Goal: Task Accomplishment & Management: Manage account settings

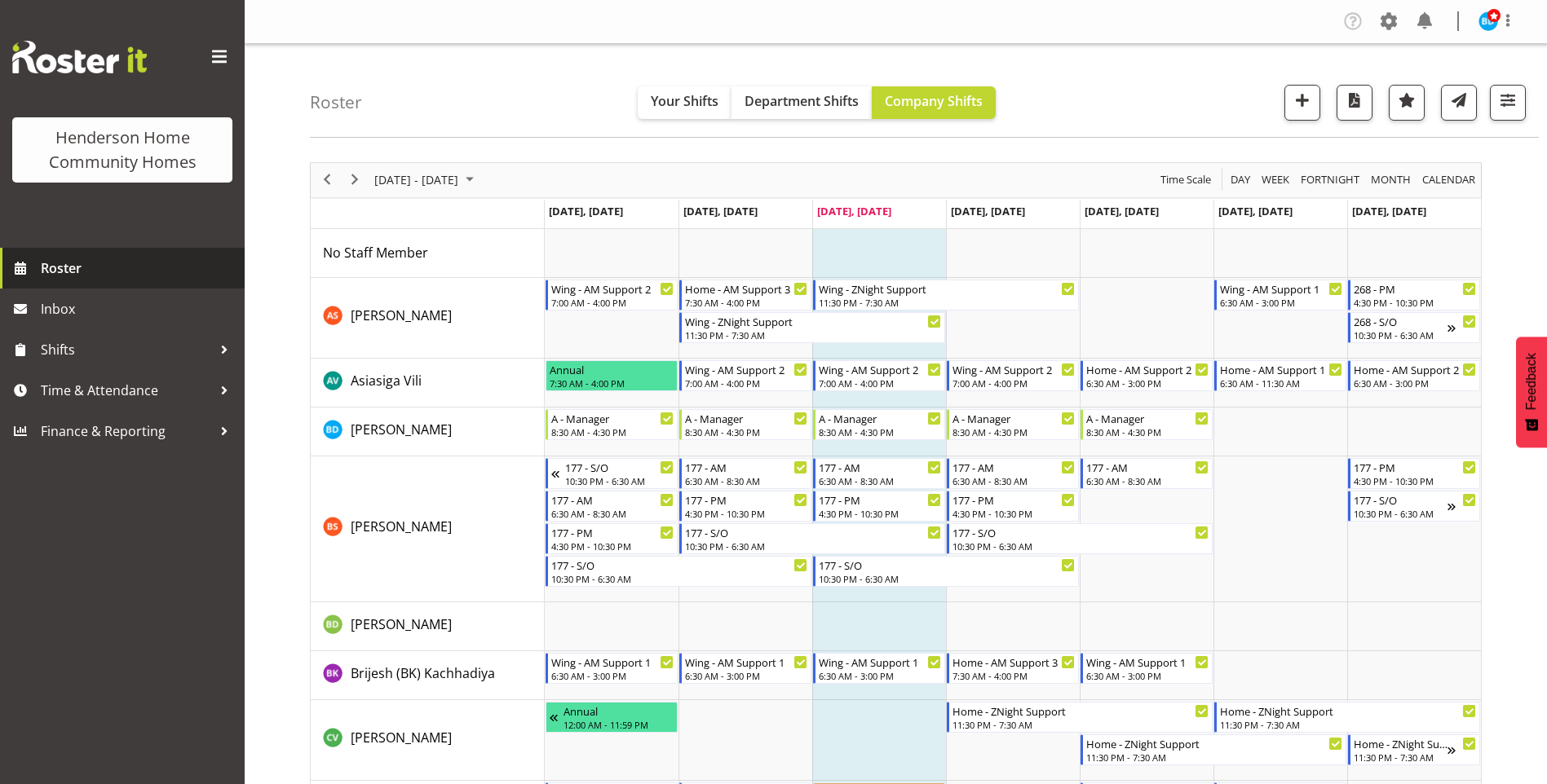
click at [87, 268] on span "Roster" at bounding box center [138, 268] width 196 height 24
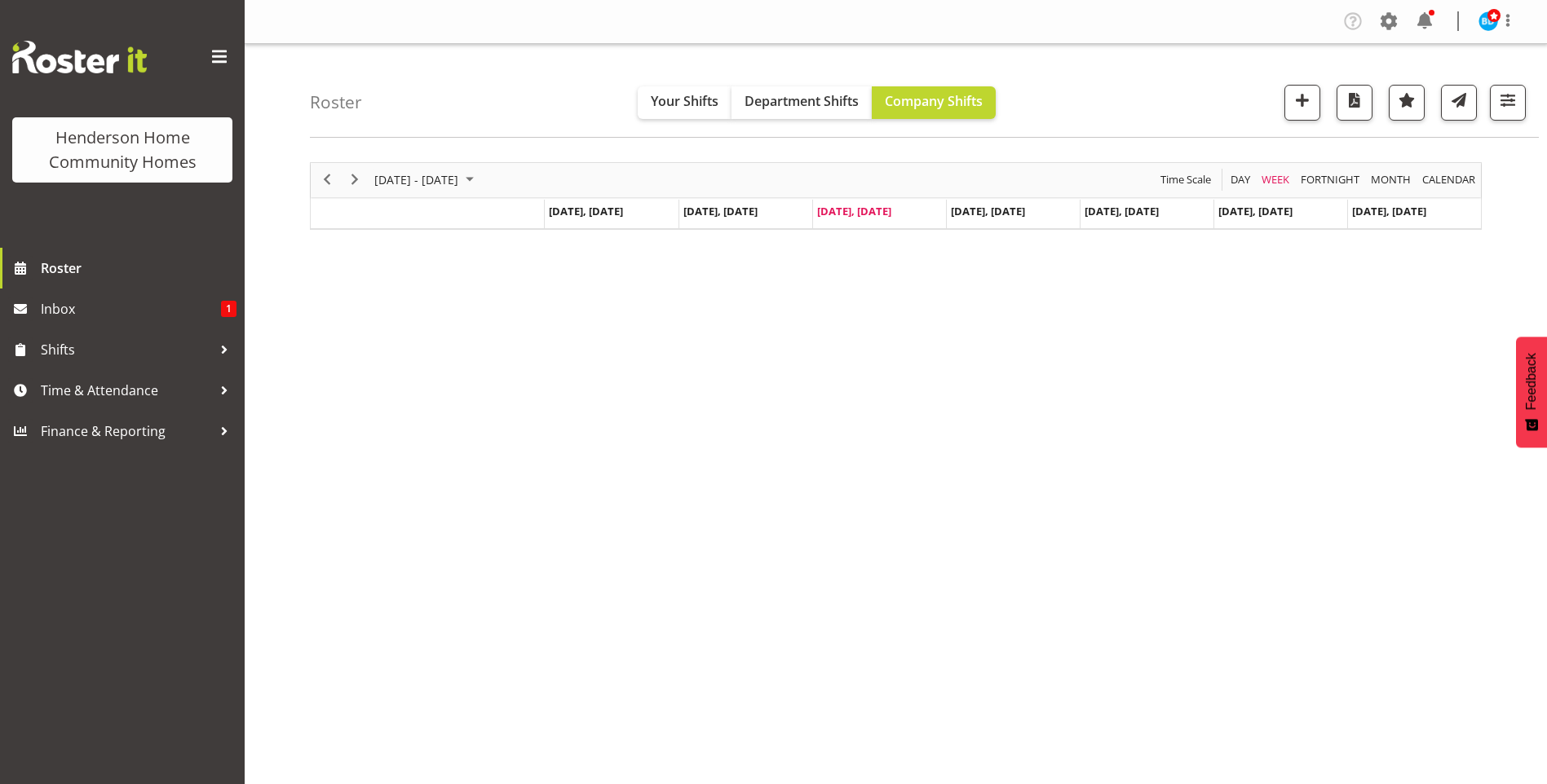
click at [1424, 14] on span at bounding box center [1424, 21] width 26 height 26
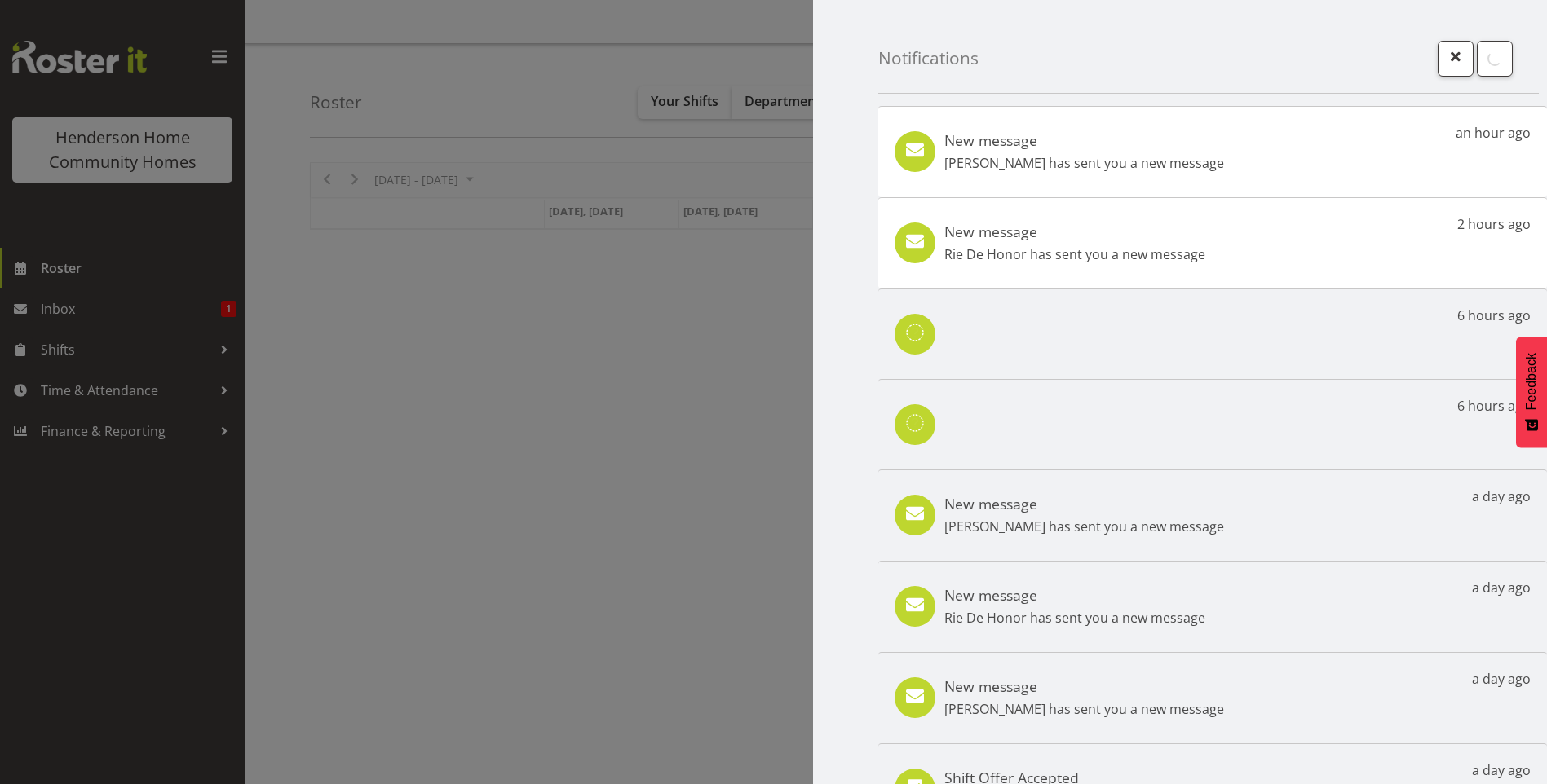
click at [1085, 271] on div "New message Rie De Honor has sent you a new message 2 hours ago" at bounding box center [1213, 242] width 669 height 91
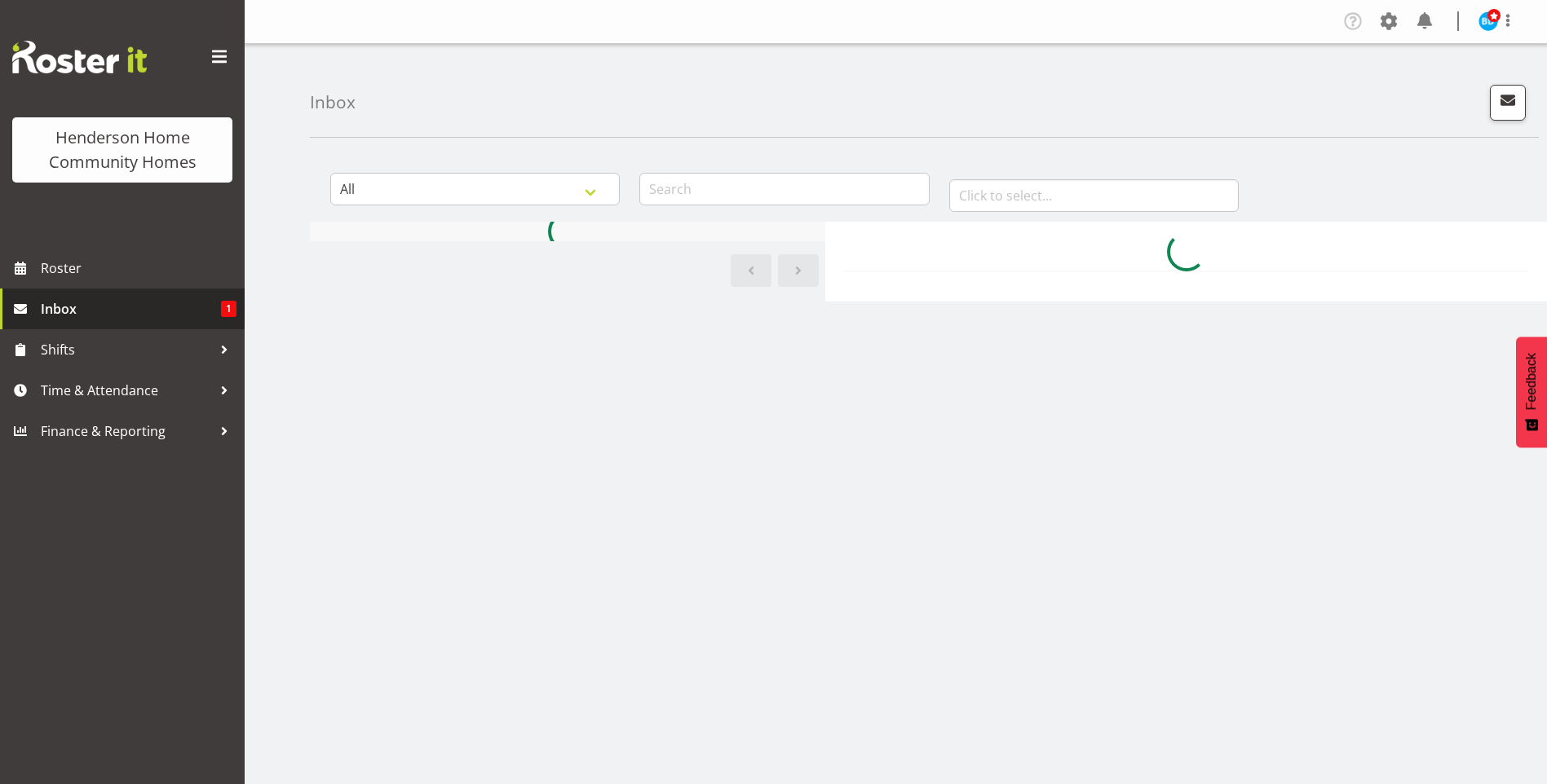
click at [131, 307] on span "Inbox" at bounding box center [131, 308] width 180 height 24
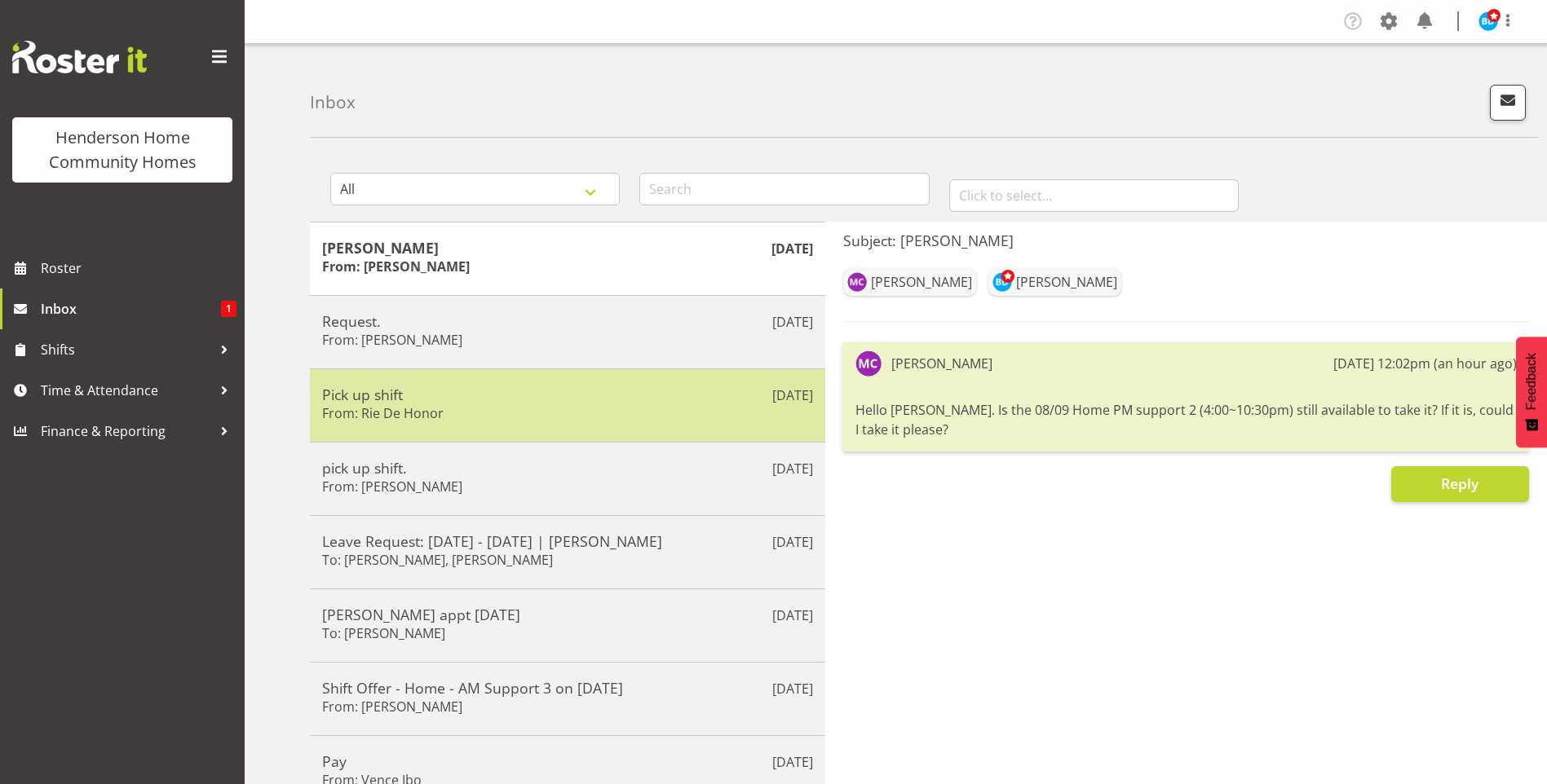
click at [425, 408] on h6 "From: Rie De Honor" at bounding box center [382, 414] width 122 height 16
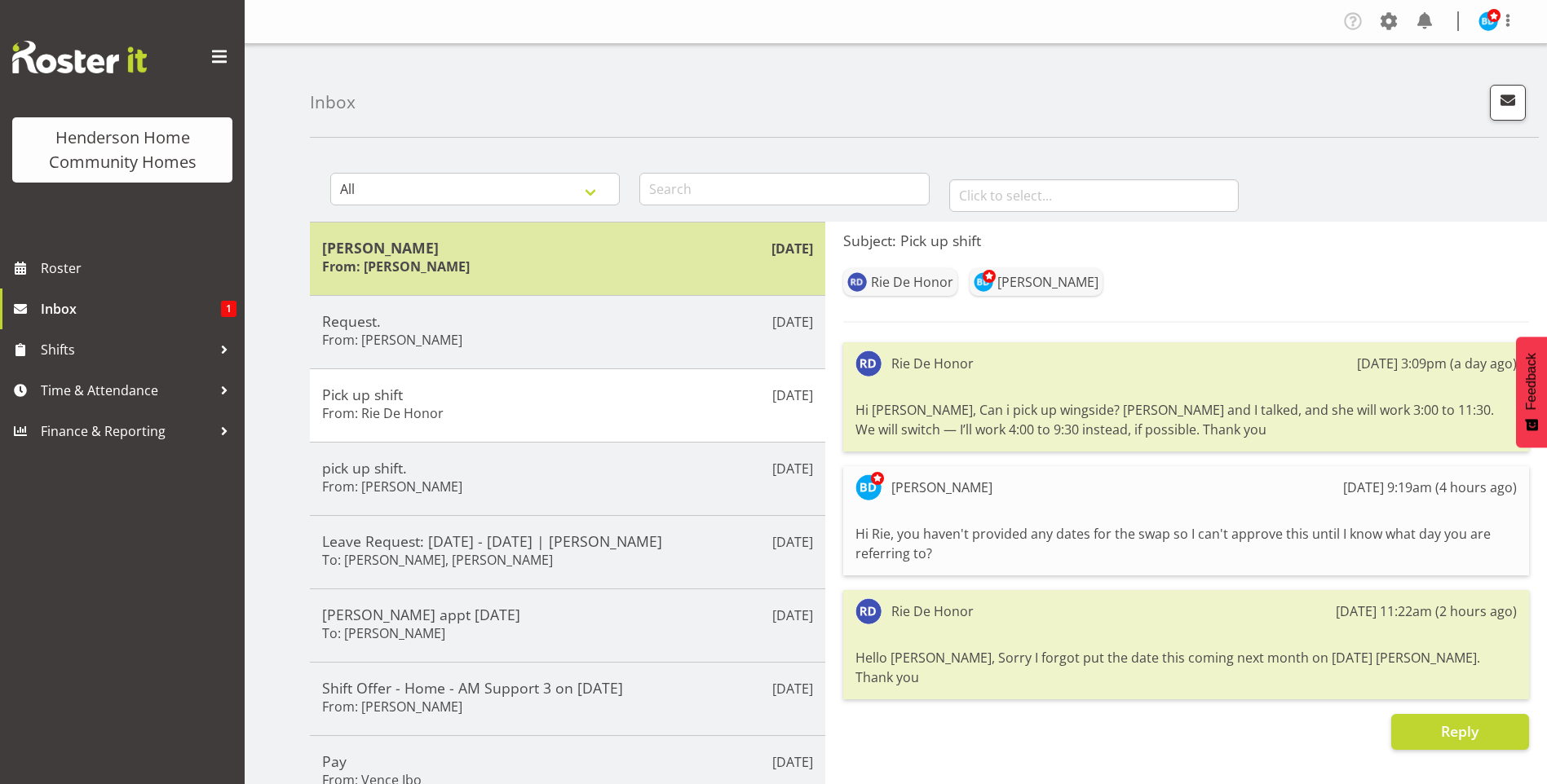
click at [466, 261] on div "Miyoung Chung From: Miyoung Chung" at bounding box center [567, 259] width 491 height 40
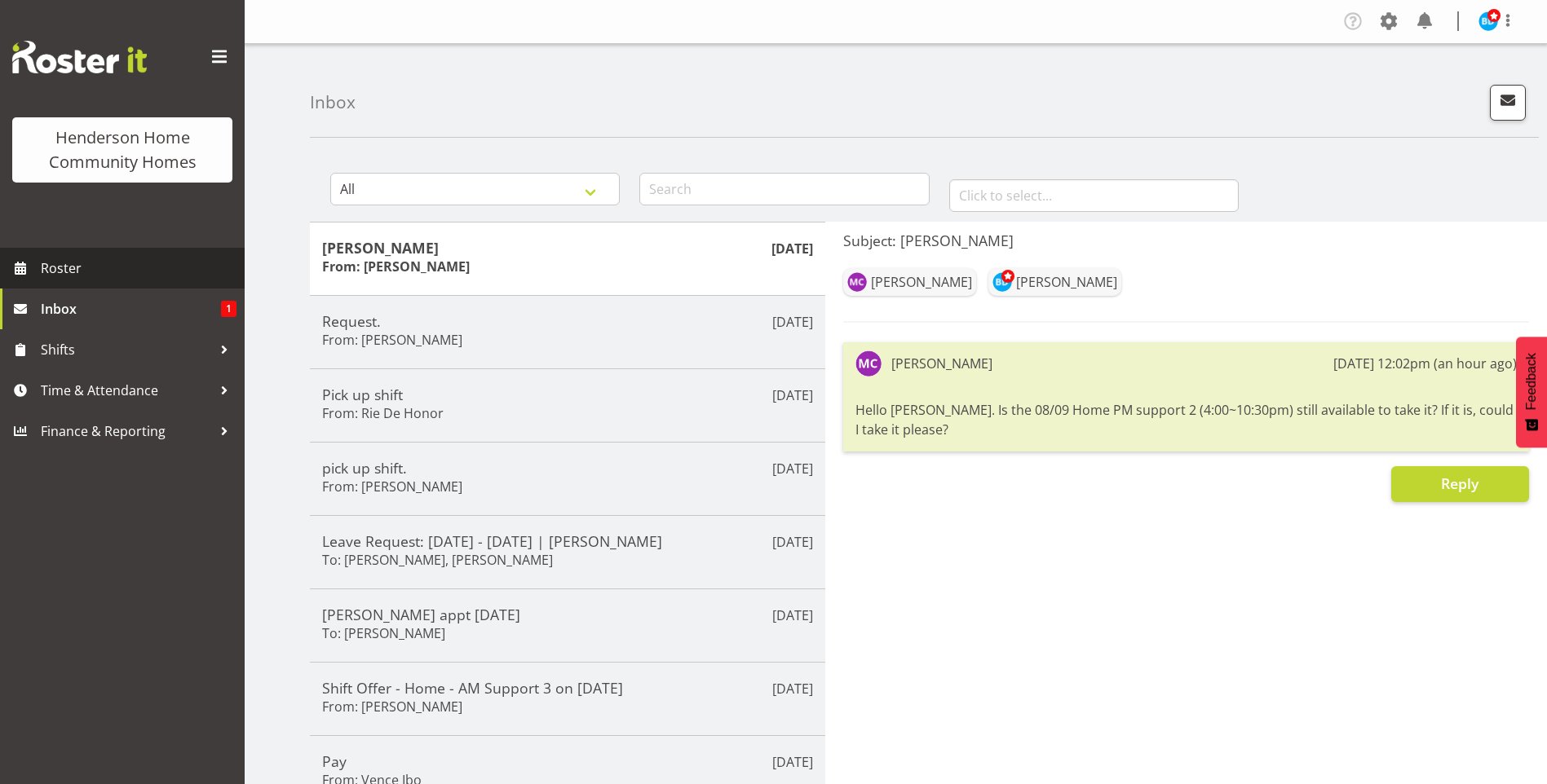
click at [135, 264] on span "Roster" at bounding box center [138, 268] width 196 height 24
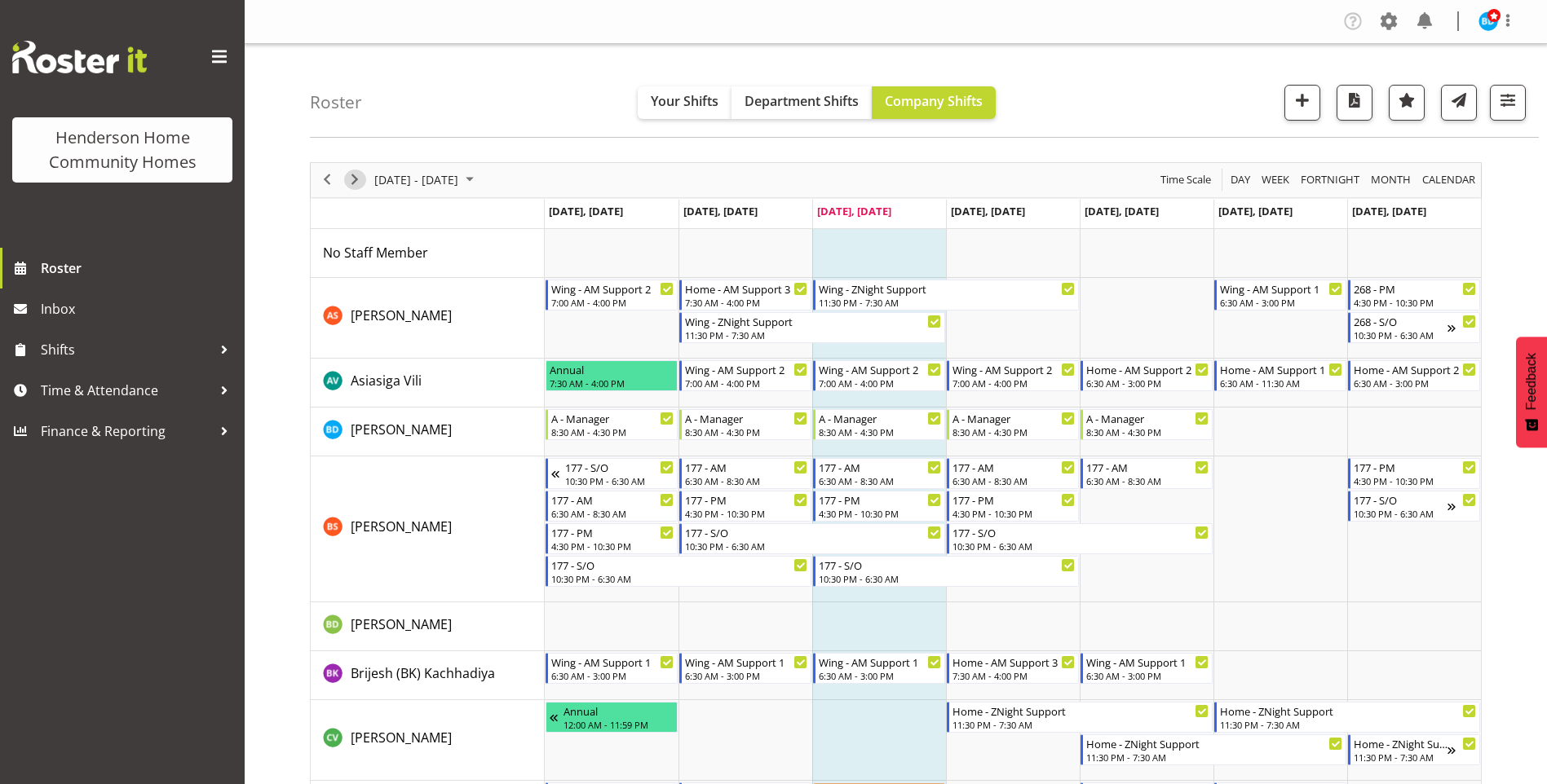
click at [355, 182] on span "Next" at bounding box center [355, 179] width 20 height 21
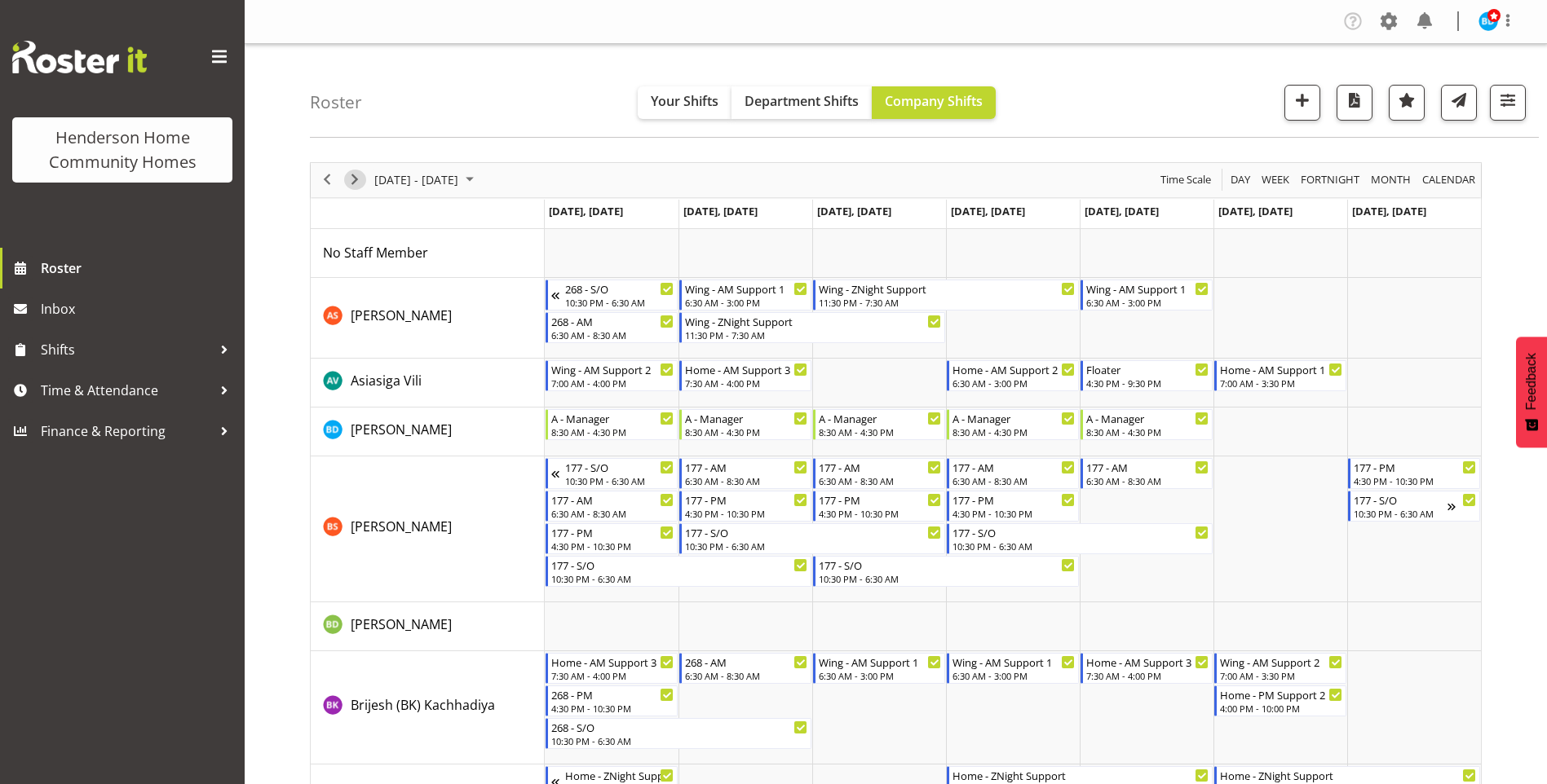
click at [355, 181] on span "Next" at bounding box center [355, 179] width 20 height 21
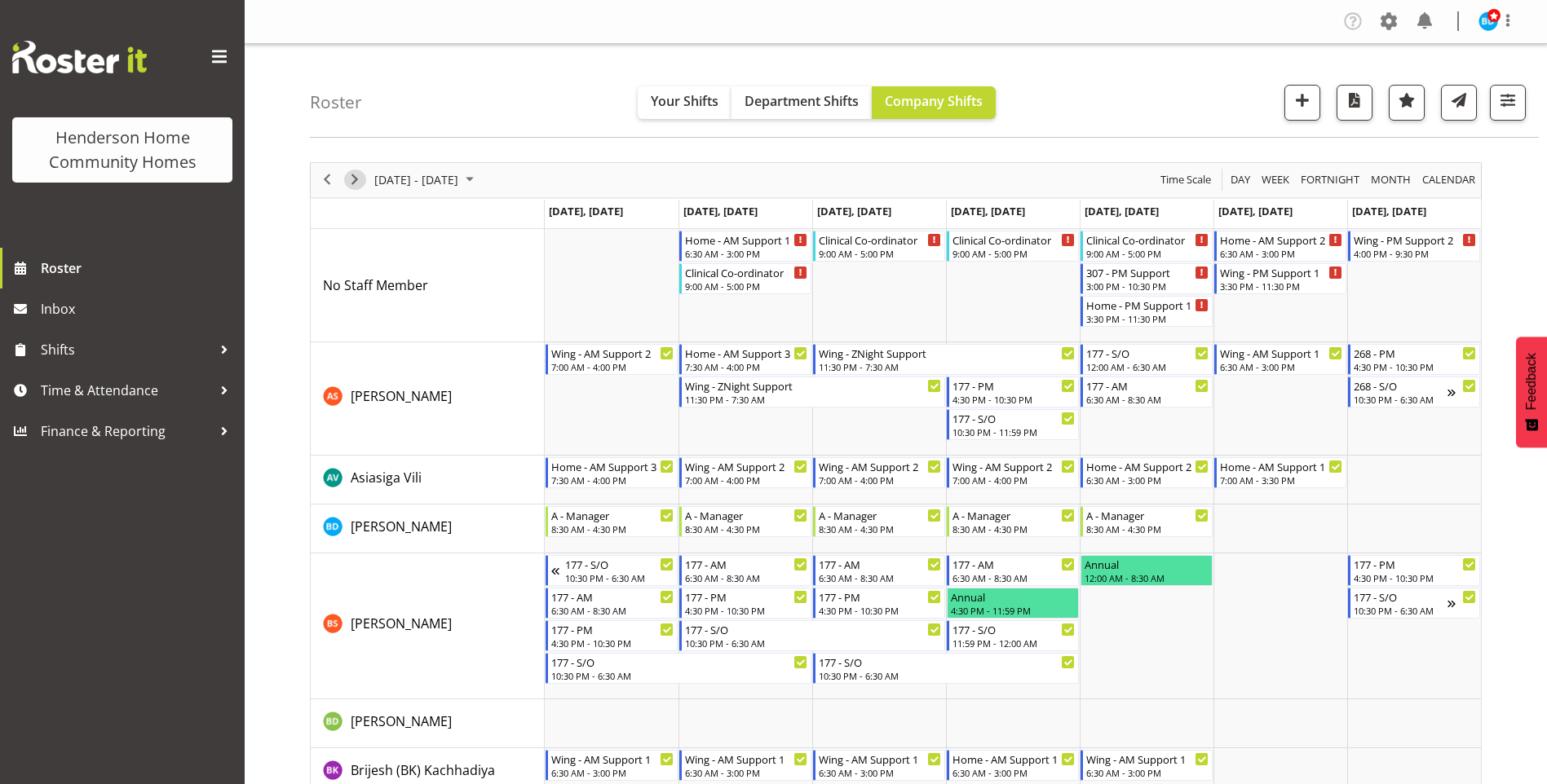
click at [353, 178] on span "Next" at bounding box center [355, 179] width 20 height 21
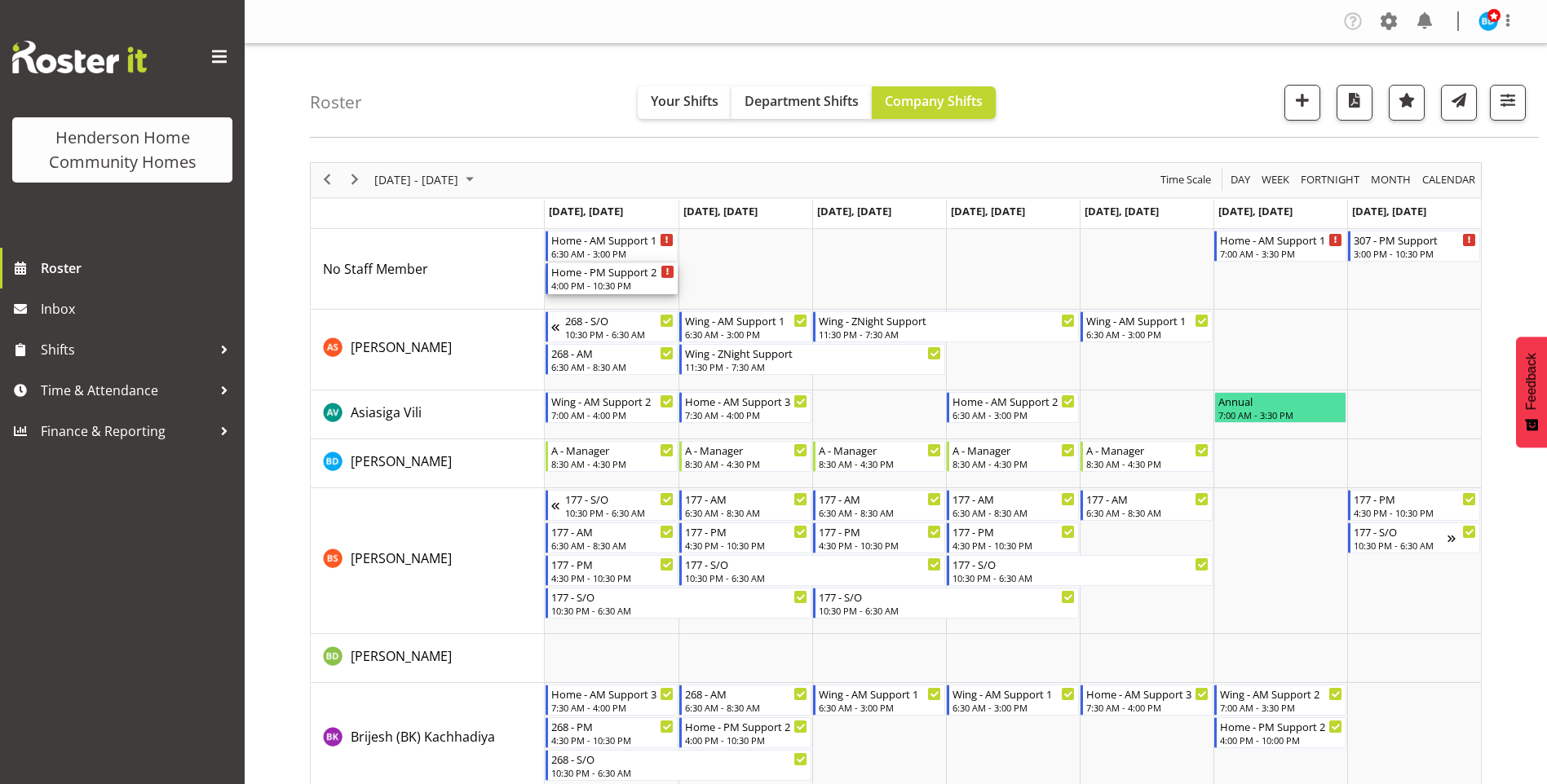
click at [598, 282] on div "4:00 PM - 10:30 PM" at bounding box center [613, 285] width 124 height 13
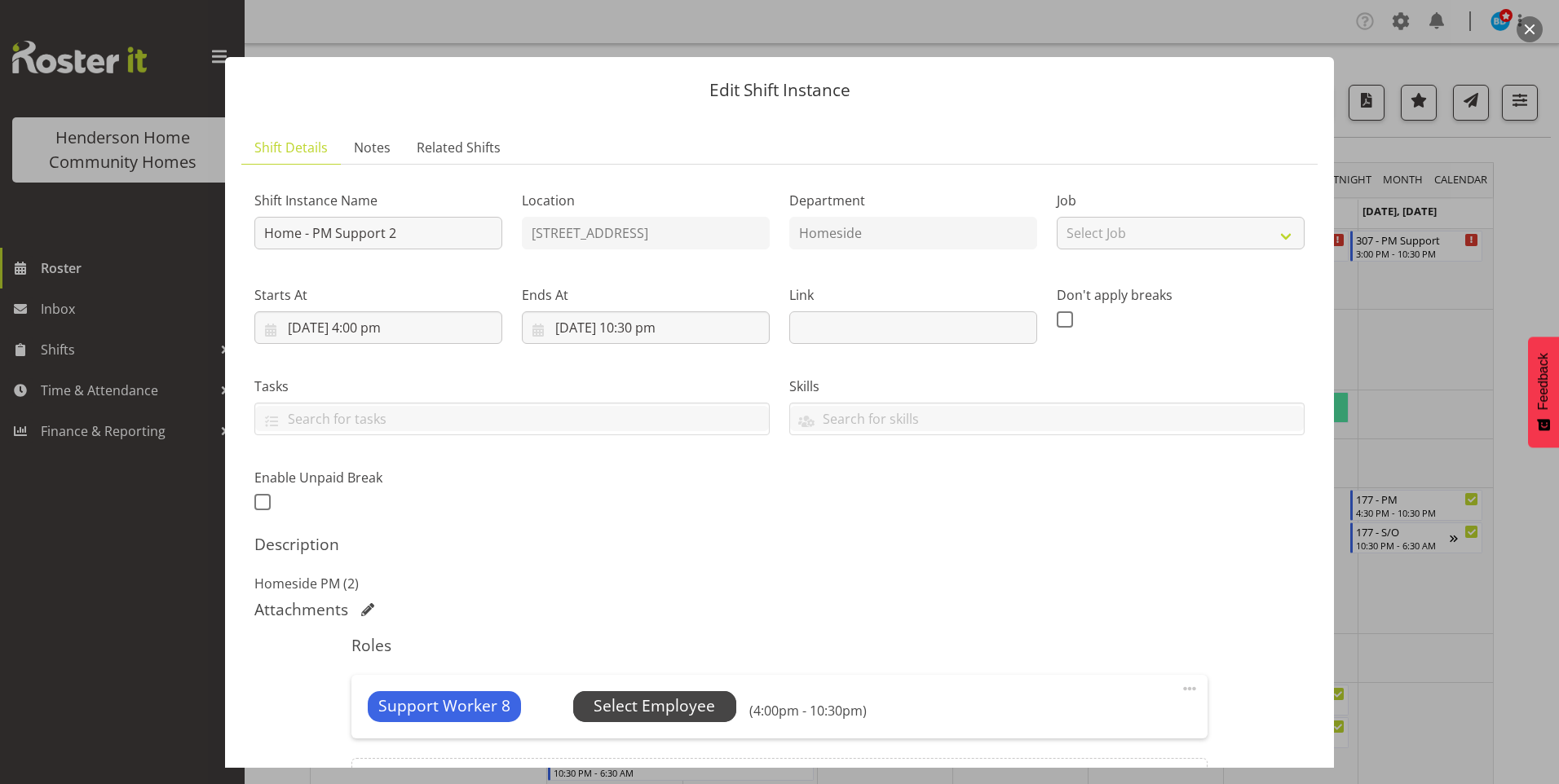
click at [661, 712] on span "Select Employee" at bounding box center [654, 707] width 122 height 23
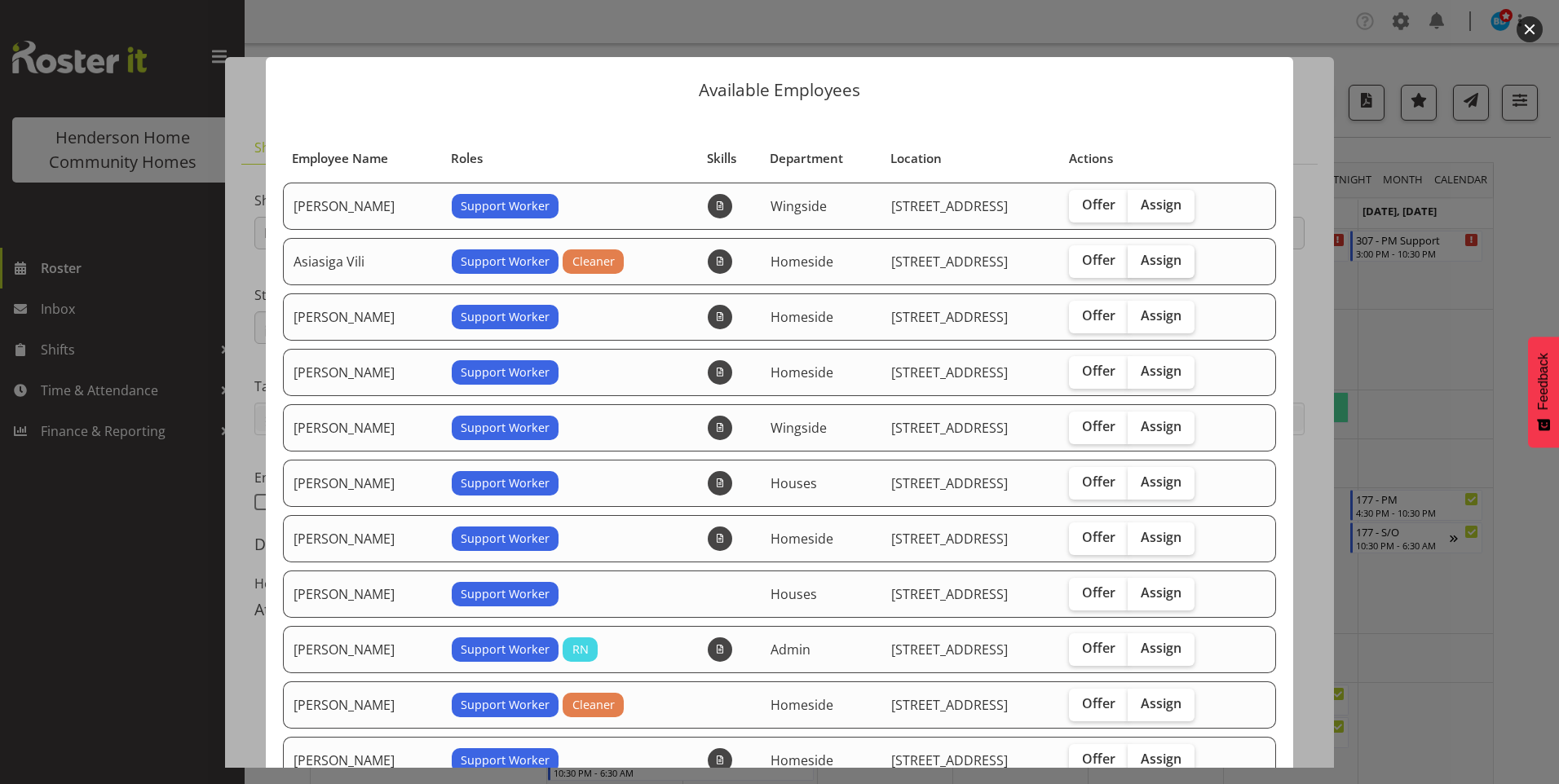
click at [1148, 262] on span "Assign" at bounding box center [1161, 260] width 41 height 16
click at [1138, 262] on input "Assign" at bounding box center [1133, 260] width 11 height 11
checkbox input "true"
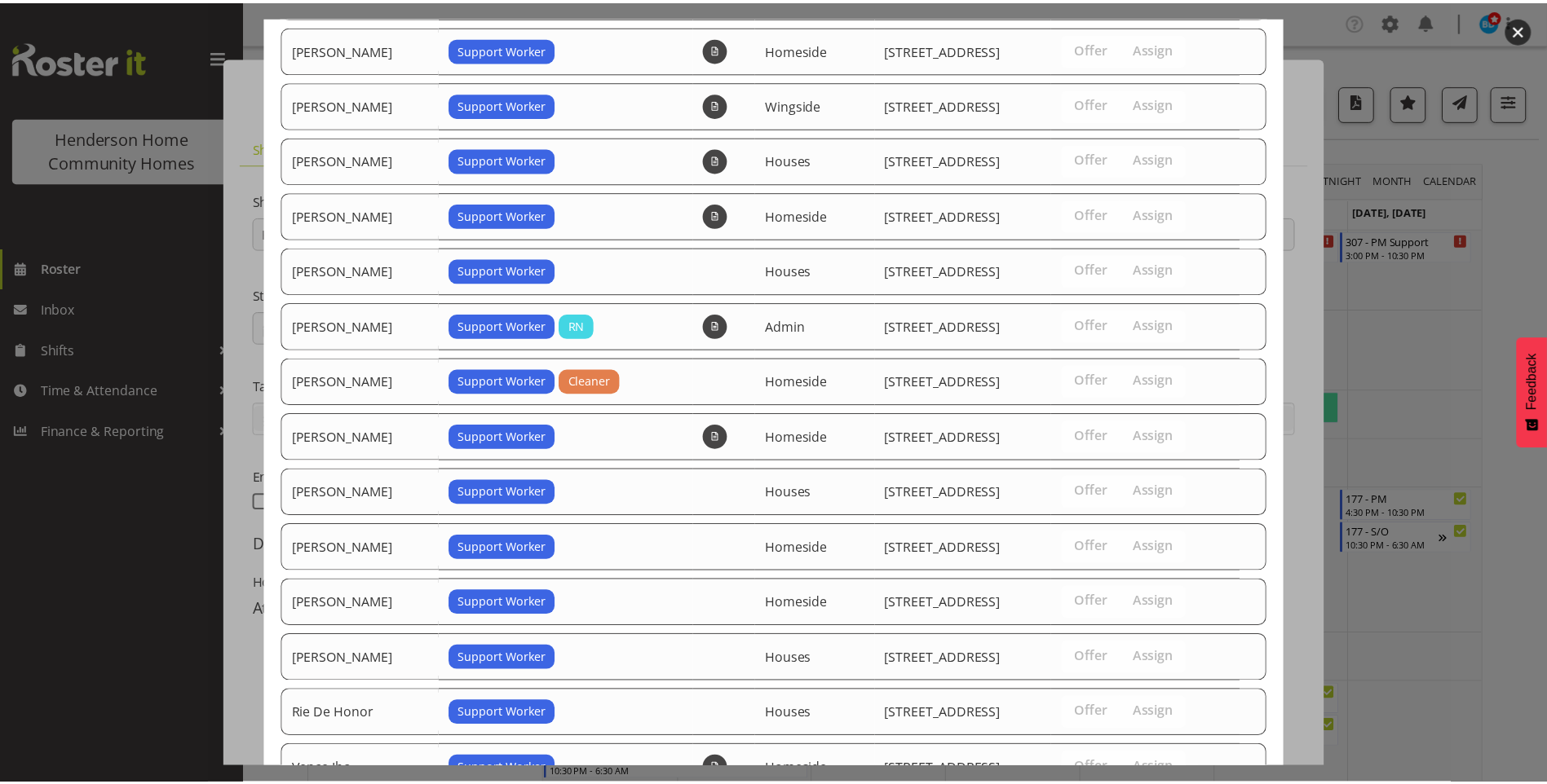
scroll to position [489, 0]
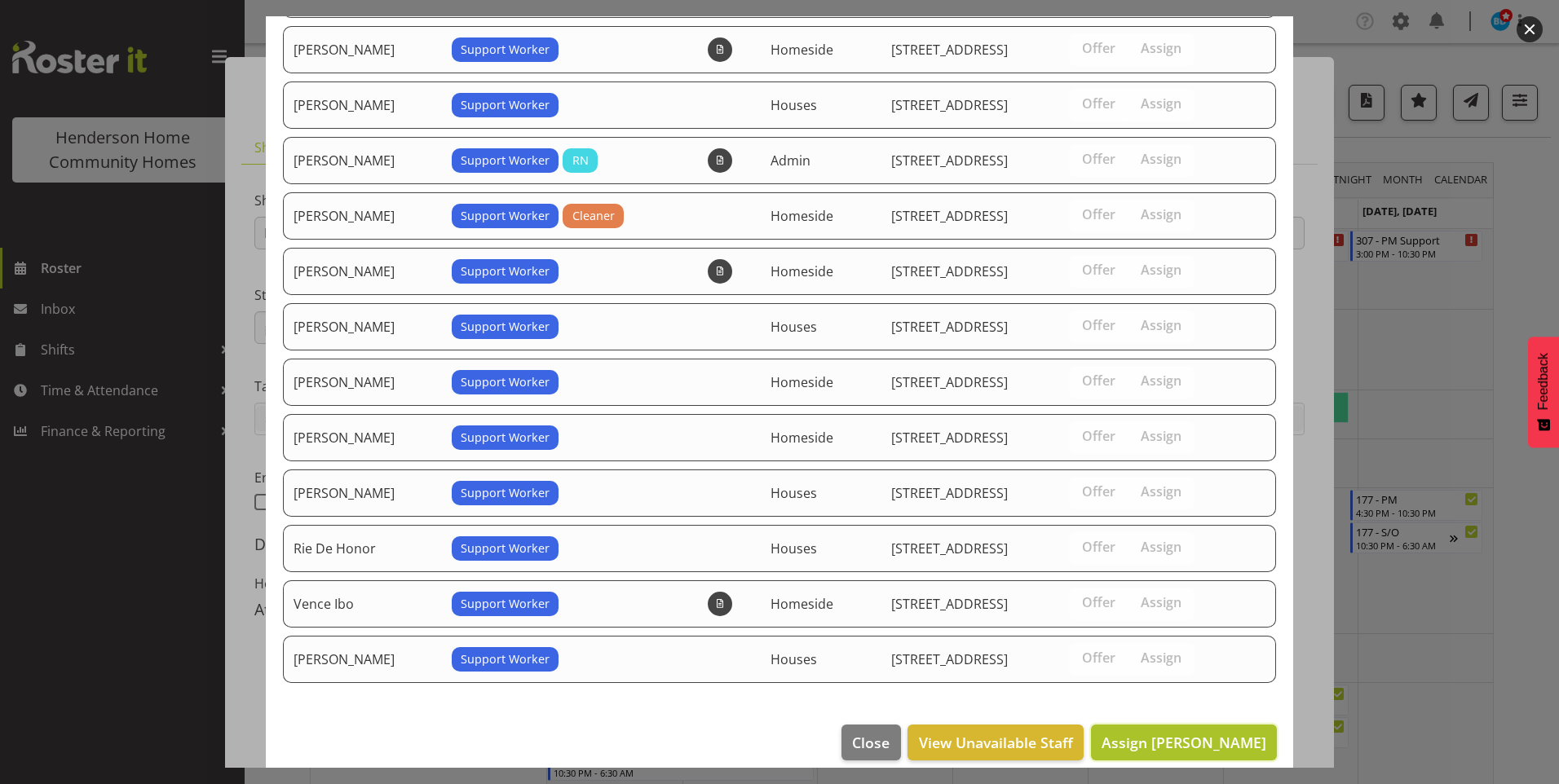
click at [1163, 751] on span "Assign Asiasiga Vili" at bounding box center [1183, 743] width 165 height 20
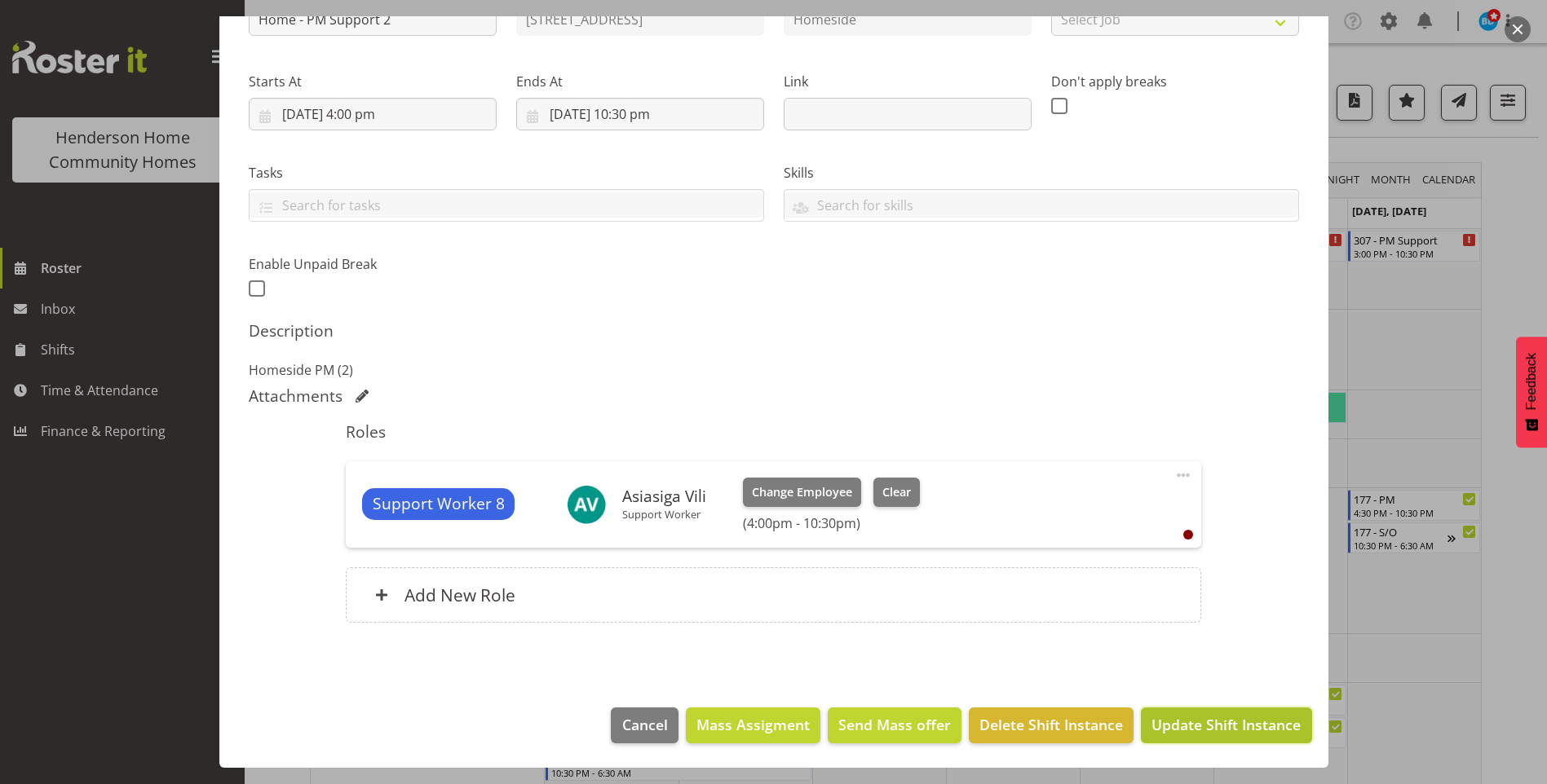
click at [1177, 721] on span "Update Shift Instance" at bounding box center [1227, 725] width 150 height 22
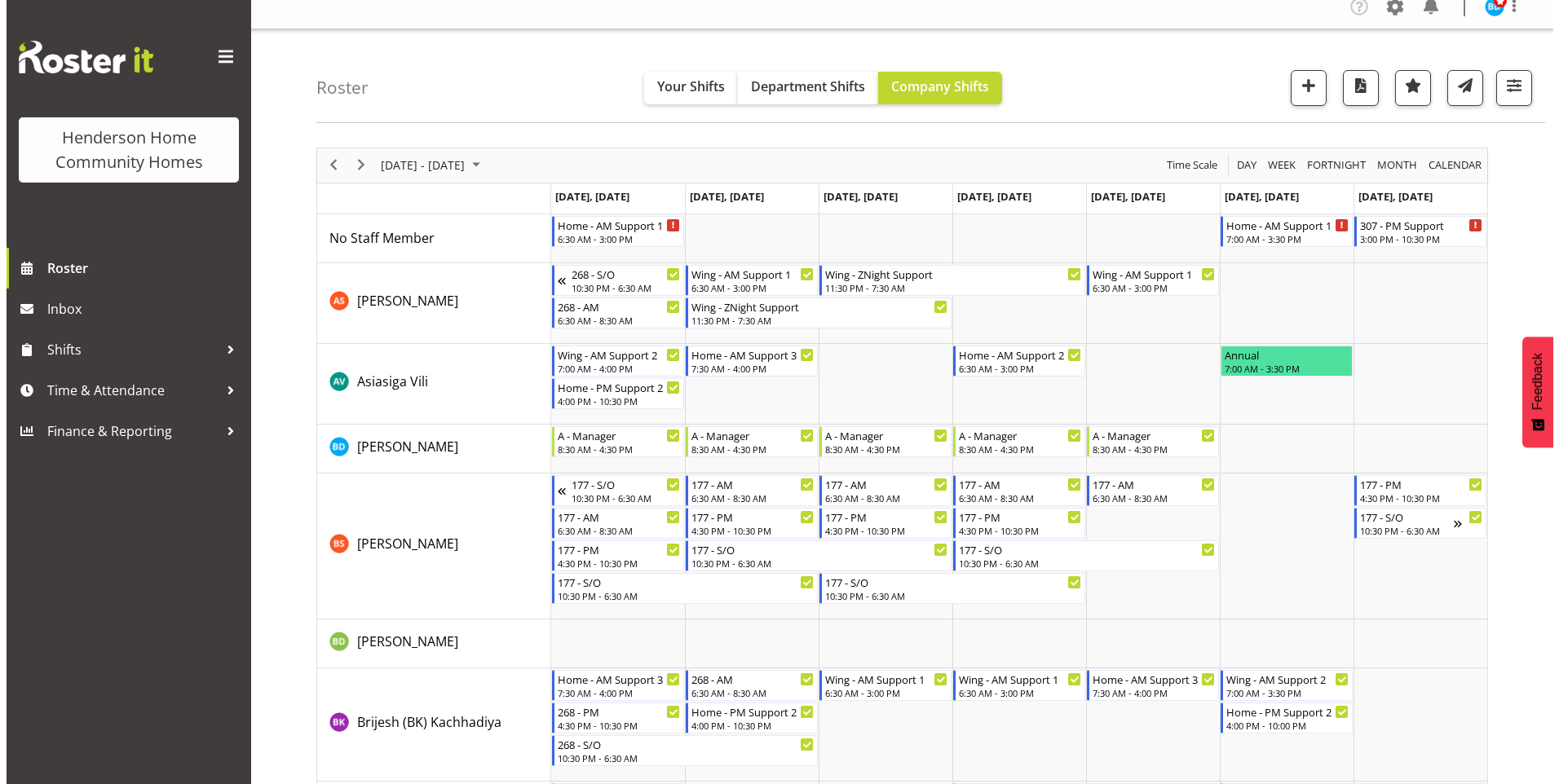
scroll to position [0, 0]
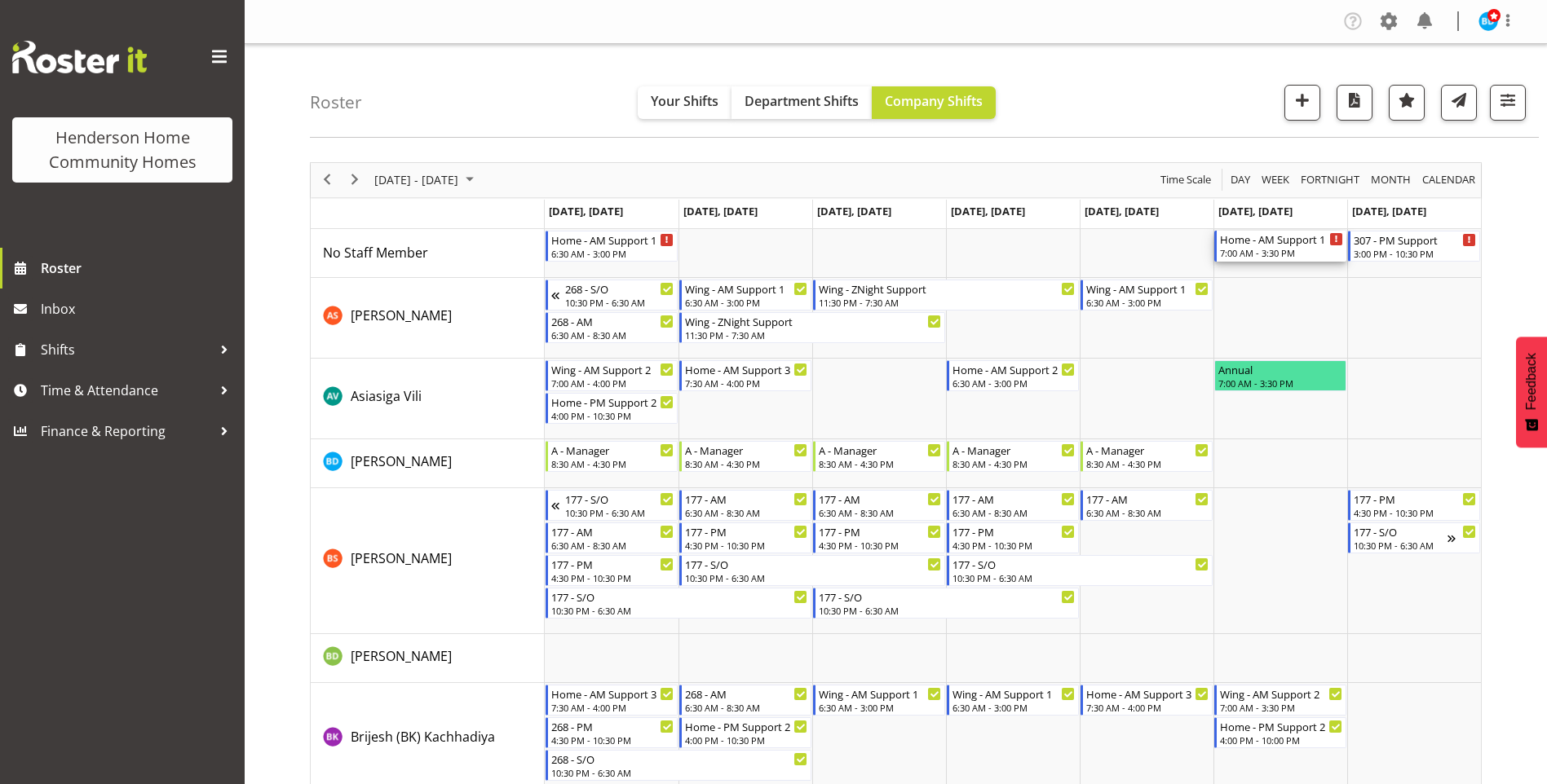
click at [1286, 255] on div "7:00 AM - 3:30 PM" at bounding box center [1282, 252] width 124 height 13
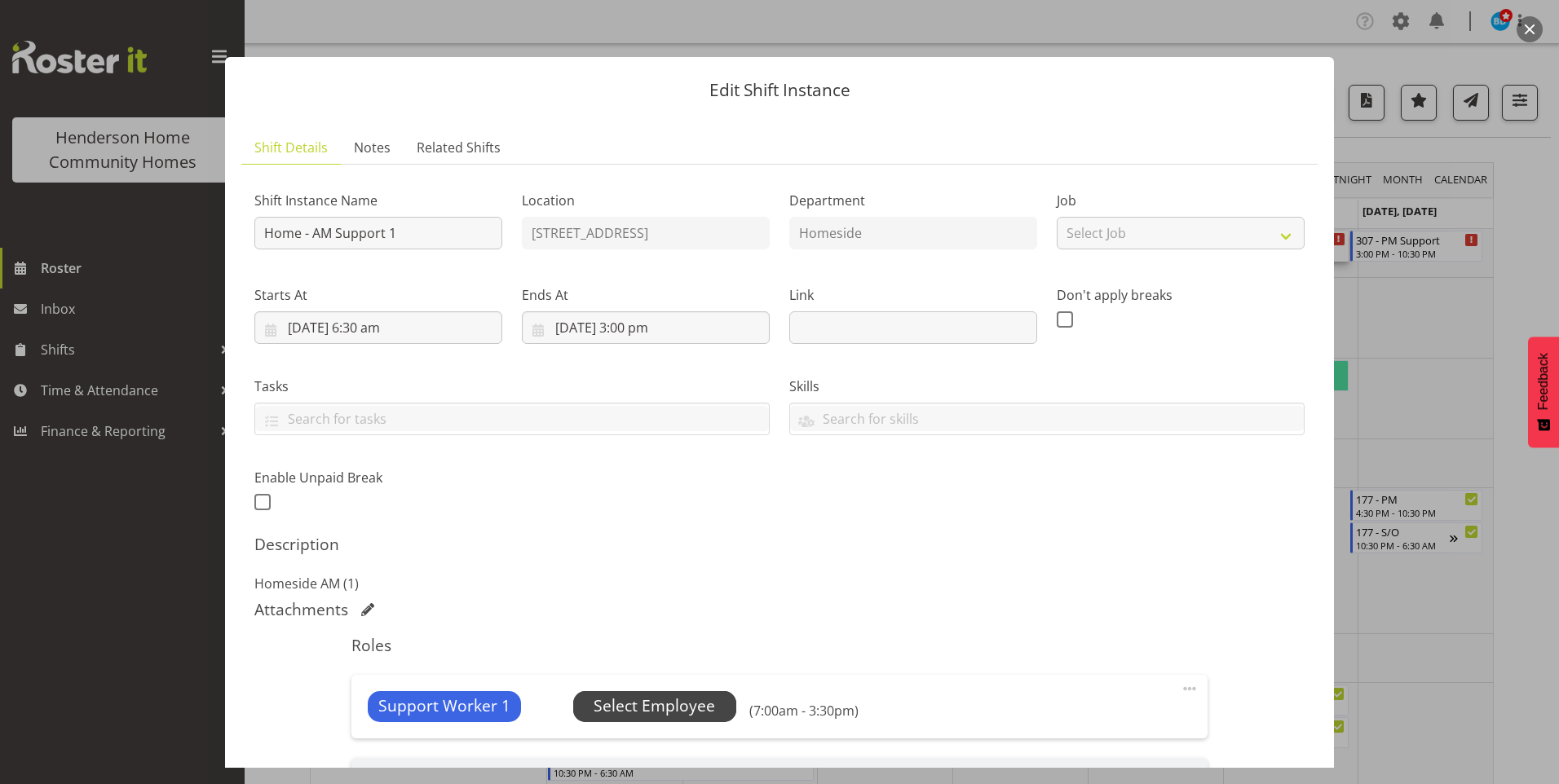
click at [681, 697] on span "Select Employee" at bounding box center [654, 707] width 122 height 23
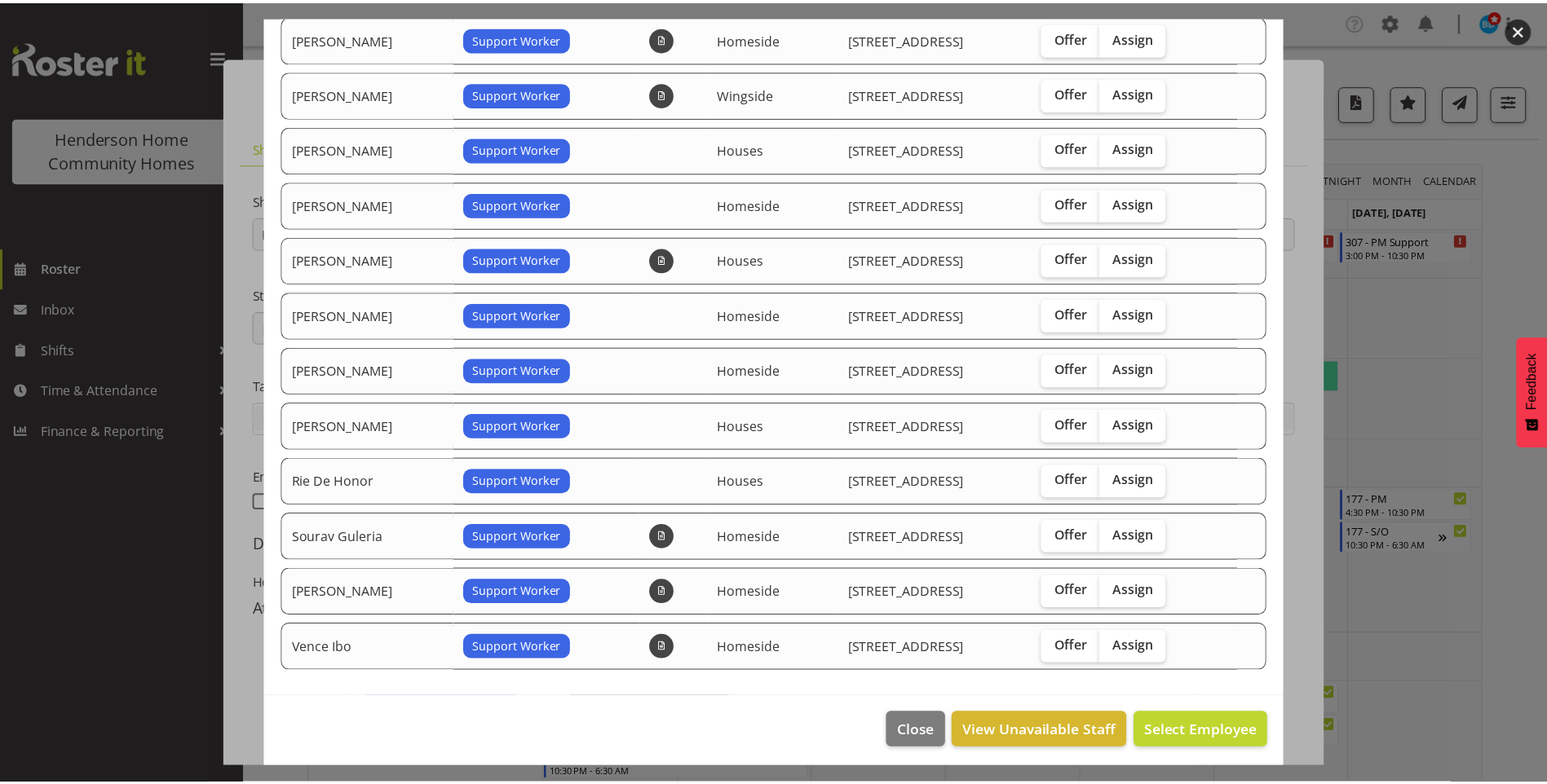
scroll to position [340, 0]
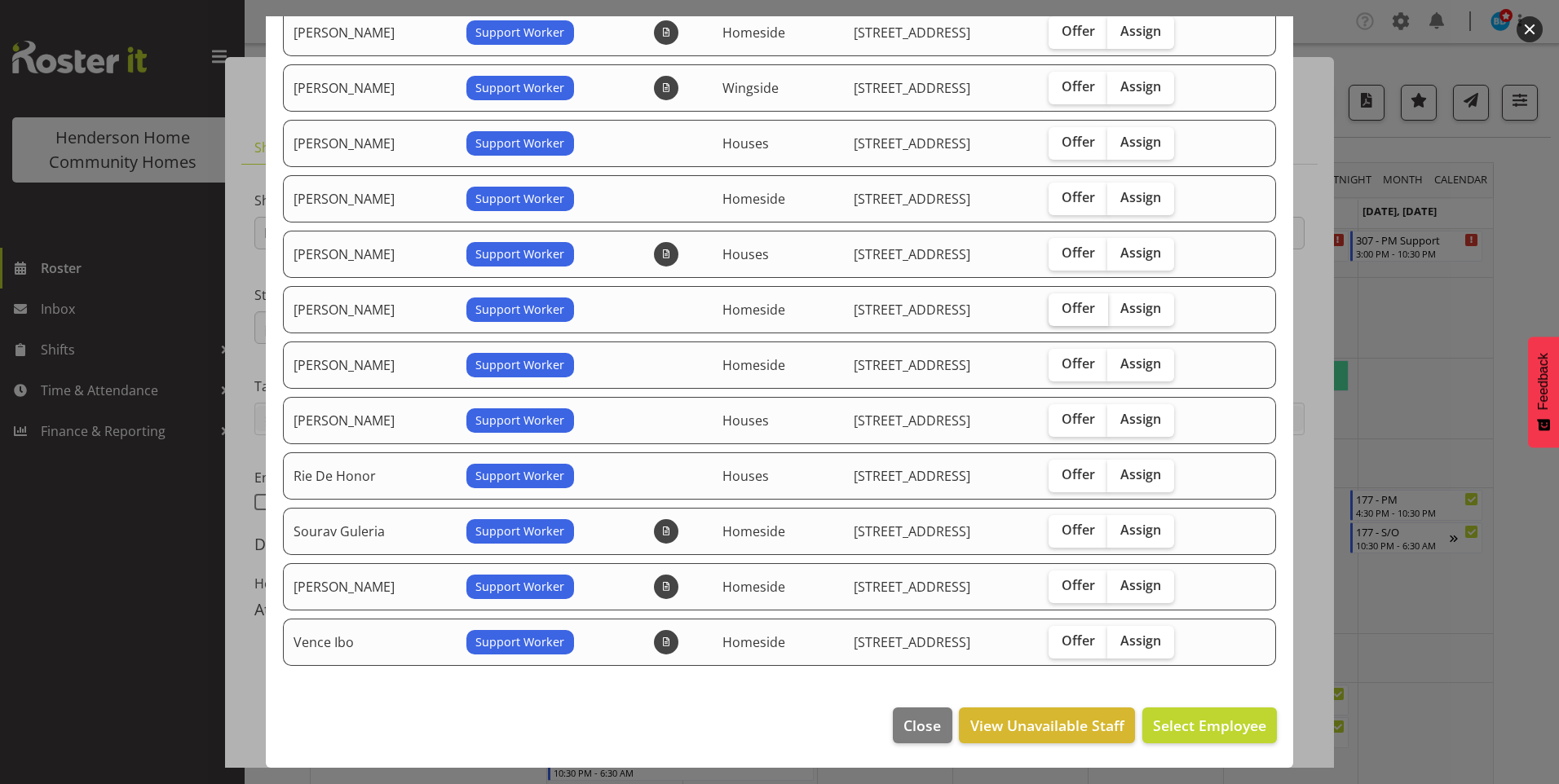
drag, startPoint x: 1075, startPoint y: 305, endPoint x: 1084, endPoint y: 314, distance: 12.7
click at [1075, 305] on span "Offer" at bounding box center [1078, 308] width 33 height 16
click at [1059, 305] on input "Offer" at bounding box center [1054, 309] width 11 height 11
checkbox input "true"
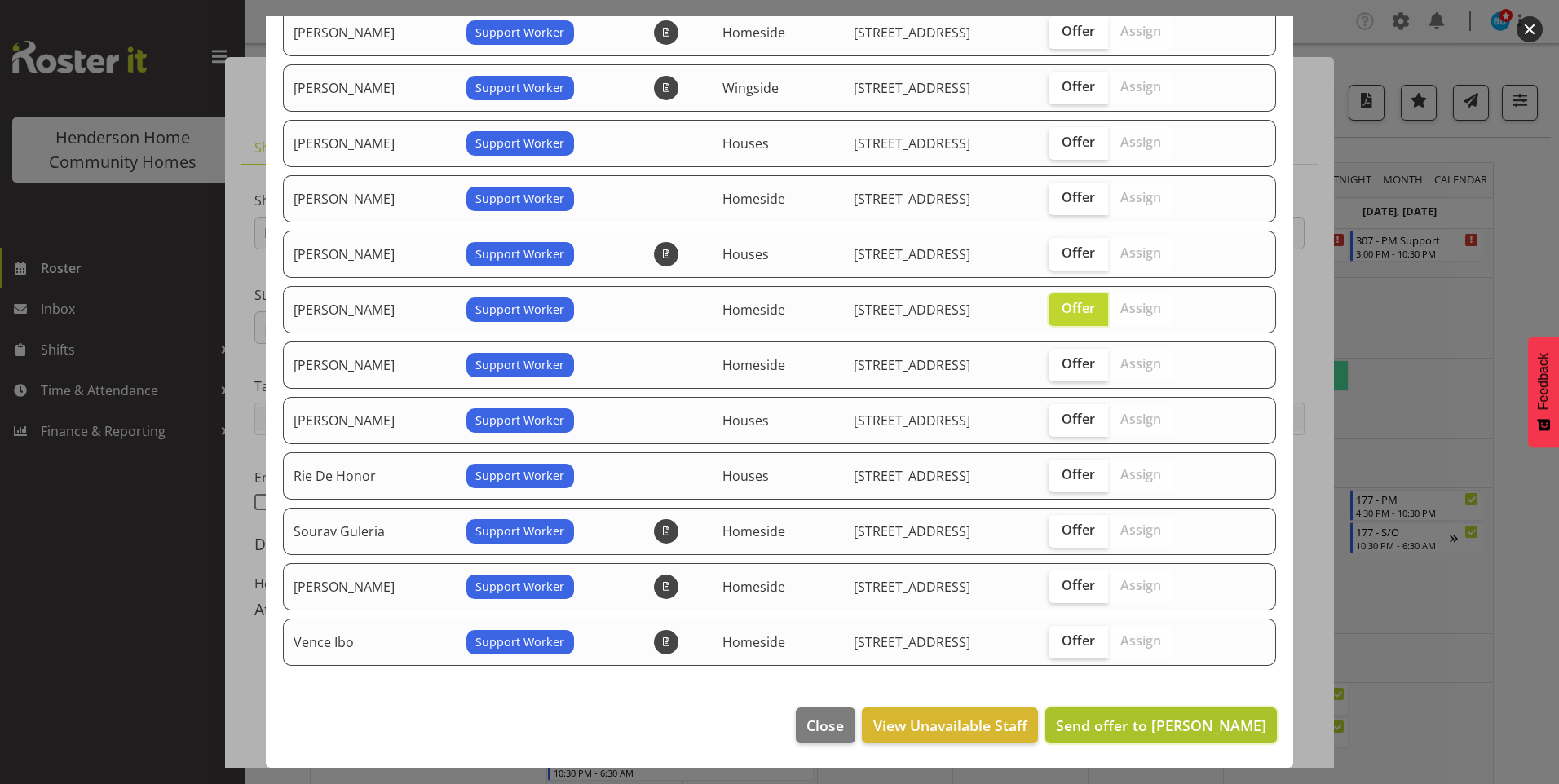
click at [1162, 728] on span "Send offer to Miyoung Chung" at bounding box center [1161, 725] width 210 height 20
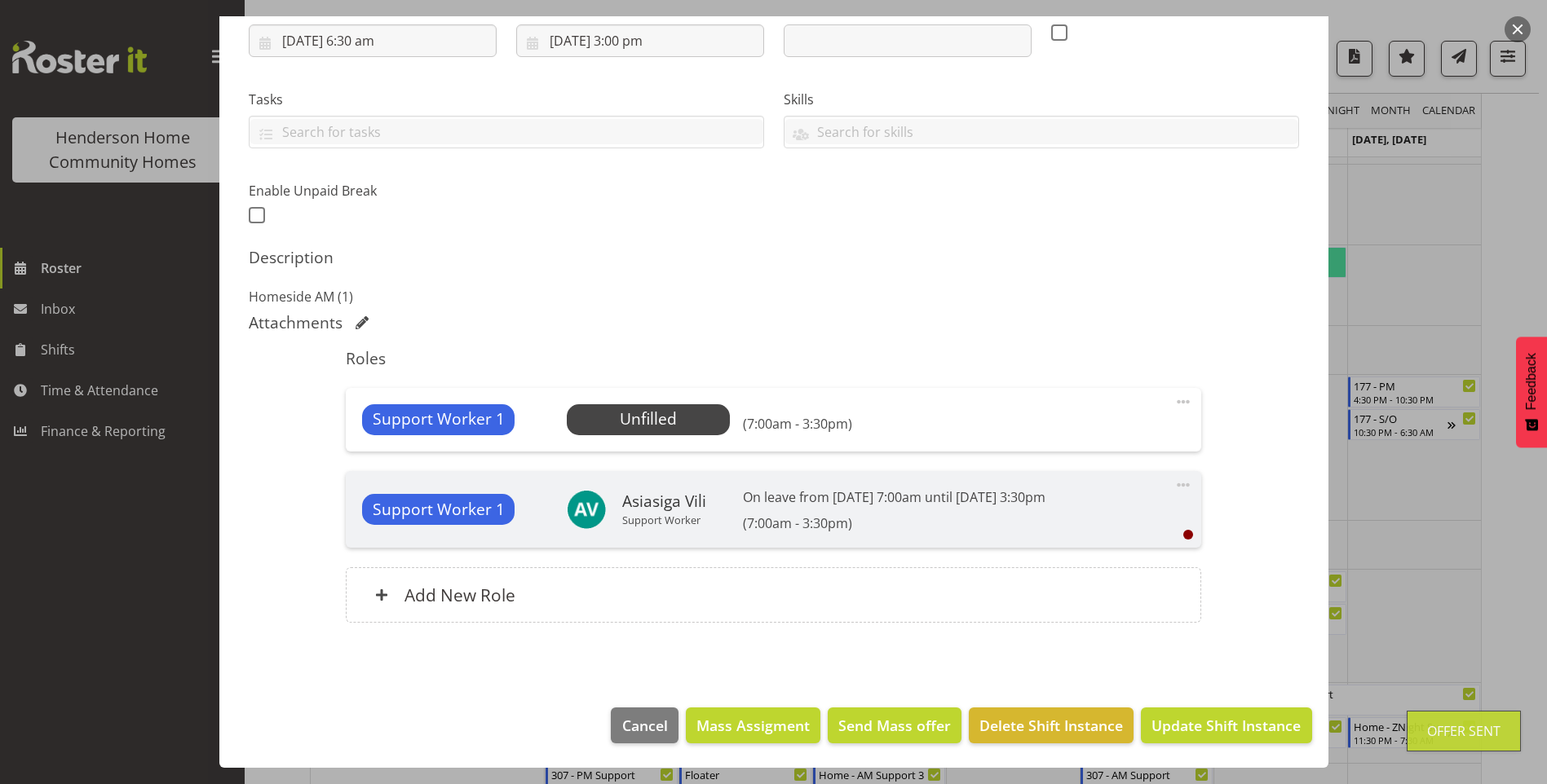
scroll to position [163, 0]
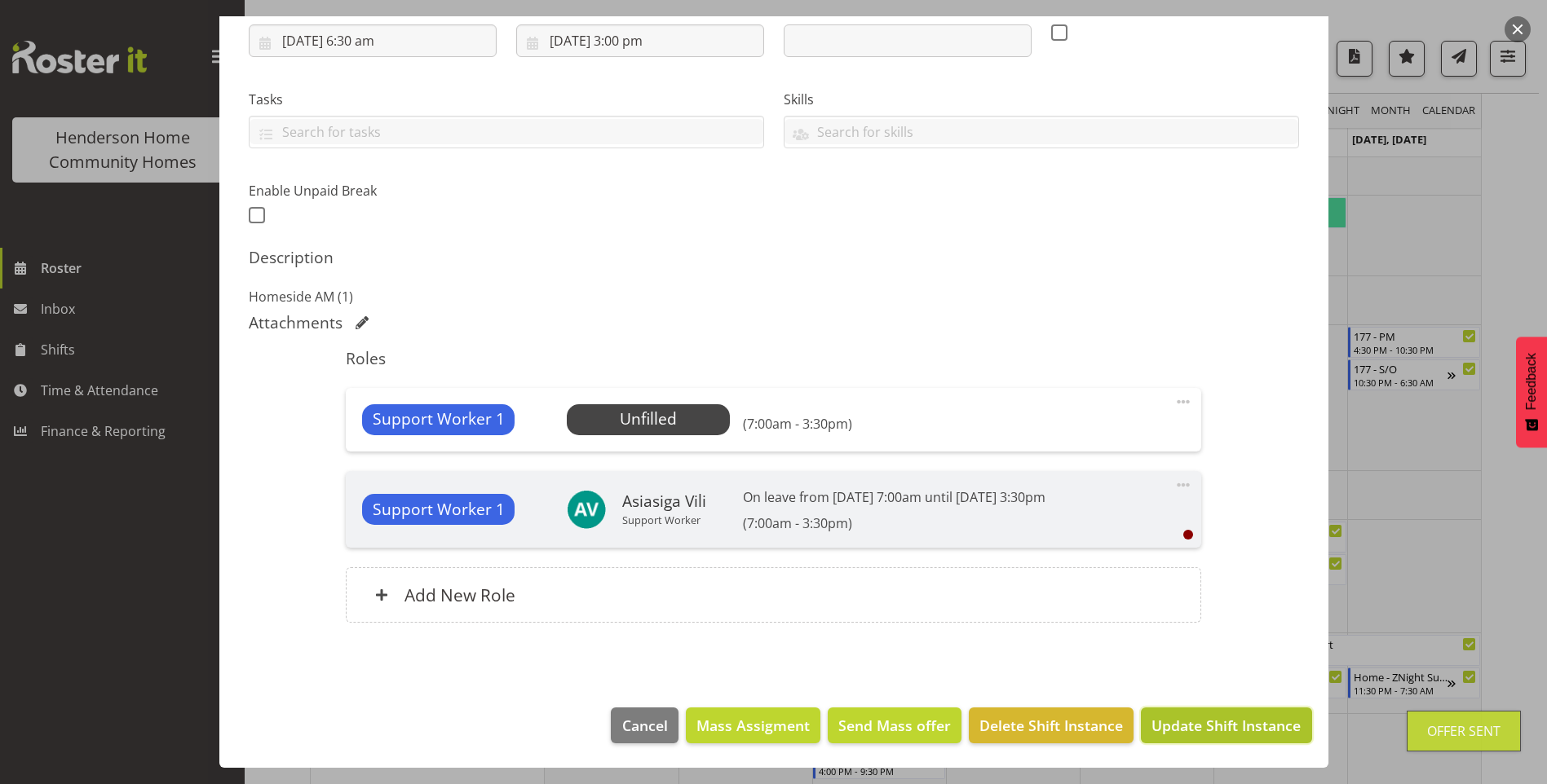
click at [1176, 731] on span "Update Shift Instance" at bounding box center [1227, 726] width 150 height 22
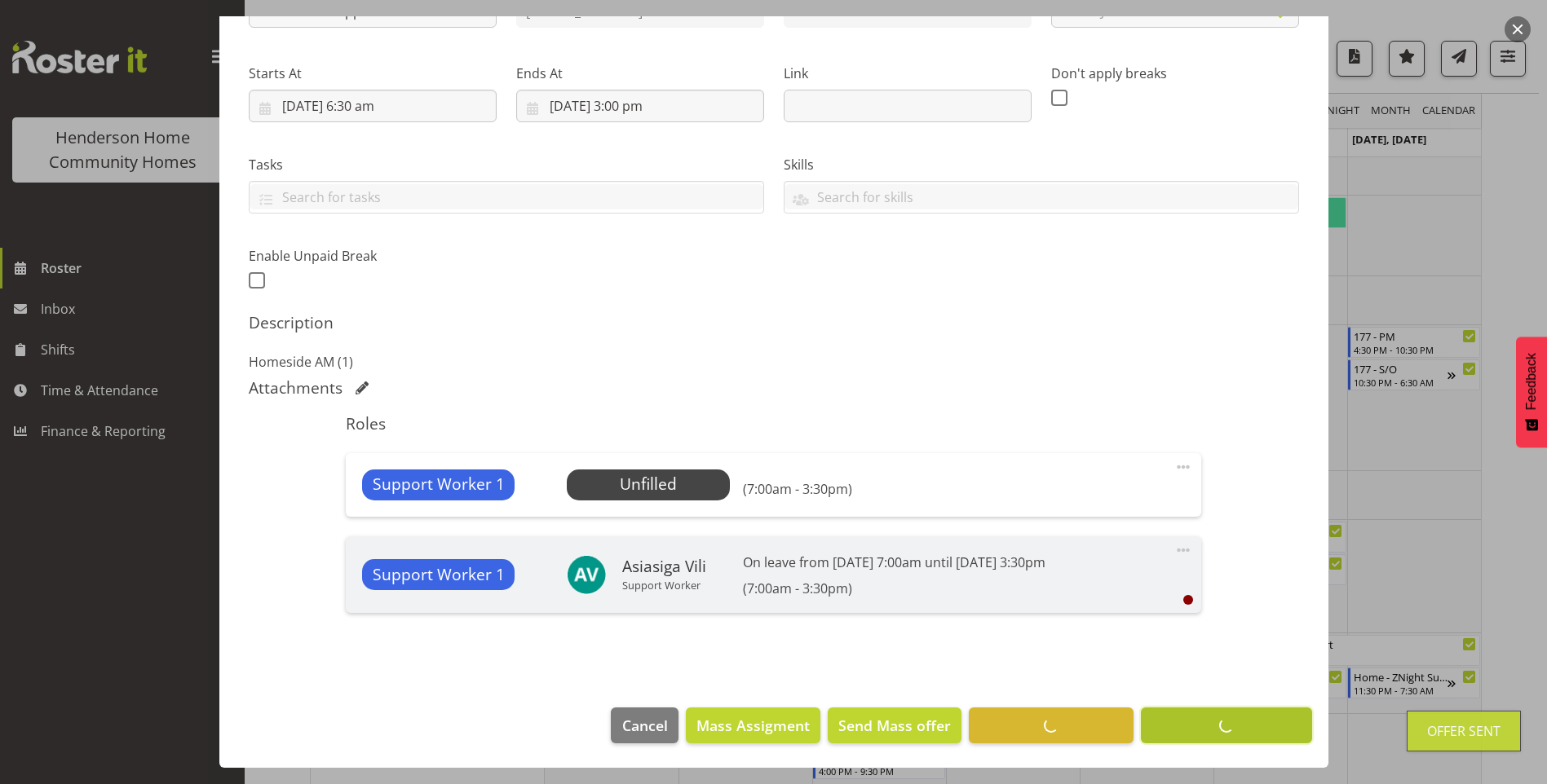
scroll to position [222, 0]
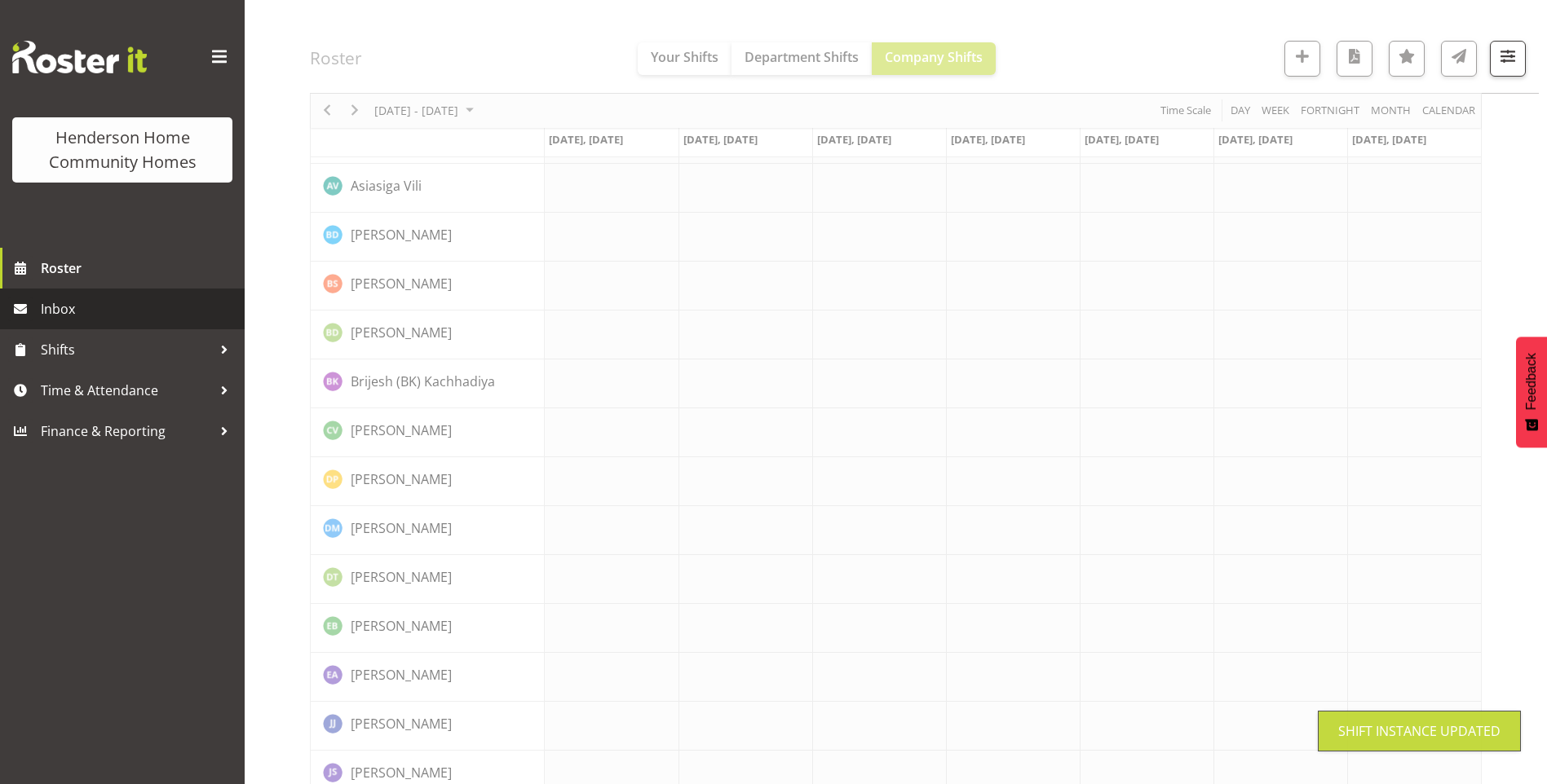
click at [108, 314] on span "Inbox" at bounding box center [138, 308] width 196 height 24
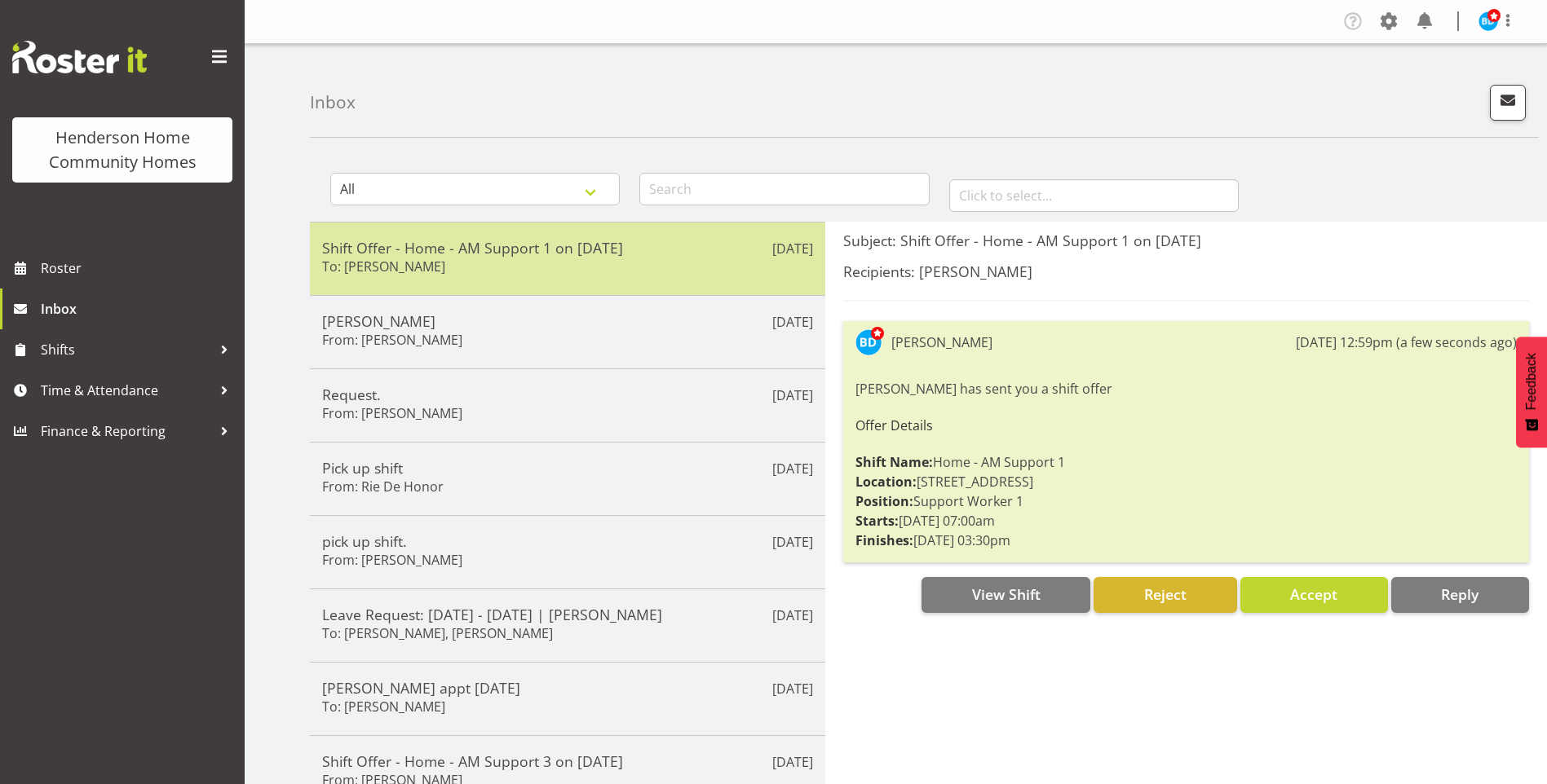
click at [629, 261] on div "Shift Offer - Home - AM Support 1 on 13/09/25 To: Miyoung Chung" at bounding box center [567, 259] width 491 height 40
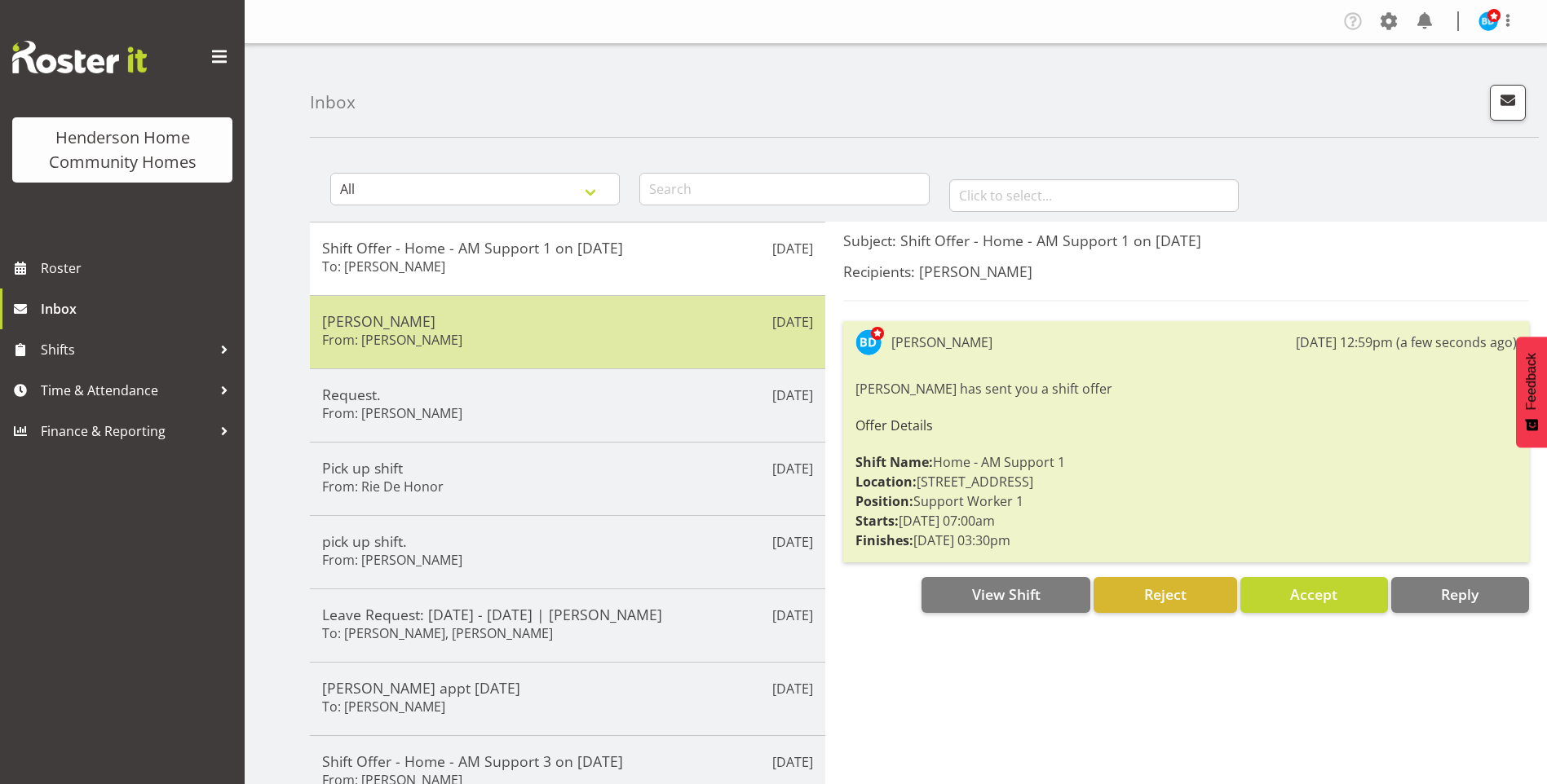
click at [605, 323] on h5 "[PERSON_NAME]" at bounding box center [567, 322] width 491 height 18
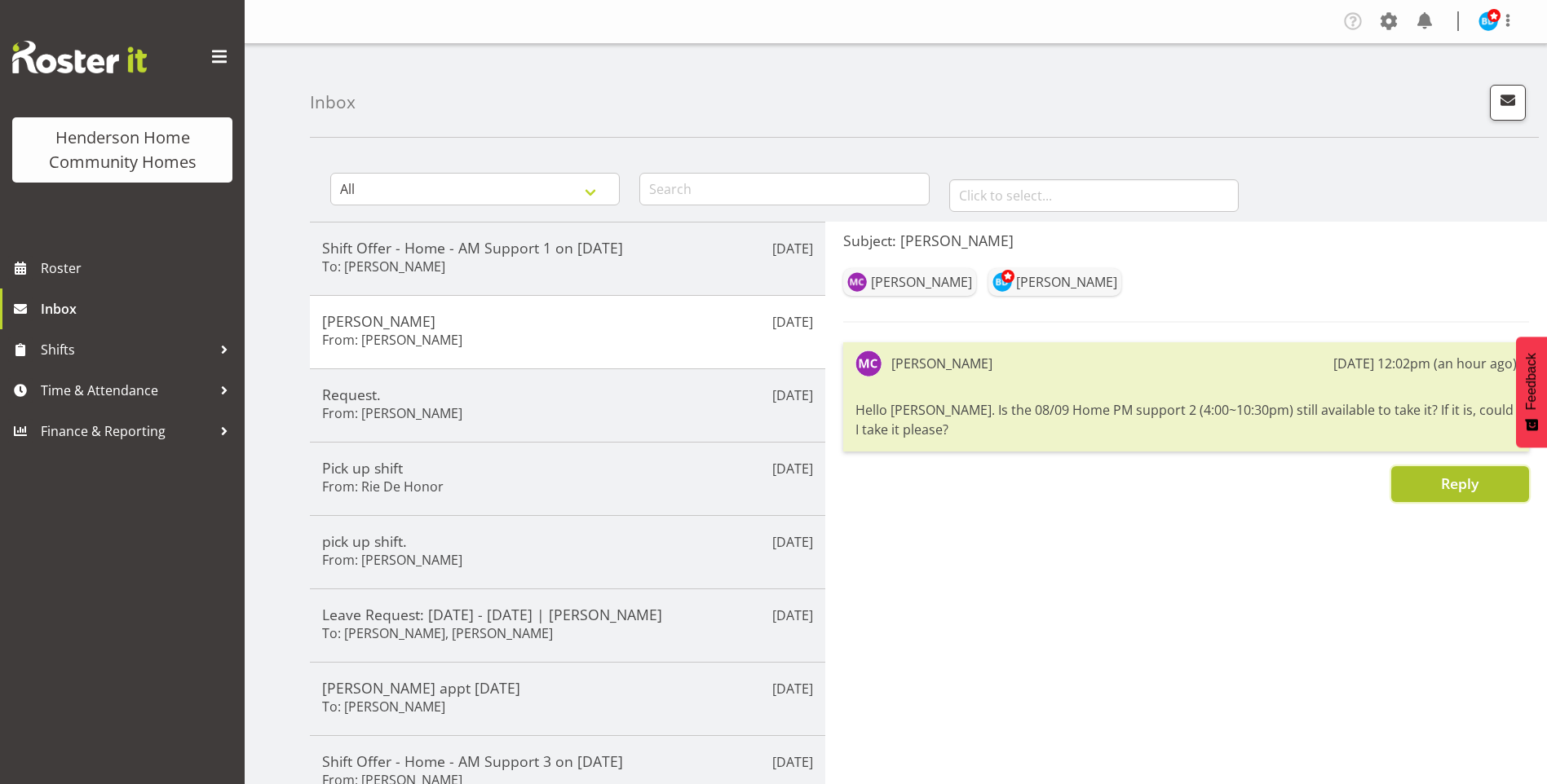
click at [1433, 486] on button "Reply" at bounding box center [1460, 485] width 138 height 36
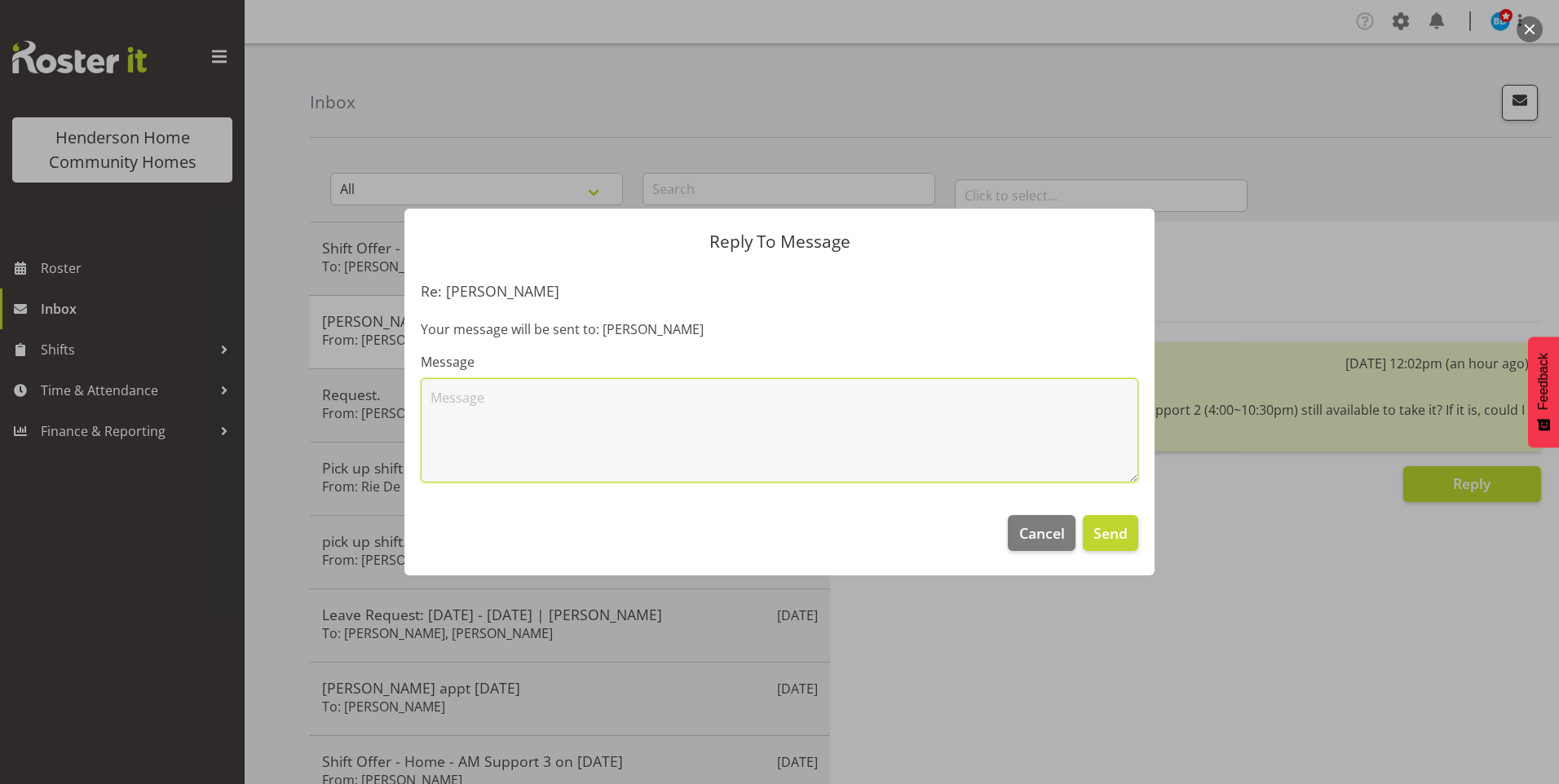
click at [692, 399] on textarea at bounding box center [780, 431] width 717 height 105
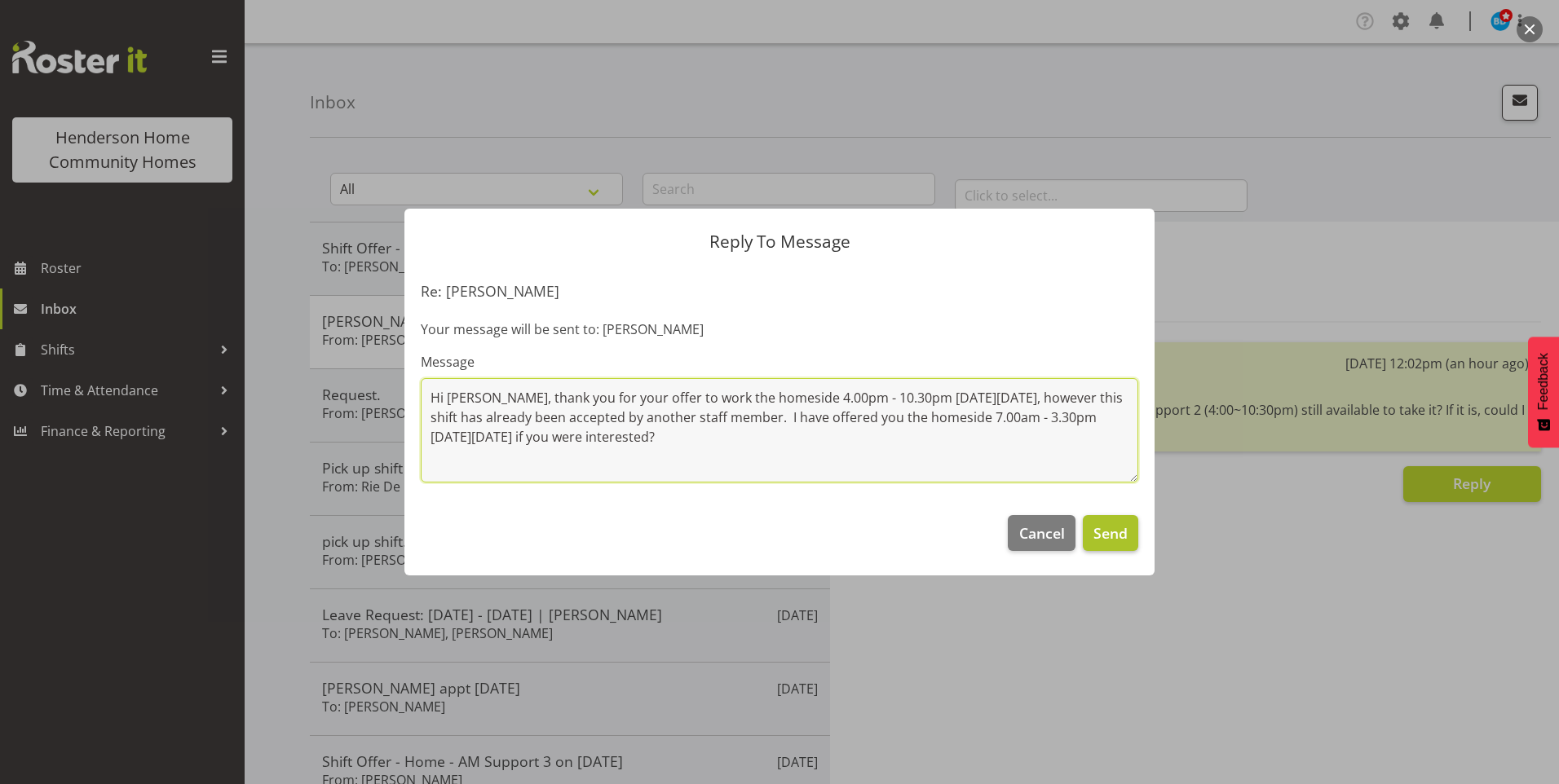
type textarea "Hi Miyoung, thank you for your offer to work the homeside 4.00pm - 10.30pm on M…"
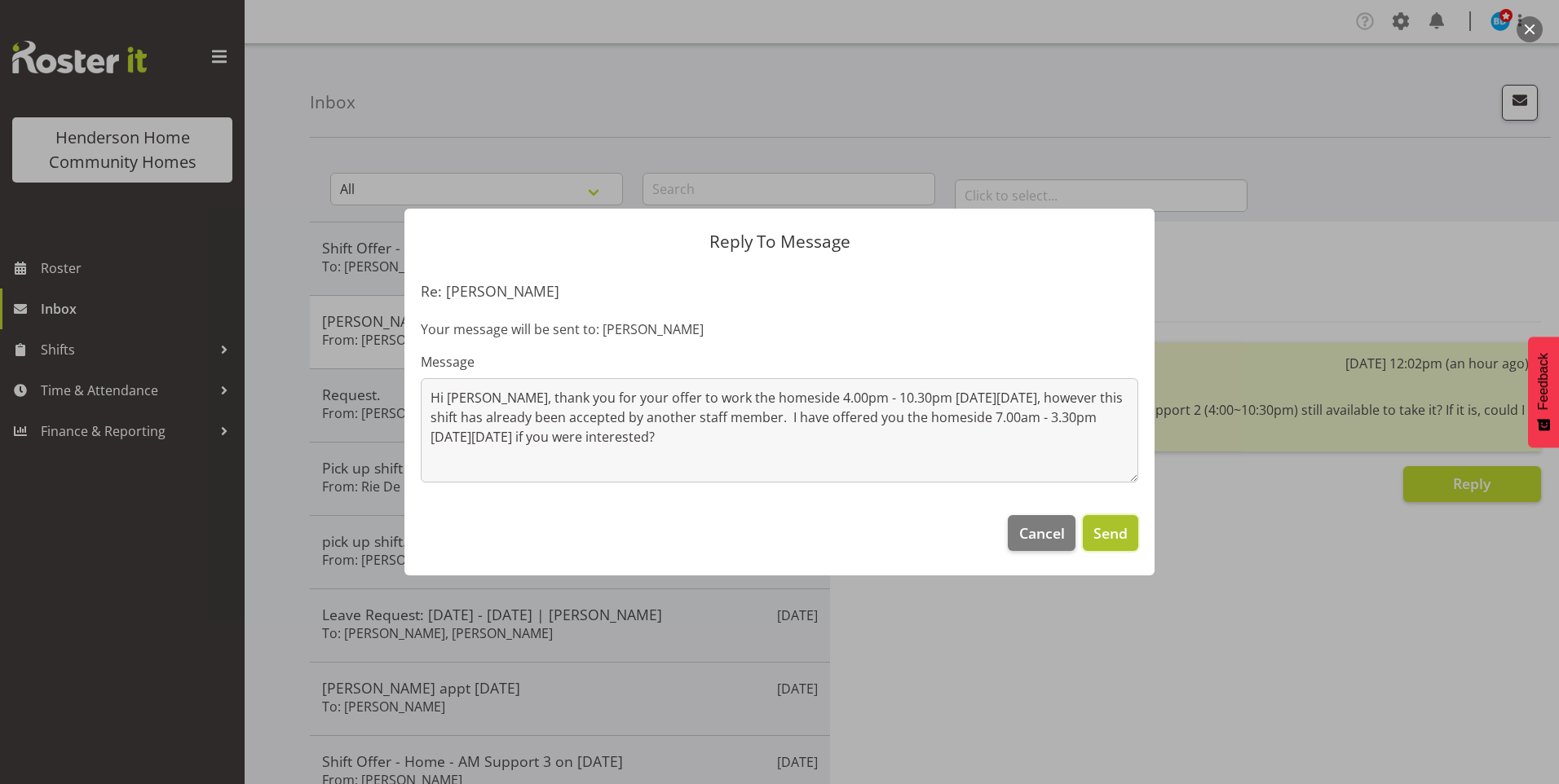
click at [1120, 539] on span "Send" at bounding box center [1110, 533] width 34 height 22
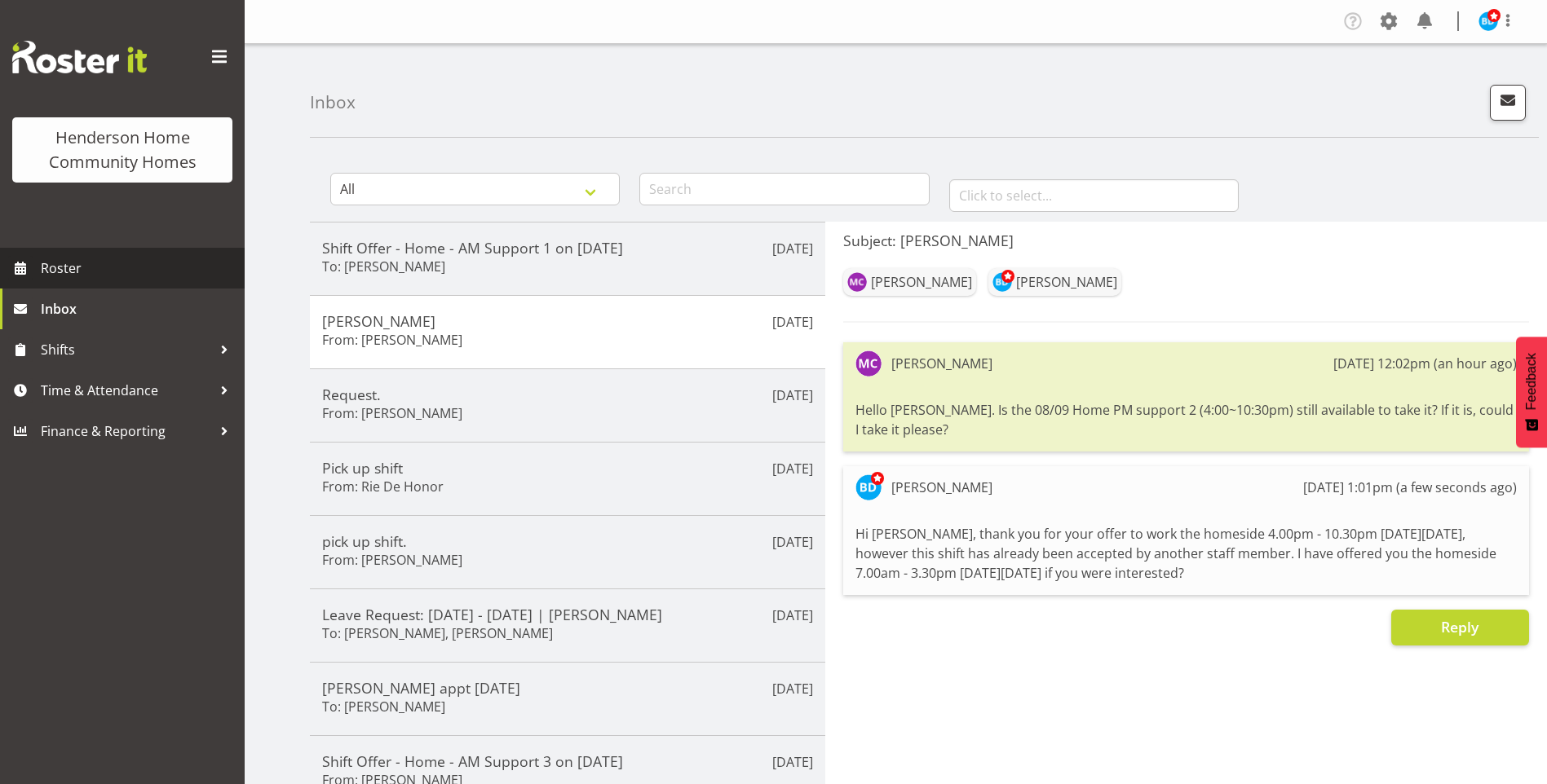
click at [106, 275] on span "Roster" at bounding box center [138, 268] width 196 height 24
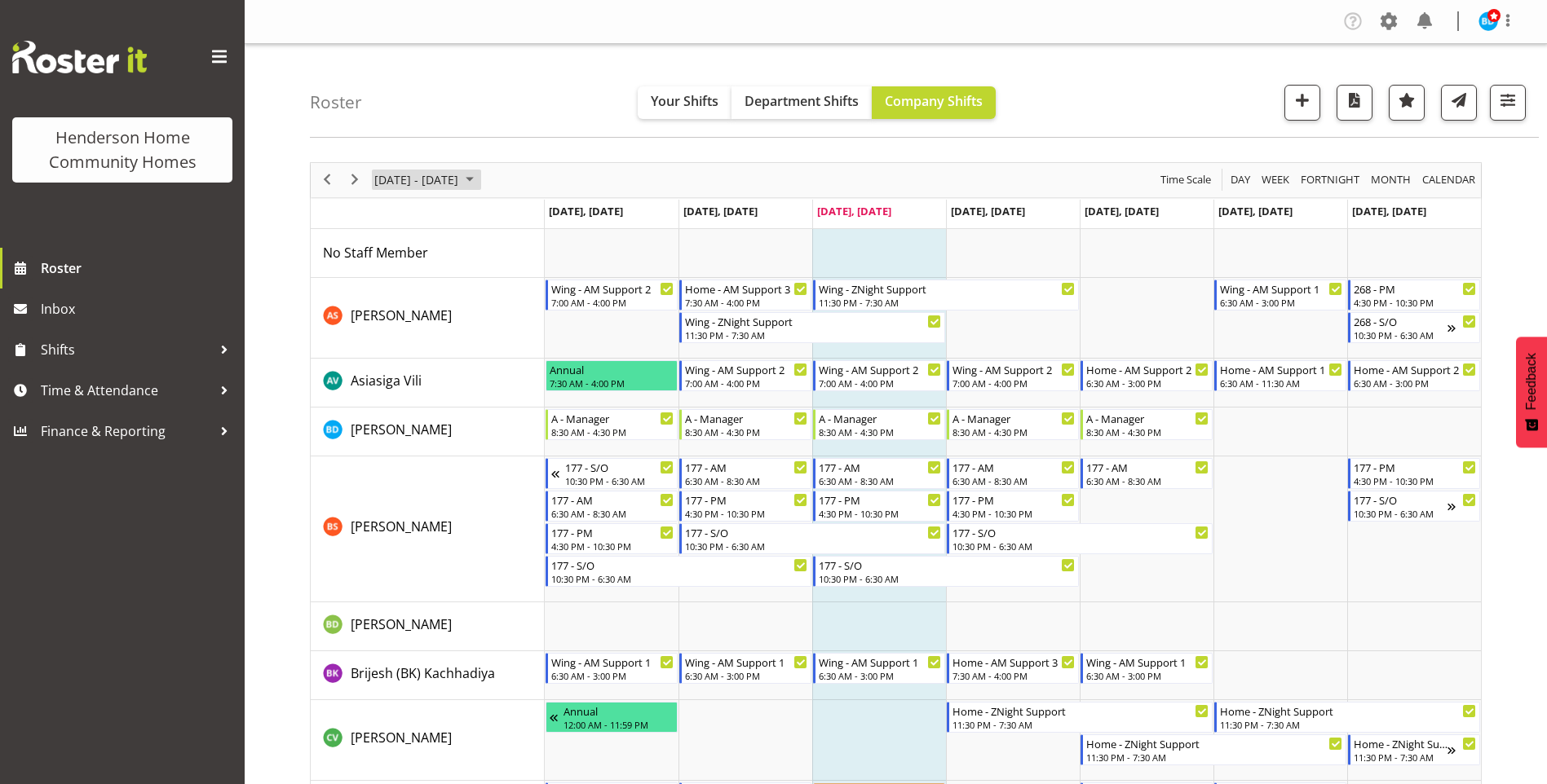
click at [480, 177] on span "August 2025" at bounding box center [470, 179] width 20 height 21
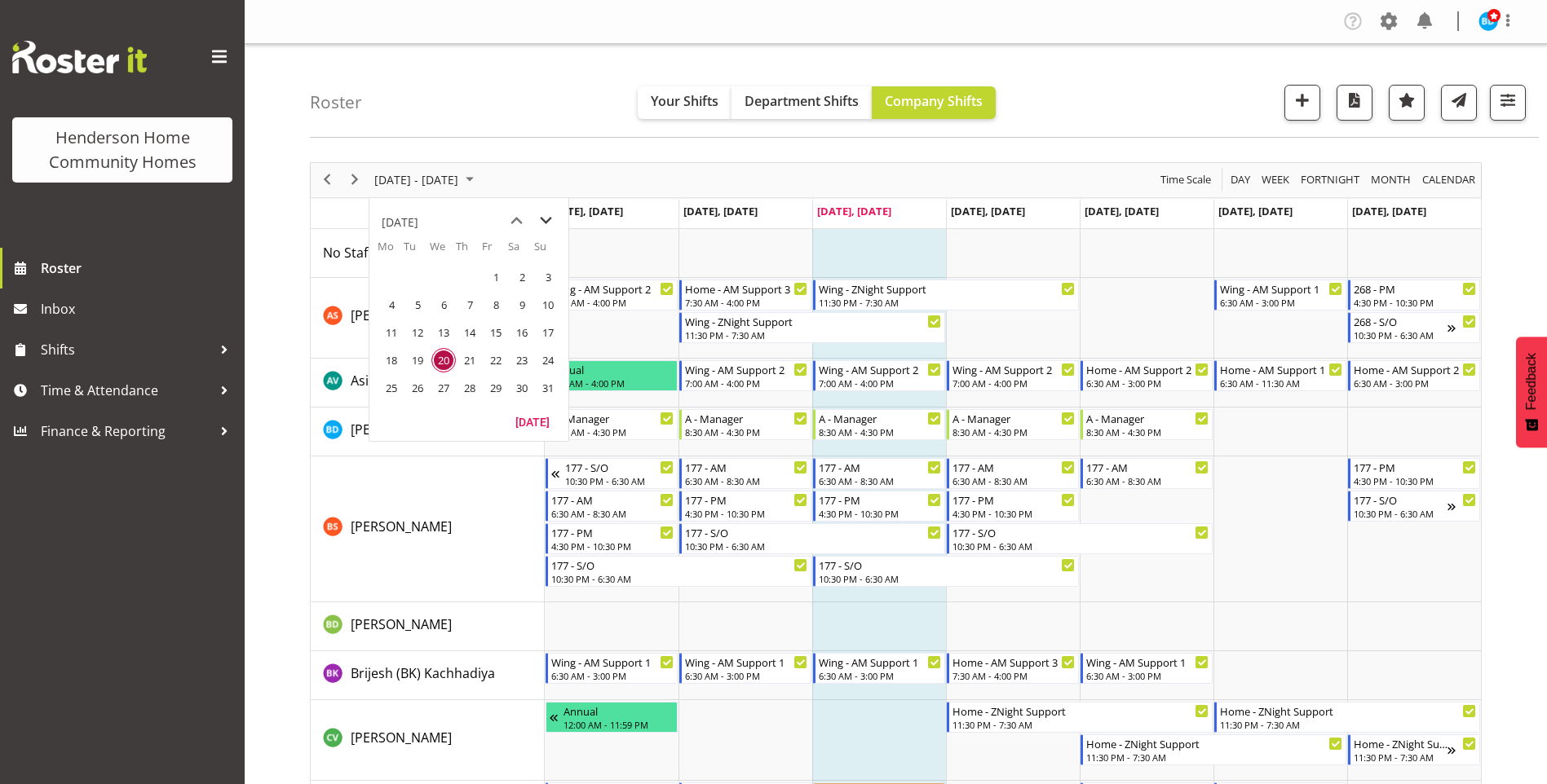
click at [549, 214] on span "next month" at bounding box center [546, 221] width 29 height 30
click at [382, 308] on span "8" at bounding box center [391, 305] width 24 height 24
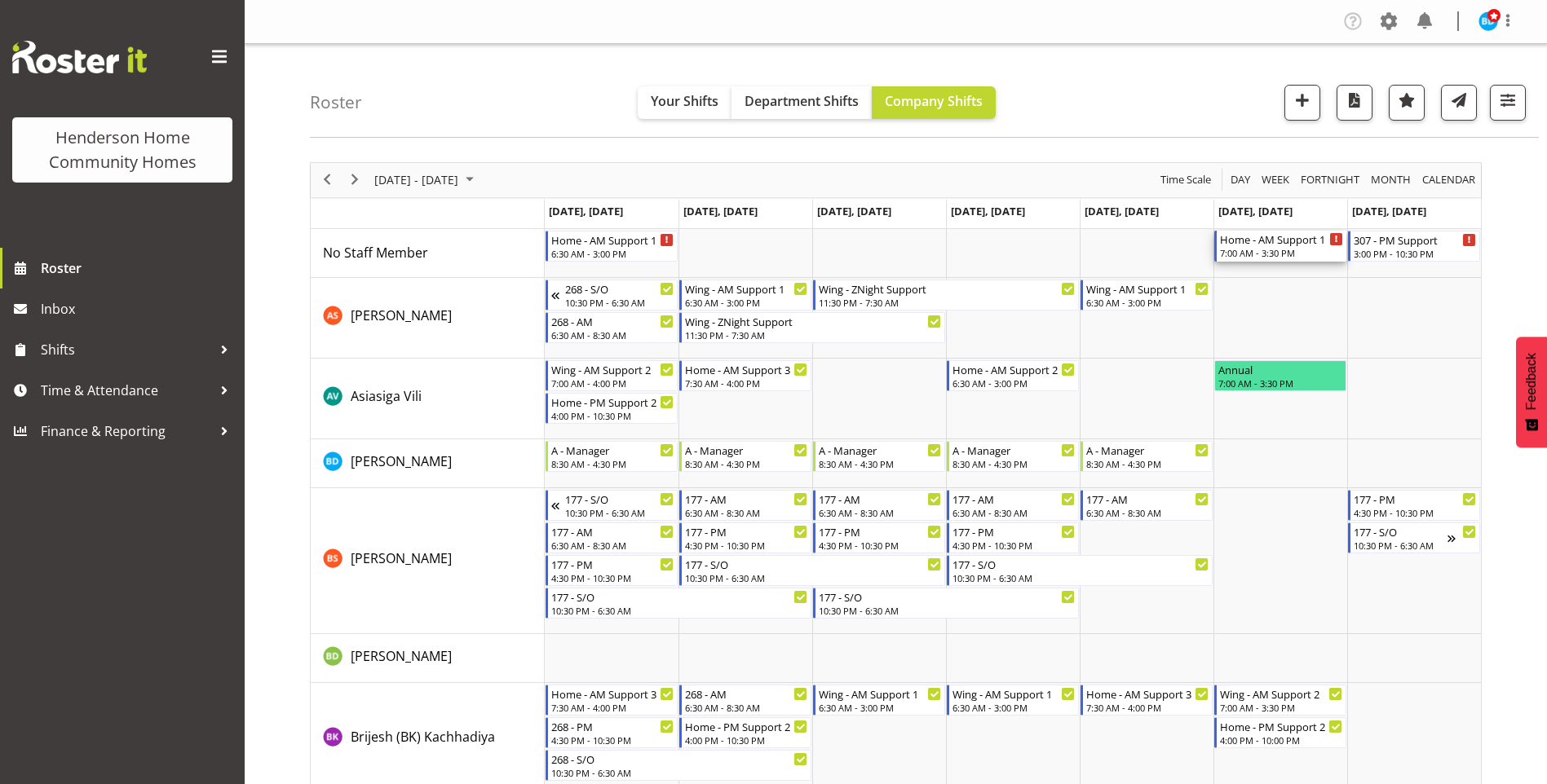
click at [1257, 252] on div "7:00 AM - 3:30 PM" at bounding box center [1282, 252] width 124 height 13
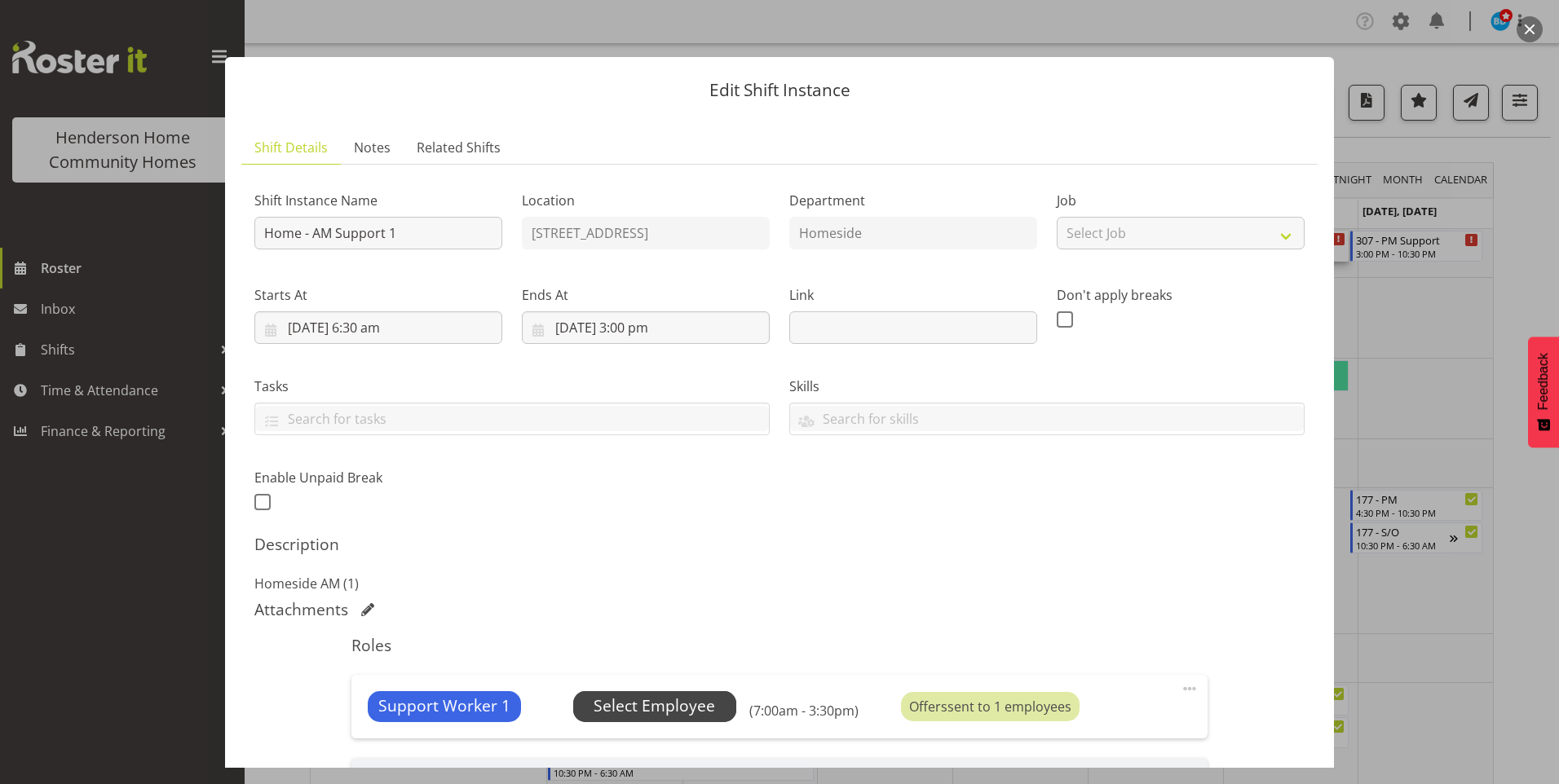
click at [679, 698] on span "Select Employee" at bounding box center [654, 707] width 122 height 23
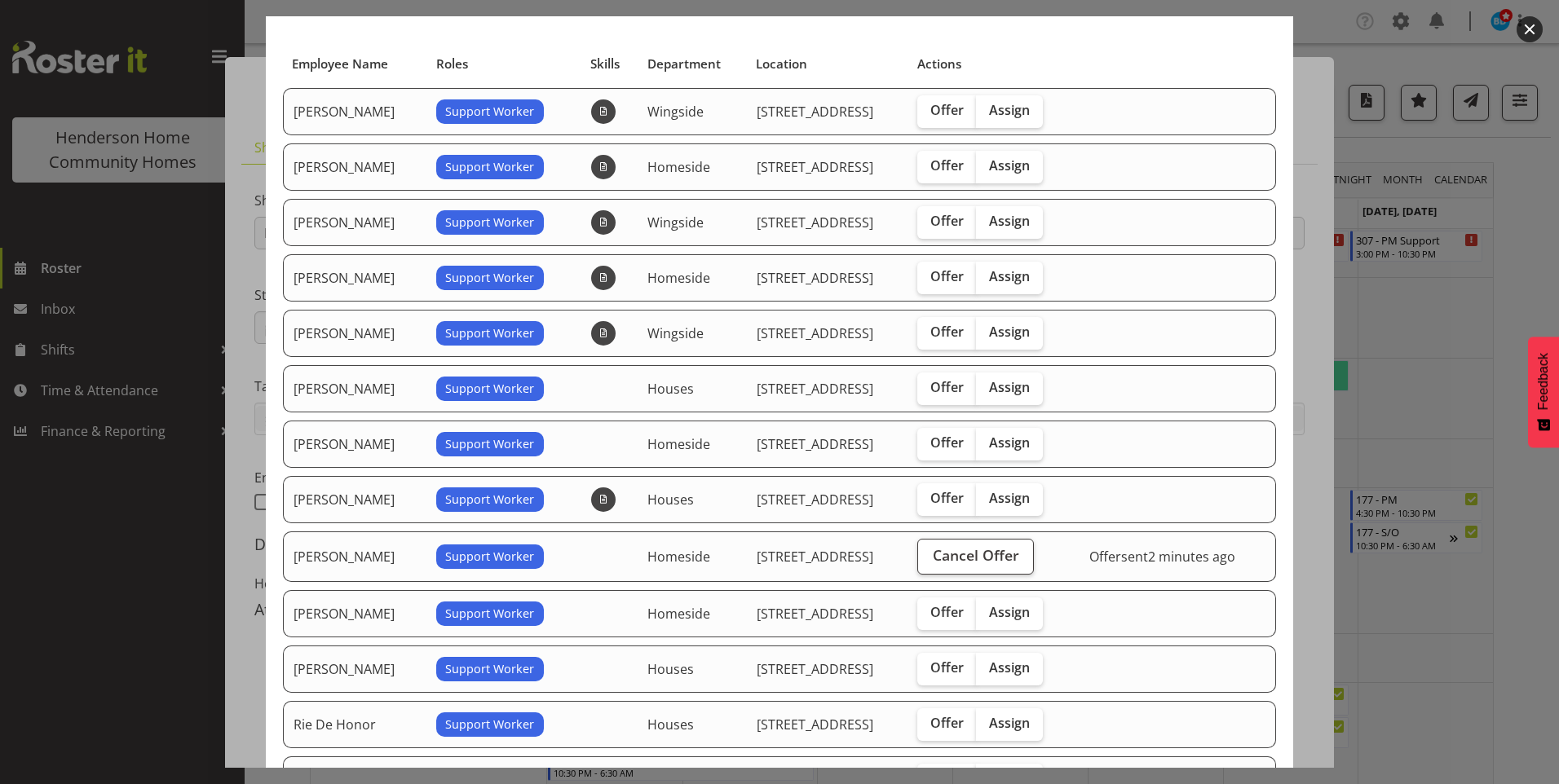
scroll to position [163, 0]
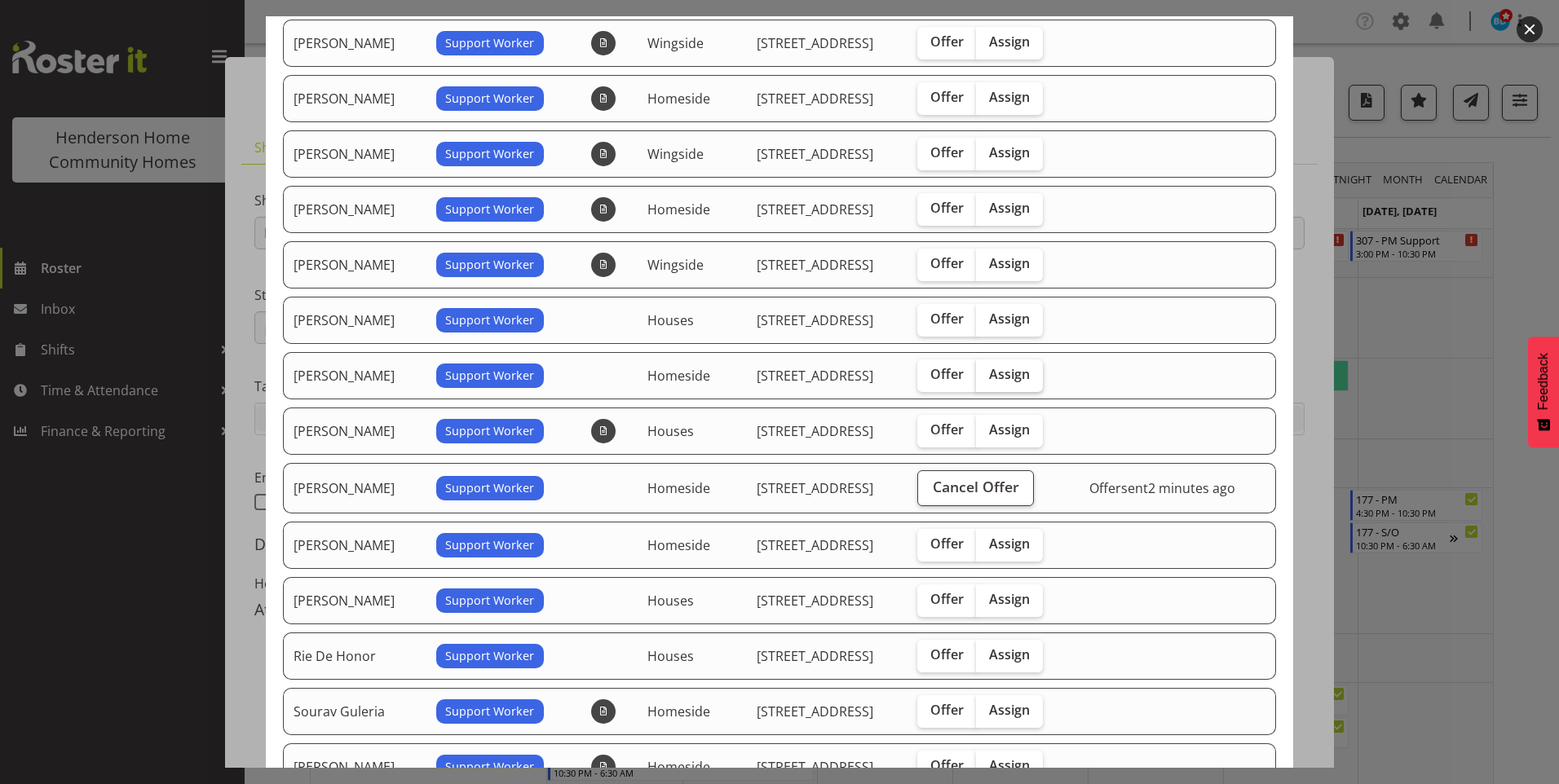
click at [1011, 375] on span "Assign" at bounding box center [1009, 374] width 41 height 16
click at [987, 375] on input "Assign" at bounding box center [981, 375] width 11 height 11
checkbox input "true"
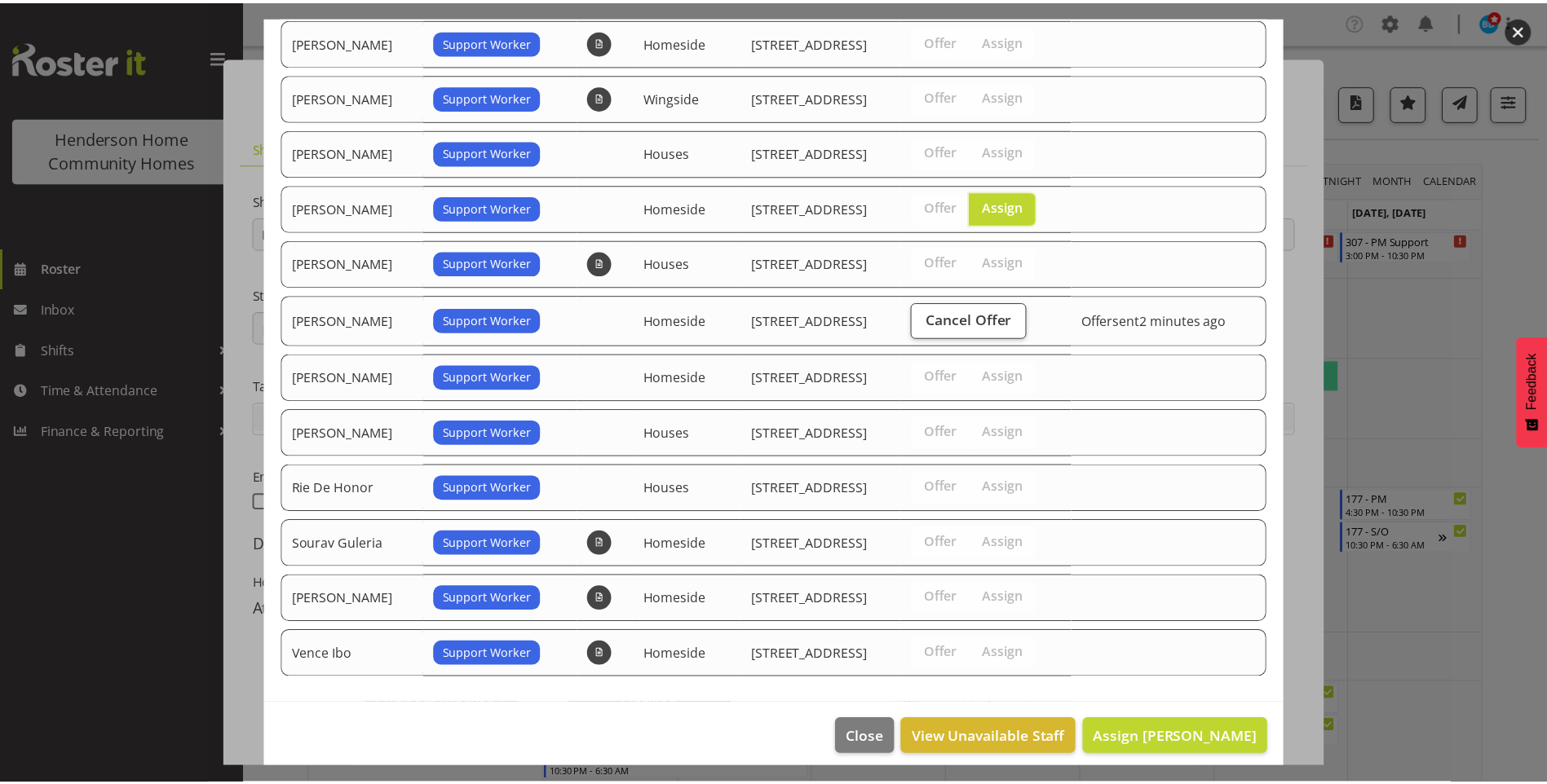
scroll to position [343, 0]
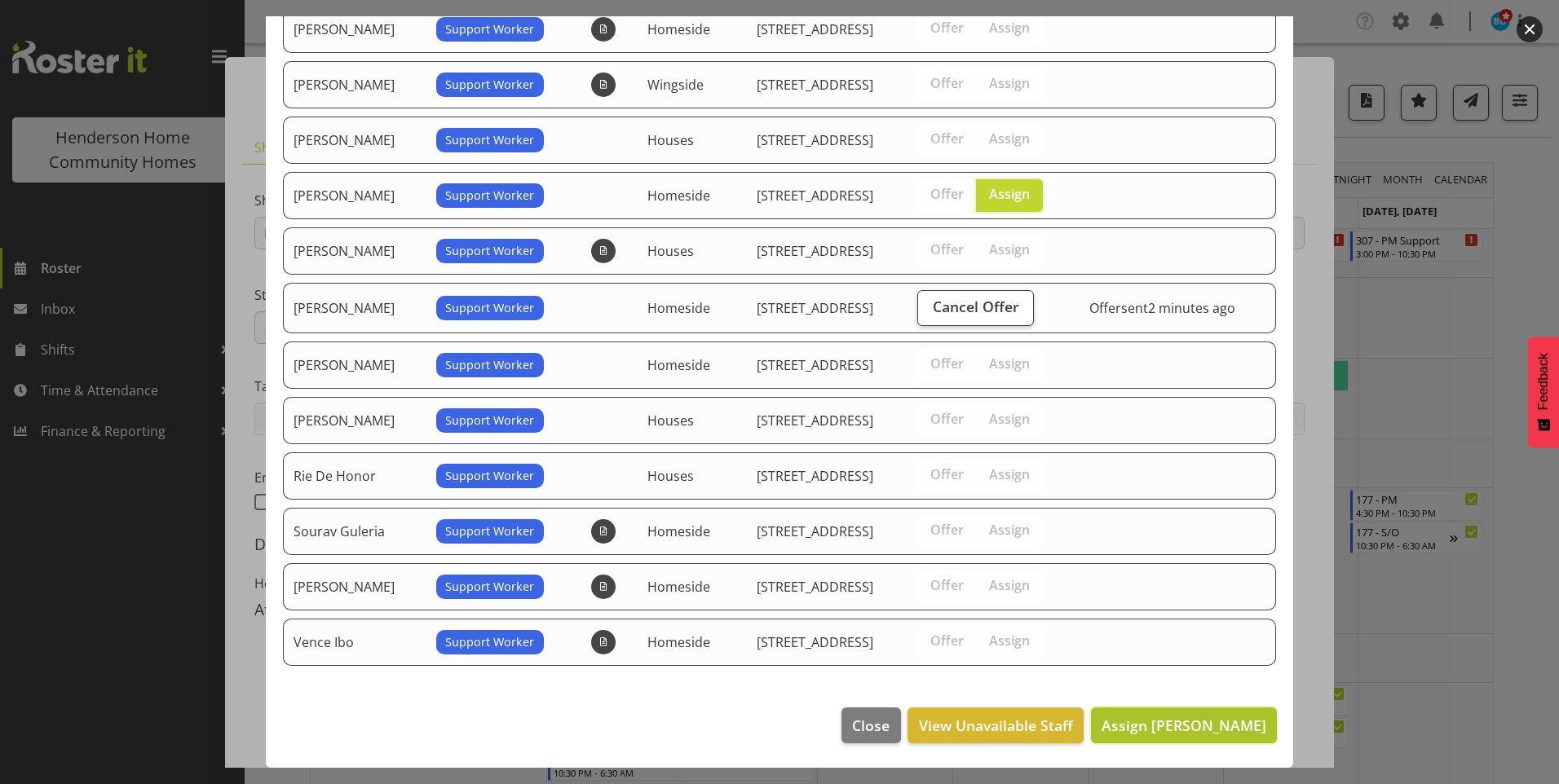
click at [1206, 734] on span "Assign Maria Cerbas" at bounding box center [1183, 725] width 165 height 20
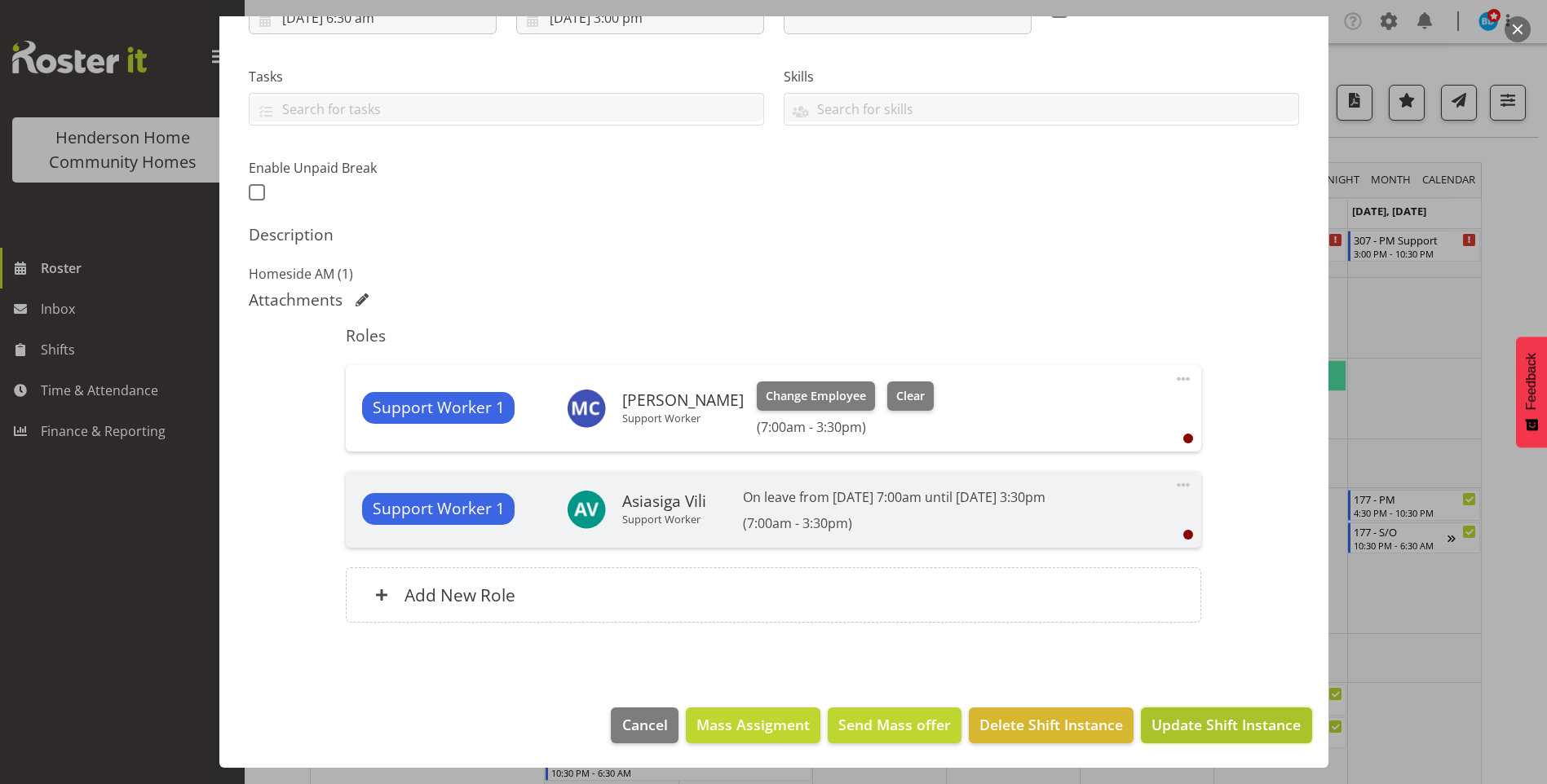
click at [1202, 717] on span "Update Shift Instance" at bounding box center [1227, 725] width 150 height 22
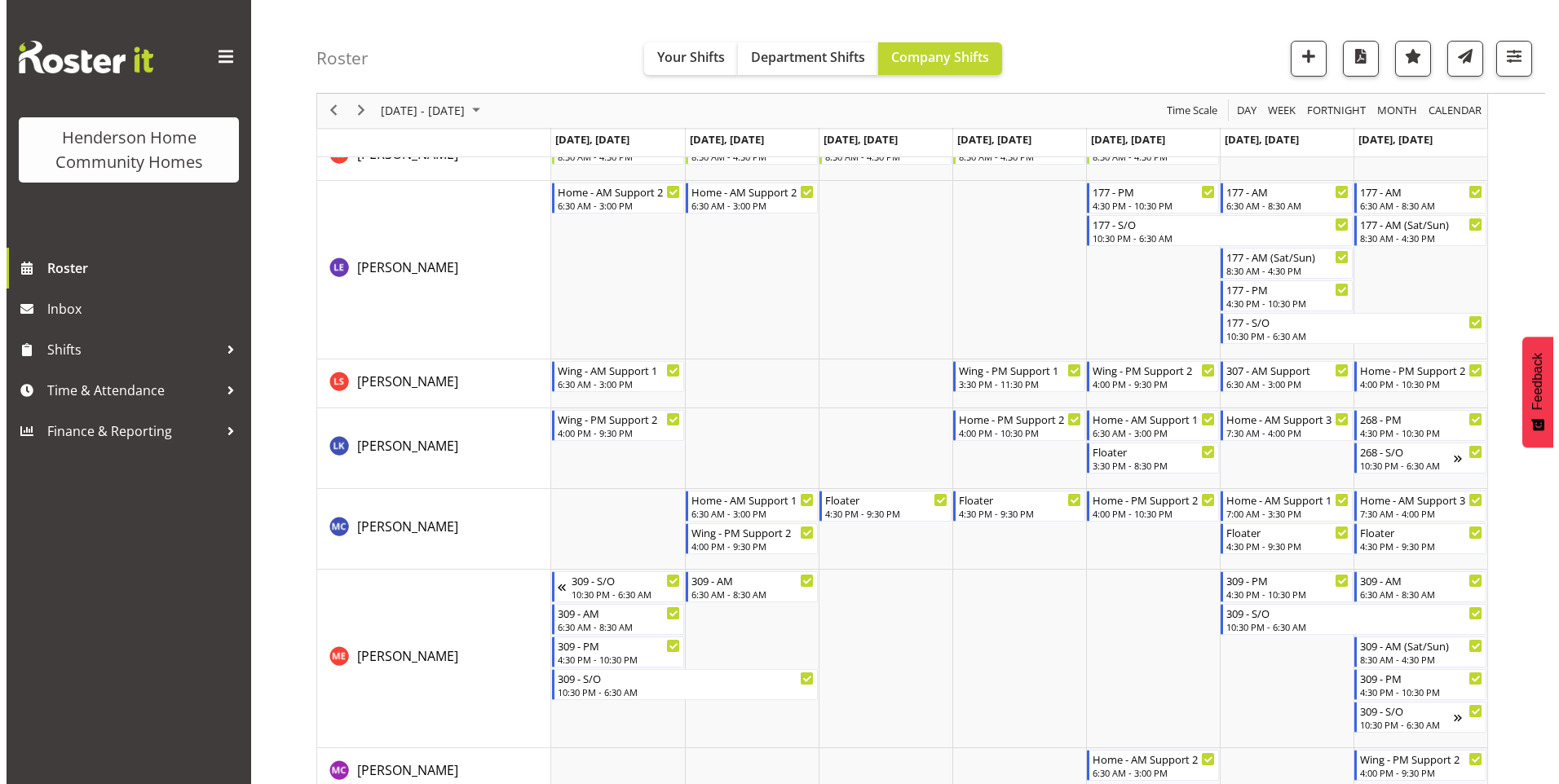
scroll to position [1712, 0]
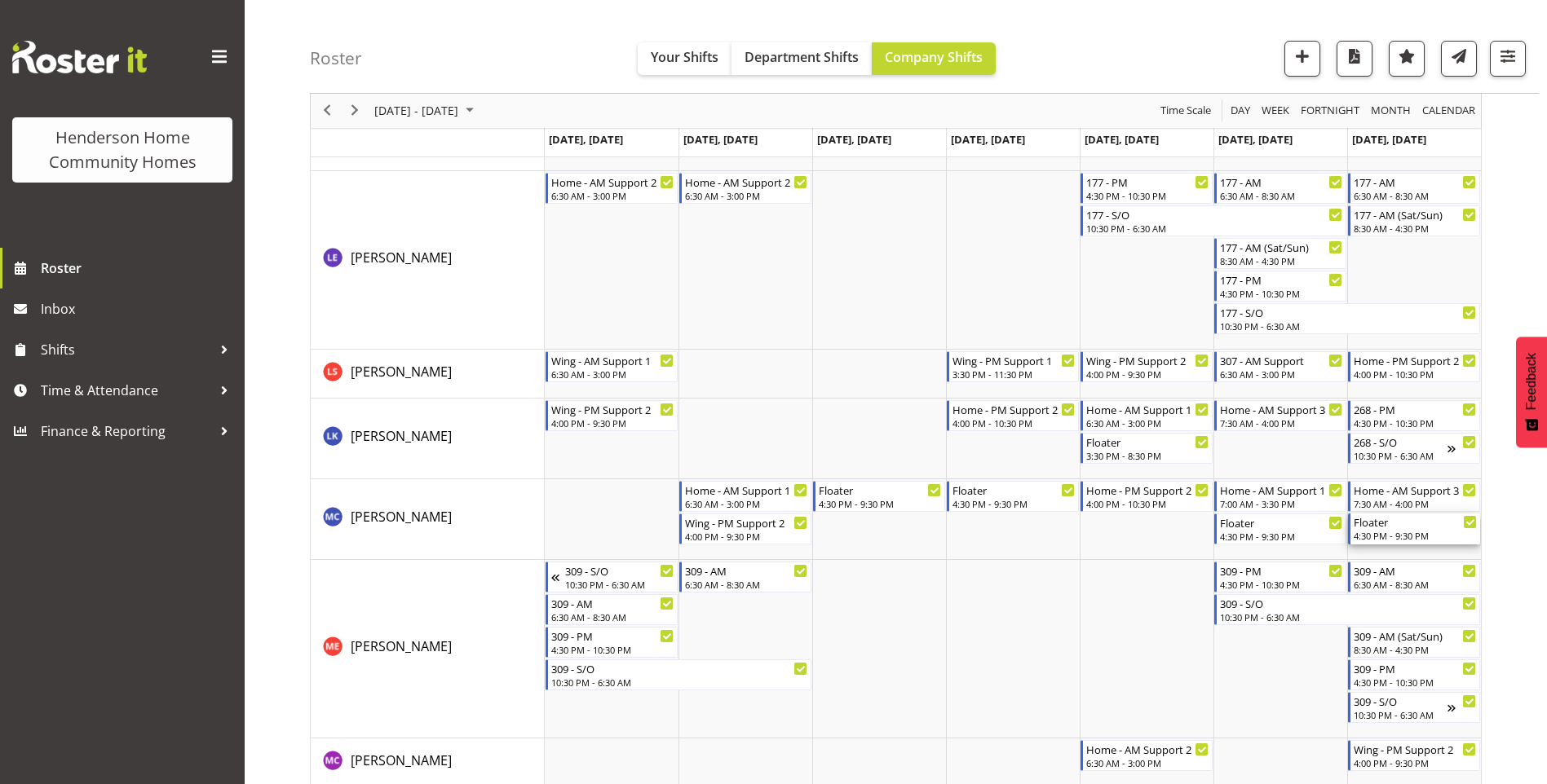
click at [1385, 529] on div "Floater" at bounding box center [1415, 522] width 124 height 16
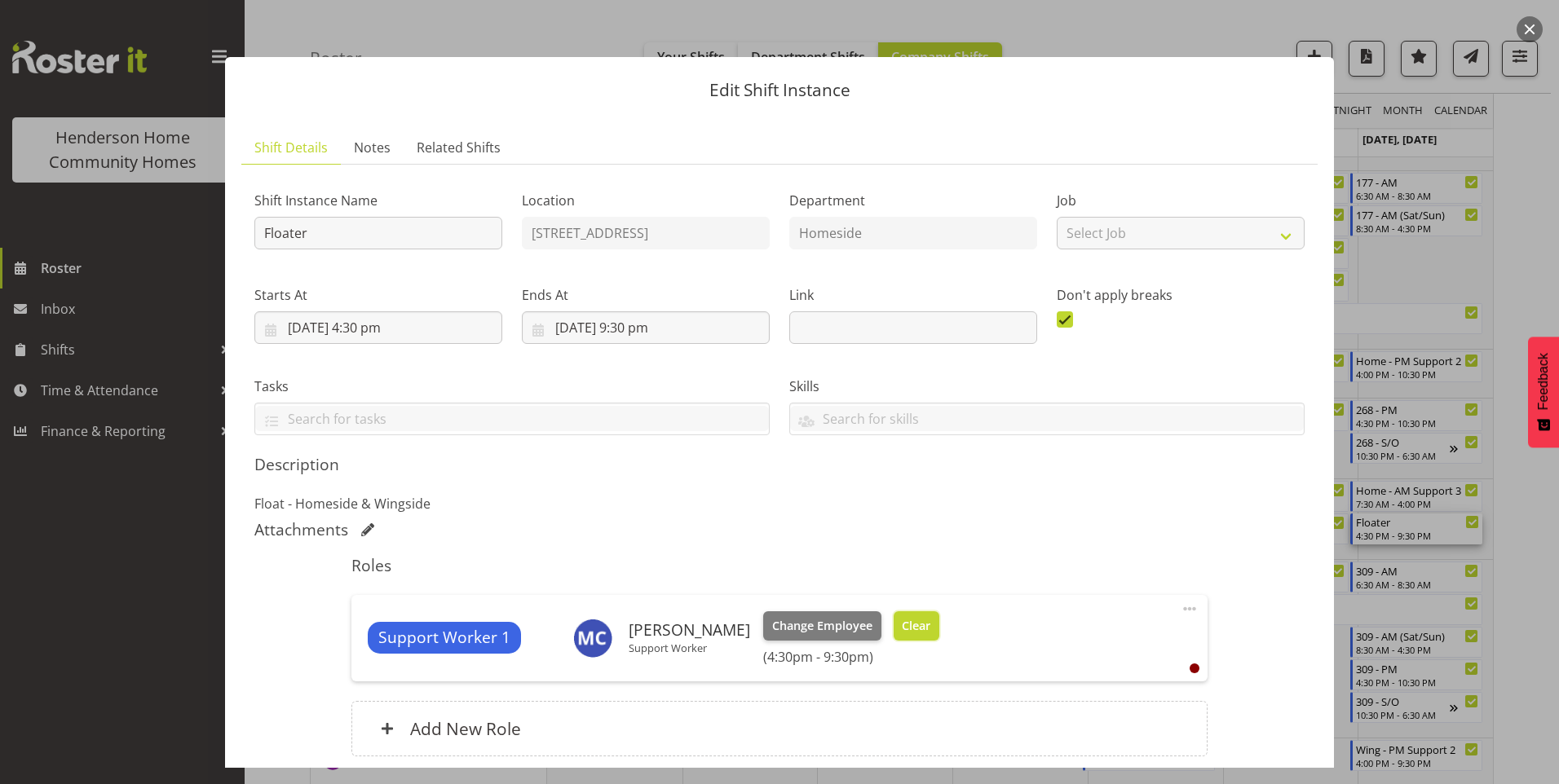
click at [902, 620] on span "Clear" at bounding box center [916, 626] width 29 height 18
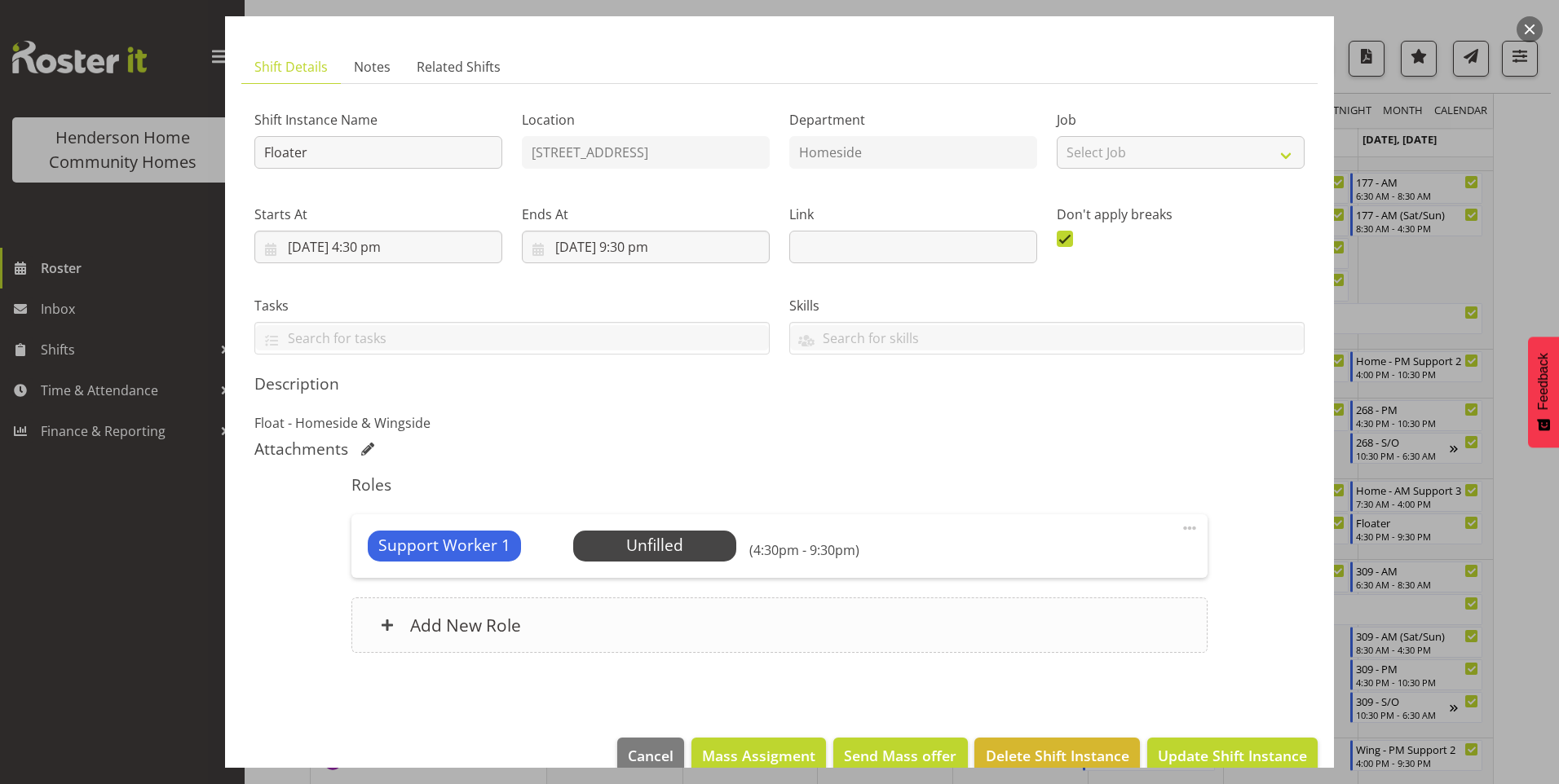
scroll to position [111, 0]
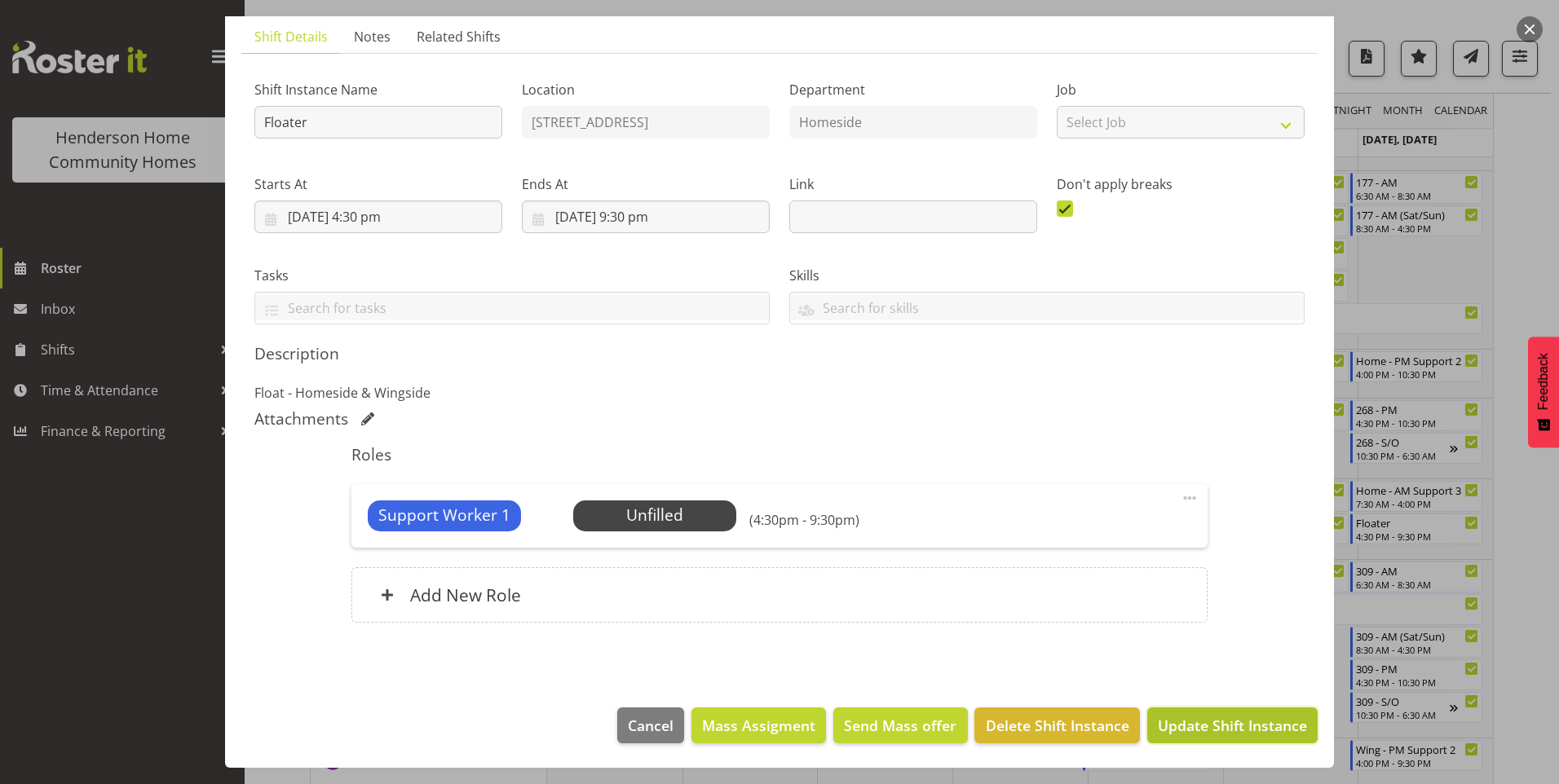
click at [1187, 731] on span "Update Shift Instance" at bounding box center [1233, 726] width 150 height 22
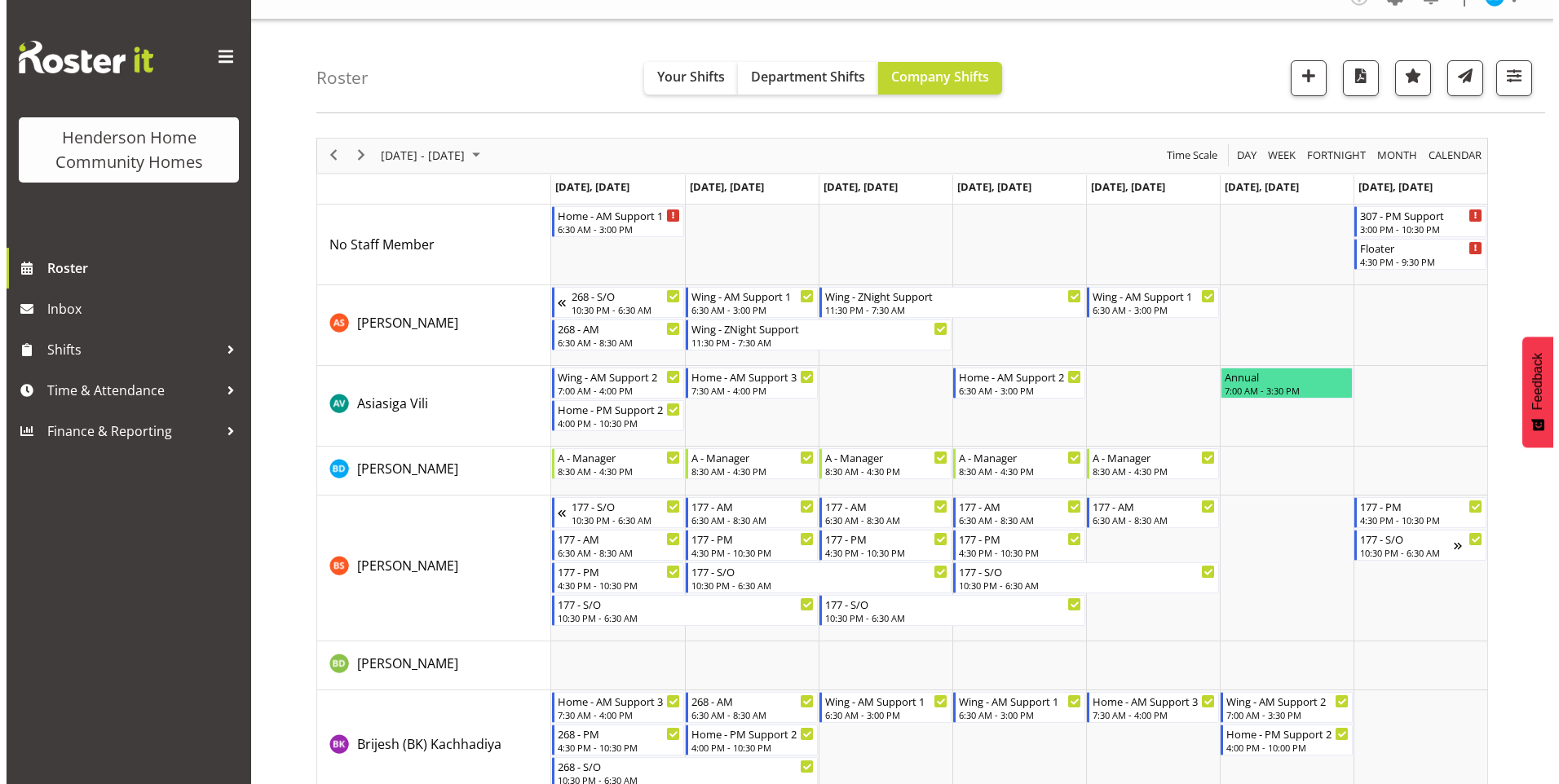
scroll to position [0, 0]
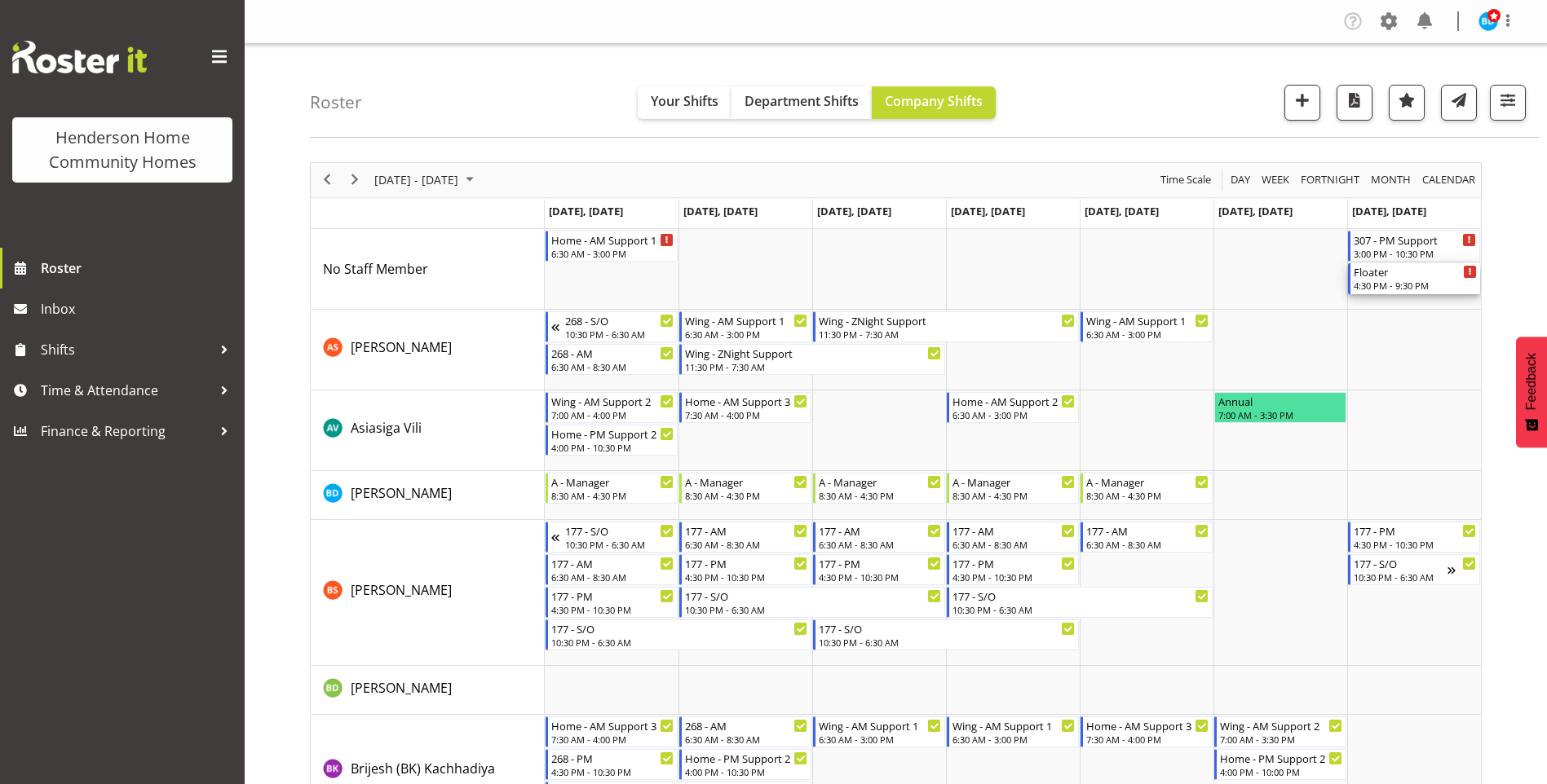
click at [1404, 291] on div "4:30 PM - 9:30 PM" at bounding box center [1415, 285] width 124 height 13
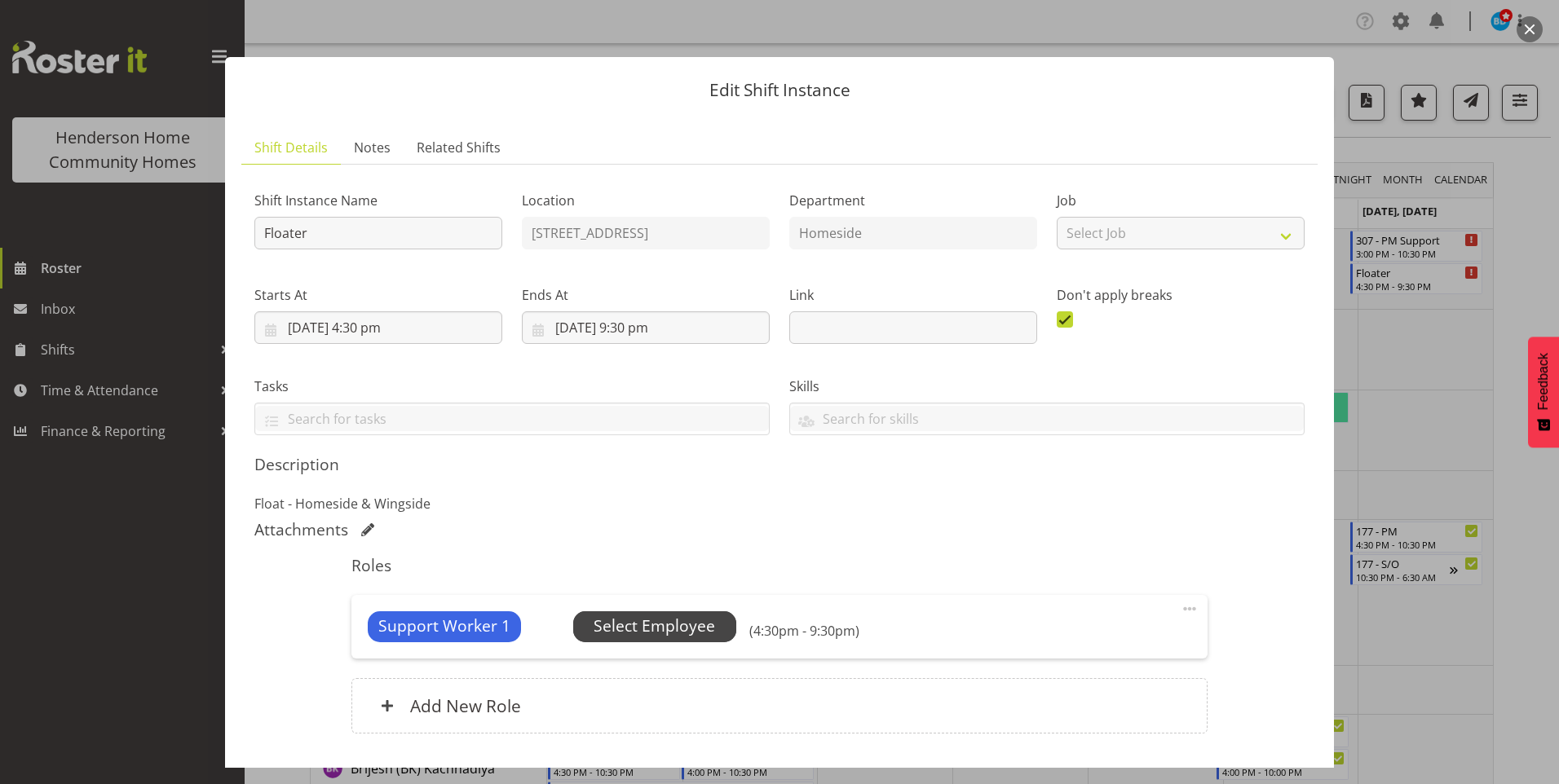
click at [679, 622] on span "Select Employee" at bounding box center [654, 626] width 122 height 23
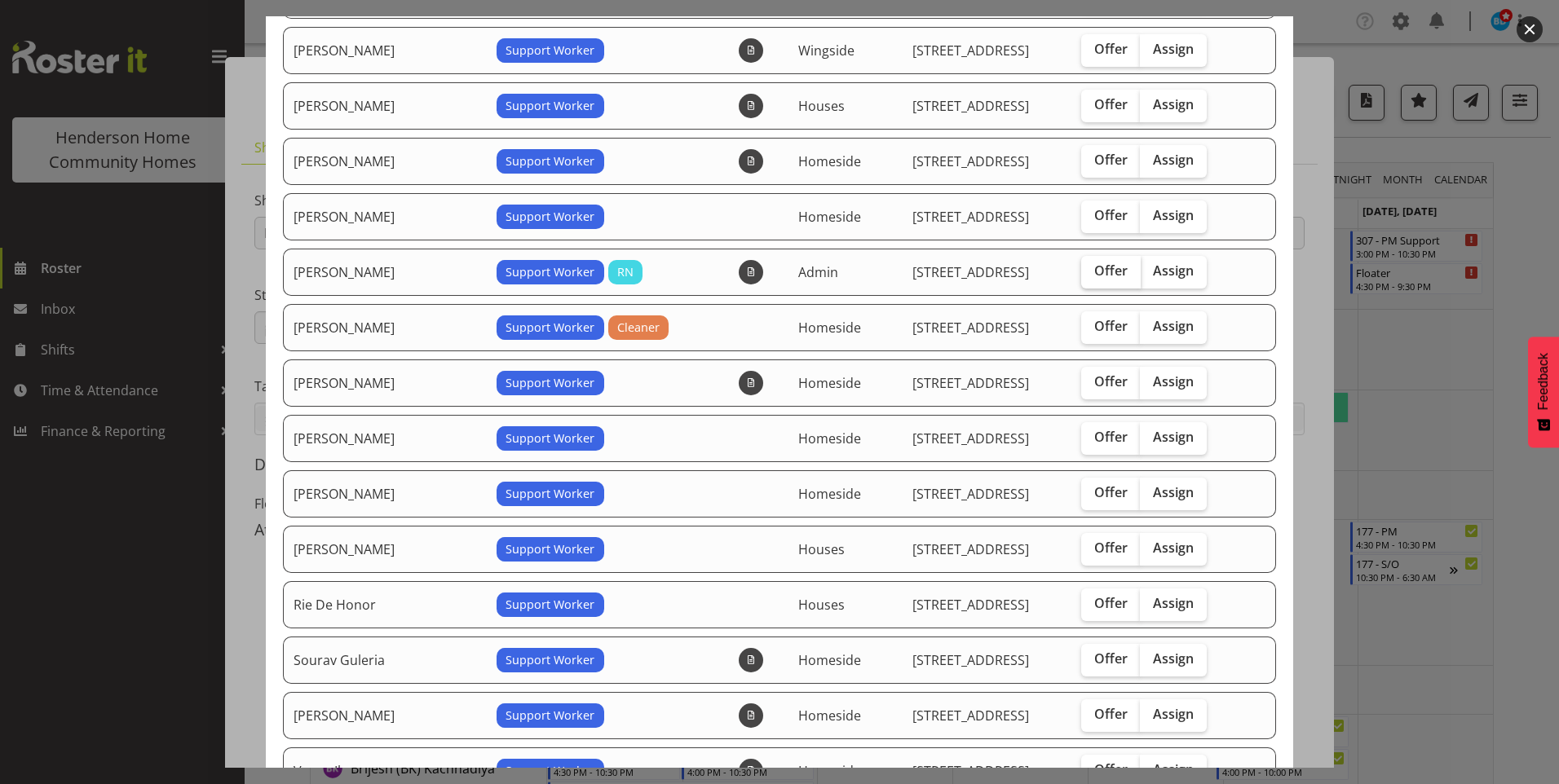
scroll to position [489, 0]
click at [1094, 596] on span "Offer" at bounding box center [1110, 603] width 33 height 16
click at [1092, 597] on input "Offer" at bounding box center [1087, 603] width 11 height 11
checkbox input "true"
click at [1095, 490] on span "Offer" at bounding box center [1110, 492] width 33 height 16
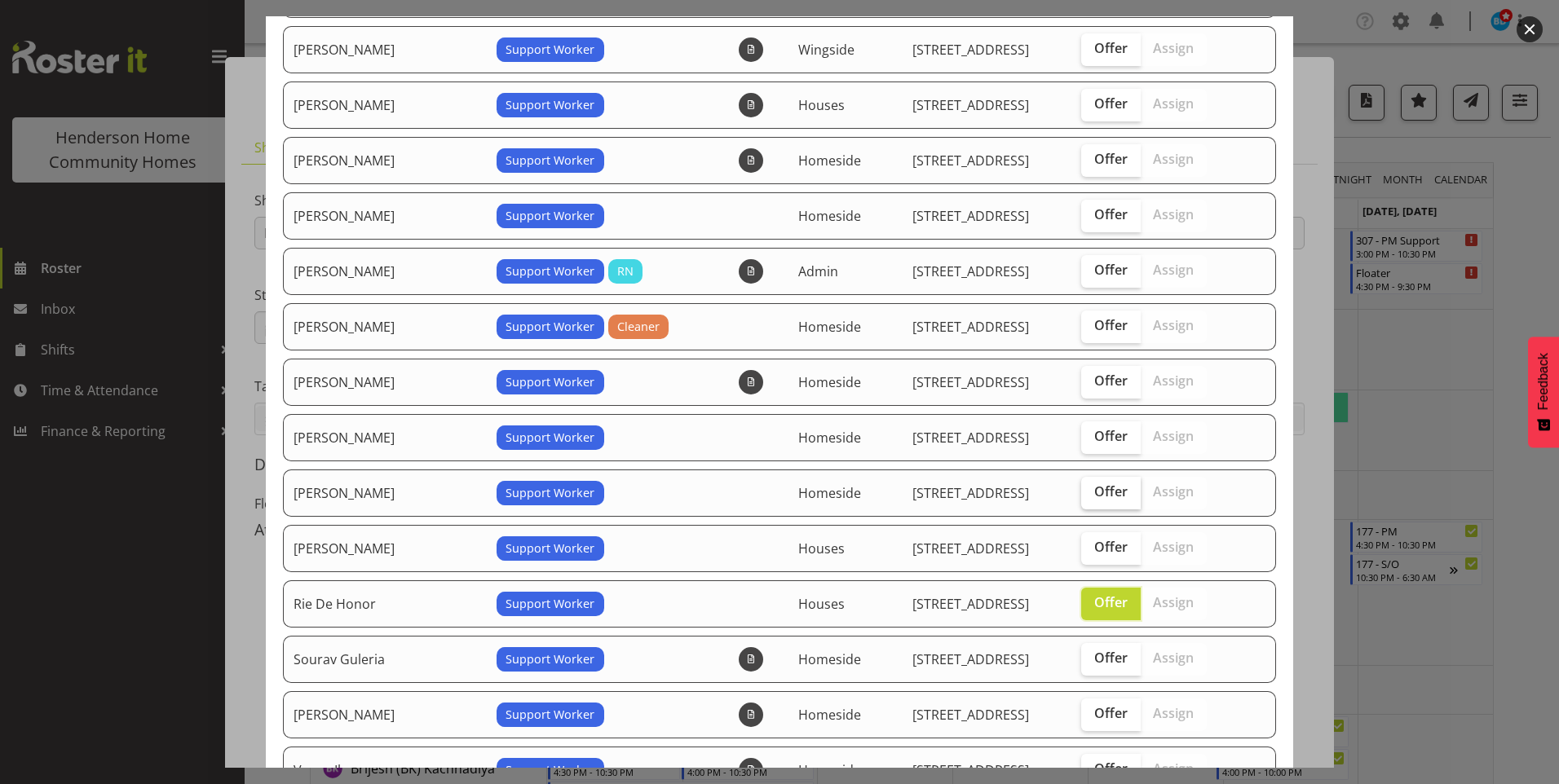
click at [1092, 490] on input "Offer" at bounding box center [1087, 492] width 11 height 11
checkbox input "true"
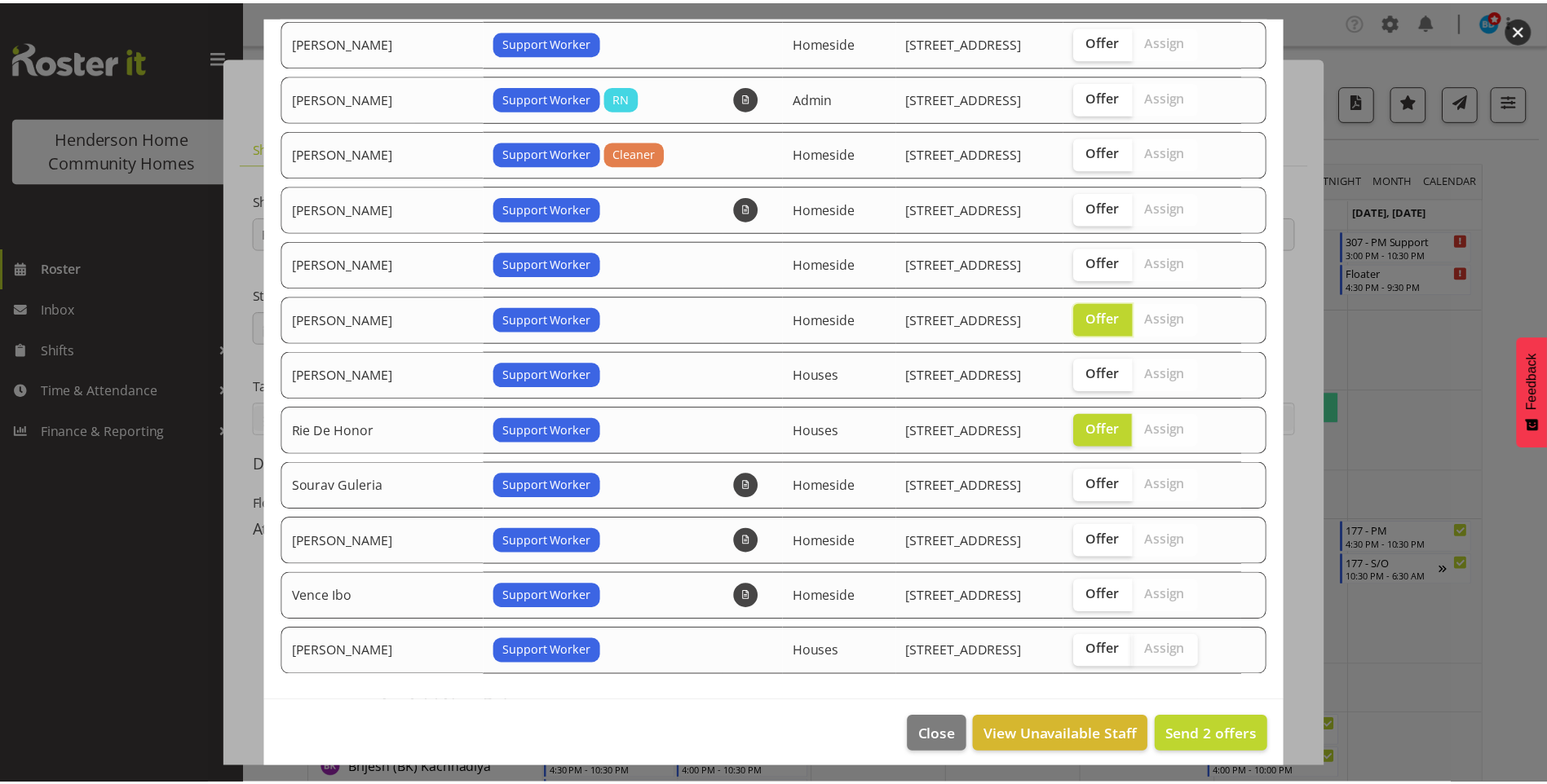
scroll to position [672, 0]
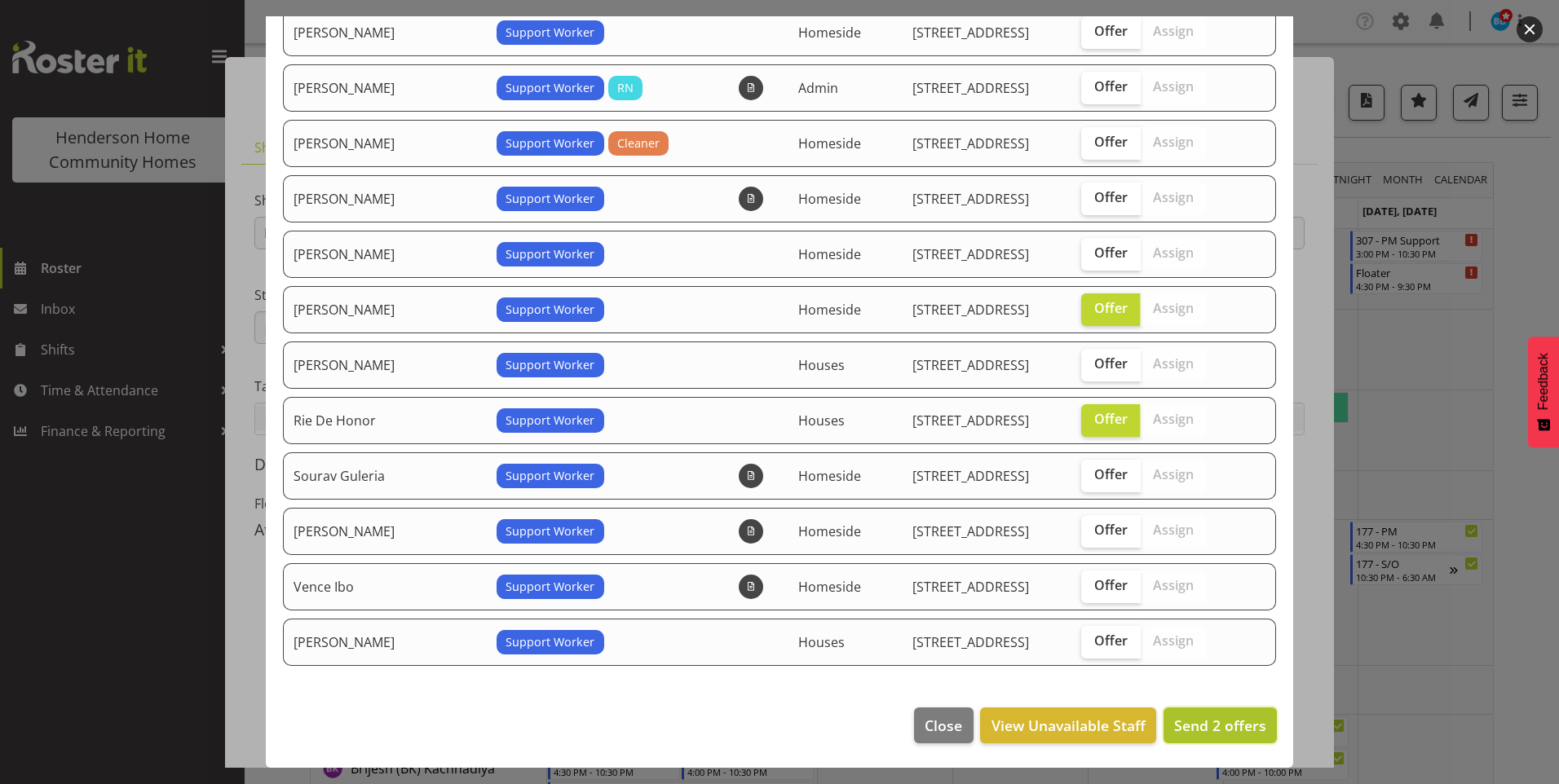
click at [1195, 726] on span "Send 2 offers" at bounding box center [1220, 725] width 92 height 20
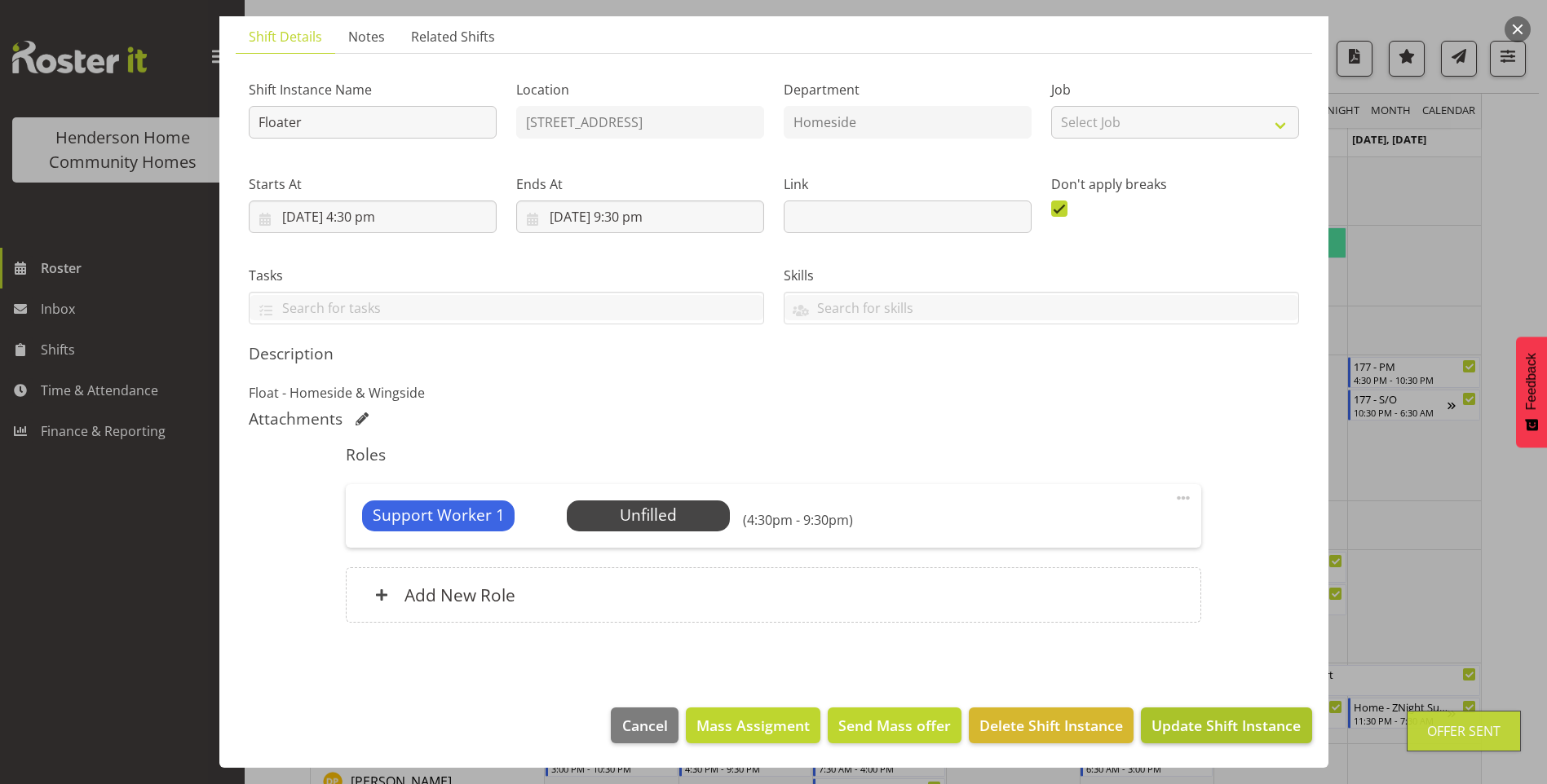
scroll to position [326, 0]
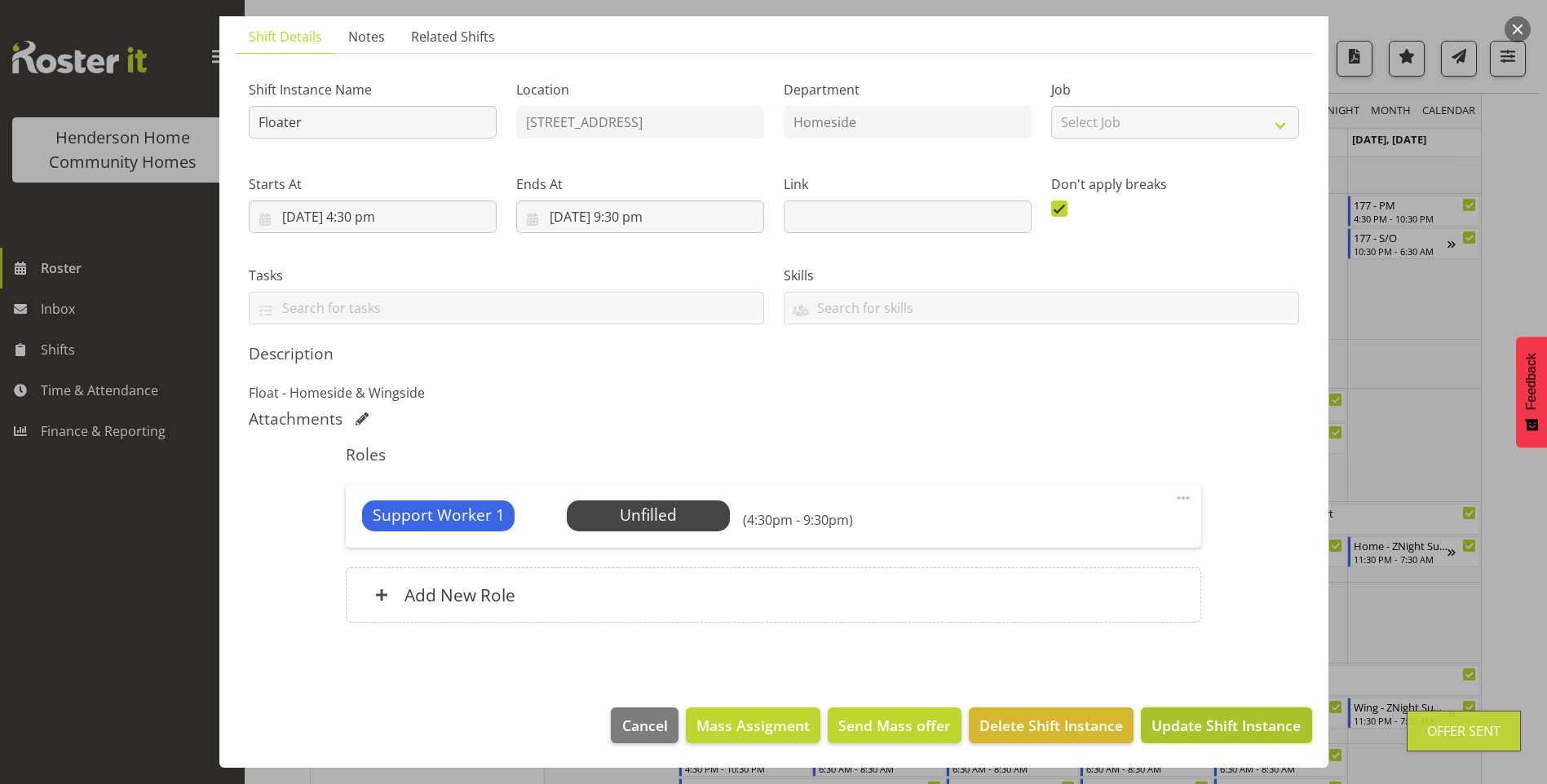
click at [1194, 725] on span "Update Shift Instance" at bounding box center [1227, 726] width 150 height 22
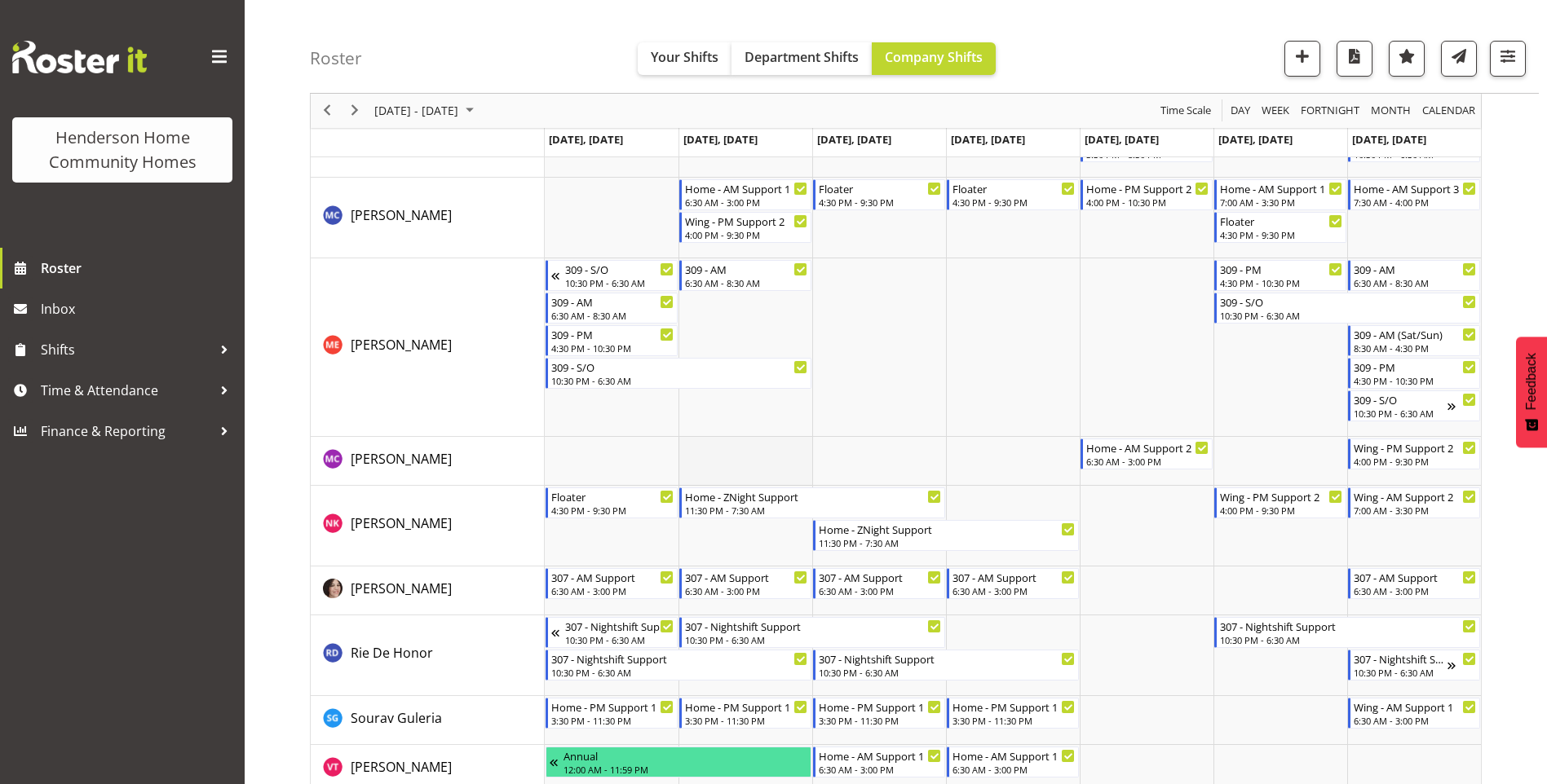
scroll to position [1922, 0]
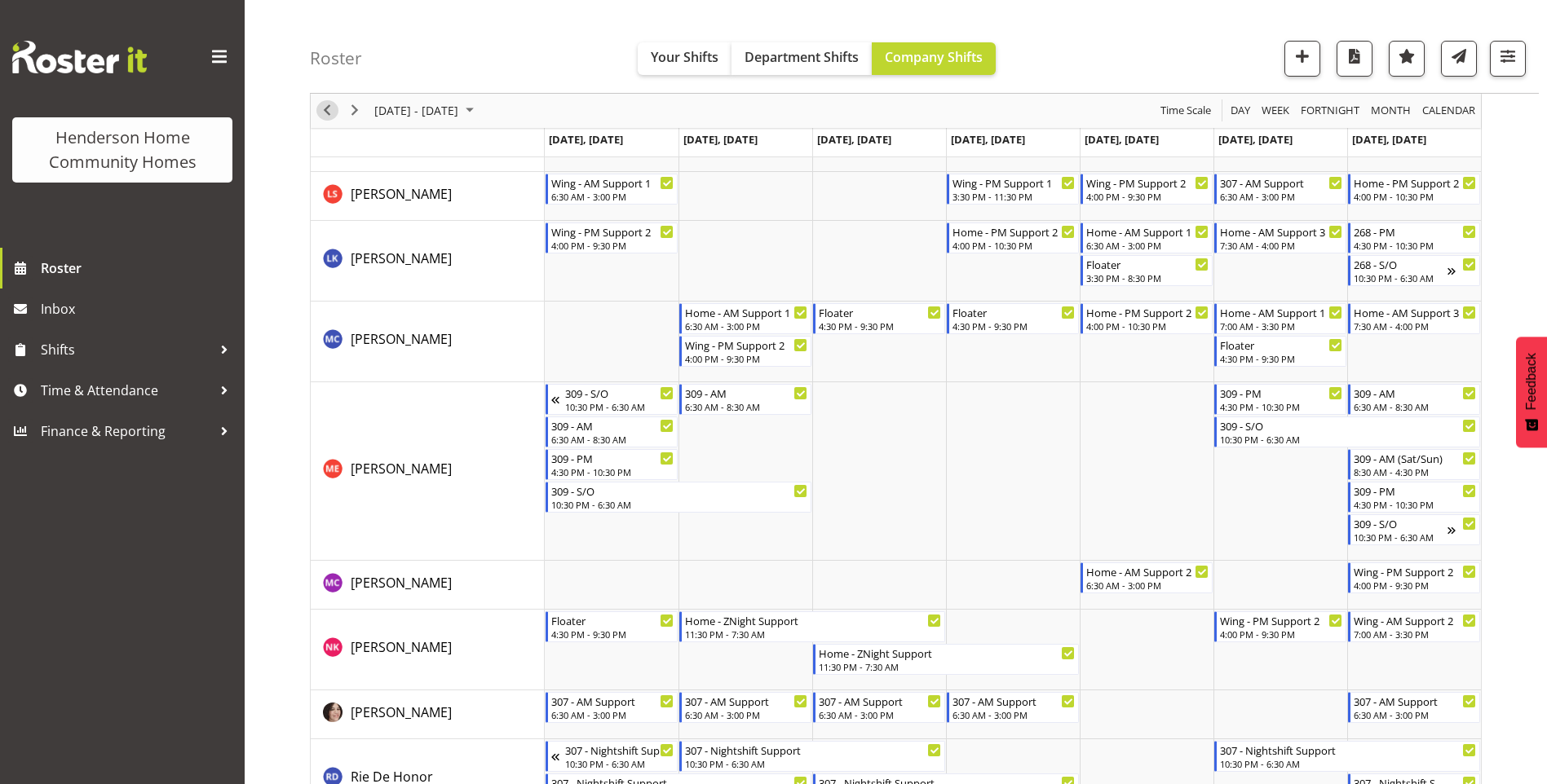
click at [325, 112] on span "Previous" at bounding box center [327, 111] width 20 height 21
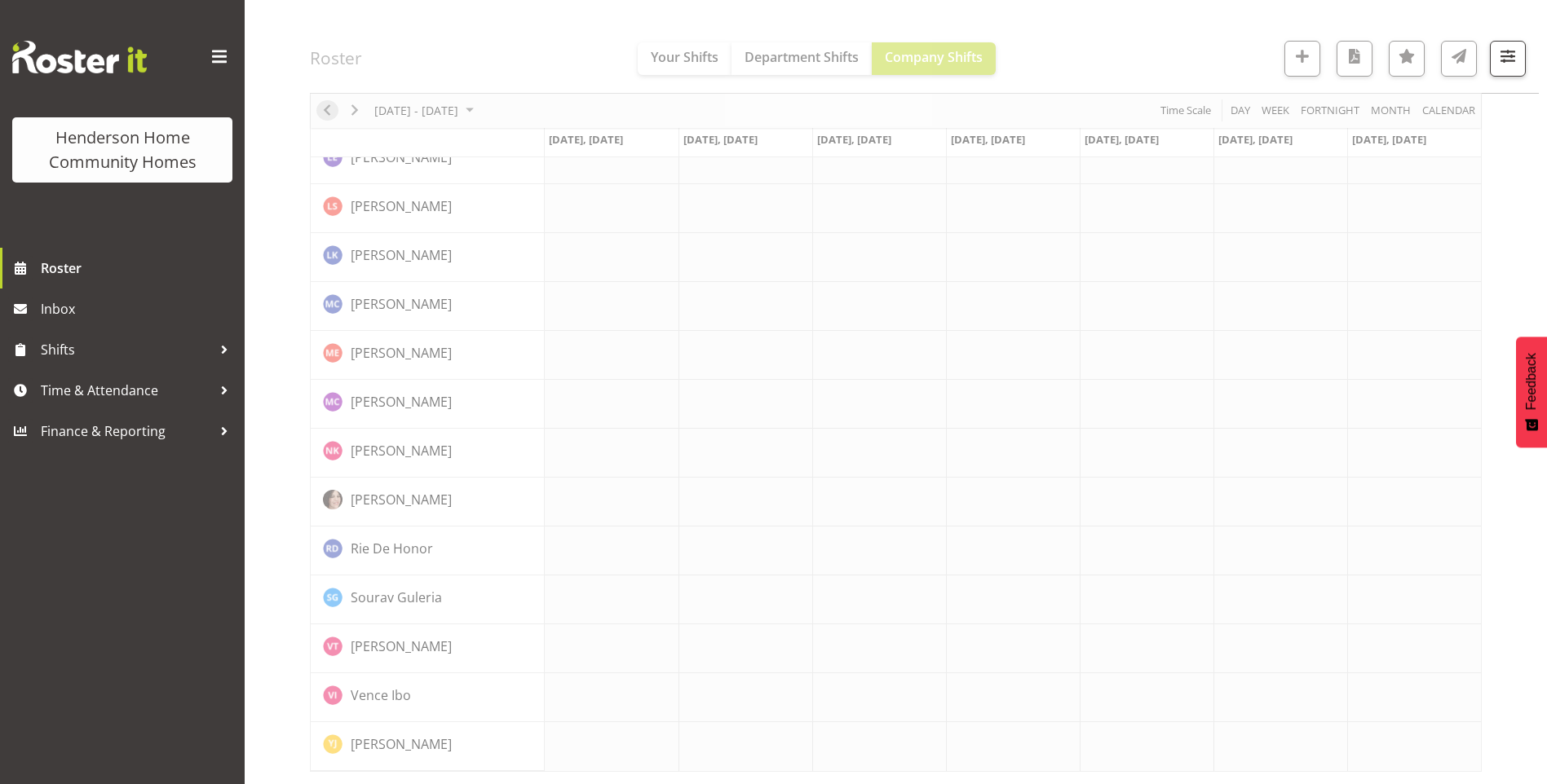
scroll to position [1072, 0]
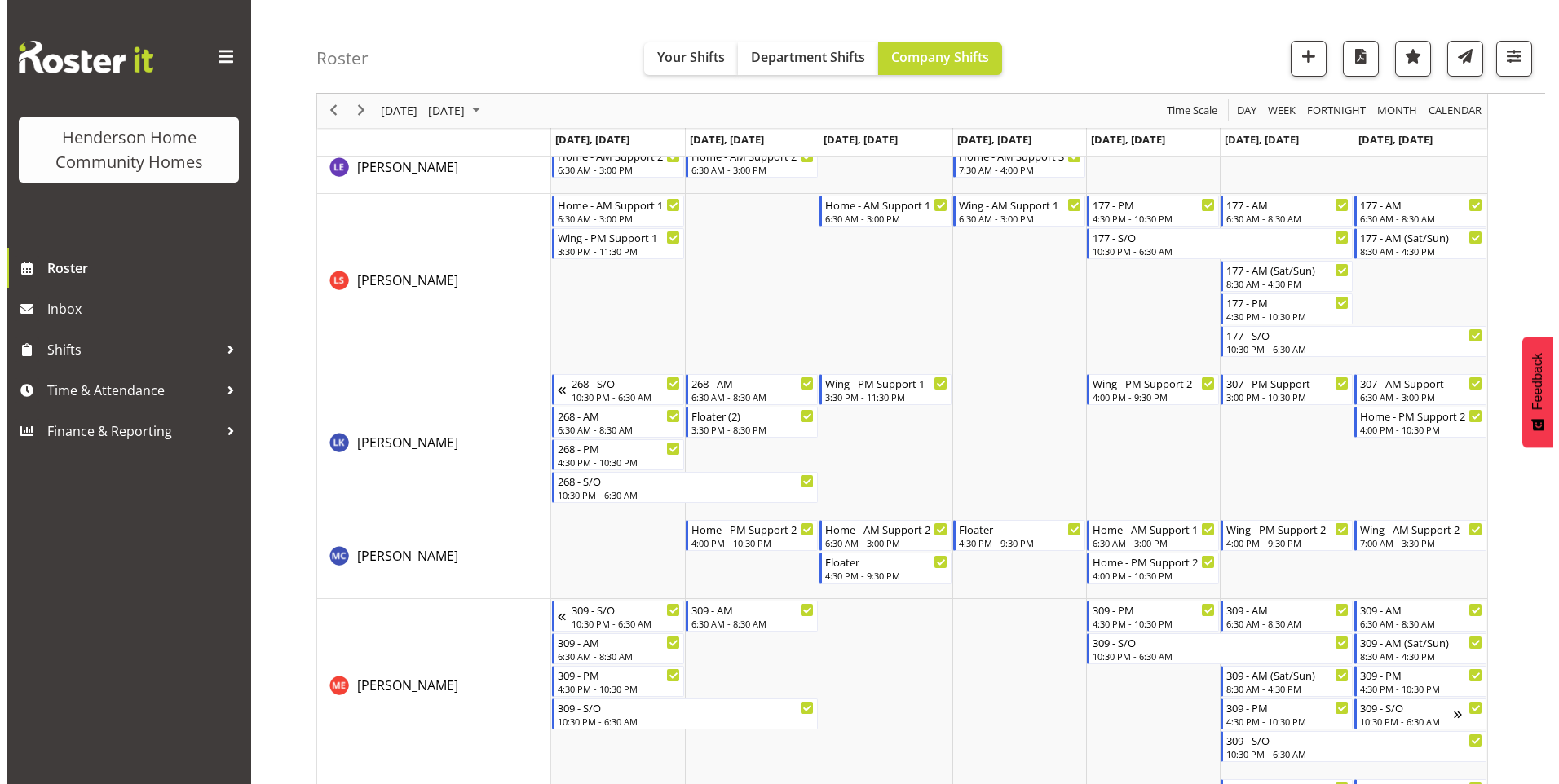
scroll to position [1631, 0]
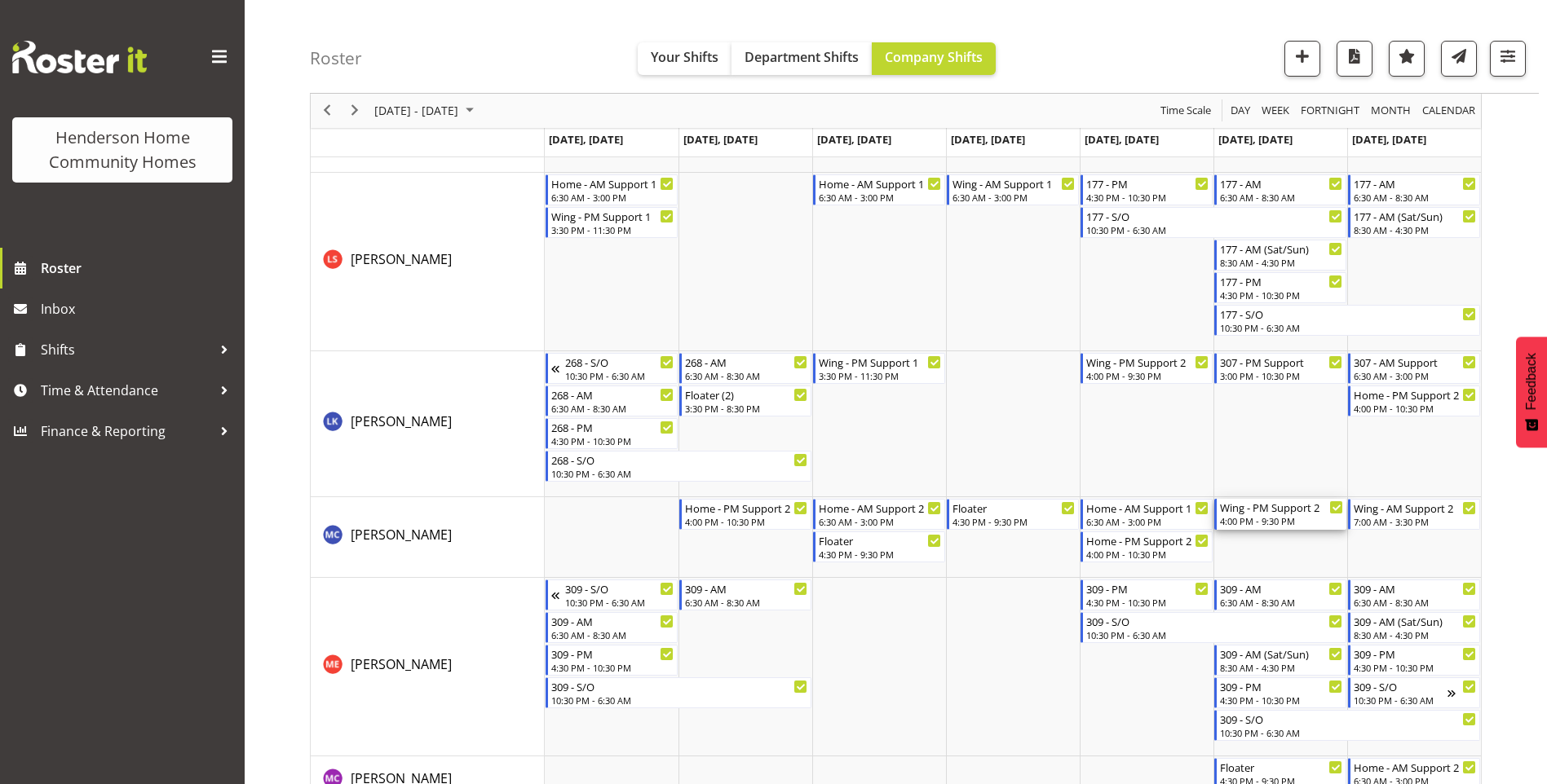
click at [1256, 512] on div "Wing - PM Support 2" at bounding box center [1282, 507] width 124 height 16
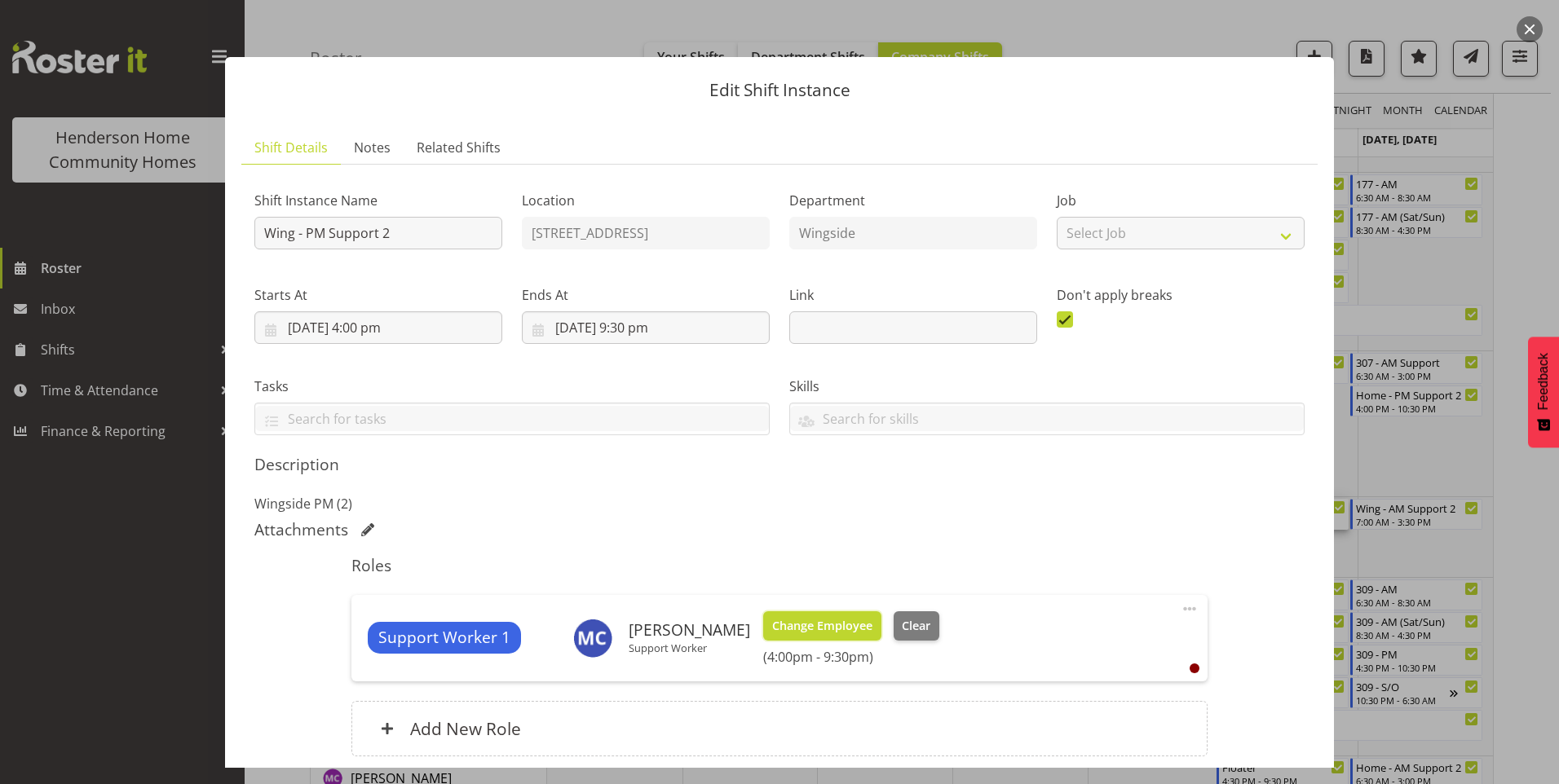
click at [827, 624] on span "Change Employee" at bounding box center [822, 626] width 100 height 18
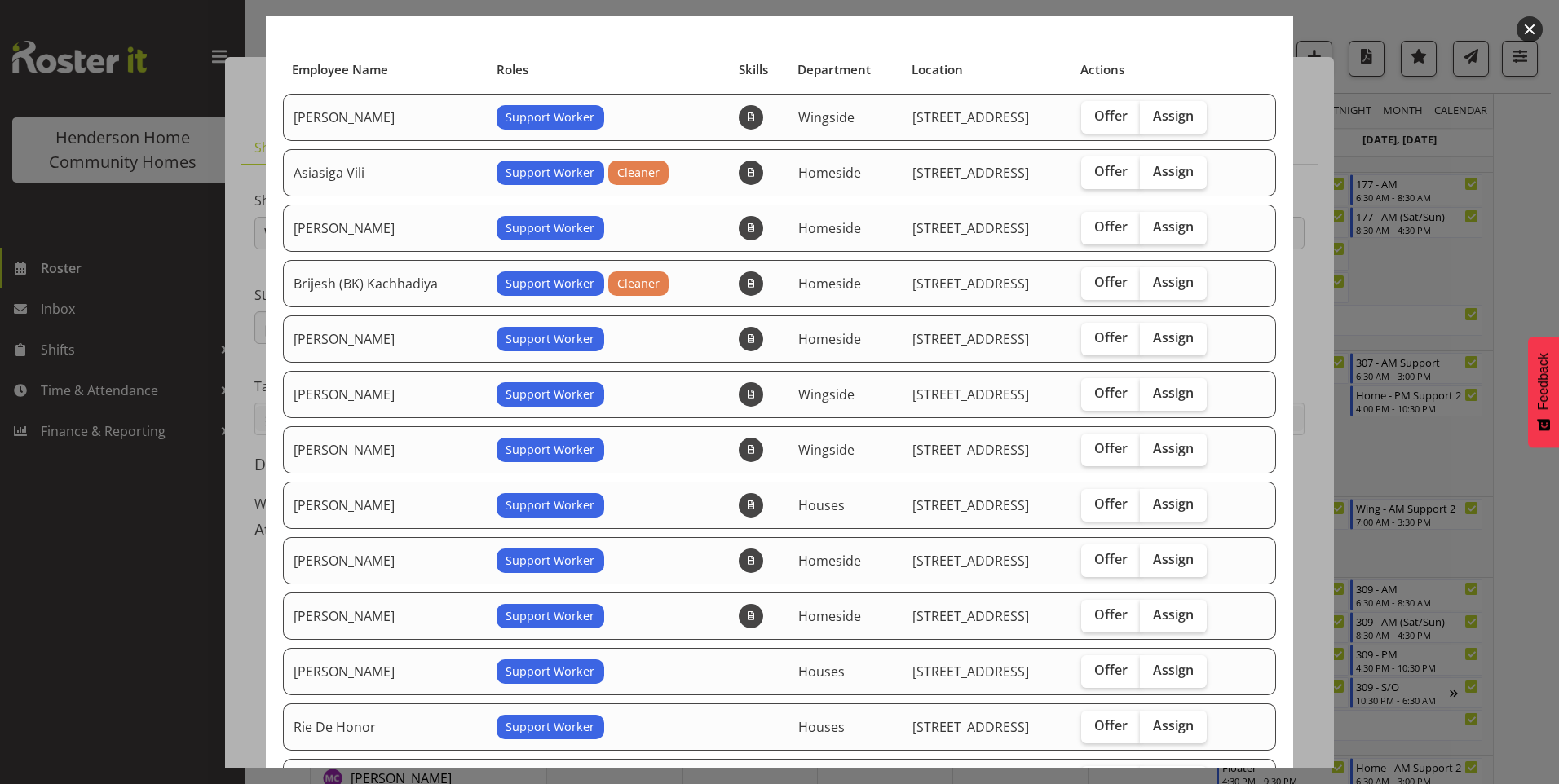
scroll to position [244, 0]
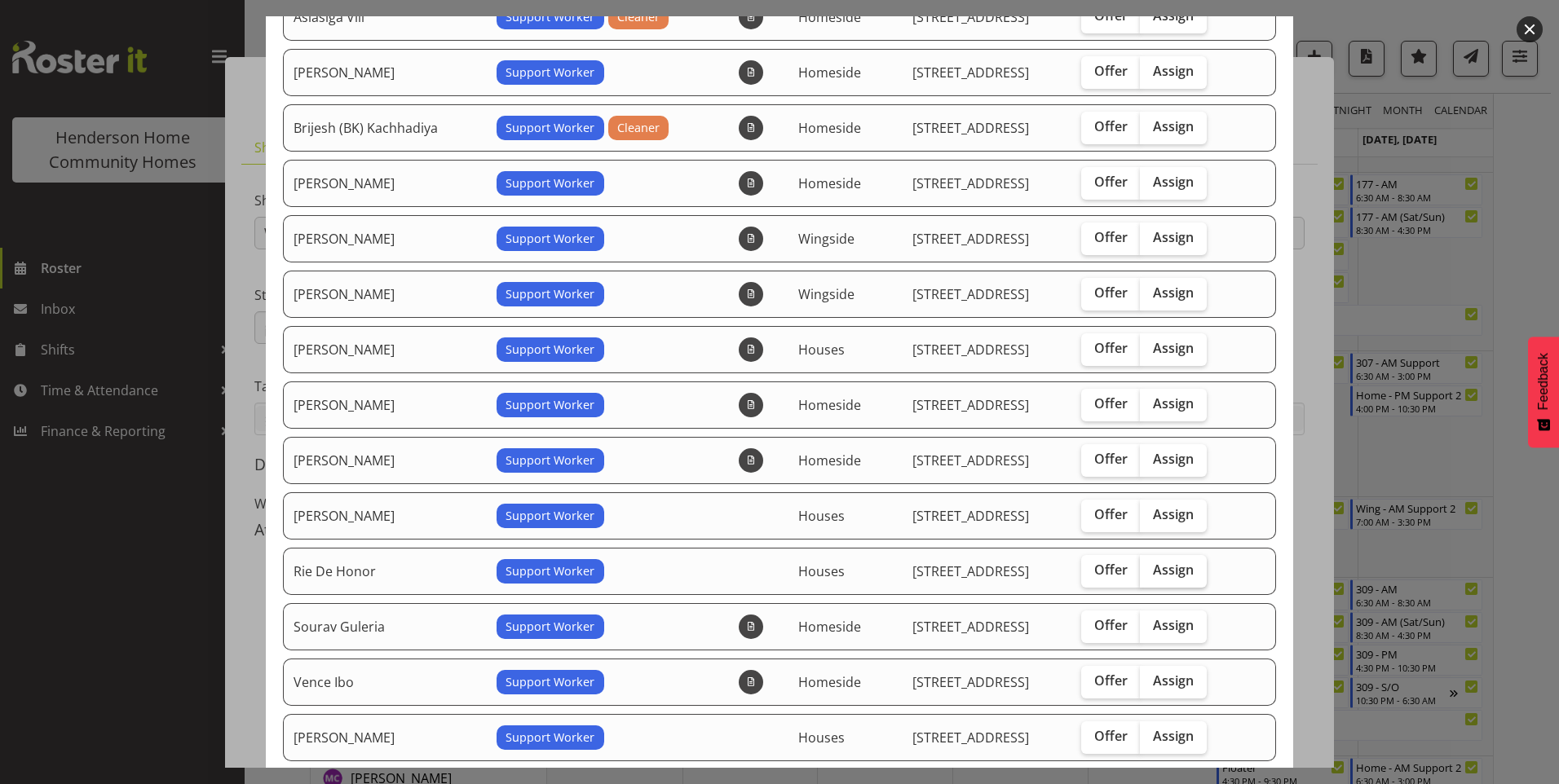
click at [1170, 572] on span "Assign" at bounding box center [1172, 570] width 41 height 16
click at [1151, 572] on input "Assign" at bounding box center [1145, 570] width 11 height 11
checkbox input "true"
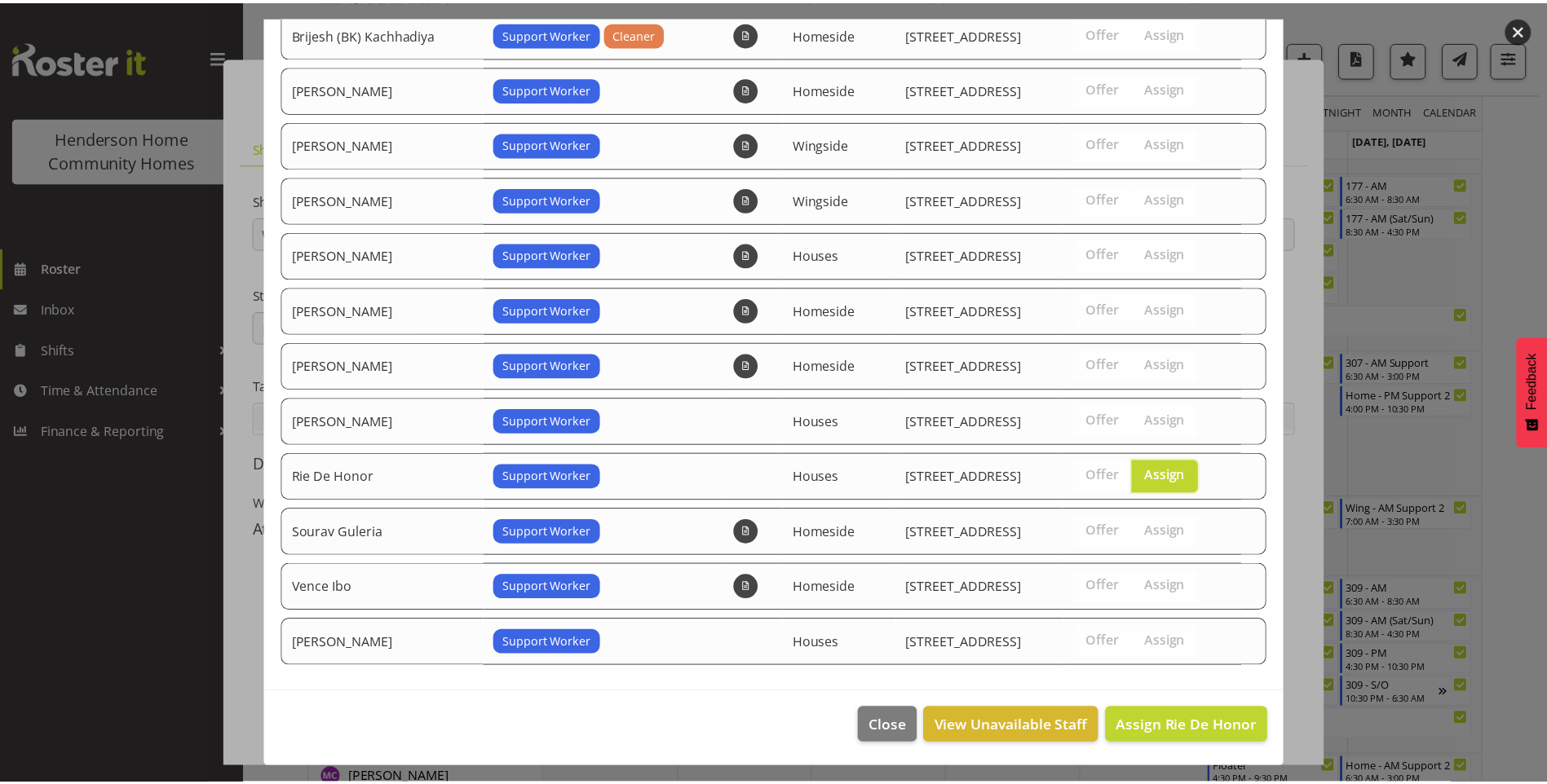
scroll to position [340, 0]
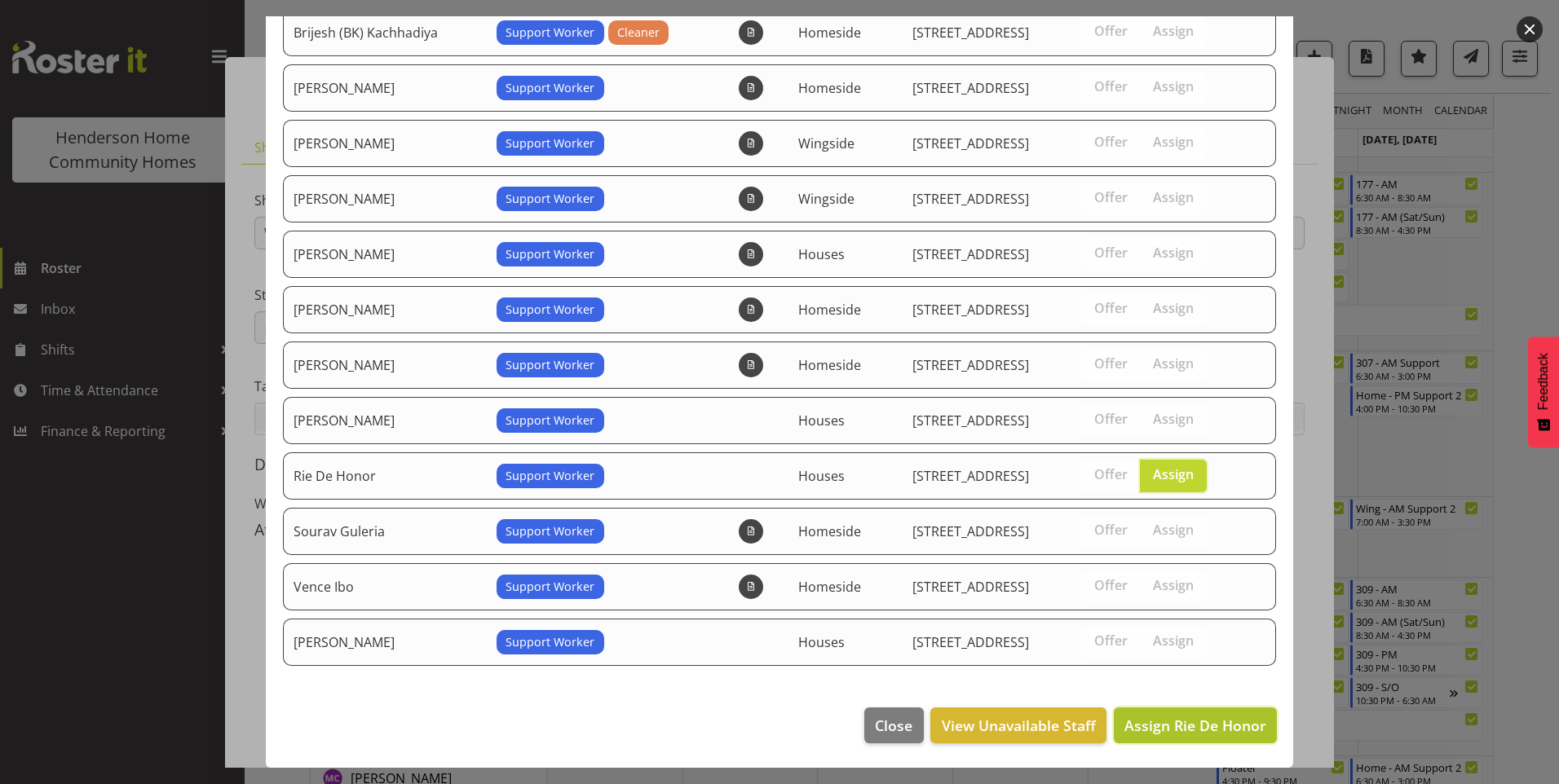
click at [1219, 721] on span "Assign Rie De Honor" at bounding box center [1195, 725] width 141 height 20
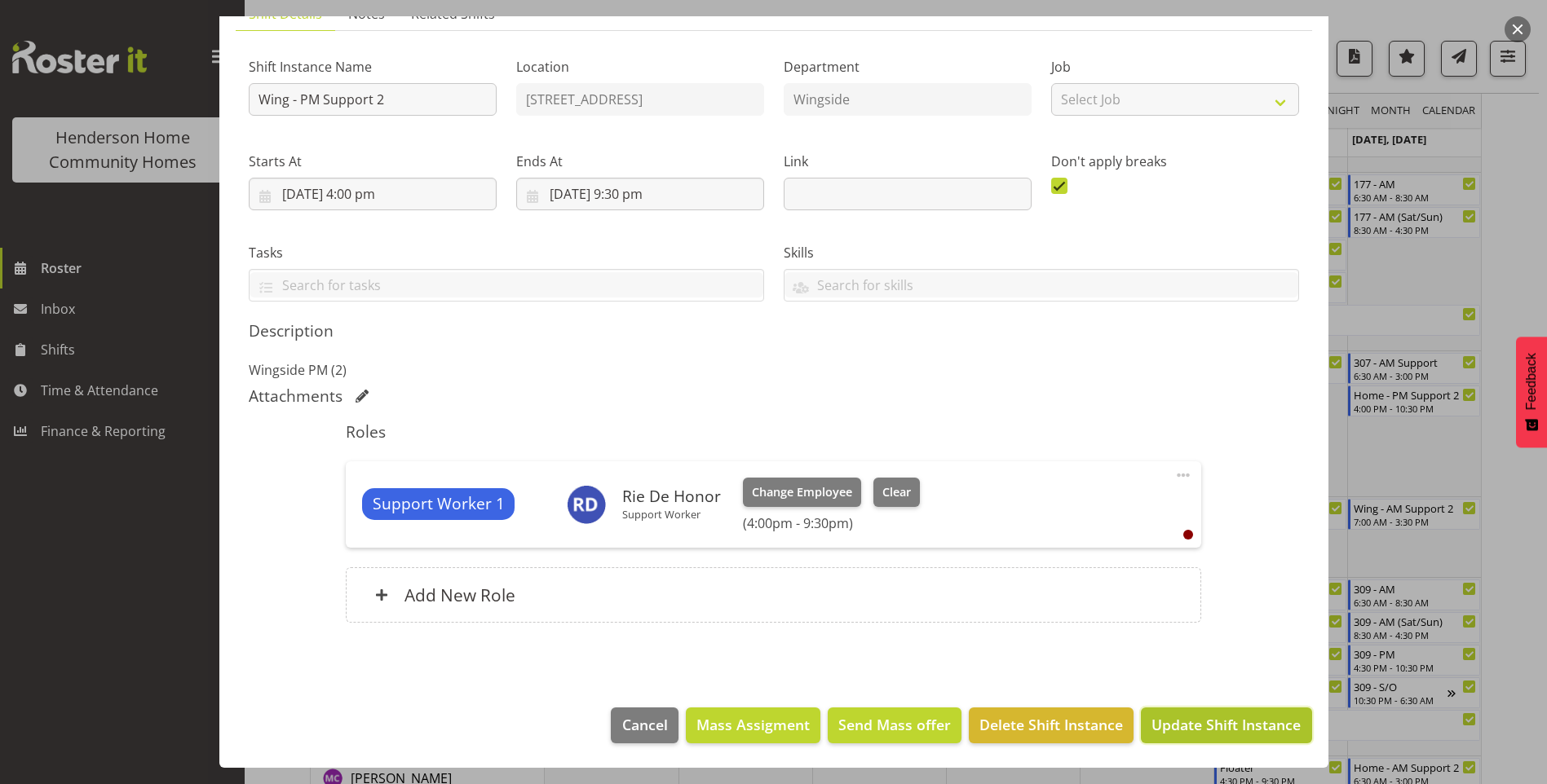
click at [1237, 724] on span "Update Shift Instance" at bounding box center [1227, 725] width 150 height 22
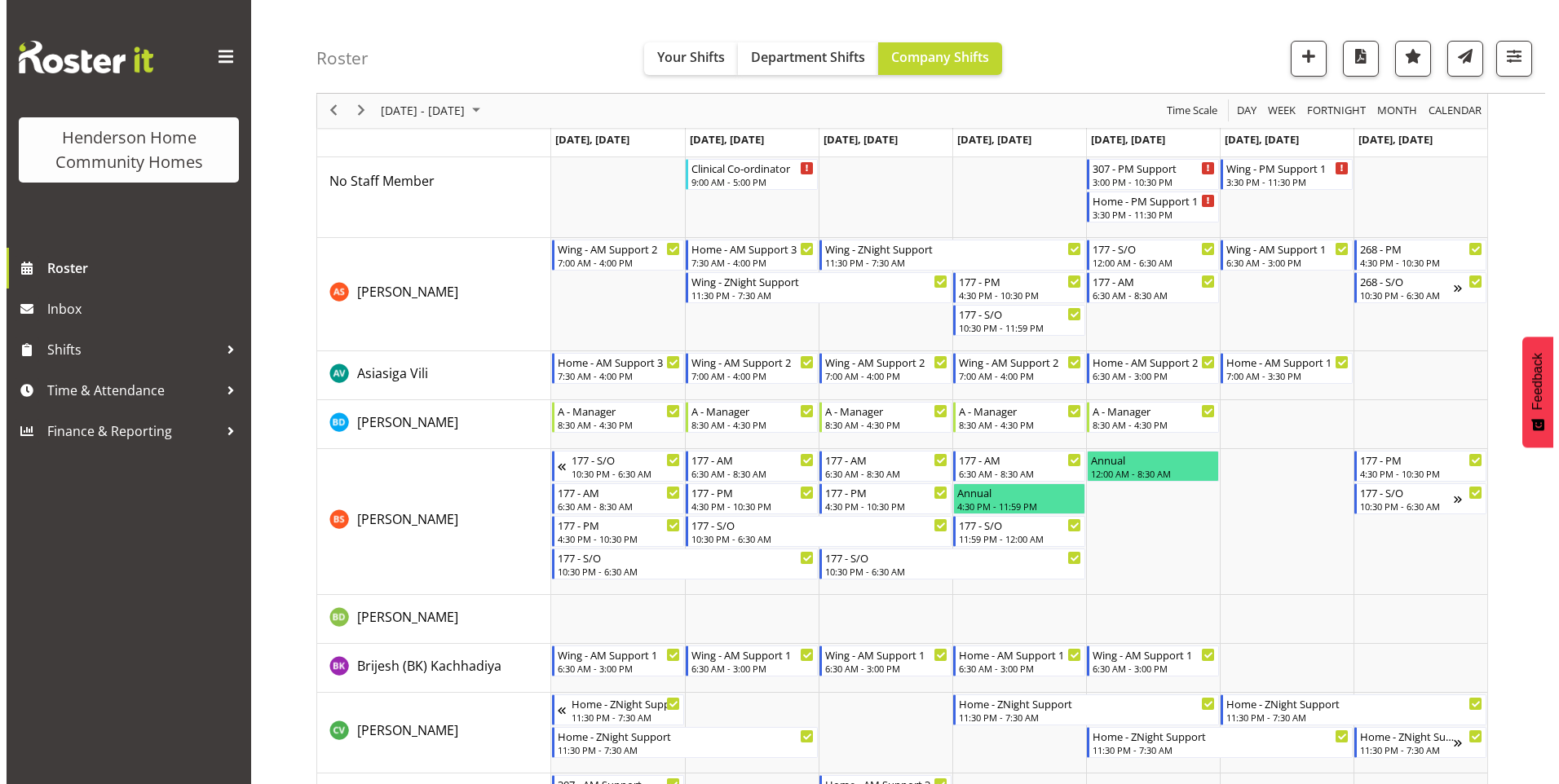
scroll to position [0, 0]
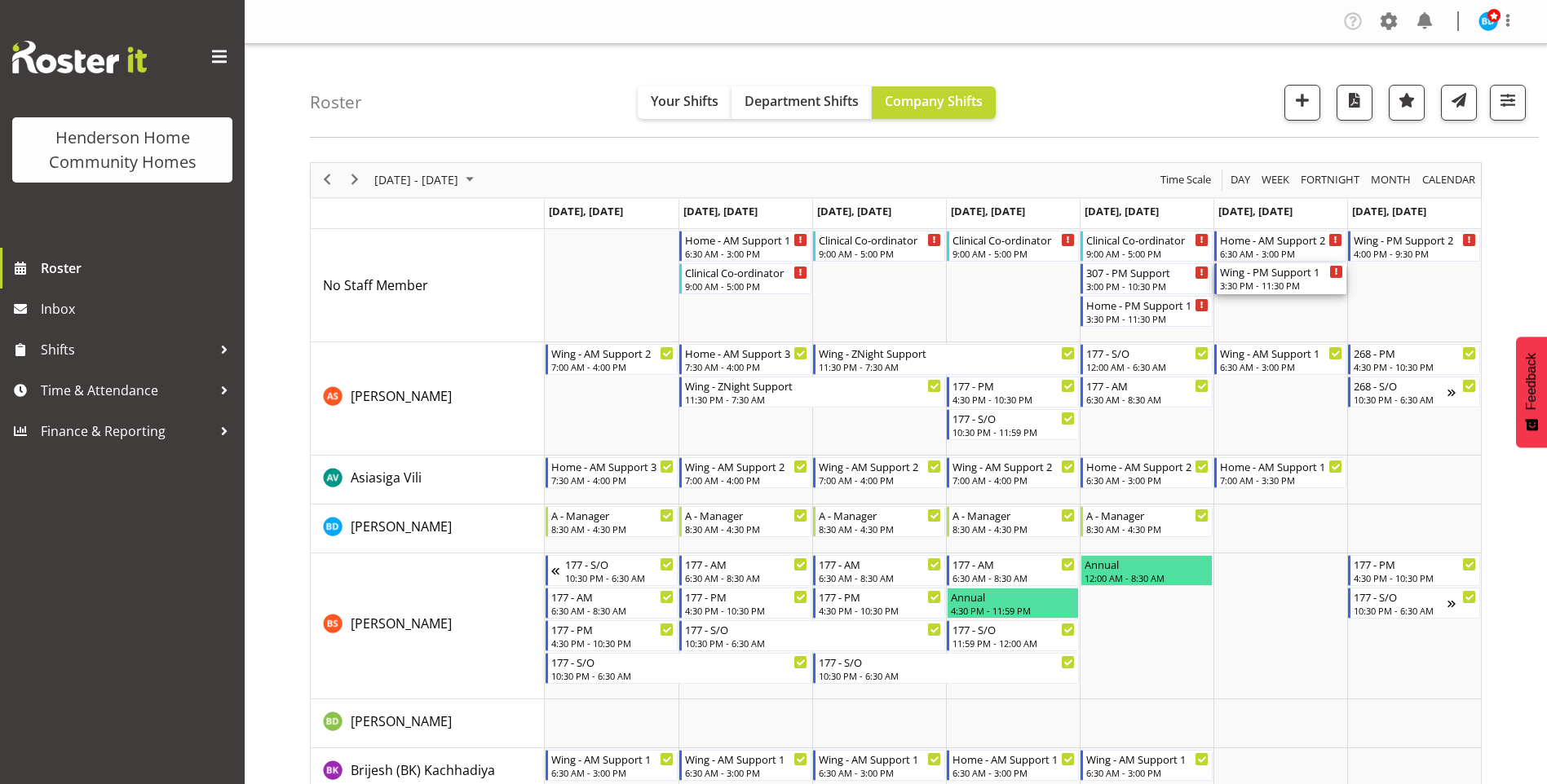
click at [1287, 278] on div "Wing - PM Support 1" at bounding box center [1282, 271] width 124 height 16
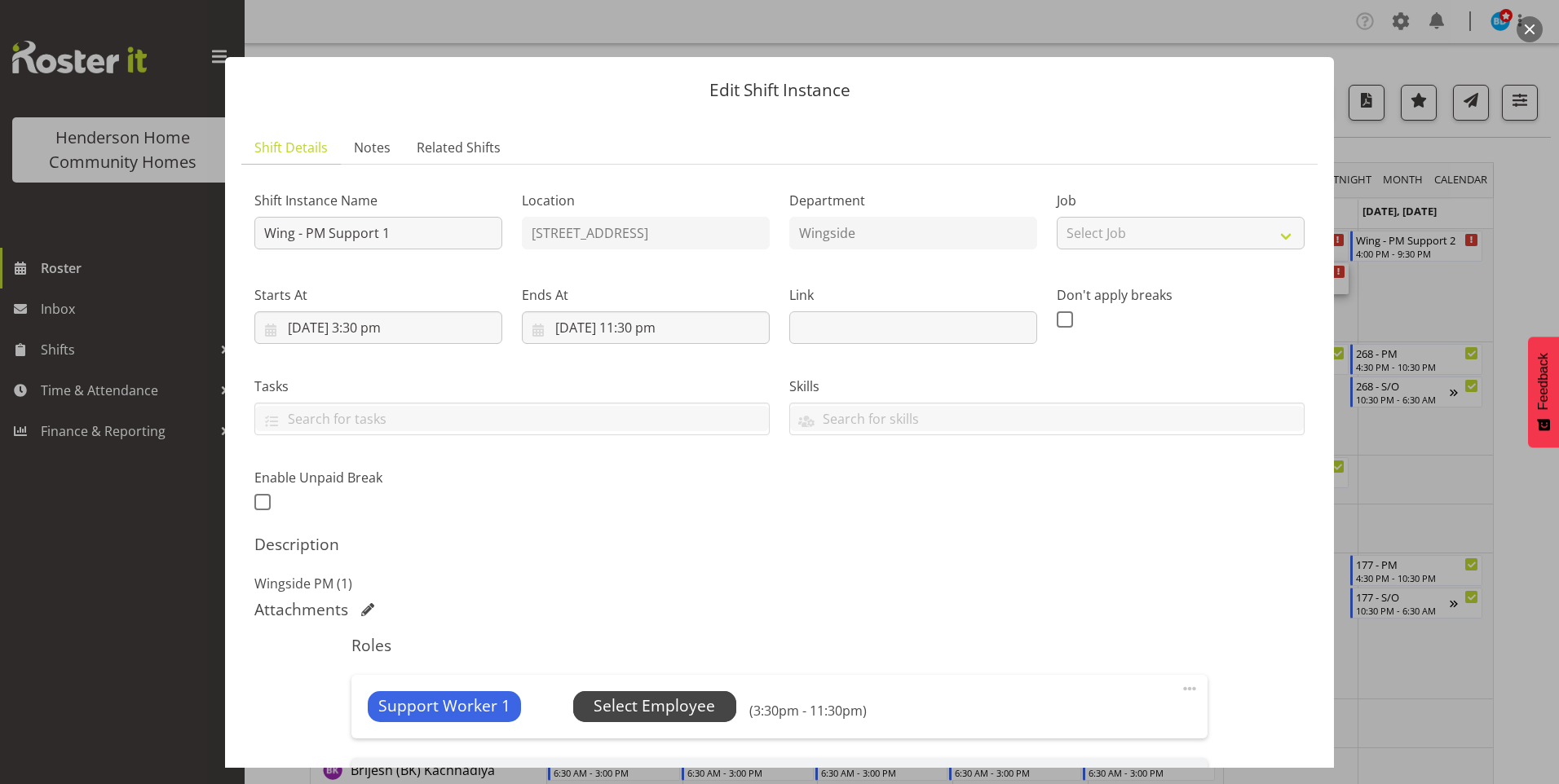
click at [630, 716] on span "Select Employee" at bounding box center [654, 707] width 122 height 23
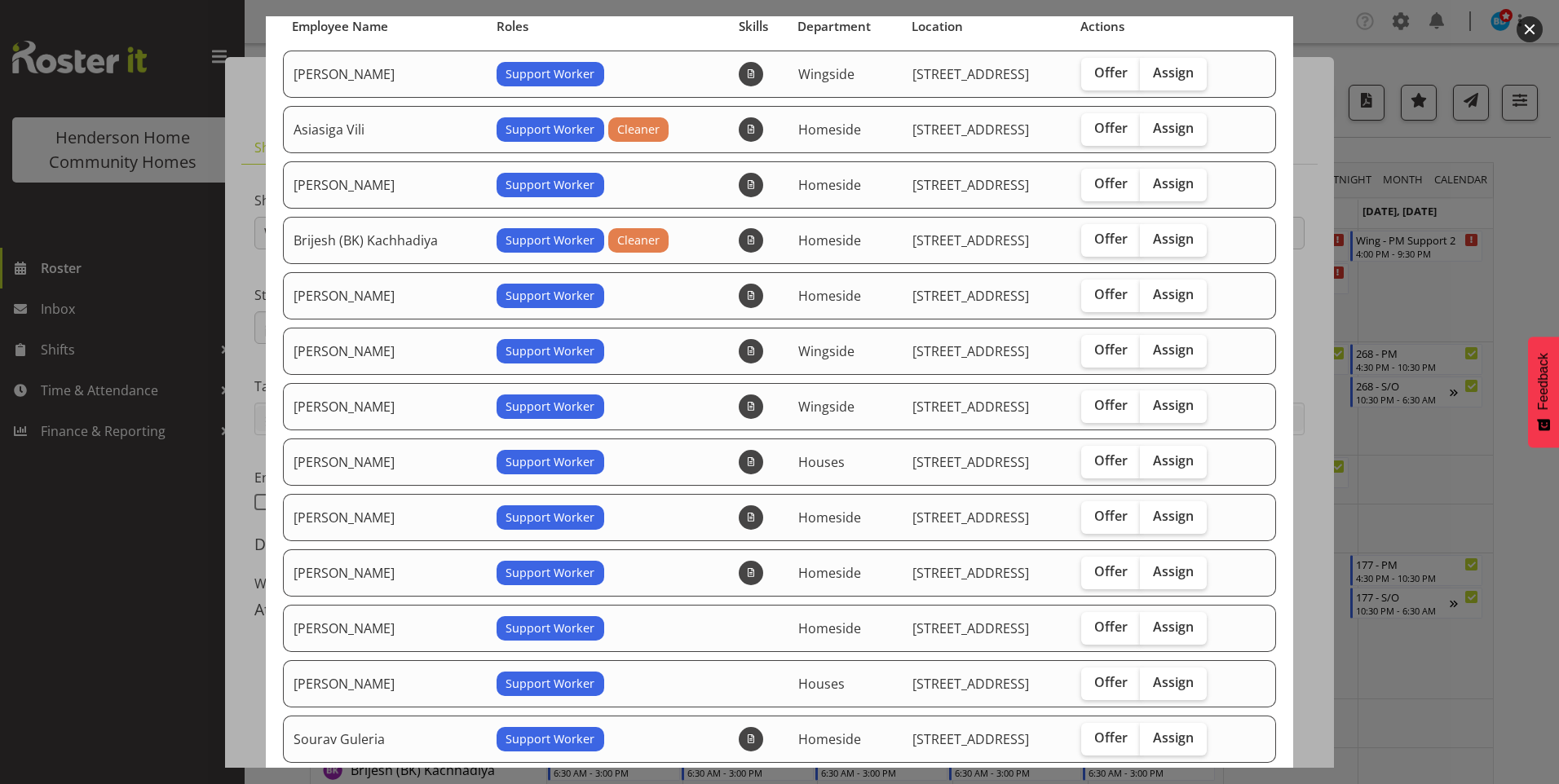
scroll to position [244, 0]
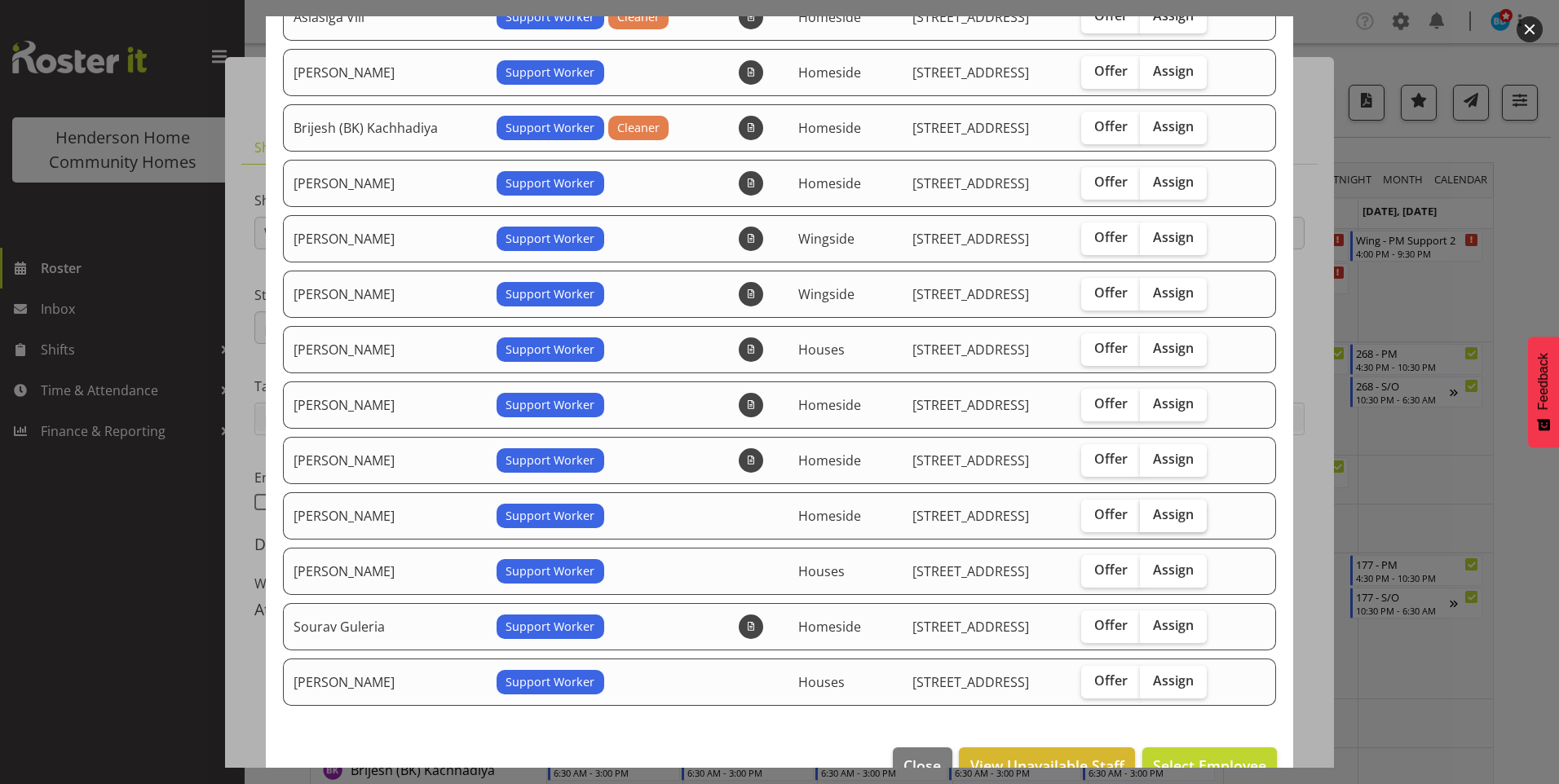
click at [1162, 515] on span "Assign" at bounding box center [1172, 515] width 41 height 16
click at [1151, 515] on input "Assign" at bounding box center [1145, 515] width 11 height 11
checkbox input "true"
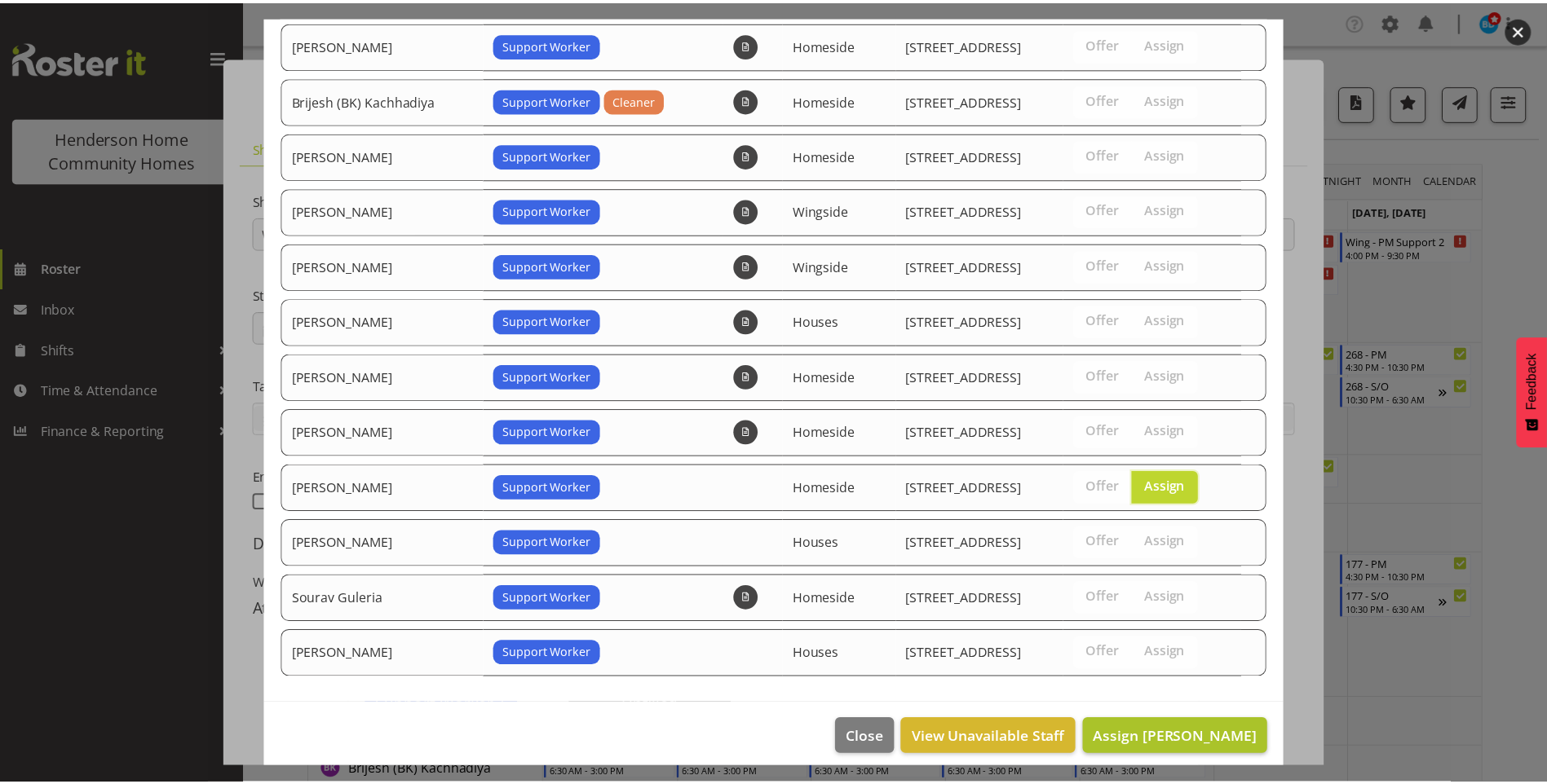
scroll to position [285, 0]
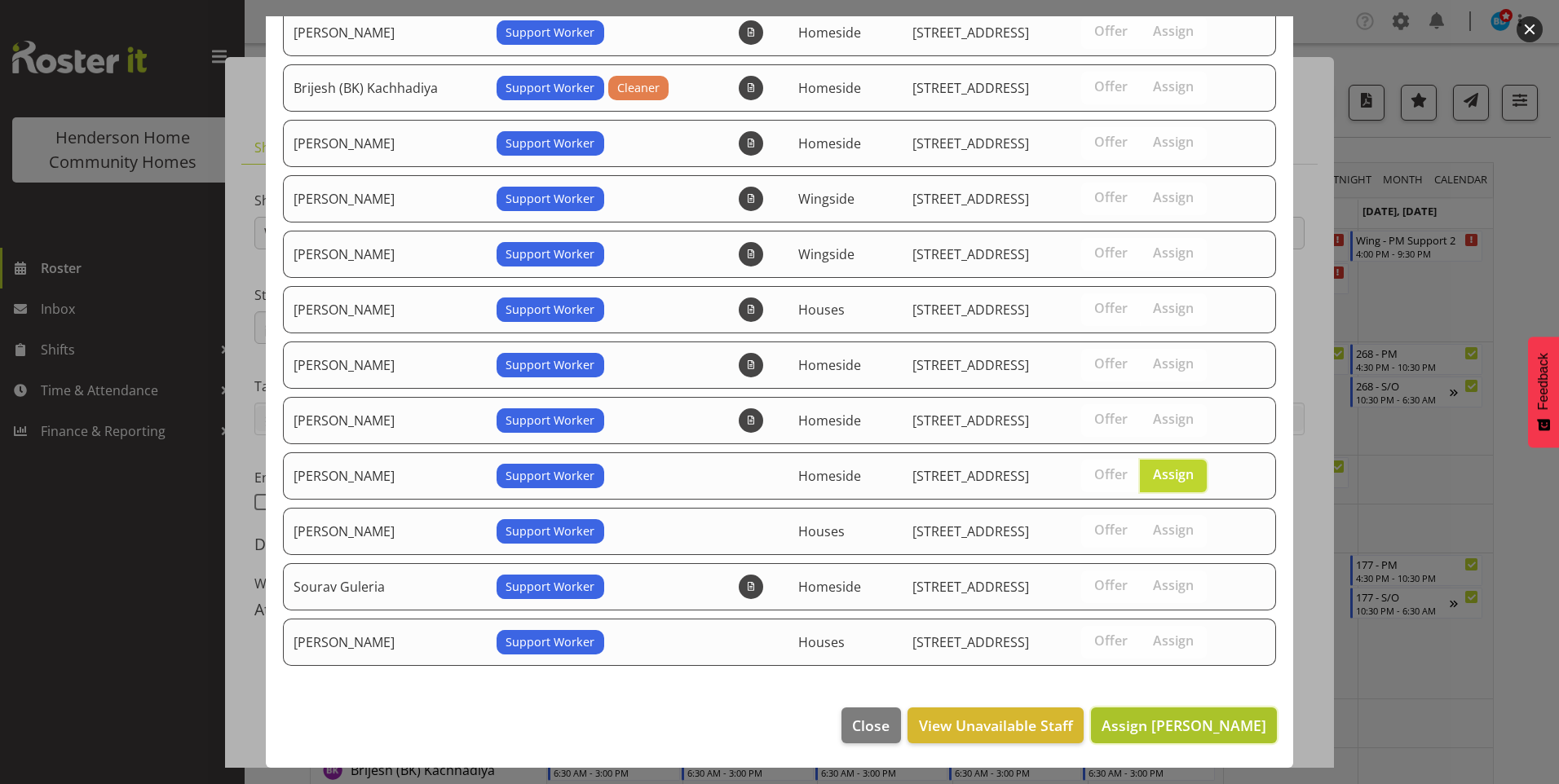
click at [1181, 717] on span "Assign Maria Cerbas" at bounding box center [1183, 725] width 165 height 20
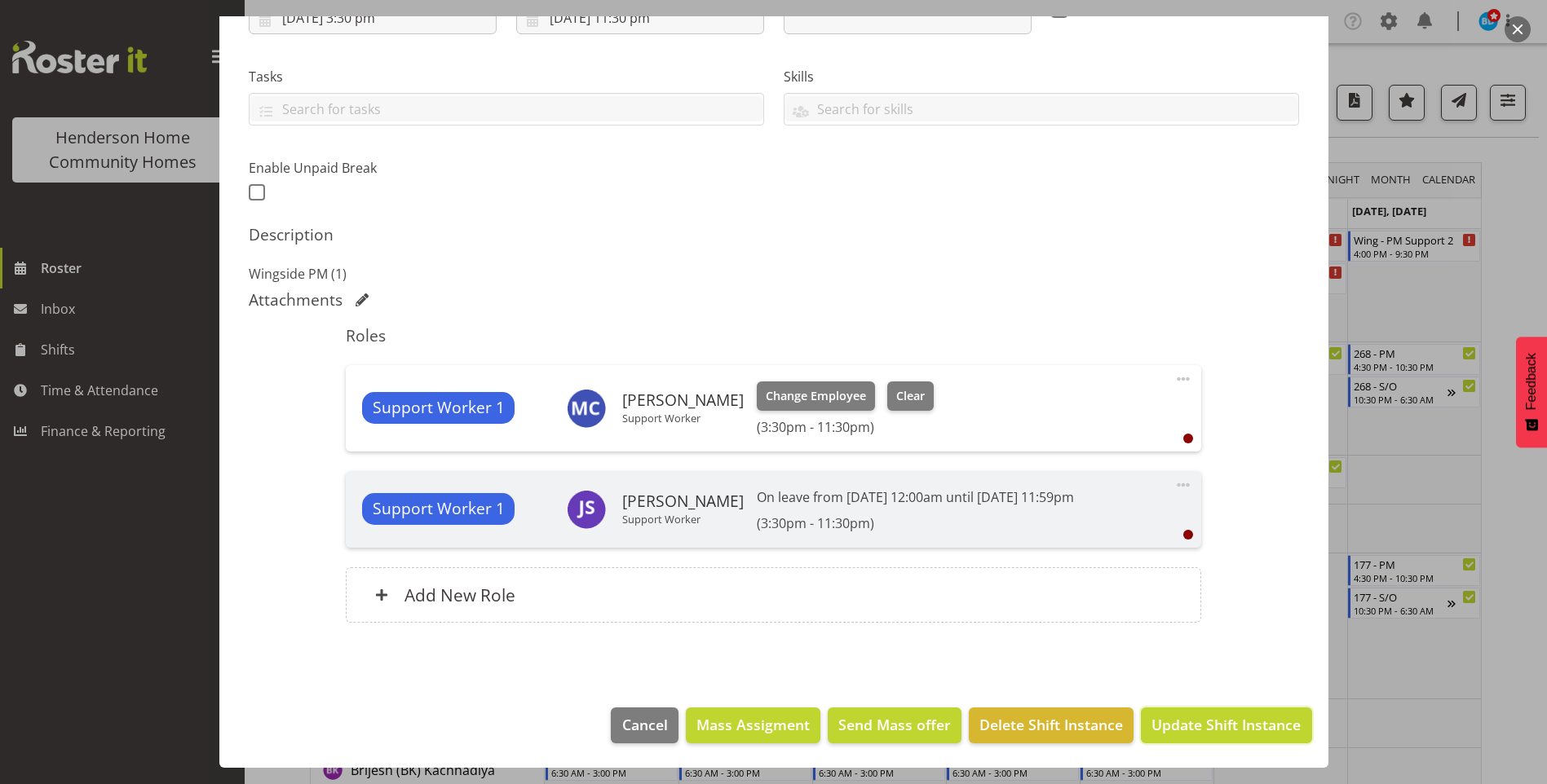
click at [1187, 726] on span "Update Shift Instance" at bounding box center [1227, 725] width 150 height 22
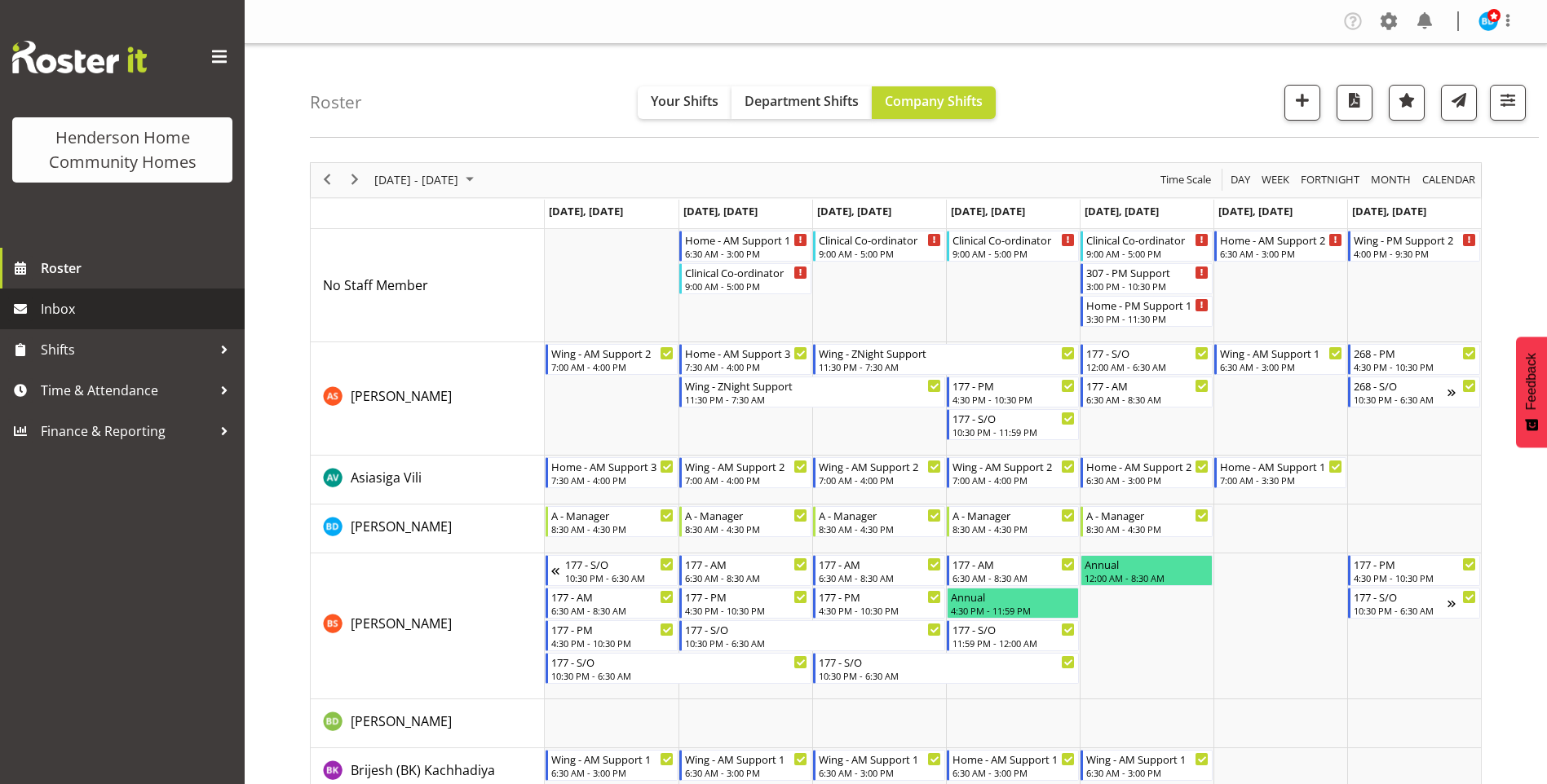
click at [98, 303] on span "Inbox" at bounding box center [138, 308] width 196 height 24
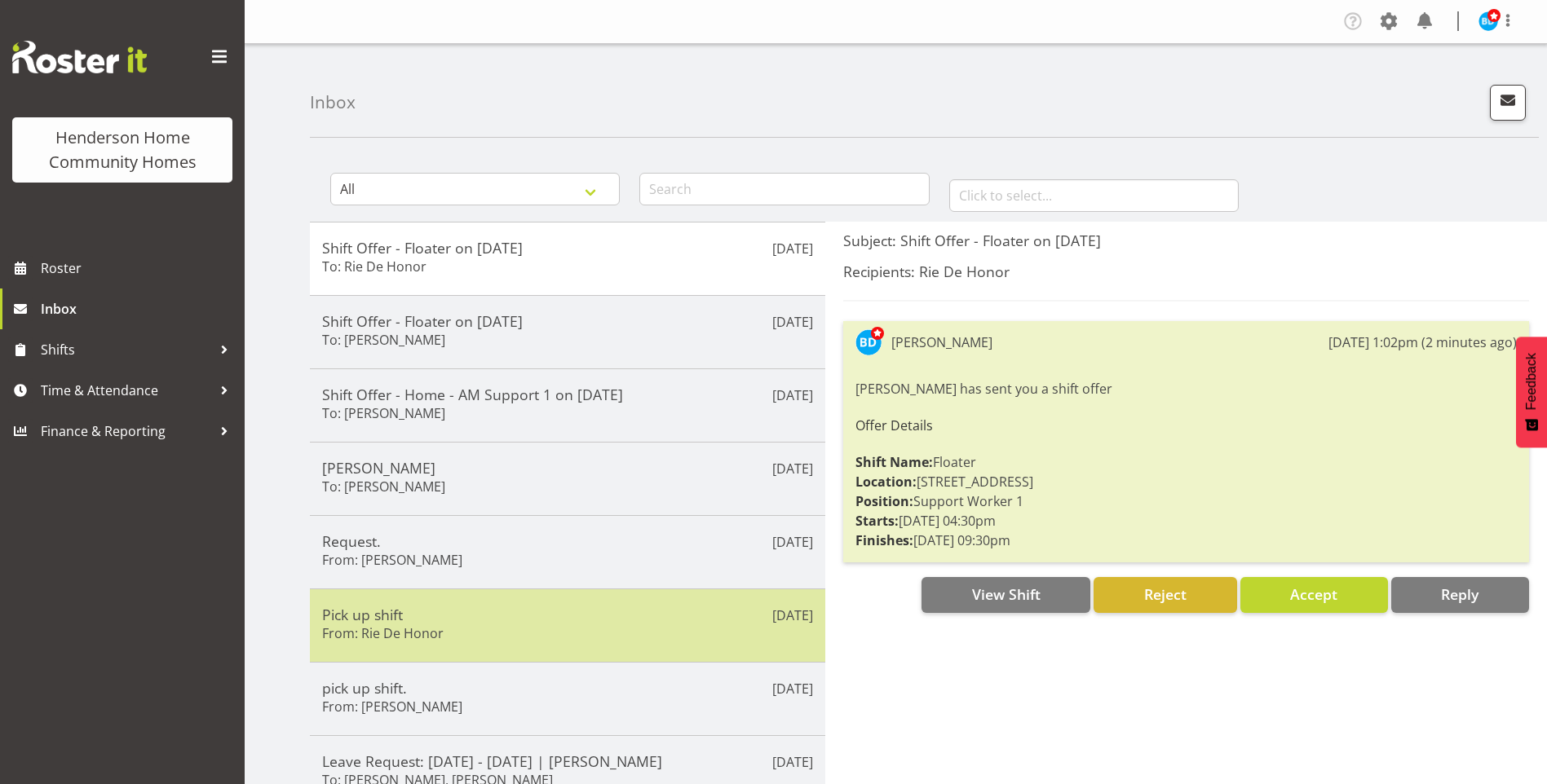
click at [459, 619] on h5 "Pick up shift" at bounding box center [567, 615] width 491 height 18
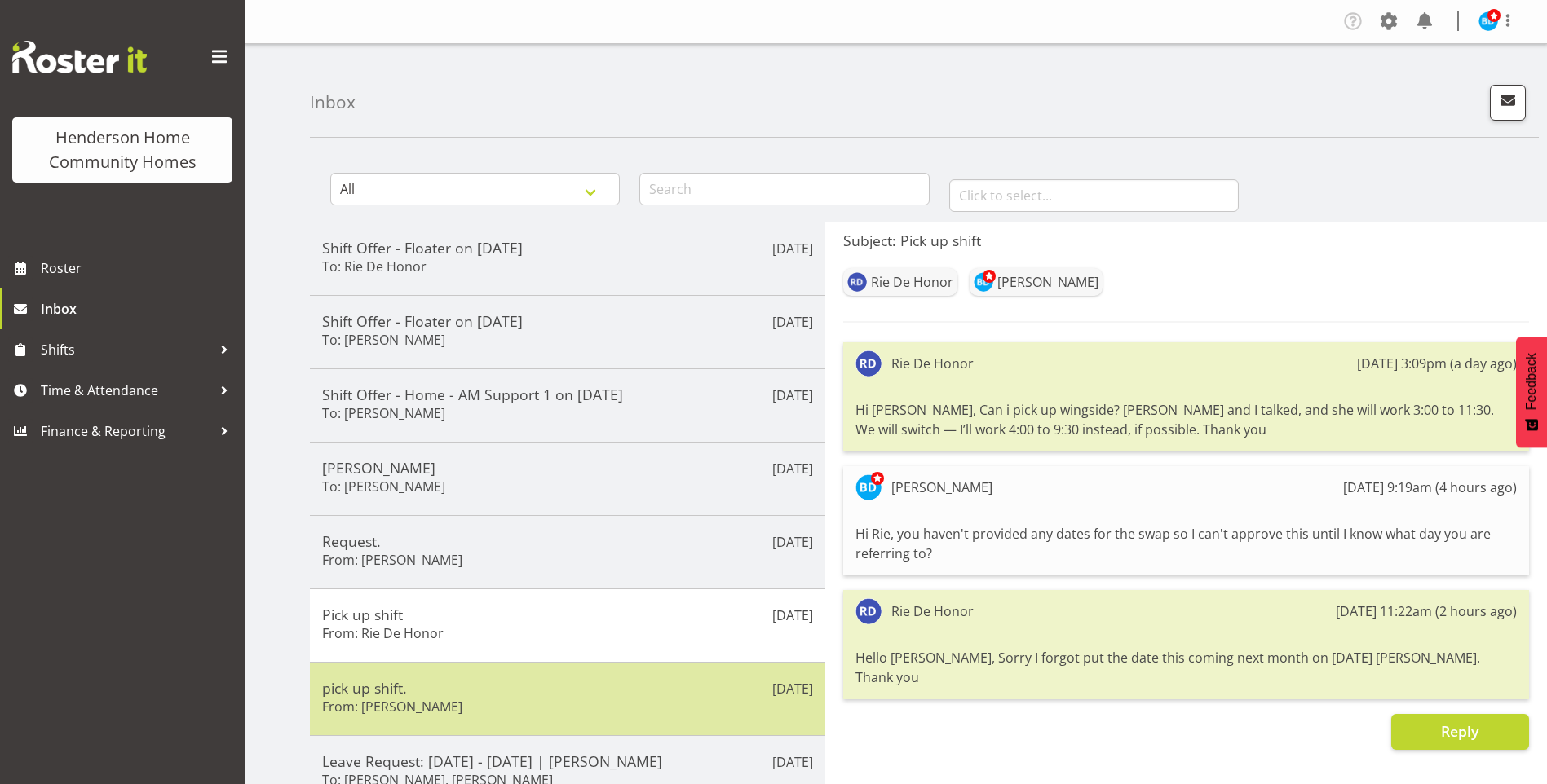
drag, startPoint x: 455, startPoint y: 723, endPoint x: 460, endPoint y: 715, distance: 9.4
click at [458, 718] on div "[DATE] pick up shift. From: [PERSON_NAME]" at bounding box center [568, 698] width 516 height 73
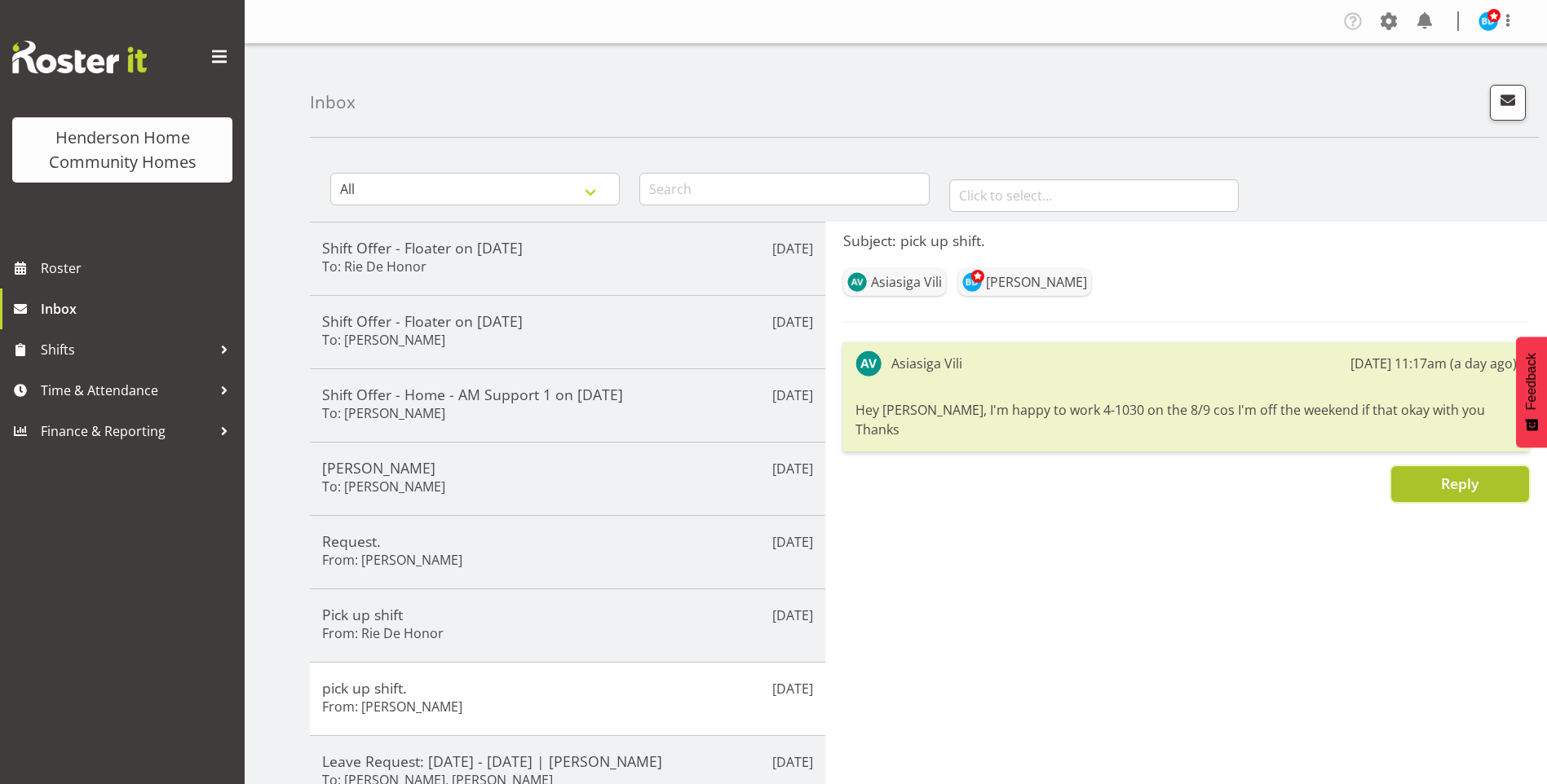
click at [1432, 467] on button "Reply" at bounding box center [1460, 485] width 138 height 36
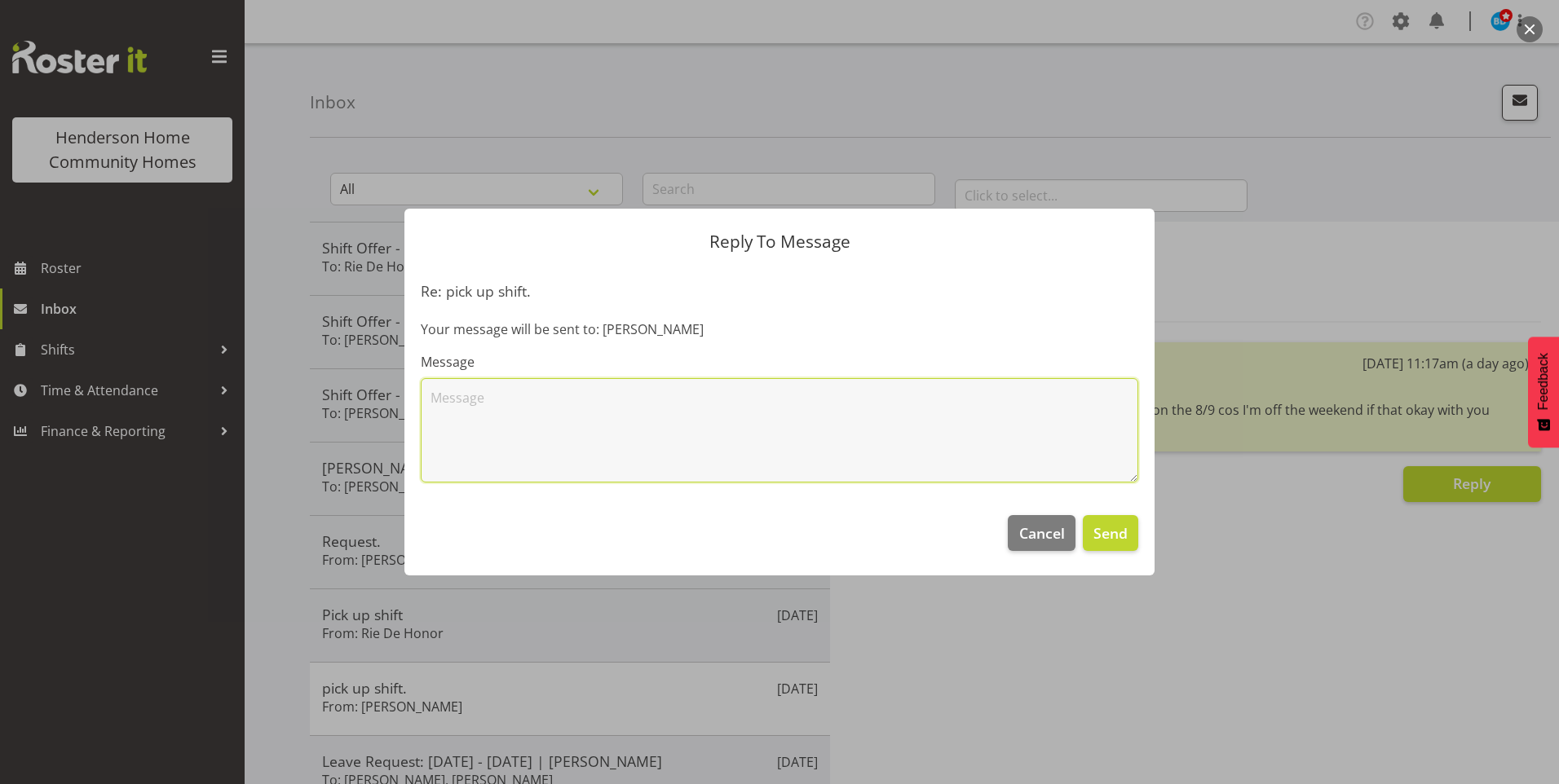
click at [816, 450] on textarea at bounding box center [780, 431] width 717 height 105
type textarea "Hi [PERSON_NAME], thank you for your offer to work 08/09 Homeside 4.00pm - 10.3…"
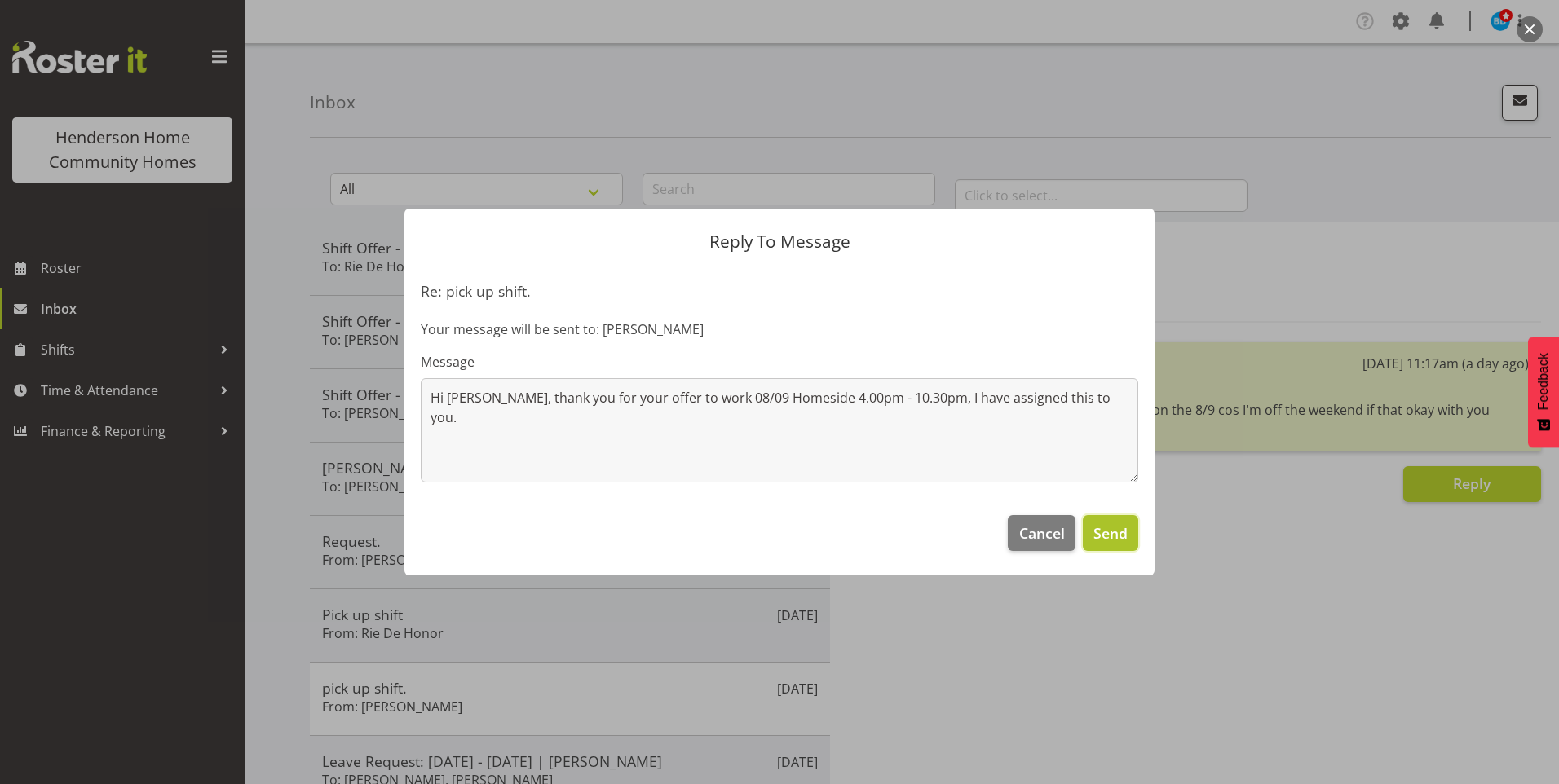
click at [1123, 537] on span "Send" at bounding box center [1110, 533] width 34 height 22
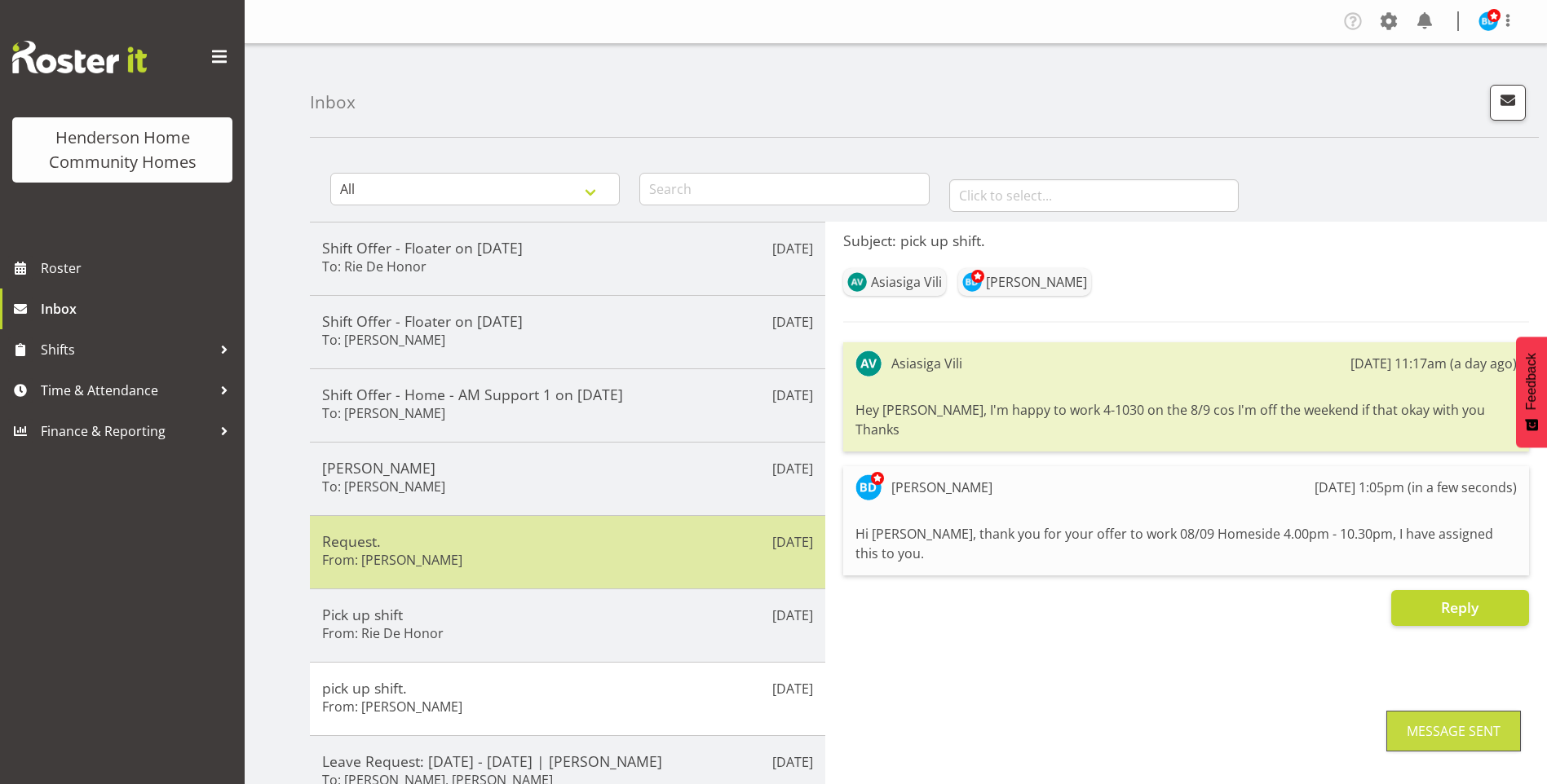
click at [484, 547] on h5 "Request." at bounding box center [567, 542] width 491 height 18
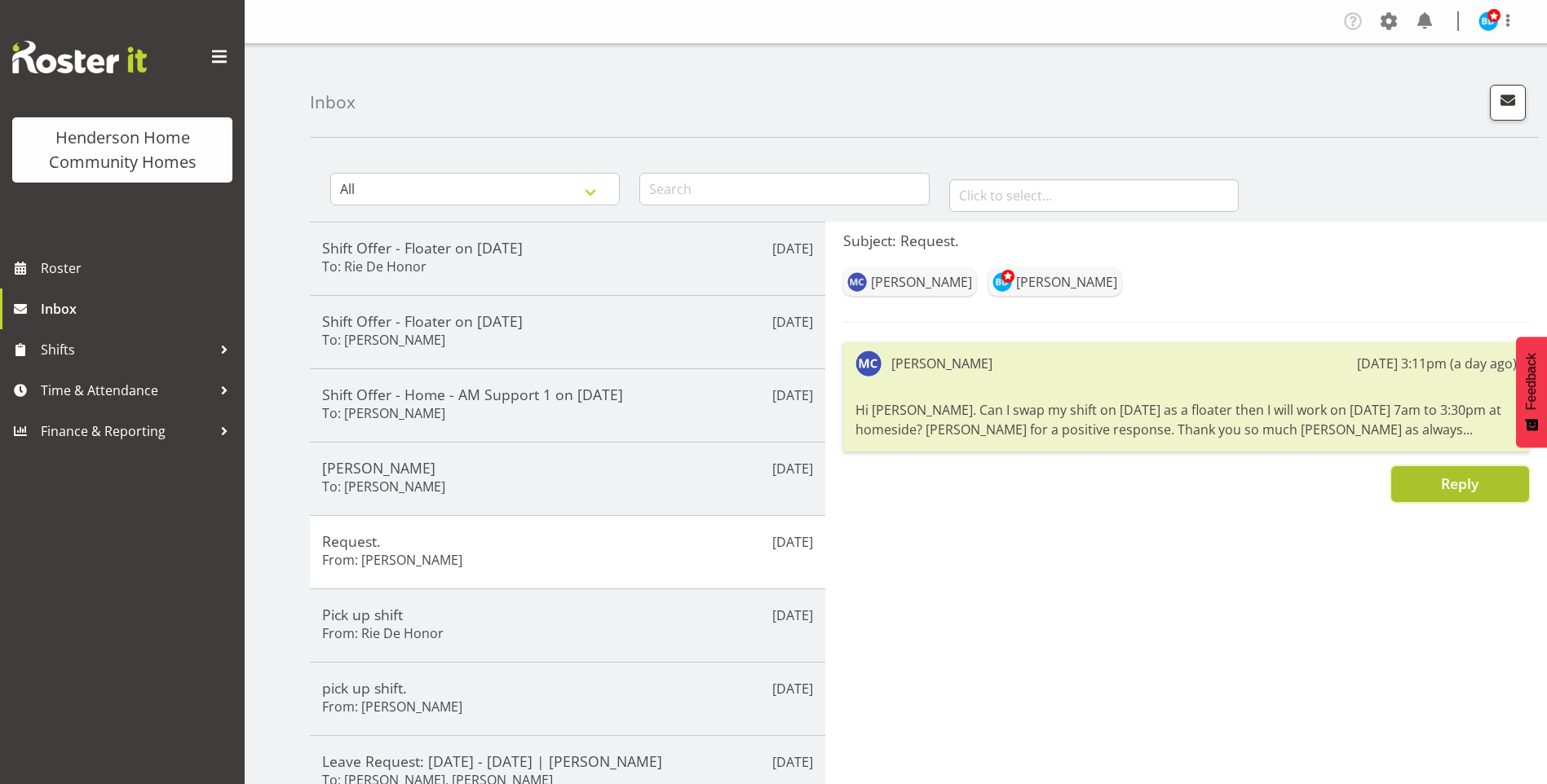
click at [1458, 493] on span "Reply" at bounding box center [1460, 484] width 38 height 20
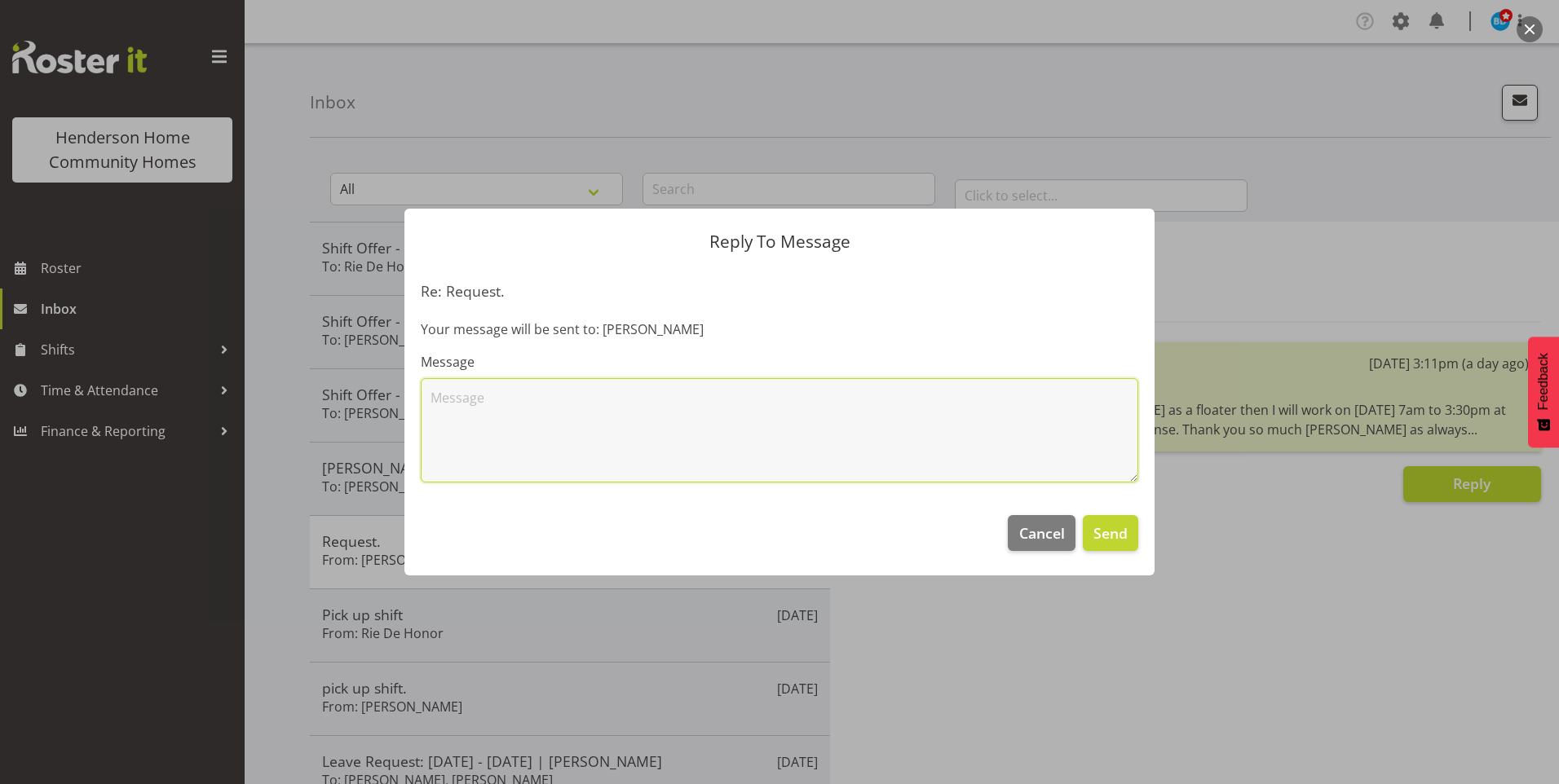
click at [945, 471] on textarea at bounding box center [780, 431] width 717 height 105
click at [636, 400] on textarea "Hi Maria, further to your request, I have agreed to you dropping the floater sh…" at bounding box center [780, 431] width 717 height 105
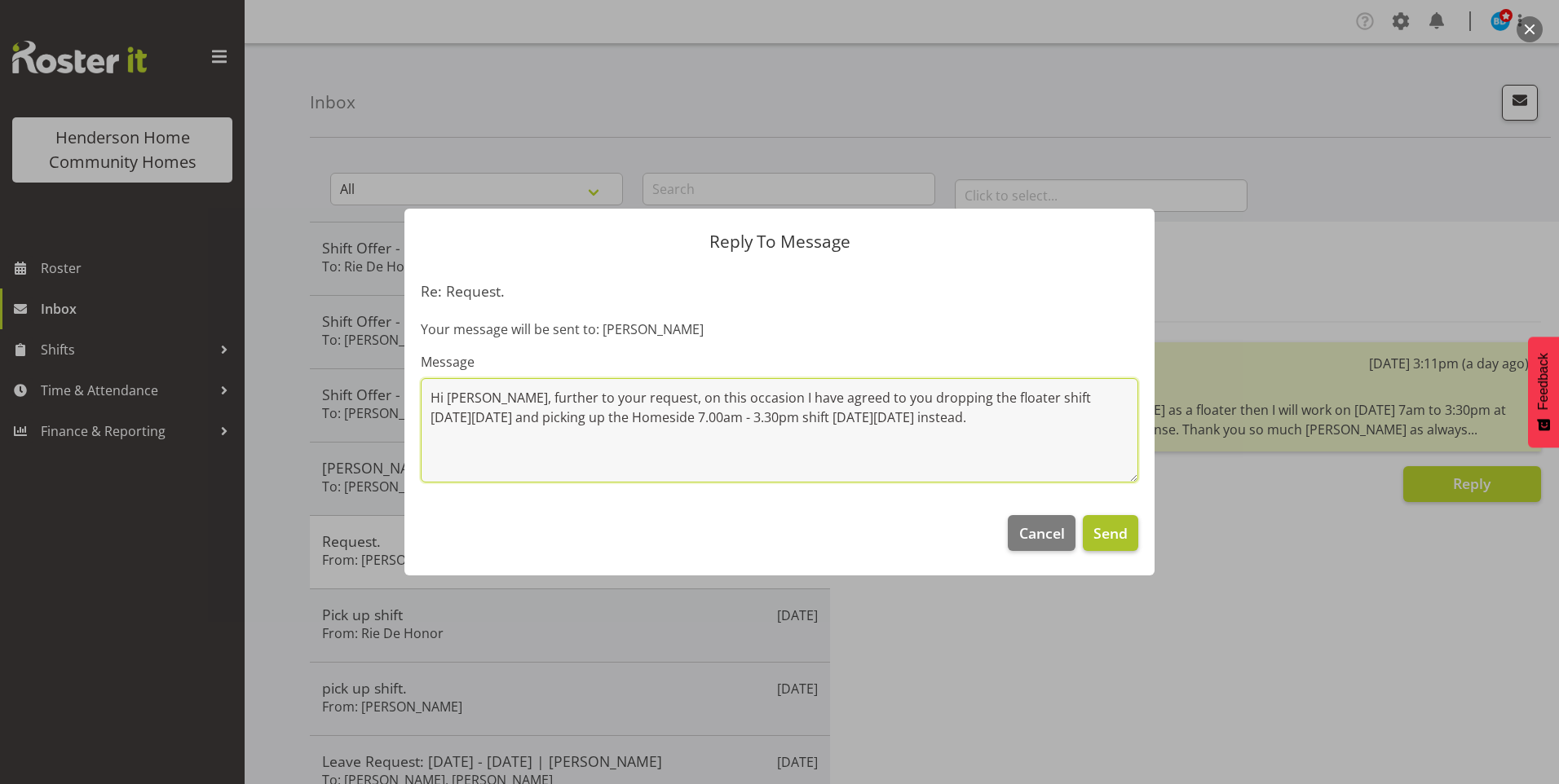
type textarea "Hi Maria, further to your request, on this occasion I have agreed to you droppi…"
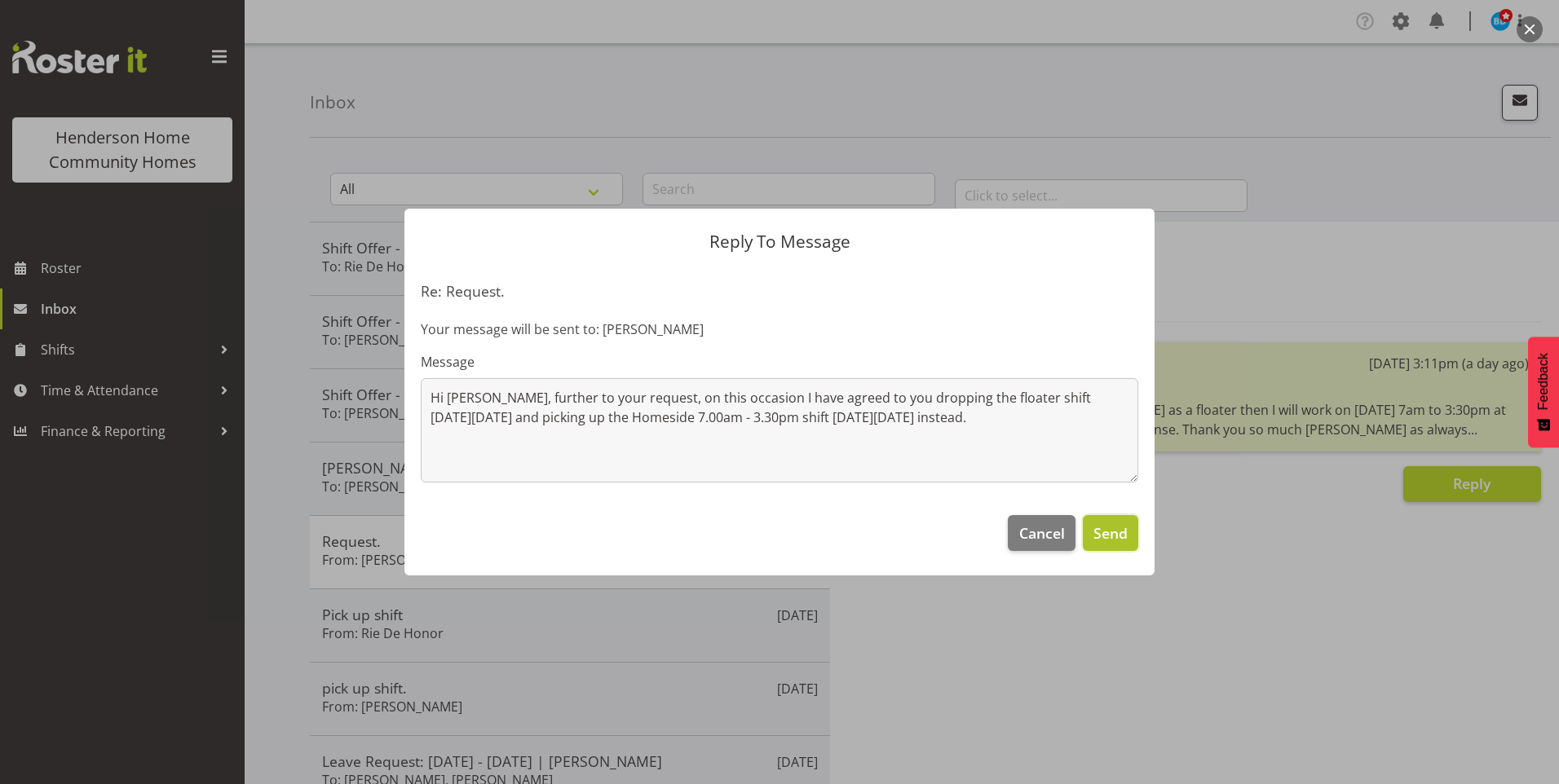
click at [1117, 542] on span "Send" at bounding box center [1110, 533] width 34 height 22
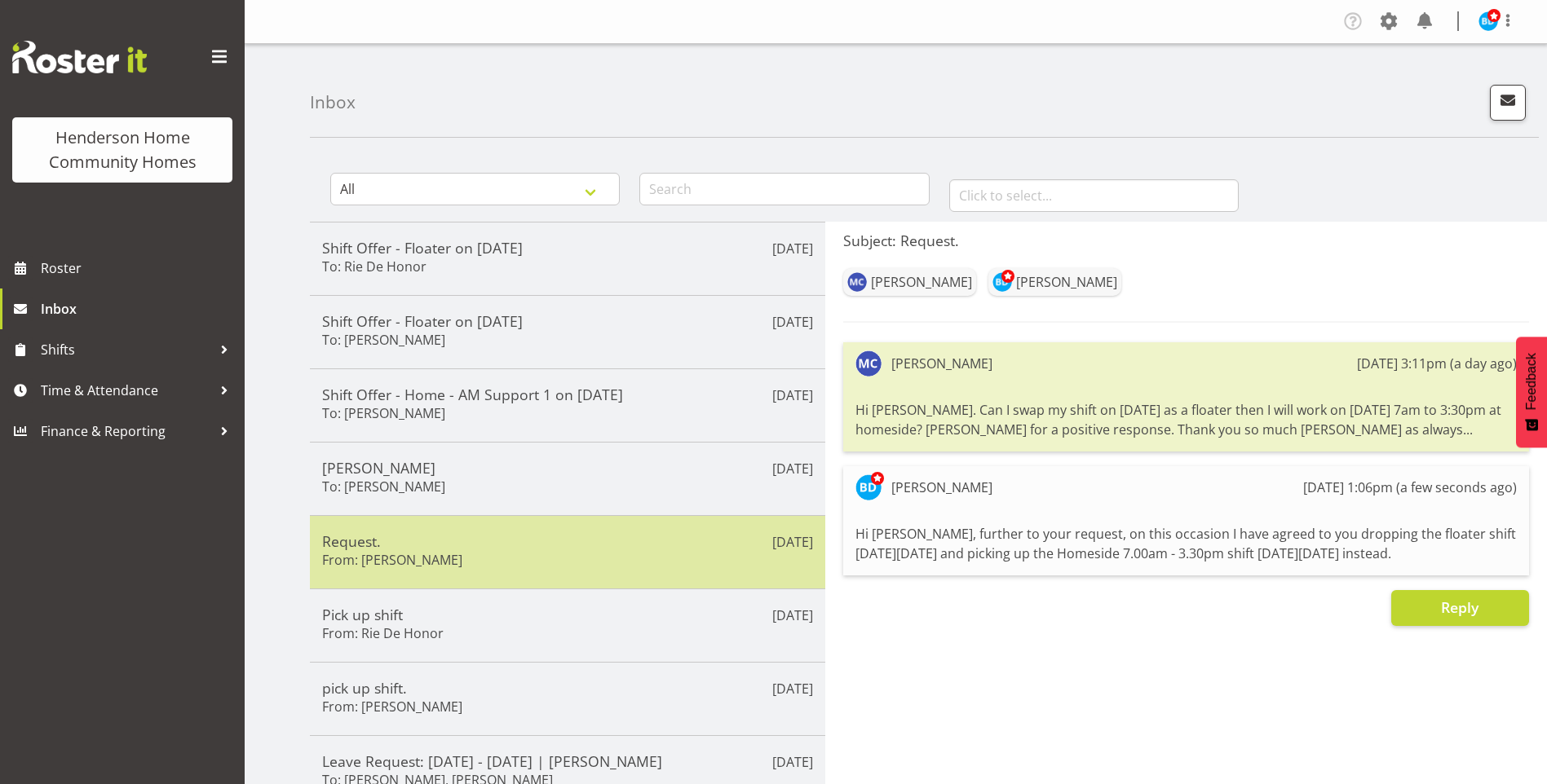
click at [517, 565] on div "Request. From: Maria Cerbas" at bounding box center [567, 552] width 491 height 40
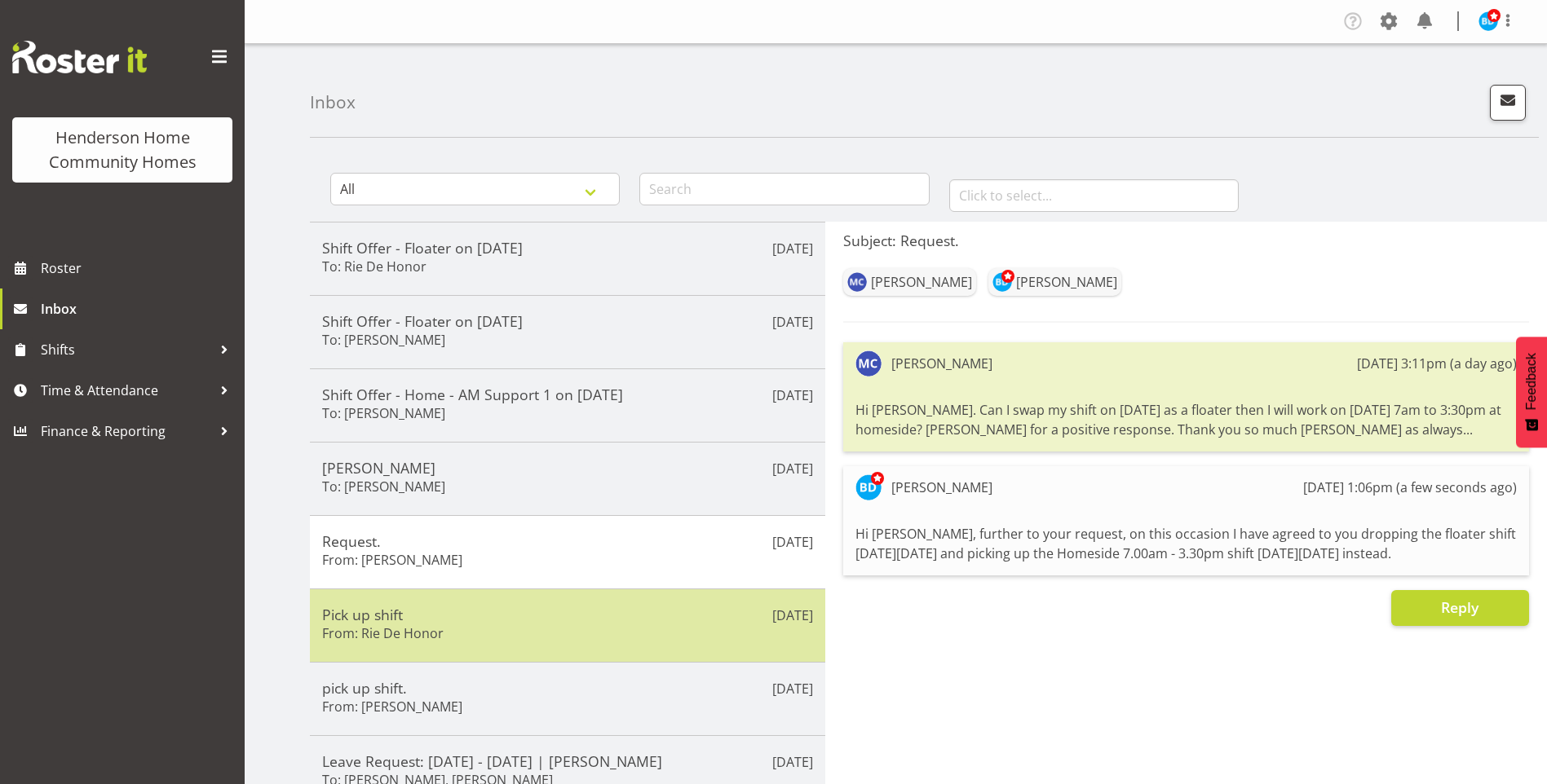
click at [502, 627] on div "Pick up shift From: Rie De Honor" at bounding box center [567, 625] width 491 height 40
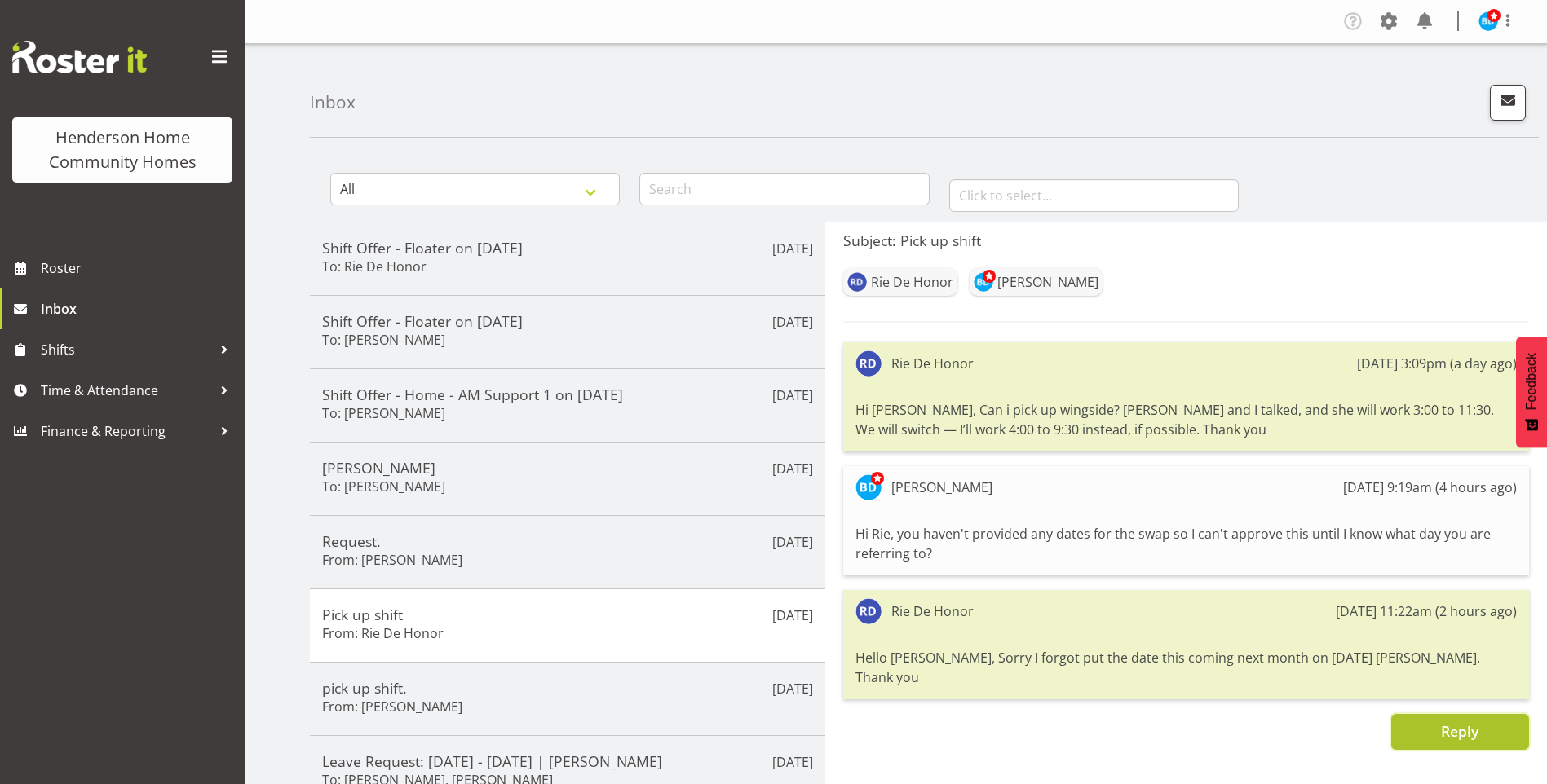
click at [1464, 722] on span "Reply" at bounding box center [1460, 732] width 38 height 20
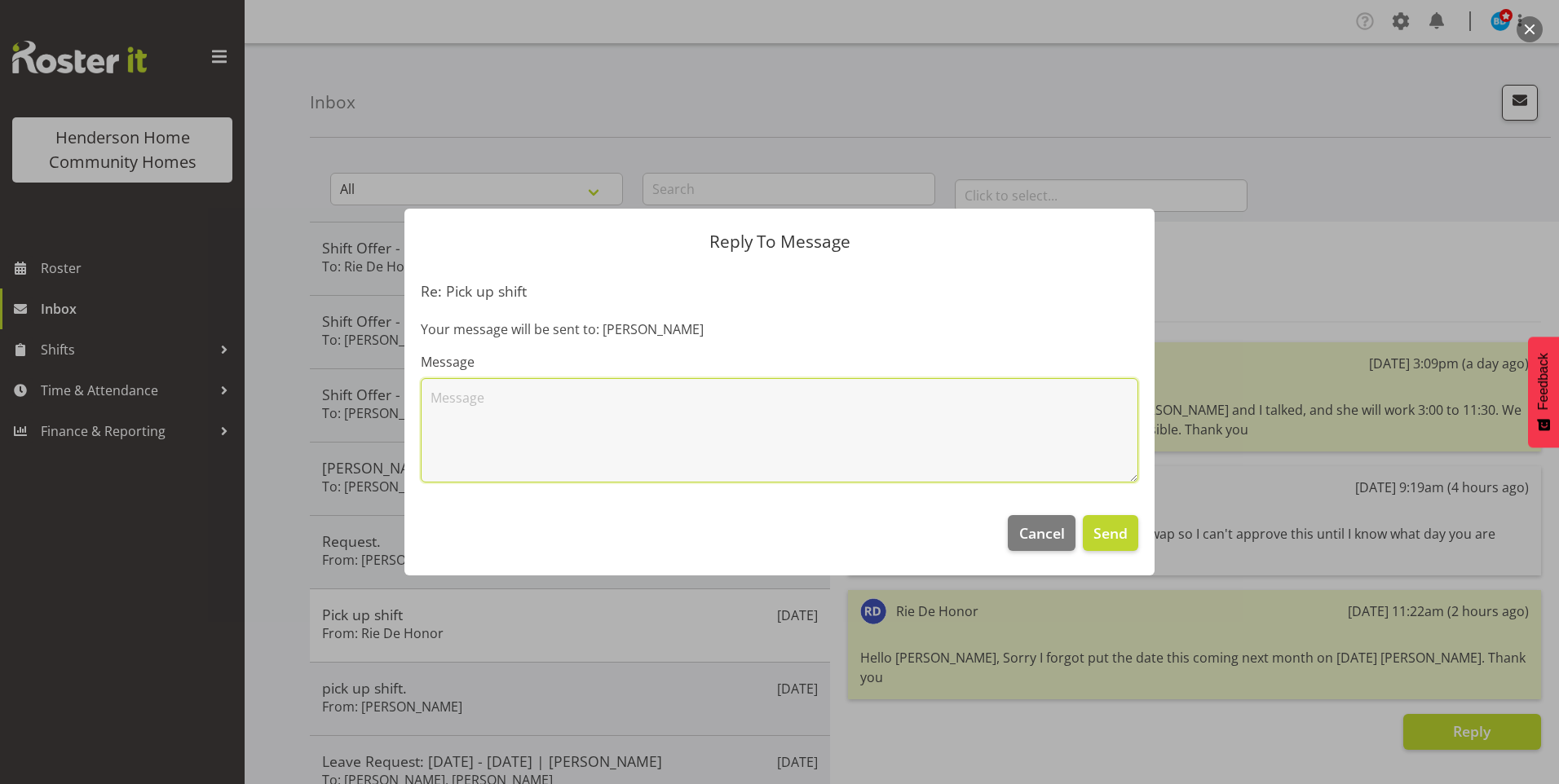
click at [830, 448] on textarea at bounding box center [780, 431] width 717 height 105
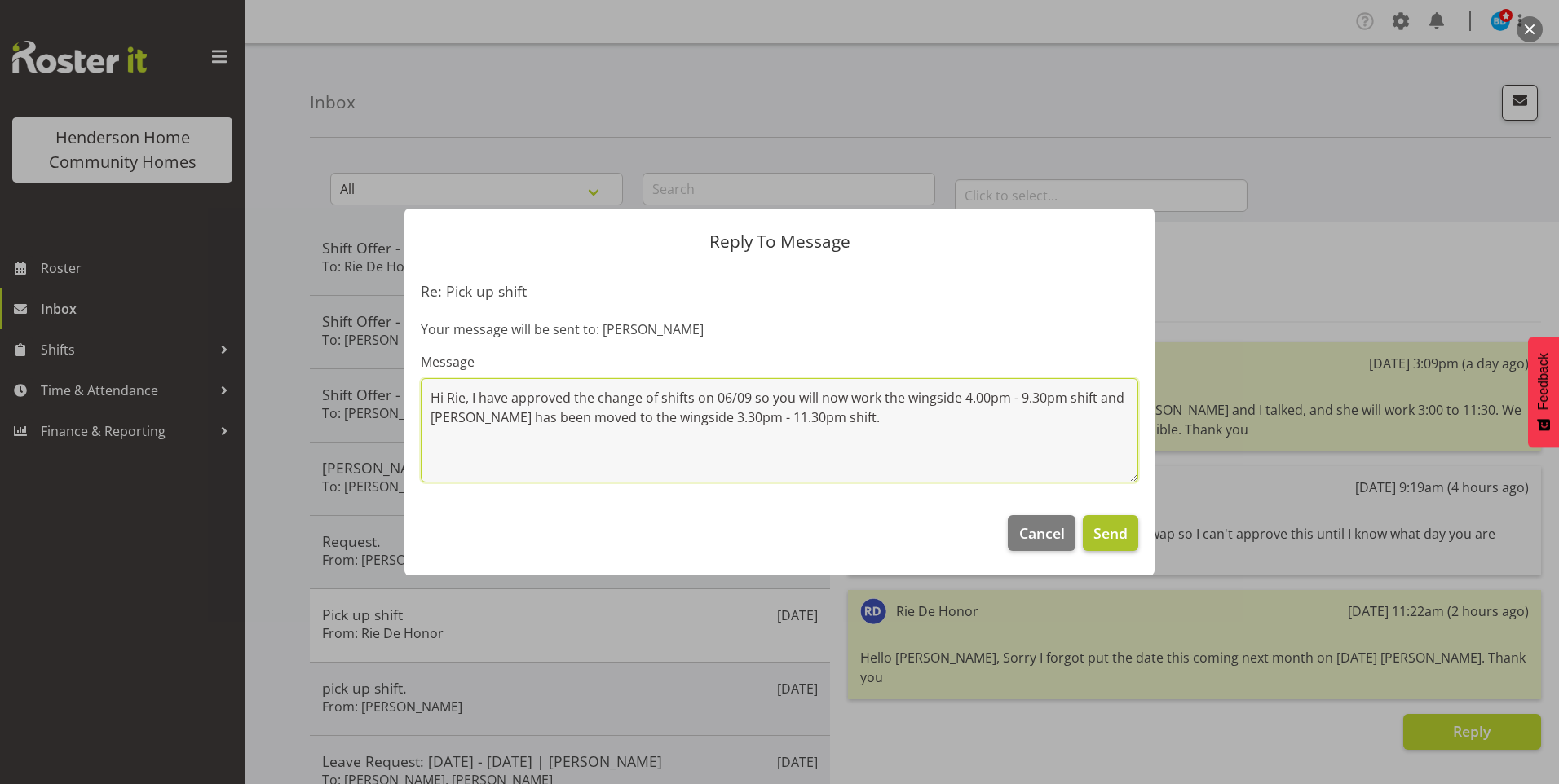
type textarea "Hi Rie, I have approved the change of shifts on 06/09 so you will now work the …"
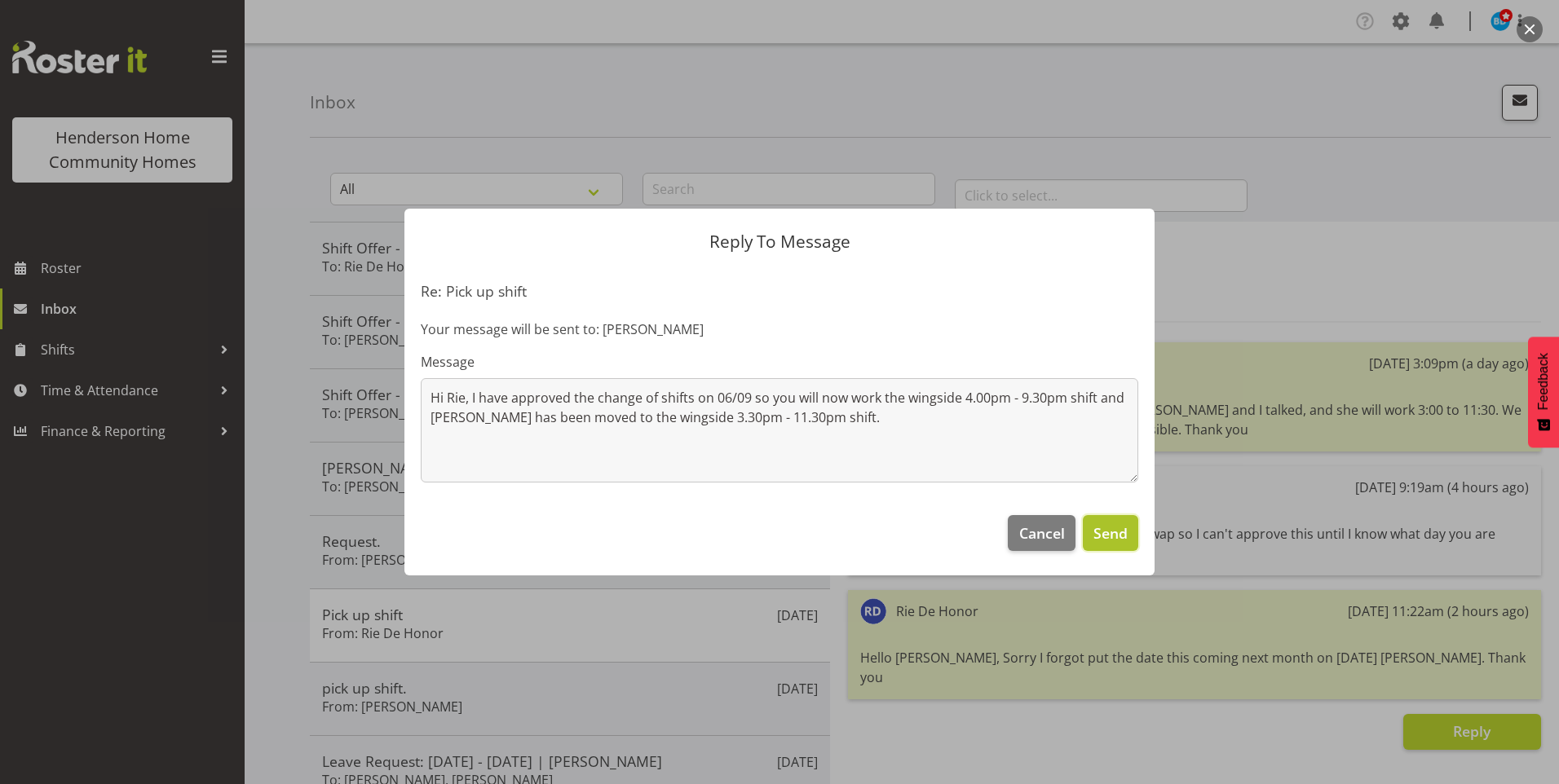
click at [1122, 528] on span "Send" at bounding box center [1110, 533] width 34 height 22
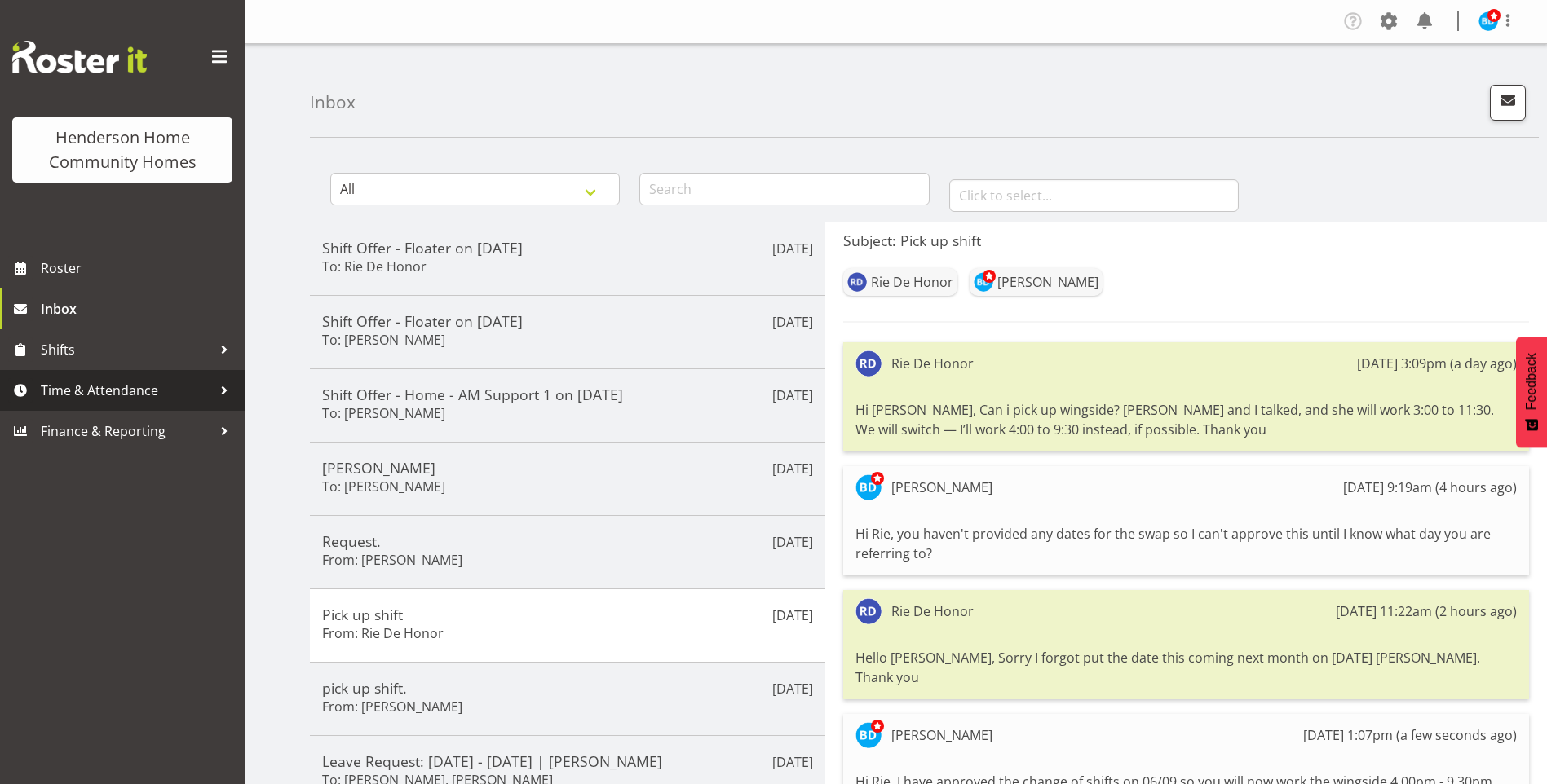
click at [114, 392] on span "Time & Attendance" at bounding box center [126, 390] width 171 height 24
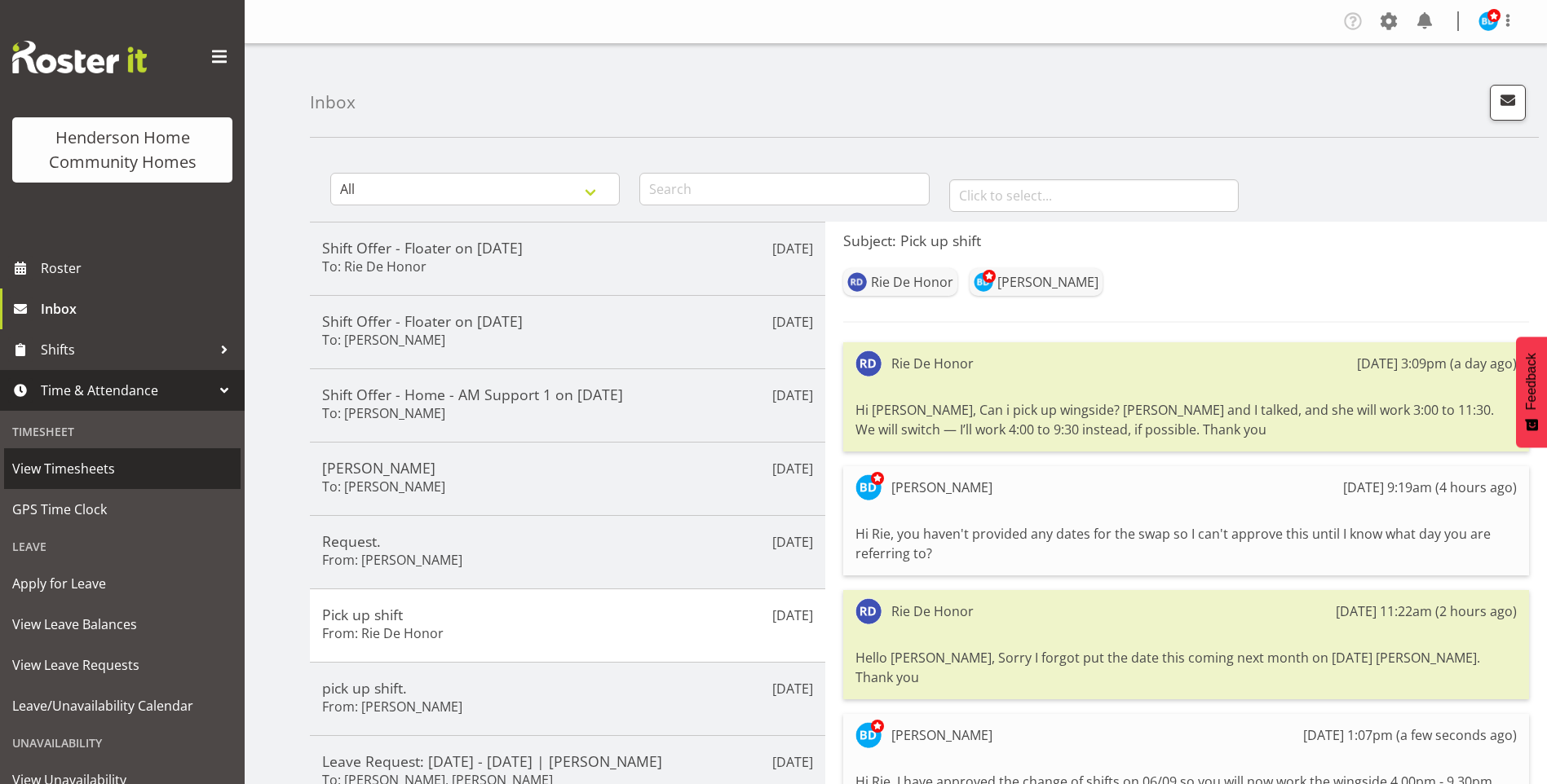
click at [99, 470] on span "View Timesheets" at bounding box center [123, 469] width 220 height 24
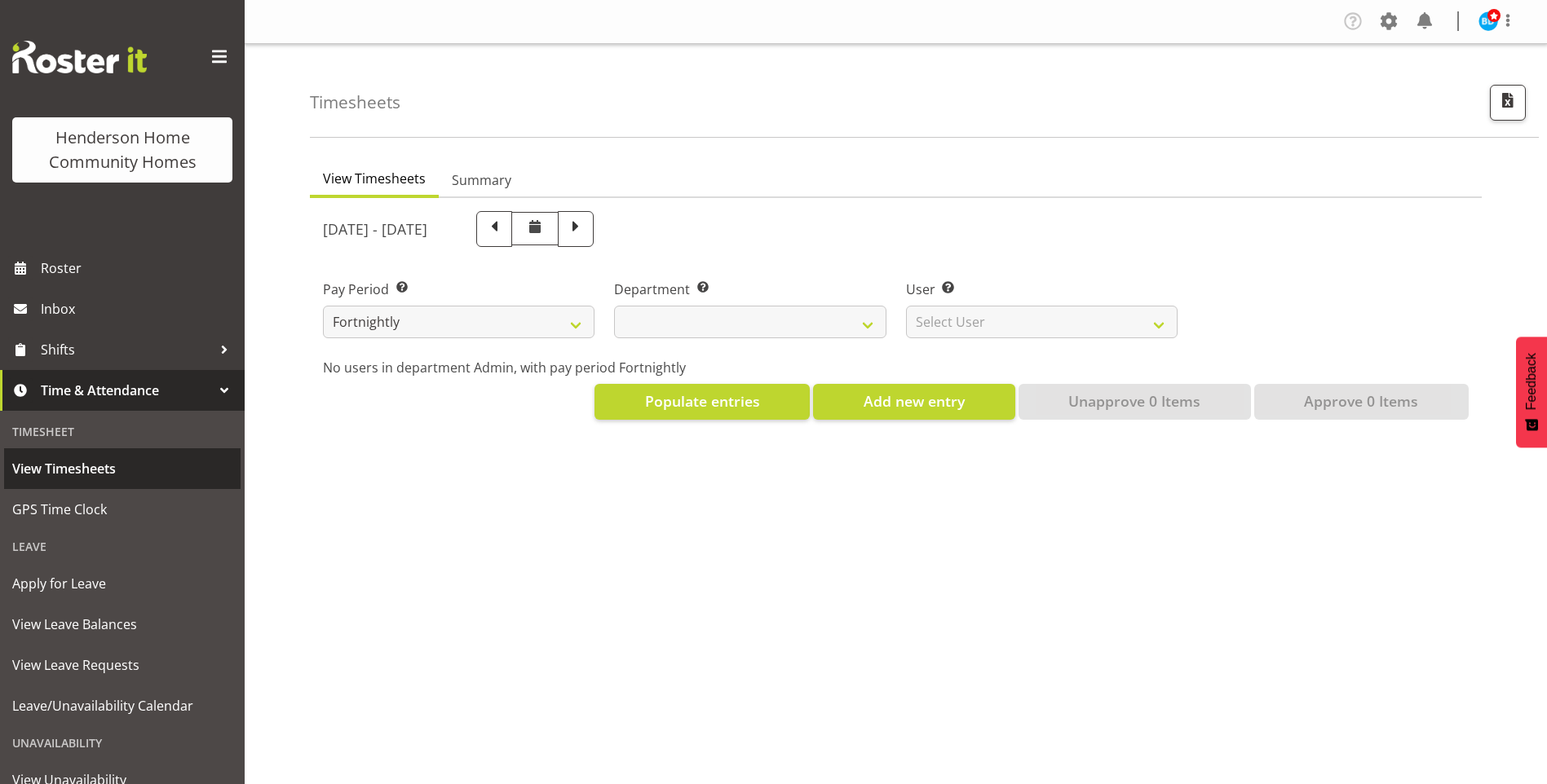
select select
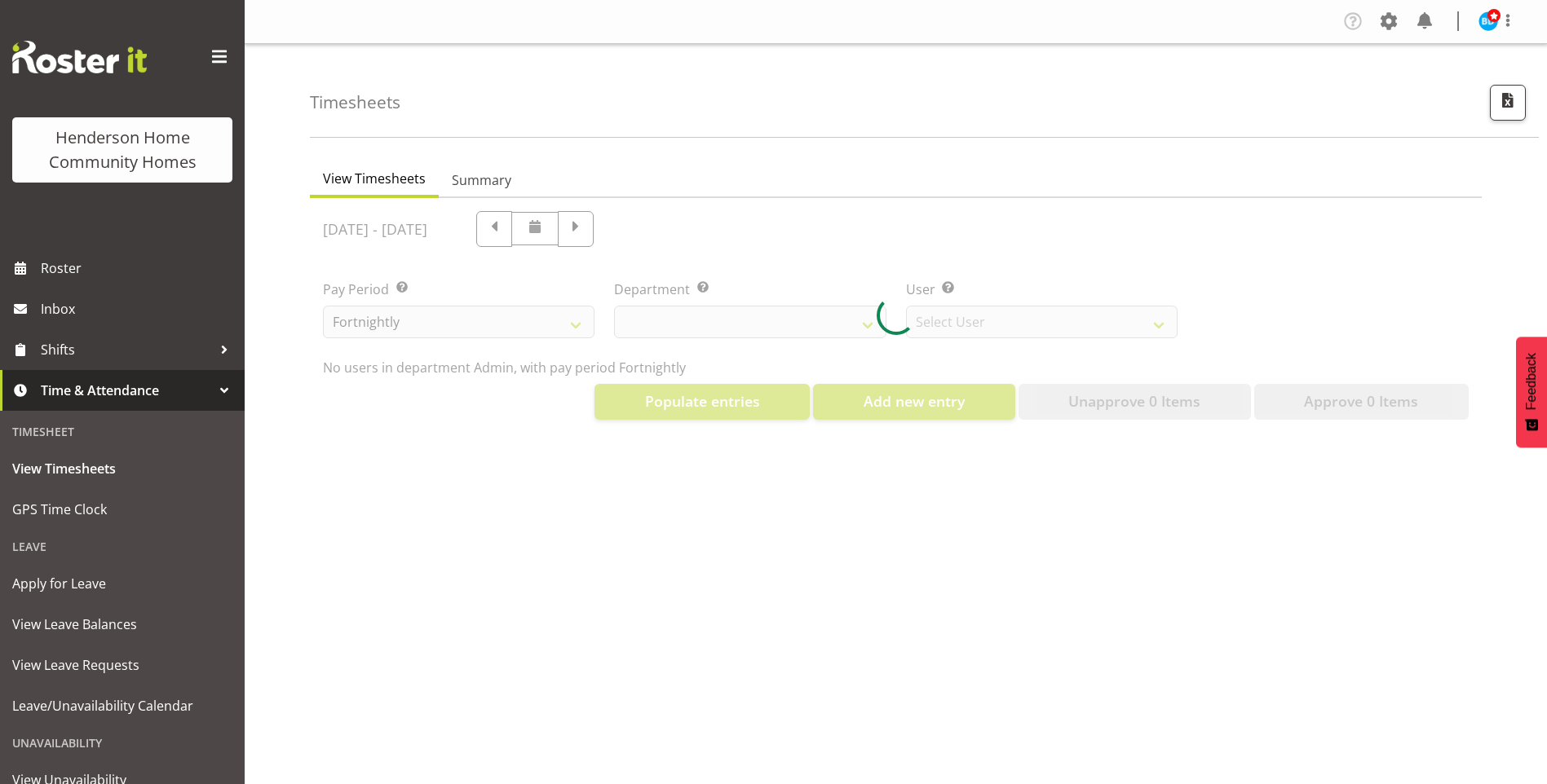
select select "8515"
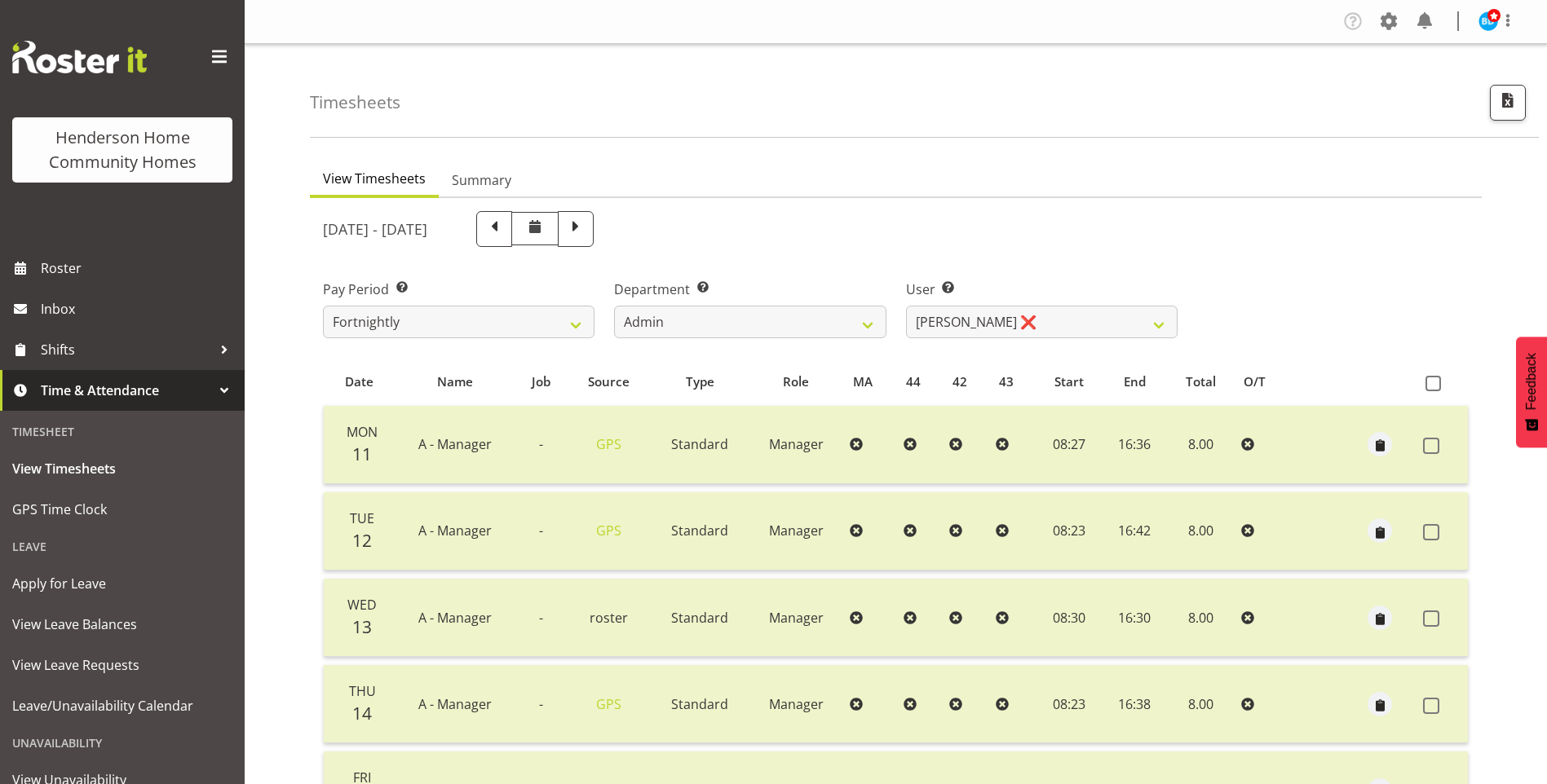
click at [587, 226] on span at bounding box center [576, 228] width 22 height 22
select select
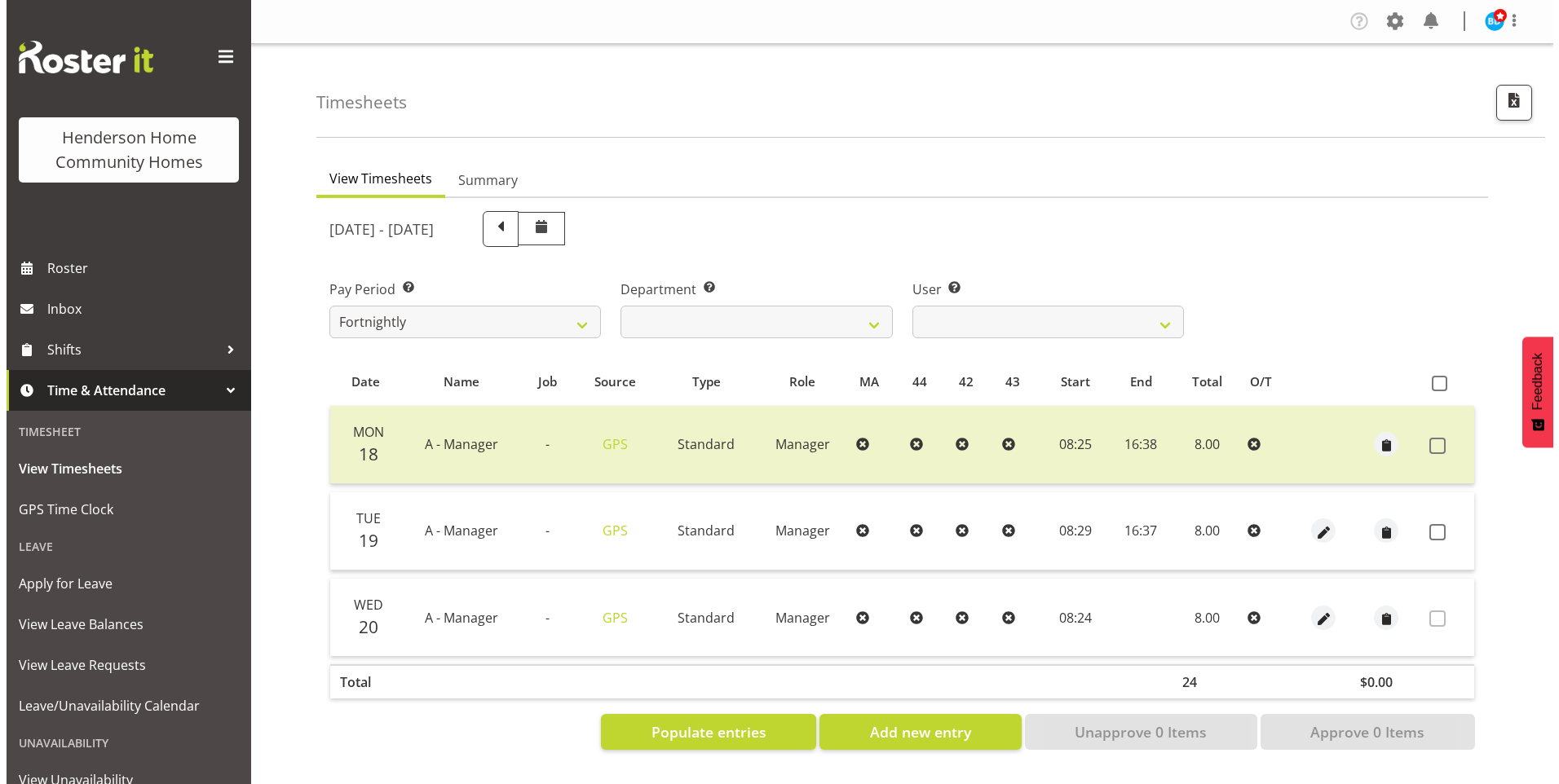
scroll to position [30, 0]
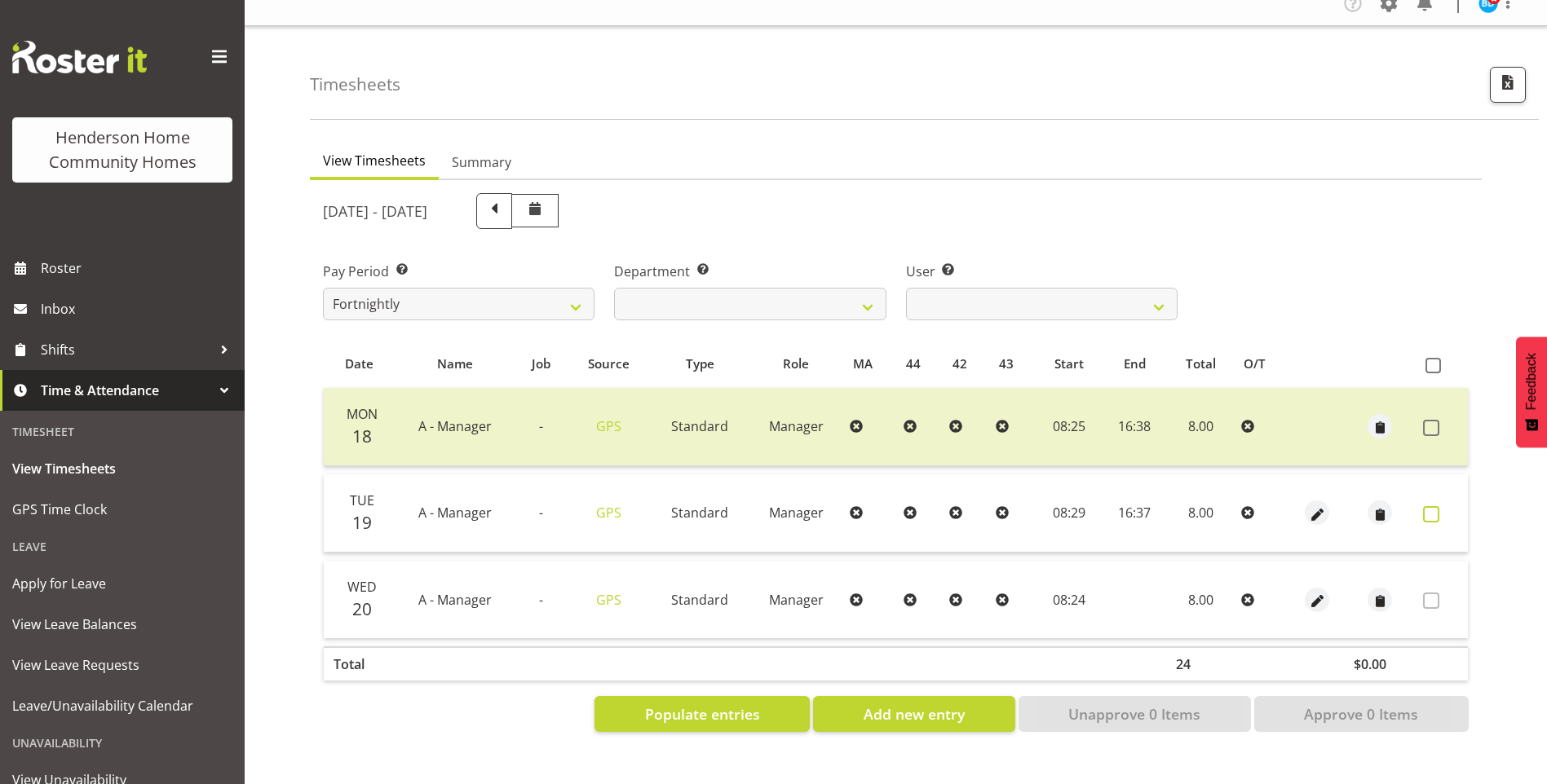
click at [1436, 506] on span at bounding box center [1432, 515] width 16 height 16
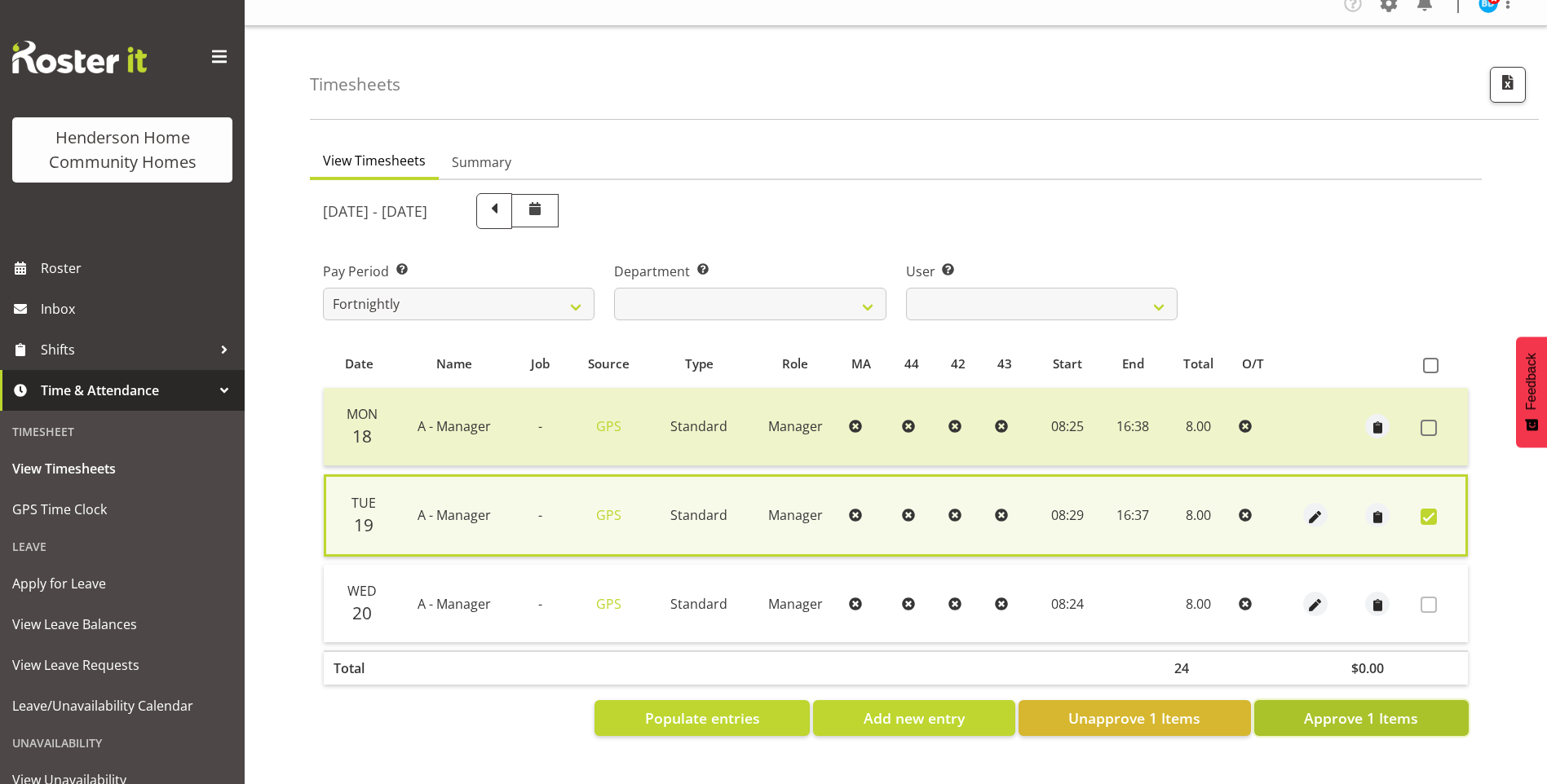
click at [1394, 707] on span "Approve 1 Items" at bounding box center [1361, 718] width 114 height 22
checkbox input "false"
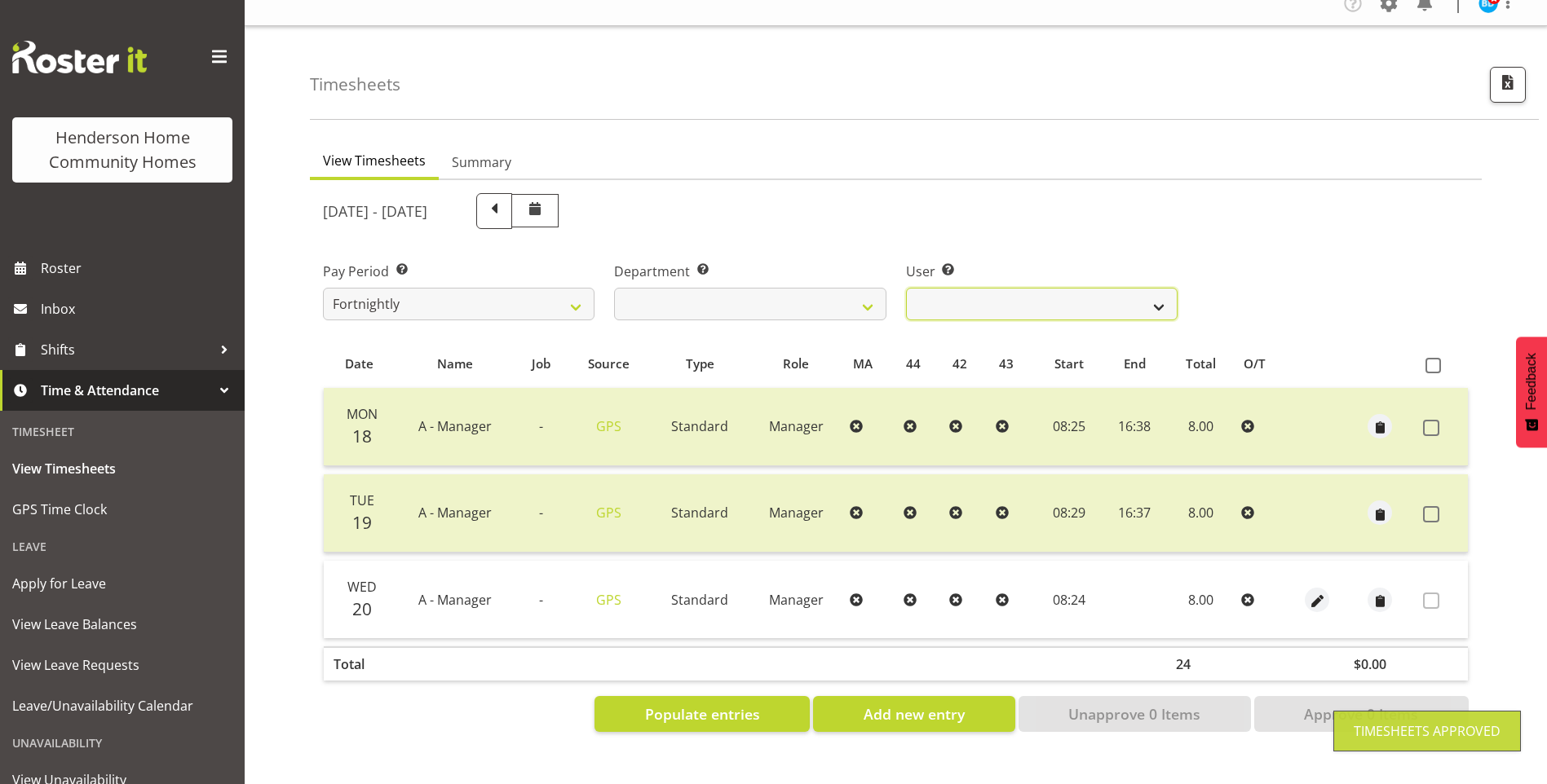
click at [943, 287] on select "[PERSON_NAME] ❌ [PERSON_NAME] ❌ [PERSON_NAME] ❌ [PERSON_NAME] ❌" at bounding box center [1041, 304] width 271 height 32
select select "11346"
click at [906, 287] on select "[PERSON_NAME] ❌ [PERSON_NAME] ❌ [PERSON_NAME] ❌ [PERSON_NAME] ❌" at bounding box center [1041, 304] width 271 height 32
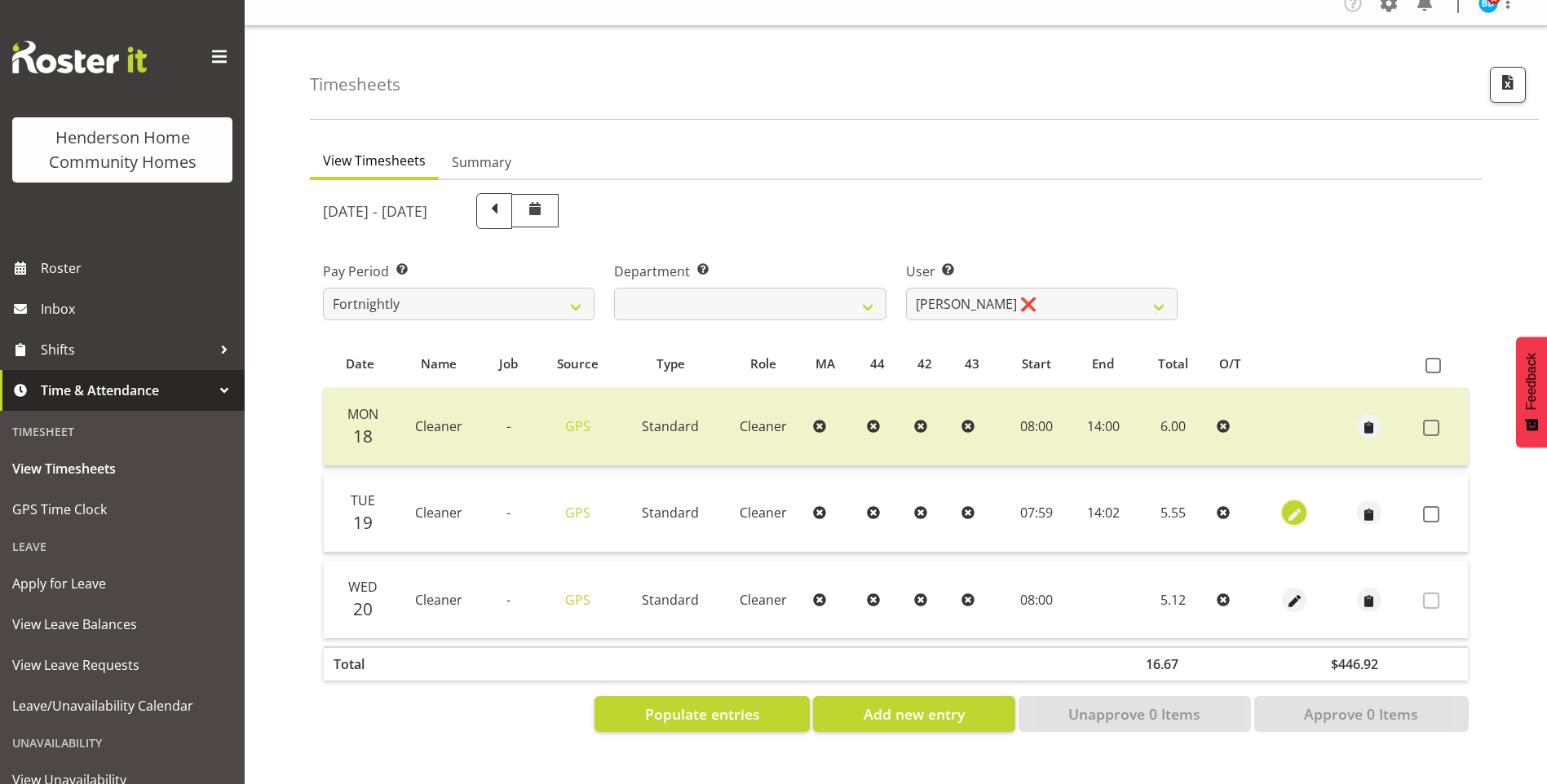
click at [1291, 506] on span "button" at bounding box center [1295, 515] width 19 height 19
select select "Standard"
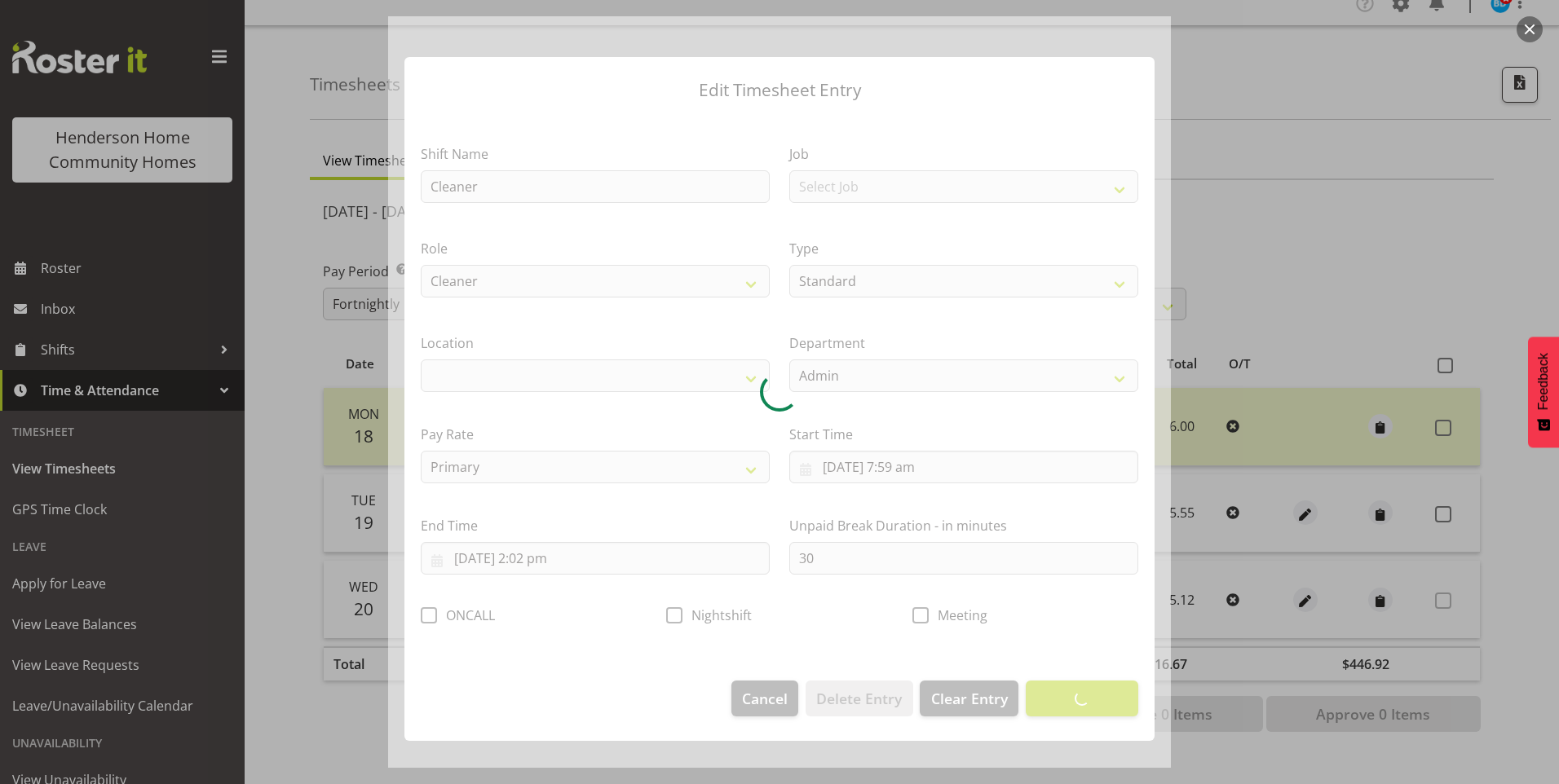
select select "1067"
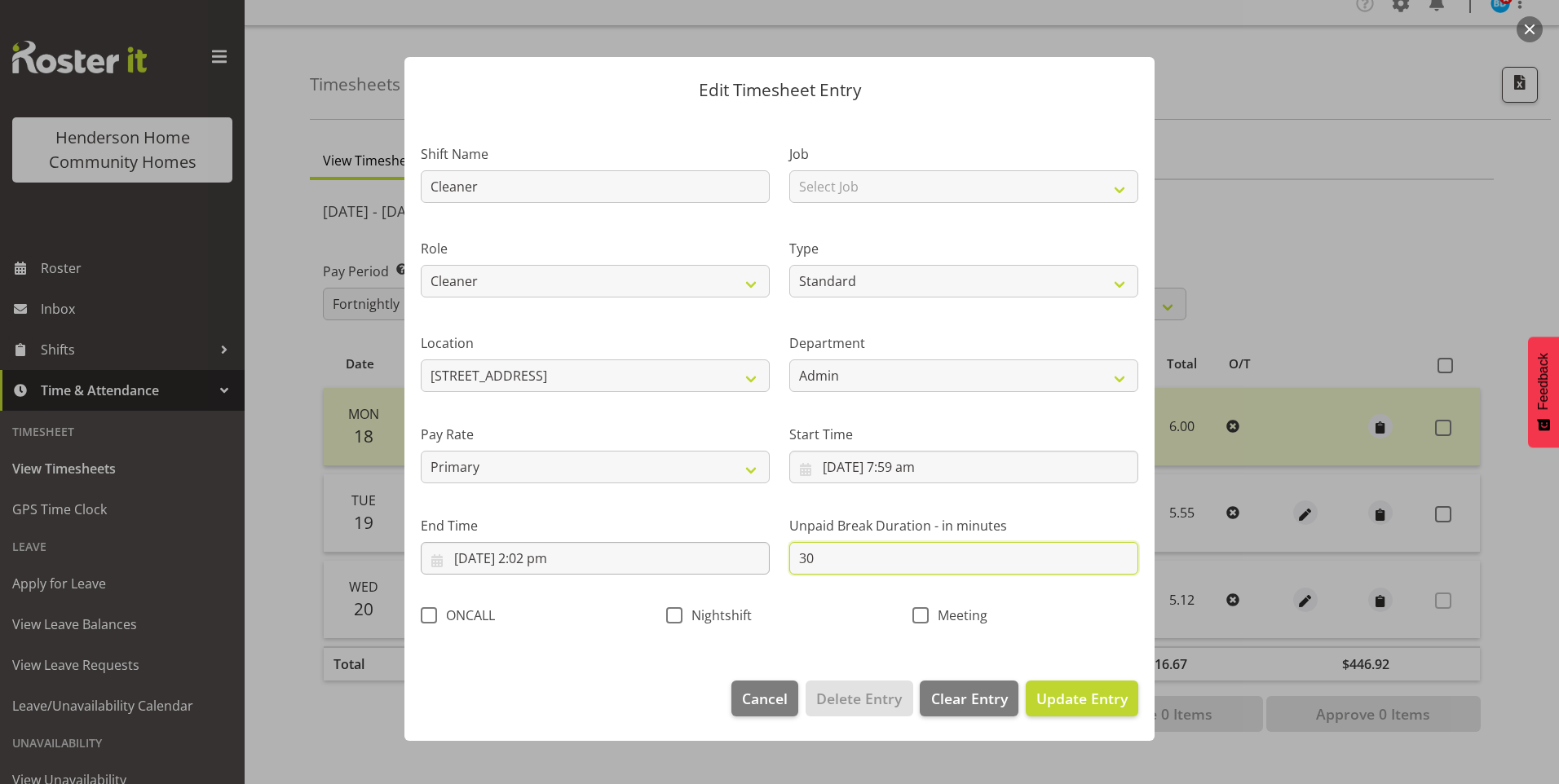
click at [709, 544] on div "Shift Name Cleaner Job Select Job Floater Role Cleaner Type Off Standard Public…" at bounding box center [780, 380] width 737 height 517
type input "0"
click at [547, 560] on input "[DATE] 2:02 pm" at bounding box center [595, 559] width 349 height 32
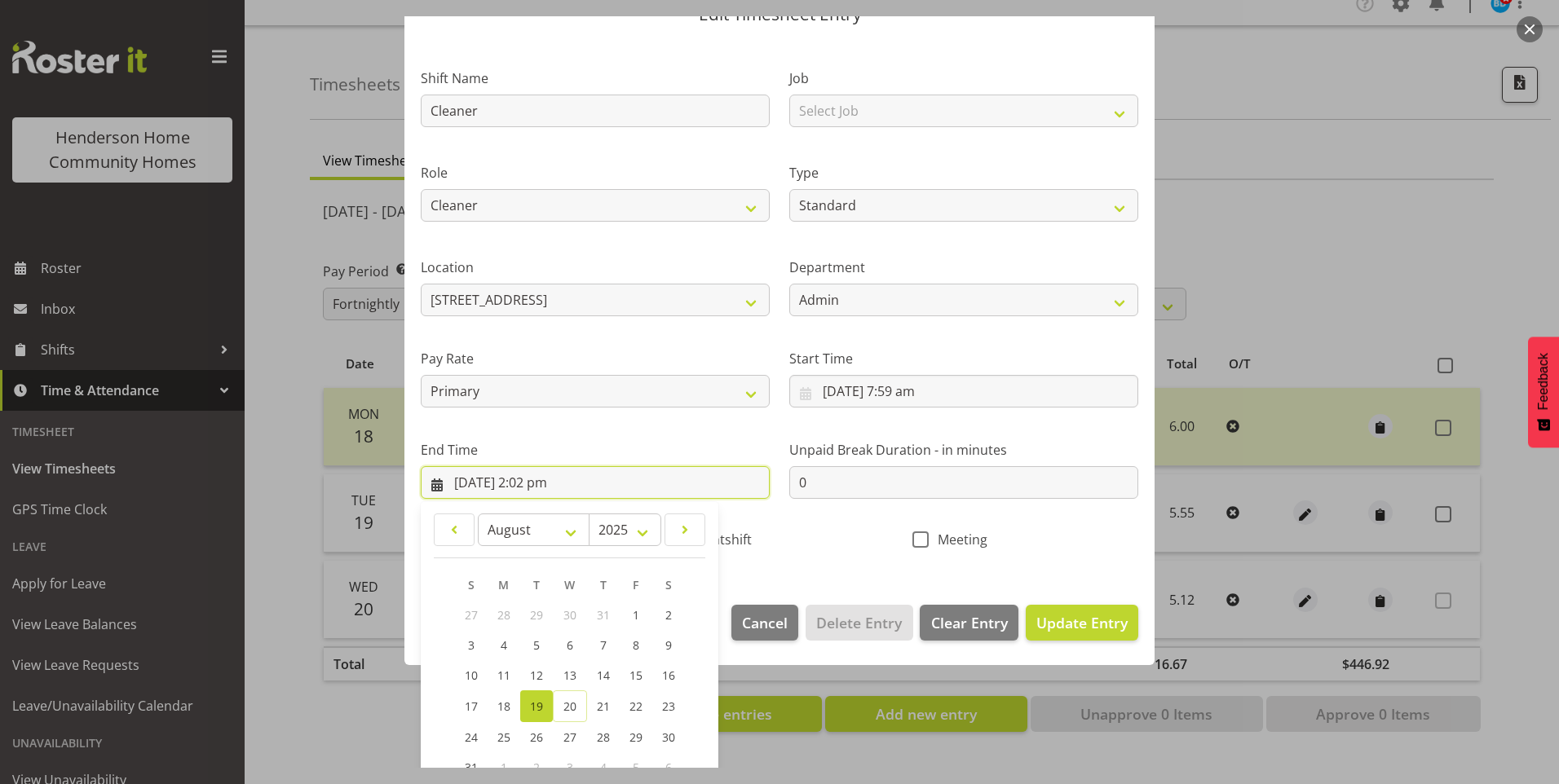
scroll to position [179, 0]
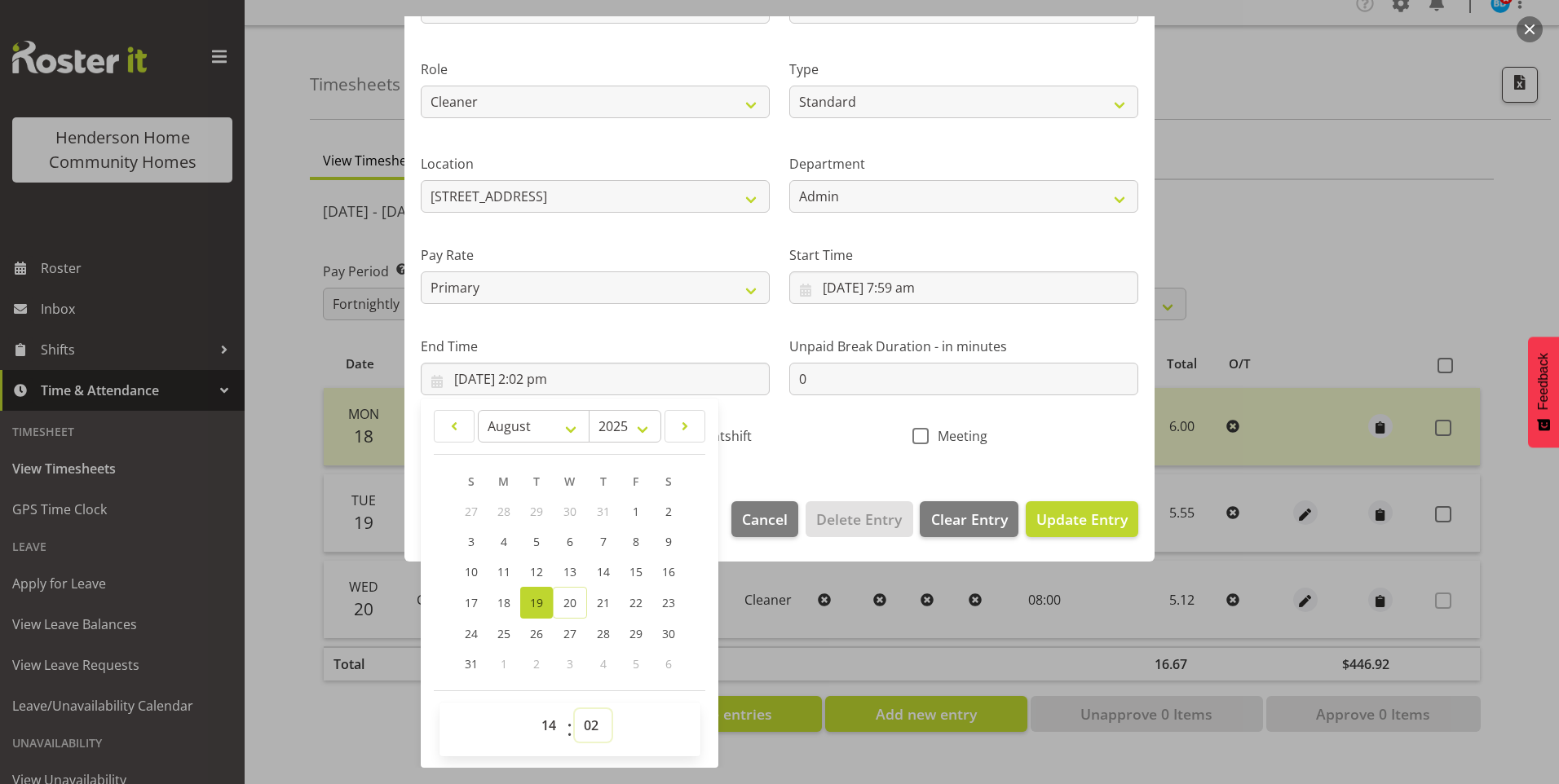
drag, startPoint x: 598, startPoint y: 731, endPoint x: 597, endPoint y: 721, distance: 10.0
click at [597, 731] on select "00 01 02 03 04 05 06 07 08 09 10 11 12 13 14 15 16 17 18 19 20 21 22 23 24 25 2…" at bounding box center [593, 725] width 37 height 32
select select "0"
click at [575, 709] on select "00 01 02 03 04 05 06 07 08 09 10 11 12 13 14 15 16 17 18 19 20 21 22 23 24 25 2…" at bounding box center [593, 725] width 37 height 32
type input "[DATE] 2:00 pm"
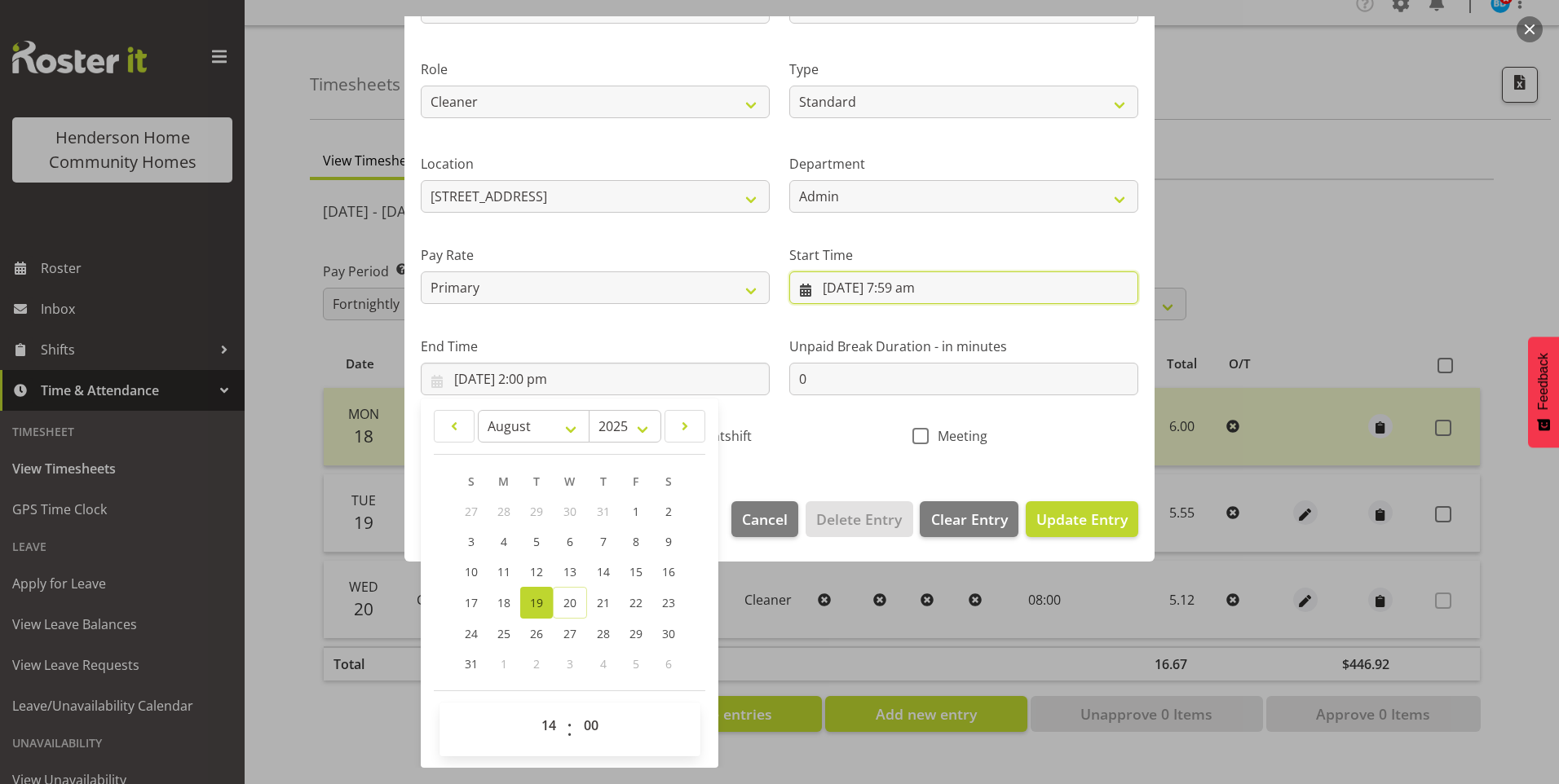
click at [901, 297] on input "[DATE] 7:59 am" at bounding box center [963, 287] width 349 height 32
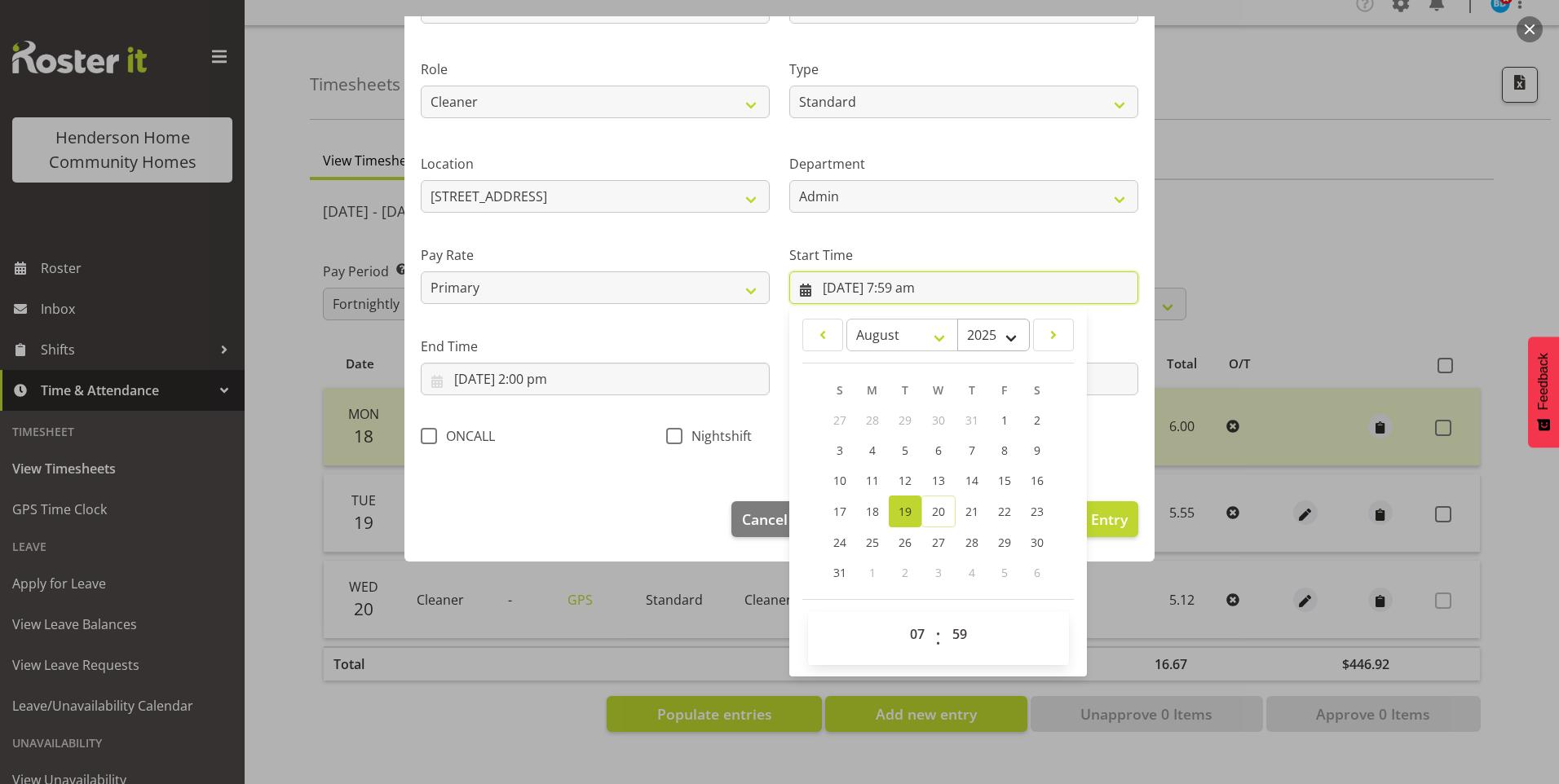
scroll to position [88, 0]
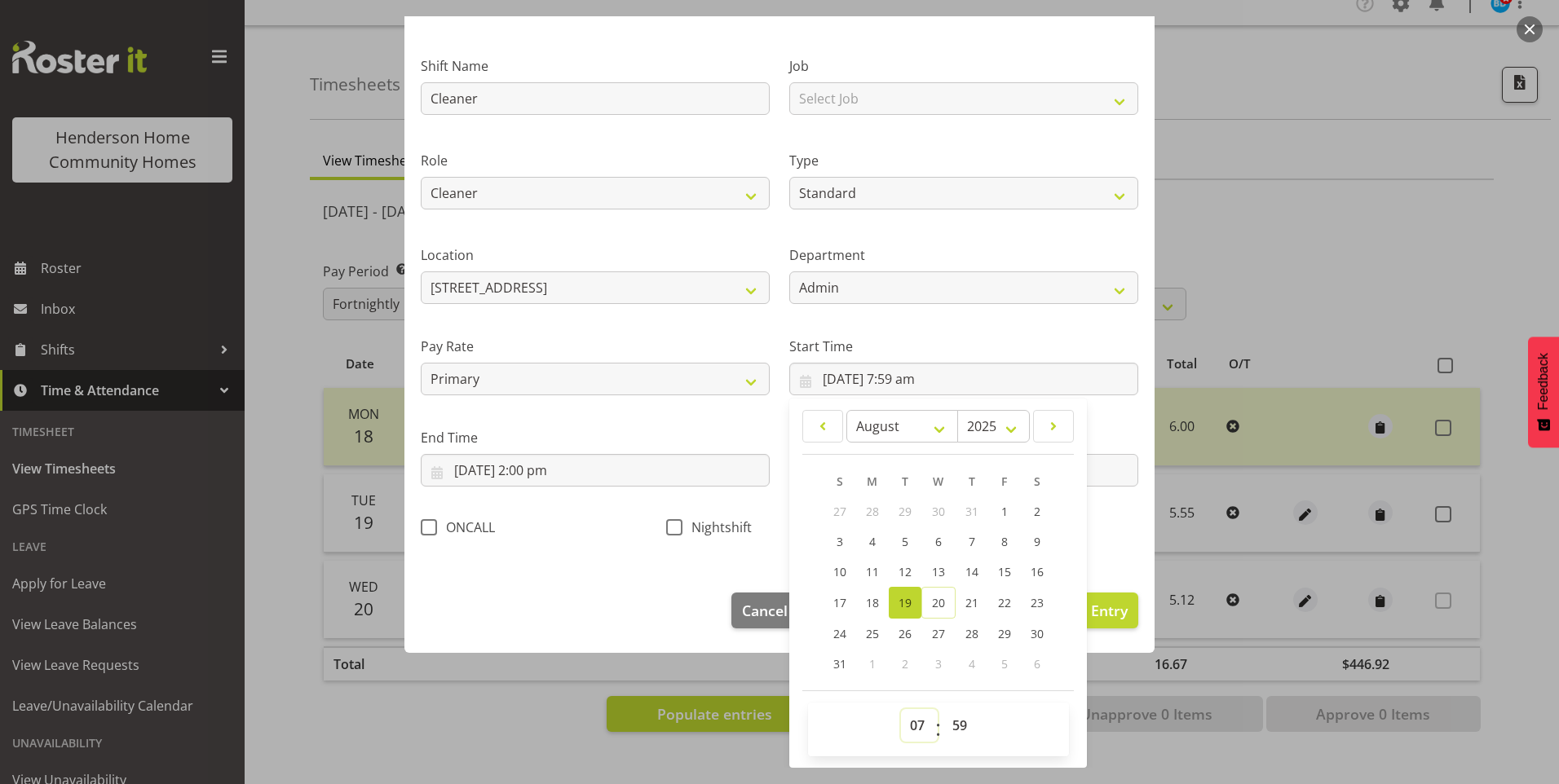
drag, startPoint x: 907, startPoint y: 728, endPoint x: 907, endPoint y: 716, distance: 12.0
click at [907, 721] on select "00 01 02 03 04 05 06 07 08 09 10 11 12 13 14 15 16 17 18 19 20 21 22 23" at bounding box center [919, 725] width 37 height 32
select select "8"
click at [901, 709] on select "00 01 02 03 04 05 06 07 08 09 10 11 12 13 14 15 16 17 18 19 20 21 22 23" at bounding box center [919, 725] width 37 height 32
type input "[DATE] 8:59 am"
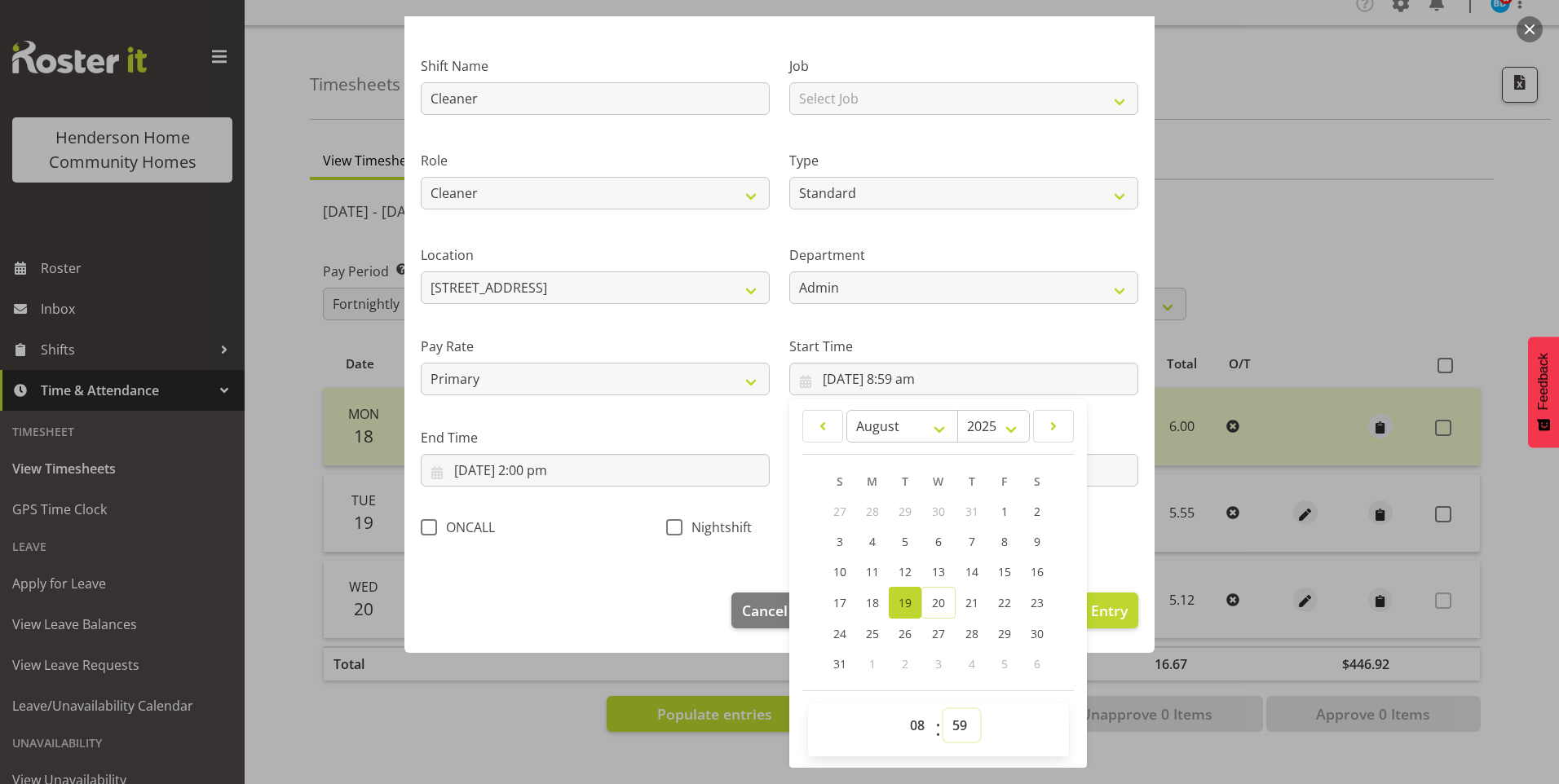
drag, startPoint x: 951, startPoint y: 718, endPoint x: 951, endPoint y: 707, distance: 11.0
click at [951, 716] on select "00 01 02 03 04 05 06 07 08 09 10 11 12 13 14 15 16 17 18 19 20 21 22 23 24 25 2…" at bounding box center [962, 725] width 37 height 32
select select "0"
click at [944, 709] on select "00 01 02 03 04 05 06 07 08 09 10 11 12 13 14 15 16 17 18 19 20 21 22 23 24 25 2…" at bounding box center [962, 725] width 37 height 32
type input "[DATE] 8:00 am"
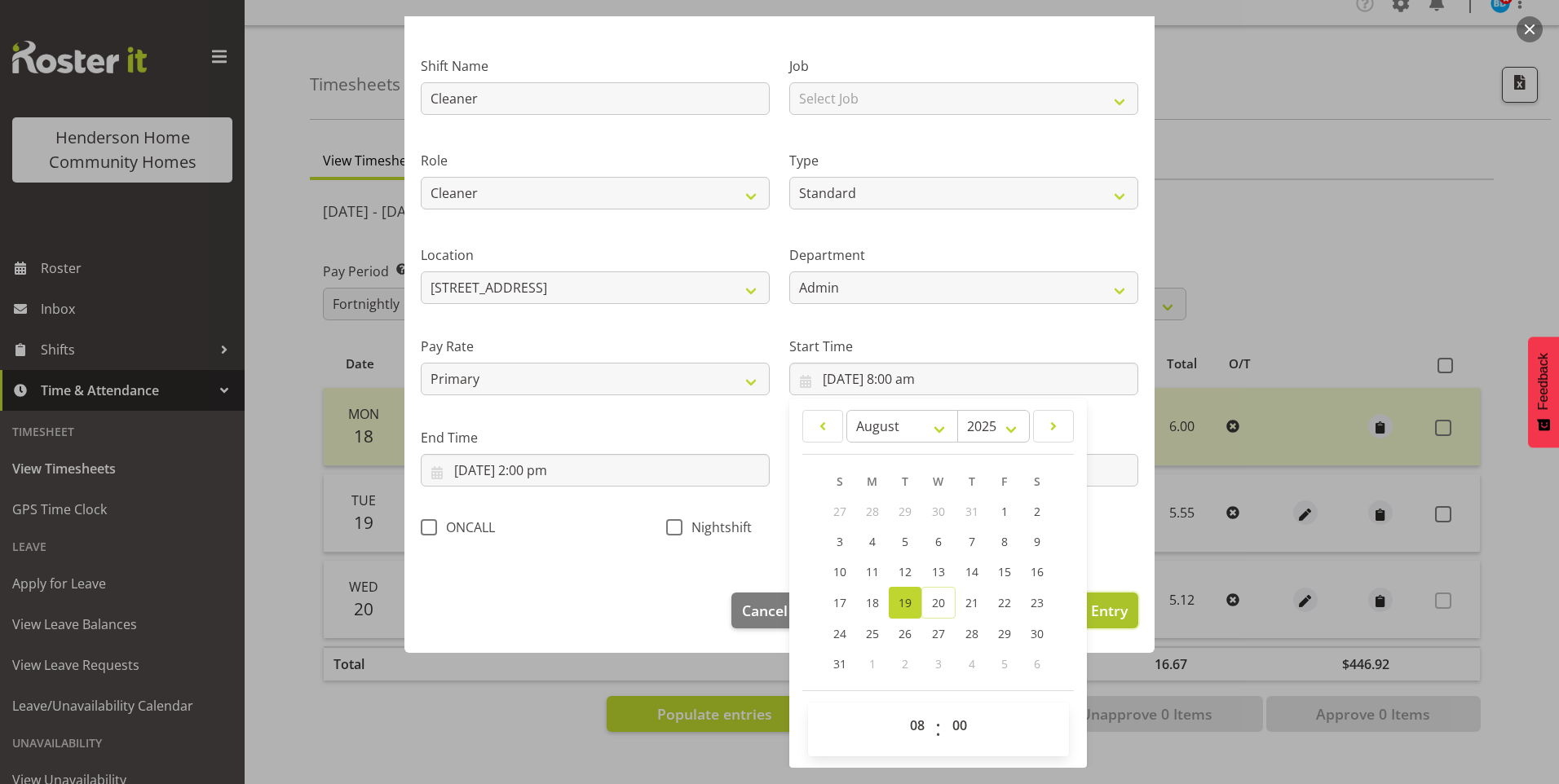
click at [1112, 620] on span "Update Entry" at bounding box center [1081, 611] width 91 height 20
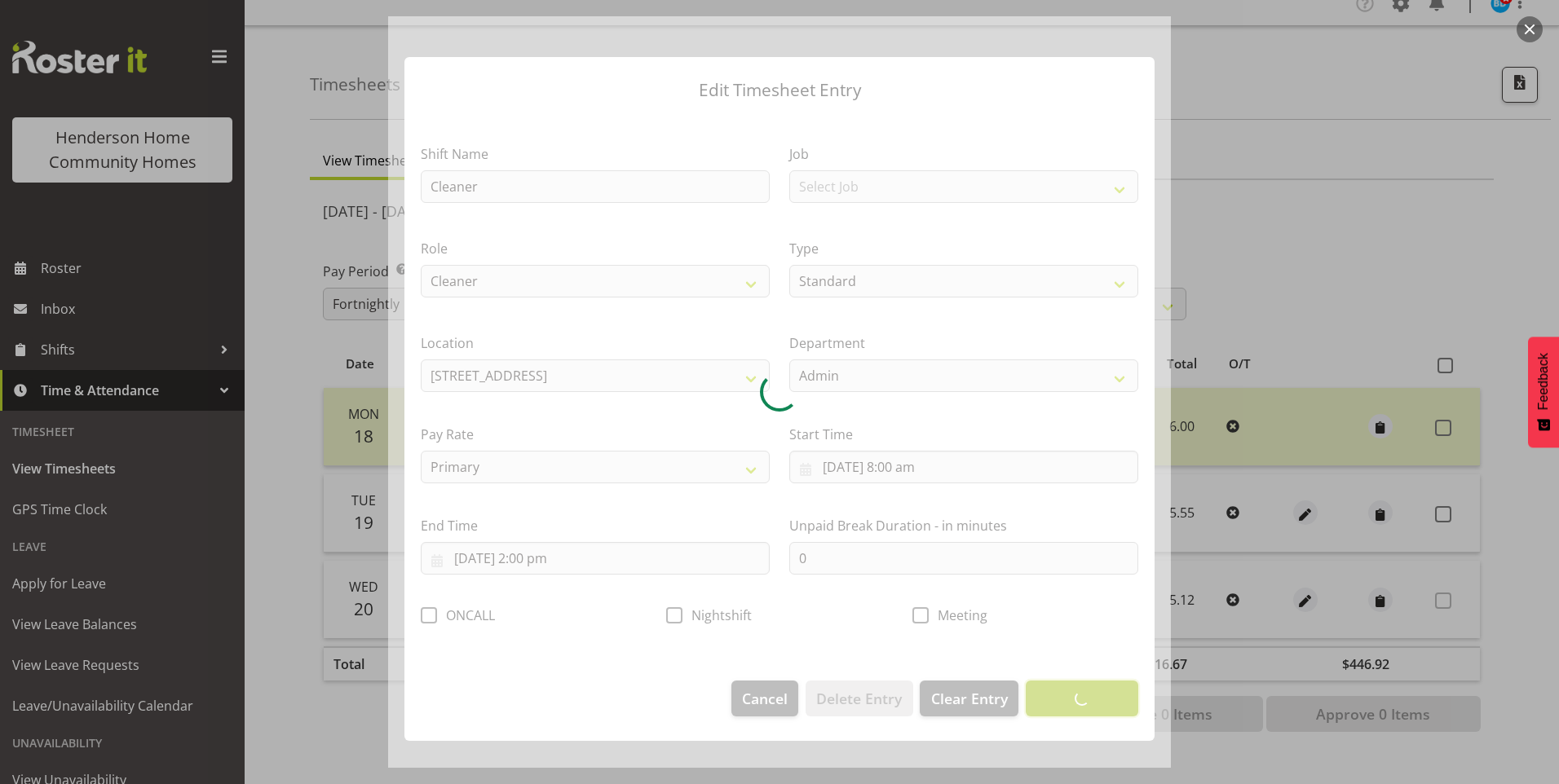
scroll to position [0, 0]
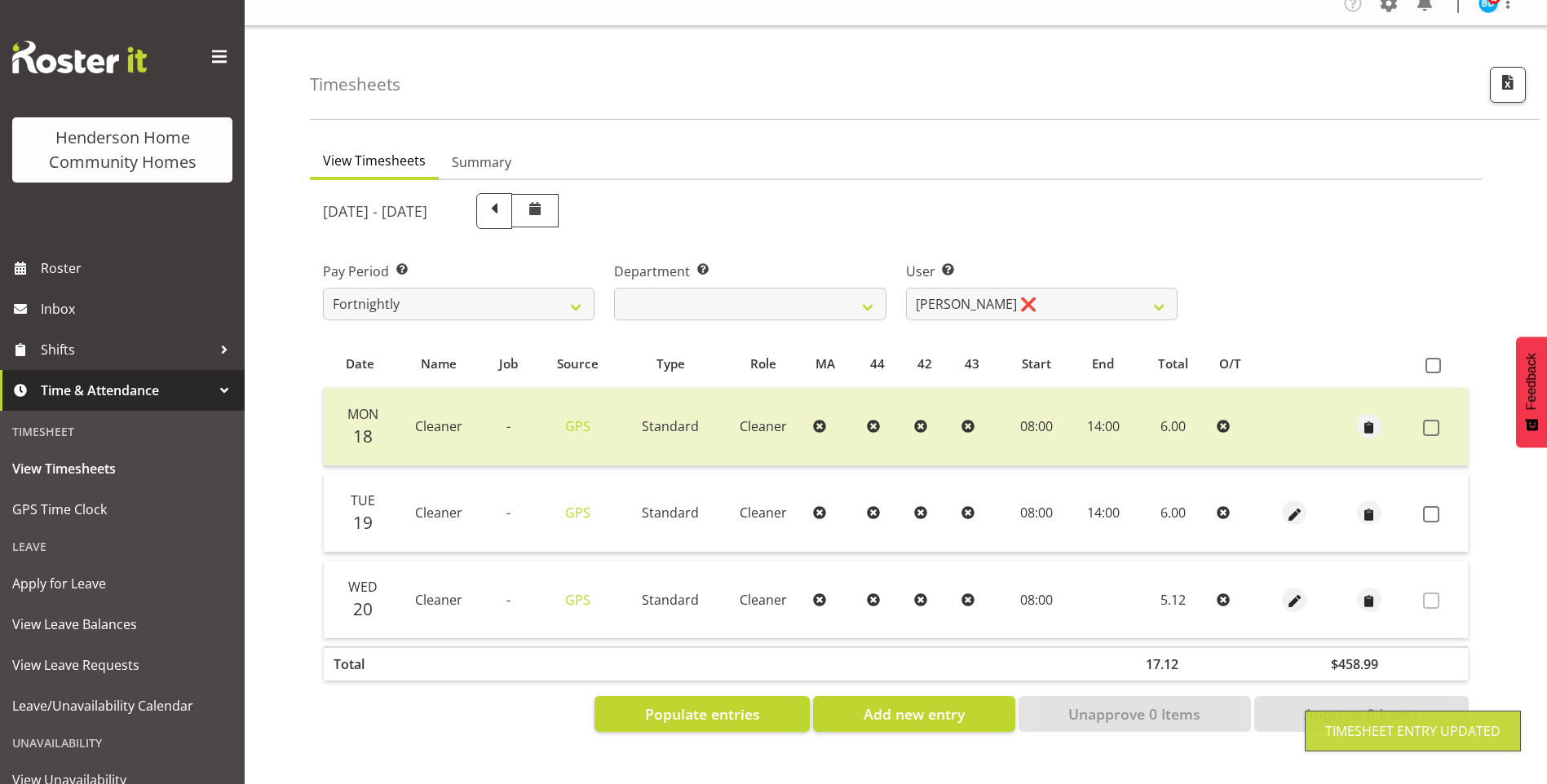
click at [1423, 510] on td at bounding box center [1442, 514] width 51 height 78
click at [1442, 506] on label at bounding box center [1436, 515] width 25 height 16
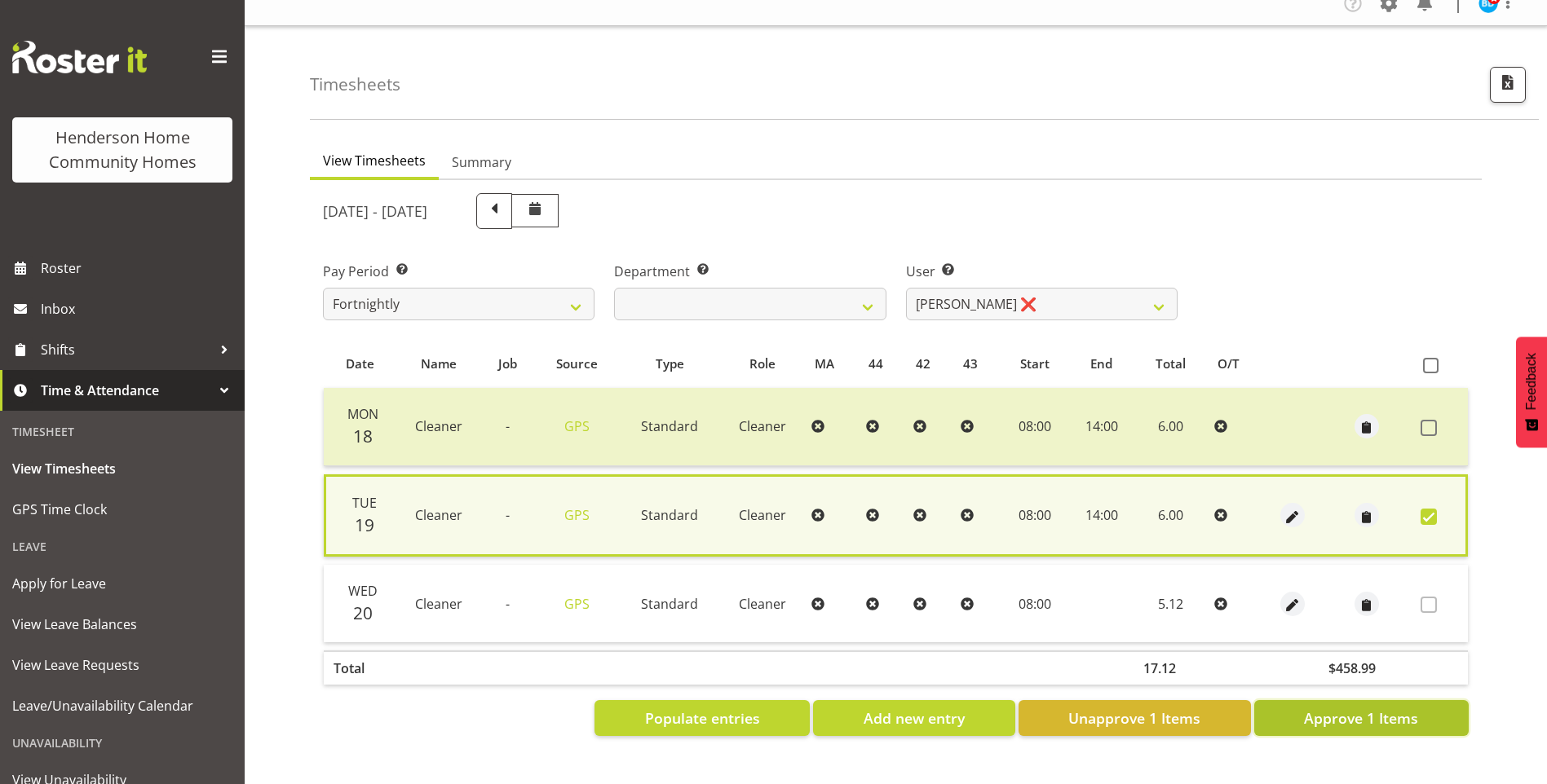
click at [1374, 709] on span "Approve 1 Items" at bounding box center [1361, 718] width 114 height 22
checkbox input "false"
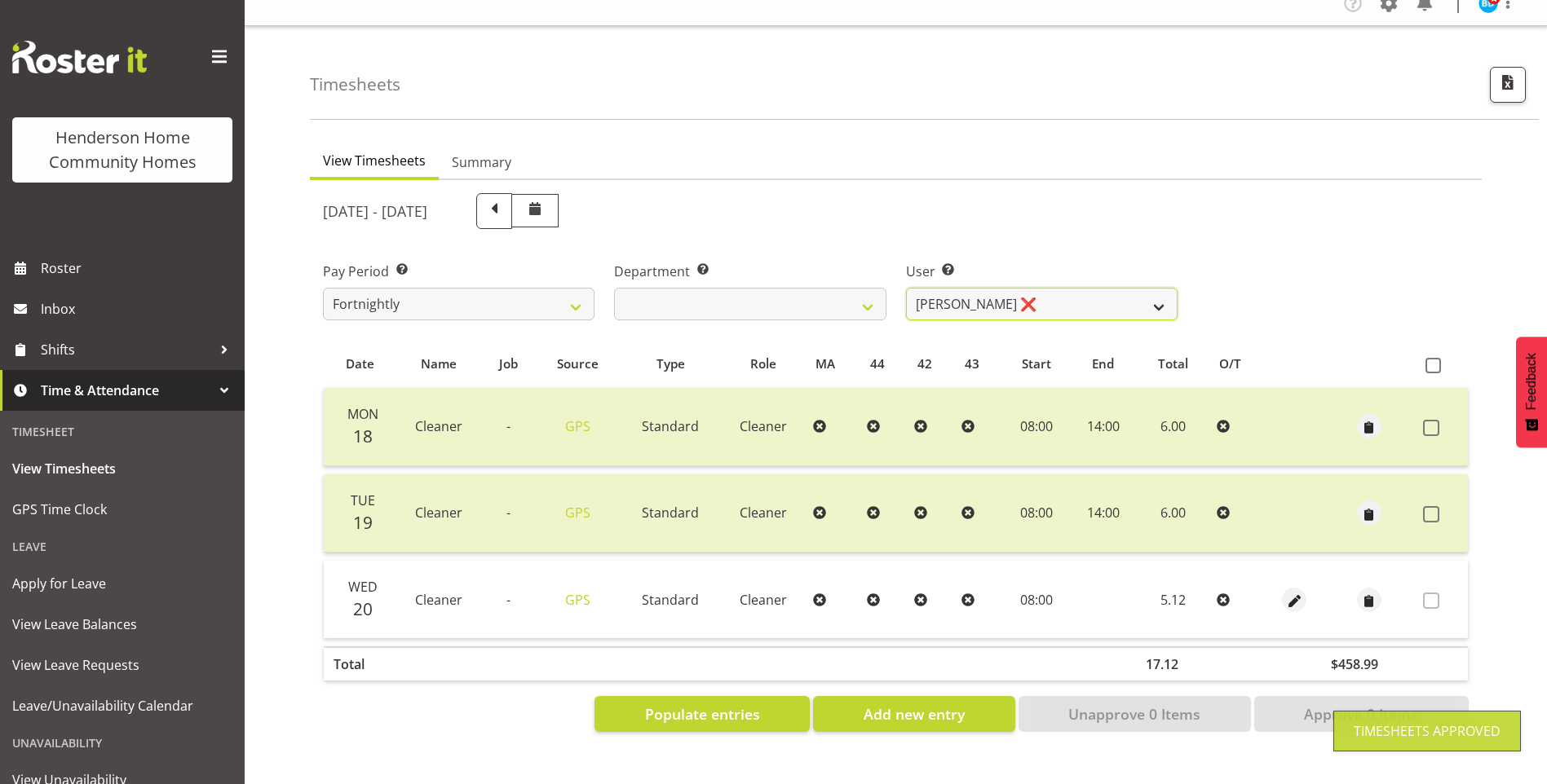
click at [950, 294] on select "[PERSON_NAME] ❌ [PERSON_NAME] ❌ [PERSON_NAME] ❌ [PERSON_NAME] ❌" at bounding box center [1041, 304] width 271 height 32
select select "8557"
click at [906, 287] on select "[PERSON_NAME] ❌ [PERSON_NAME] ❌ [PERSON_NAME] ❌ [PERSON_NAME] ❌" at bounding box center [1041, 304] width 271 height 32
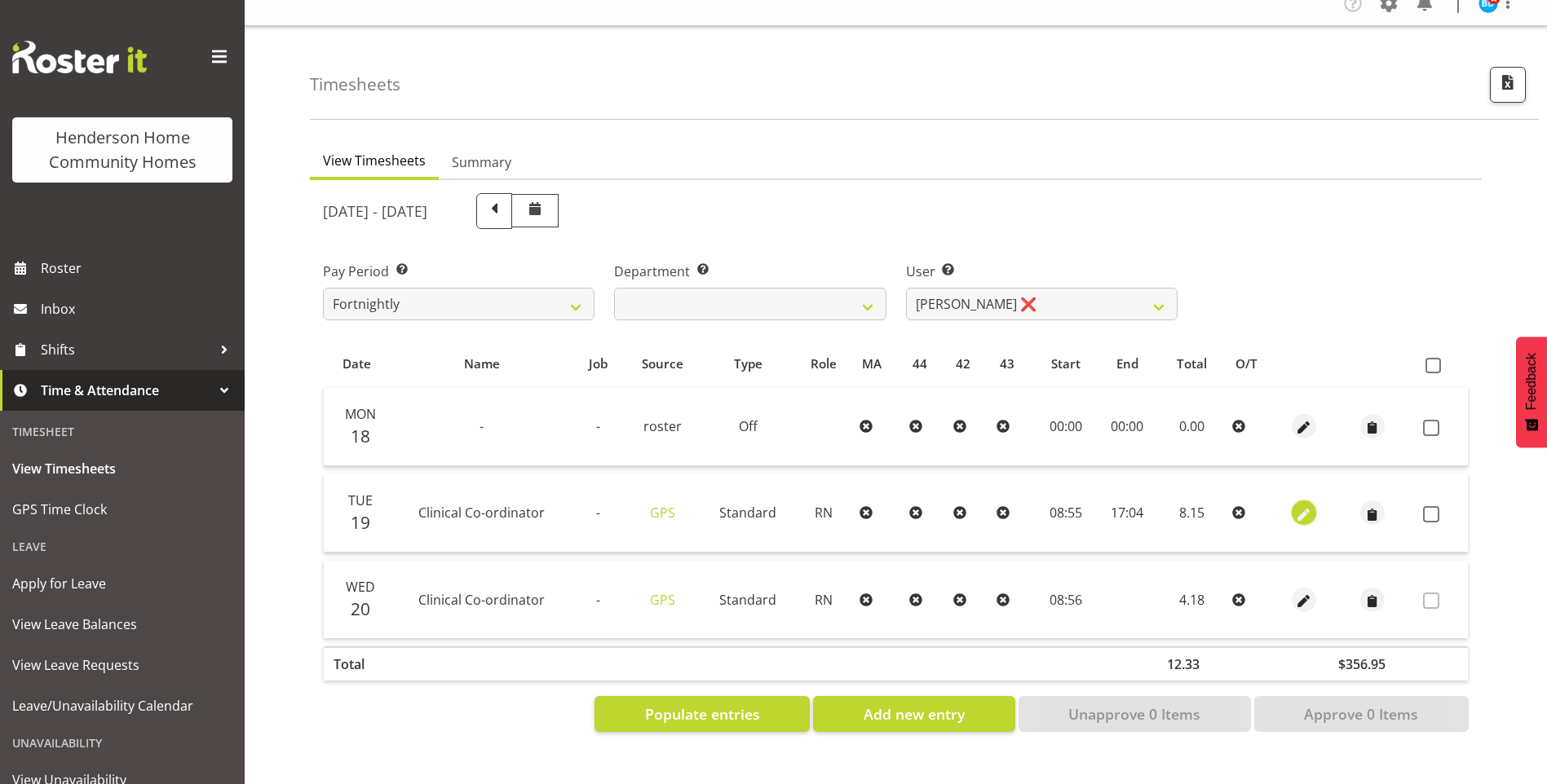
click at [1297, 506] on span "button" at bounding box center [1304, 515] width 19 height 19
select select "1216"
select select "Standard"
select select "7"
select select "2025"
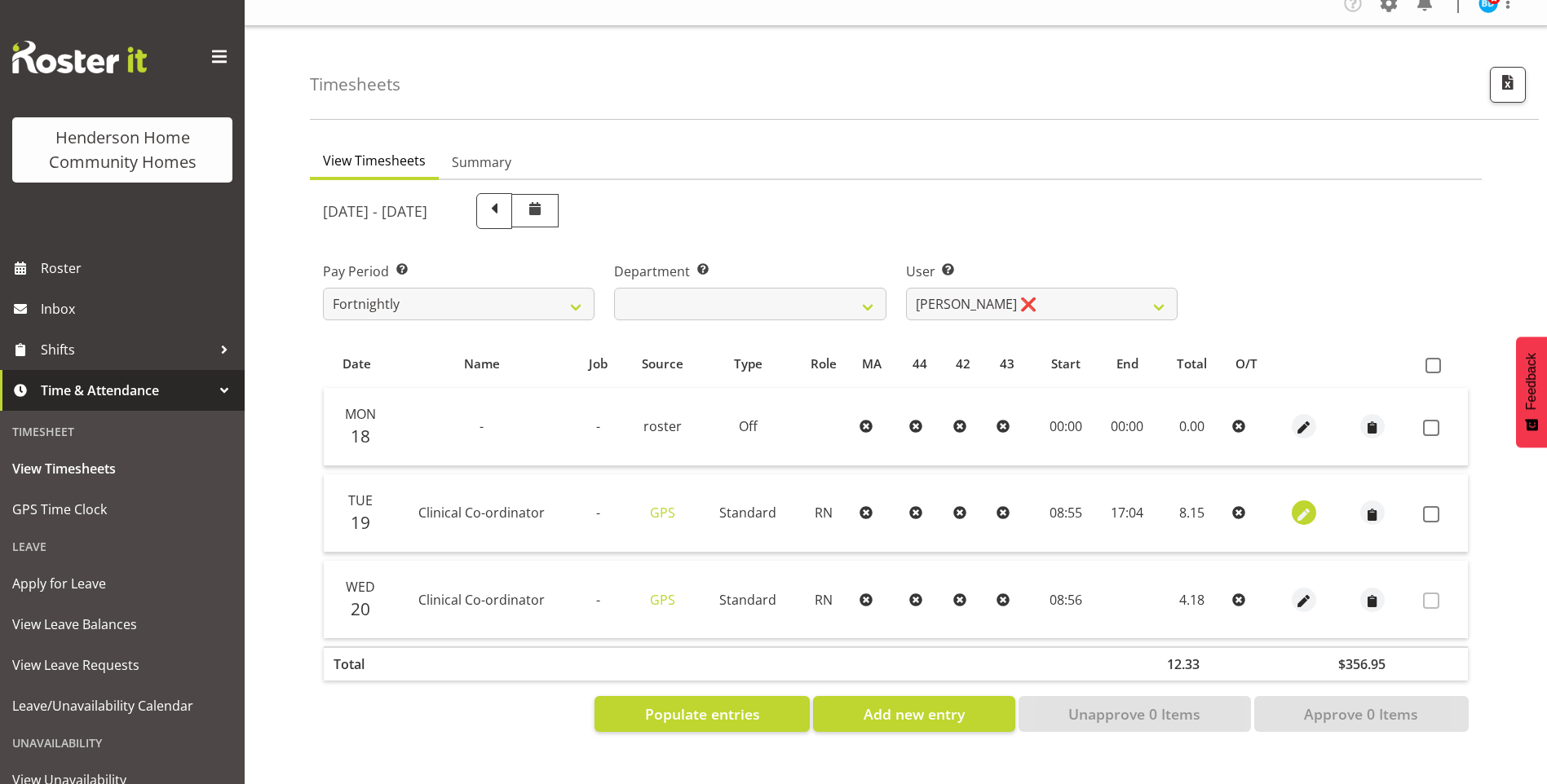
select select "8"
select select "55"
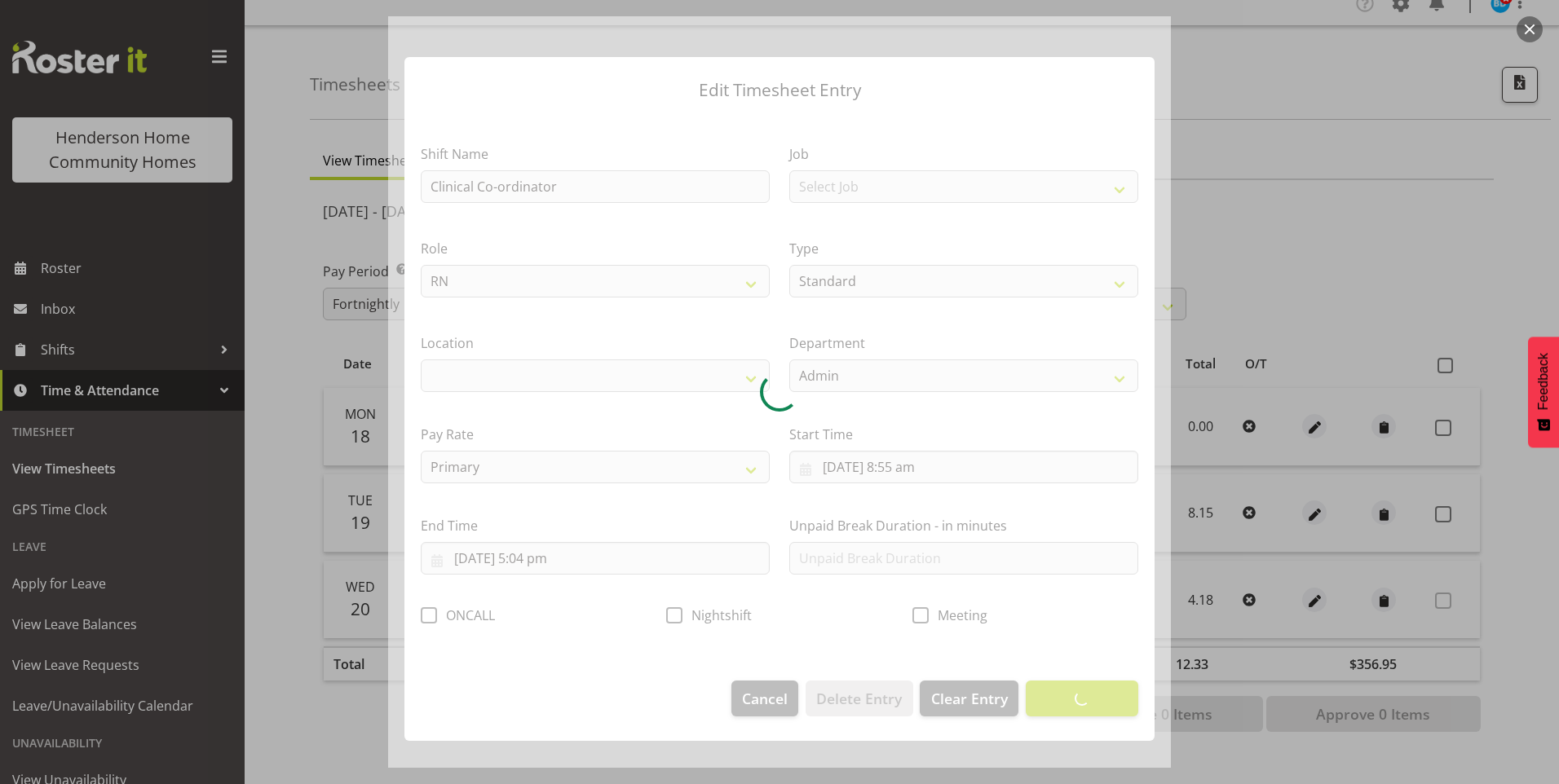
select select "1067"
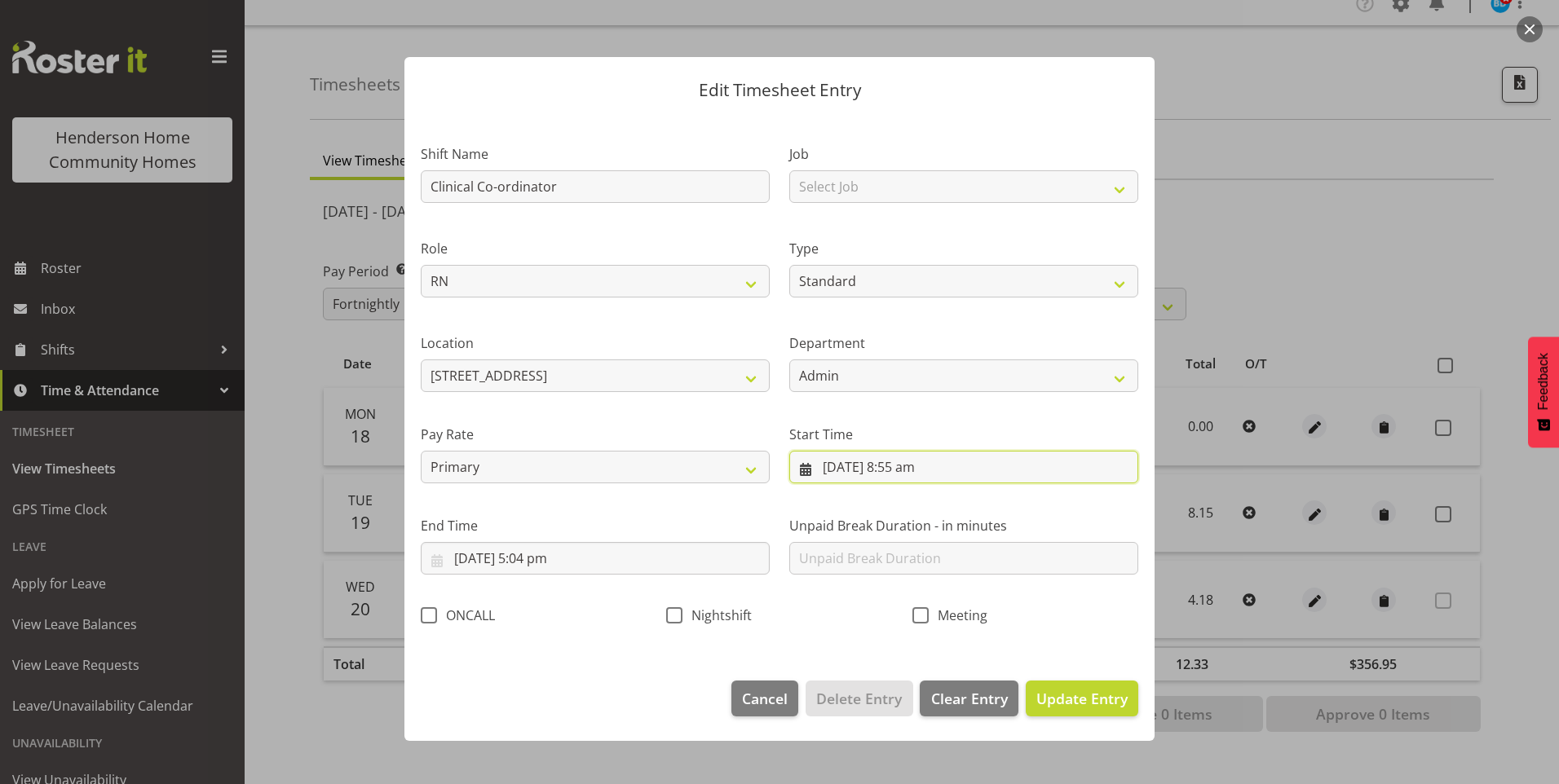
click at [902, 471] on input "[DATE] 8:55 am" at bounding box center [963, 467] width 349 height 32
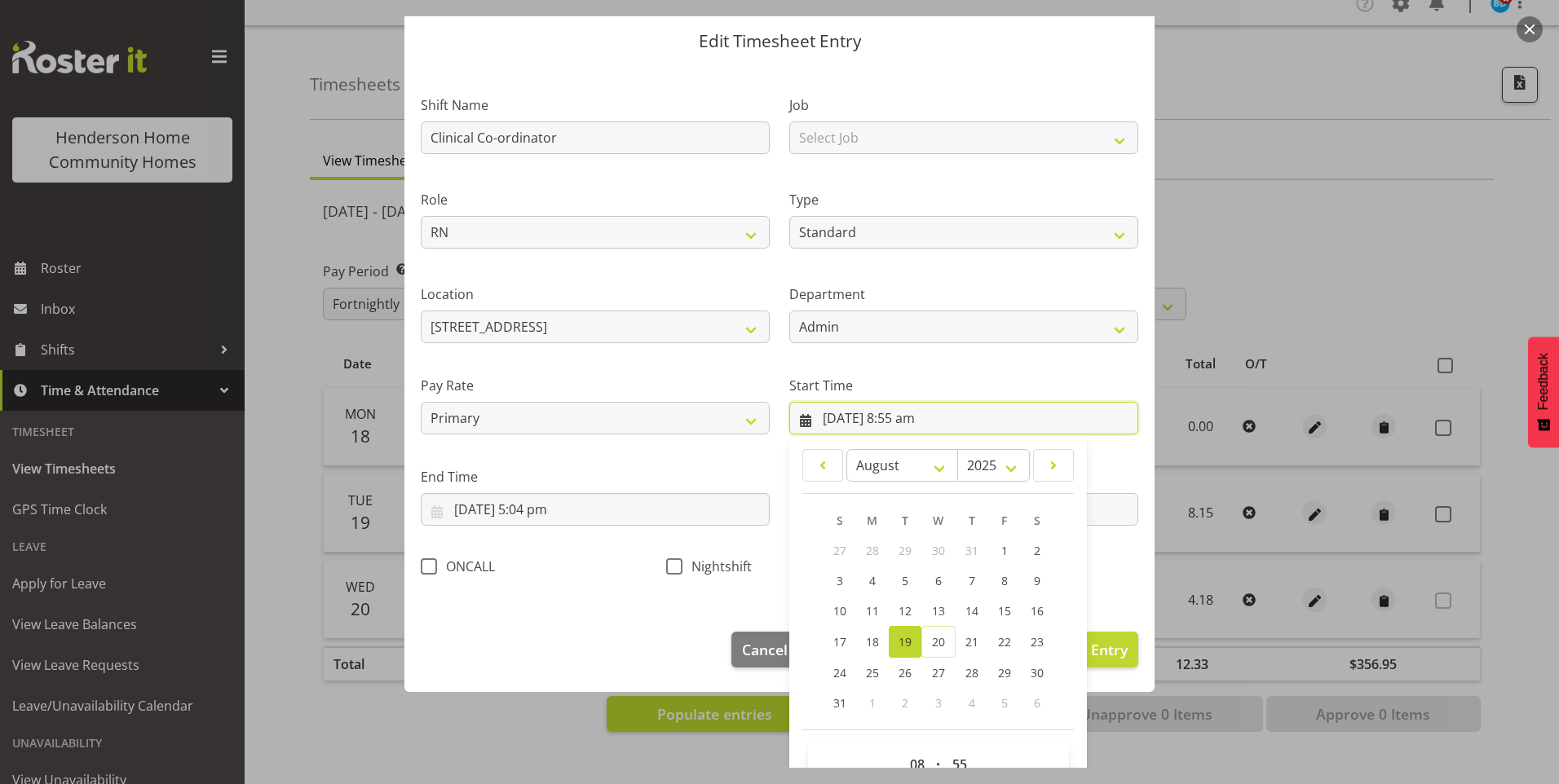
scroll to position [88, 0]
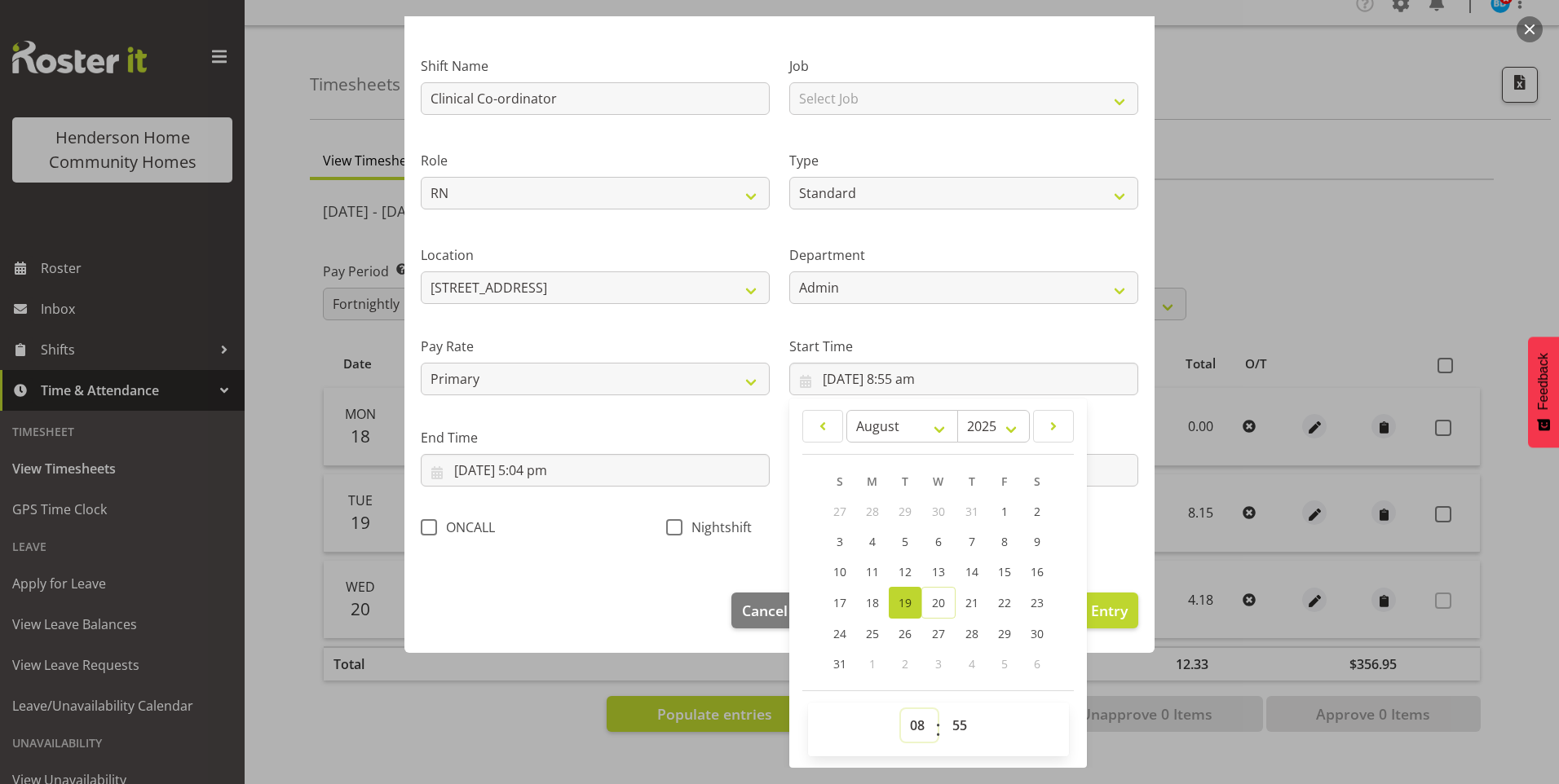
click at [904, 729] on select "00 01 02 03 04 05 06 07 08 09 10 11 12 13 14 15 16 17 18 19 20 21 22 23" at bounding box center [919, 725] width 37 height 32
select select "9"
click at [901, 709] on select "00 01 02 03 04 05 06 07 08 09 10 11 12 13 14 15 16 17 18 19 20 21 22 23" at bounding box center [919, 725] width 37 height 32
type input "[DATE] 9:55 am"
click at [956, 723] on select "00 01 02 03 04 05 06 07 08 09 10 11 12 13 14 15 16 17 18 19 20 21 22 23 24 25 2…" at bounding box center [962, 725] width 37 height 32
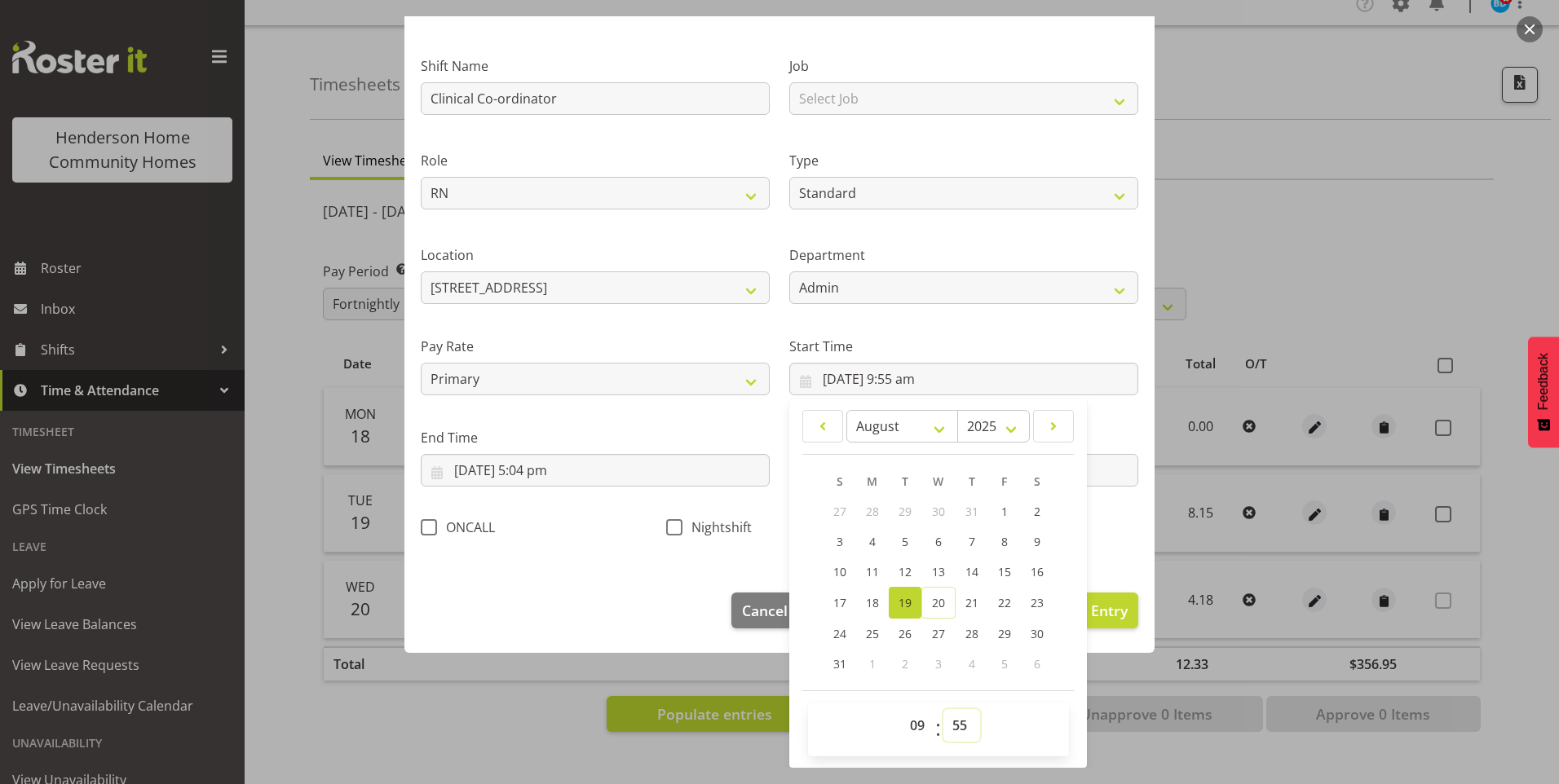
select select "35"
click at [944, 709] on select "00 01 02 03 04 05 06 07 08 09 10 11 12 13 14 15 16 17 18 19 20 21 22 23 24 25 2…" at bounding box center [962, 725] width 37 height 32
type input "[DATE] 9:35 am"
drag, startPoint x: 951, startPoint y: 712, endPoint x: 955, endPoint y: 704, distance: 8.9
click at [955, 704] on div "00 01 02 03 04 05 06 07 08 09 10 11 12 13 14 15 16 17 18 19 20 21 22 23 : 00 01…" at bounding box center [939, 730] width 261 height 54
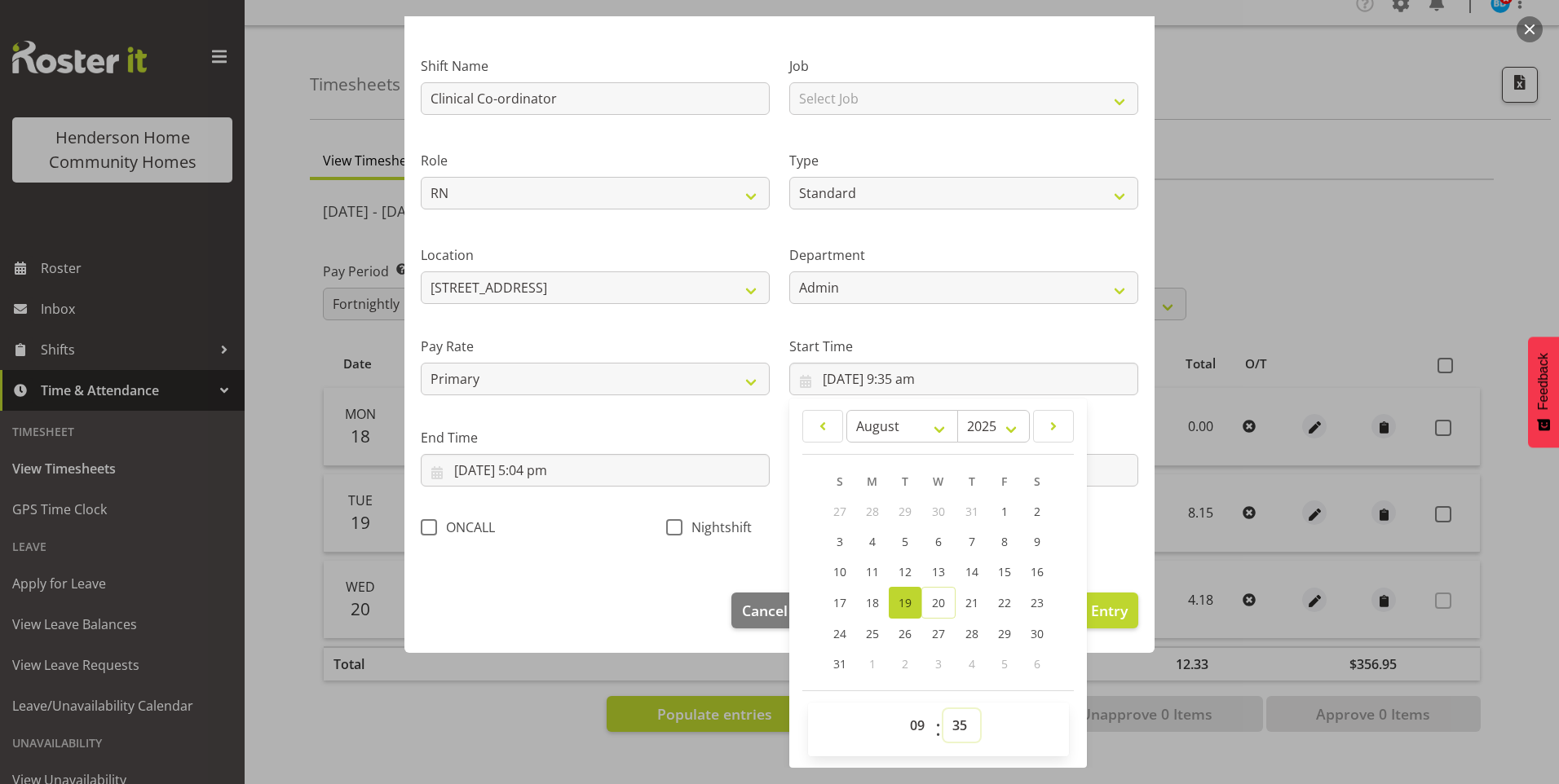
select select "0"
click at [944, 709] on select "00 01 02 03 04 05 06 07 08 09 10 11 12 13 14 15 16 17 18 19 20 21 22 23 24 25 2…" at bounding box center [962, 725] width 37 height 32
type input "[DATE] 9:00 am"
click at [552, 472] on input "[DATE] 5:04 pm" at bounding box center [595, 470] width 349 height 32
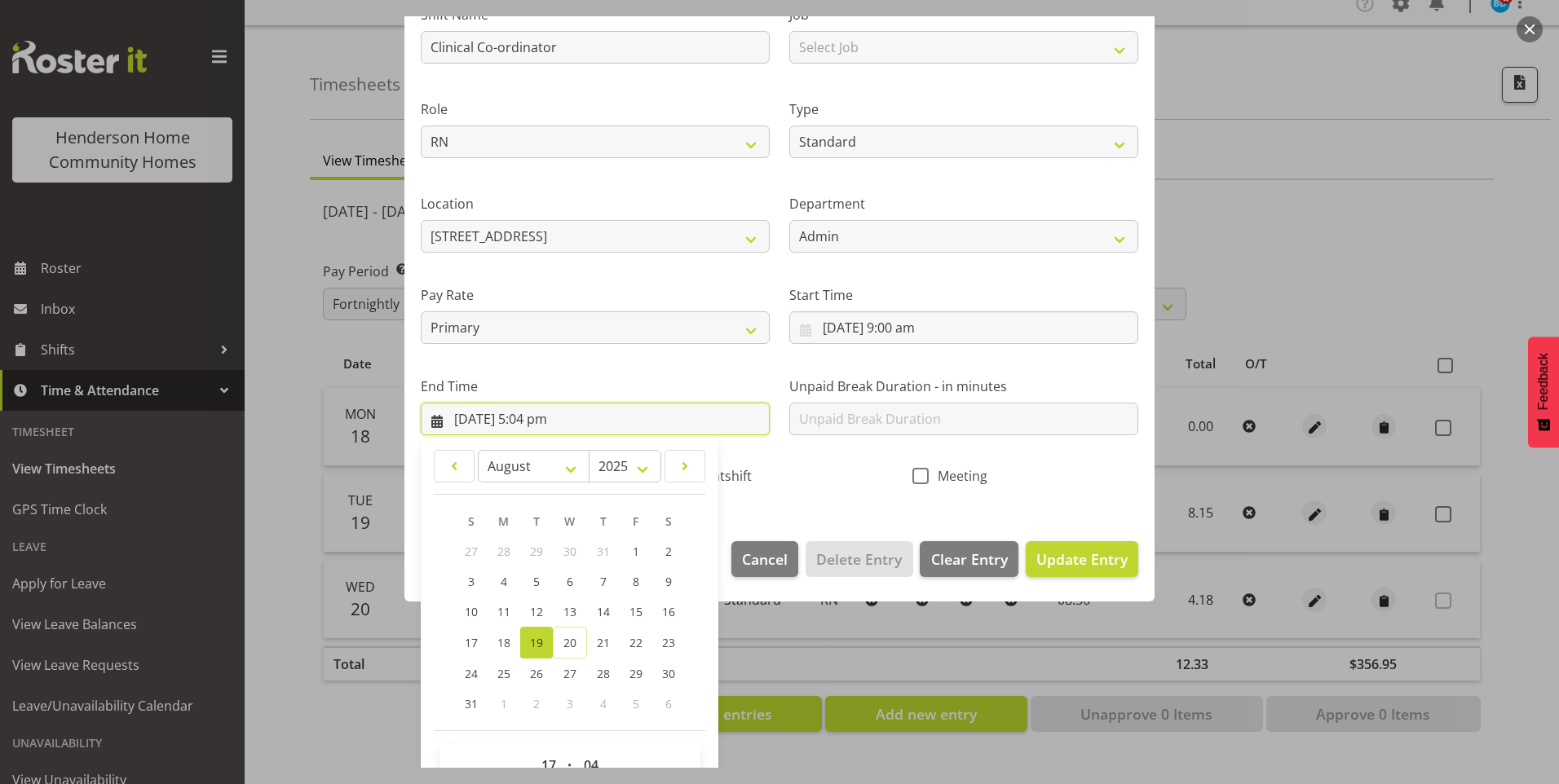
scroll to position [179, 0]
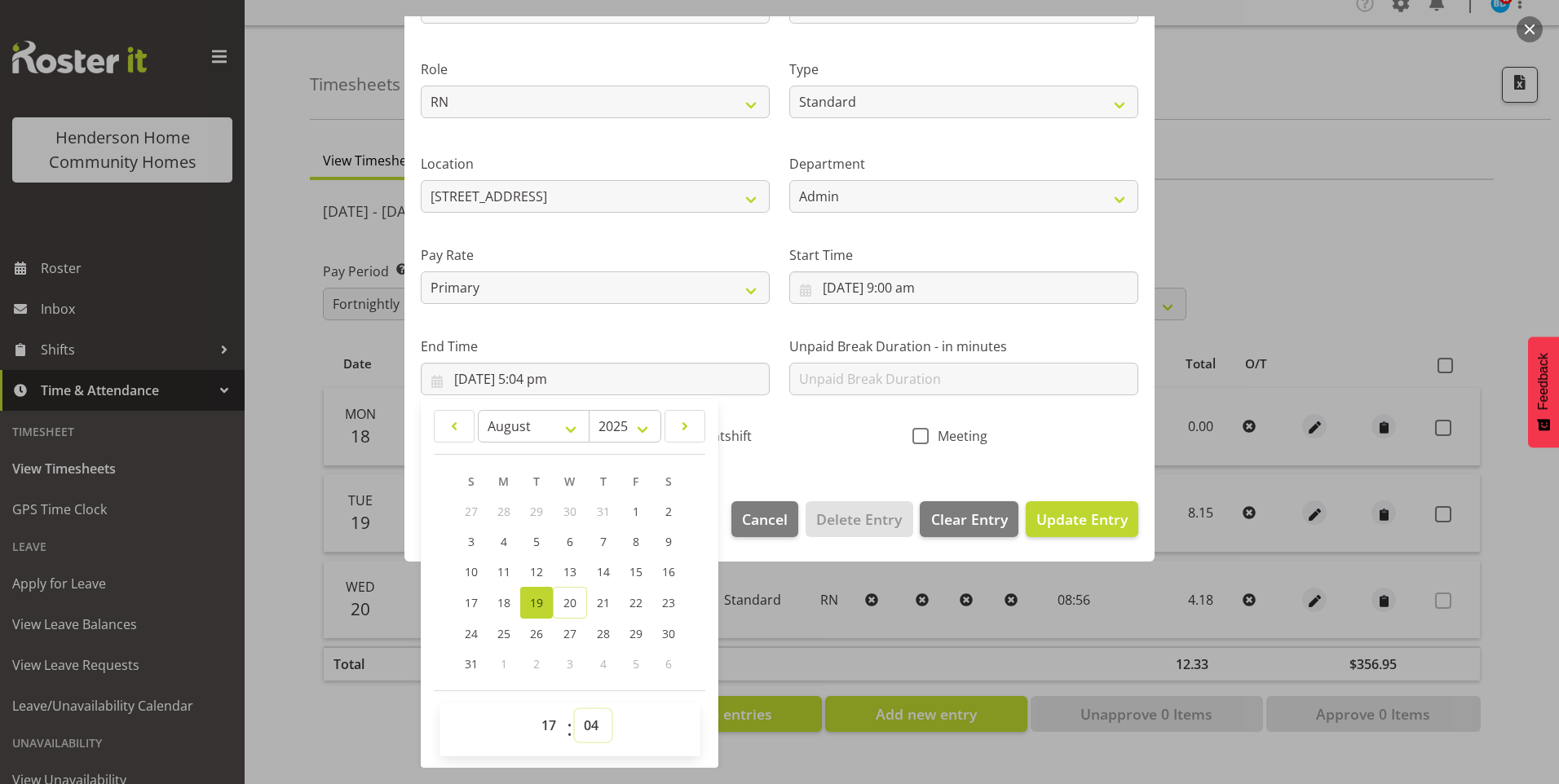
drag, startPoint x: 593, startPoint y: 731, endPoint x: 596, endPoint y: 707, distance: 24.2
click at [595, 724] on select "00 01 02 03 04 05 06 07 08 09 10 11 12 13 14 15 16 17 18 19 20 21 22 23 24 25 2…" at bounding box center [593, 725] width 37 height 32
select select "0"
click at [575, 709] on select "00 01 02 03 04 05 06 07 08 09 10 11 12 13 14 15 16 17 18 19 20 21 22 23 24 25 2…" at bounding box center [593, 725] width 37 height 32
type input "[DATE] 5:00 pm"
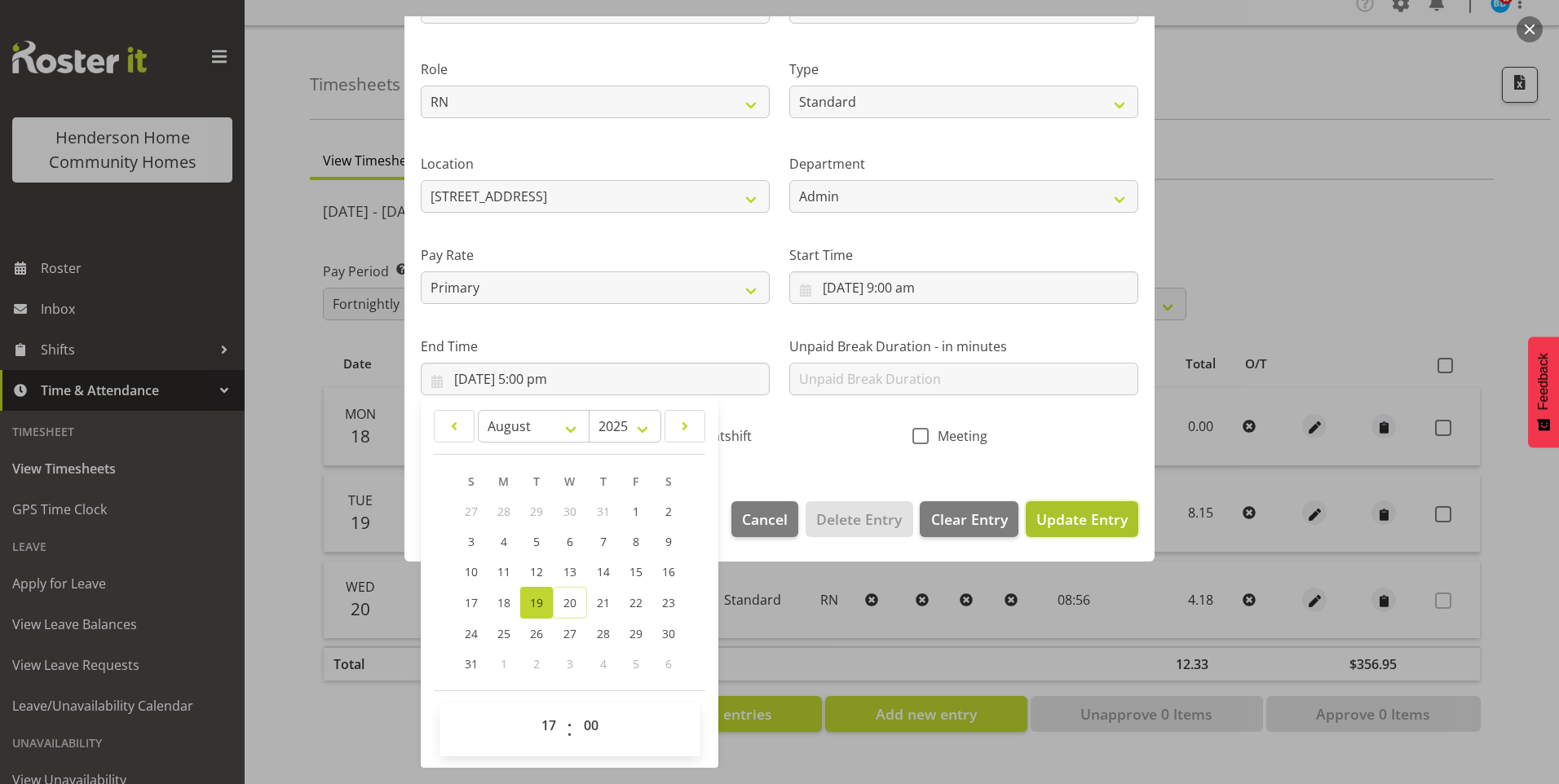
click at [1060, 515] on span "Update Entry" at bounding box center [1081, 520] width 91 height 20
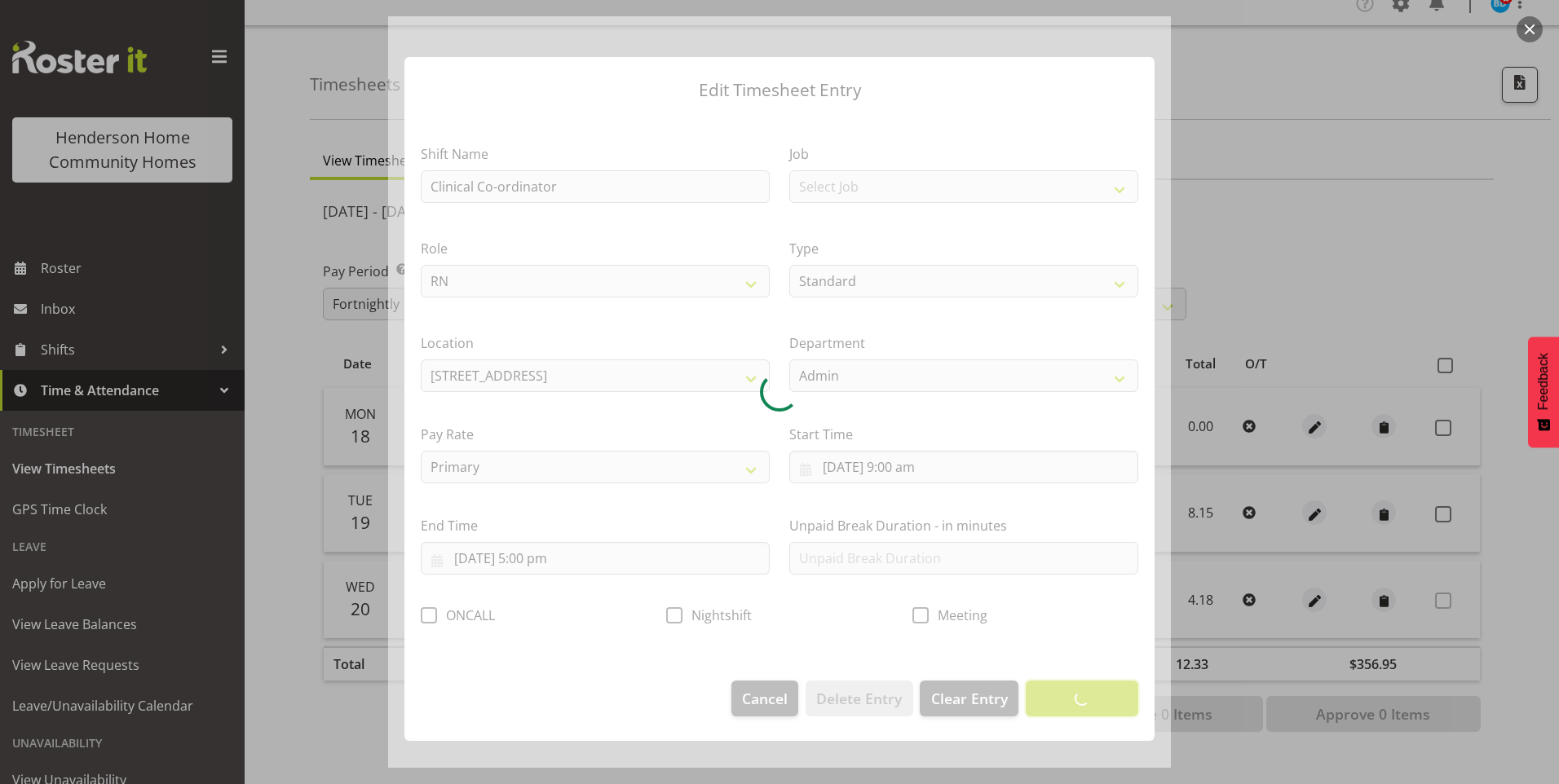
scroll to position [0, 0]
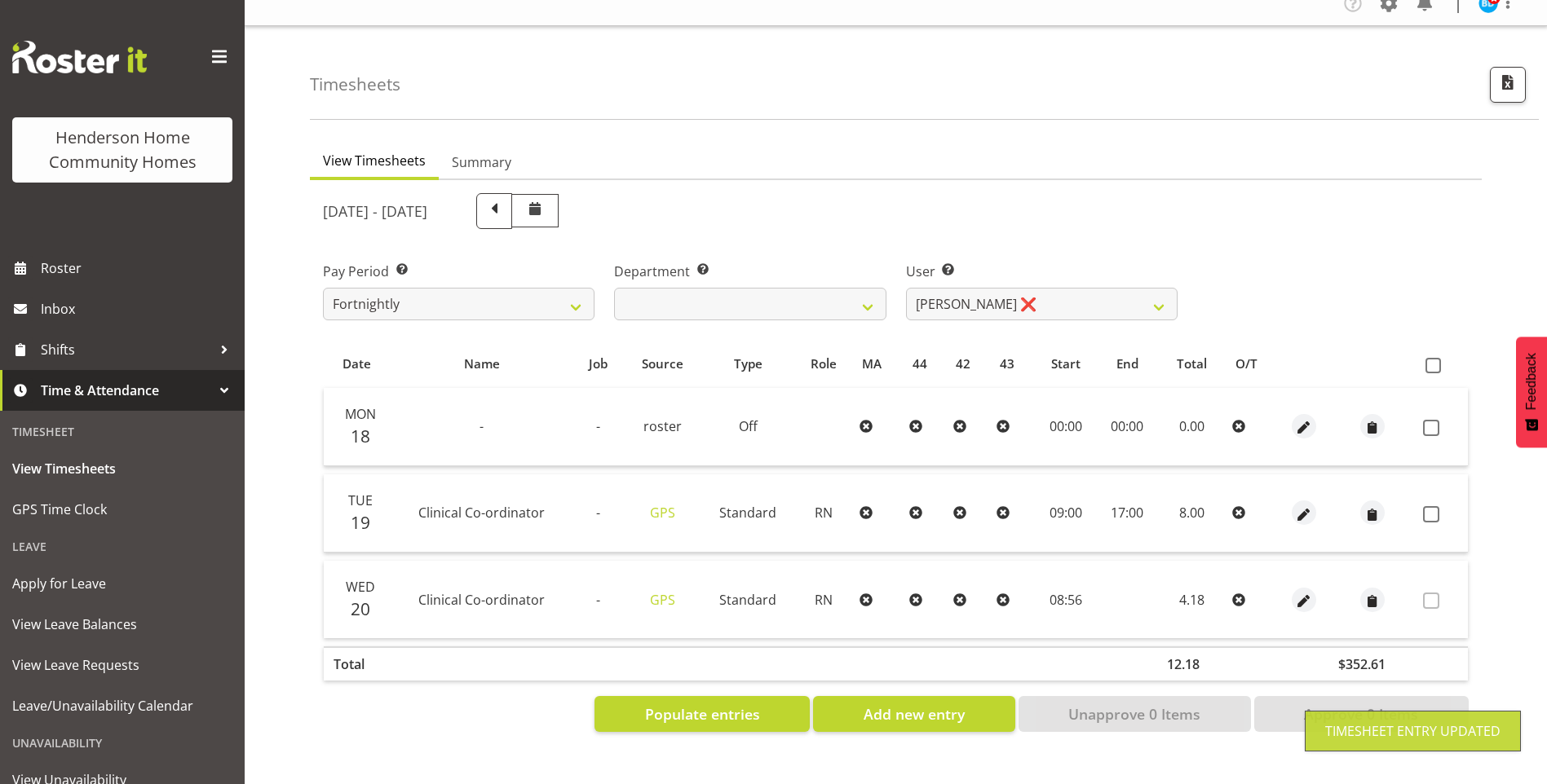
click at [1434, 506] on span at bounding box center [1432, 515] width 16 height 16
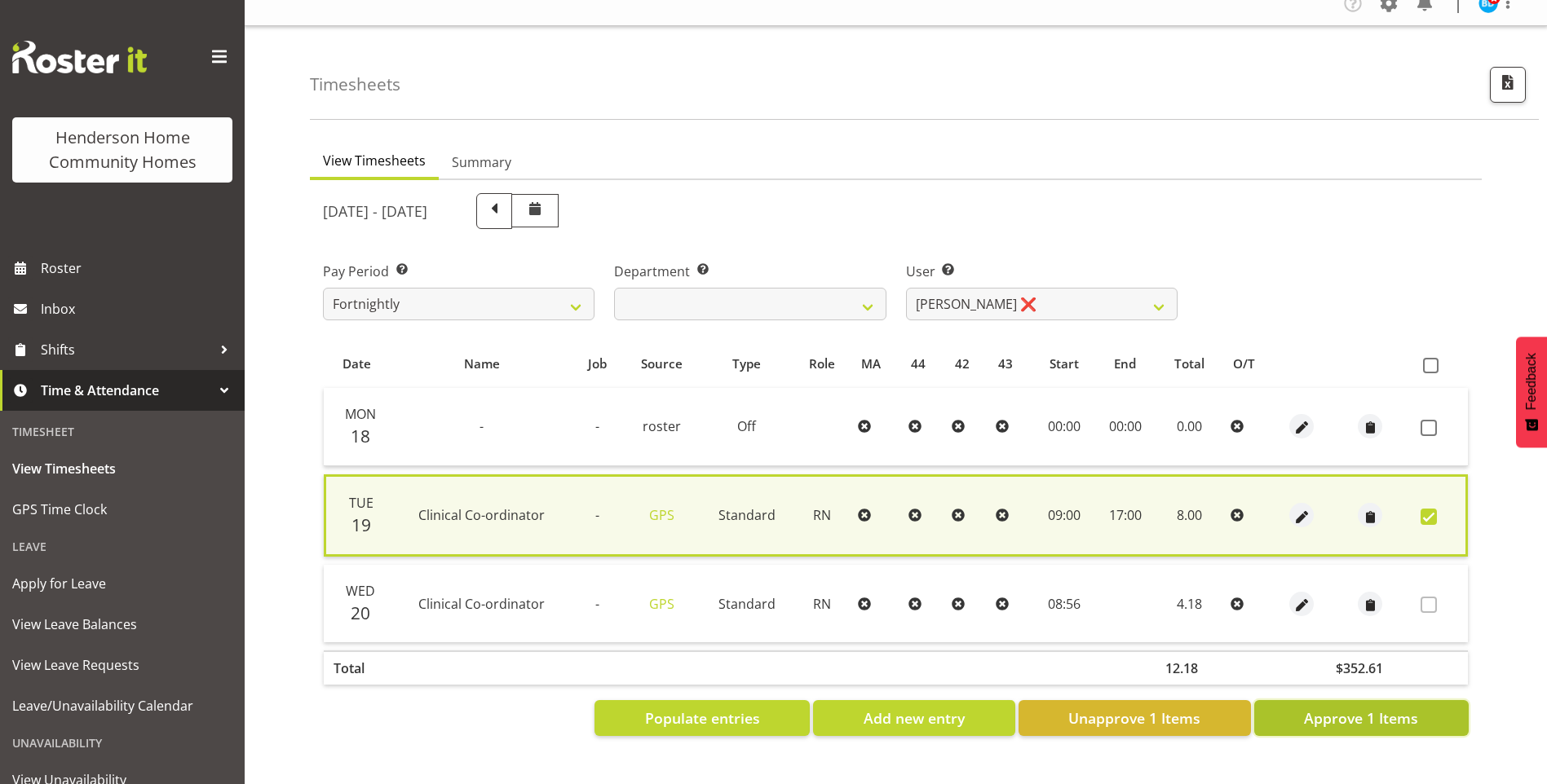
click at [1368, 707] on span "Approve 1 Items" at bounding box center [1361, 718] width 114 height 22
checkbox input "false"
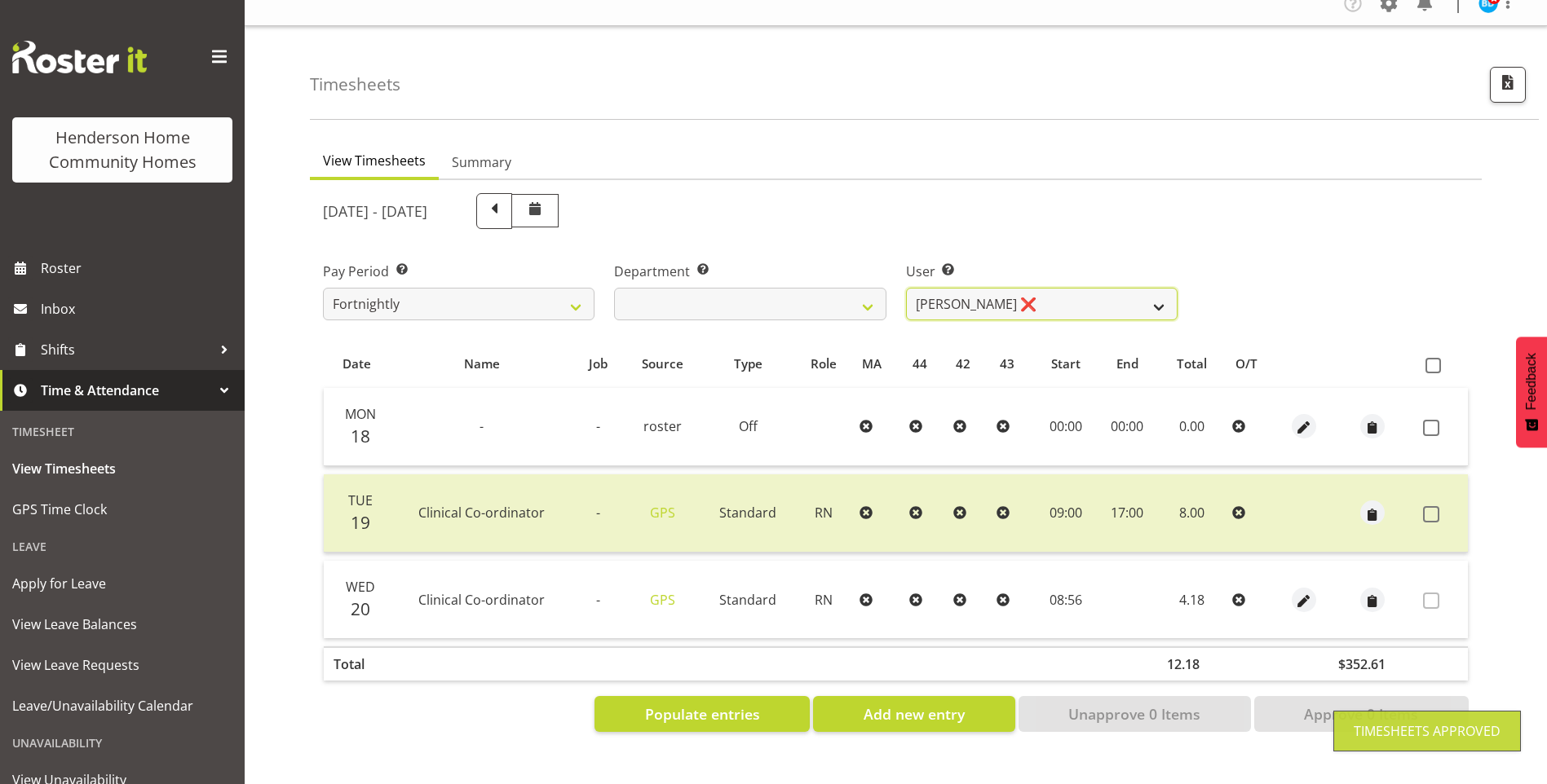
click at [956, 287] on select "[PERSON_NAME] ❌ [PERSON_NAME] ❌ [PERSON_NAME] ❌ [PERSON_NAME] ❌" at bounding box center [1041, 304] width 271 height 32
select select "8517"
click at [906, 287] on select "[PERSON_NAME] ❌ [PERSON_NAME] ❌ [PERSON_NAME] ❌ [PERSON_NAME] ❌" at bounding box center [1041, 304] width 271 height 32
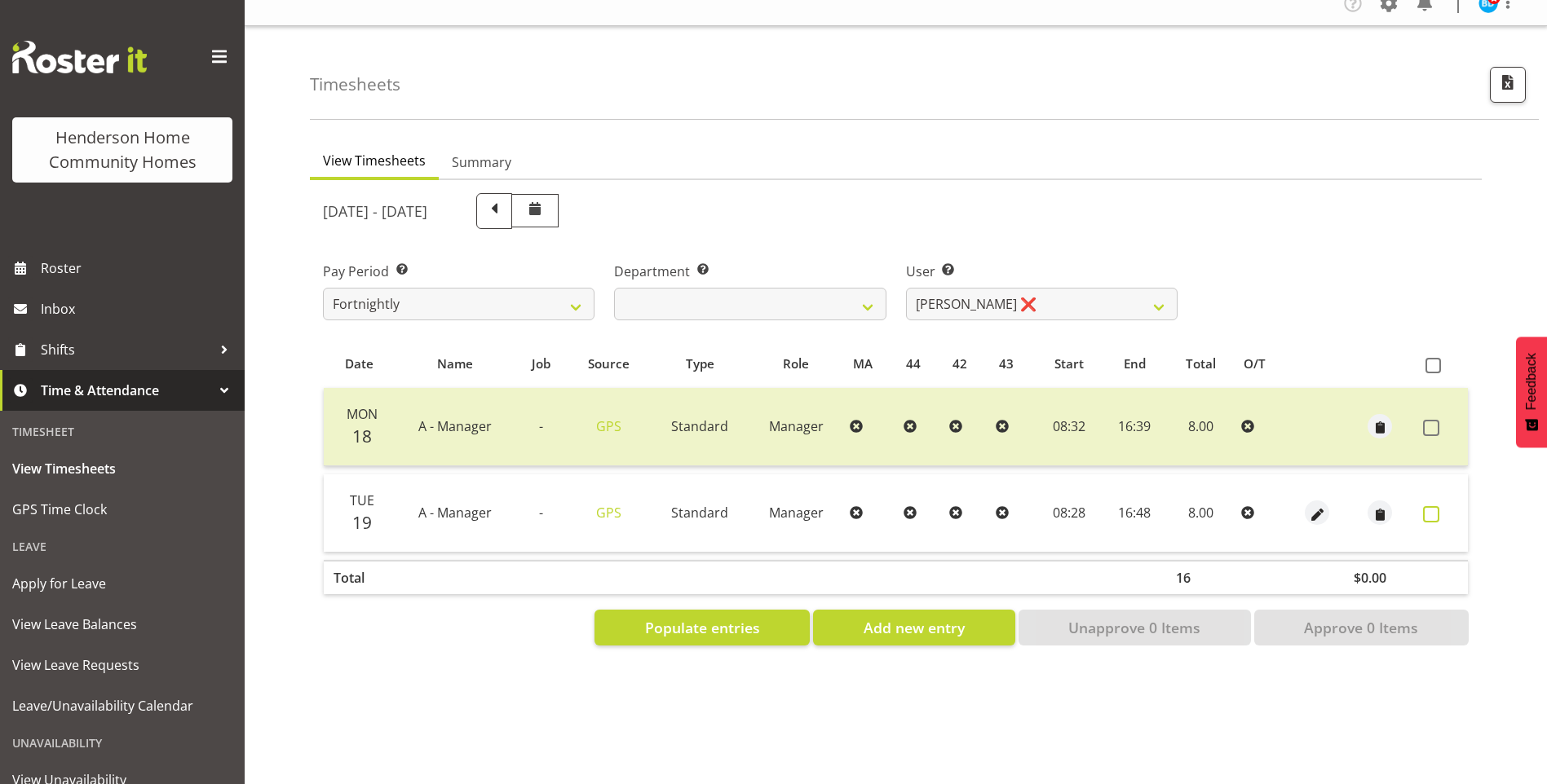
click at [1433, 506] on span at bounding box center [1432, 515] width 16 height 16
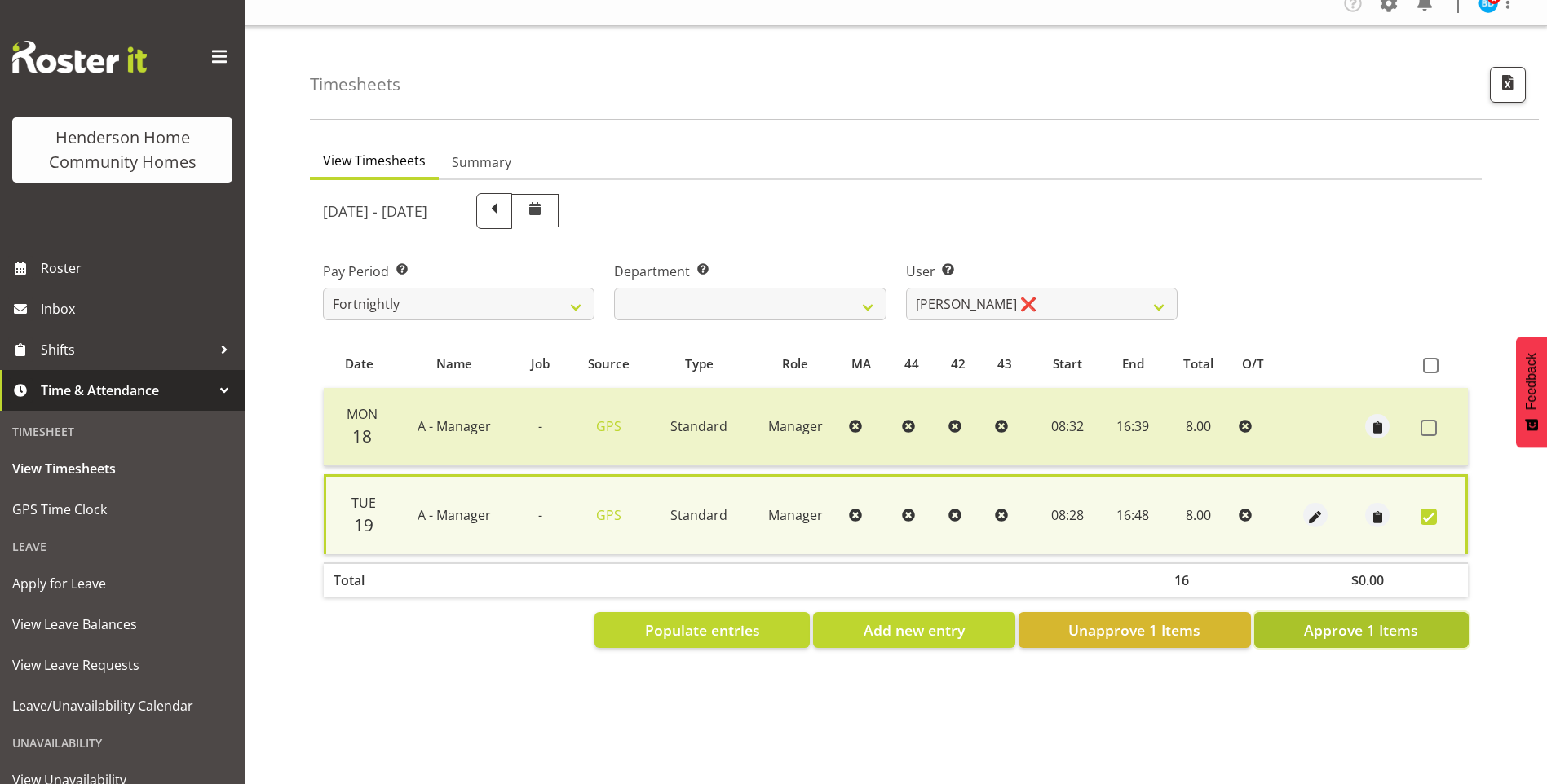
click at [1396, 620] on span "Approve 1 Items" at bounding box center [1361, 631] width 114 height 22
checkbox input "false"
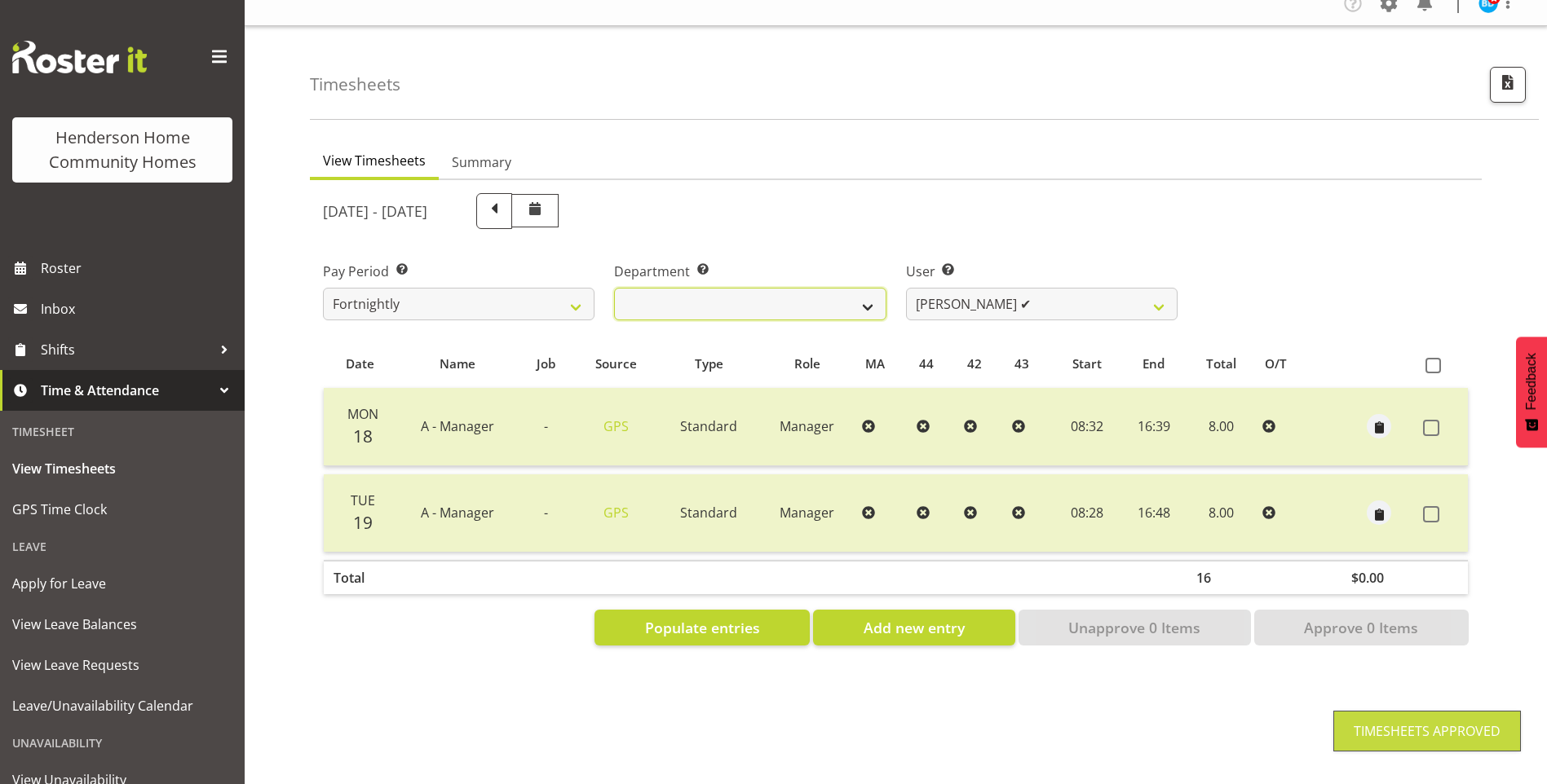
drag, startPoint x: 699, startPoint y: 296, endPoint x: 705, endPoint y: 305, distance: 10.8
click at [699, 296] on select "Admin Homeside Houses Wingside" at bounding box center [749, 304] width 271 height 32
select select "746"
click at [614, 287] on select "Admin Homeside Houses Wingside" at bounding box center [749, 304] width 271 height 32
select select "8528"
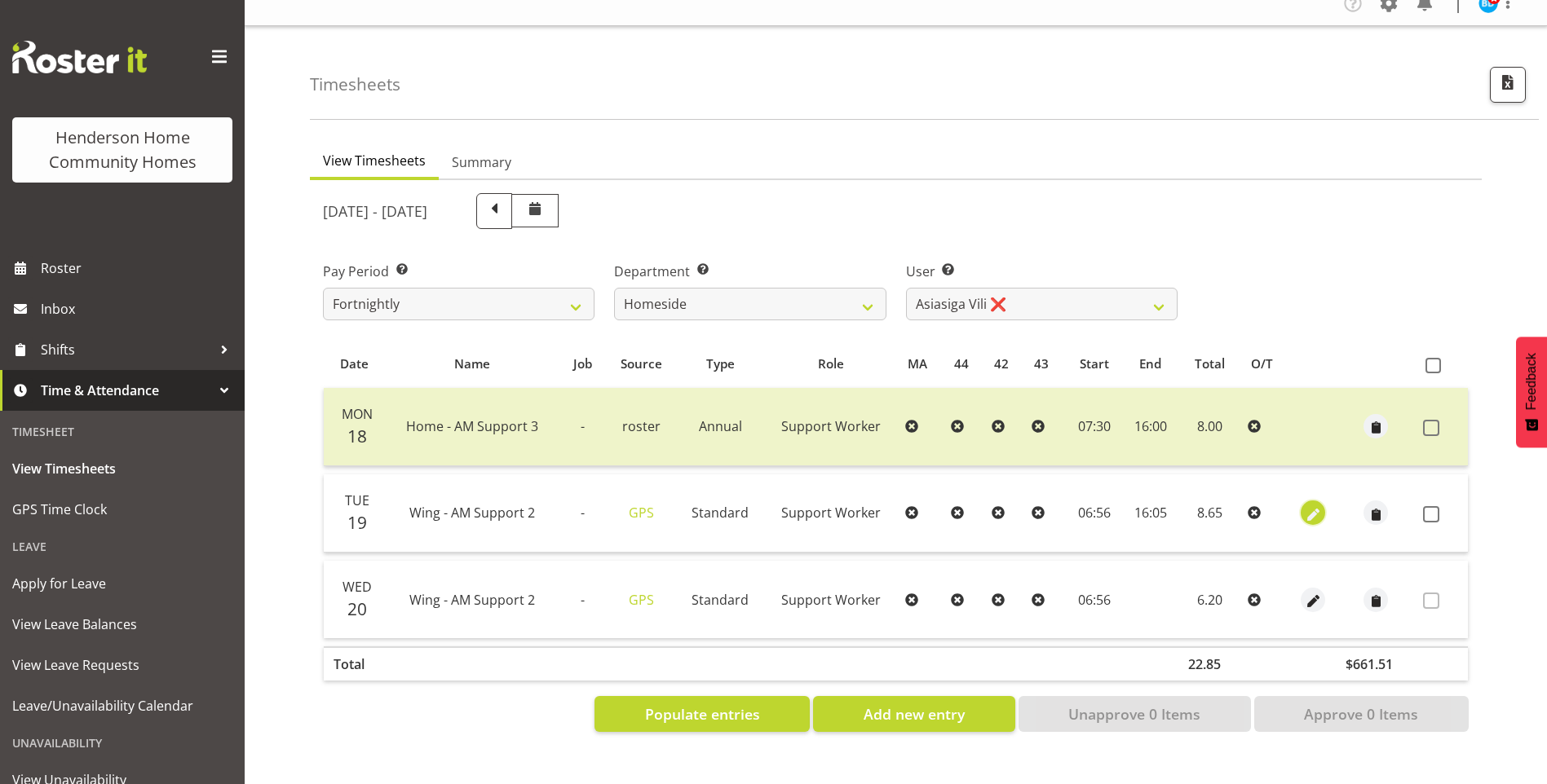
click at [1306, 506] on span "button" at bounding box center [1314, 515] width 19 height 19
select select "Standard"
select select "749"
select select "7"
select select "2025"
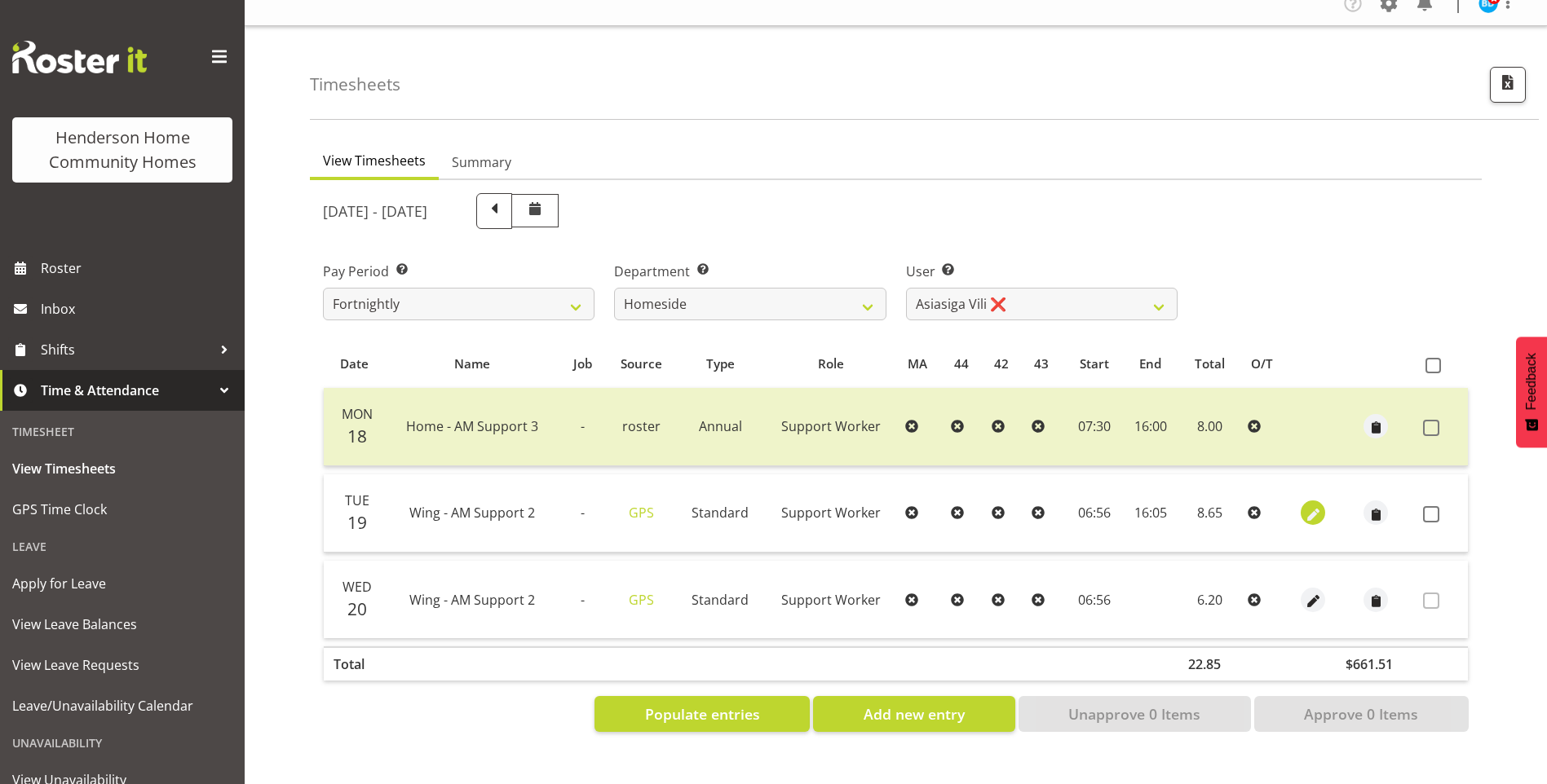
select select "6"
select select "56"
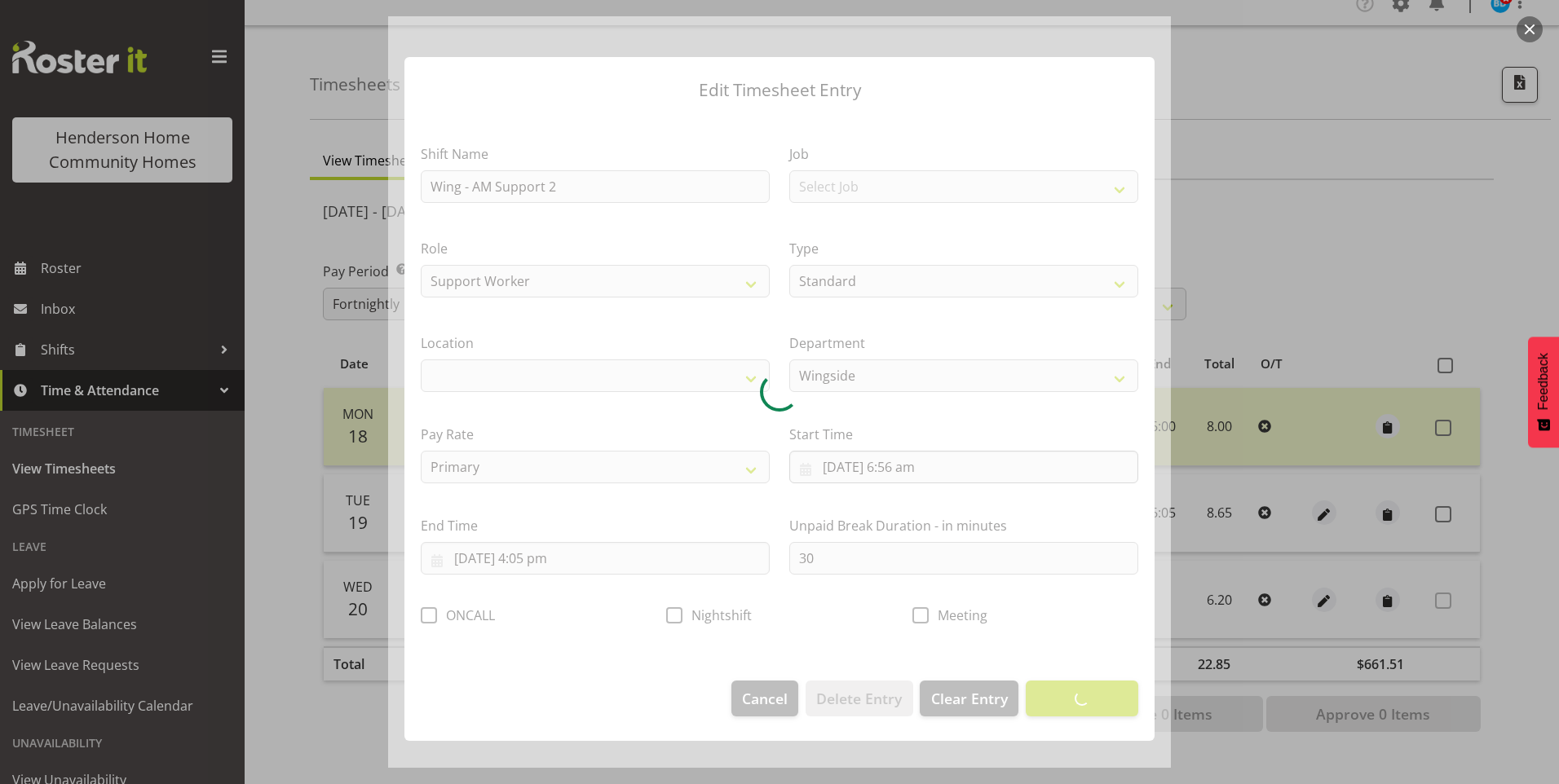
select select "1071"
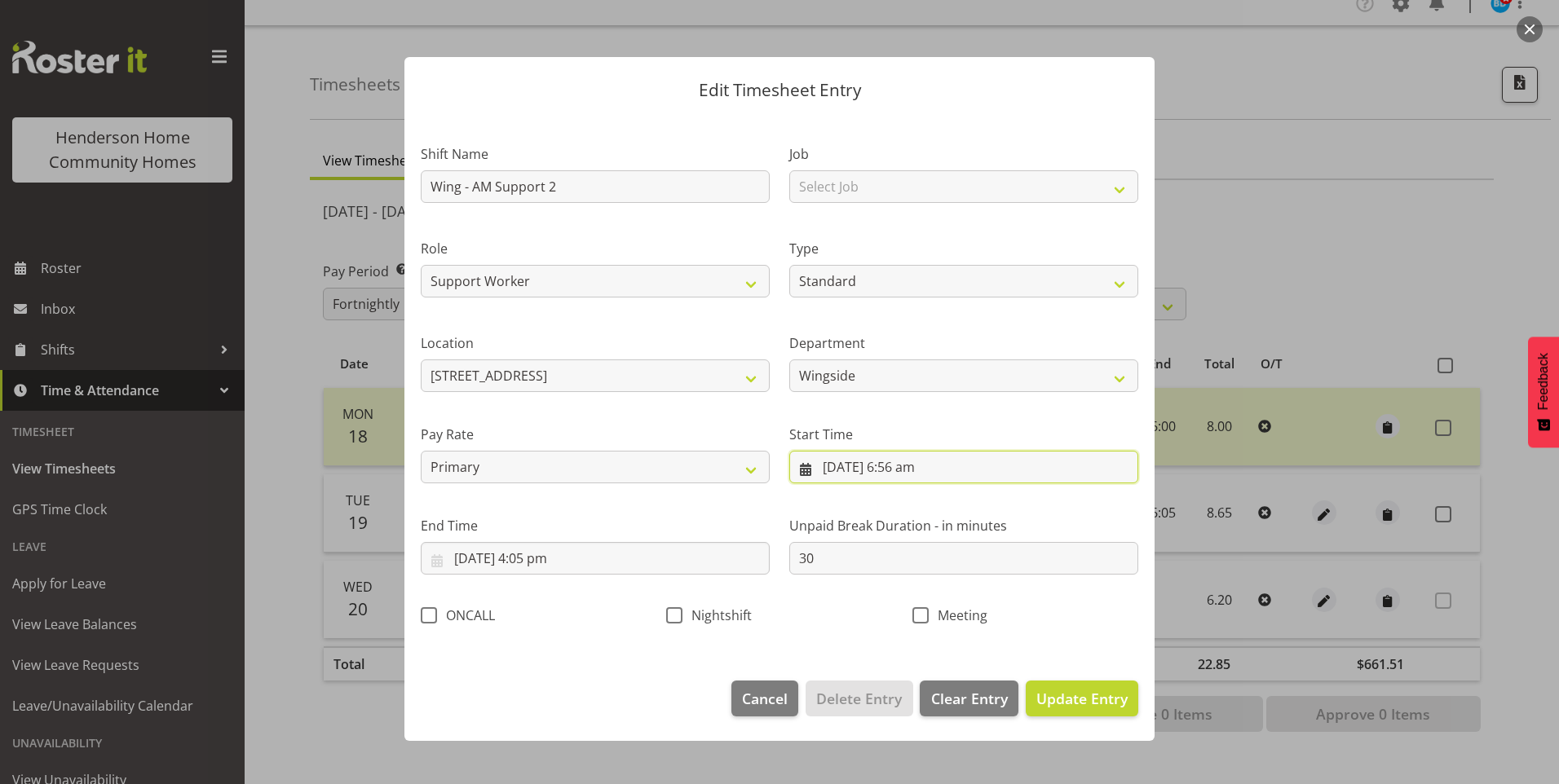
click at [904, 478] on input "[DATE] 6:56 am" at bounding box center [963, 467] width 349 height 32
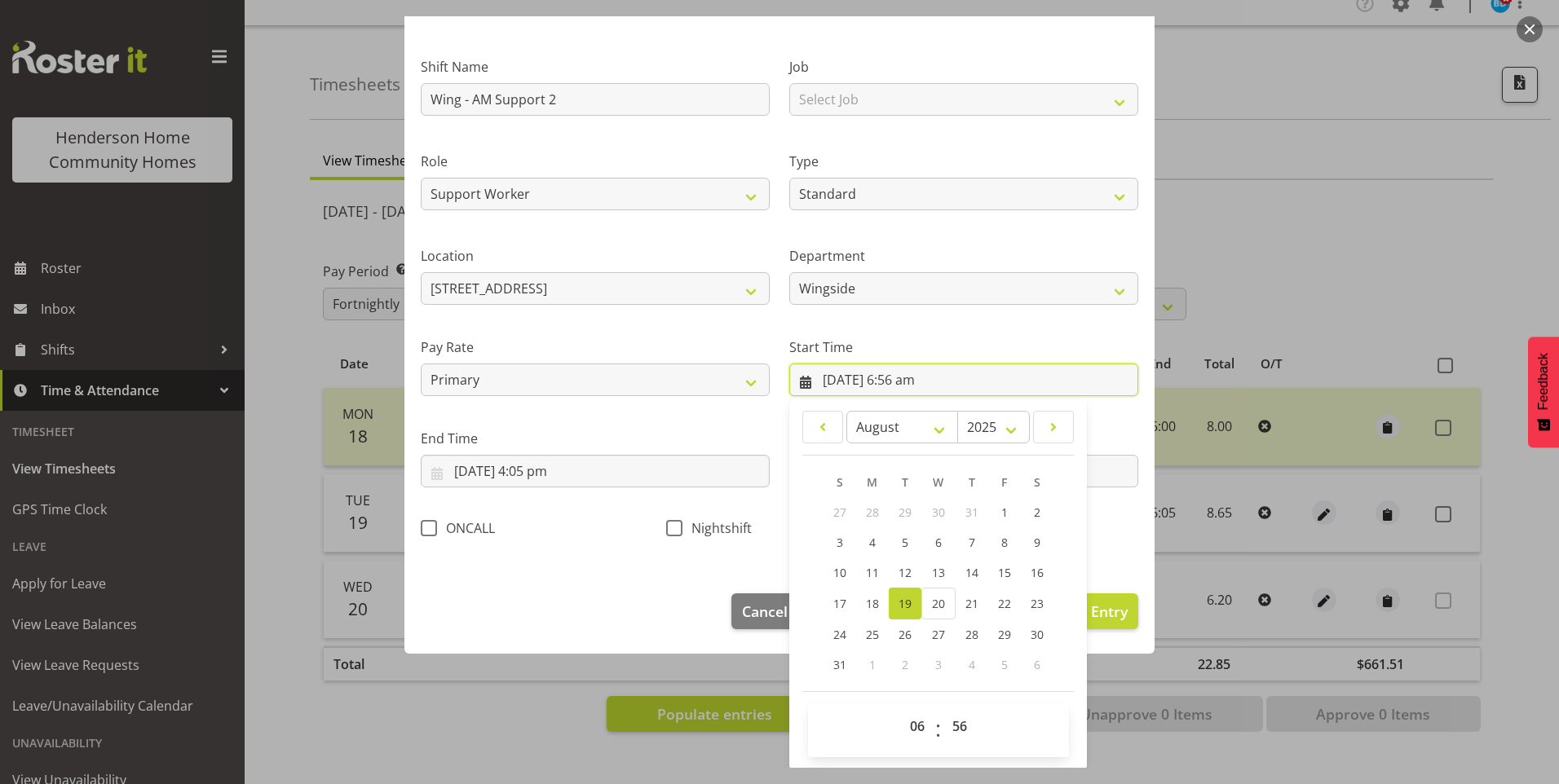
scroll to position [88, 0]
click at [903, 726] on select "00 01 02 03 04 05 06 07 08 09 10 11 12 13 14 15 16 17 18 19 20 21 22 23" at bounding box center [919, 725] width 37 height 32
select select "7"
click at [901, 709] on select "00 01 02 03 04 05 06 07 08 09 10 11 12 13 14 15 16 17 18 19 20 21 22 23" at bounding box center [919, 725] width 37 height 32
type input "[DATE] 7:56 am"
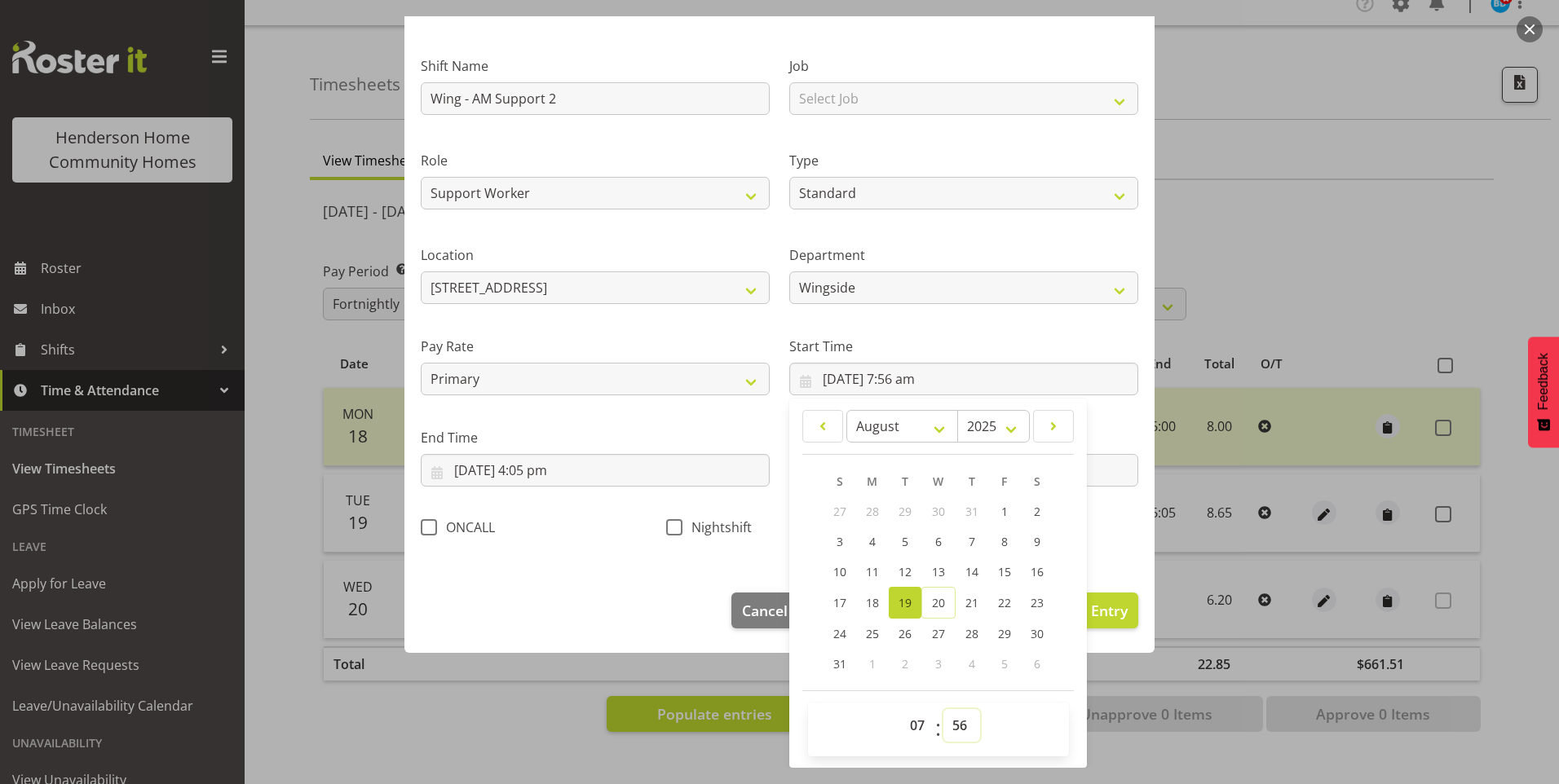
drag, startPoint x: 961, startPoint y: 728, endPoint x: 962, endPoint y: 708, distance: 20.0
click at [961, 724] on select "00 01 02 03 04 05 06 07 08 09 10 11 12 13 14 15 16 17 18 19 20 21 22 23 24 25 2…" at bounding box center [962, 725] width 37 height 32
select select "0"
click at [944, 709] on select "00 01 02 03 04 05 06 07 08 09 10 11 12 13 14 15 16 17 18 19 20 21 22 23 24 25 2…" at bounding box center [962, 725] width 37 height 32
type input "[DATE] 7:00 am"
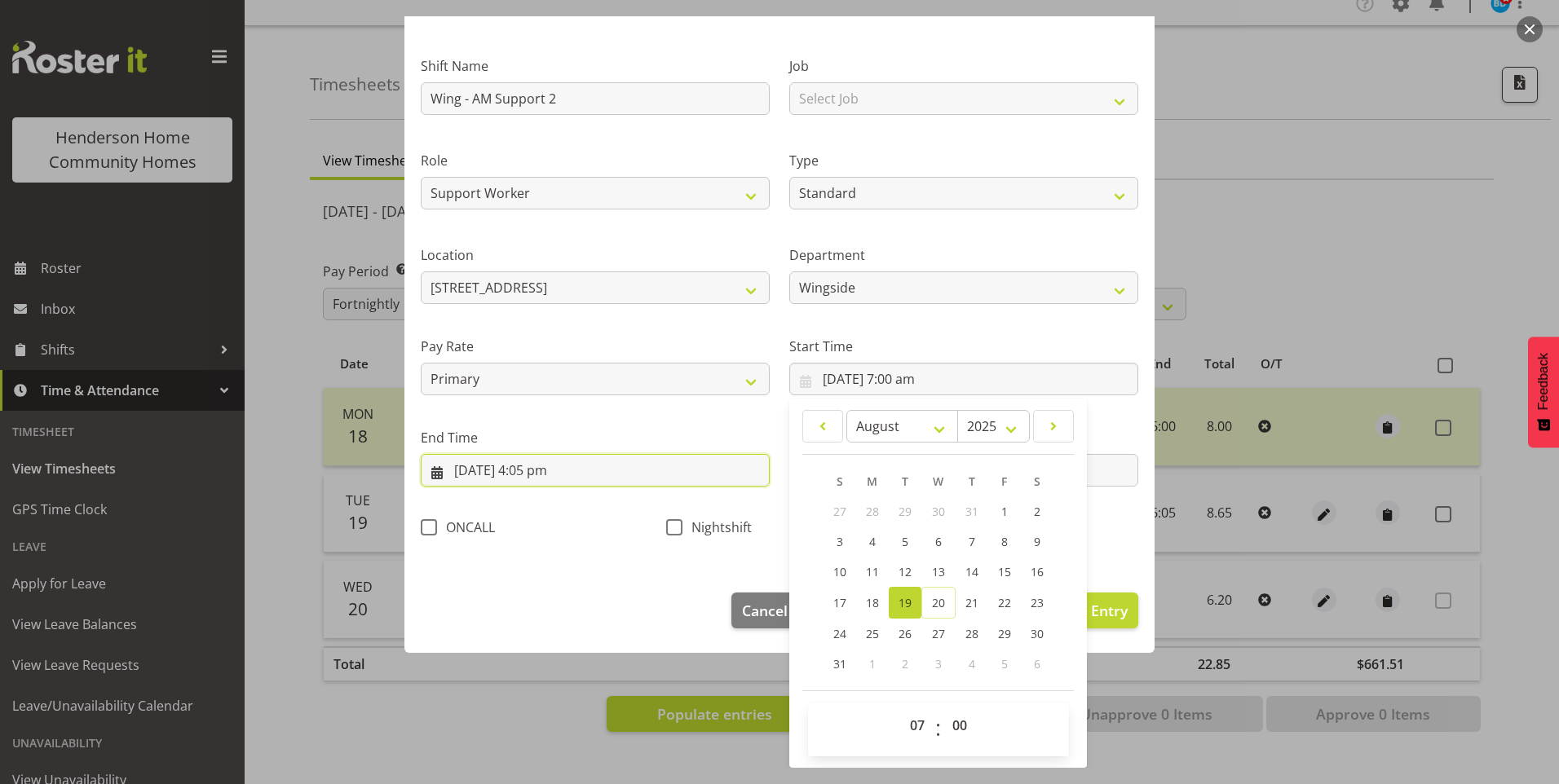
click at [547, 473] on input "[DATE] 4:05 pm" at bounding box center [595, 470] width 349 height 32
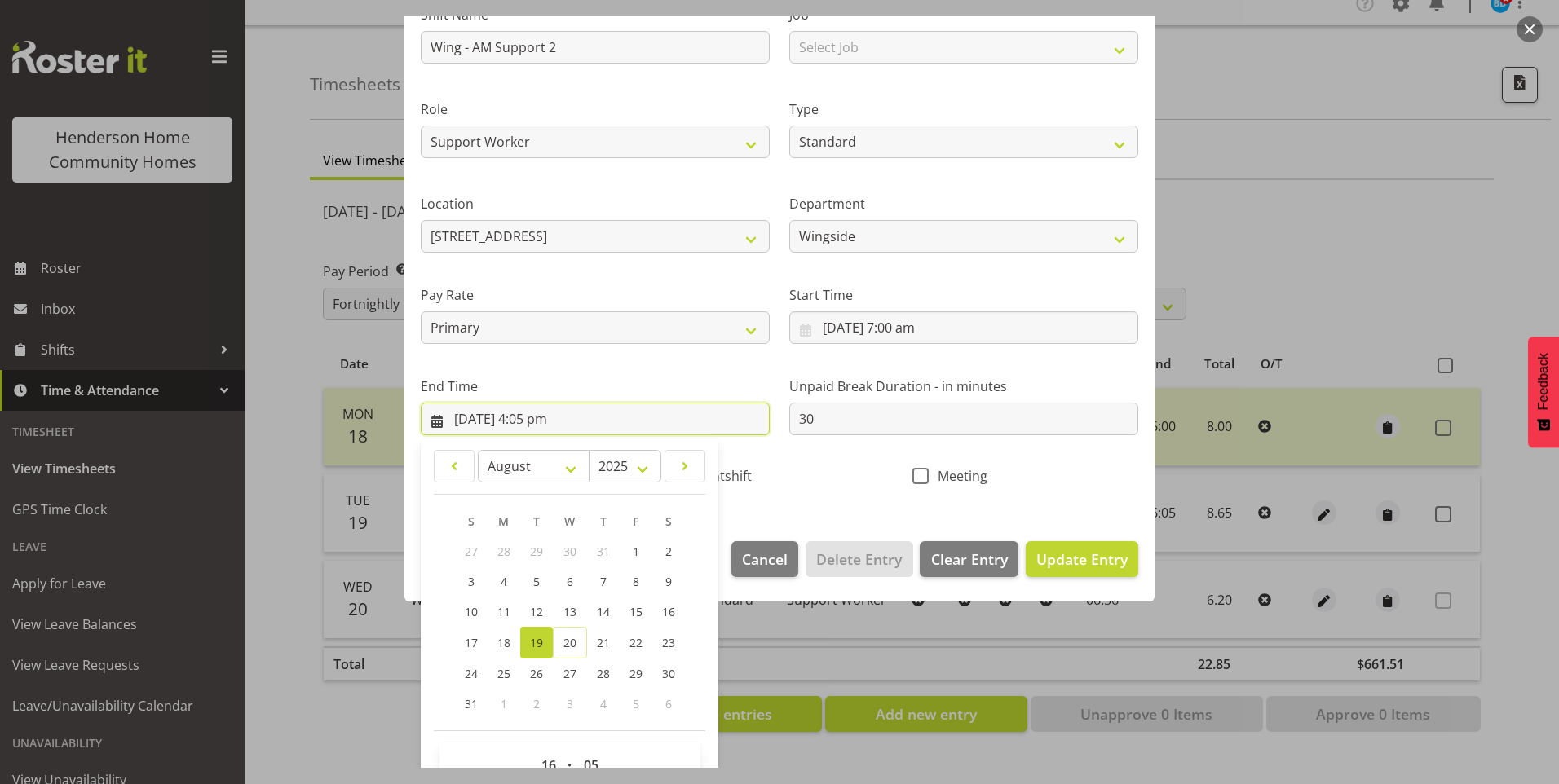
scroll to position [179, 0]
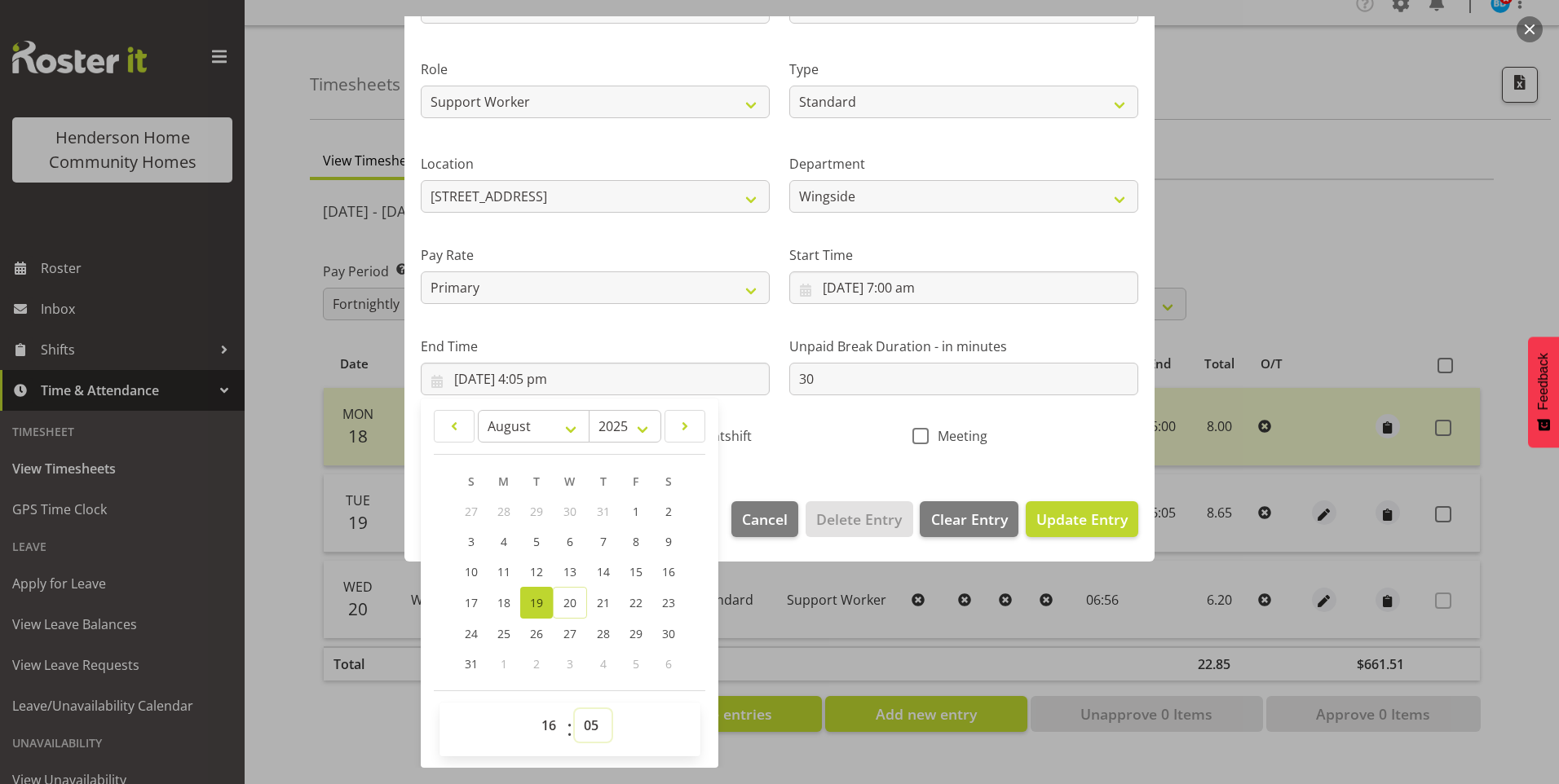
drag, startPoint x: 599, startPoint y: 717, endPoint x: 599, endPoint y: 708, distance: 9.0
click at [599, 717] on select "00 01 02 03 04 05 06 07 08 09 10 11 12 13 14 15 16 17 18 19 20 21 22 23 24 25 2…" at bounding box center [593, 725] width 37 height 32
select select "0"
click at [575, 709] on select "00 01 02 03 04 05 06 07 08 09 10 11 12 13 14 15 16 17 18 19 20 21 22 23 24 25 2…" at bounding box center [593, 725] width 37 height 32
type input "[DATE] 4:00 pm"
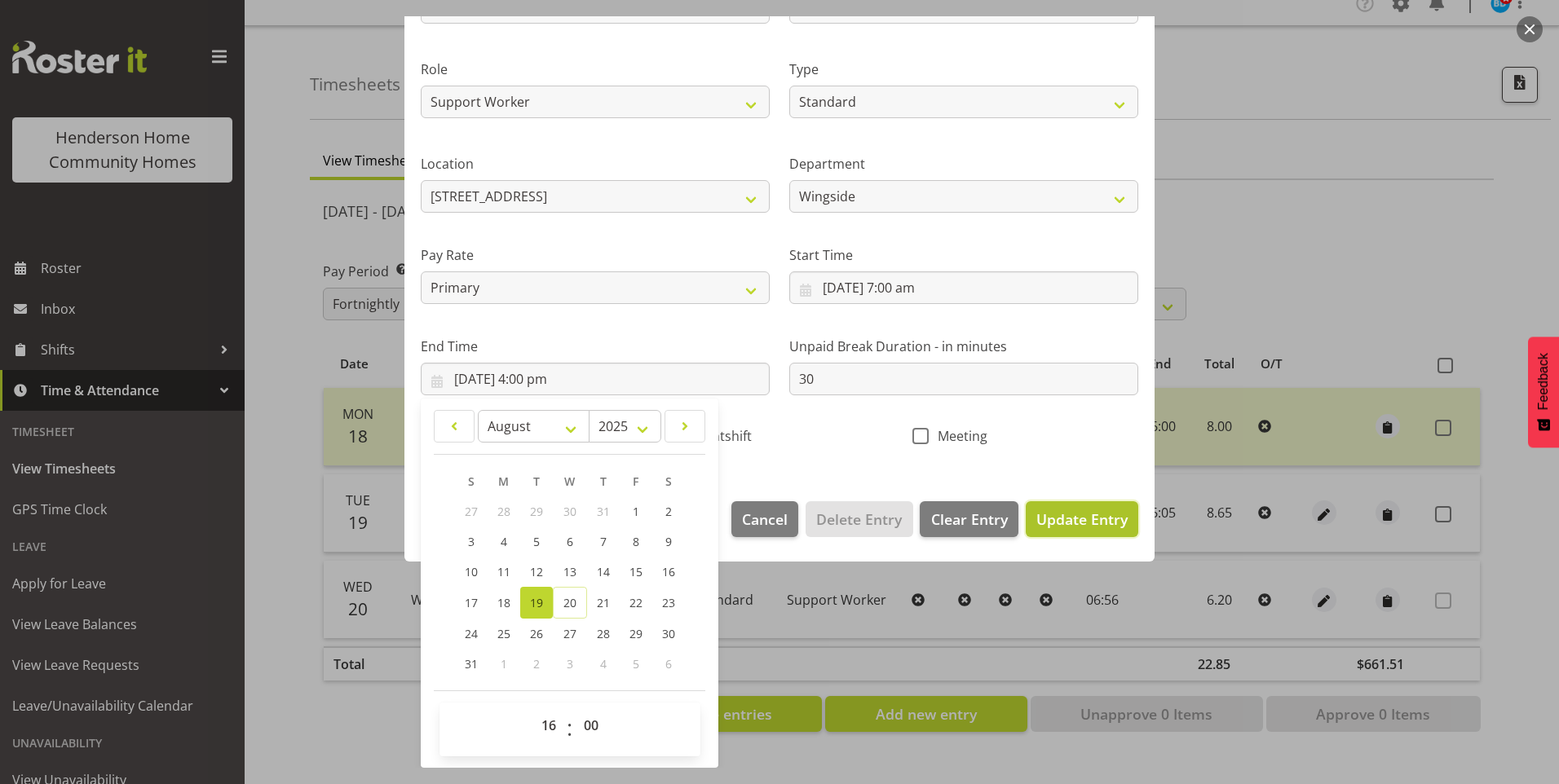
click at [1090, 527] on span "Update Entry" at bounding box center [1081, 520] width 91 height 20
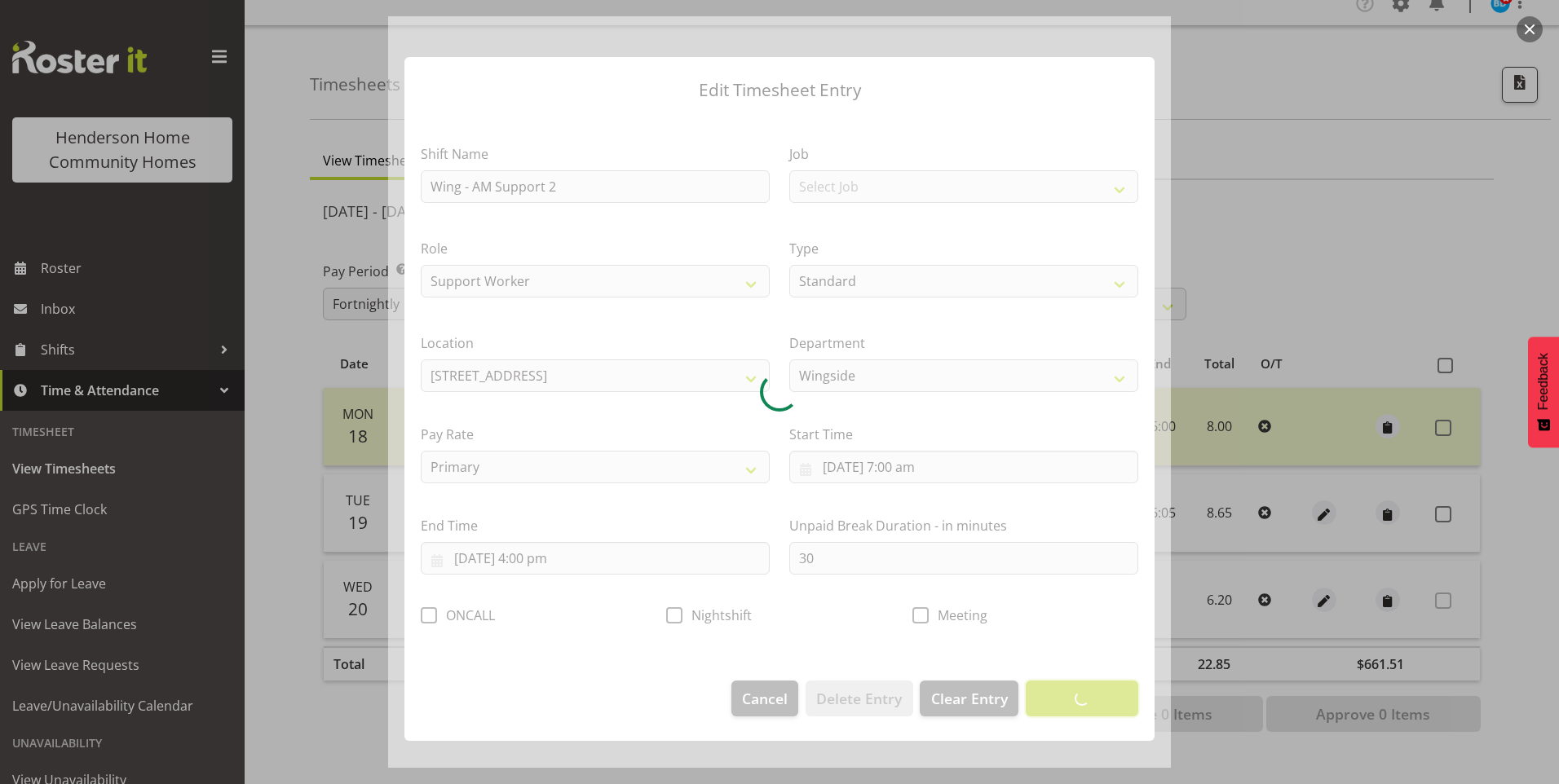
scroll to position [0, 0]
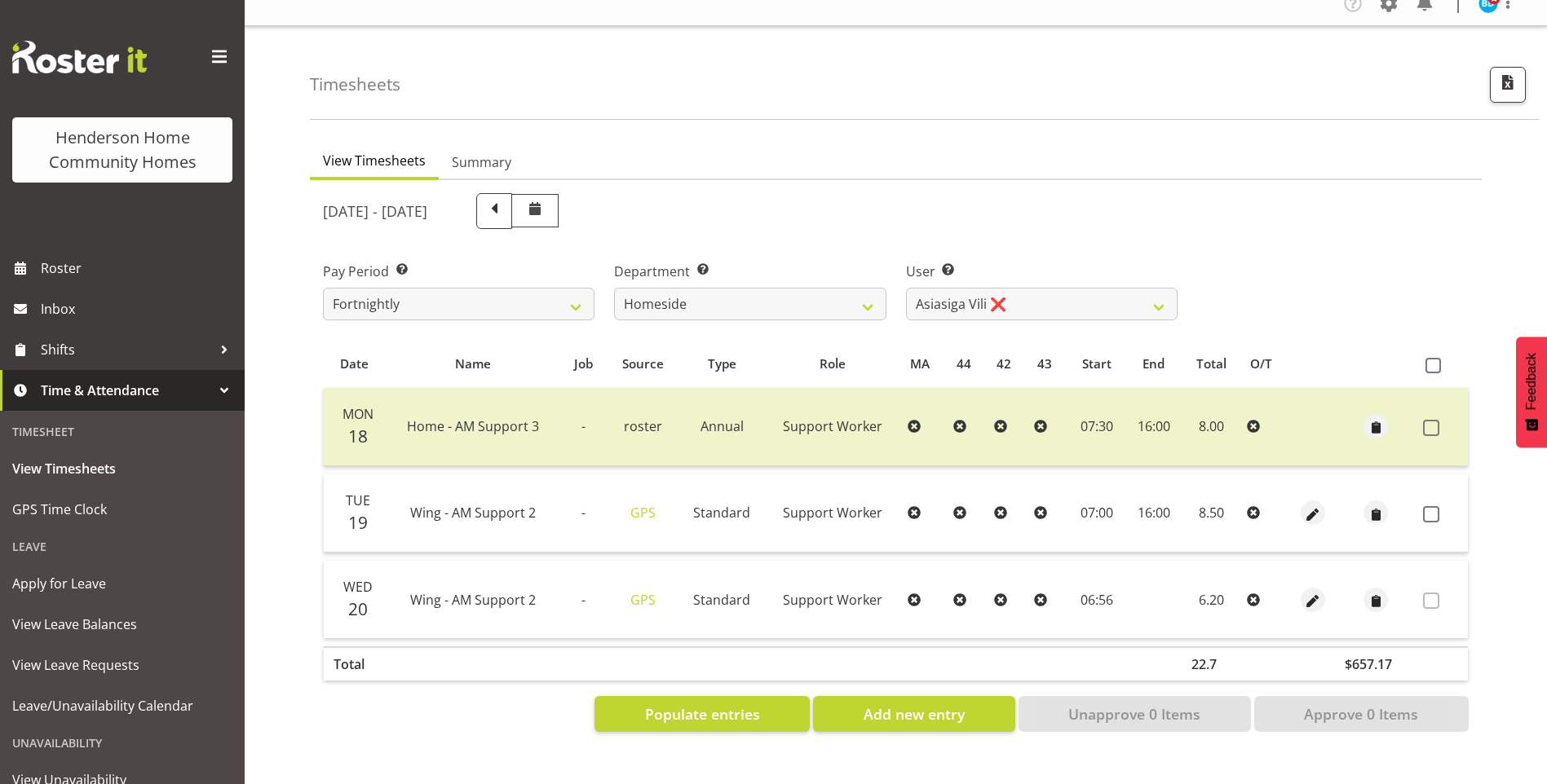
click at [1427, 506] on span at bounding box center [1432, 515] width 16 height 16
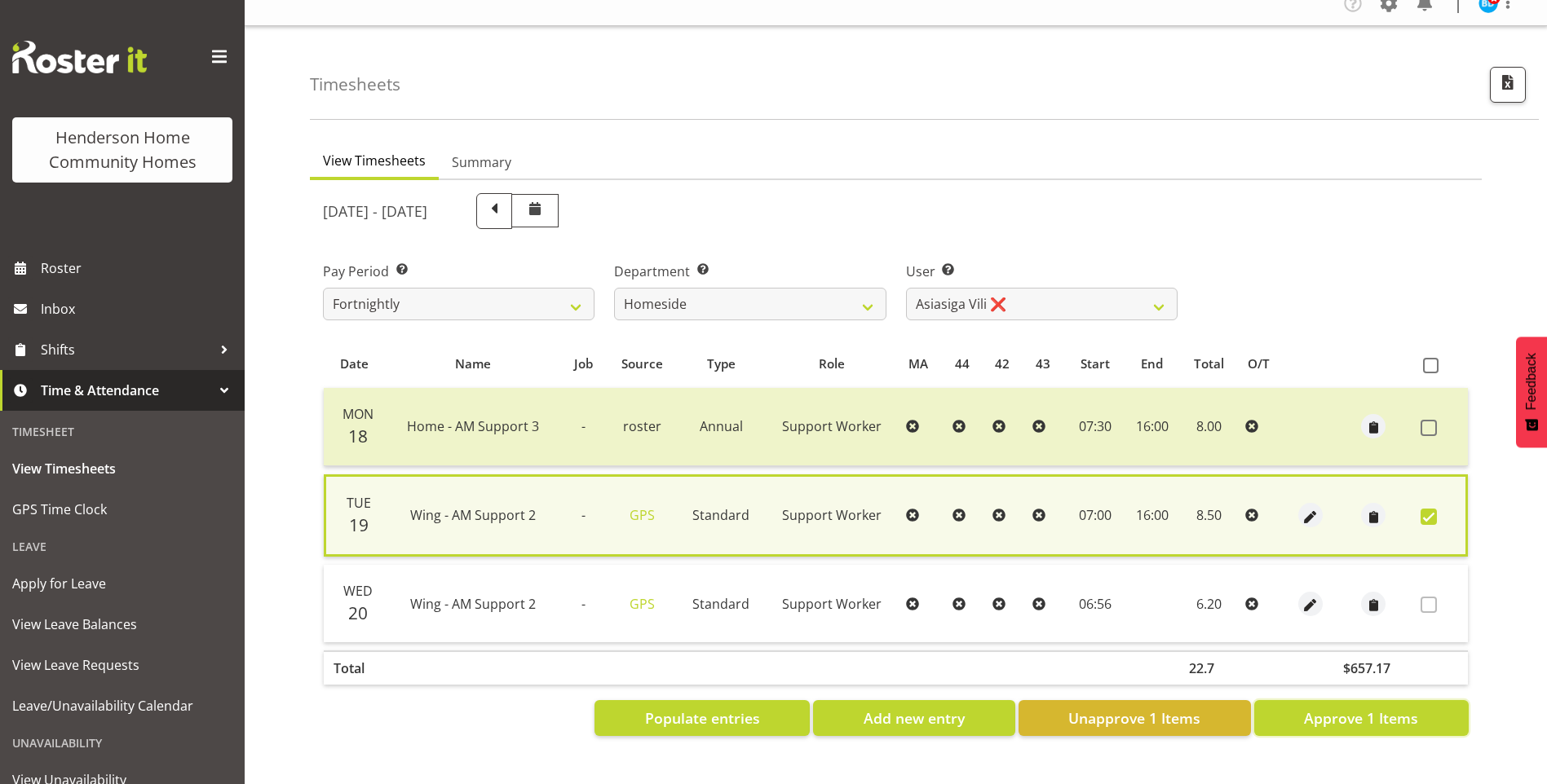
drag, startPoint x: 1337, startPoint y: 708, endPoint x: 1070, endPoint y: 461, distance: 363.7
click at [1329, 707] on span "Approve 1 Items" at bounding box center [1361, 718] width 114 height 22
checkbox input "false"
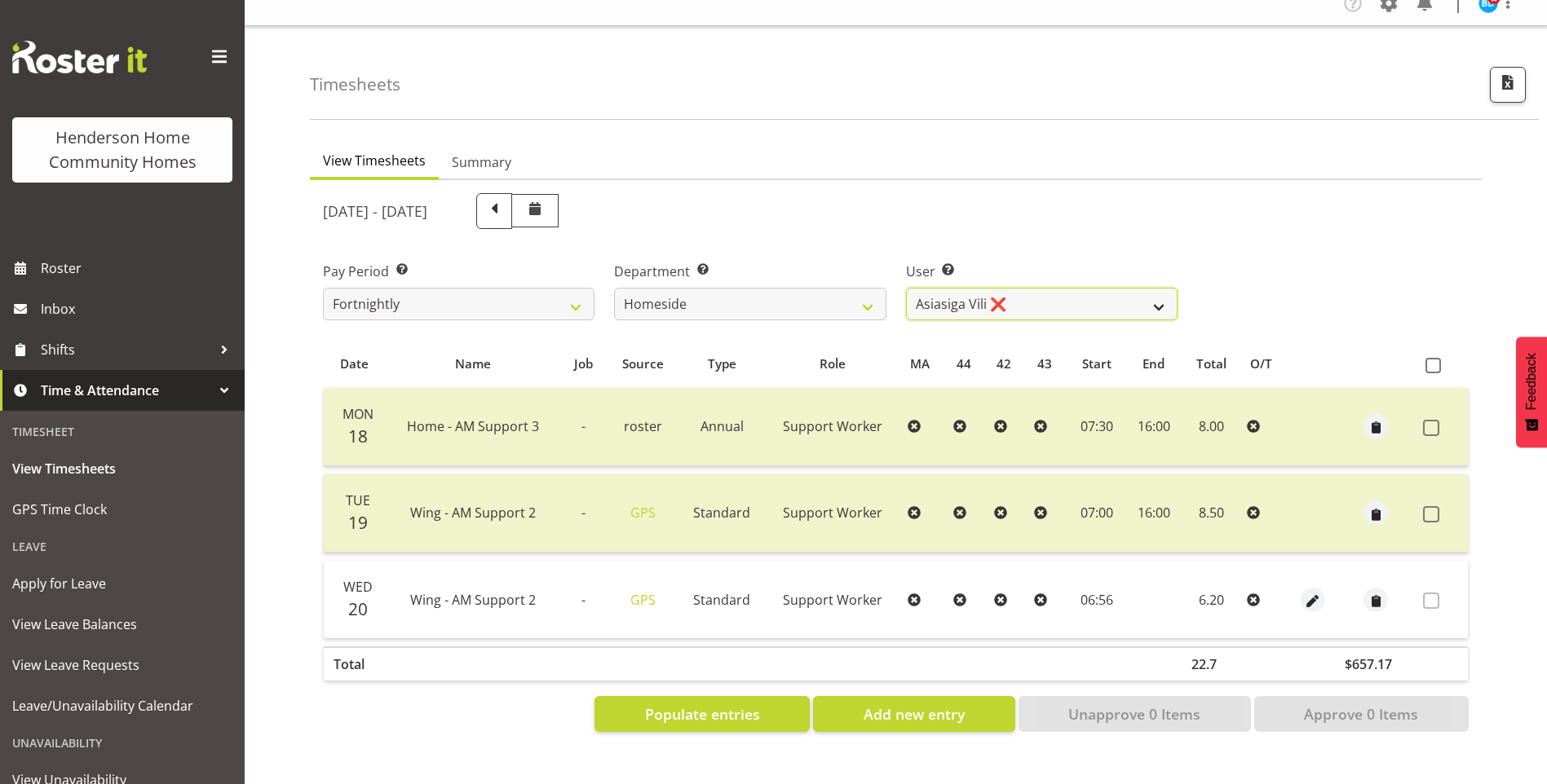
click at [943, 287] on select "[PERSON_NAME] ❌ [PERSON_NAME] ❌ [PERSON_NAME] (BK) [PERSON_NAME] ❌ [PERSON_NAME…" at bounding box center [1041, 304] width 271 height 32
select select "8539"
click at [906, 287] on select "[PERSON_NAME] ❌ [PERSON_NAME] ❌ [PERSON_NAME] (BK) [PERSON_NAME] ❌ [PERSON_NAME…" at bounding box center [1041, 304] width 271 height 32
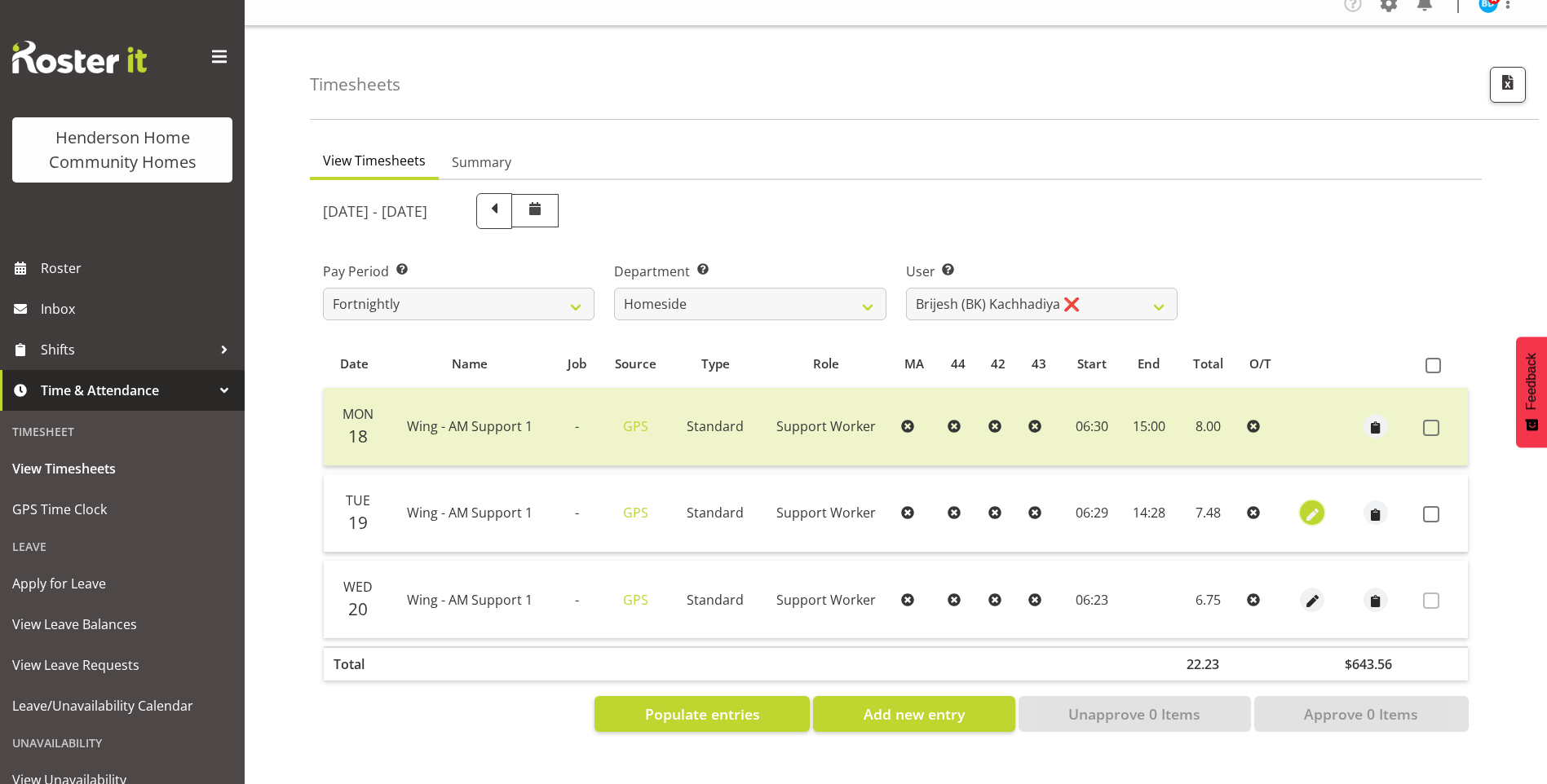
click at [1312, 506] on span "button" at bounding box center [1313, 515] width 19 height 19
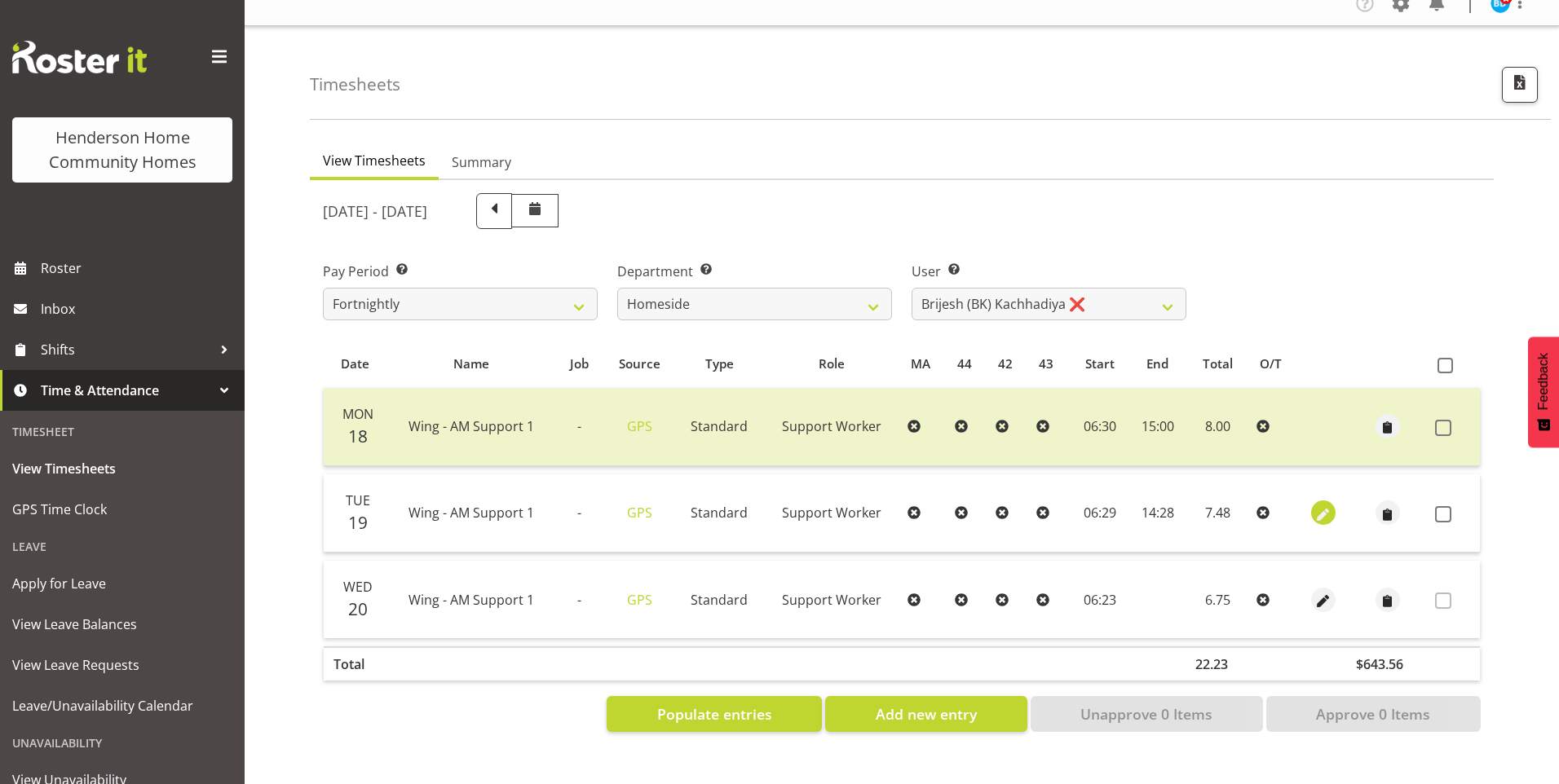
select select "Standard"
select select "749"
select select "7"
select select "2025"
select select "6"
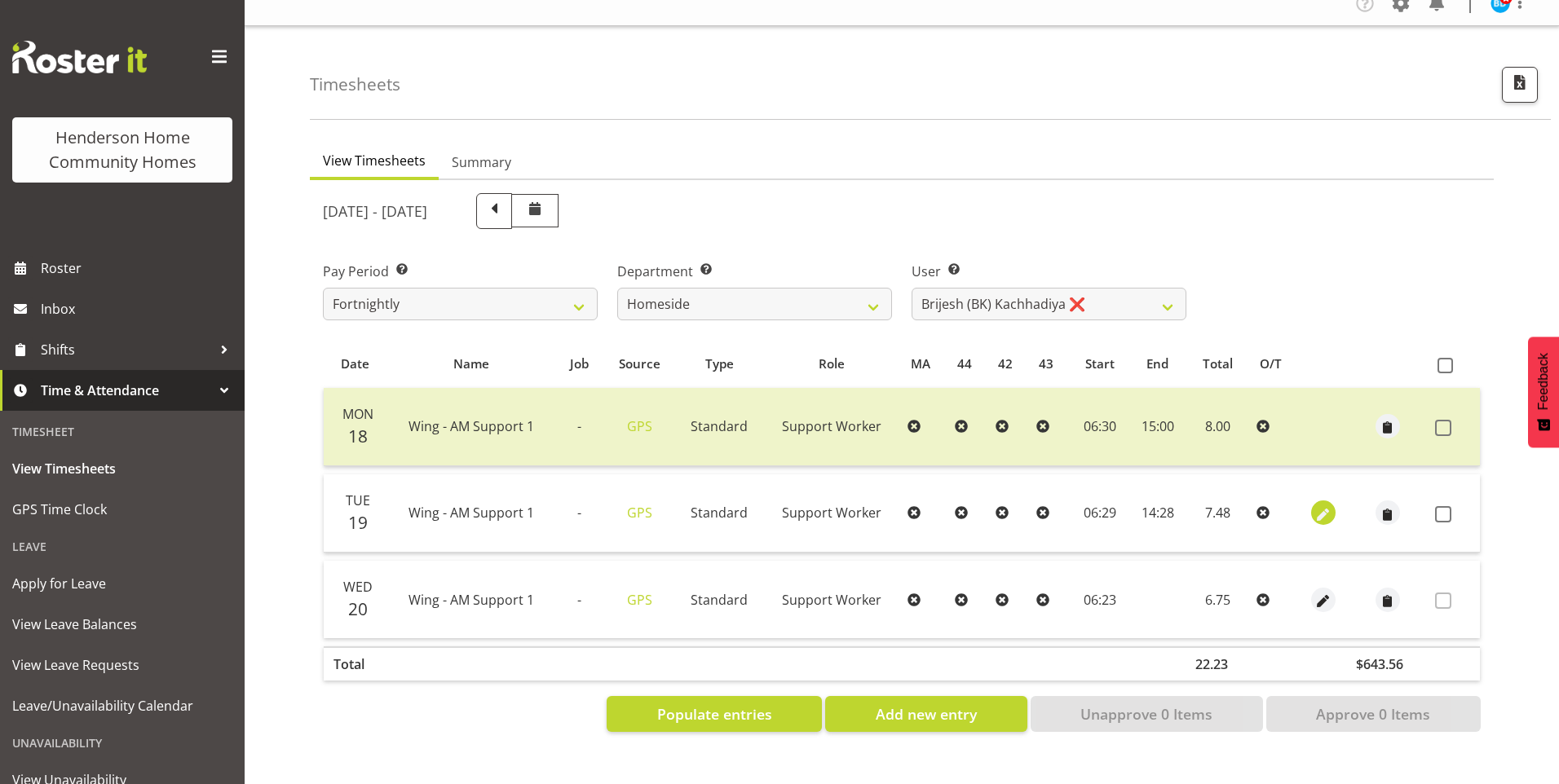
select select "29"
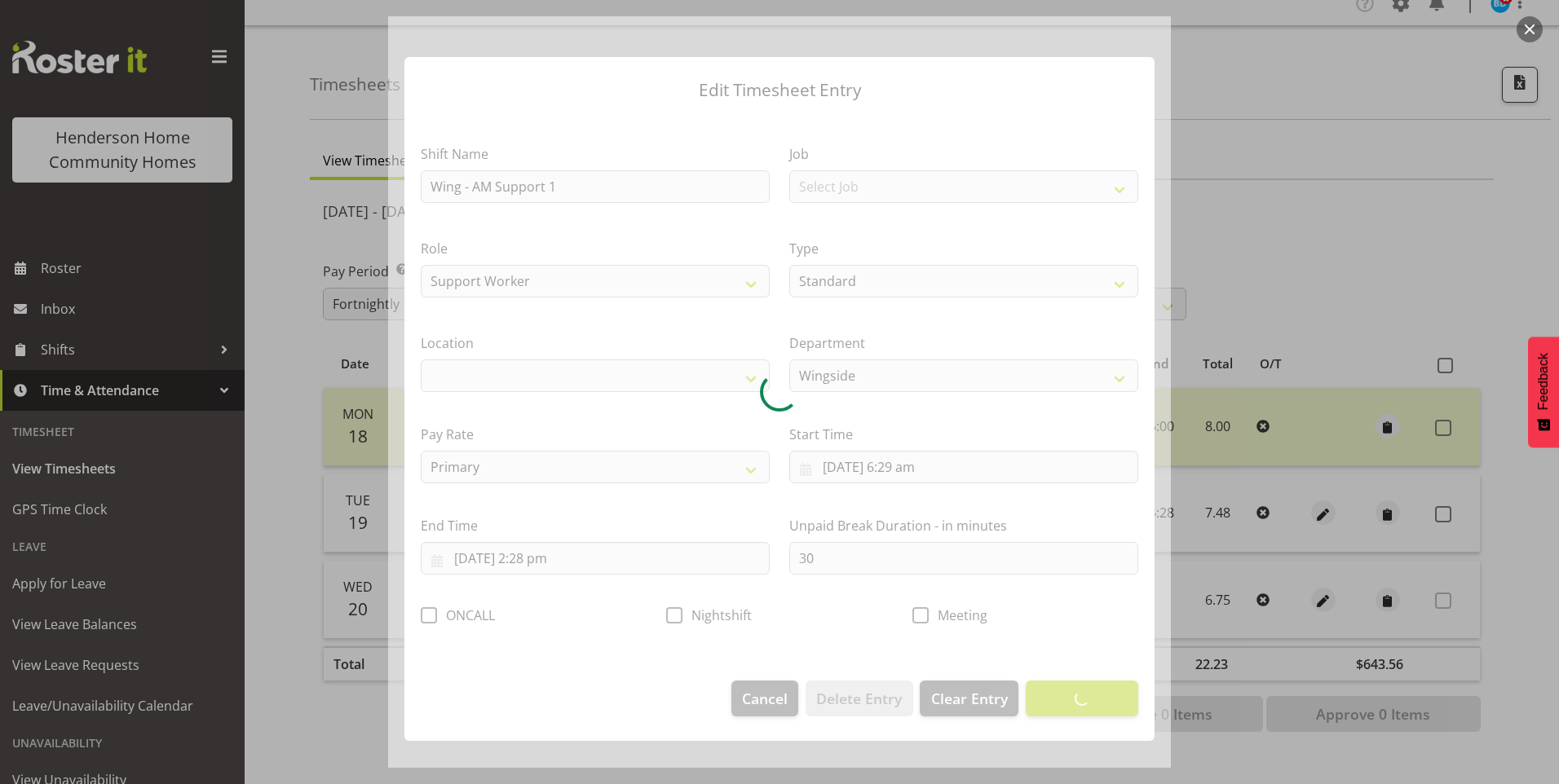
select select "1071"
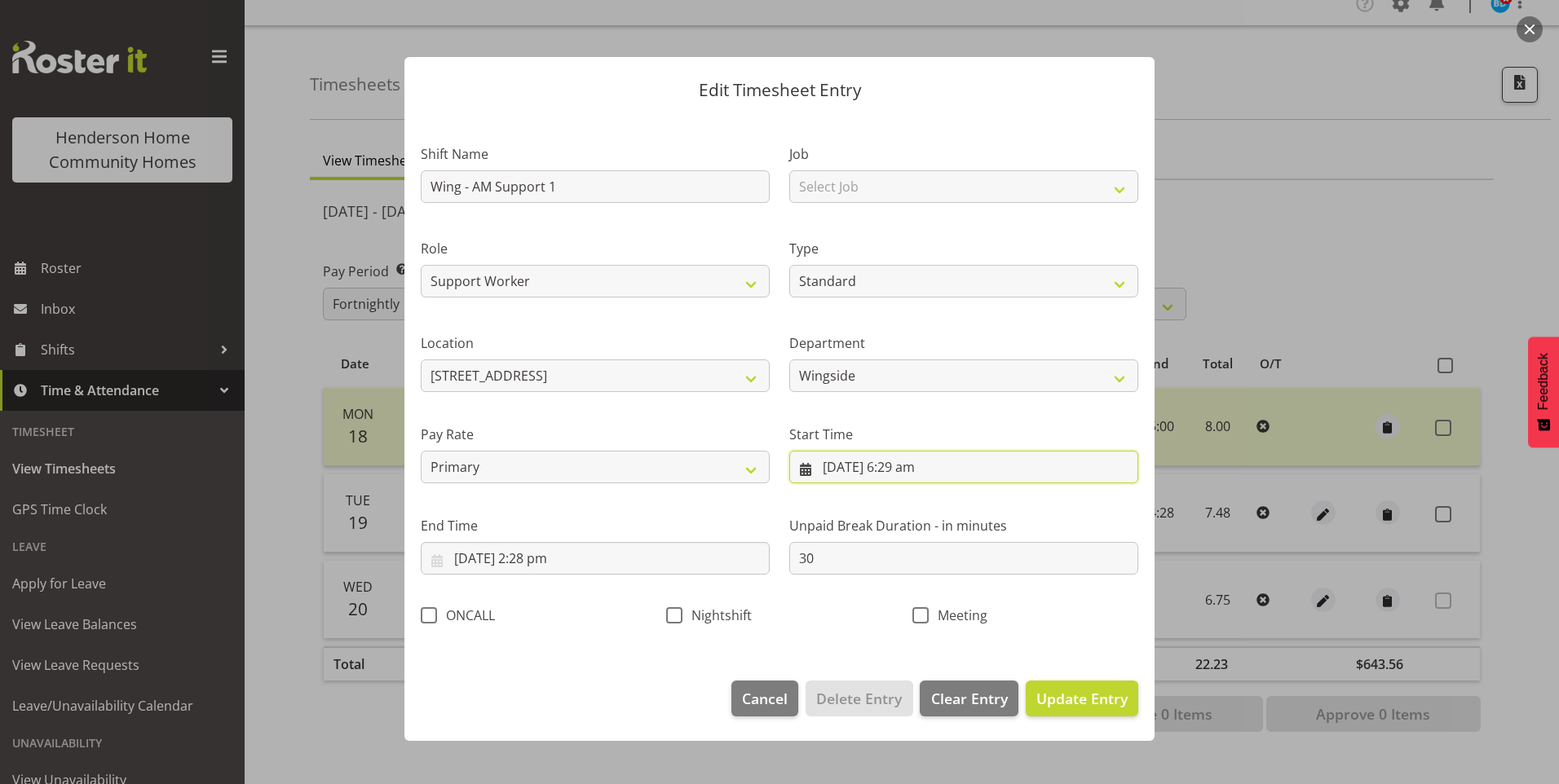
click at [921, 470] on input "[DATE] 6:29 am" at bounding box center [963, 467] width 349 height 32
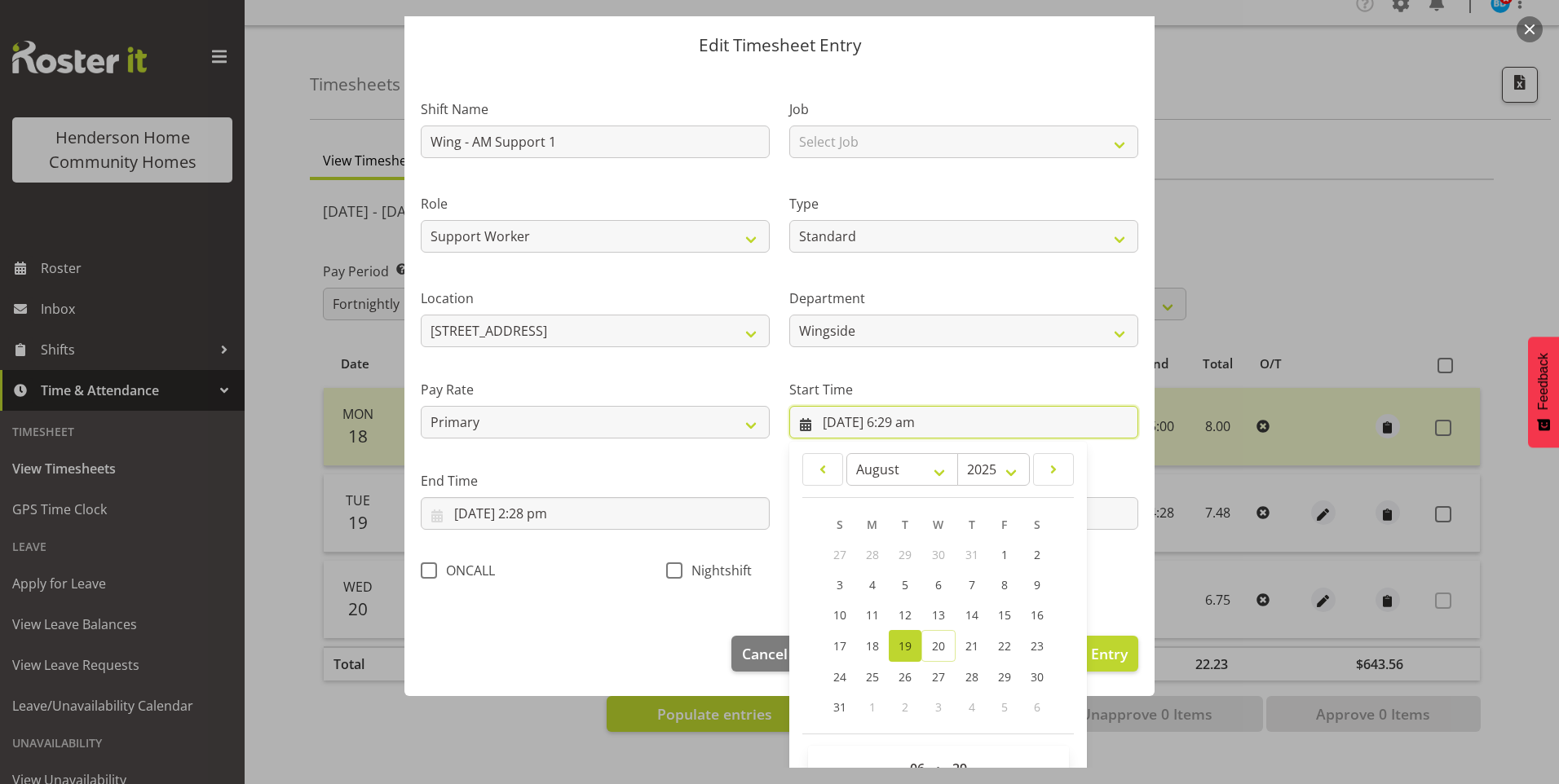
scroll to position [88, 0]
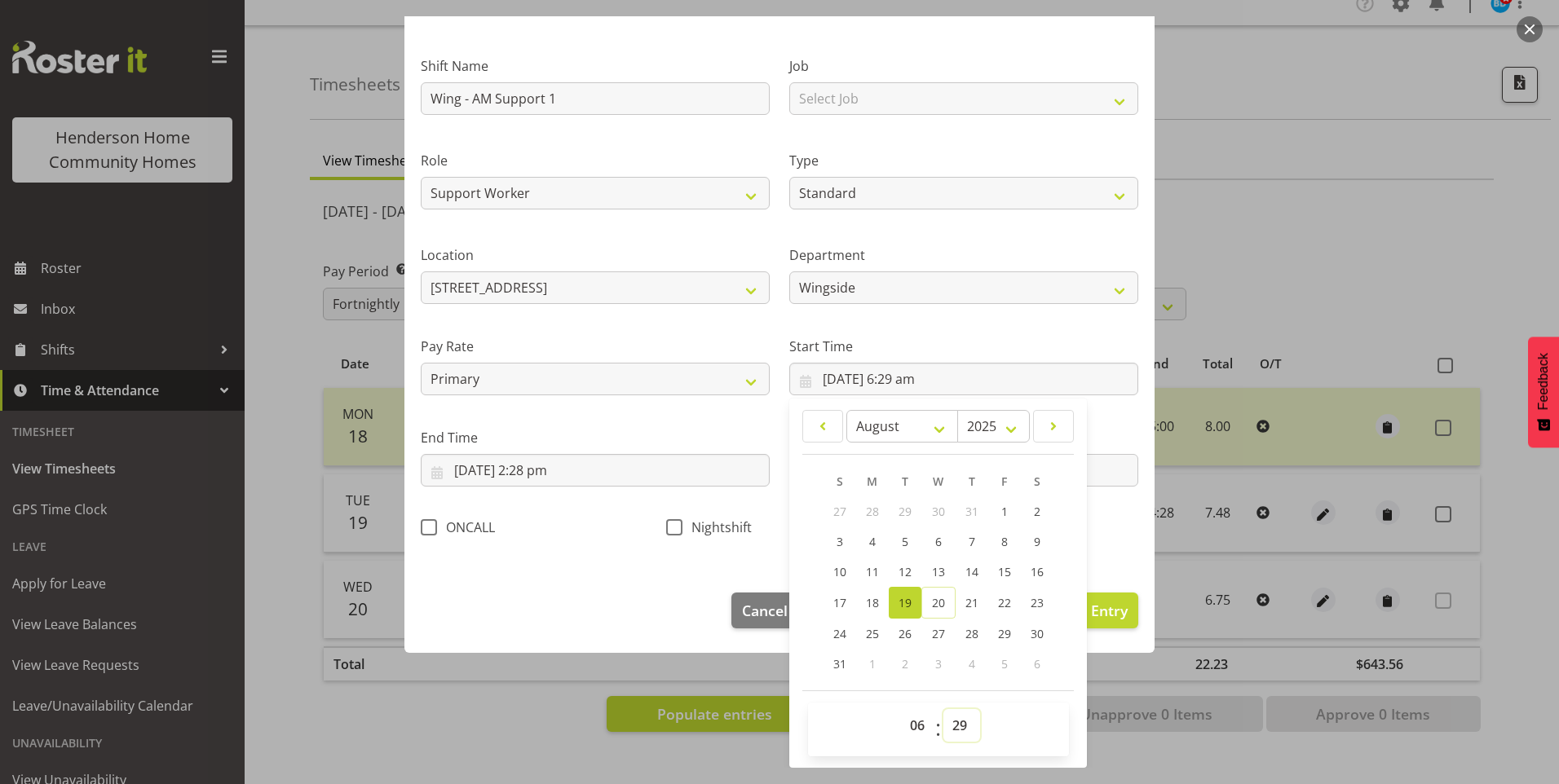
click at [949, 721] on select "00 01 02 03 04 05 06 07 08 09 10 11 12 13 14 15 16 17 18 19 20 21 22 23 24 25 2…" at bounding box center [962, 725] width 37 height 32
select select "30"
click at [944, 709] on select "00 01 02 03 04 05 06 07 08 09 10 11 12 13 14 15 16 17 18 19 20 21 22 23 24 25 2…" at bounding box center [962, 725] width 37 height 32
type input "[DATE] 6:30 am"
click at [545, 469] on input "[DATE] 2:28 pm" at bounding box center [595, 470] width 349 height 32
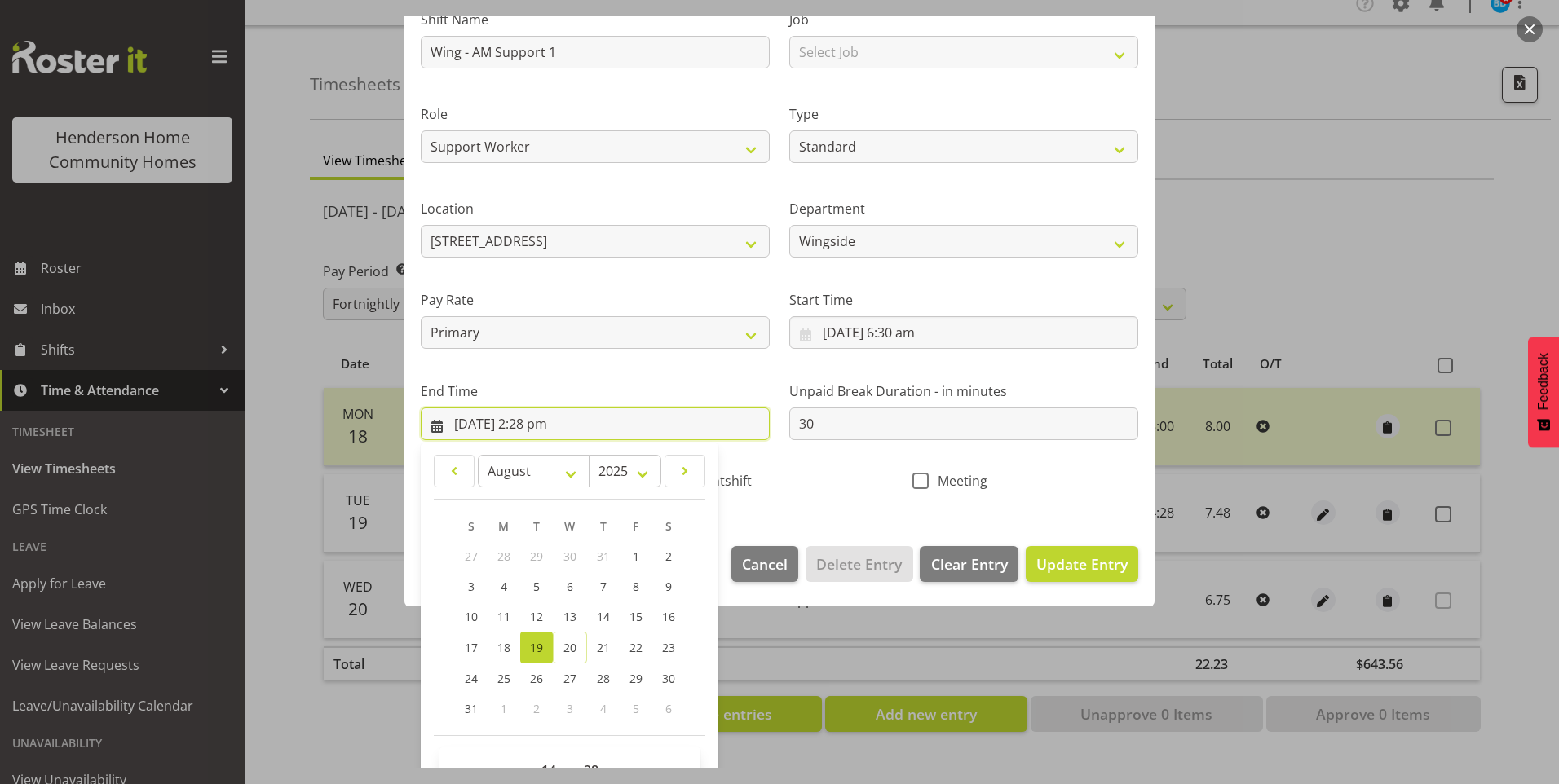
scroll to position [179, 0]
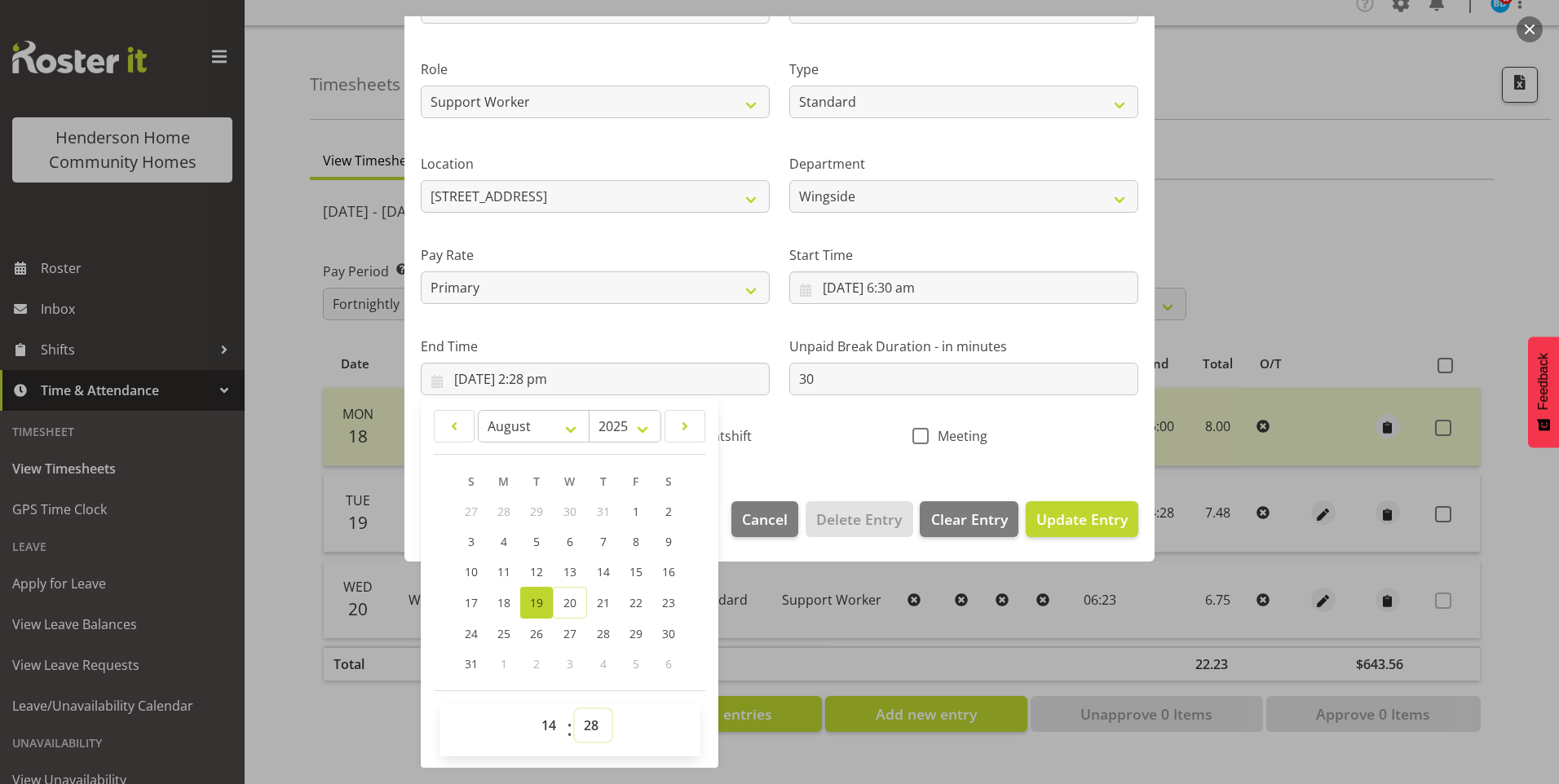
click at [596, 720] on select "00 01 02 03 04 05 06 07 08 09 10 11 12 13 14 15 16 17 18 19 20 21 22 23 24 25 2…" at bounding box center [593, 725] width 37 height 32
select select "30"
click at [575, 709] on select "00 01 02 03 04 05 06 07 08 09 10 11 12 13 14 15 16 17 18 19 20 21 22 23 24 25 2…" at bounding box center [593, 725] width 37 height 32
type input "[DATE] 2:30 pm"
click at [1093, 527] on span "Update Entry" at bounding box center [1081, 520] width 91 height 20
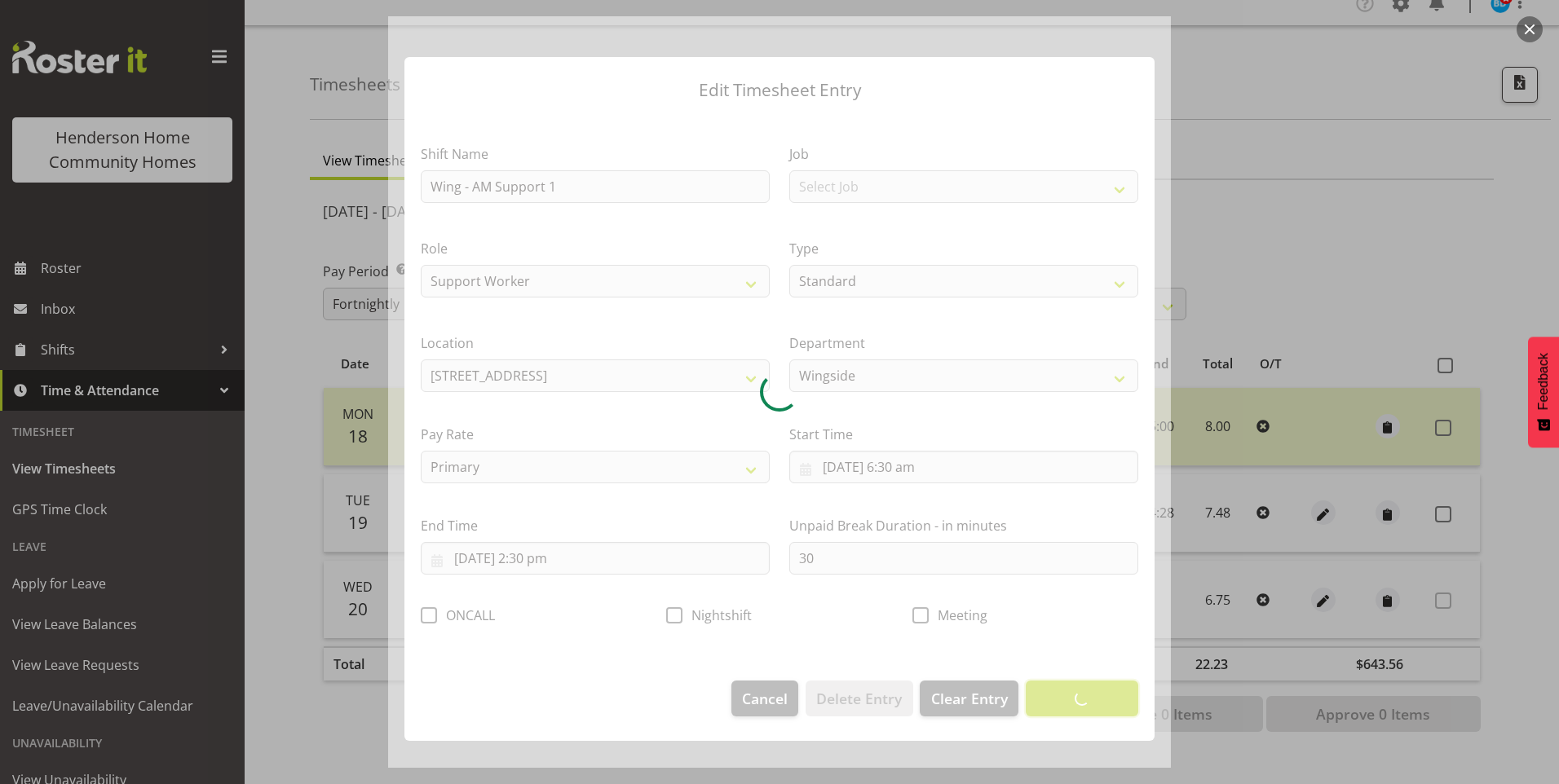
scroll to position [0, 0]
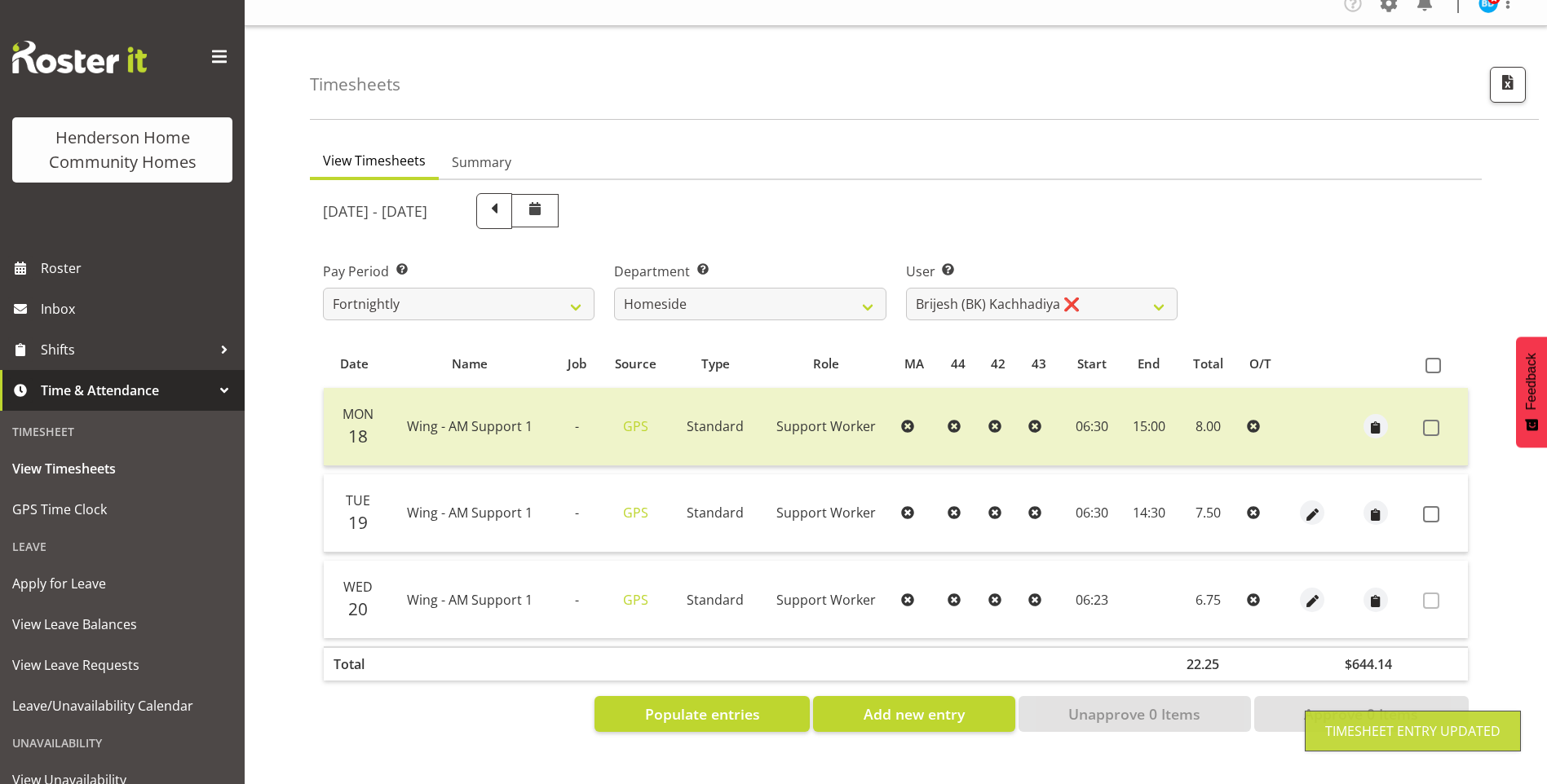
click at [1448, 506] on label at bounding box center [1436, 515] width 25 height 16
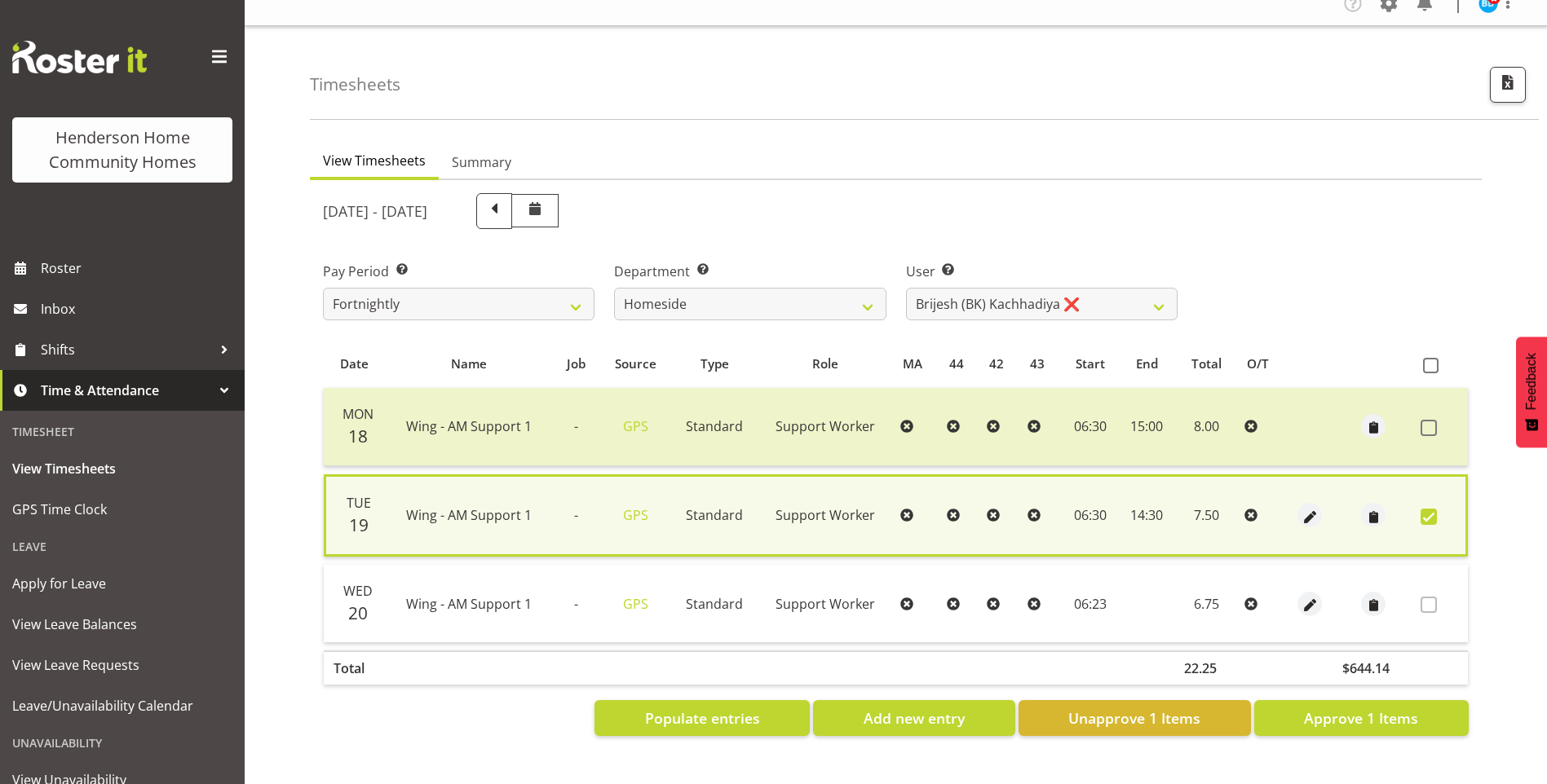
click at [1429, 512] on span at bounding box center [1429, 517] width 16 height 16
checkbox input "false"
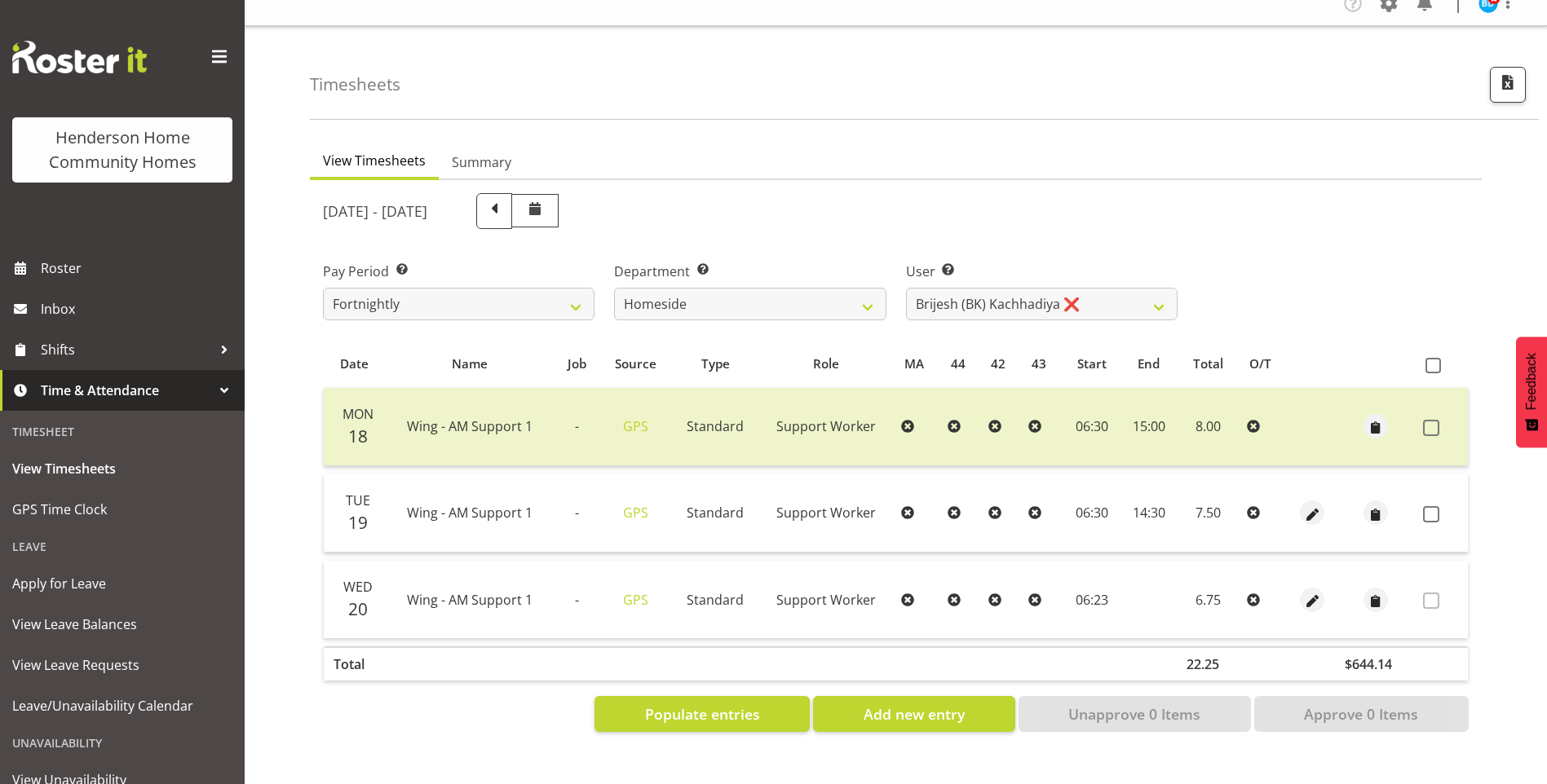
click at [1359, 513] on td at bounding box center [1376, 514] width 81 height 78
click at [1378, 506] on span "button" at bounding box center [1376, 515] width 19 height 19
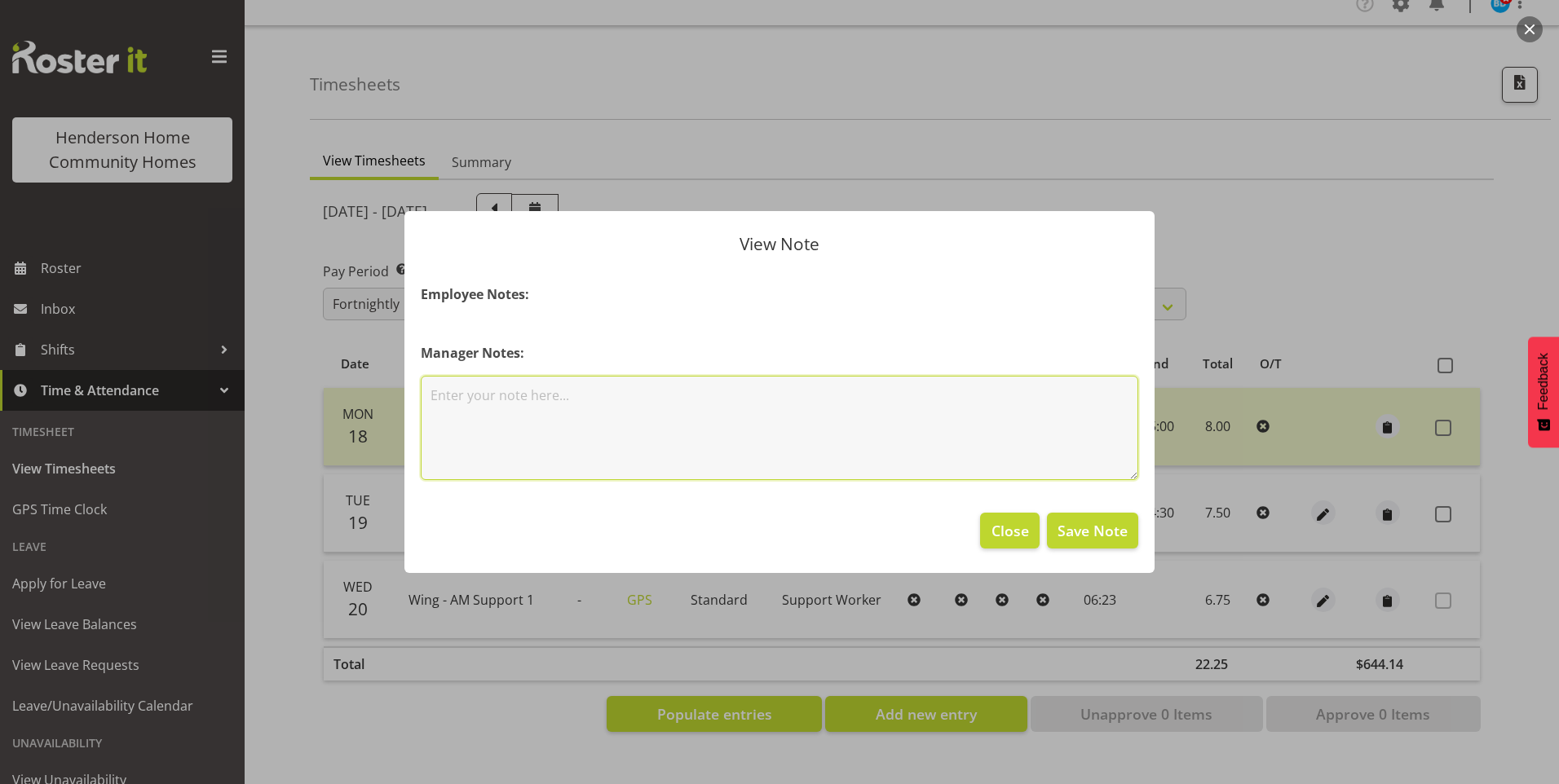
click at [562, 434] on textarea at bounding box center [780, 428] width 717 height 105
type textarea "Requested to finish early"
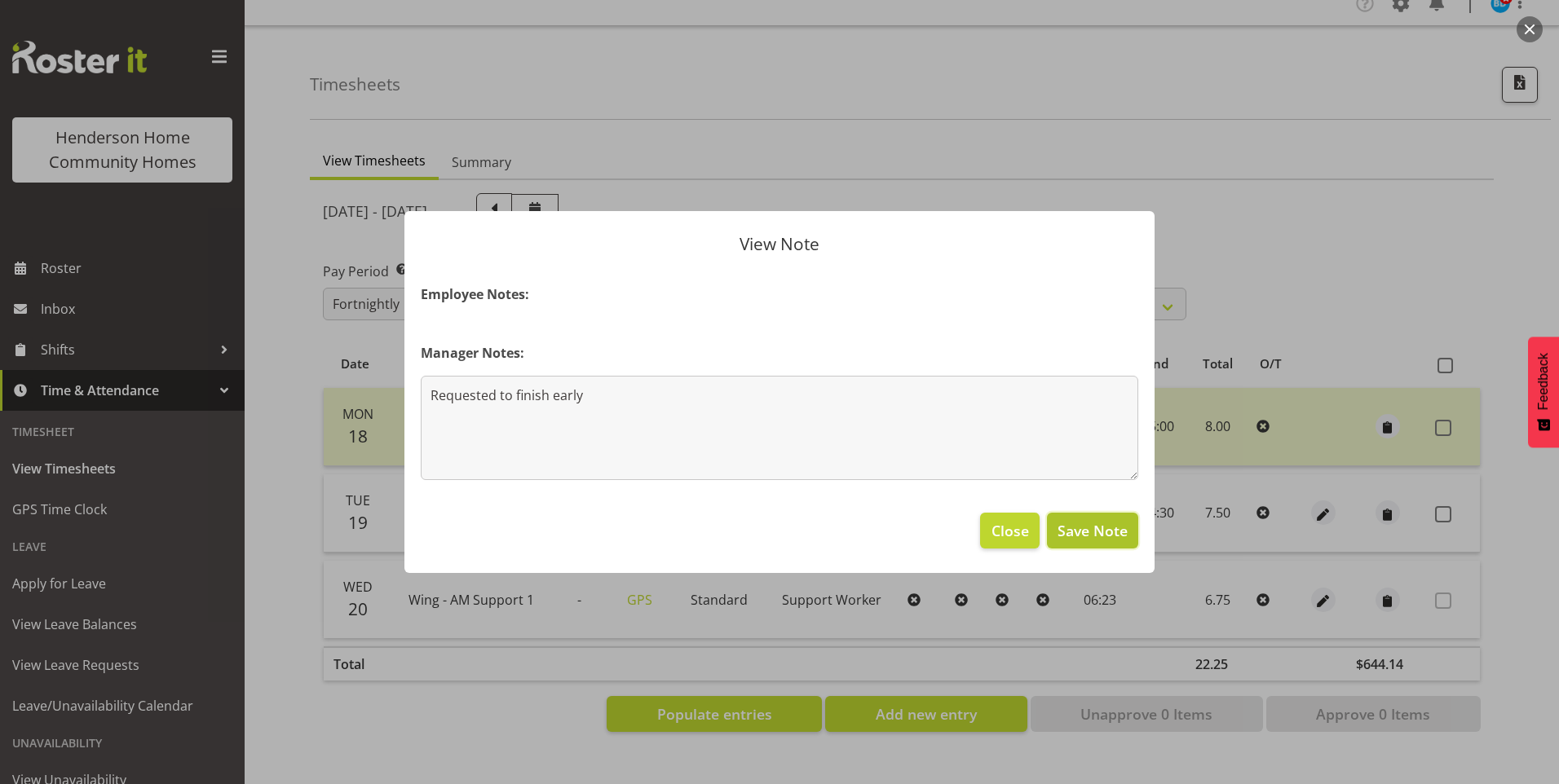
click at [1101, 531] on span "Save Note" at bounding box center [1093, 531] width 70 height 22
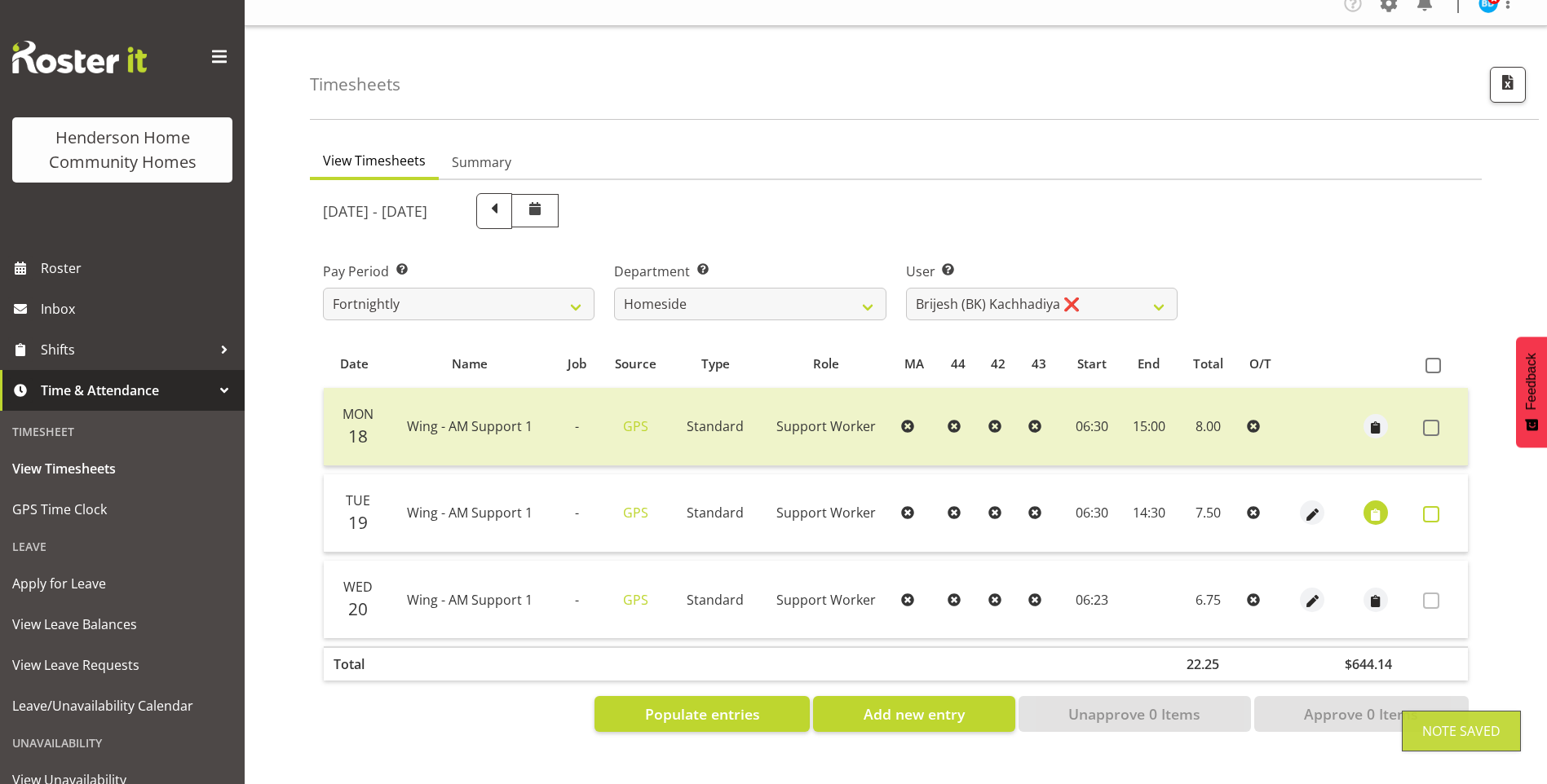
click at [1436, 506] on span at bounding box center [1432, 515] width 16 height 16
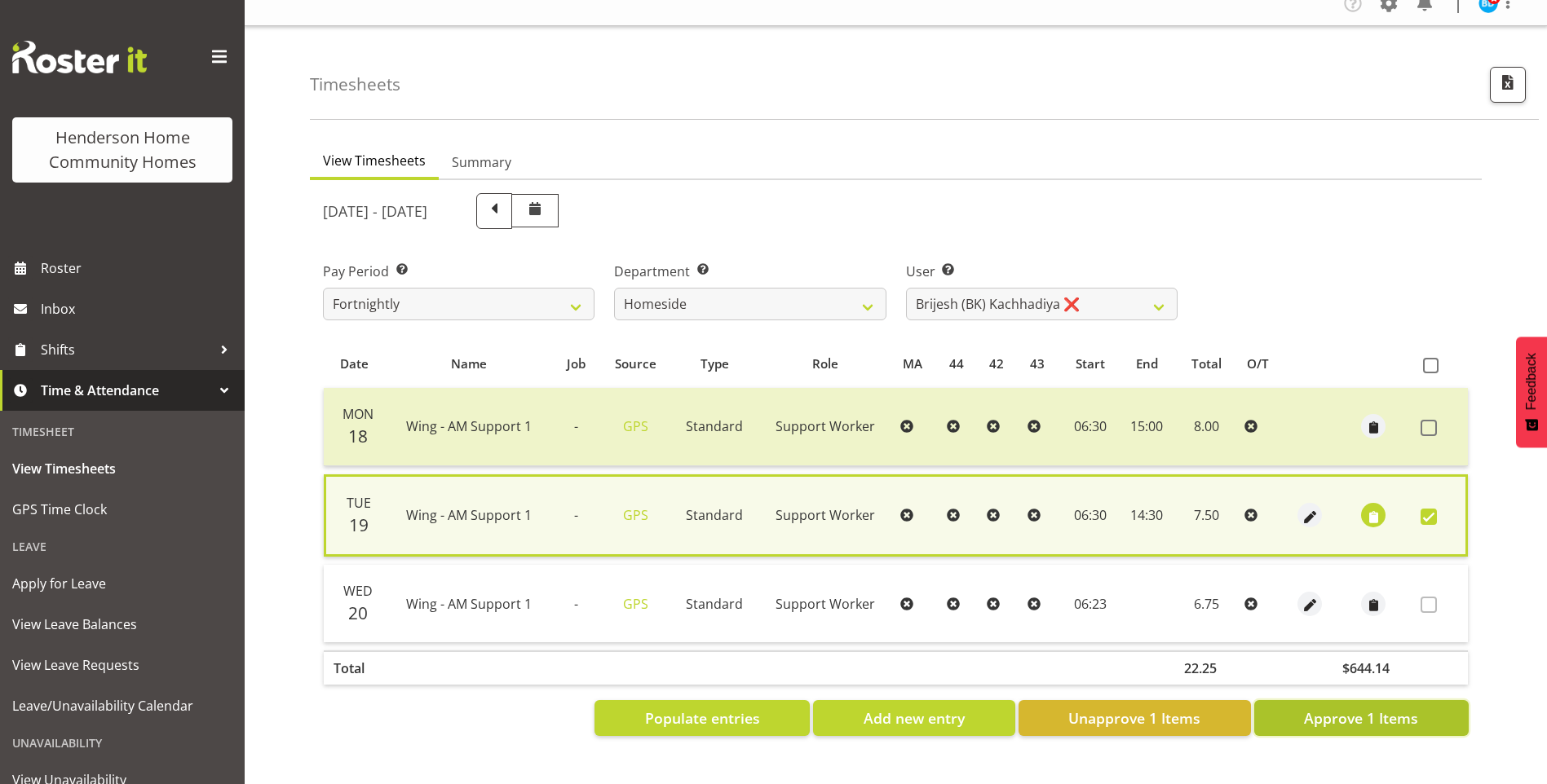
drag, startPoint x: 1366, startPoint y: 700, endPoint x: 1359, endPoint y: 693, distance: 9.9
click at [1362, 707] on span "Approve 1 Items" at bounding box center [1361, 718] width 114 height 22
checkbox input "false"
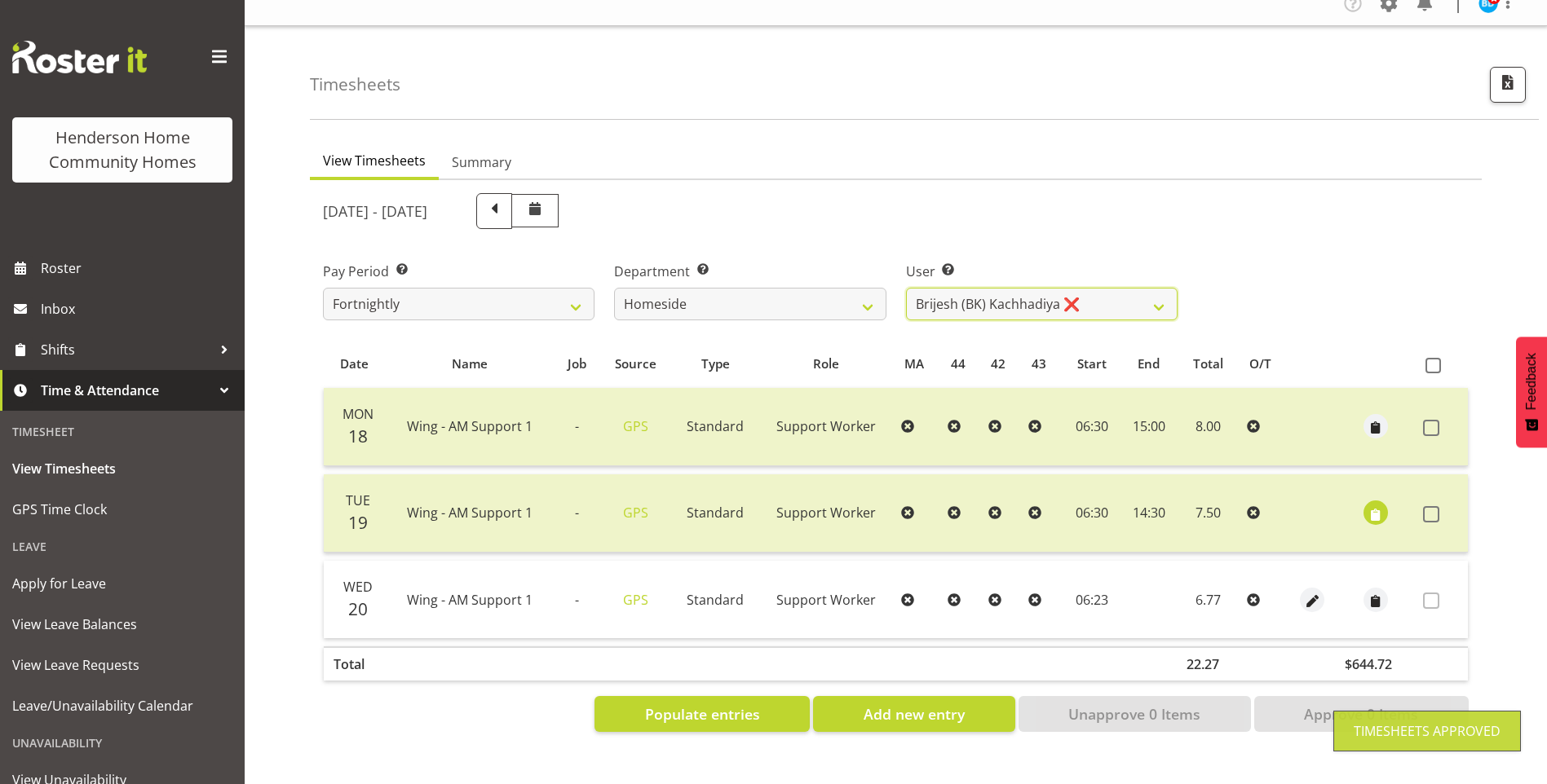
drag, startPoint x: 972, startPoint y: 296, endPoint x: 973, endPoint y: 308, distance: 12.0
click at [972, 296] on select "[PERSON_NAME] ❌ [PERSON_NAME] ❌ [PERSON_NAME] (BK) [PERSON_NAME] ❌ [PERSON_NAME…" at bounding box center [1041, 304] width 271 height 32
click at [906, 287] on select "[PERSON_NAME] ❌ [PERSON_NAME] ❌ [PERSON_NAME] (BK) [PERSON_NAME] ❌ [PERSON_NAME…" at bounding box center [1041, 304] width 271 height 32
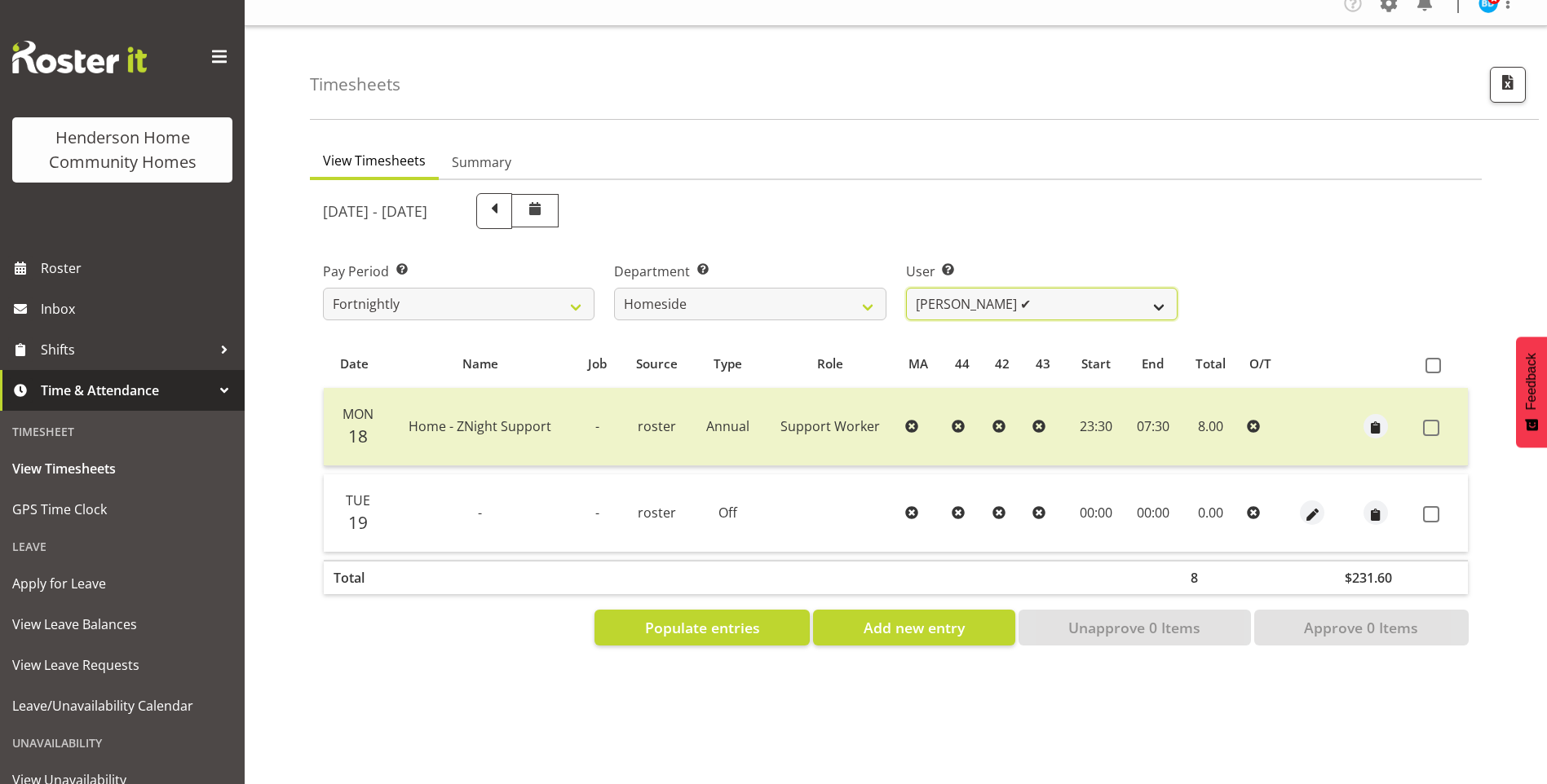
click at [952, 287] on select "[PERSON_NAME] ❌ [PERSON_NAME] ❌ [PERSON_NAME] (BK) [PERSON_NAME] ❌ [PERSON_NAME…" at bounding box center [1041, 304] width 271 height 32
select select "8534"
click at [906, 287] on select "[PERSON_NAME] ❌ [PERSON_NAME] ❌ [PERSON_NAME] (BK) [PERSON_NAME] ❌ [PERSON_NAME…" at bounding box center [1041, 304] width 271 height 32
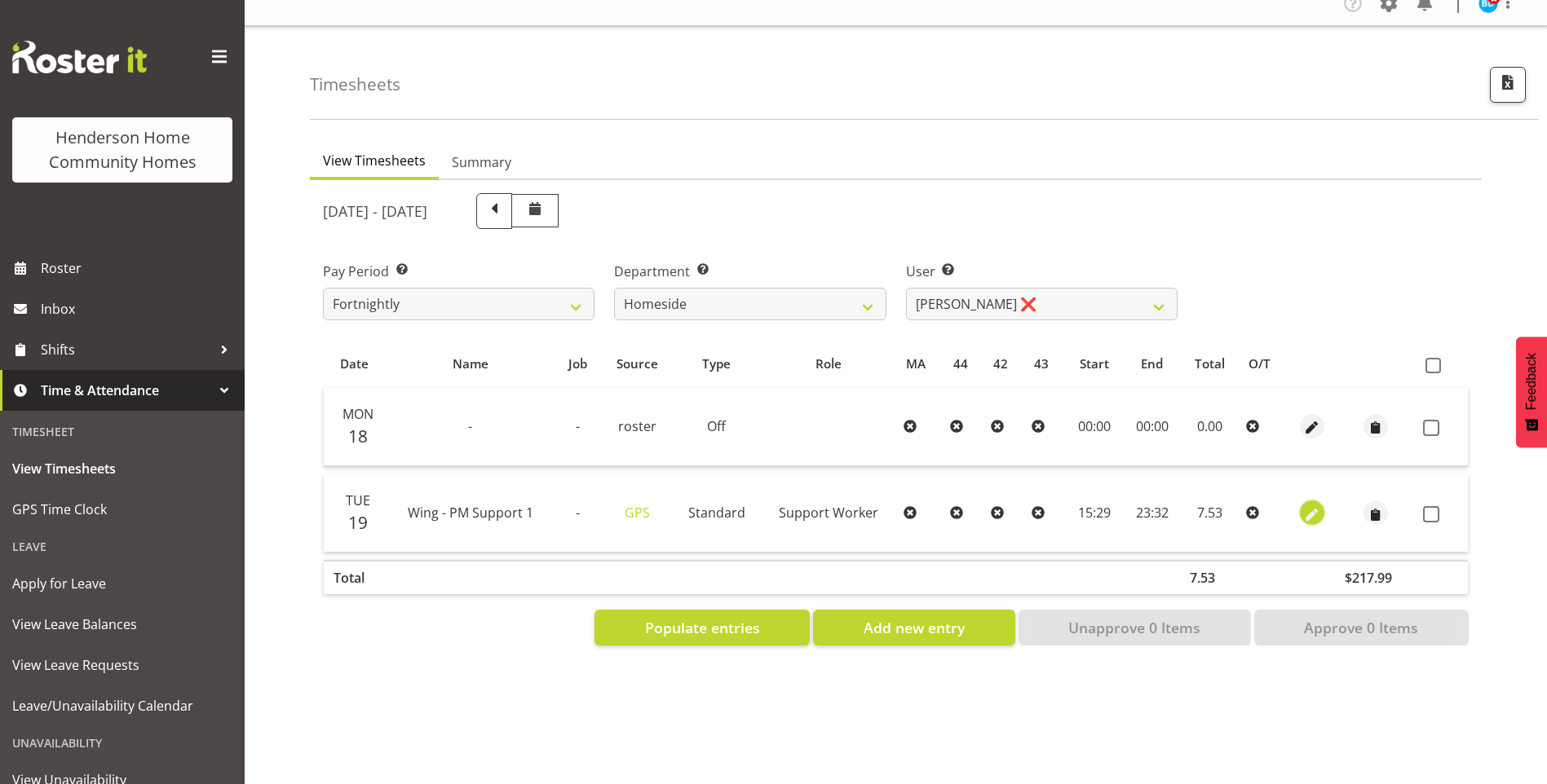
click at [1313, 506] on span "button" at bounding box center [1312, 515] width 19 height 19
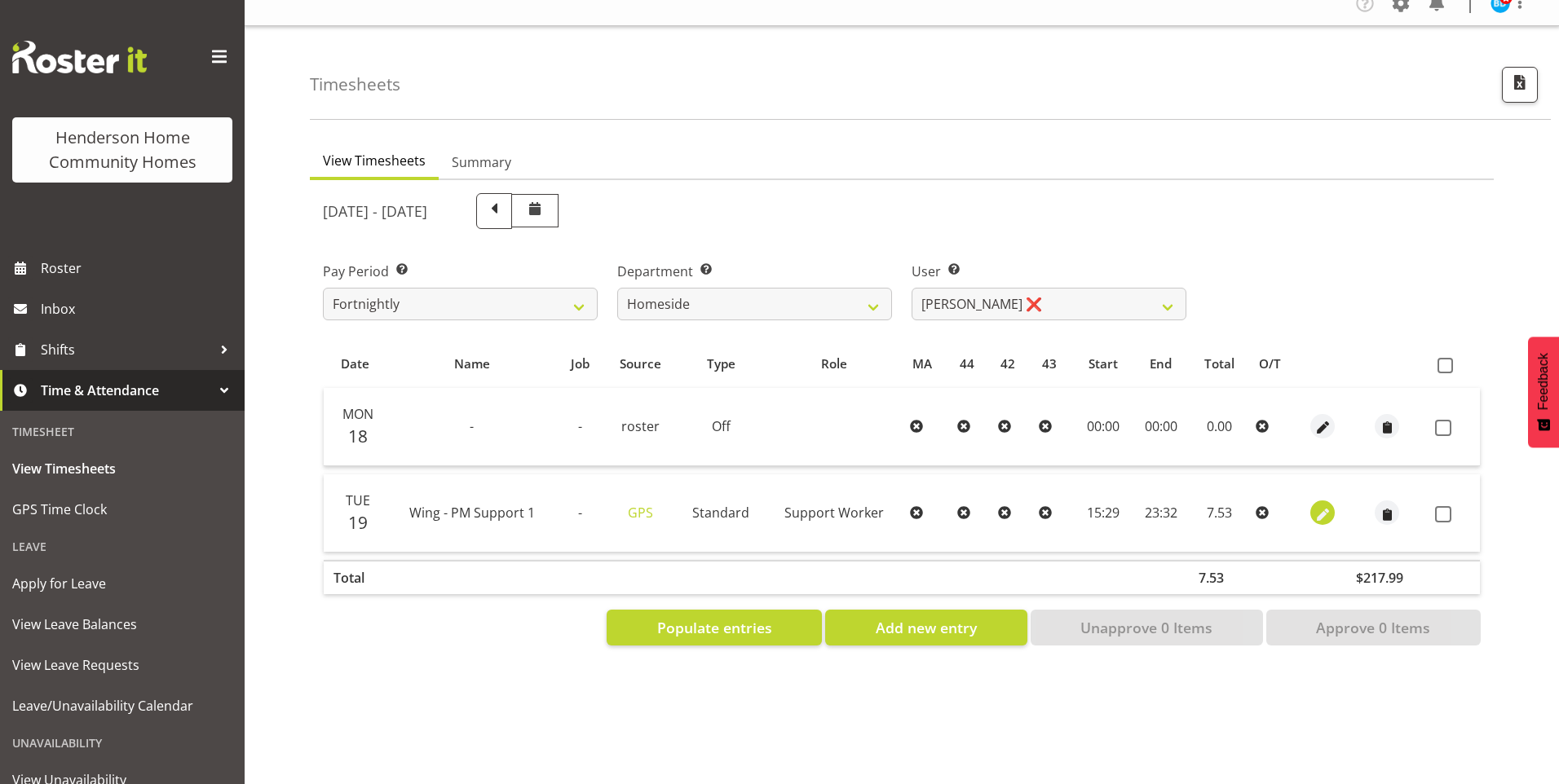
select select "Standard"
select select "749"
select select "7"
select select "2025"
select select "15"
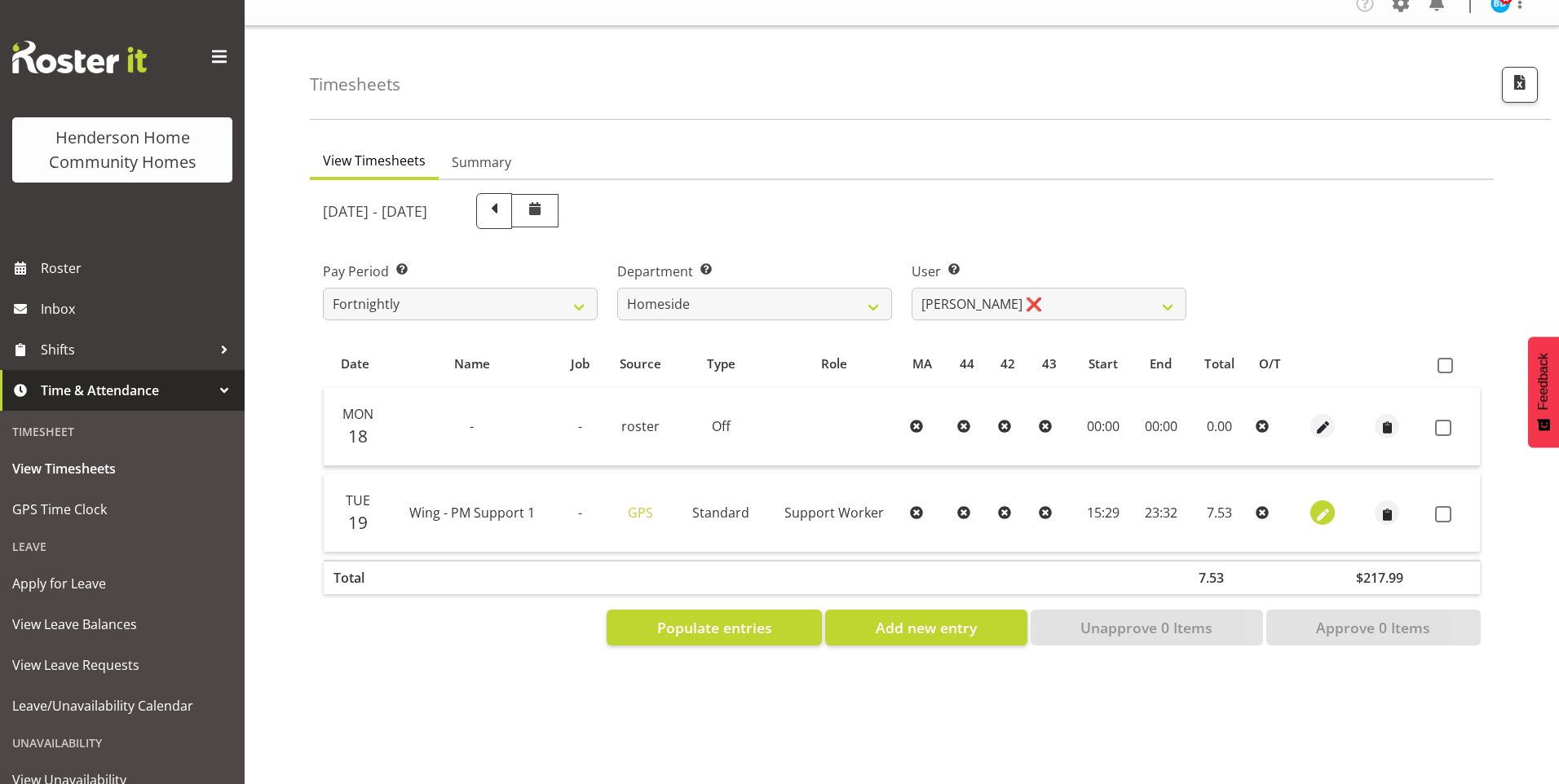
select select "29"
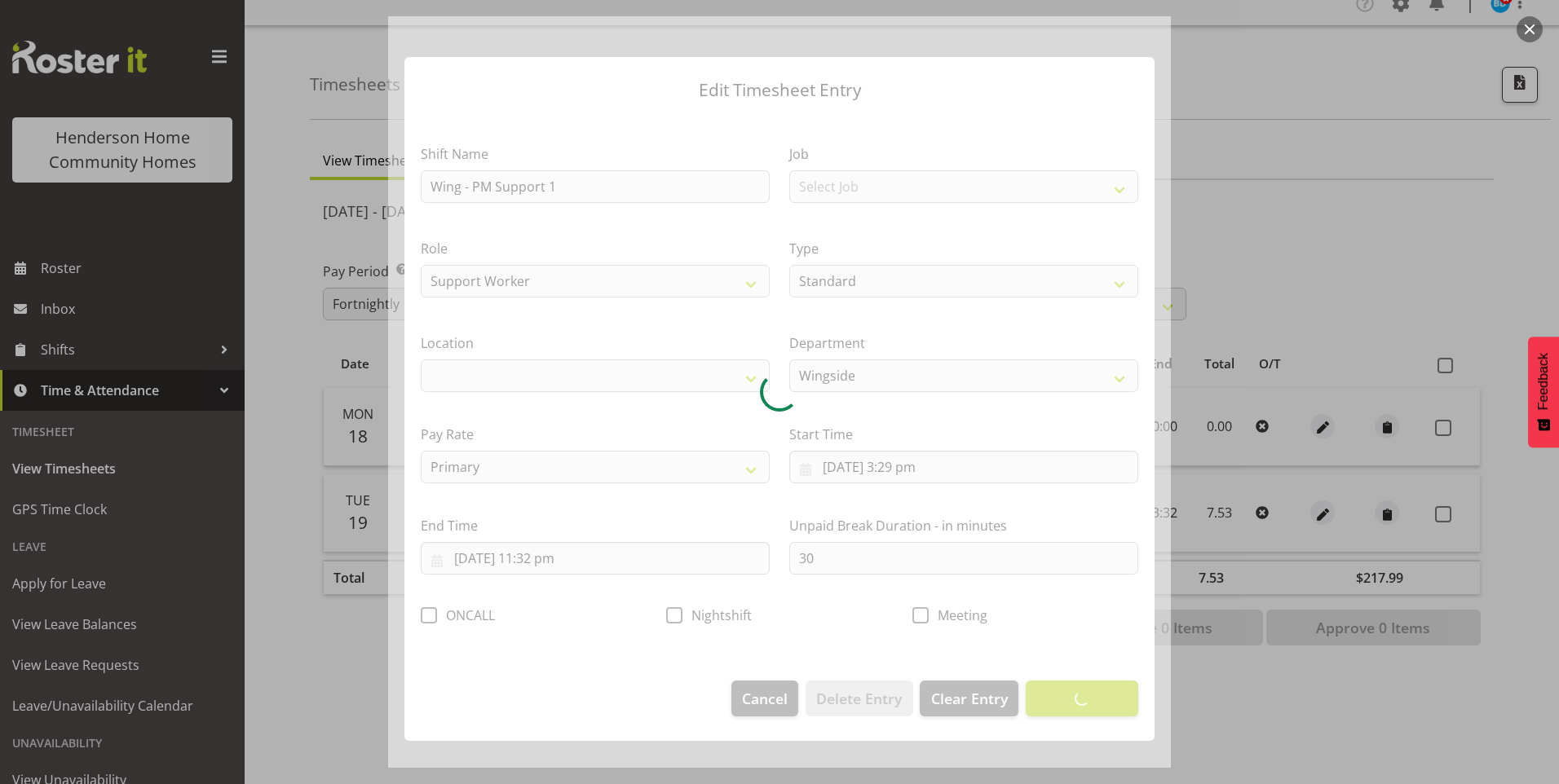
select select "1071"
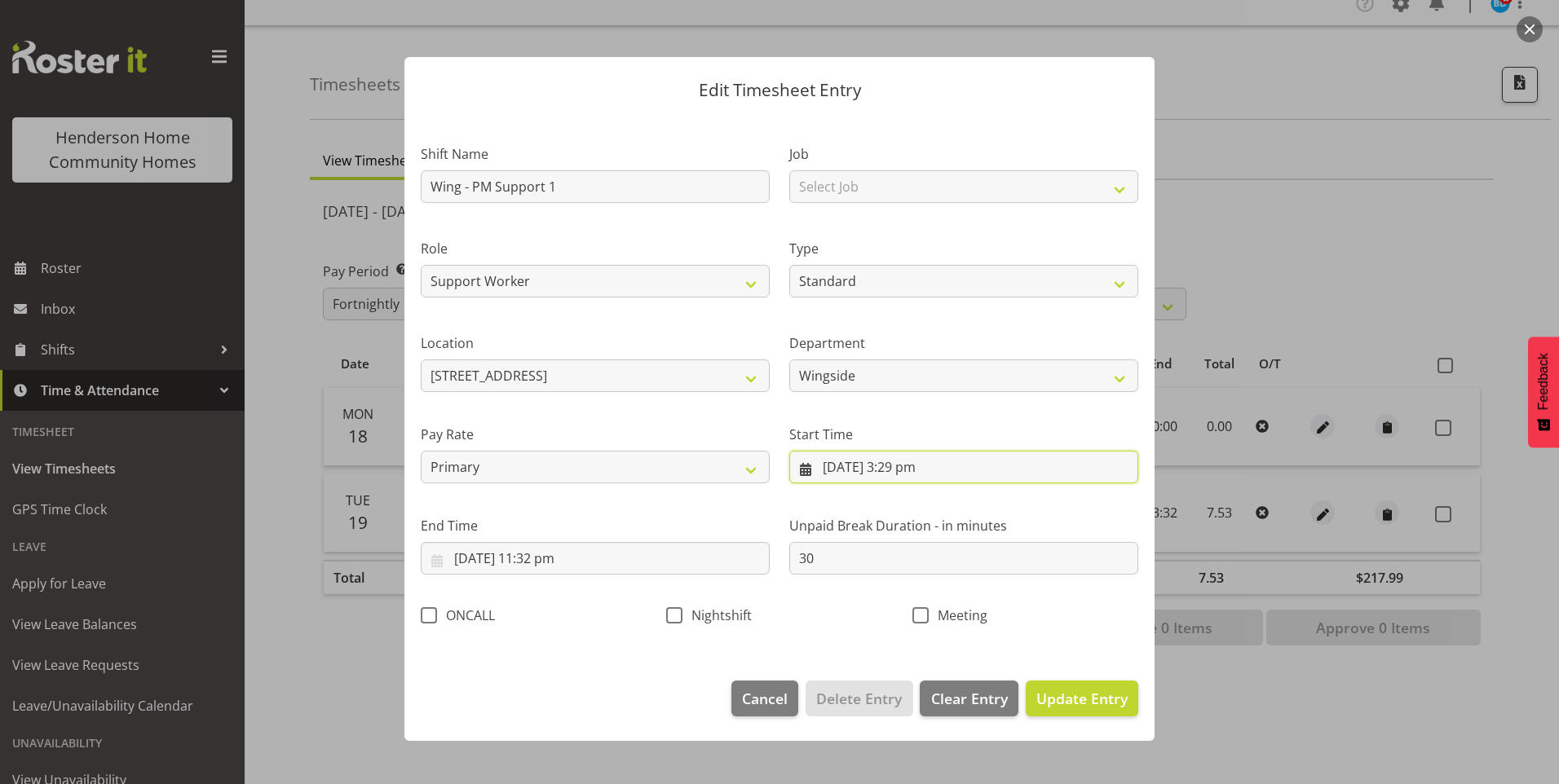
click at [926, 476] on input "[DATE] 3:29 pm" at bounding box center [963, 467] width 349 height 32
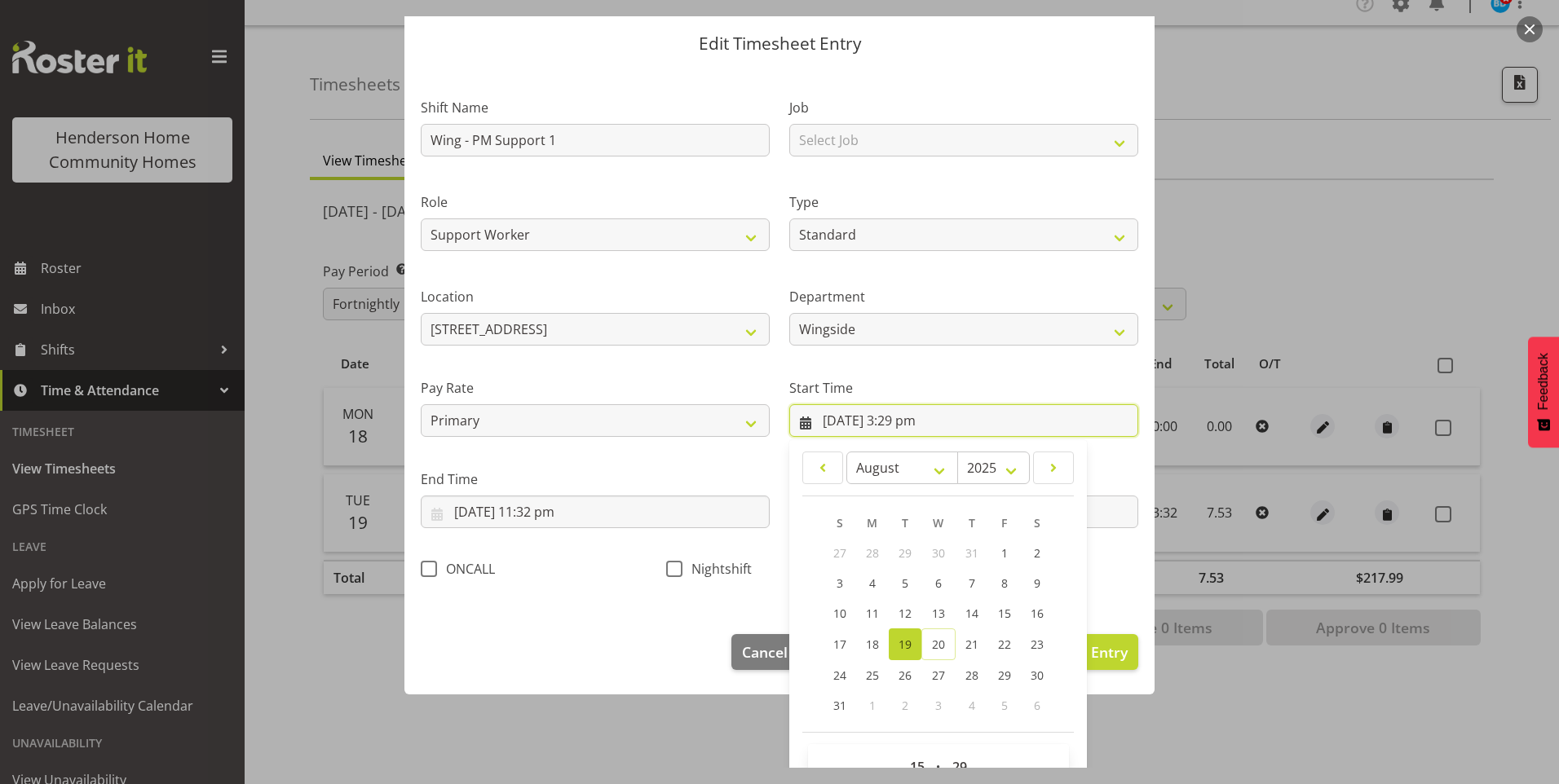
scroll to position [88, 0]
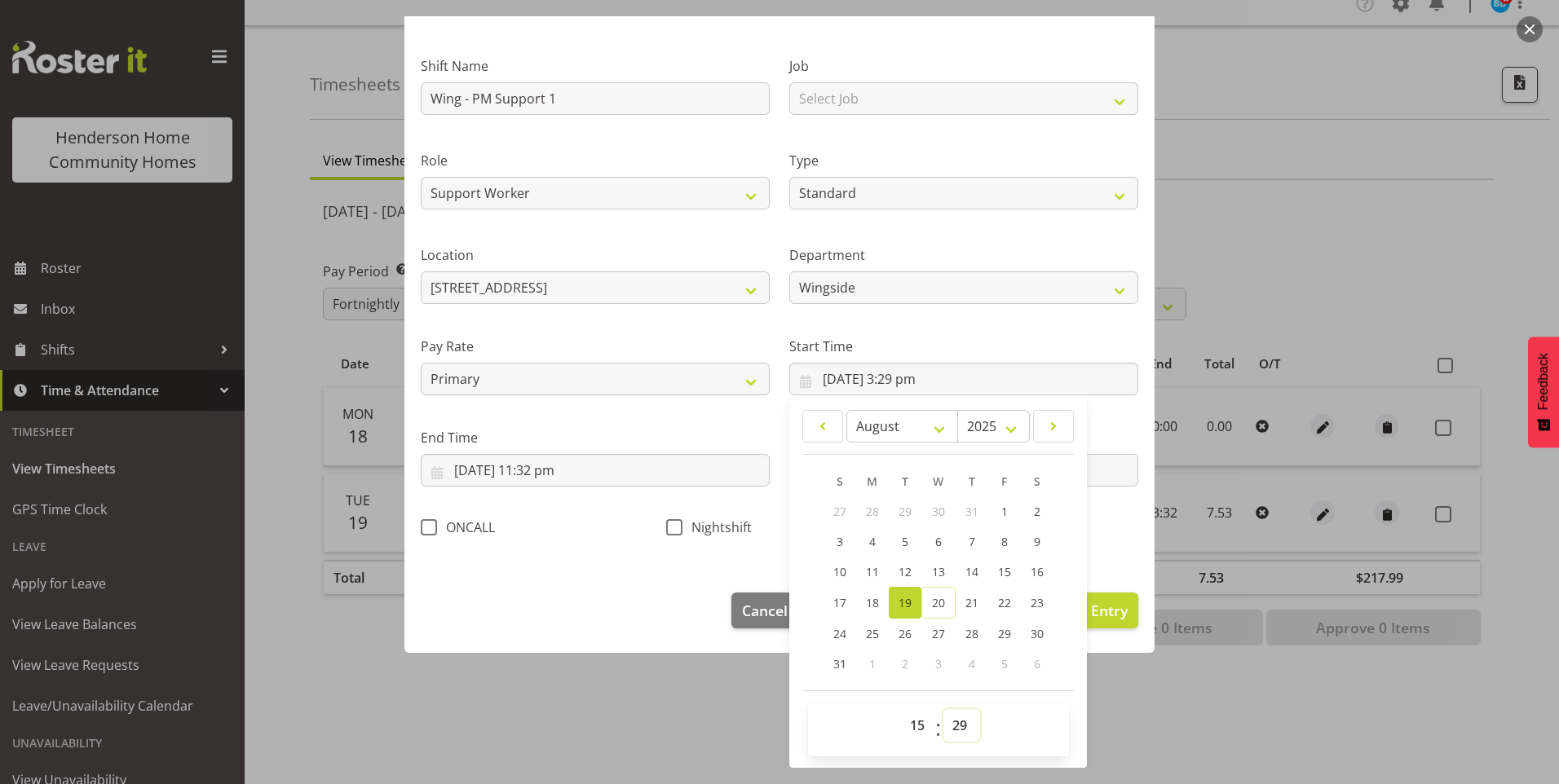
click at [950, 732] on select "00 01 02 03 04 05 06 07 08 09 10 11 12 13 14 15 16 17 18 19 20 21 22 23 24 25 2…" at bounding box center [962, 725] width 37 height 32
select select "30"
click at [944, 709] on select "00 01 02 03 04 05 06 07 08 09 10 11 12 13 14 15 16 17 18 19 20 21 22 23 24 25 2…" at bounding box center [962, 725] width 37 height 32
type input "[DATE] 3:30 pm"
click at [564, 477] on input "[DATE] 11:32 pm" at bounding box center [595, 470] width 349 height 32
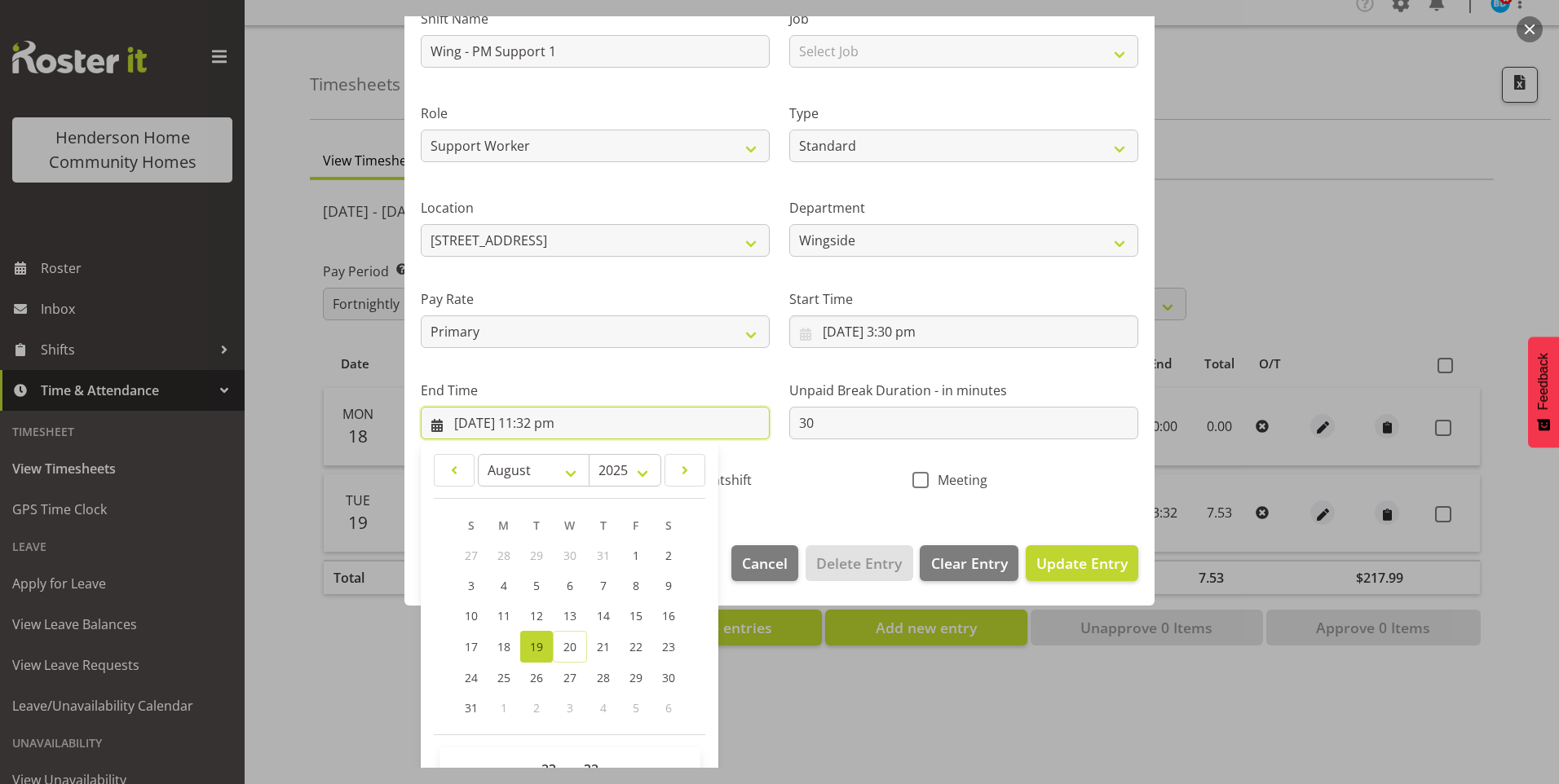
scroll to position [179, 0]
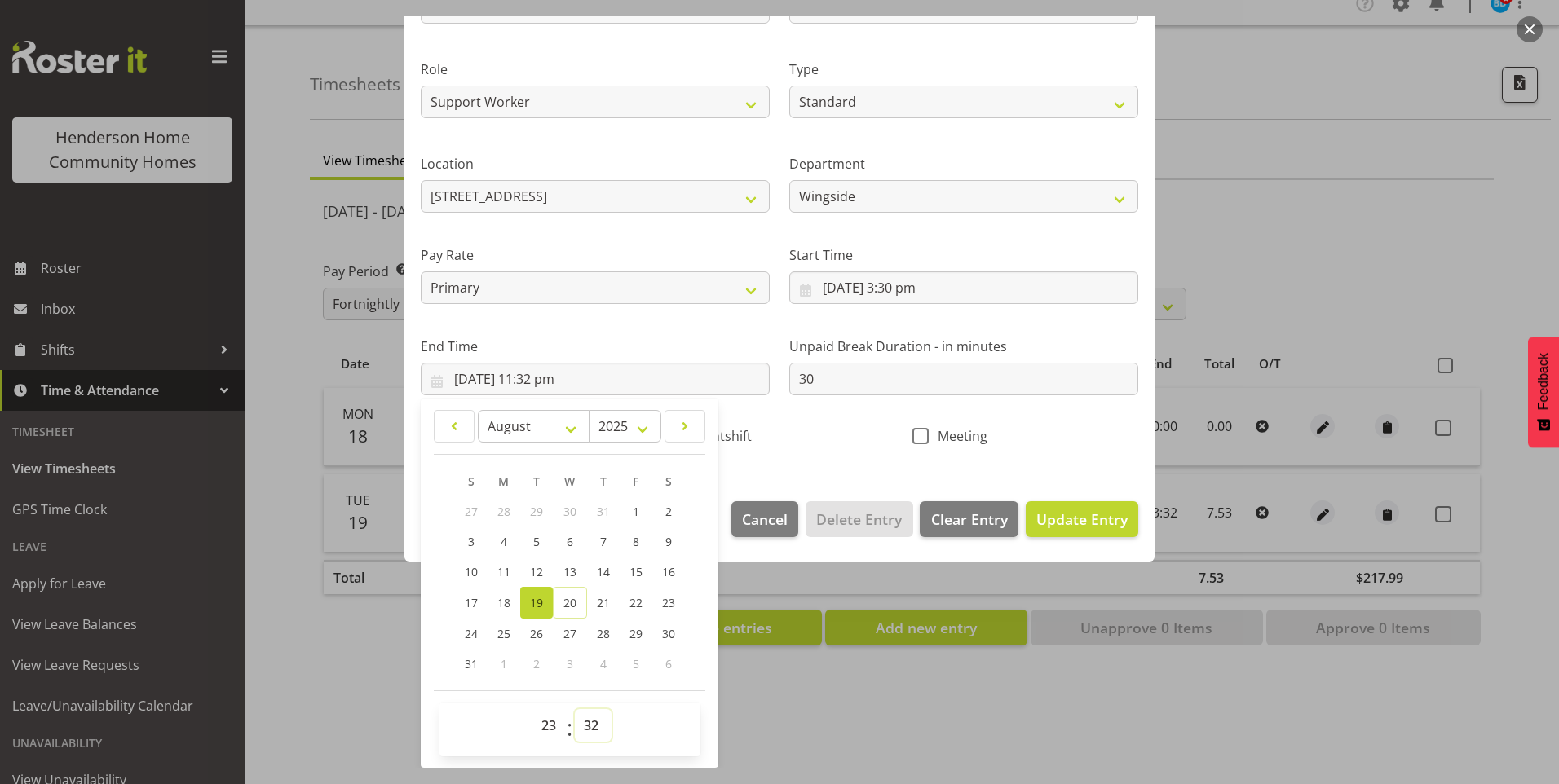
drag, startPoint x: 601, startPoint y: 725, endPoint x: 596, endPoint y: 710, distance: 15.8
click at [601, 725] on select "00 01 02 03 04 05 06 07 08 09 10 11 12 13 14 15 16 17 18 19 20 21 22 23 24 25 2…" at bounding box center [593, 725] width 37 height 32
select select "30"
click at [575, 709] on select "00 01 02 03 04 05 06 07 08 09 10 11 12 13 14 15 16 17 18 19 20 21 22 23 24 25 2…" at bounding box center [593, 725] width 37 height 32
type input "[DATE] 11:30 pm"
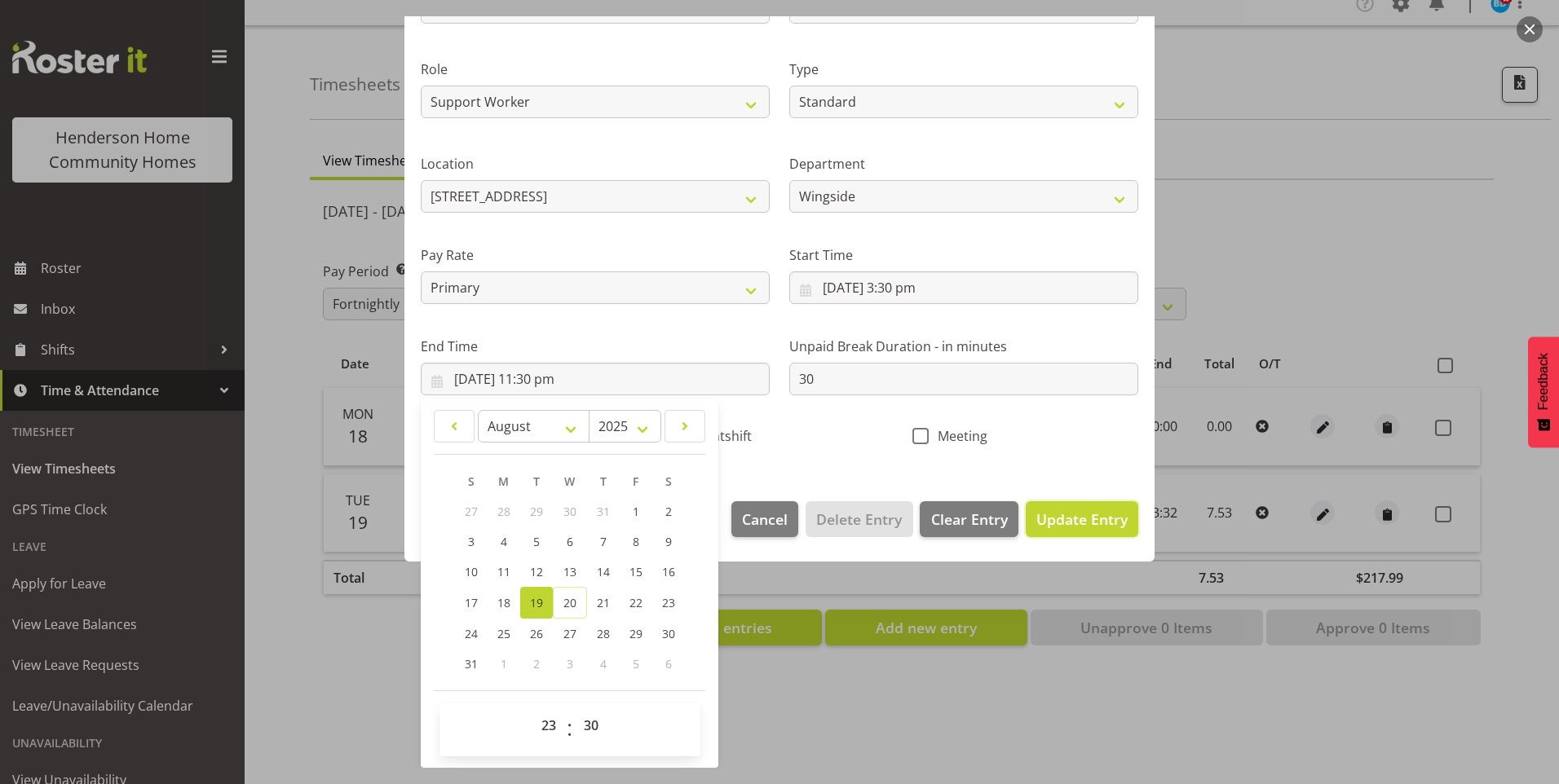
click at [1084, 527] on span "Update Entry" at bounding box center [1081, 520] width 91 height 20
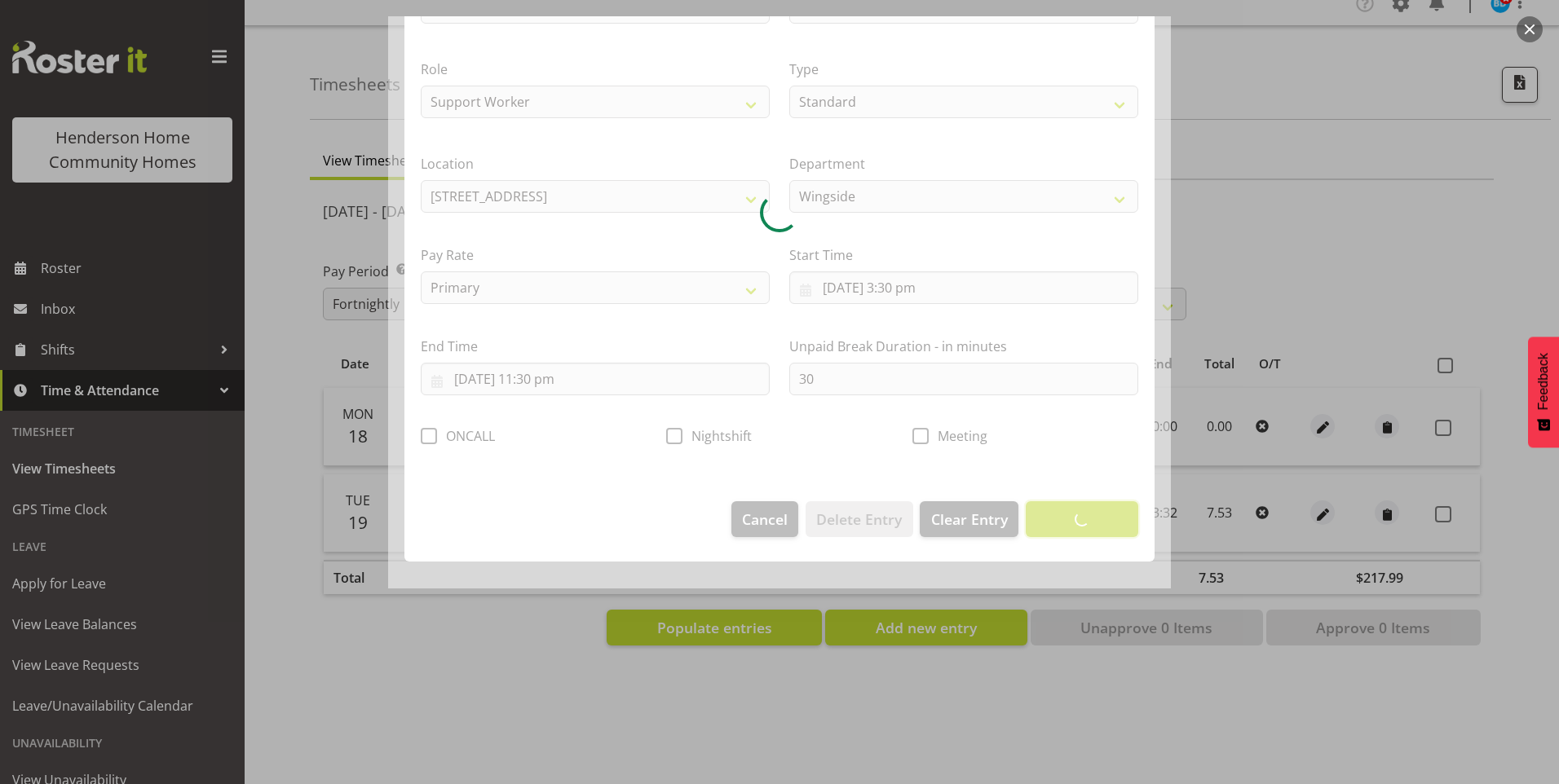
scroll to position [0, 0]
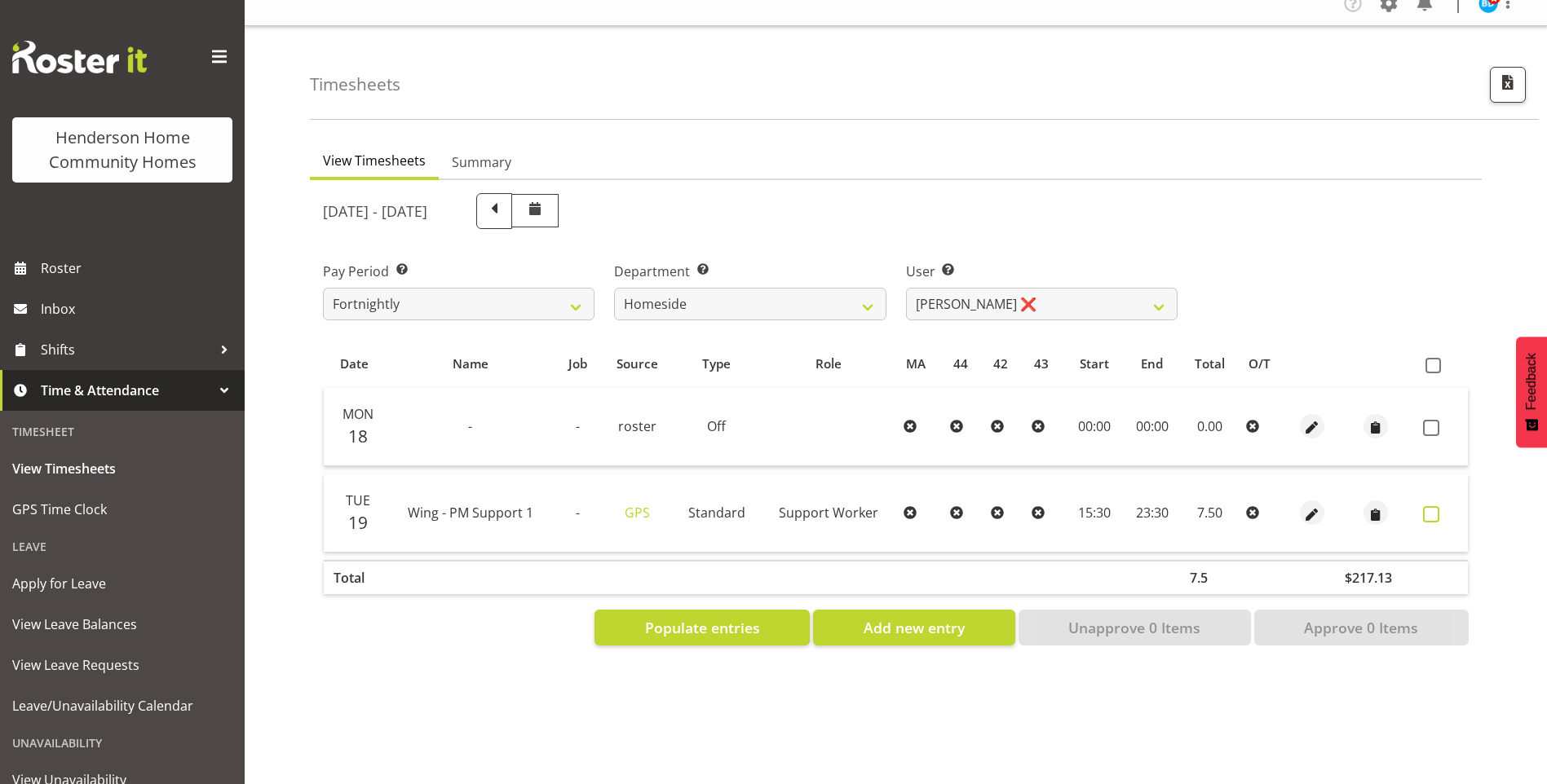
click at [1438, 506] on span at bounding box center [1432, 515] width 16 height 16
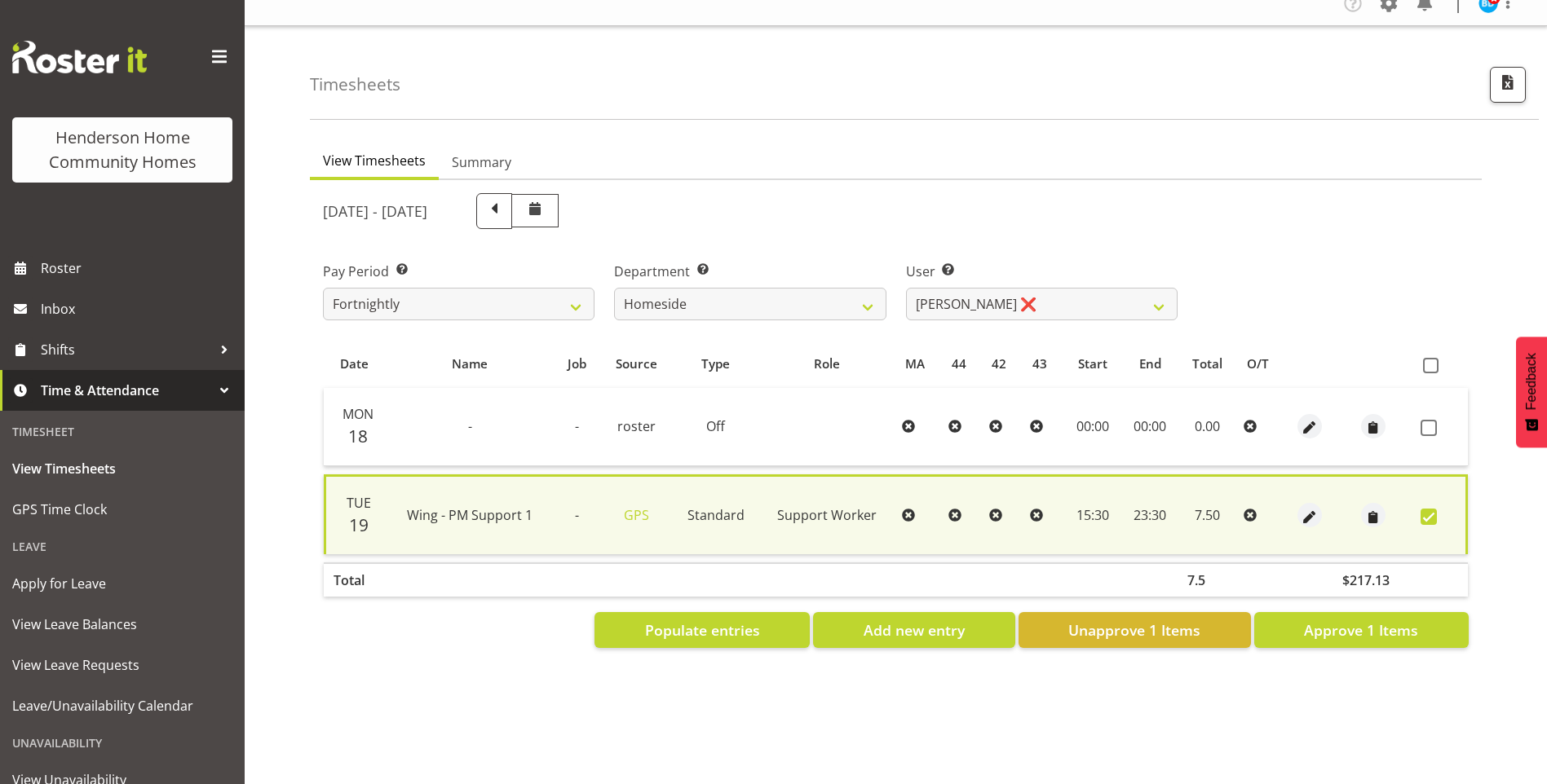
click at [1397, 598] on div "Date Name Job Source Type Role MA 44 42 43 Start End Total O/T Mon 18 - - roste…" at bounding box center [895, 494] width 1146 height 308
click at [1387, 624] on span "Approve 1 Items" at bounding box center [1361, 631] width 114 height 22
checkbox input "false"
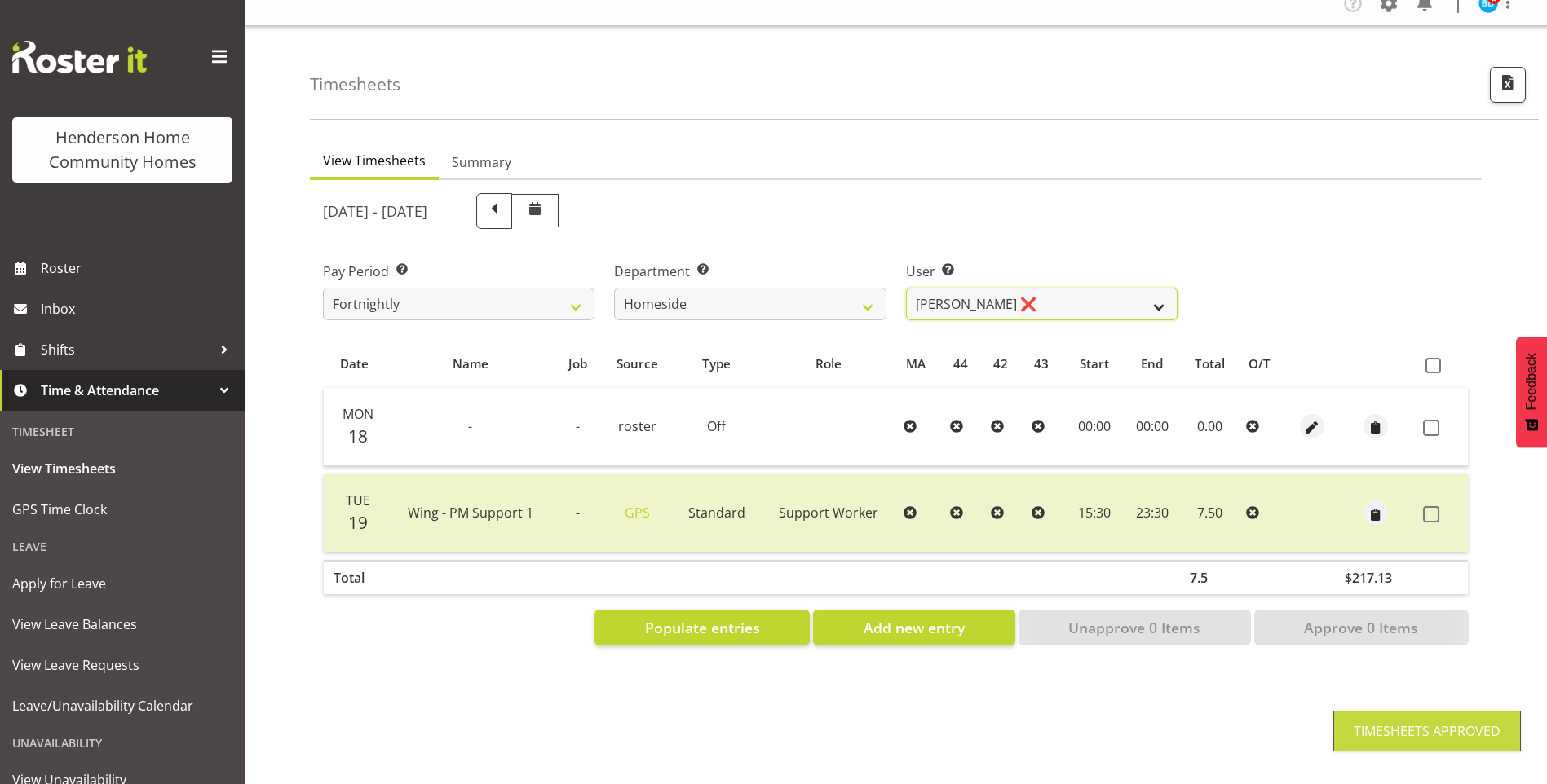
click at [1006, 297] on select "[PERSON_NAME] ❌ [PERSON_NAME] ❌ [PERSON_NAME] (BK) [PERSON_NAME] ❌ [PERSON_NAME…" at bounding box center [1041, 304] width 271 height 32
select select "10096"
click at [906, 287] on select "[PERSON_NAME] ❌ [PERSON_NAME] ❌ [PERSON_NAME] (BK) [PERSON_NAME] ❌ [PERSON_NAME…" at bounding box center [1041, 304] width 271 height 32
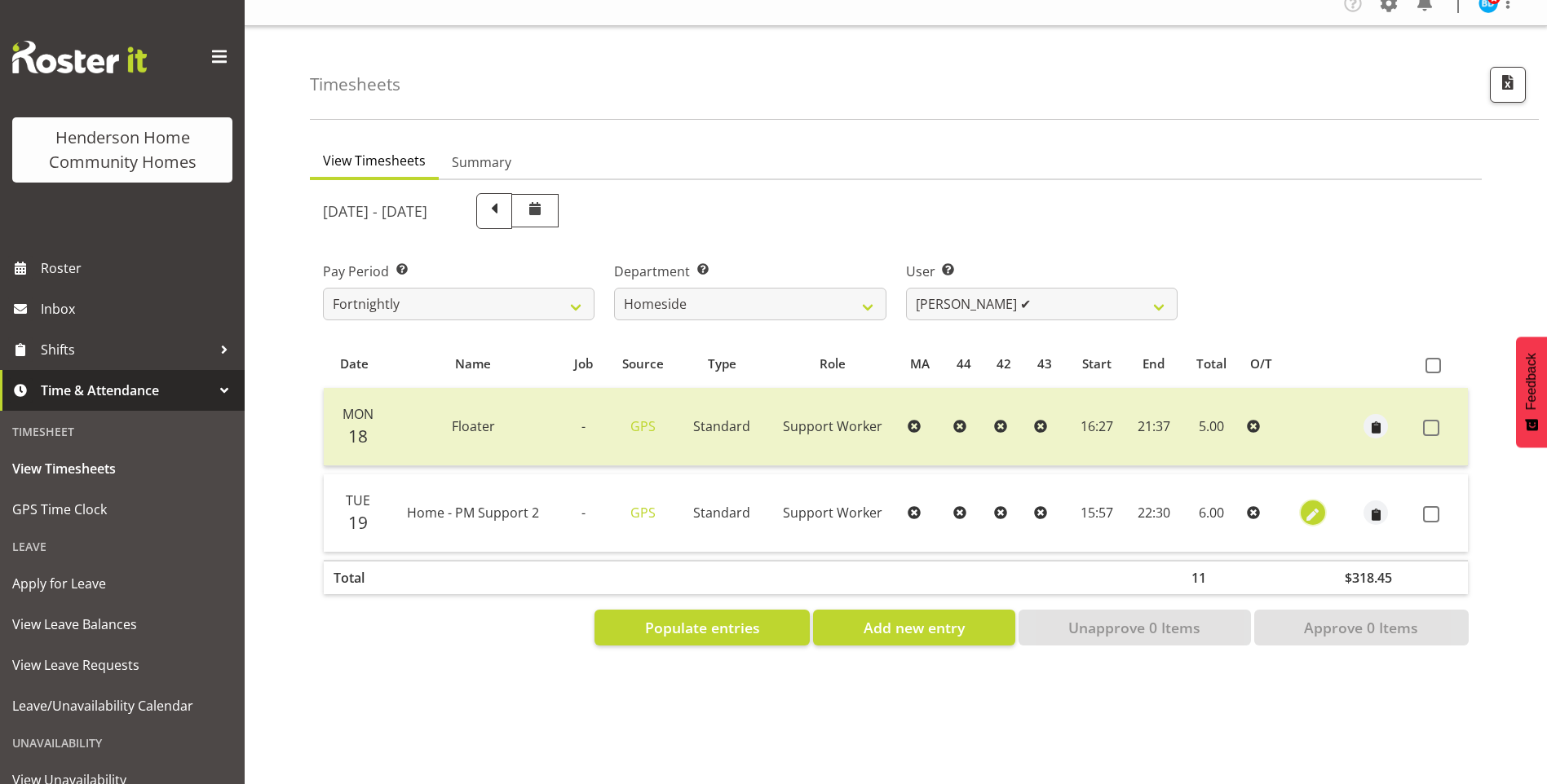
click at [1304, 501] on span "button" at bounding box center [1313, 513] width 19 height 23
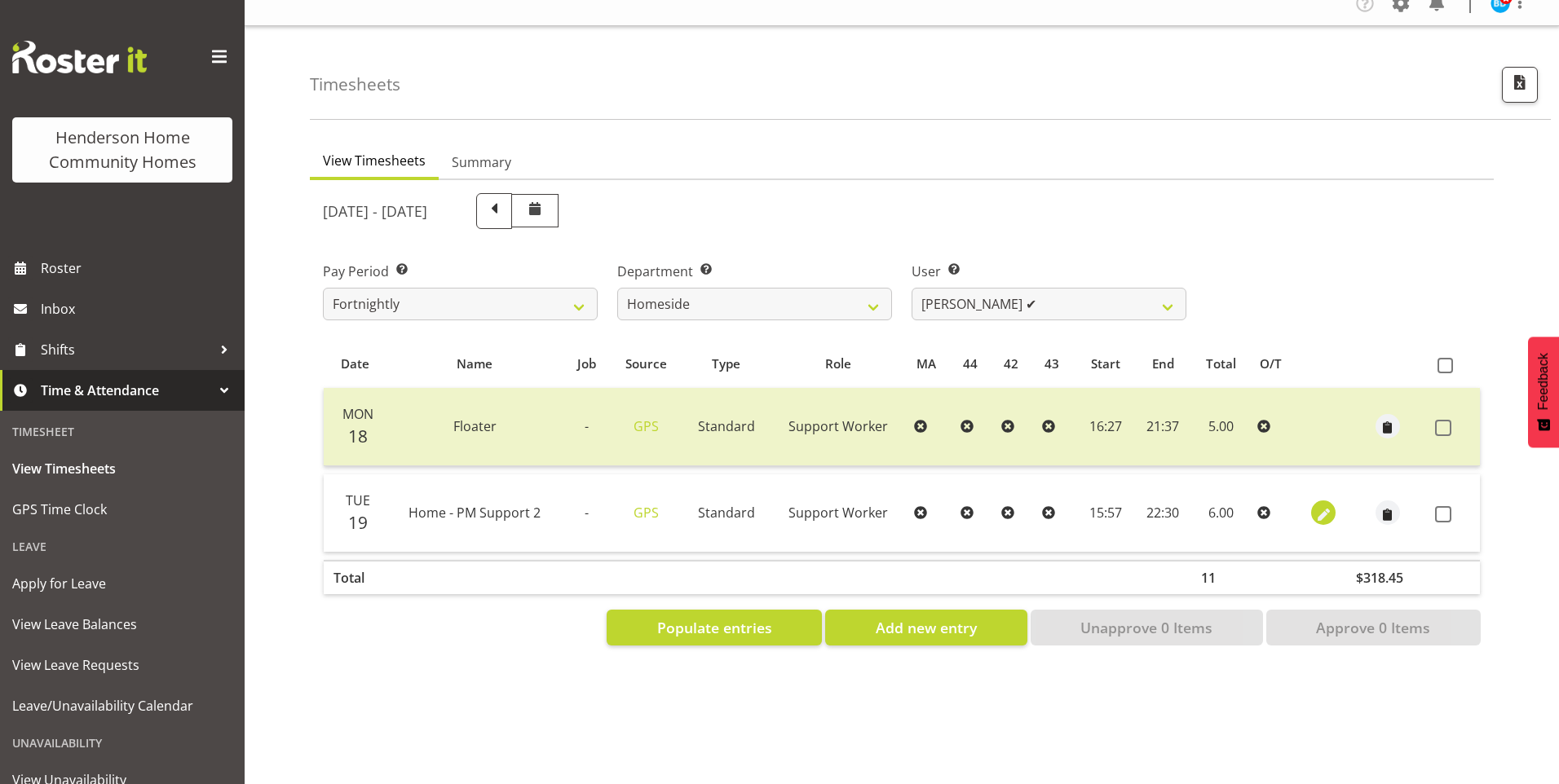
select select "Standard"
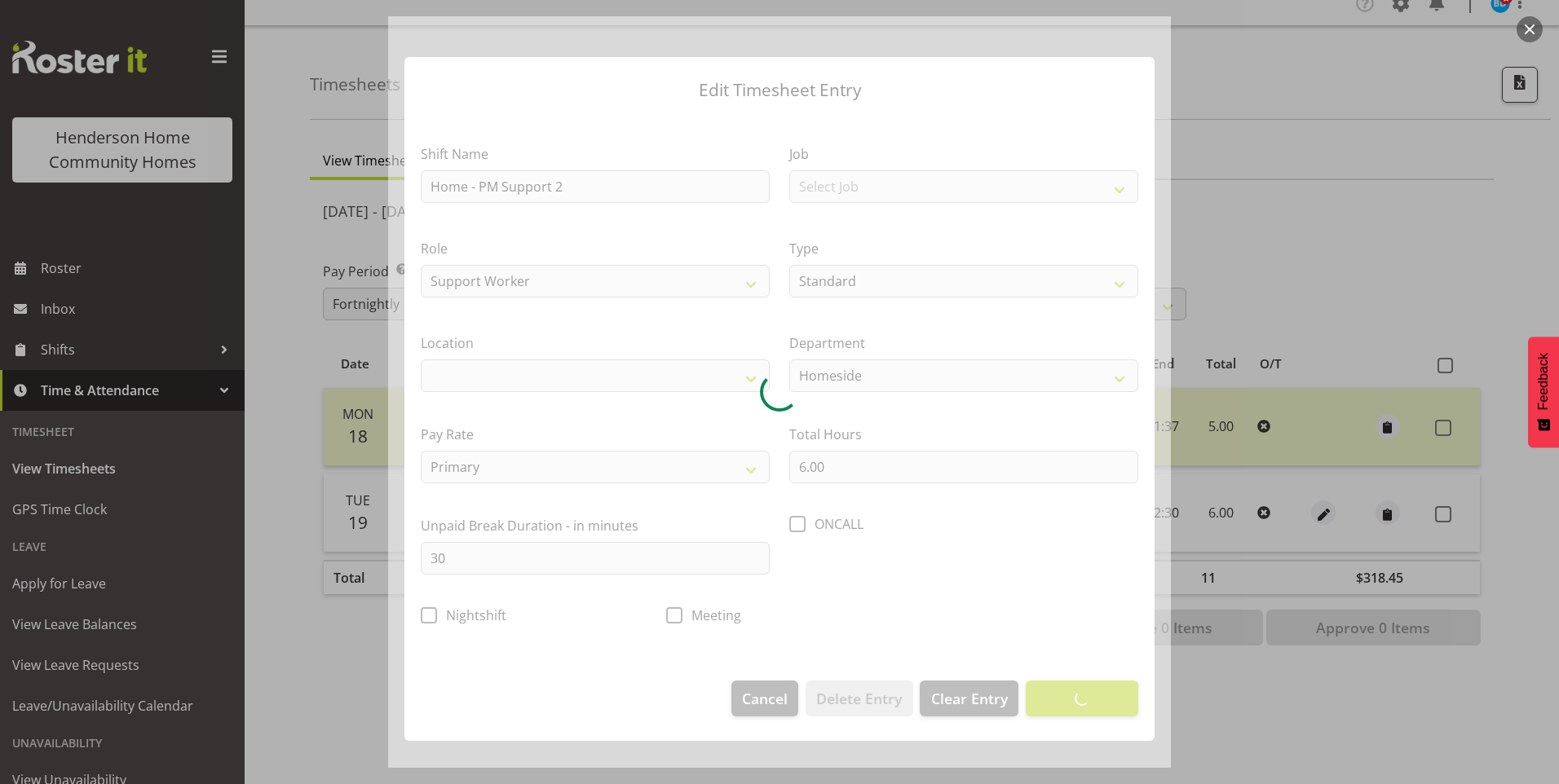
select select "1067"
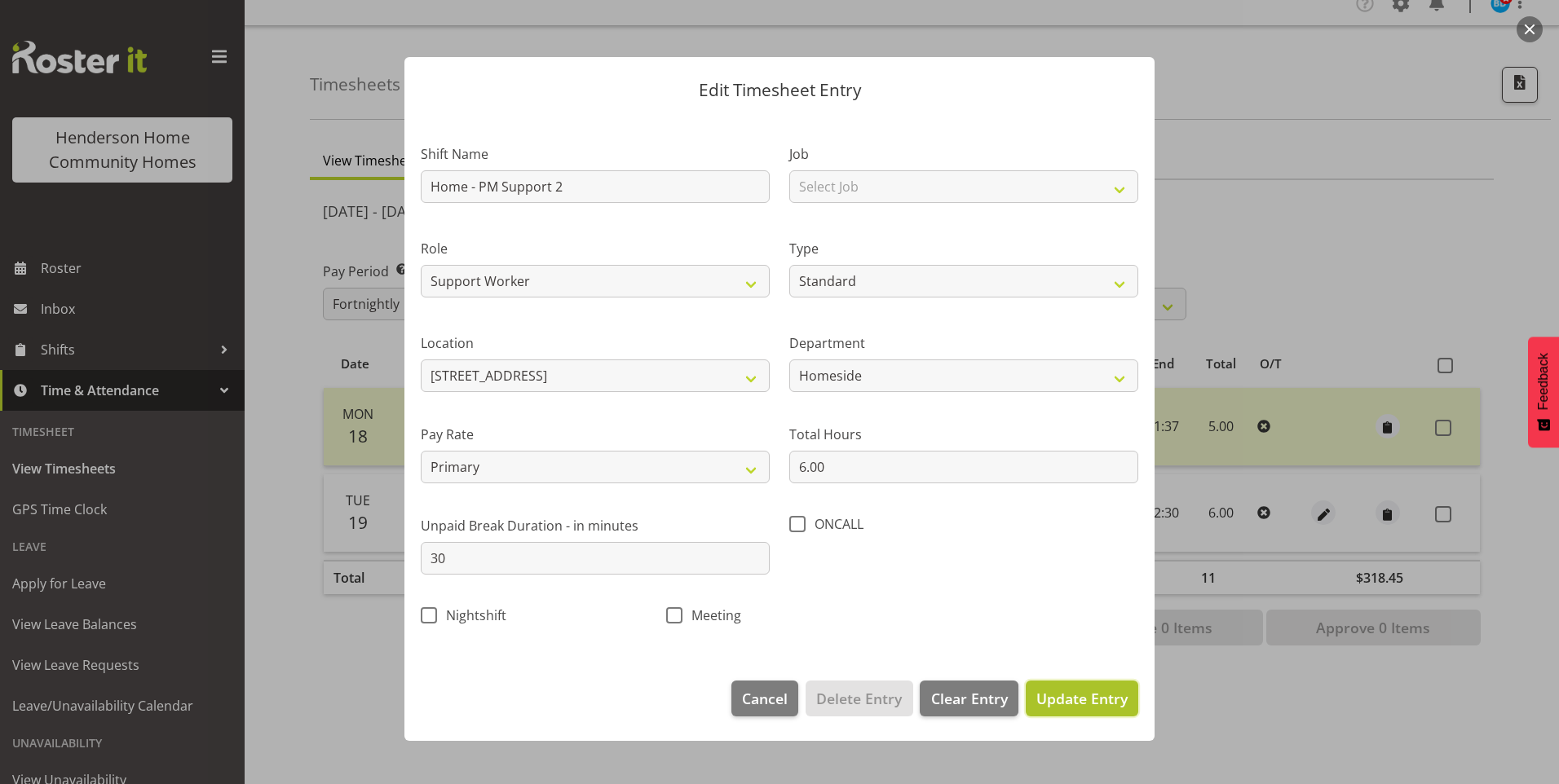
click at [1098, 704] on span "Update Entry" at bounding box center [1081, 699] width 91 height 20
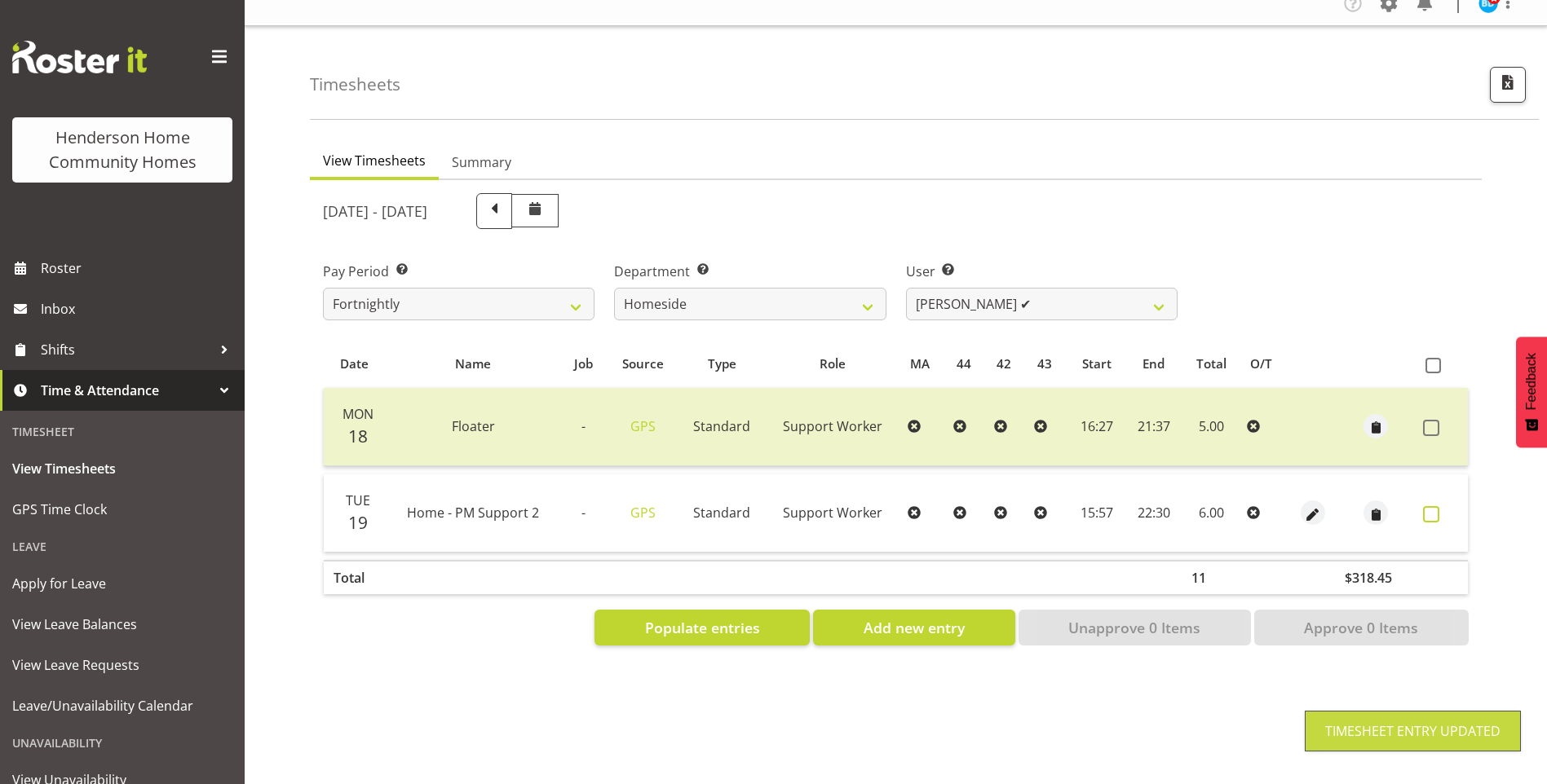
click at [1435, 506] on span at bounding box center [1432, 515] width 16 height 16
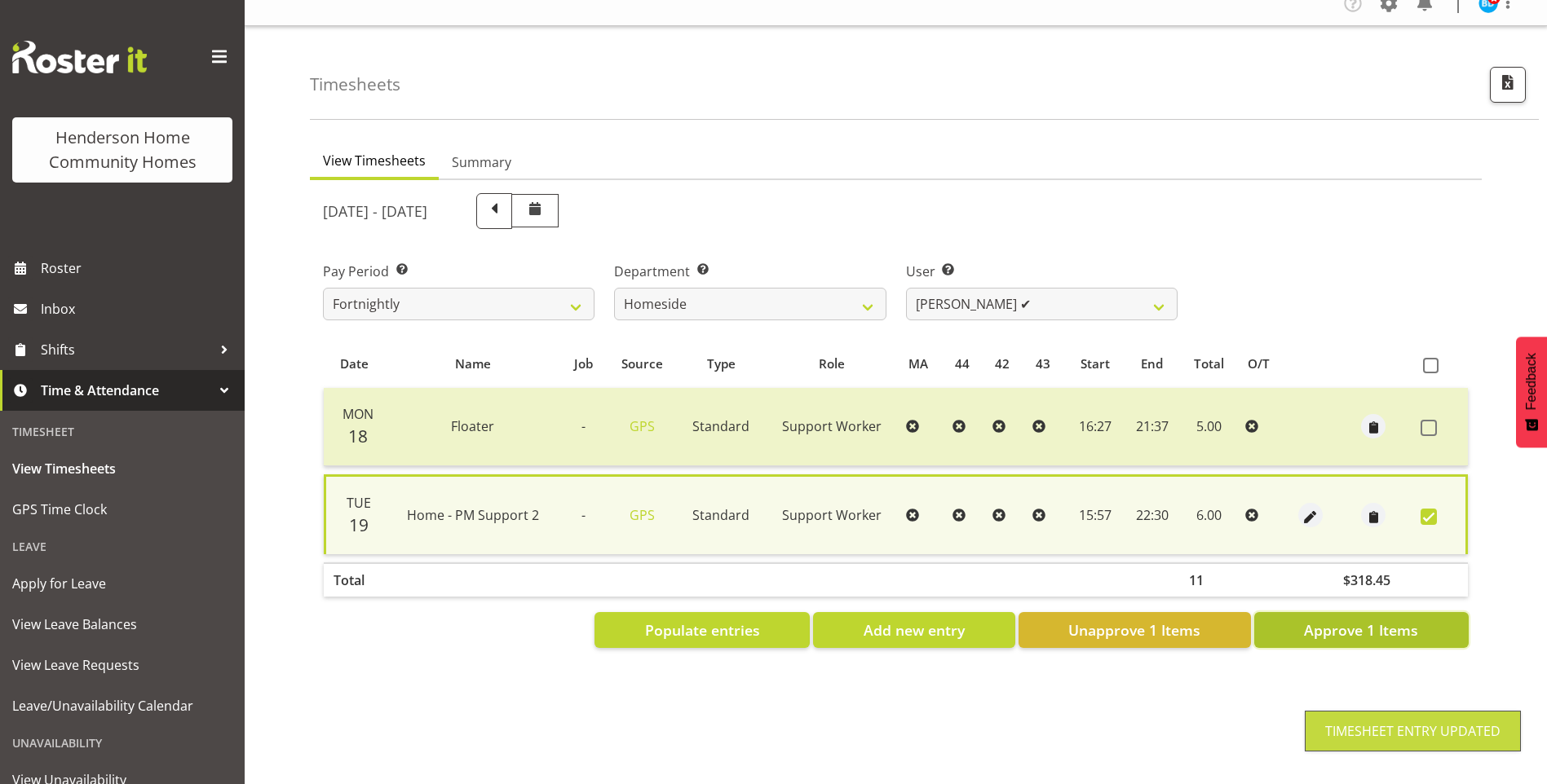
click at [1372, 620] on span "Approve 1 Items" at bounding box center [1361, 631] width 114 height 22
checkbox input "false"
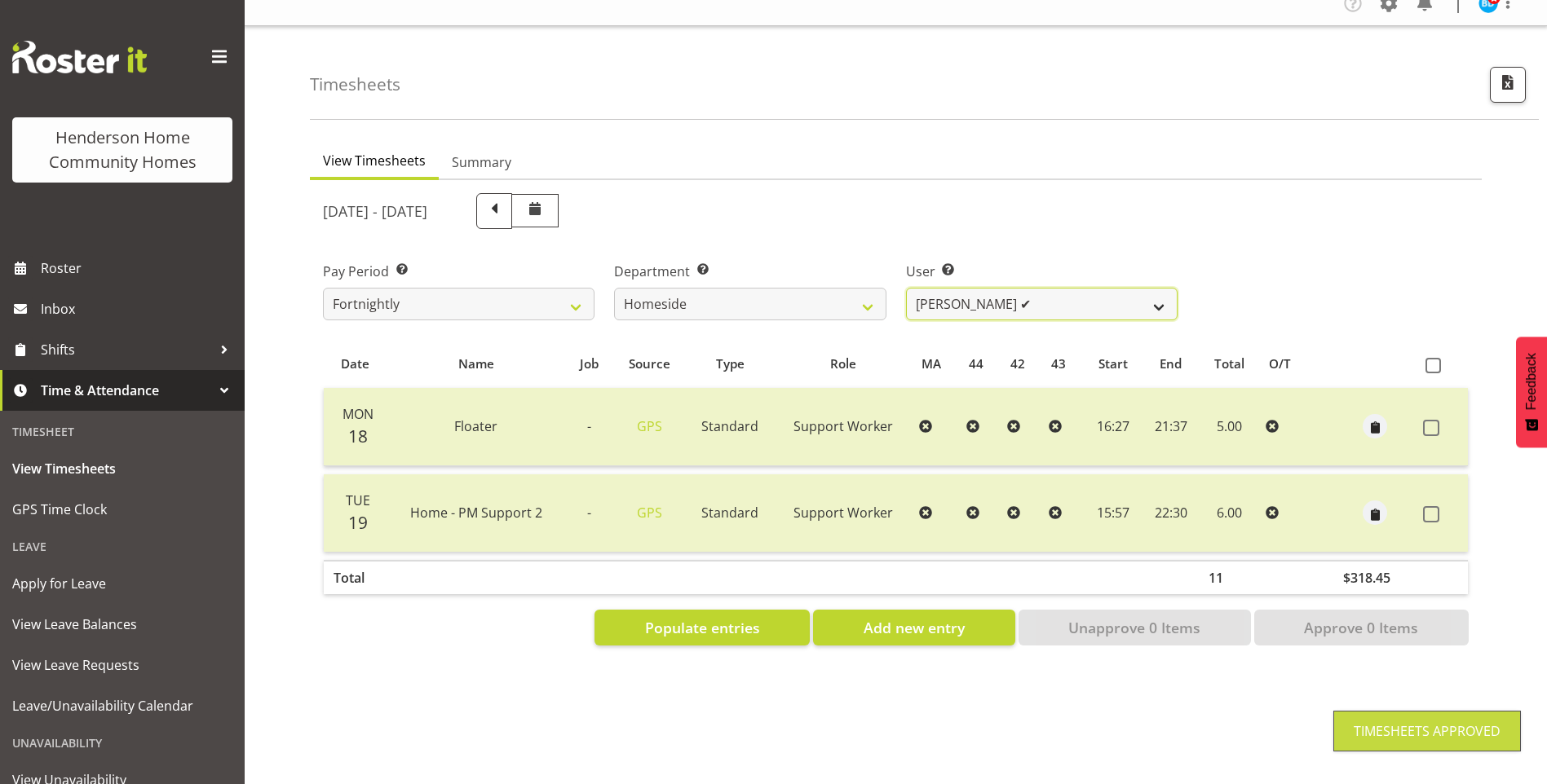
click at [956, 288] on select "[PERSON_NAME] ❌ [PERSON_NAME] ❌ [PERSON_NAME] (BK) [PERSON_NAME] ❌ [PERSON_NAME…" at bounding box center [1041, 304] width 271 height 32
select select "10095"
click at [906, 287] on select "[PERSON_NAME] ❌ [PERSON_NAME] ❌ [PERSON_NAME] (BK) [PERSON_NAME] ❌ [PERSON_NAME…" at bounding box center [1041, 304] width 271 height 32
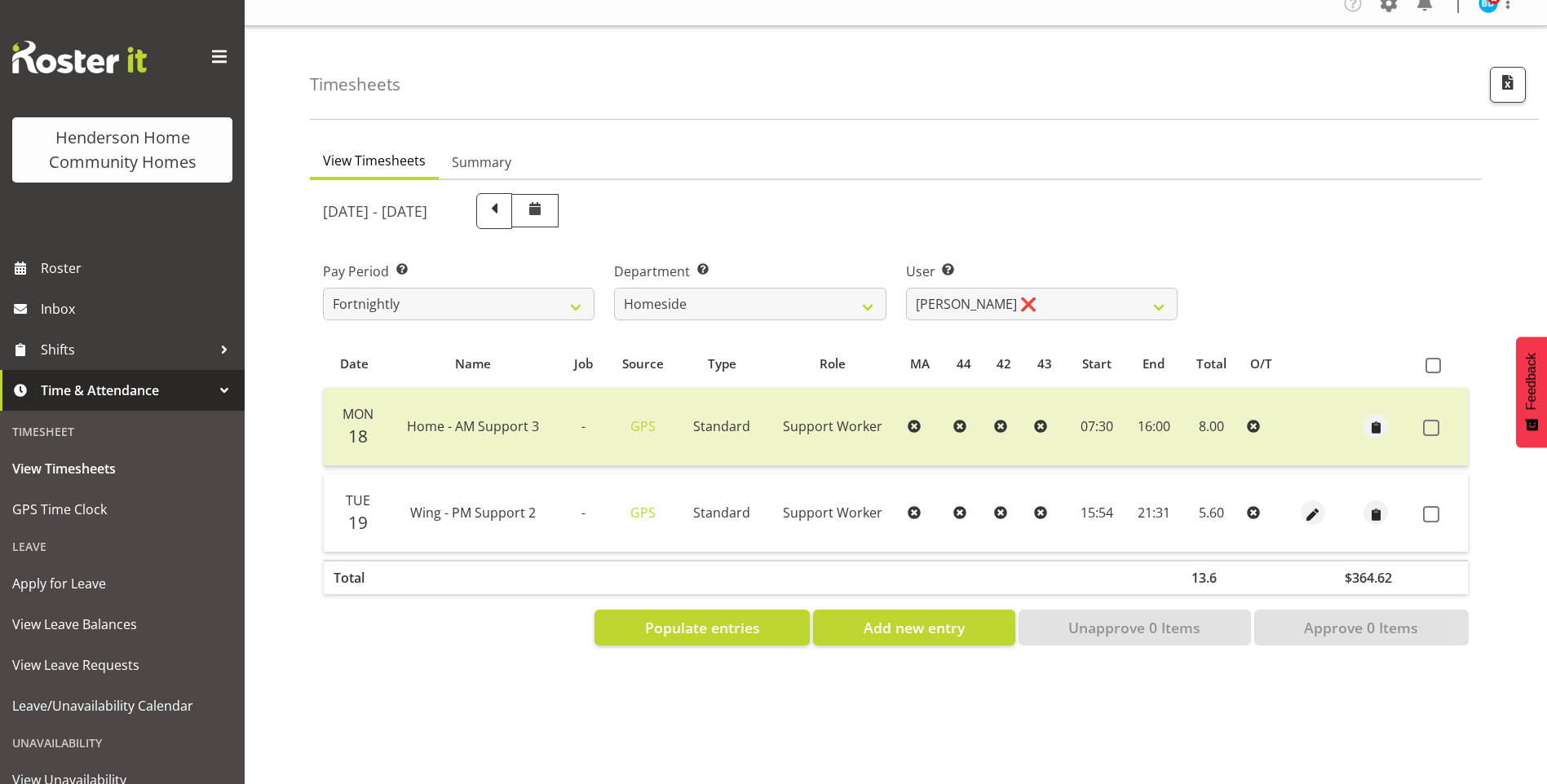
click at [1325, 501] on div at bounding box center [1314, 513] width 32 height 24
click at [1324, 501] on div at bounding box center [1314, 513] width 32 height 24
click at [1307, 506] on span "button" at bounding box center [1313, 515] width 19 height 19
select select "Standard"
select select "749"
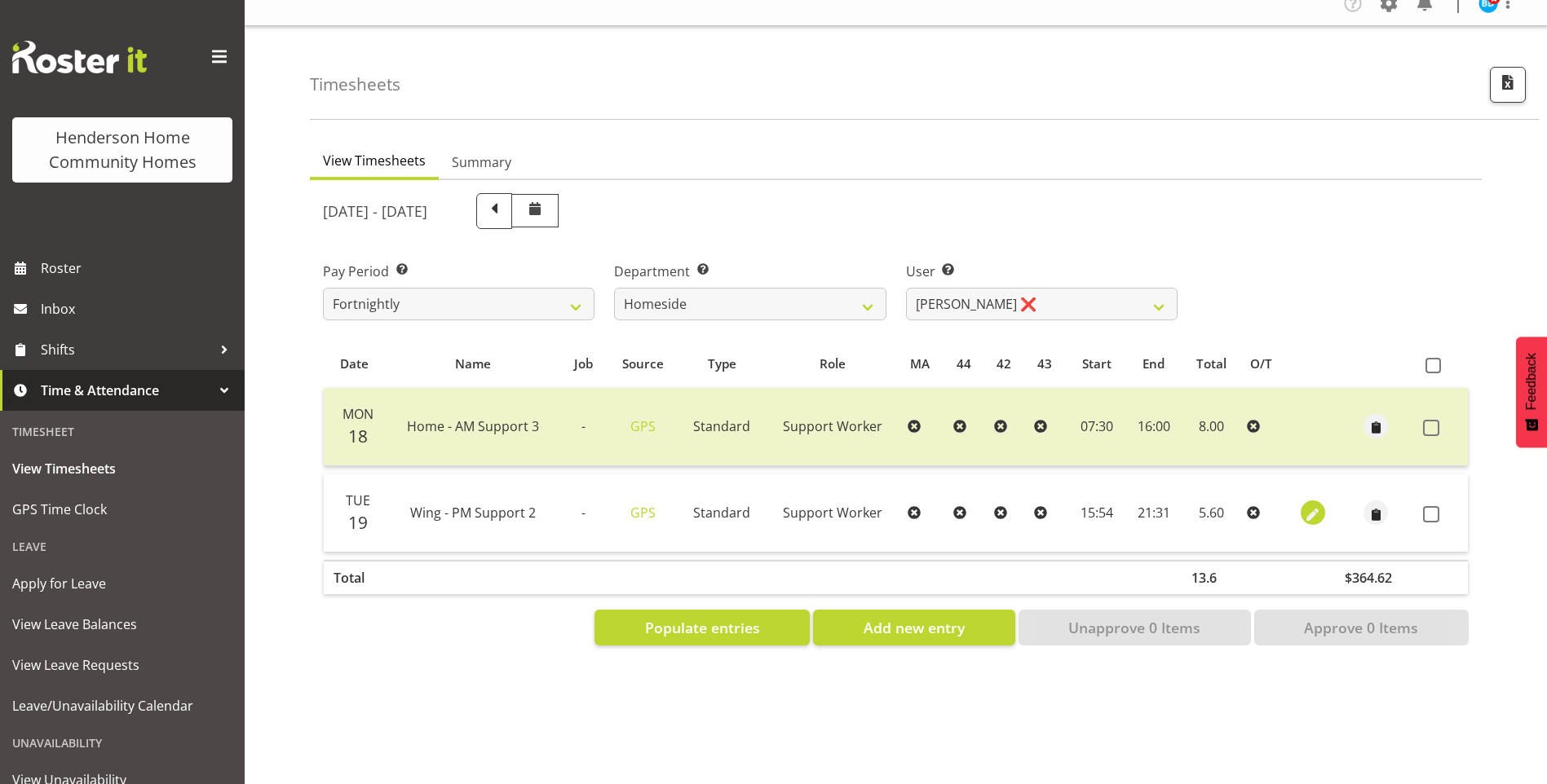
select select "7"
select select "2025"
select select "15"
select select "54"
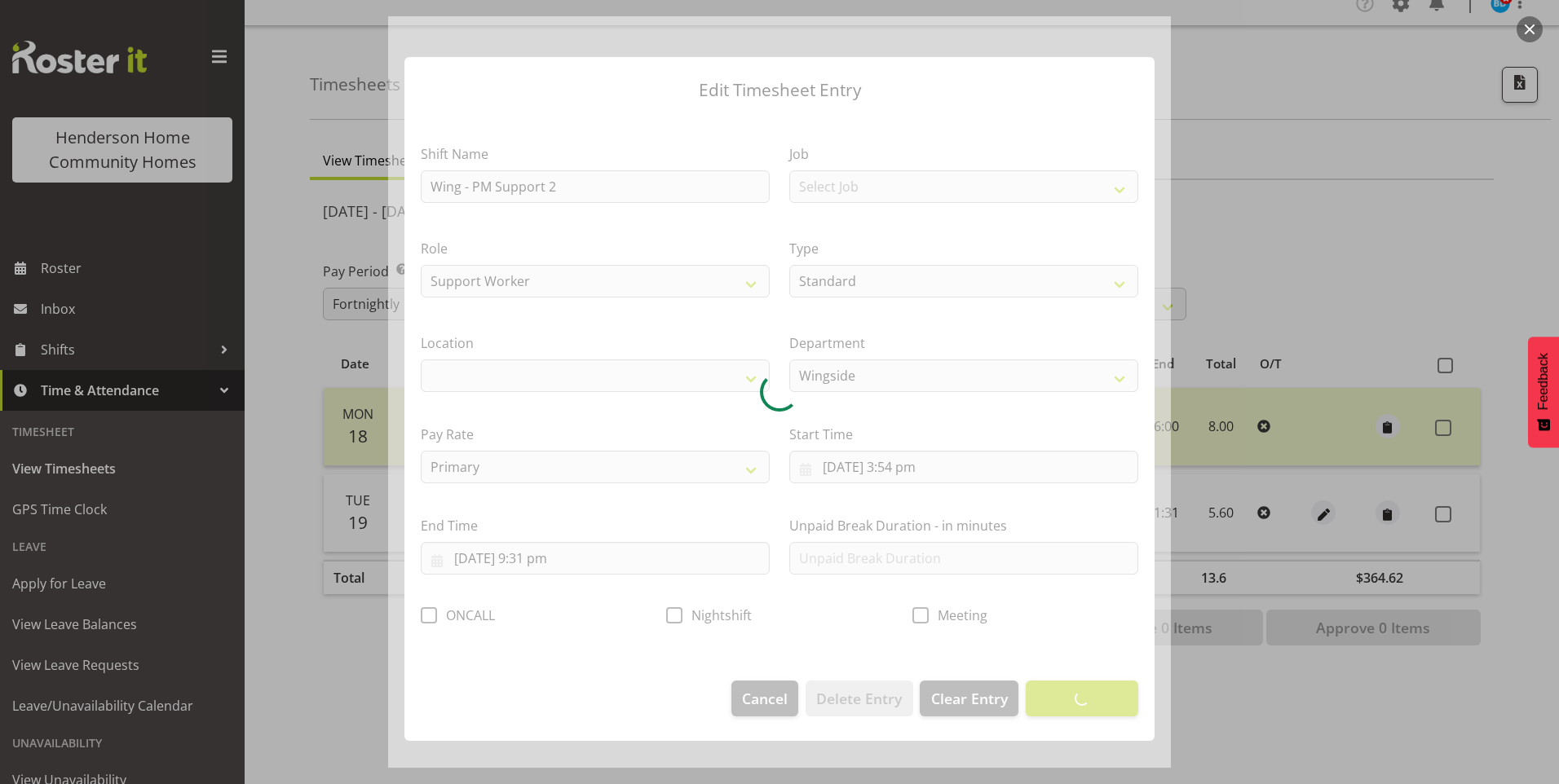
select select "1071"
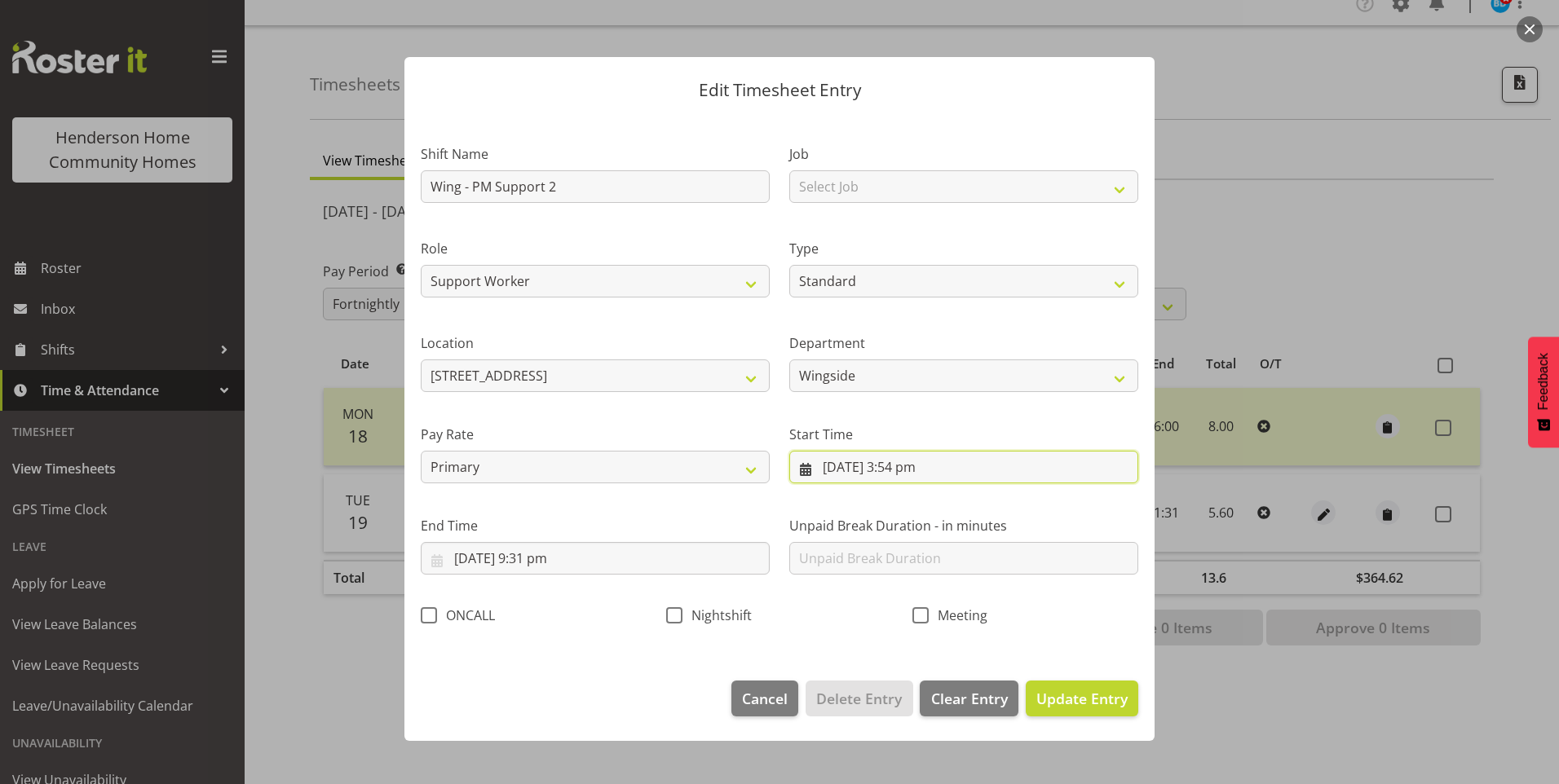
click at [924, 471] on input "[DATE] 3:54 pm" at bounding box center [963, 467] width 349 height 32
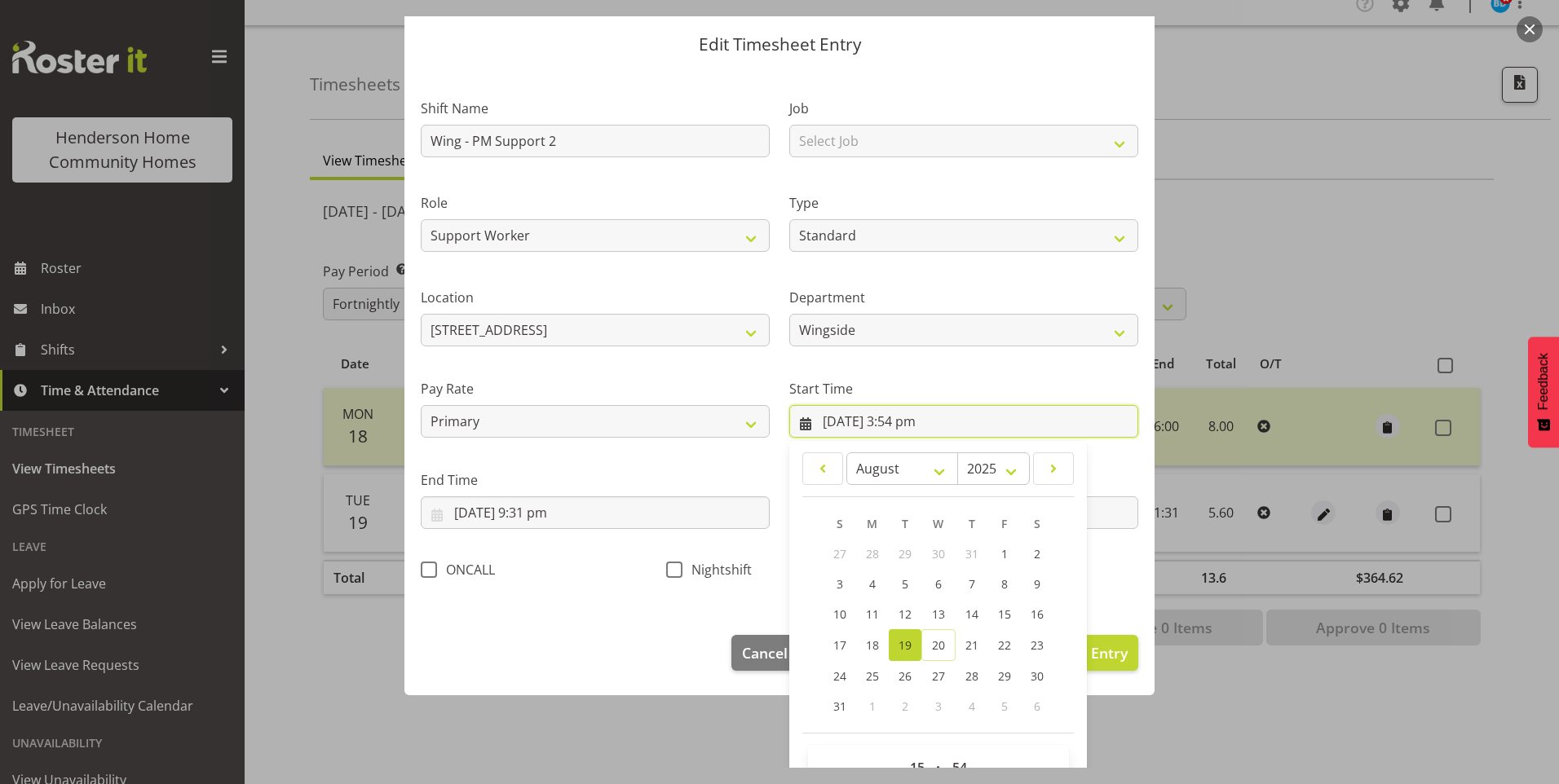
scroll to position [88, 0]
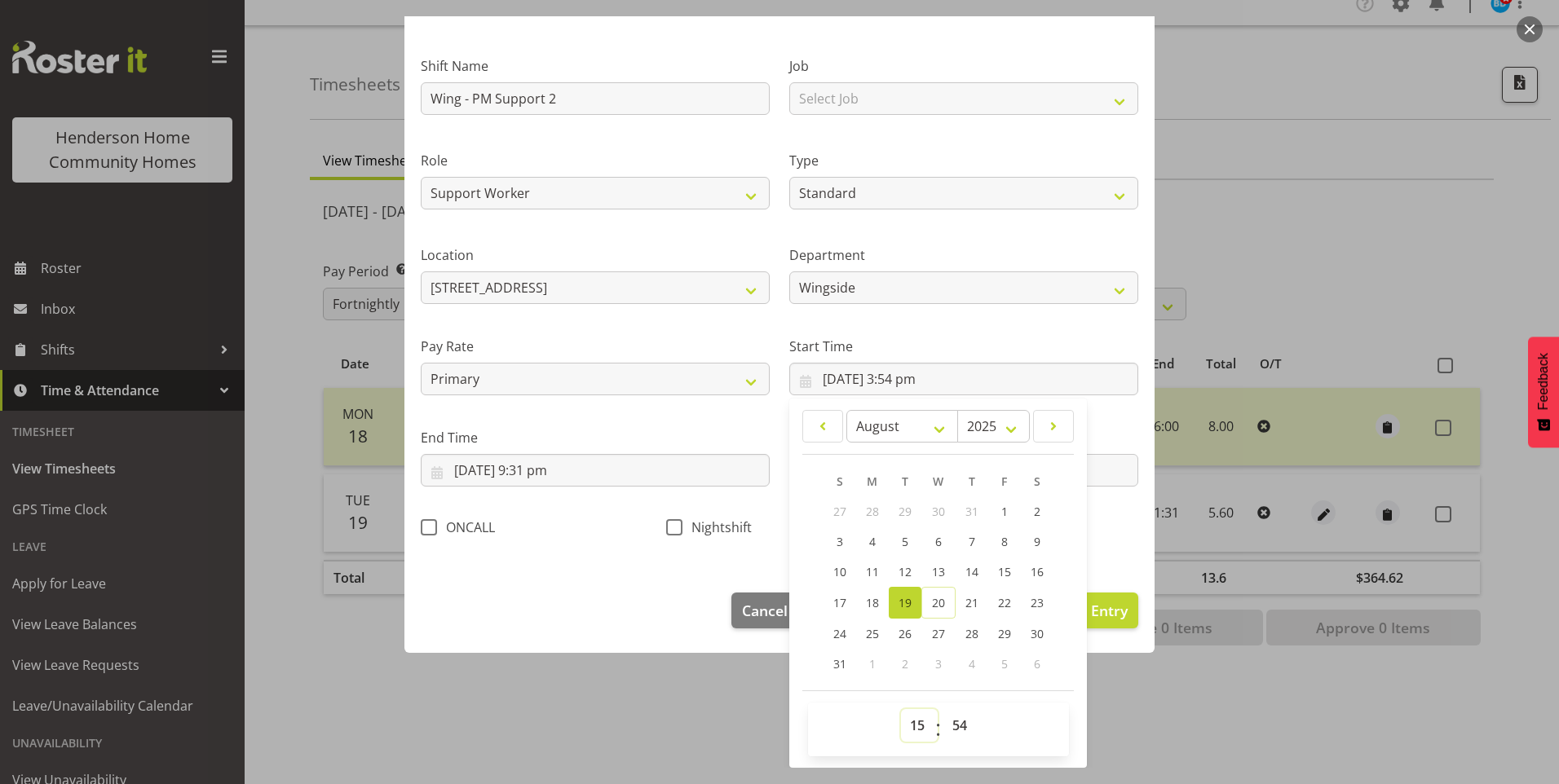
click at [913, 725] on select "00 01 02 03 04 05 06 07 08 09 10 11 12 13 14 15 16 17 18 19 20 21 22 23" at bounding box center [919, 725] width 37 height 32
select select "16"
click at [901, 709] on select "00 01 02 03 04 05 06 07 08 09 10 11 12 13 14 15 16 17 18 19 20 21 22 23" at bounding box center [919, 725] width 37 height 32
type input "[DATE] 4:54 pm"
drag, startPoint x: 957, startPoint y: 725, endPoint x: 961, endPoint y: 713, distance: 12.6
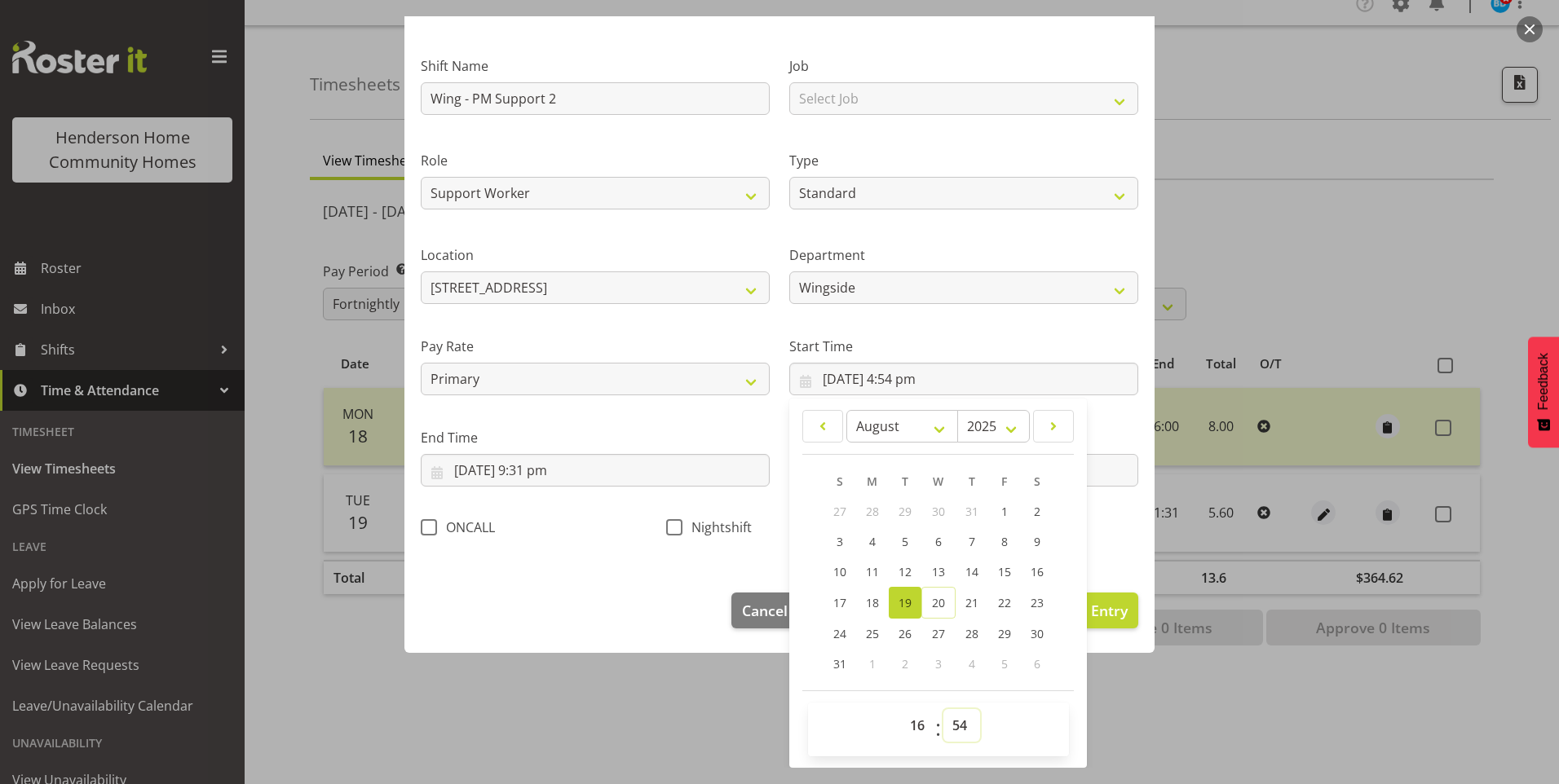
click at [959, 723] on select "00 01 02 03 04 05 06 07 08 09 10 11 12 13 14 15 16 17 18 19 20 21 22 23 24 25 2…" at bounding box center [962, 725] width 37 height 32
select select "0"
click at [944, 709] on select "00 01 02 03 04 05 06 07 08 09 10 11 12 13 14 15 16 17 18 19 20 21 22 23 24 25 2…" at bounding box center [962, 725] width 37 height 32
type input "[DATE] 4:00 pm"
click at [549, 475] on input "[DATE] 9:31 pm" at bounding box center [595, 470] width 349 height 32
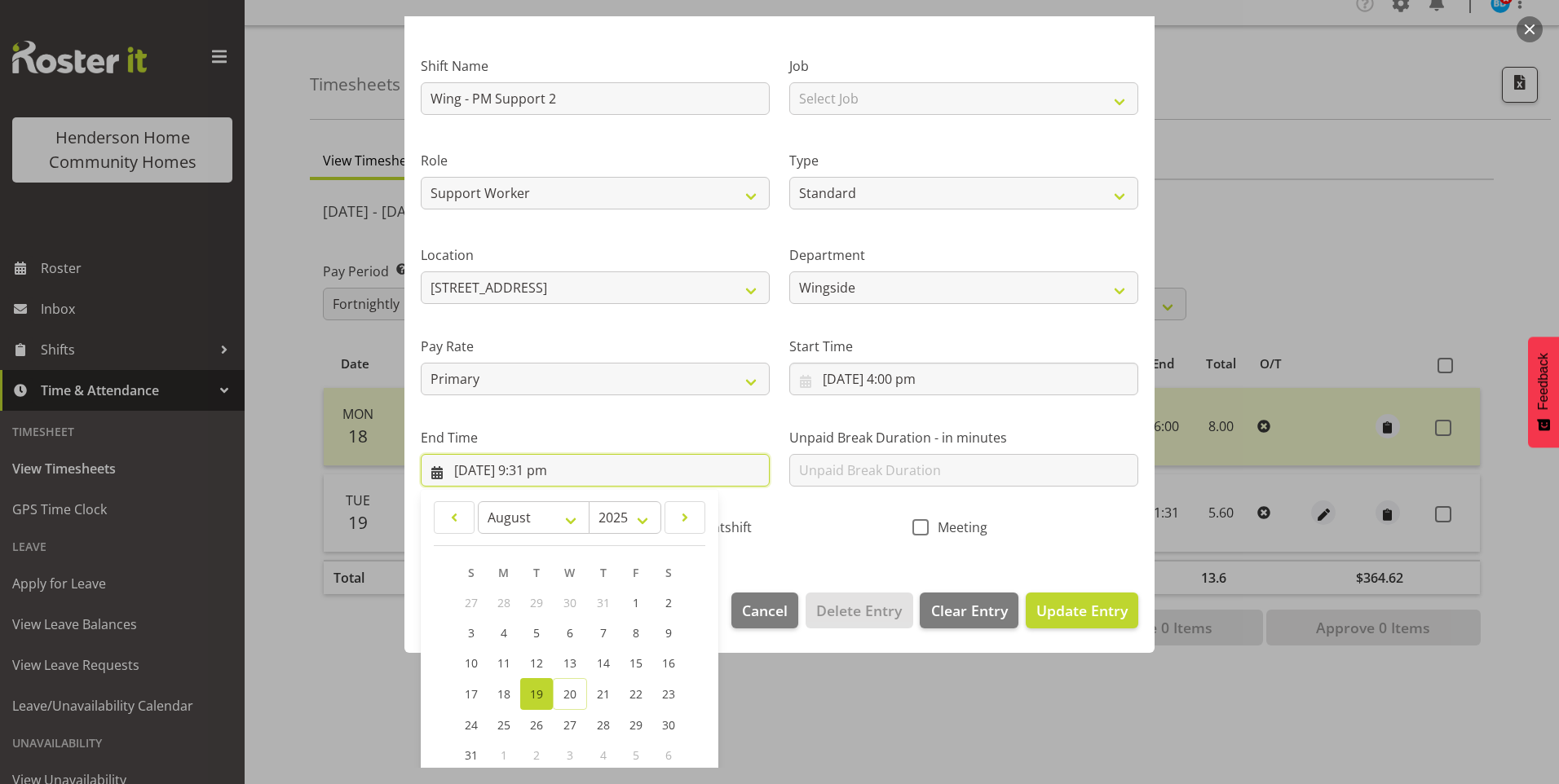
scroll to position [179, 0]
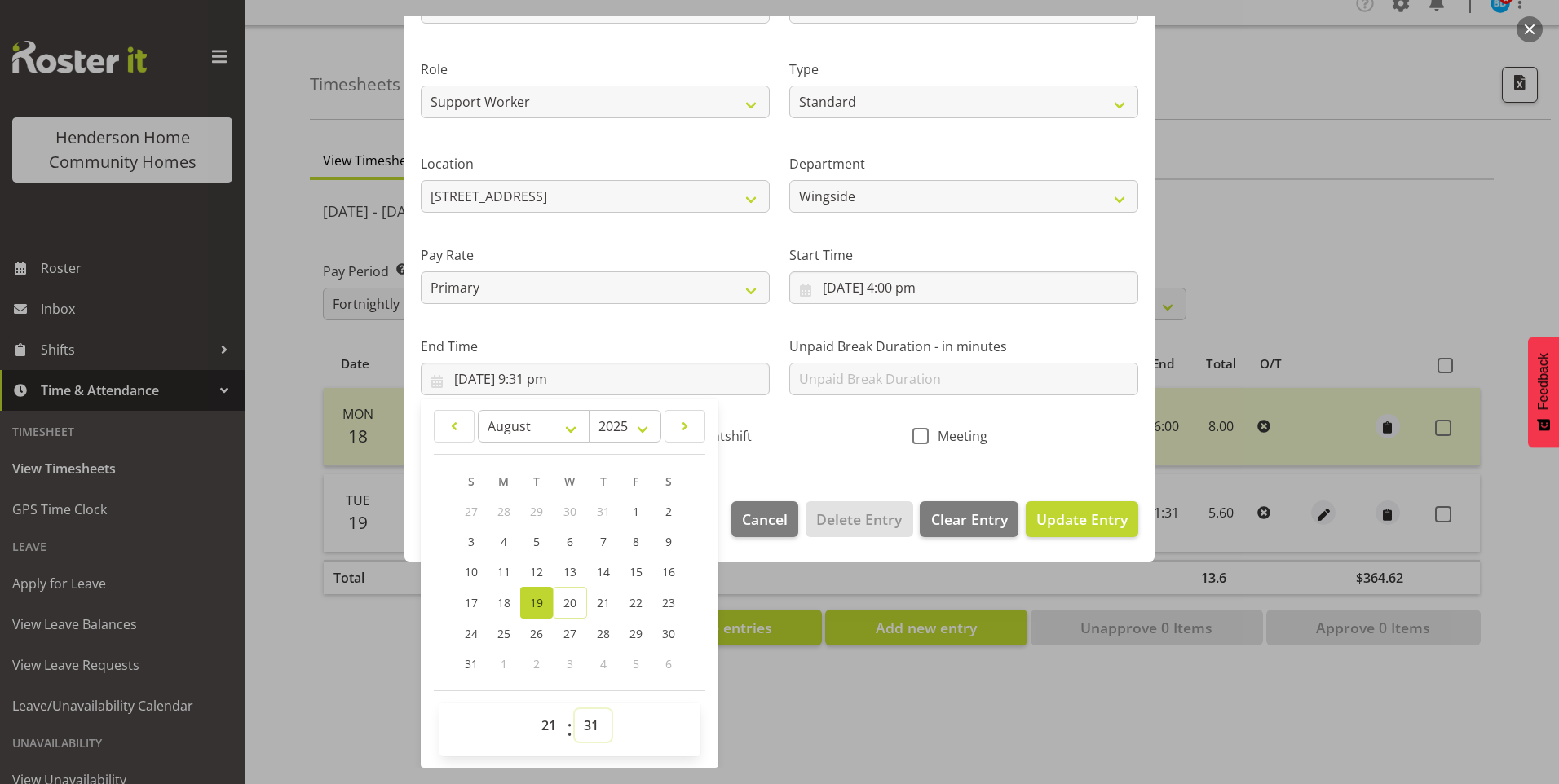
click at [600, 716] on select "00 01 02 03 04 05 06 07 08 09 10 11 12 13 14 15 16 17 18 19 20 21 22 23 24 25 2…" at bounding box center [593, 725] width 37 height 32
select select "30"
click at [575, 709] on select "00 01 02 03 04 05 06 07 08 09 10 11 12 13 14 15 16 17 18 19 20 21 22 23 24 25 2…" at bounding box center [593, 725] width 37 height 32
type input "[DATE] 9:30 pm"
click at [1067, 523] on span "Update Entry" at bounding box center [1081, 520] width 91 height 20
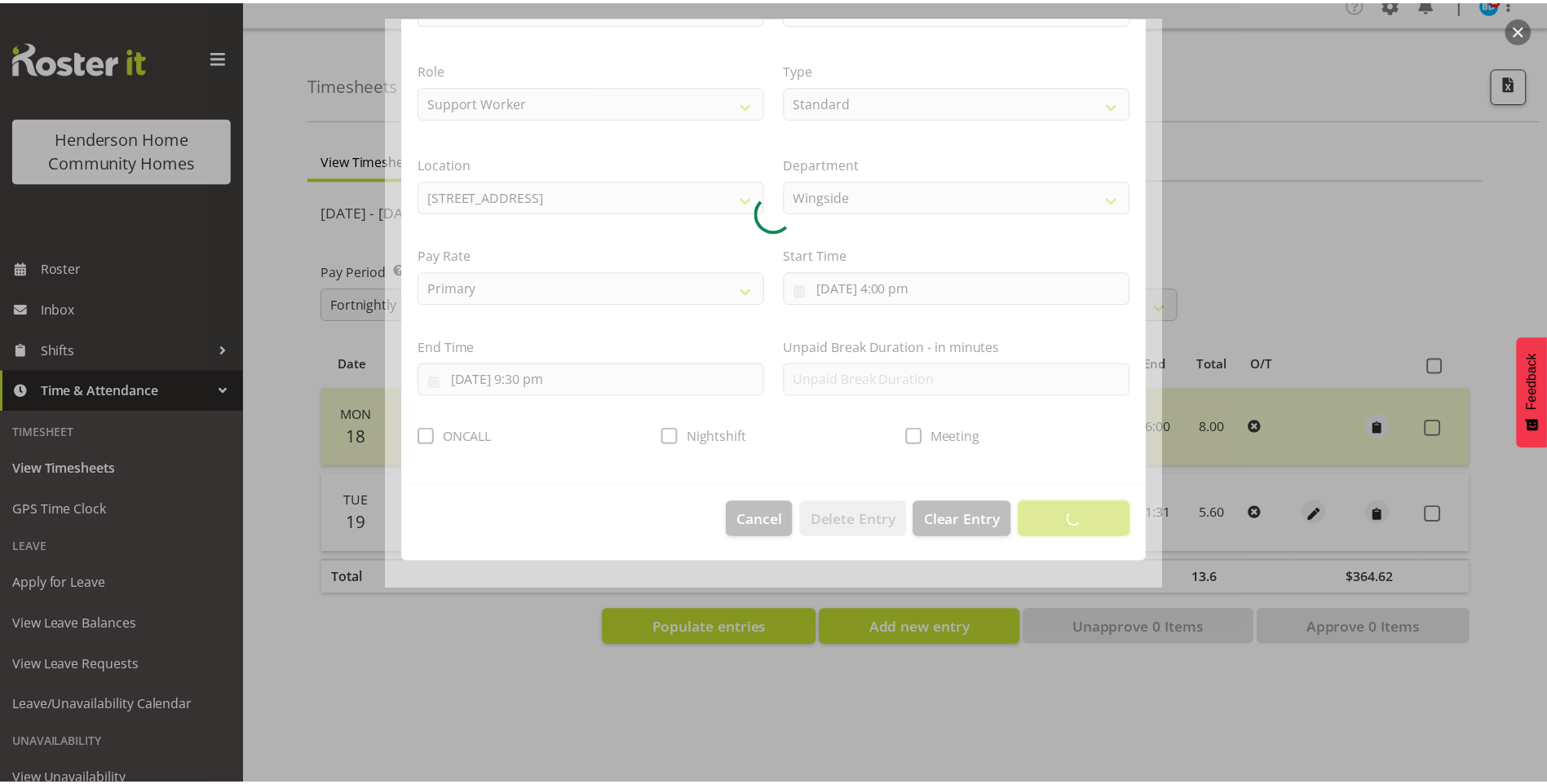
scroll to position [0, 0]
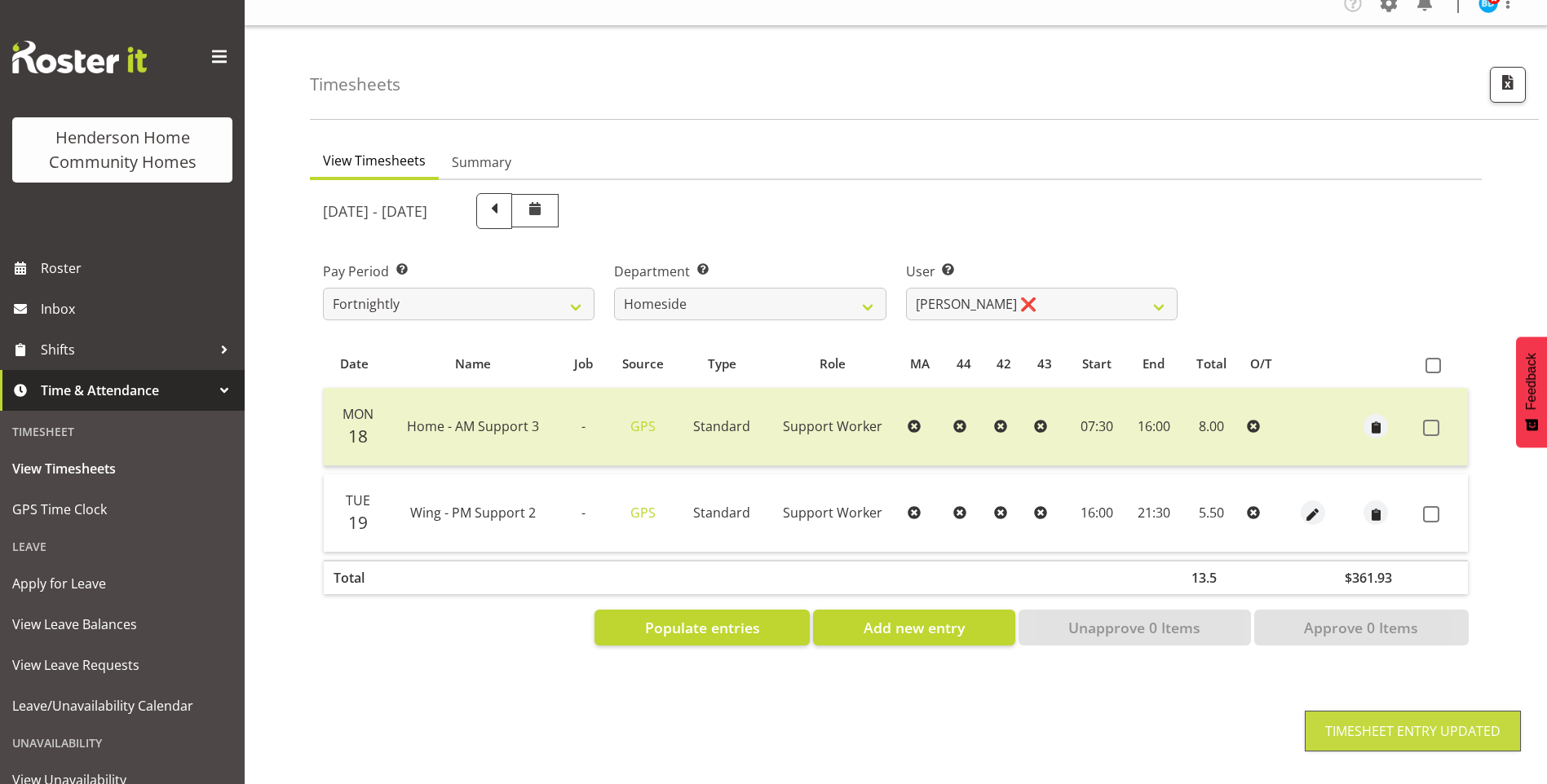
drag, startPoint x: 1433, startPoint y: 502, endPoint x: 1429, endPoint y: 579, distance: 77.1
click at [1434, 506] on span at bounding box center [1432, 515] width 16 height 16
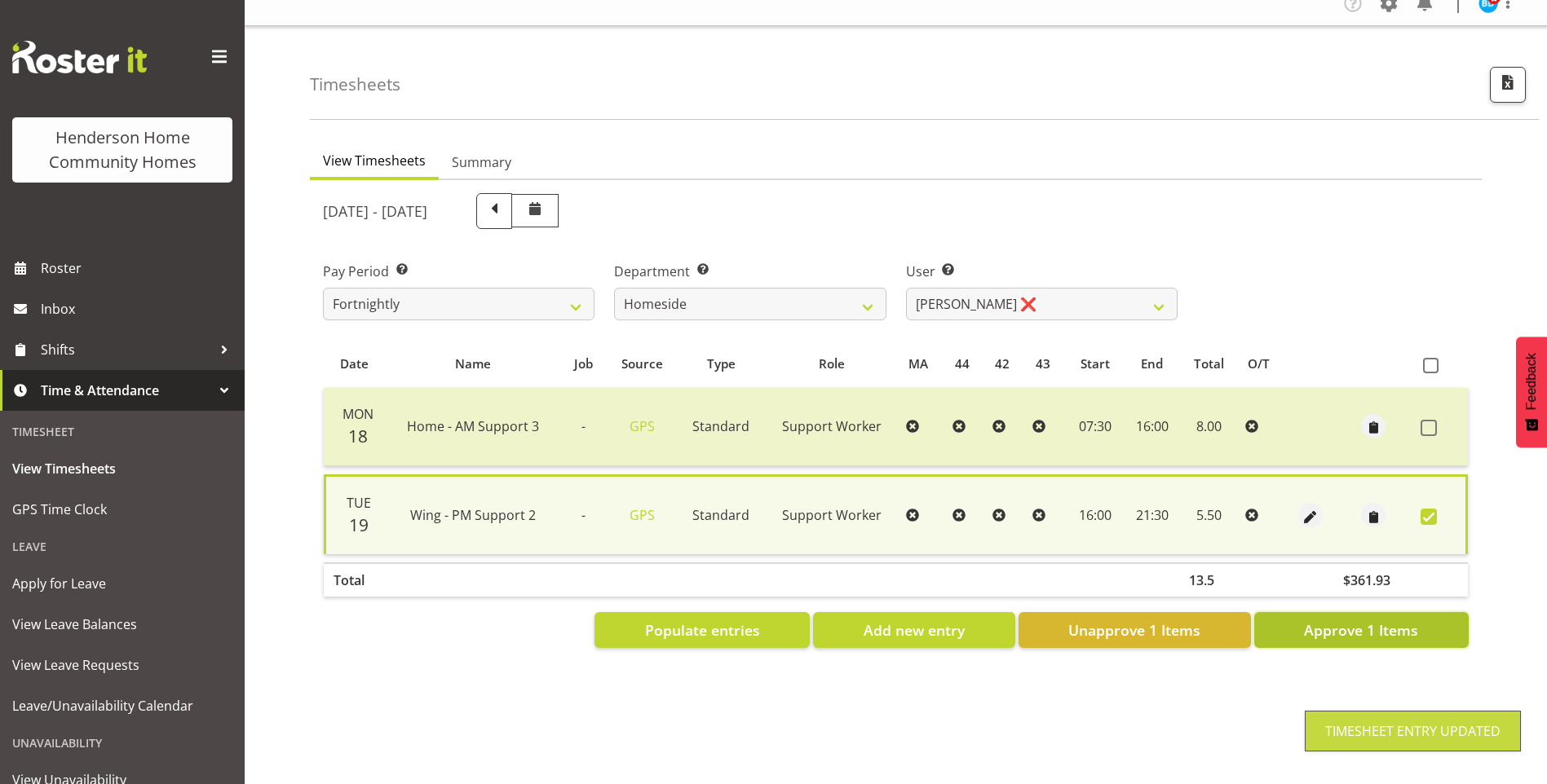
click at [1387, 620] on span "Approve 1 Items" at bounding box center [1361, 631] width 114 height 22
checkbox input "false"
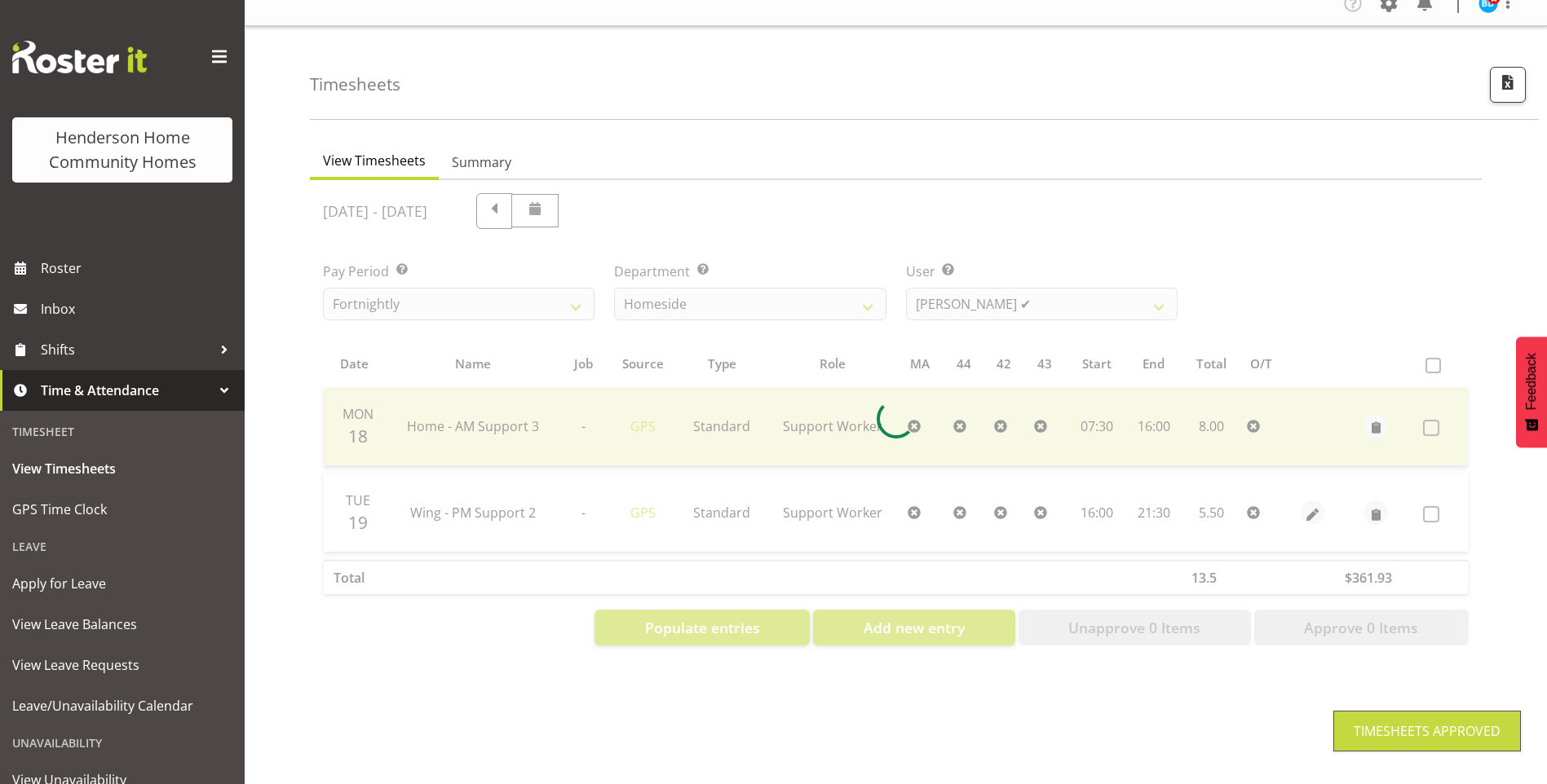
click at [974, 297] on div at bounding box center [896, 419] width 1172 height 479
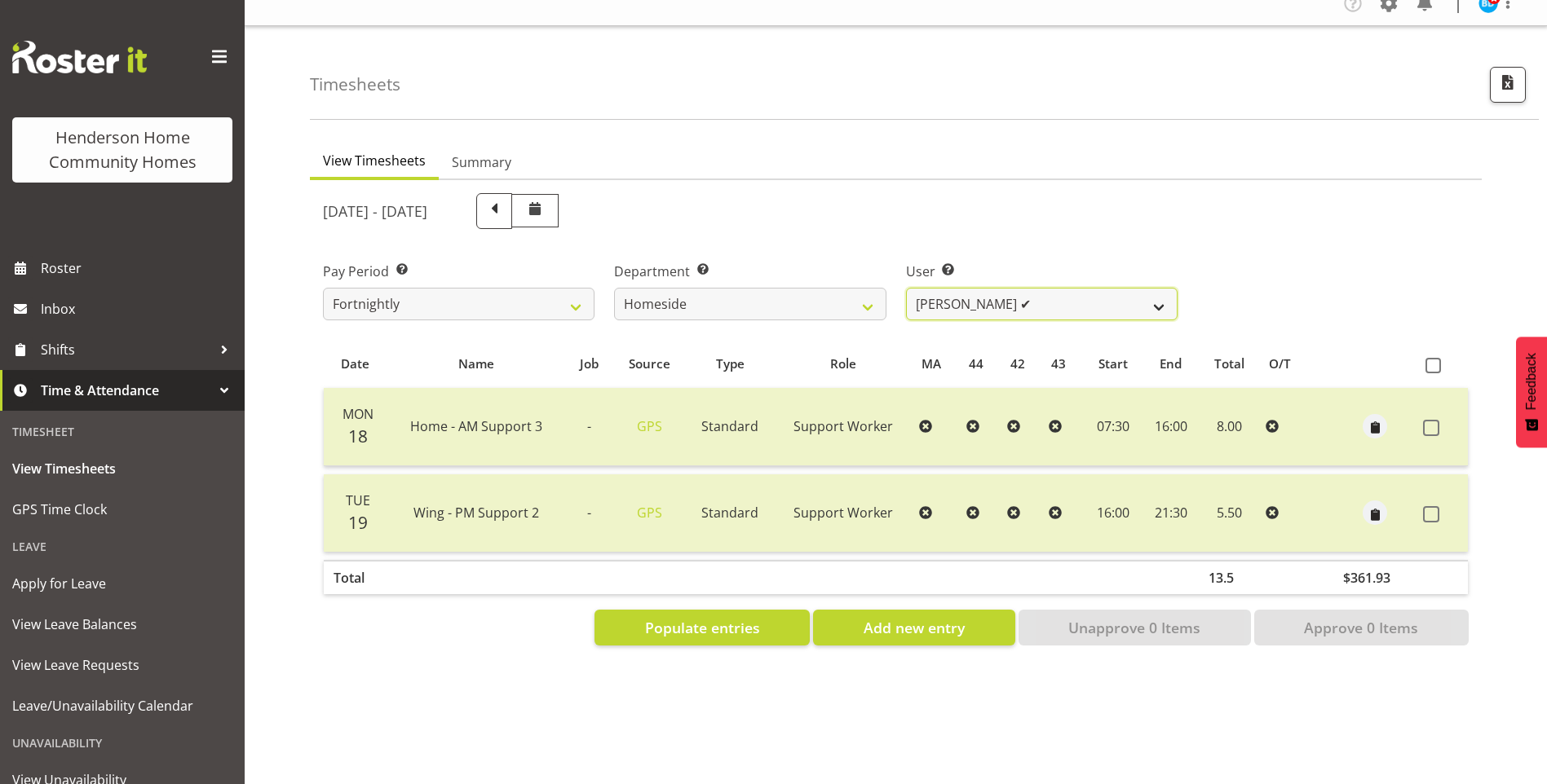
click at [974, 297] on select "[PERSON_NAME] ❌ [PERSON_NAME] ❌ [PERSON_NAME] (BK) [PERSON_NAME] ❌ [PERSON_NAME…" at bounding box center [1041, 304] width 271 height 32
select select "8533"
click at [906, 287] on select "[PERSON_NAME] ❌ [PERSON_NAME] ❌ [PERSON_NAME] (BK) [PERSON_NAME] ❌ [PERSON_NAME…" at bounding box center [1041, 304] width 271 height 32
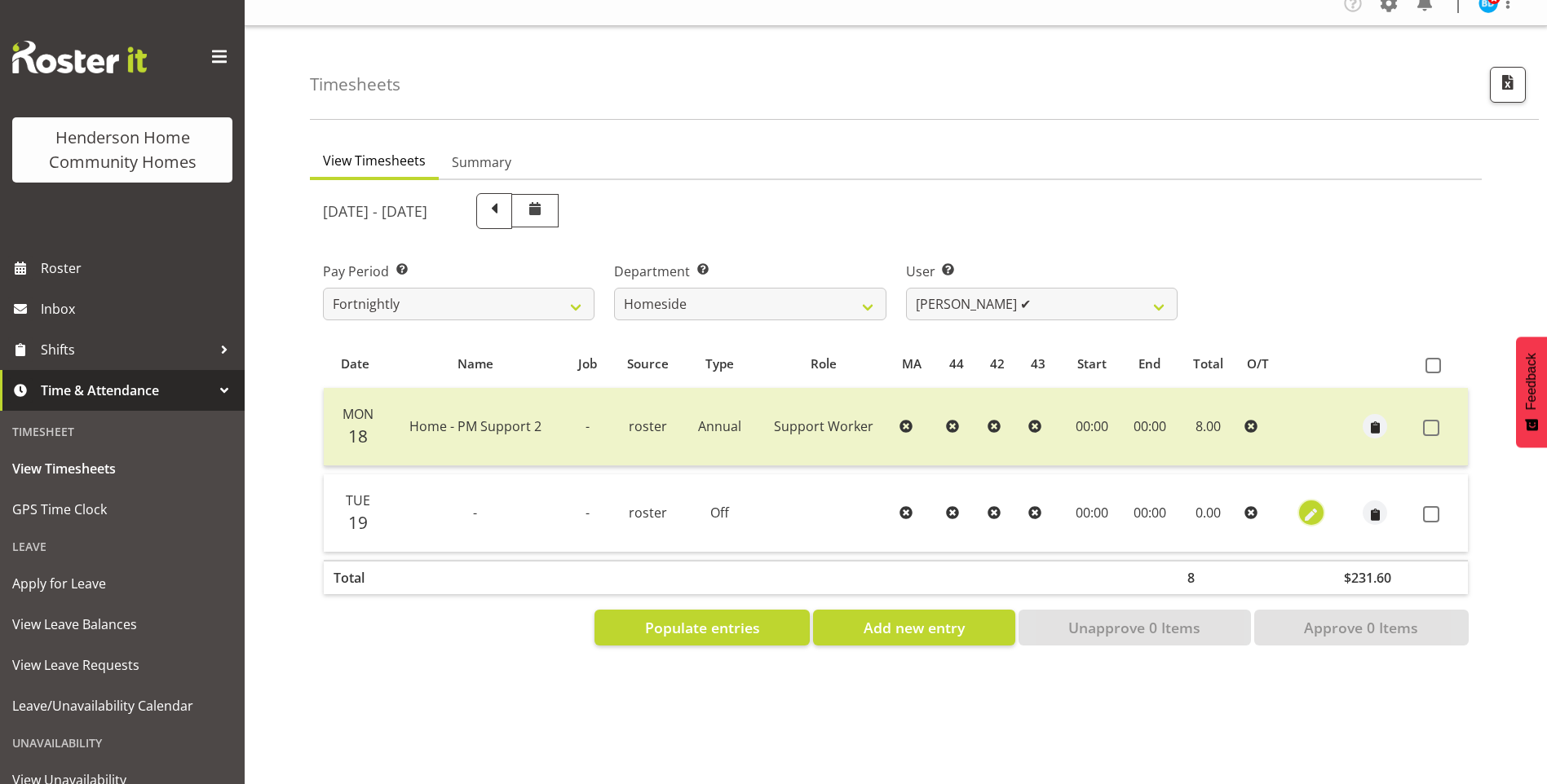
click at [1304, 506] on span "button" at bounding box center [1311, 515] width 19 height 19
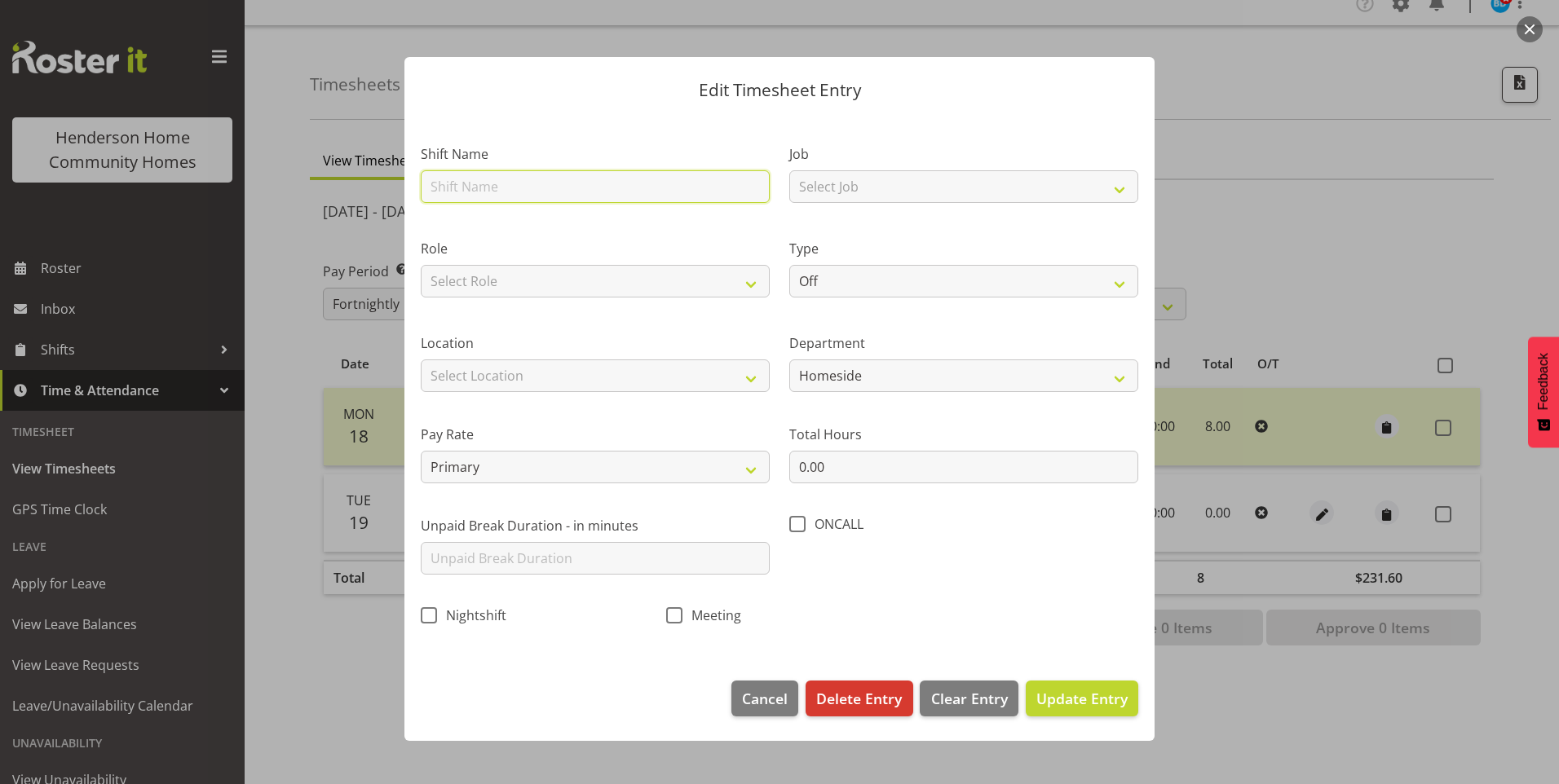
click at [552, 192] on input "text" at bounding box center [595, 187] width 349 height 32
type input "Home - AM Support 2"
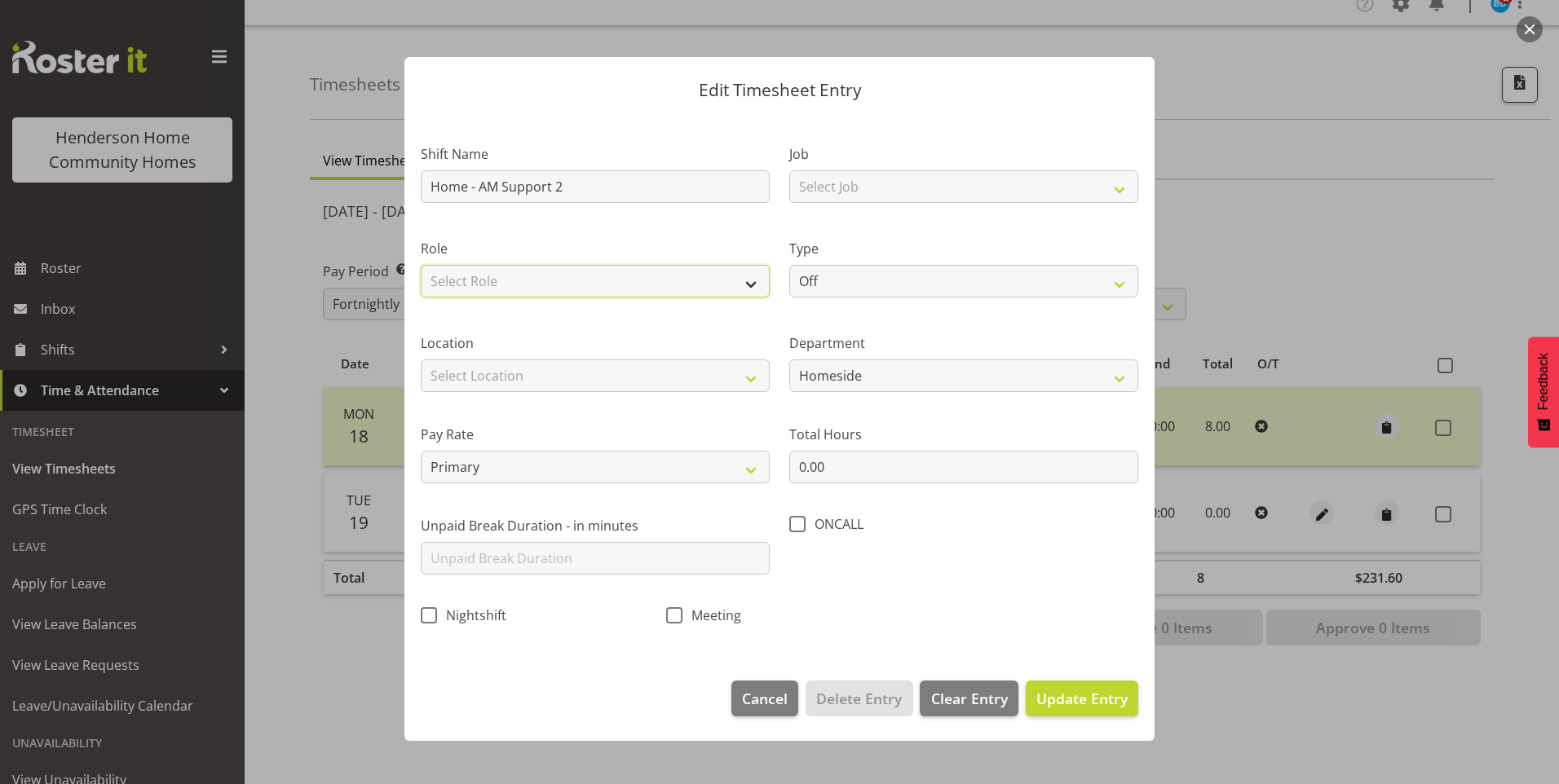
click at [495, 274] on select "Select Role Support Worker" at bounding box center [595, 281] width 349 height 32
select select "1214"
click at [421, 265] on select "Select Role Support Worker" at bounding box center [595, 281] width 349 height 32
click at [468, 378] on select "Select Location [STREET_ADDRESS][GEOGRAPHIC_DATA][STREET_ADDRESS][STREET_ADDRES…" at bounding box center [595, 376] width 349 height 32
select select "1067"
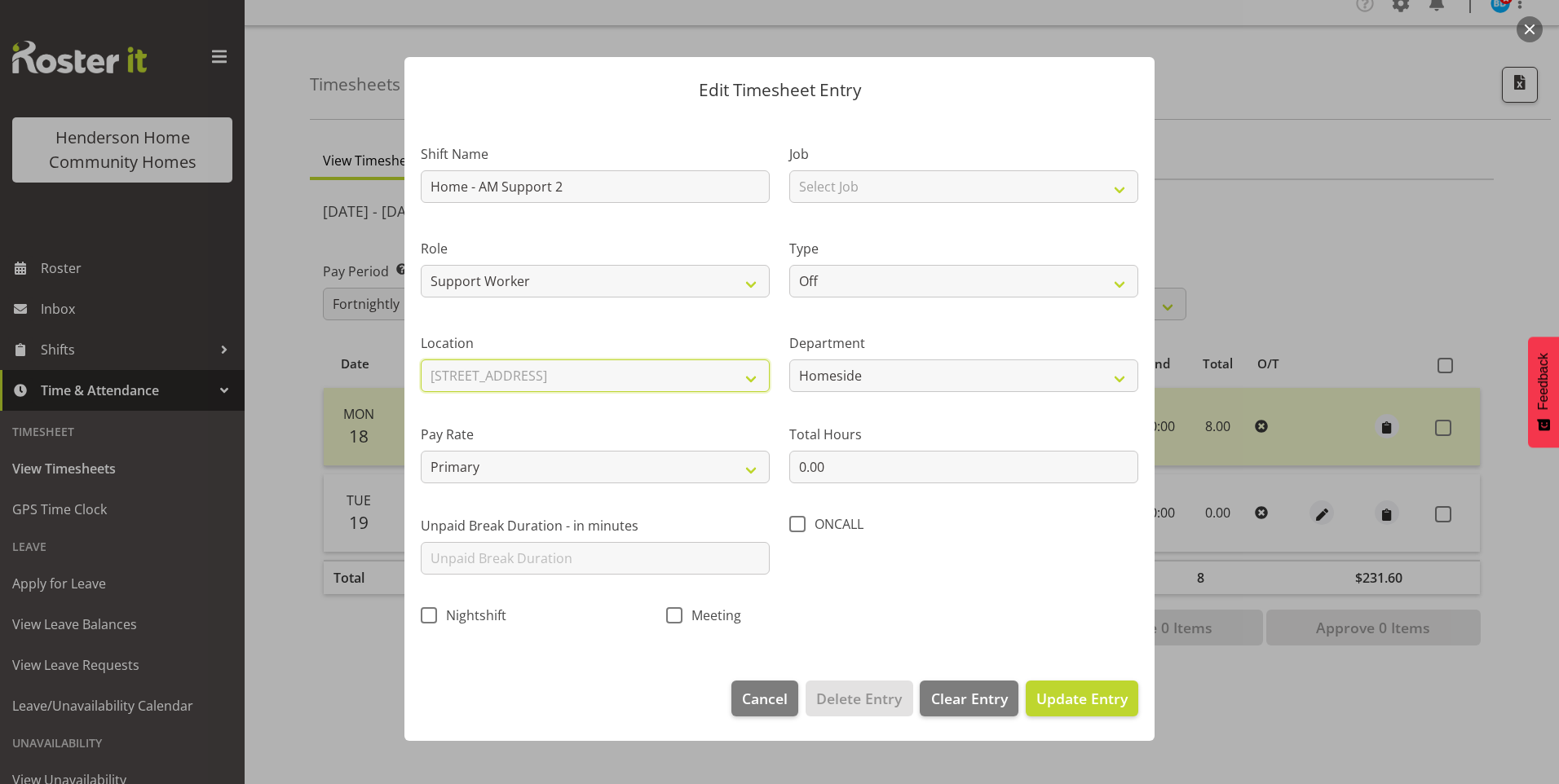
click at [421, 360] on select "Select Location [STREET_ADDRESS][GEOGRAPHIC_DATA][STREET_ADDRESS][STREET_ADDRES…" at bounding box center [595, 376] width 349 height 32
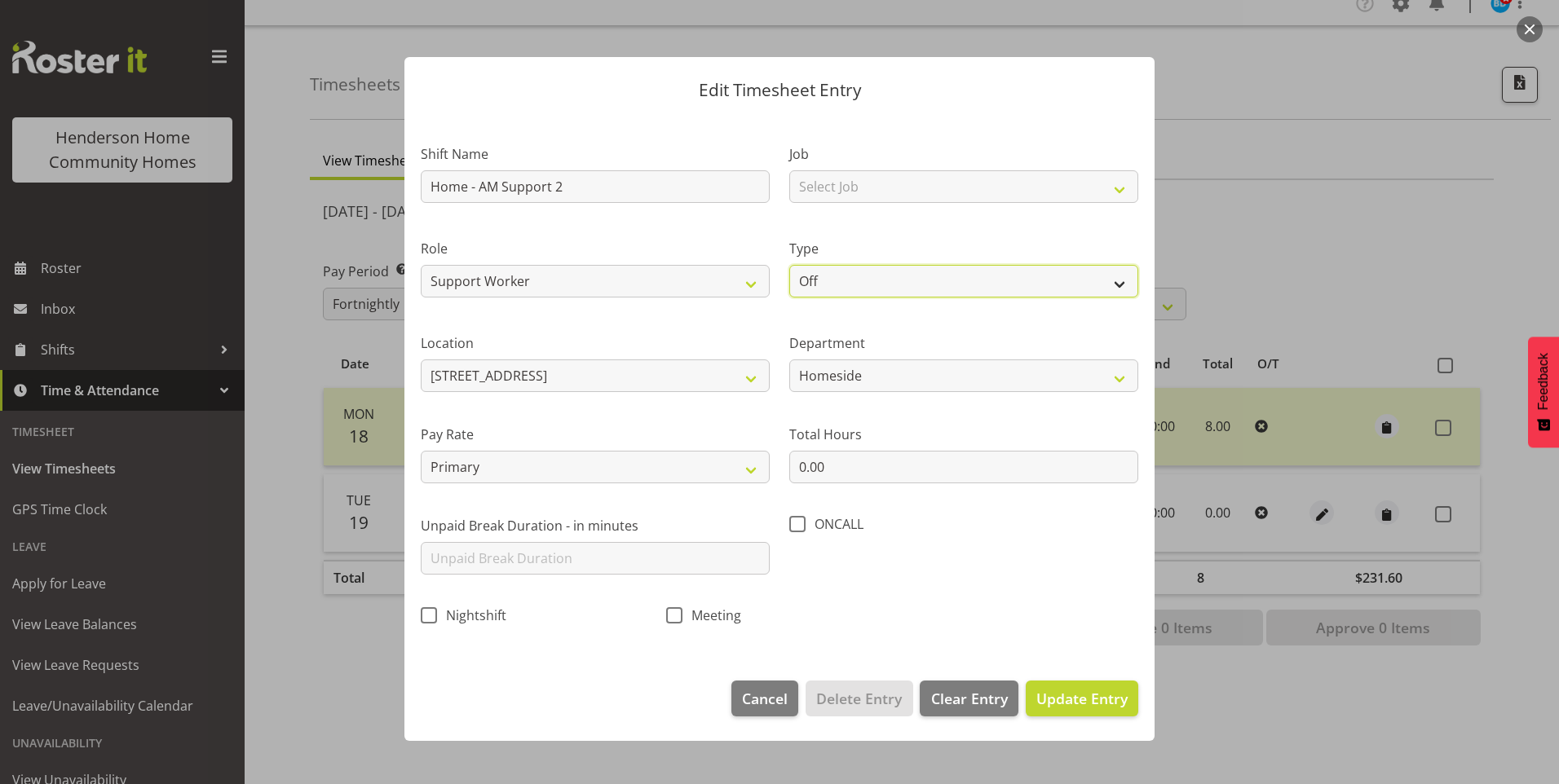
click at [808, 285] on select "Off Standard Public Holiday Public Holiday (Worked) Day In Lieu Annual Leave Si…" at bounding box center [963, 281] width 349 height 32
select select "Annual"
click at [789, 265] on select "Off Standard Public Holiday Public Holiday (Worked) Day In Lieu Annual Leave Si…" at bounding box center [963, 281] width 349 height 32
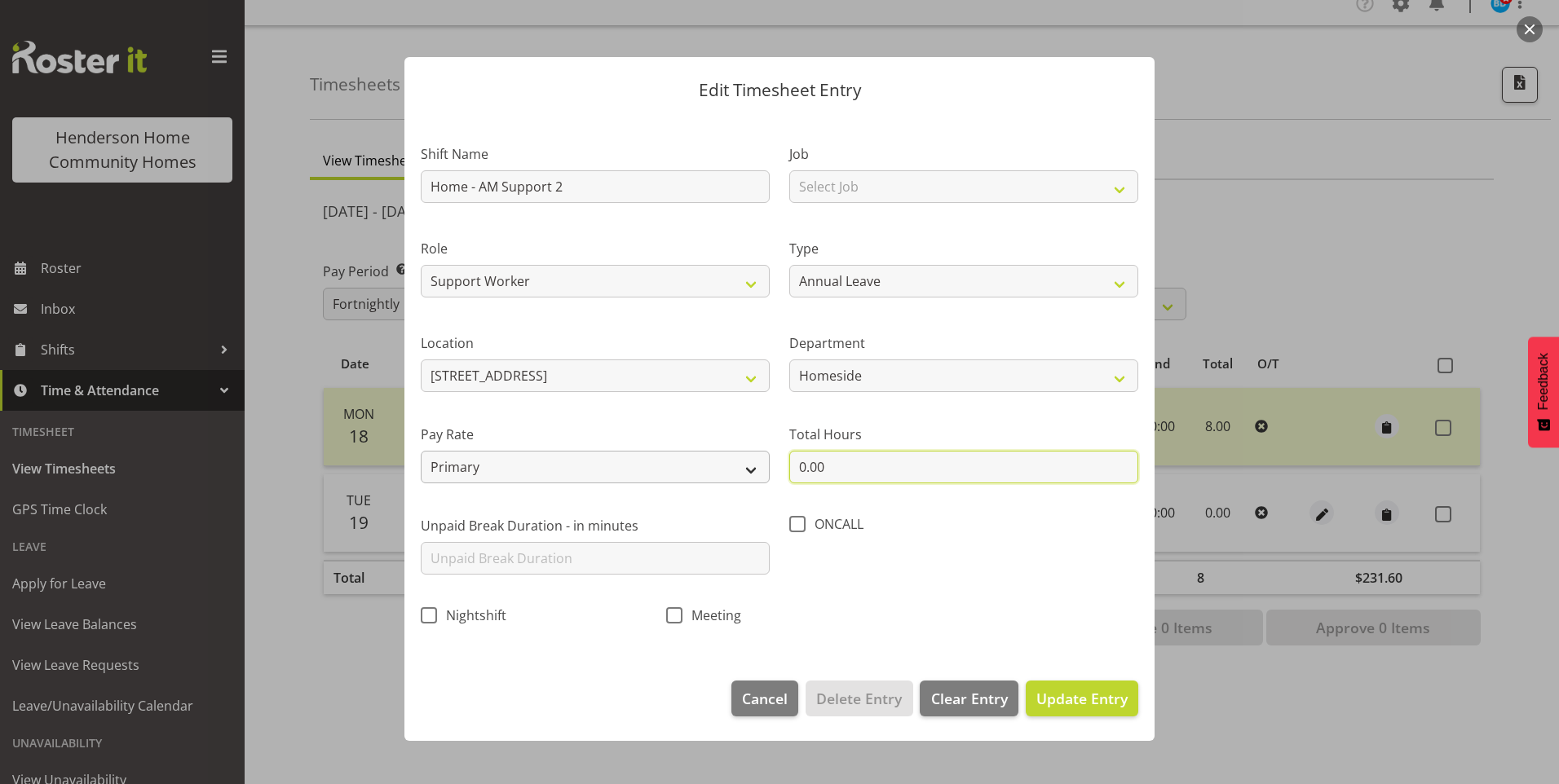
drag, startPoint x: 788, startPoint y: 469, endPoint x: 707, endPoint y: 458, distance: 81.7
click at [707, 458] on div "Shift Name Home - AM Support 2 Job Select Job Floater Role Support Worker Type …" at bounding box center [780, 380] width 737 height 517
type input "8.00"
drag, startPoint x: 1081, startPoint y: 688, endPoint x: 1130, endPoint y: 680, distance: 49.6
click at [1085, 686] on button "Update Entry" at bounding box center [1081, 699] width 113 height 36
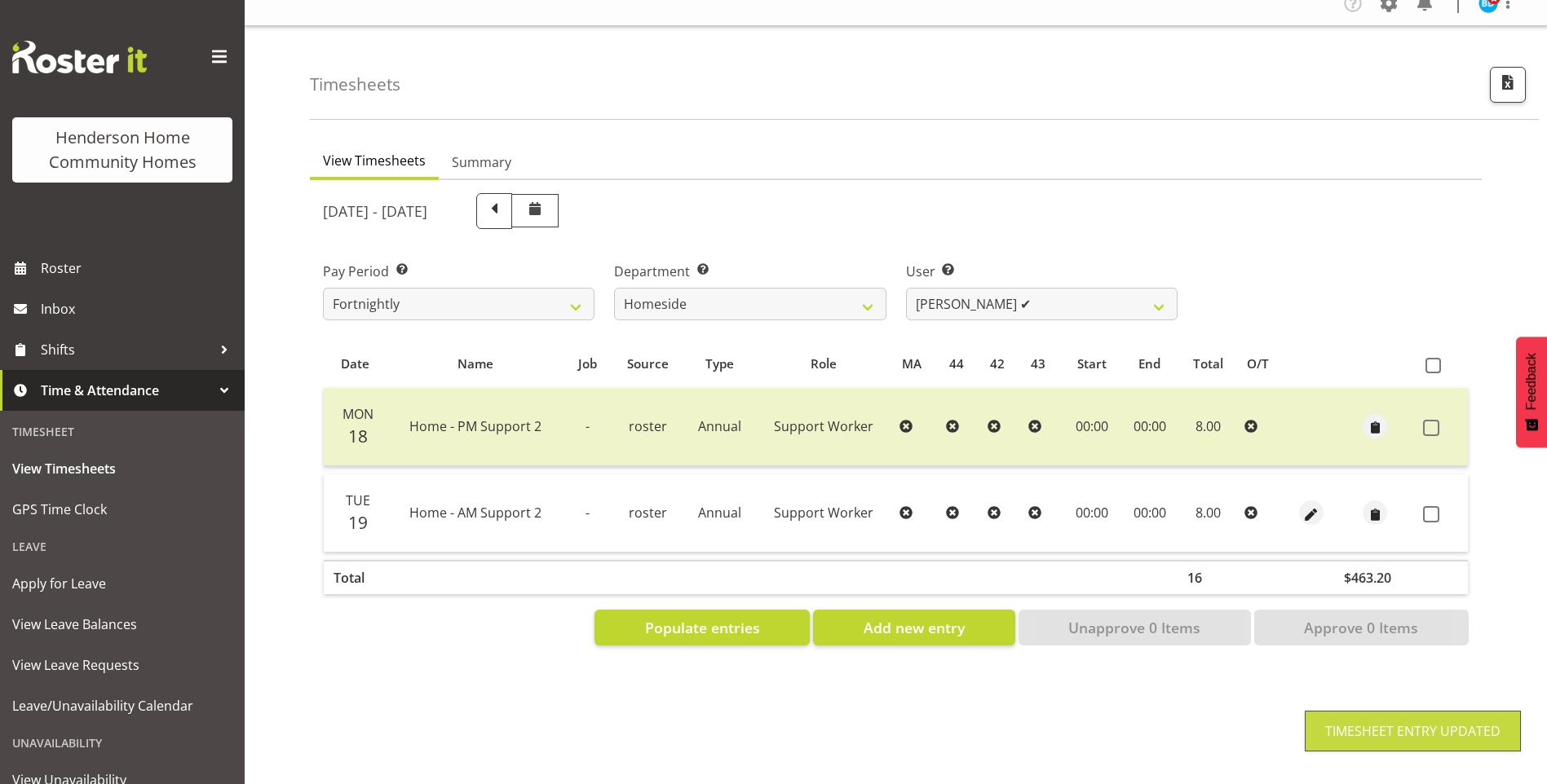
drag, startPoint x: 1423, startPoint y: 501, endPoint x: 1415, endPoint y: 552, distance: 51.6
click at [1425, 506] on span at bounding box center [1432, 515] width 16 height 16
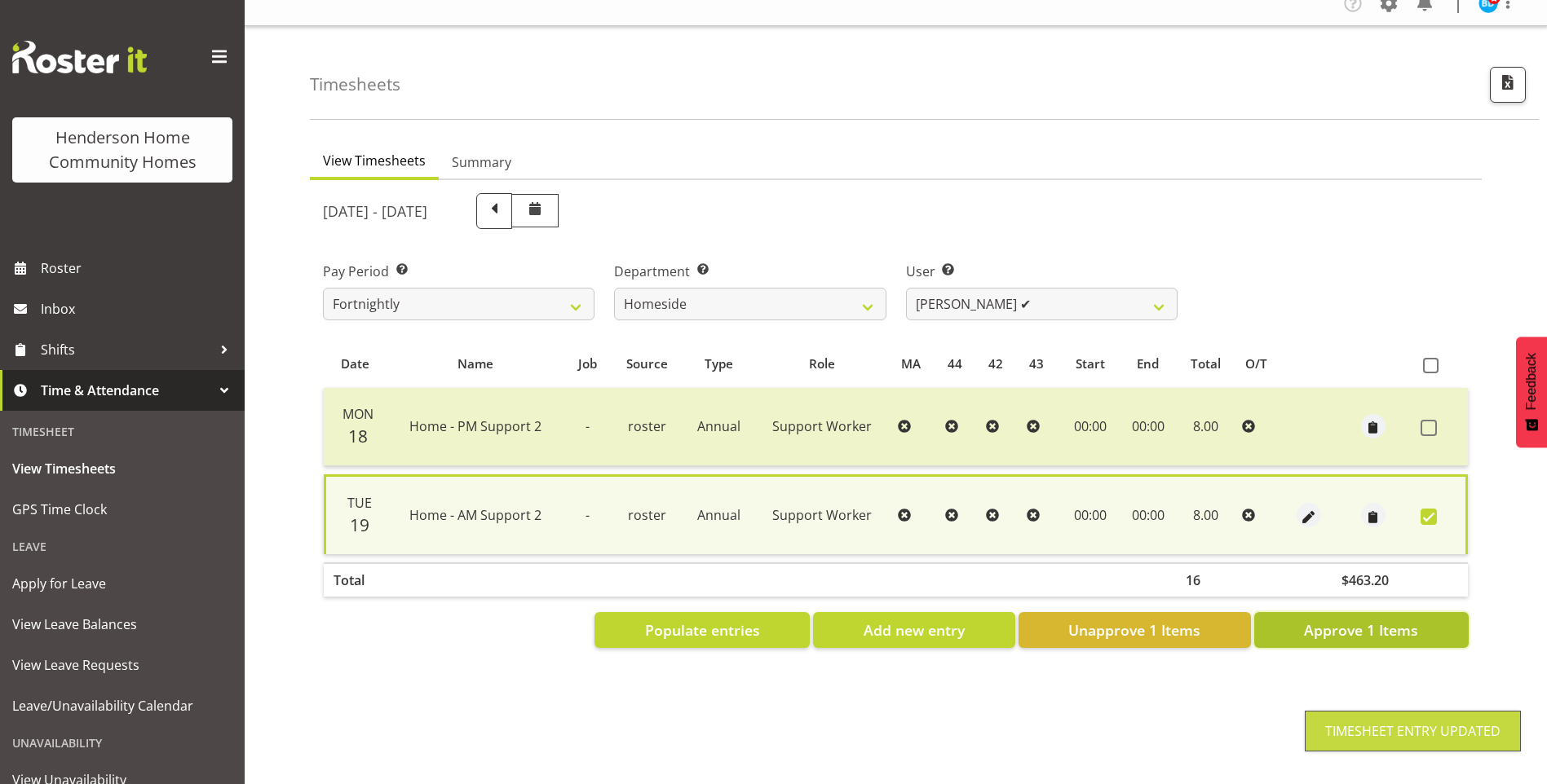
click at [1393, 629] on span "Approve 1 Items" at bounding box center [1361, 631] width 114 height 22
checkbox input "false"
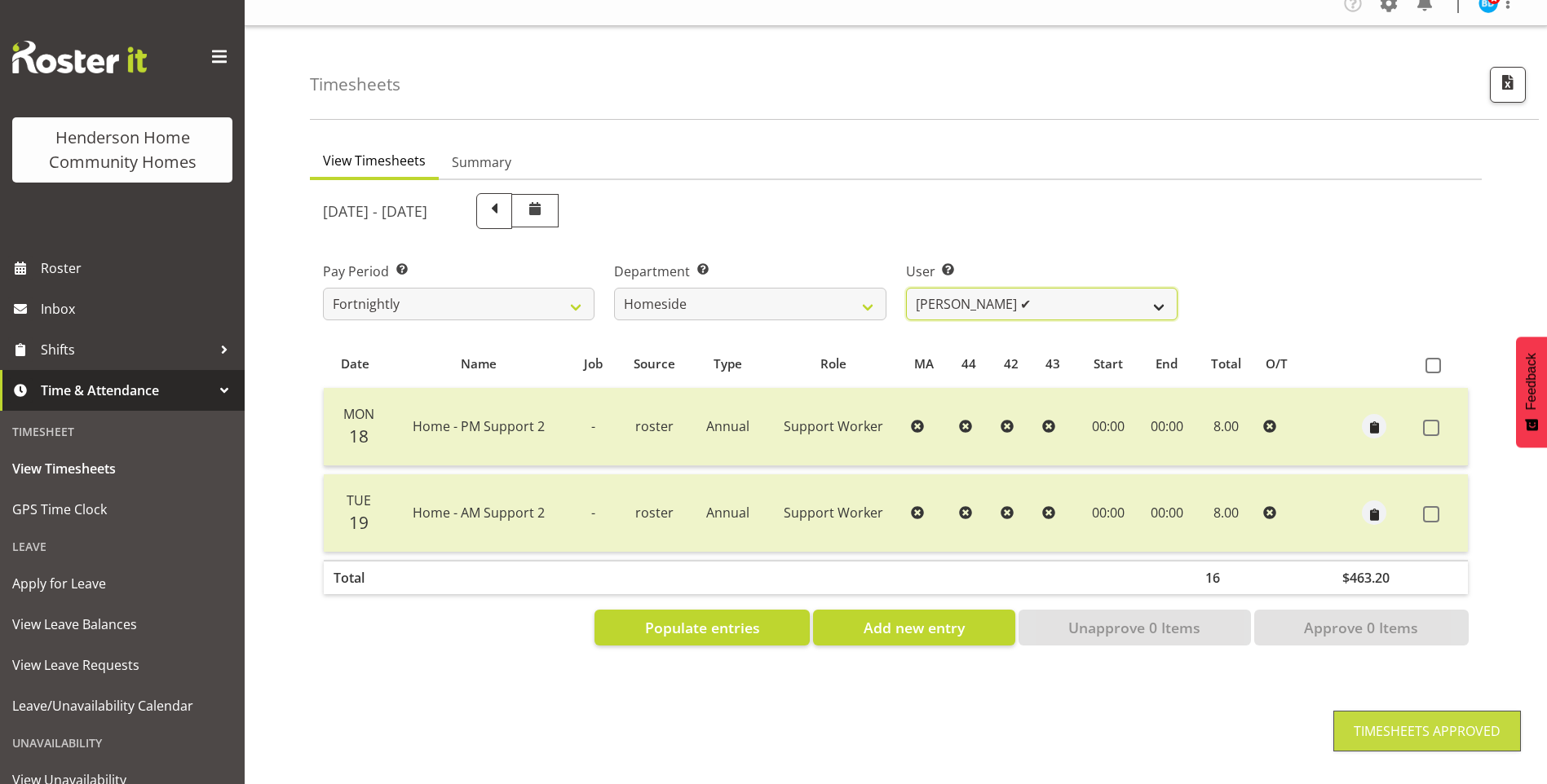
click at [957, 293] on select "[PERSON_NAME] ❌ [PERSON_NAME] ❌ [PERSON_NAME] (BK) [PERSON_NAME] ❌ [PERSON_NAME…" at bounding box center [1041, 304] width 271 height 32
select select "10523"
click at [906, 287] on select "[PERSON_NAME] ❌ [PERSON_NAME] ❌ [PERSON_NAME] (BK) [PERSON_NAME] ❌ [PERSON_NAME…" at bounding box center [1041, 304] width 271 height 32
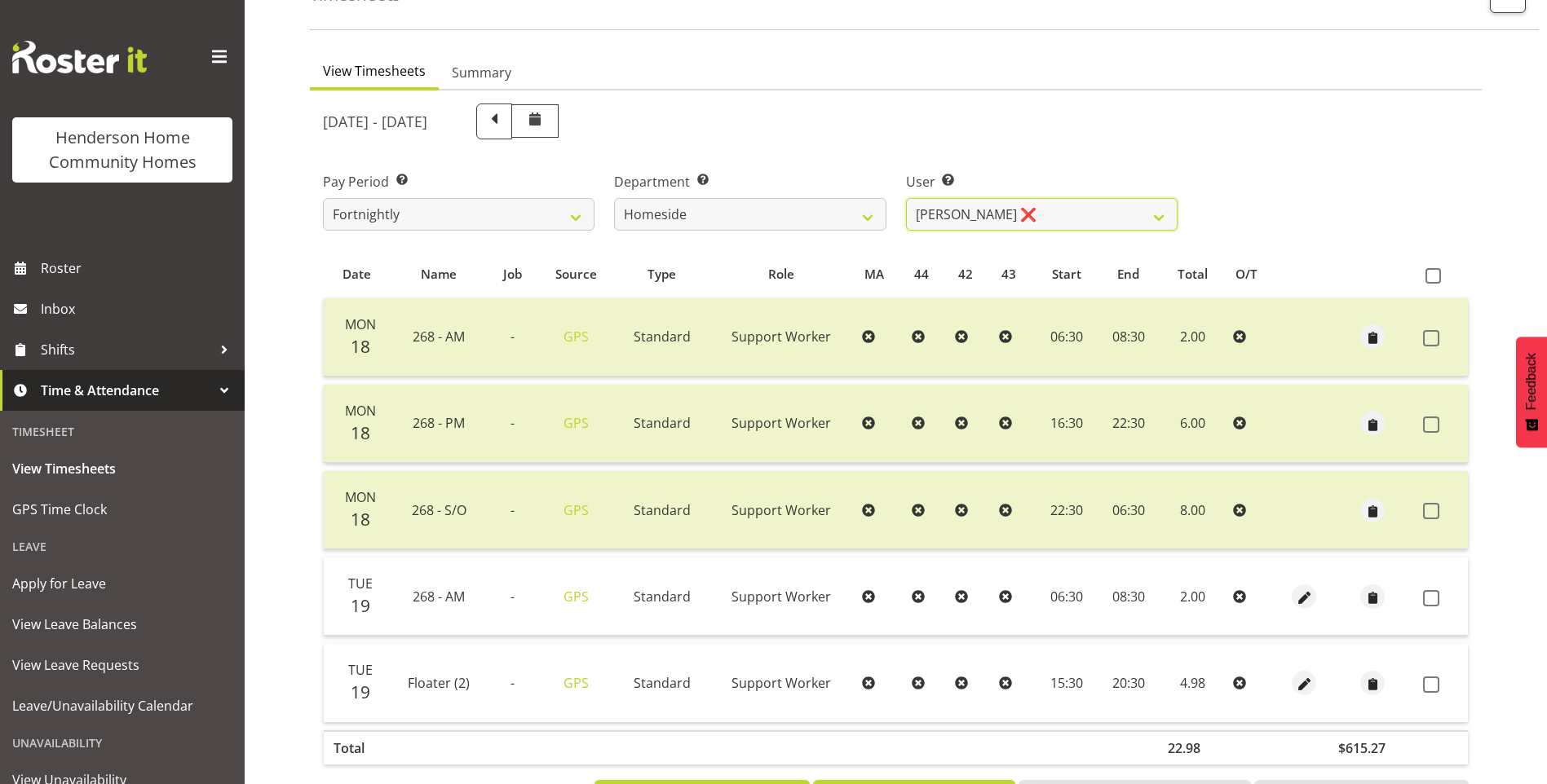
scroll to position [177, 0]
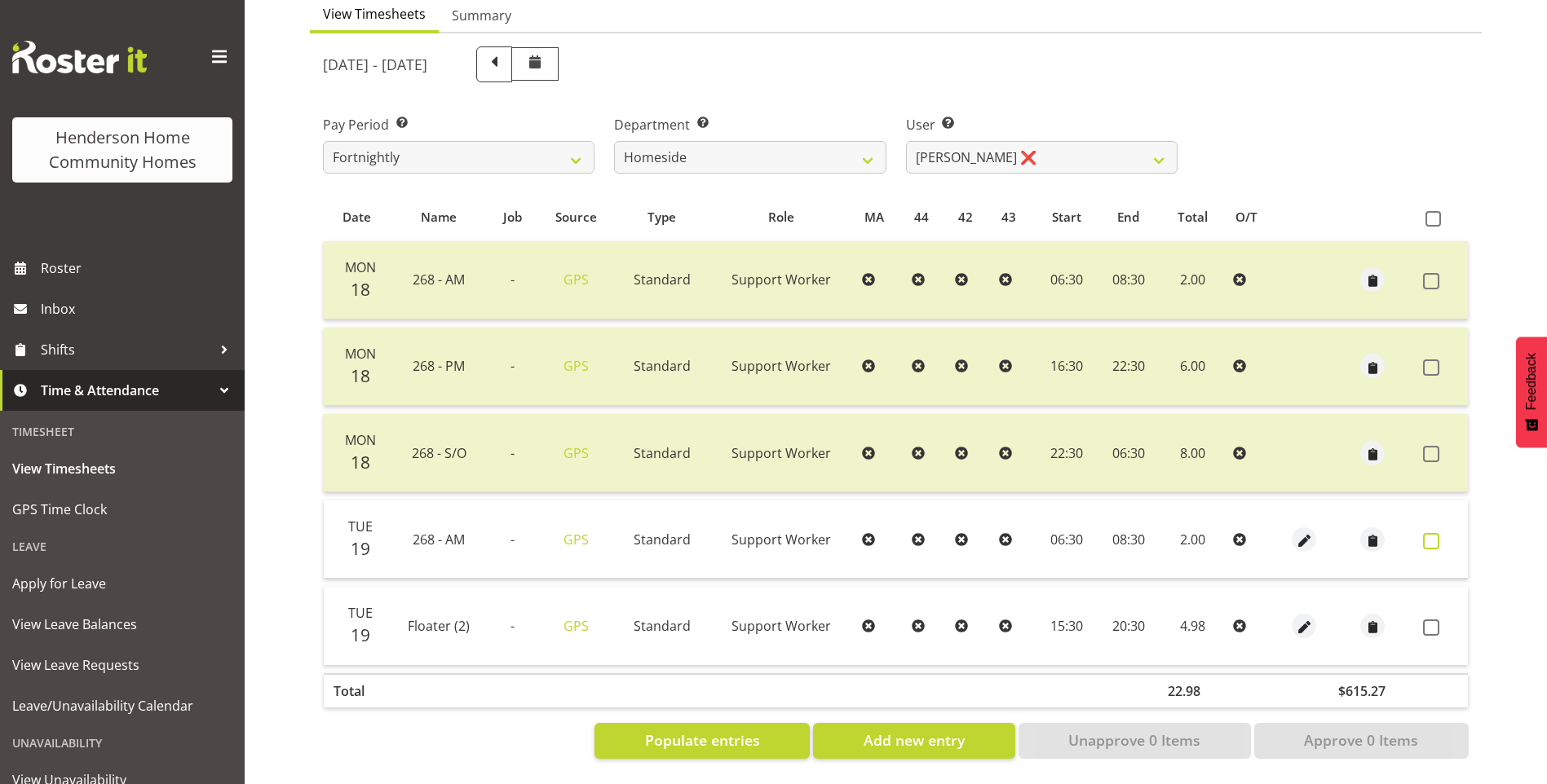
click at [1435, 533] on span at bounding box center [1432, 542] width 16 height 16
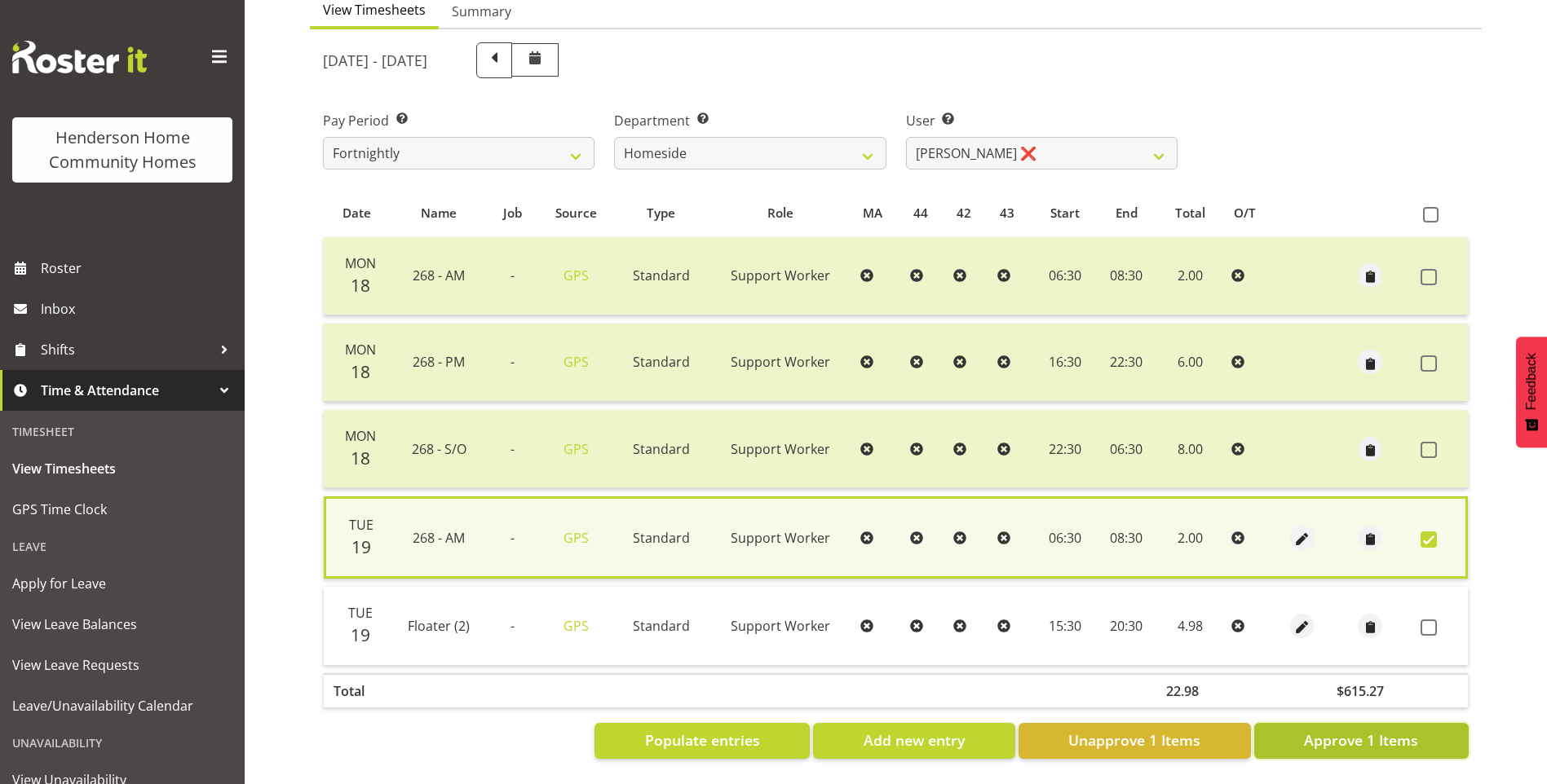
click at [1410, 724] on button "Approve 1 Items" at bounding box center [1362, 742] width 215 height 36
checkbox input "false"
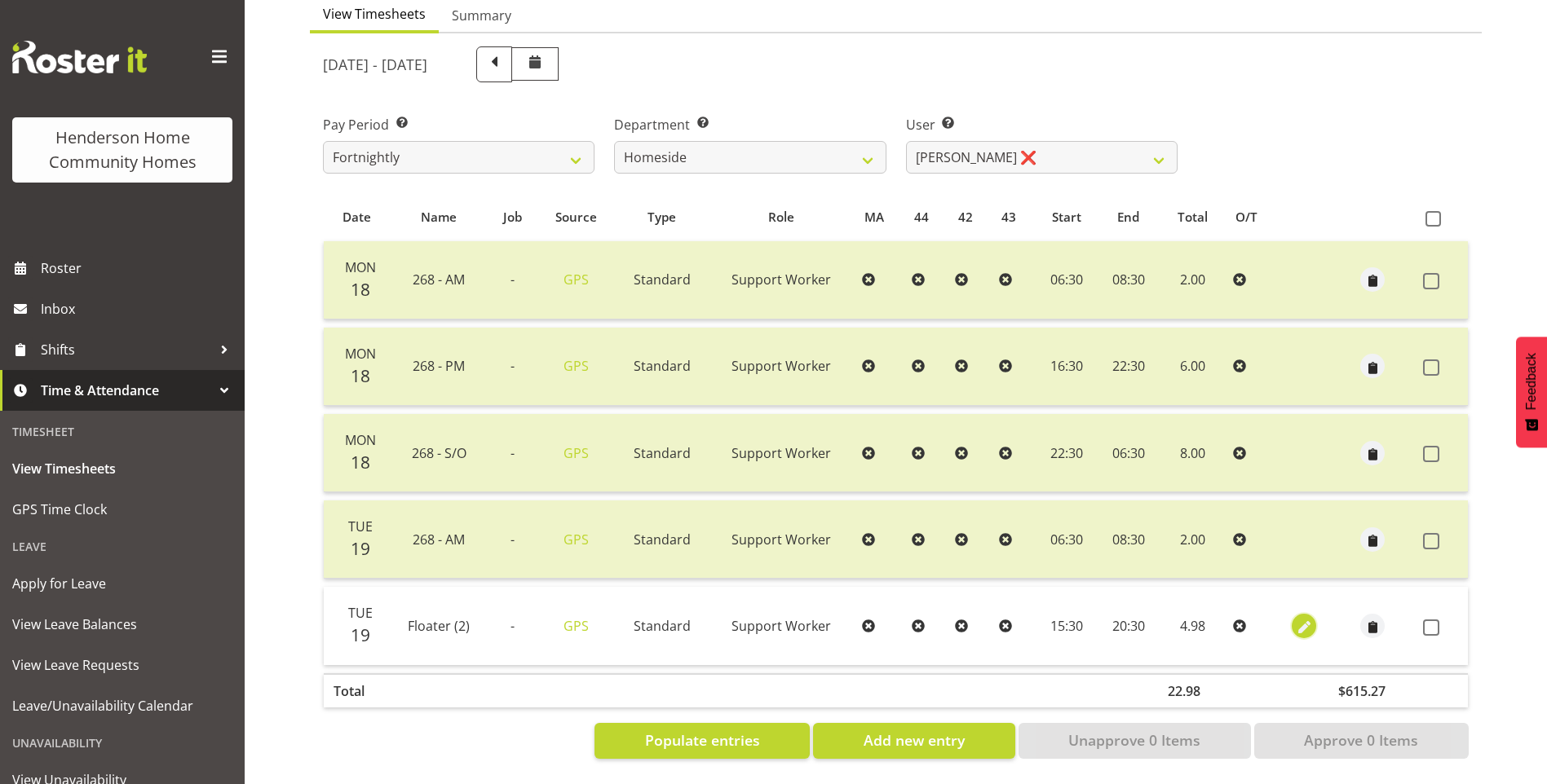
click at [1307, 618] on span "button" at bounding box center [1304, 627] width 19 height 19
select select "Standard"
select select "749"
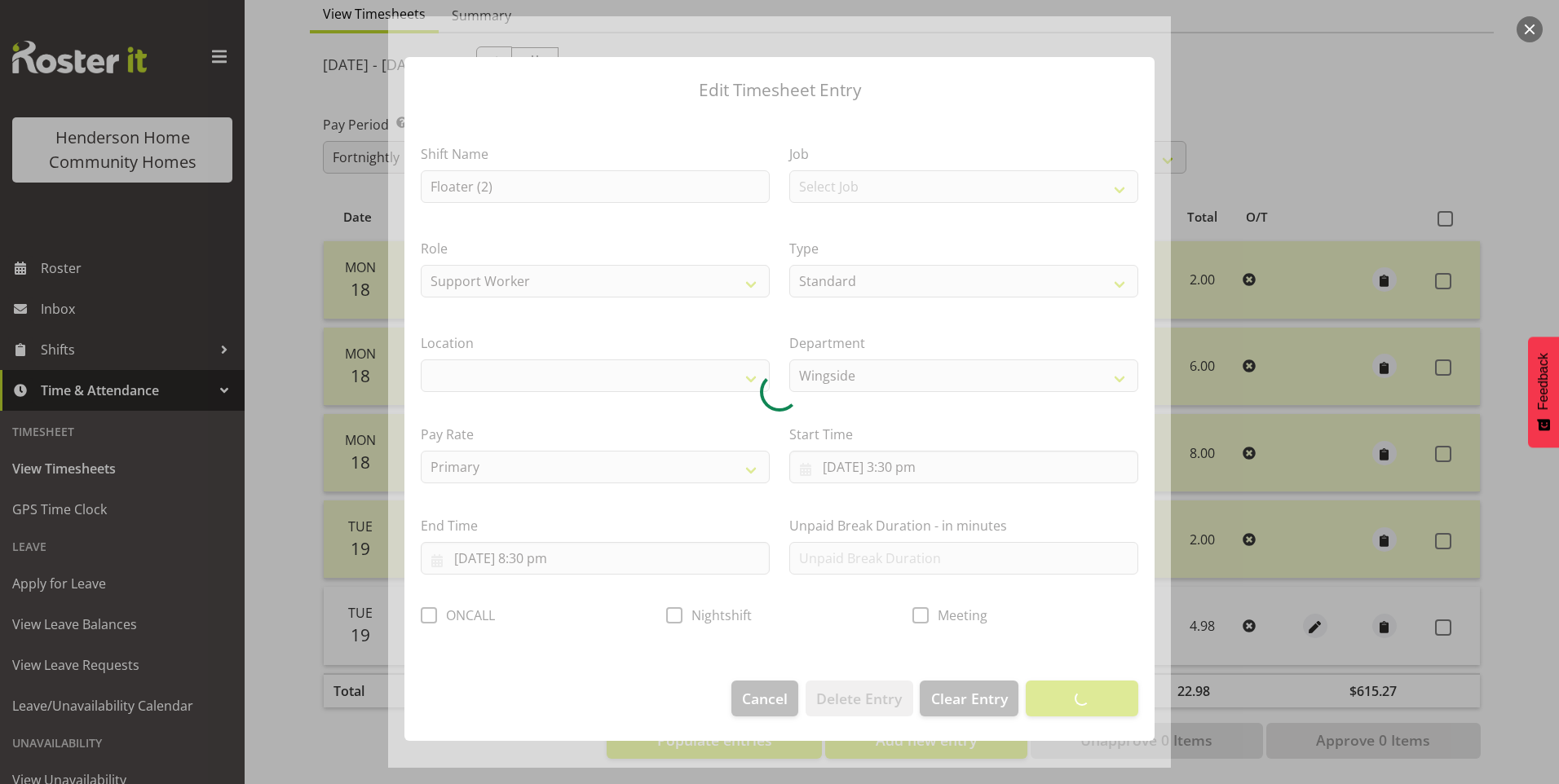
select select "1071"
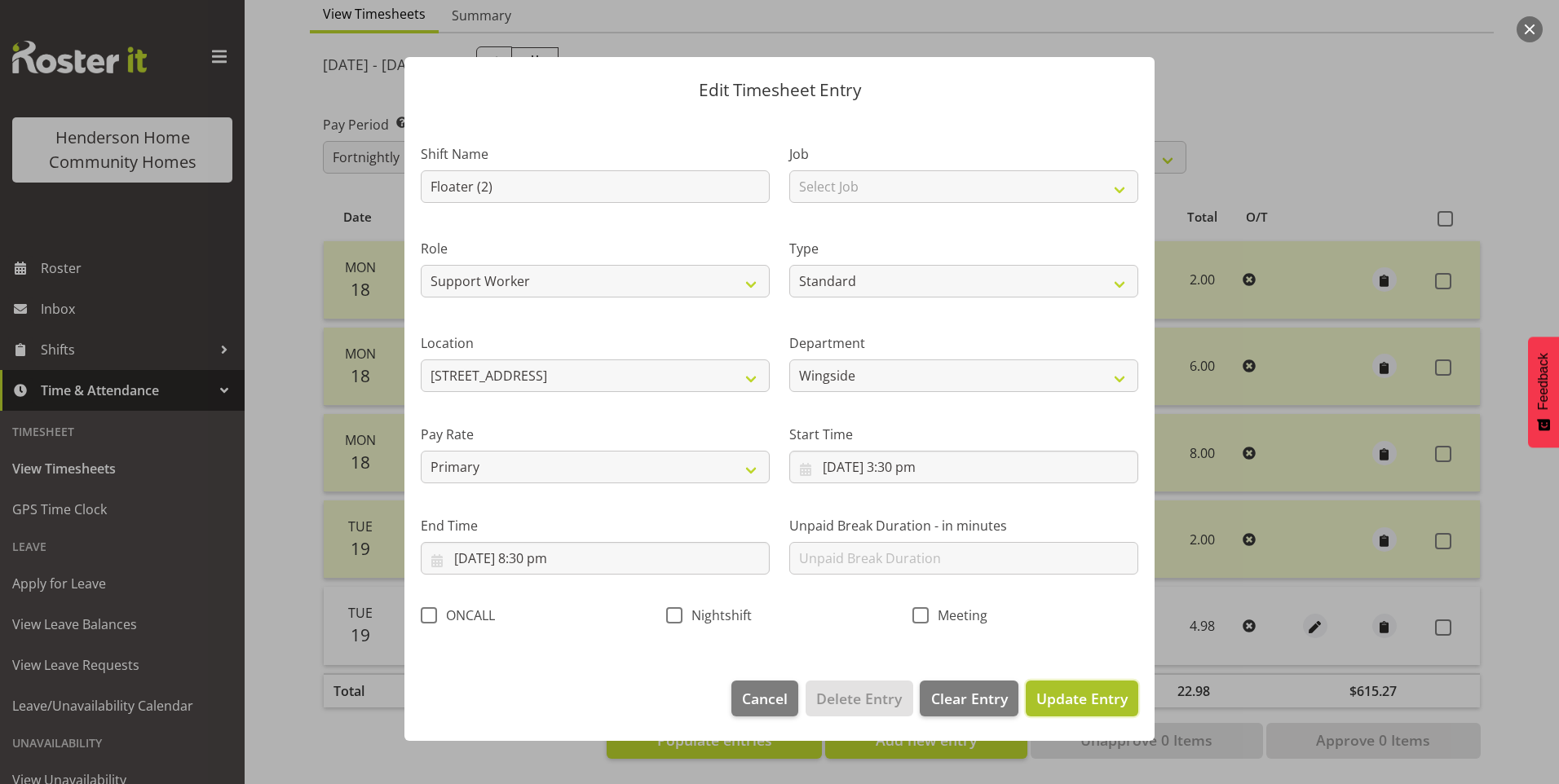
click at [1072, 698] on span "Update Entry" at bounding box center [1081, 699] width 91 height 20
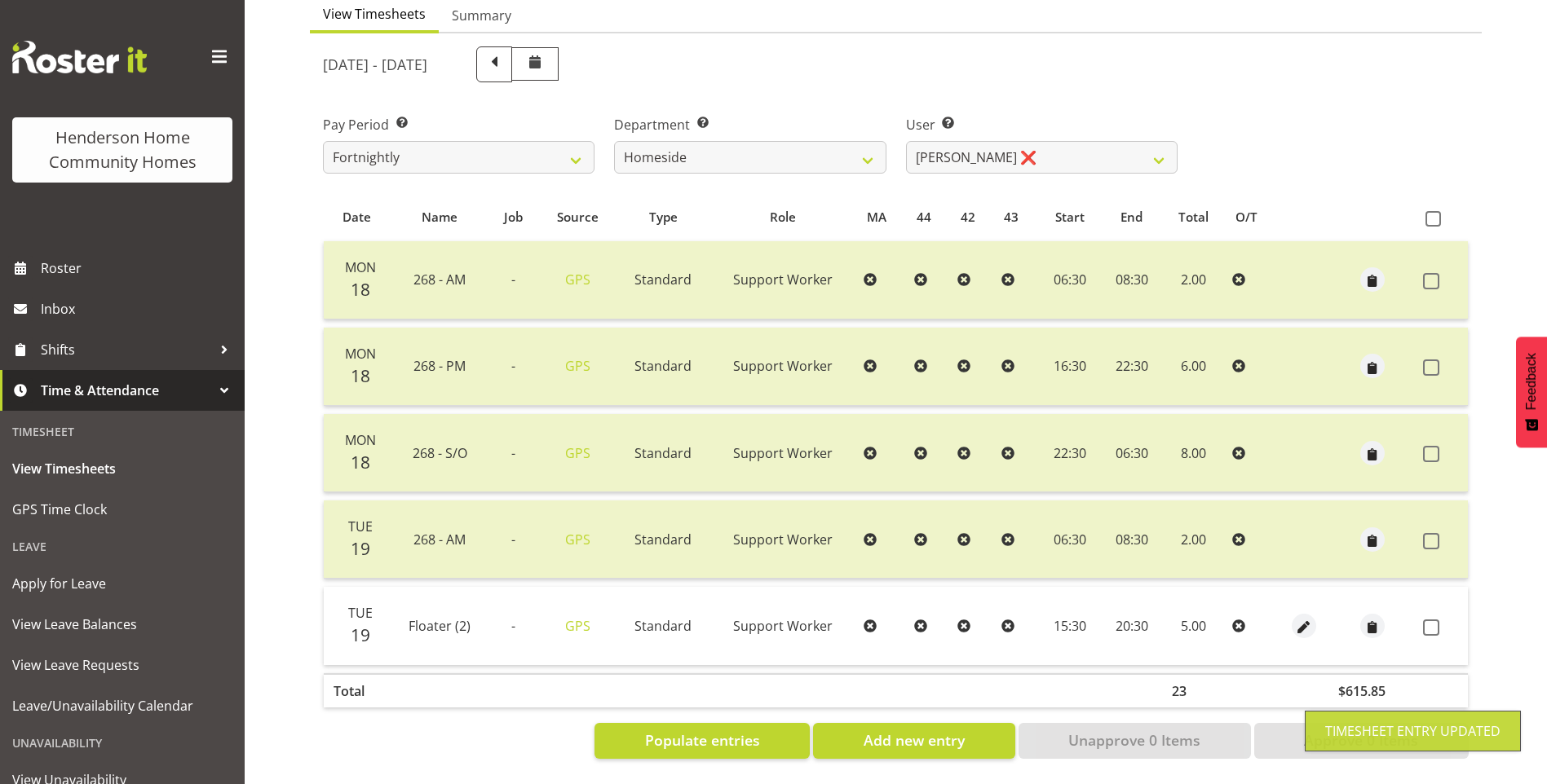
drag, startPoint x: 1431, startPoint y: 615, endPoint x: 1431, endPoint y: 643, distance: 28.0
click at [1431, 620] on span at bounding box center [1432, 628] width 16 height 16
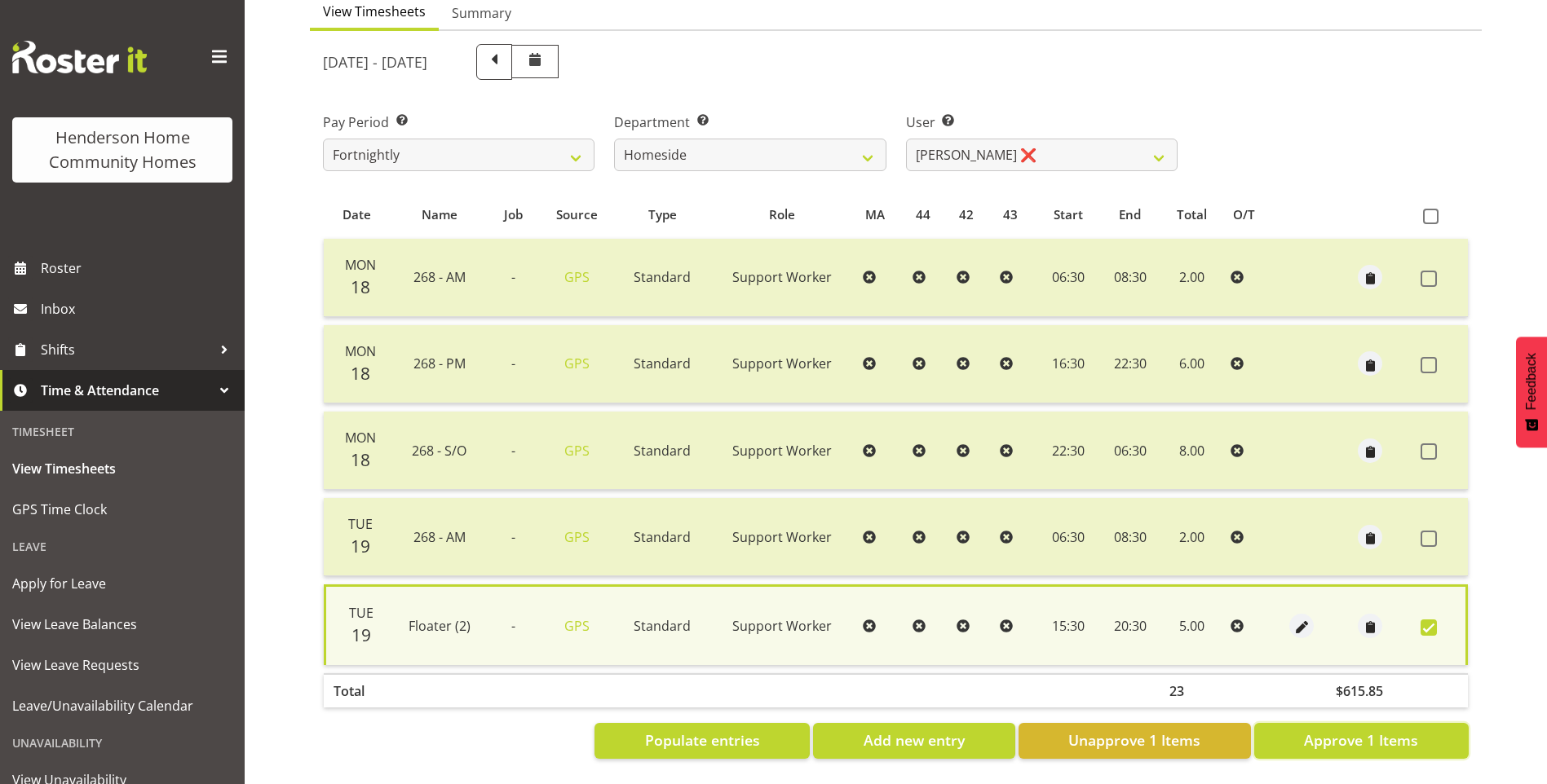
click at [1379, 731] on span "Approve 1 Items" at bounding box center [1361, 741] width 114 height 22
checkbox input "false"
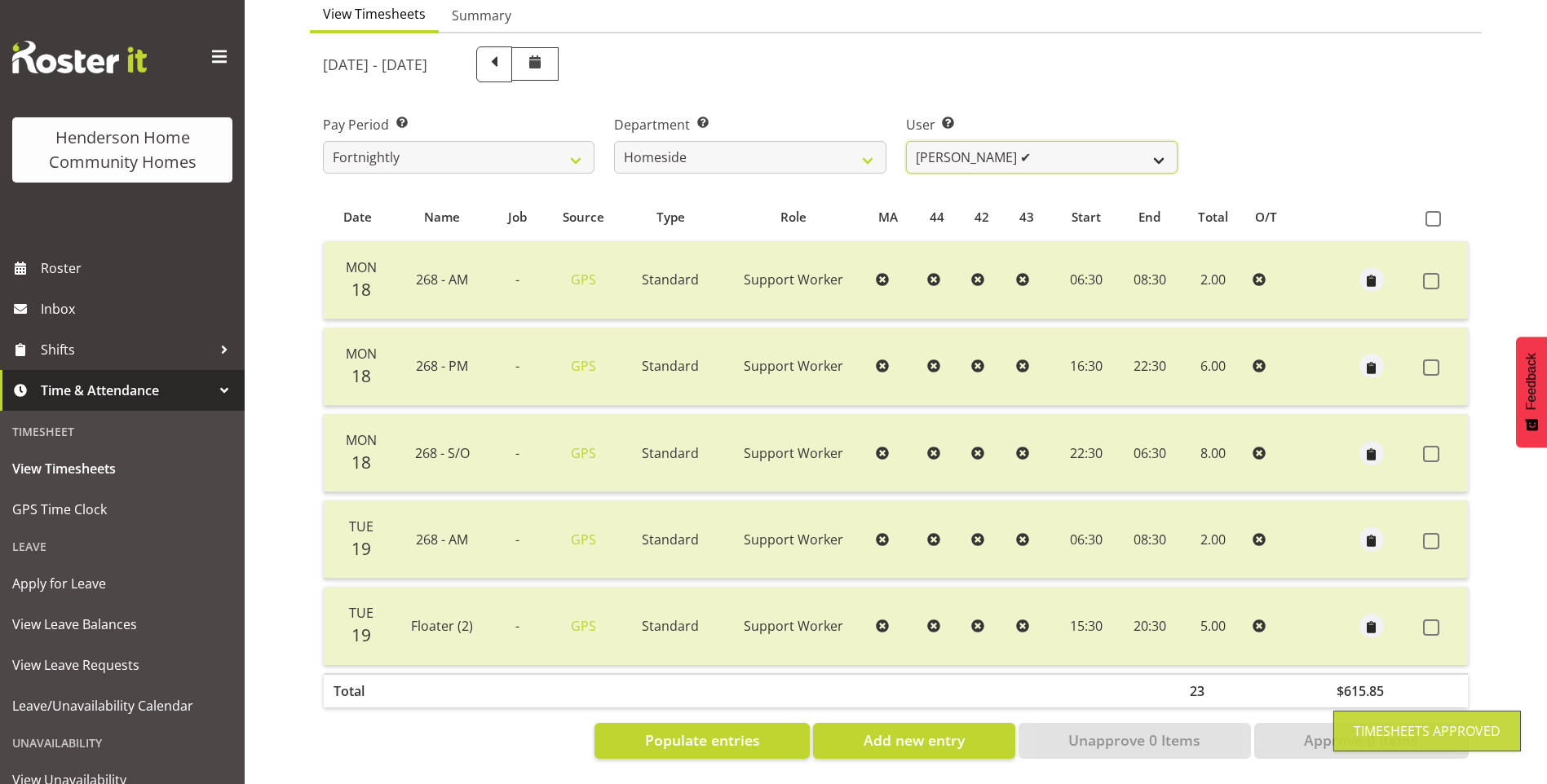
click at [962, 145] on select "[PERSON_NAME] ❌ [PERSON_NAME] ❌ [PERSON_NAME] (BK) [PERSON_NAME] ❌ [PERSON_NAME…" at bounding box center [1041, 158] width 271 height 32
click at [906, 141] on select "[PERSON_NAME] ❌ [PERSON_NAME] ❌ [PERSON_NAME] (BK) [PERSON_NAME] ❌ [PERSON_NAME…" at bounding box center [1041, 158] width 271 height 32
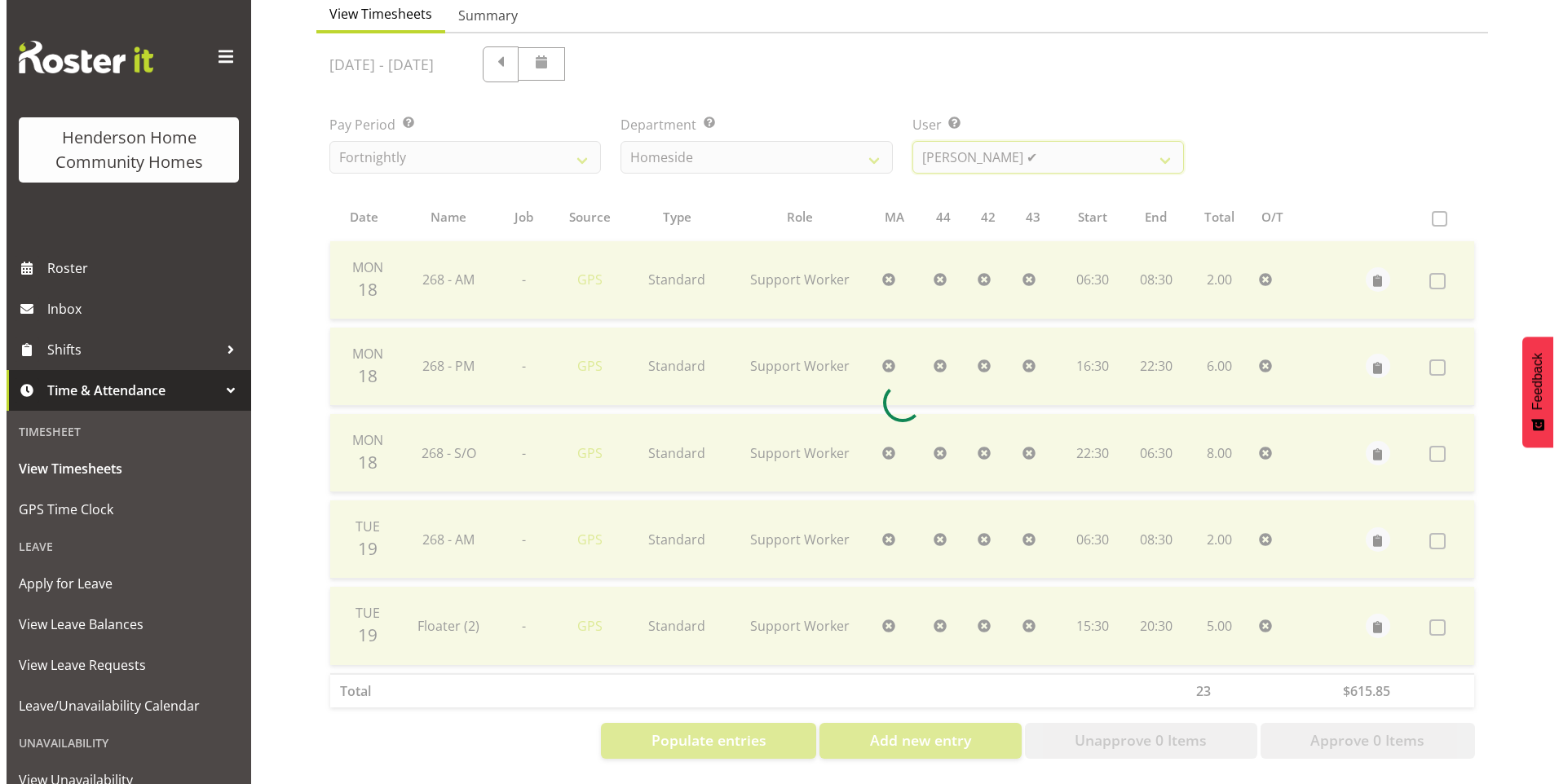
scroll to position [30, 0]
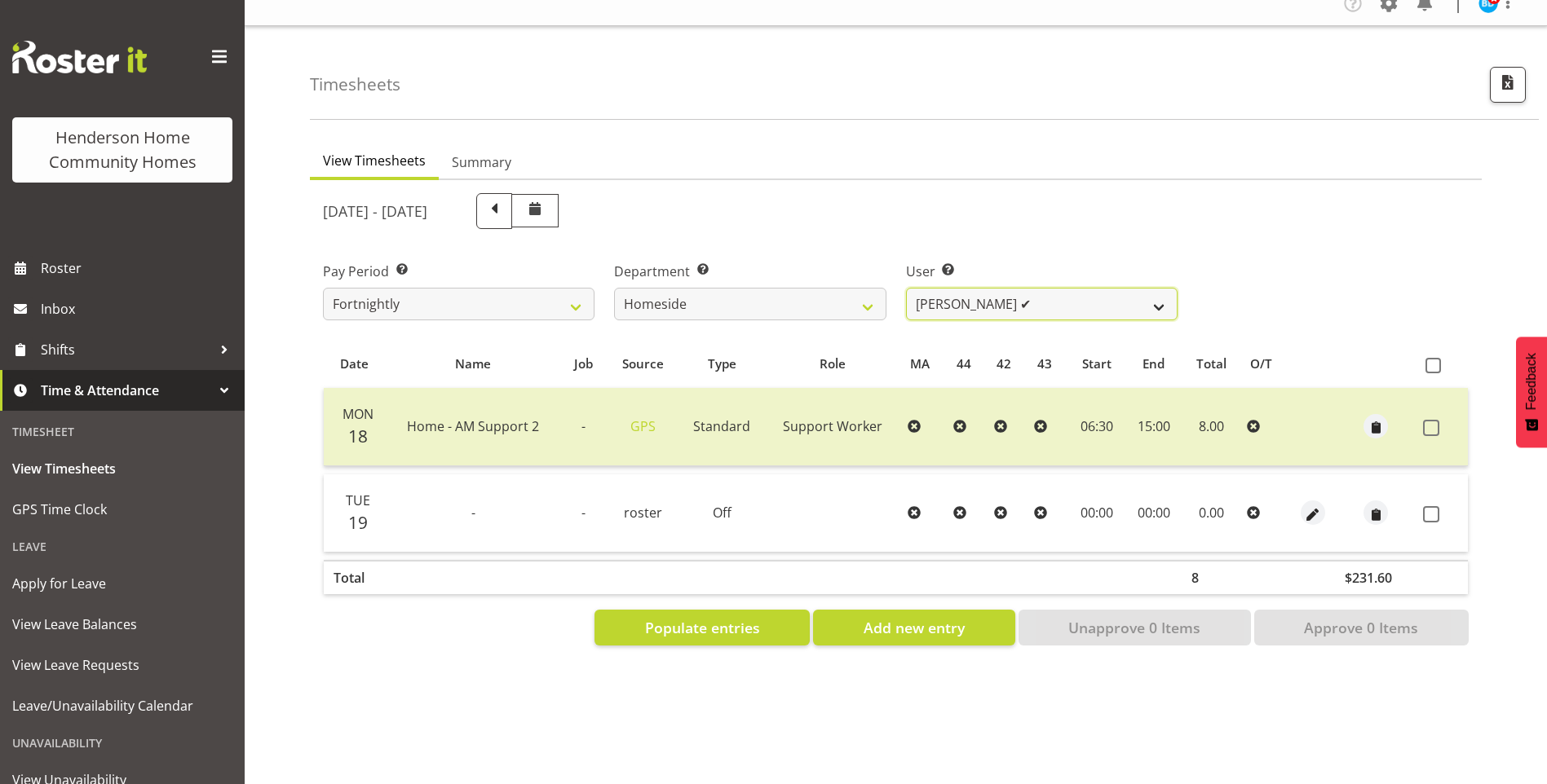
click at [942, 287] on select "[PERSON_NAME] ❌ [PERSON_NAME] ❌ [PERSON_NAME] (BK) [PERSON_NAME] ❌ [PERSON_NAME…" at bounding box center [1041, 304] width 271 height 32
click at [906, 287] on select "[PERSON_NAME] ❌ [PERSON_NAME] ❌ [PERSON_NAME] (BK) [PERSON_NAME] ❌ [PERSON_NAME…" at bounding box center [1041, 304] width 271 height 32
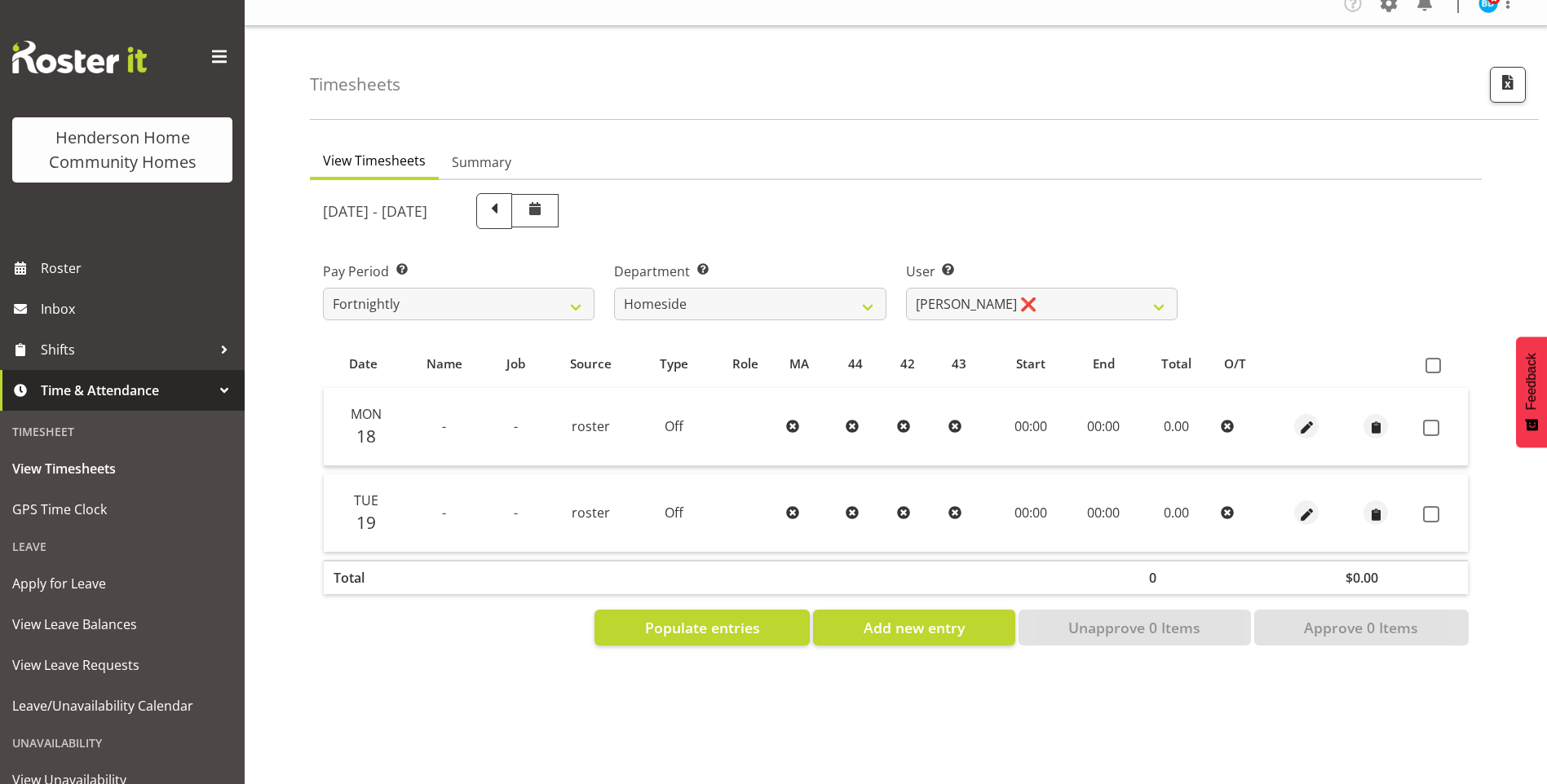
click at [920, 268] on label "User Select user. Note: This is filtered down by the previous two drop-down ite…" at bounding box center [1041, 271] width 271 height 20
click at [928, 297] on select "[PERSON_NAME] ❌ [PERSON_NAME] ❌ [PERSON_NAME] (BK) [PERSON_NAME] ❌ [PERSON_NAME…" at bounding box center [1041, 304] width 271 height 32
select select "10443"
click at [906, 287] on select "[PERSON_NAME] ❌ [PERSON_NAME] ❌ [PERSON_NAME] (BK) [PERSON_NAME] ❌ [PERSON_NAME…" at bounding box center [1041, 304] width 271 height 32
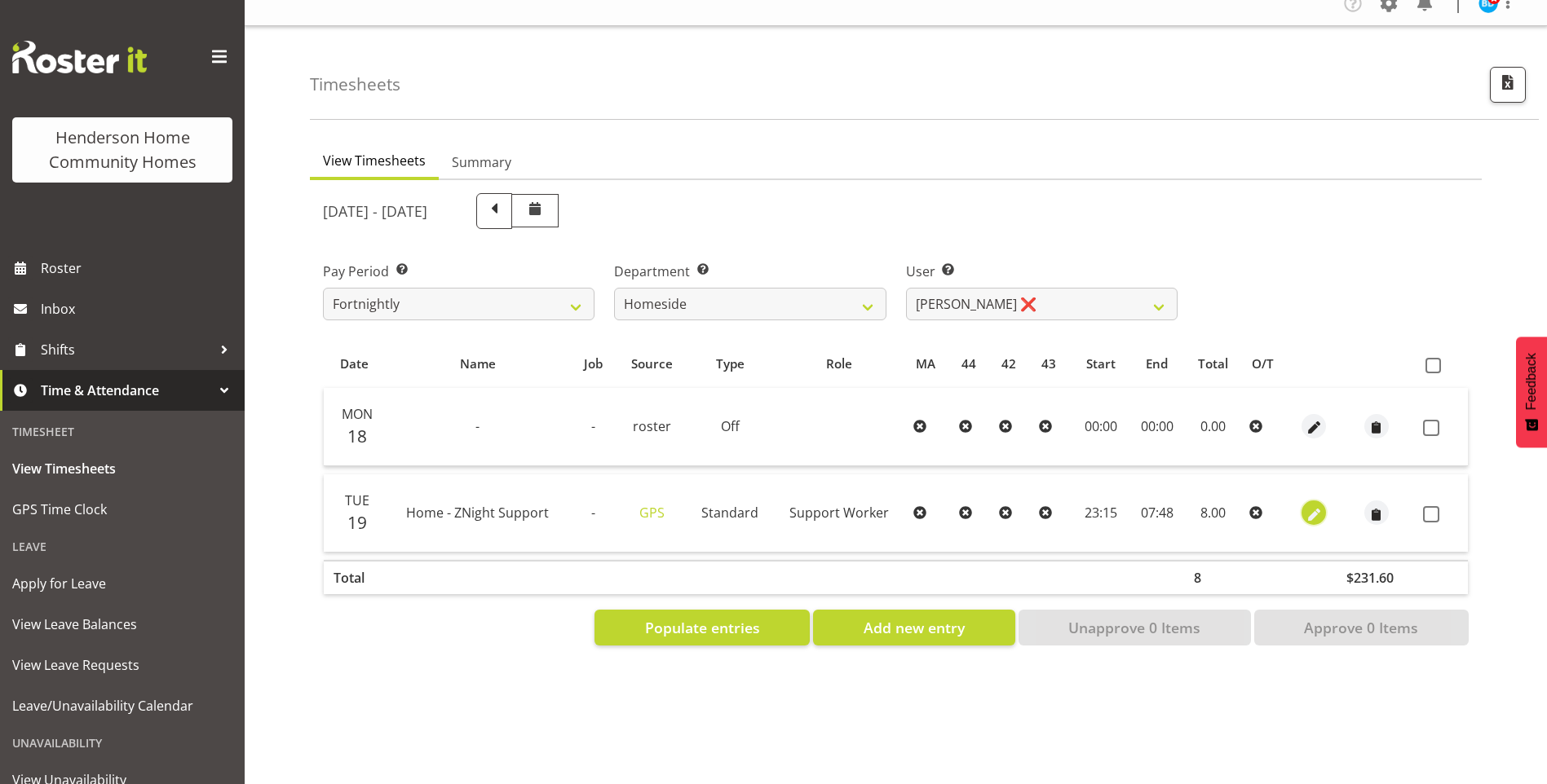
click at [1310, 506] on span "button" at bounding box center [1314, 515] width 19 height 19
select select "Standard"
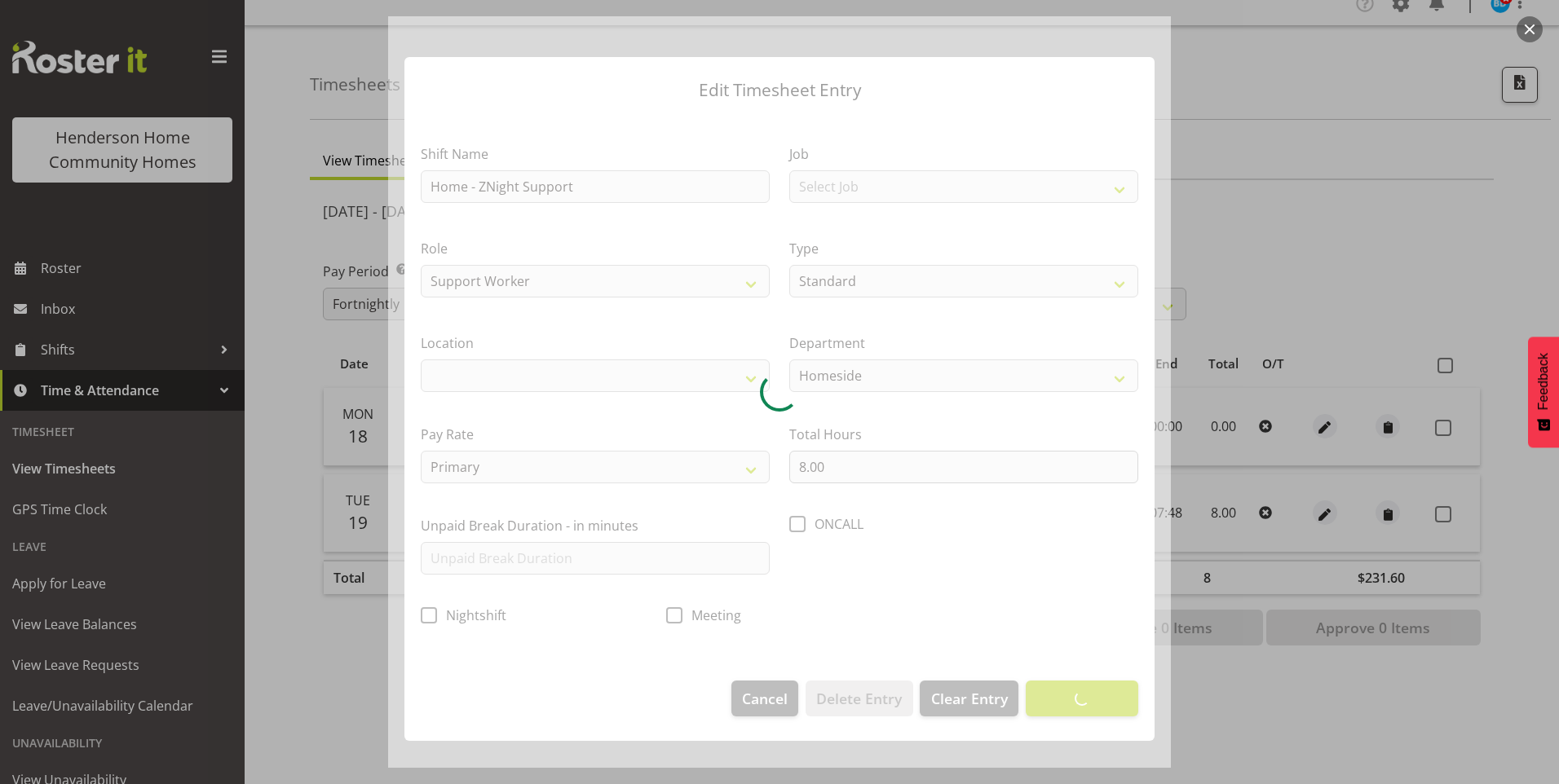
select select "1067"
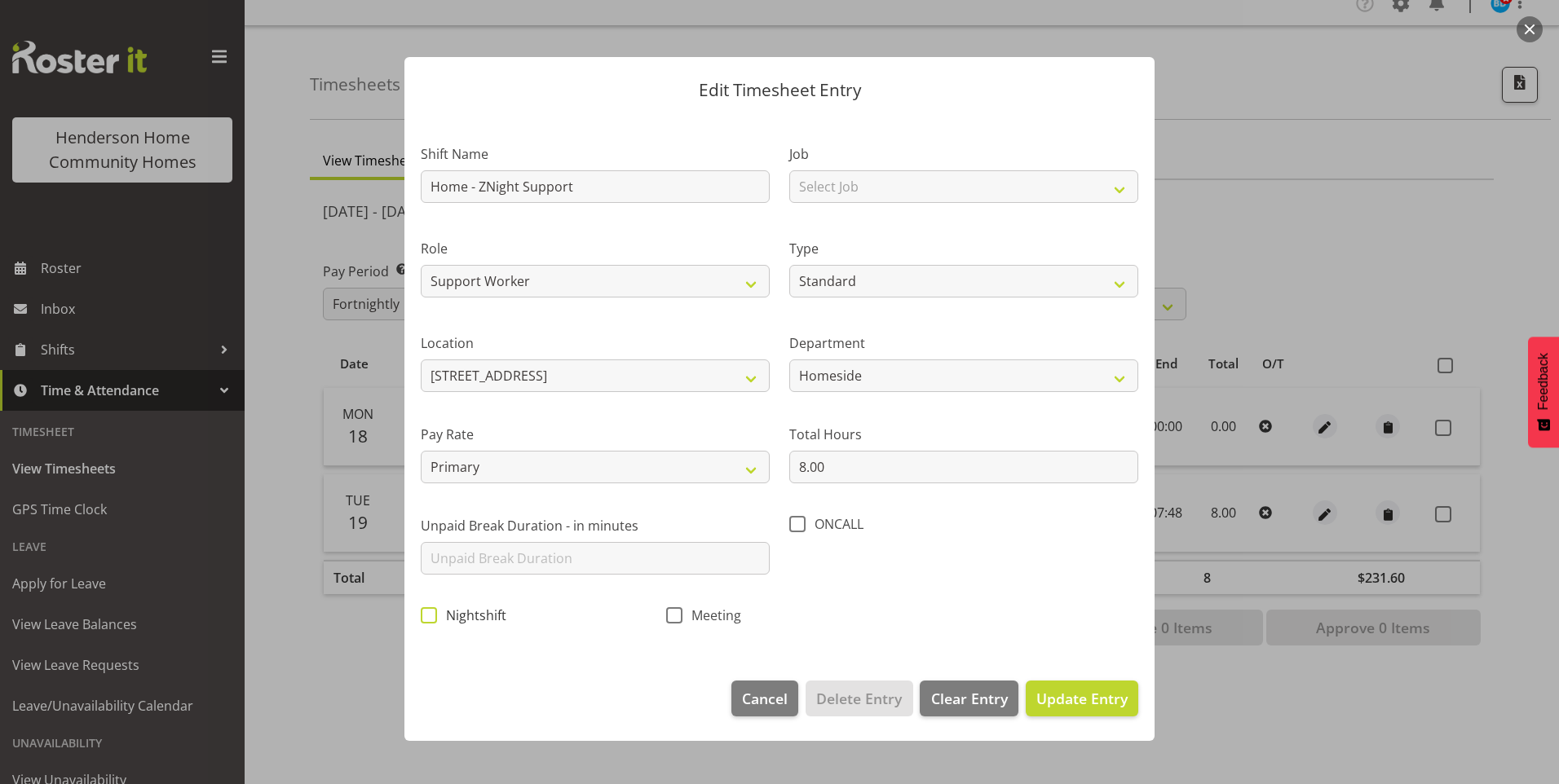
click at [429, 614] on span at bounding box center [429, 615] width 16 height 16
click at [429, 614] on input "Nightshift" at bounding box center [426, 615] width 11 height 11
checkbox input "true"
drag, startPoint x: 843, startPoint y: 464, endPoint x: 532, endPoint y: 407, distance: 316.2
click at [763, 450] on div "Shift Name Home - ZNight Support Job Select Job Floater Role Support Worker Typ…" at bounding box center [780, 380] width 737 height 517
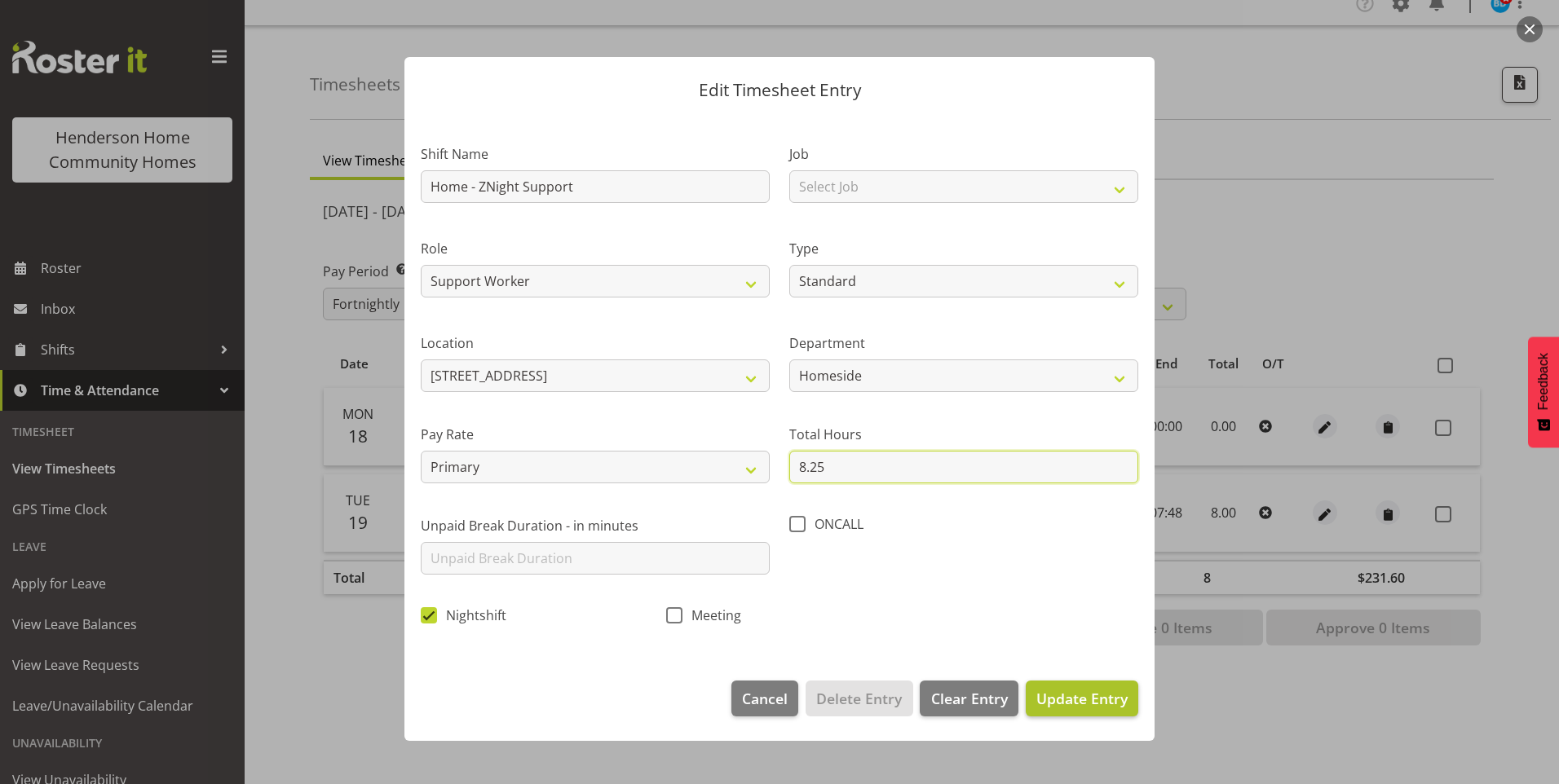
type input "8.25"
click at [1081, 693] on span "Update Entry" at bounding box center [1081, 699] width 91 height 20
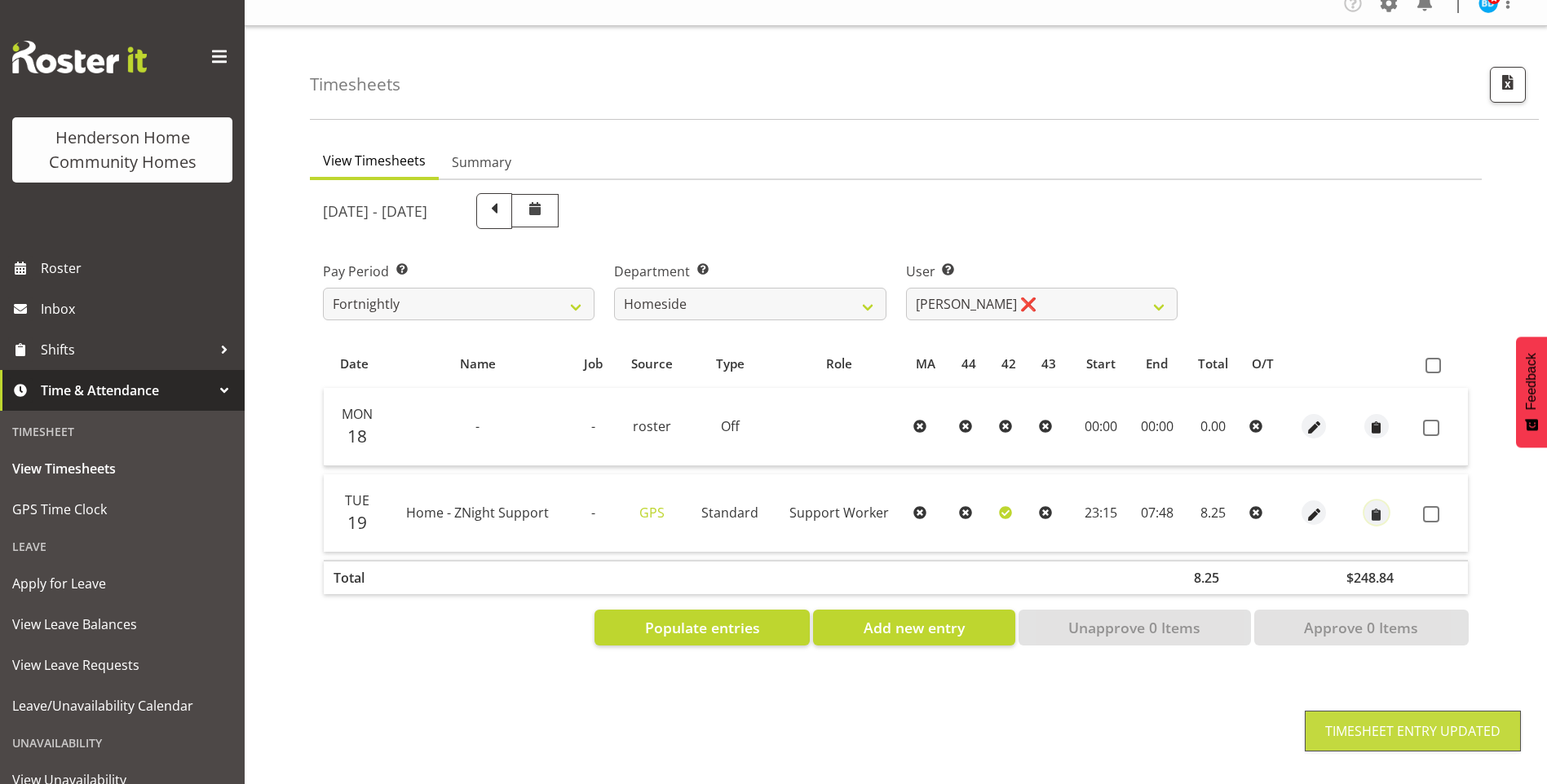
click at [1374, 506] on span "button" at bounding box center [1377, 515] width 19 height 19
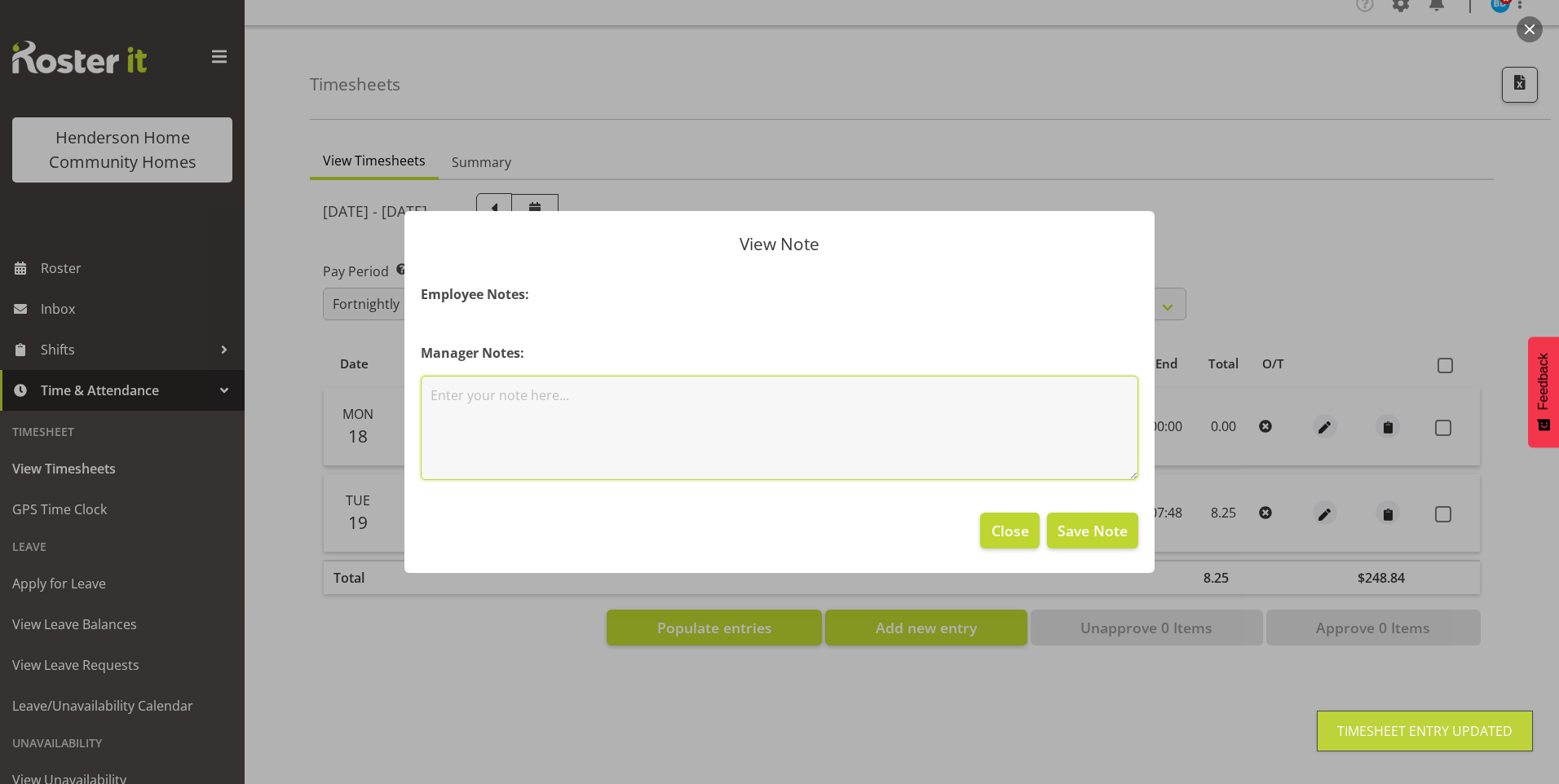
click at [802, 452] on textarea at bounding box center [780, 428] width 717 height 105
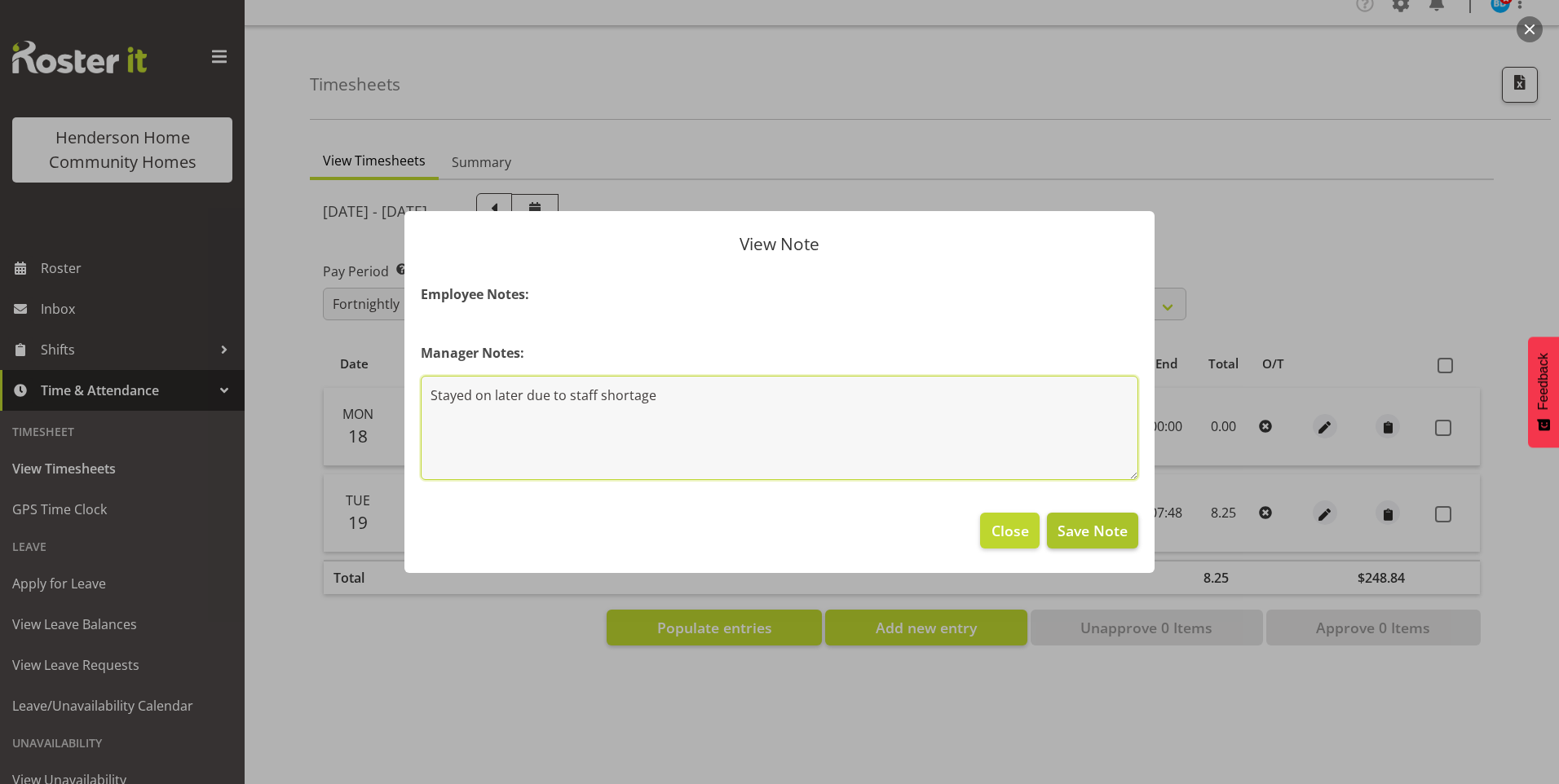
type textarea "Stayed on later due to staff shortage"
click at [1108, 527] on span "Save Note" at bounding box center [1093, 531] width 70 height 22
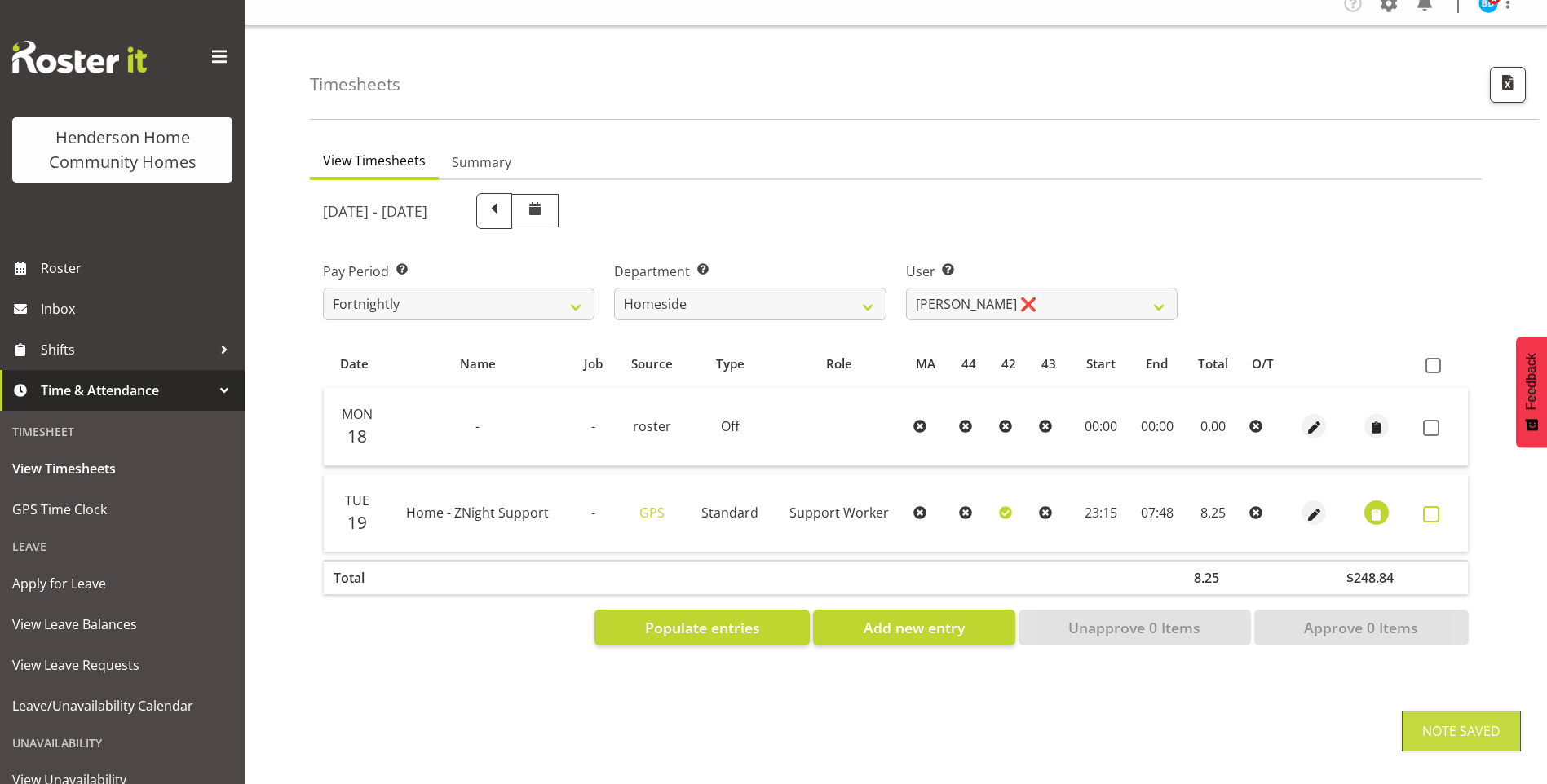
click at [1433, 506] on span at bounding box center [1432, 515] width 16 height 16
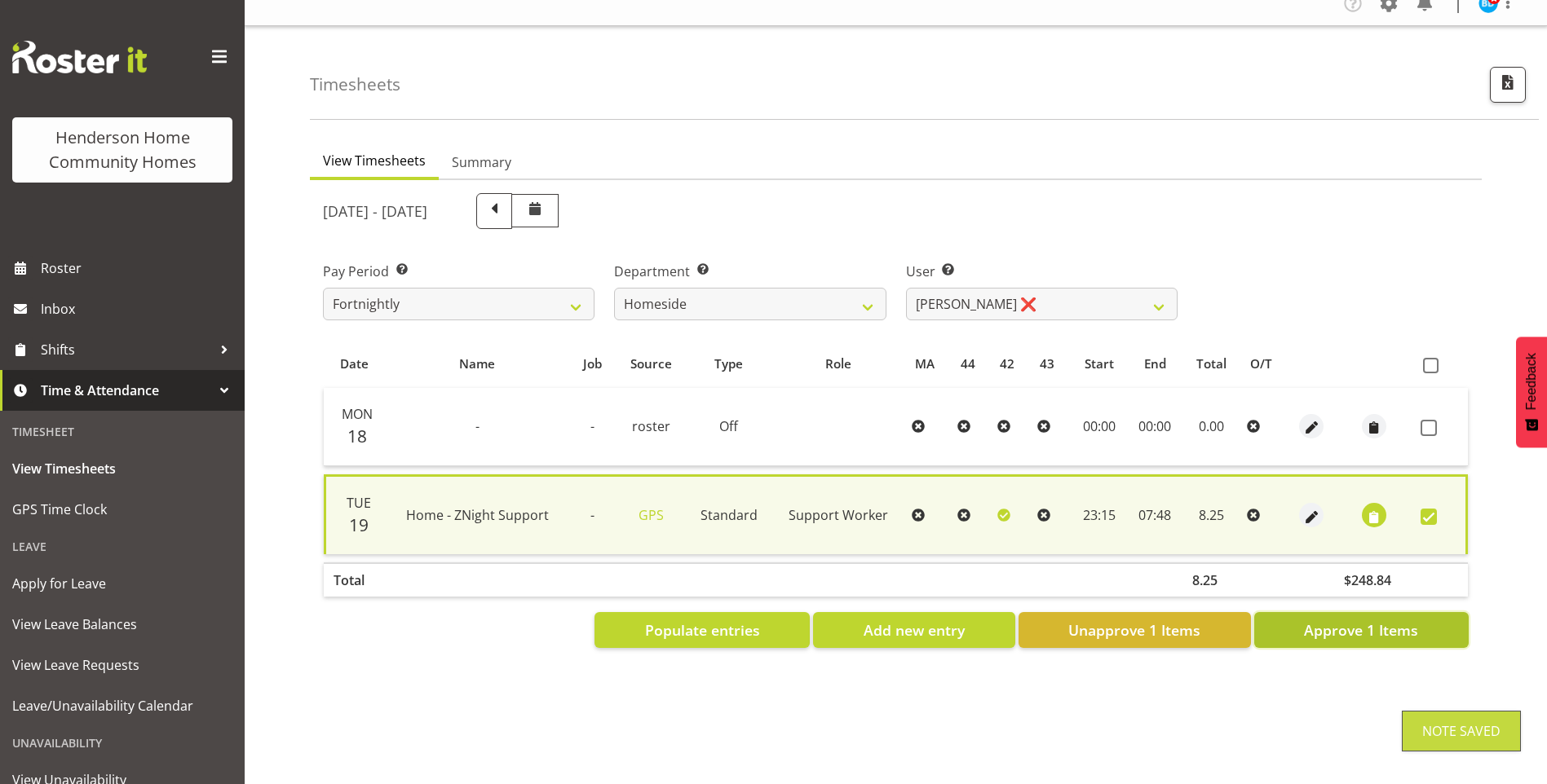
click at [1364, 620] on span "Approve 1 Items" at bounding box center [1361, 631] width 114 height 22
checkbox input "false"
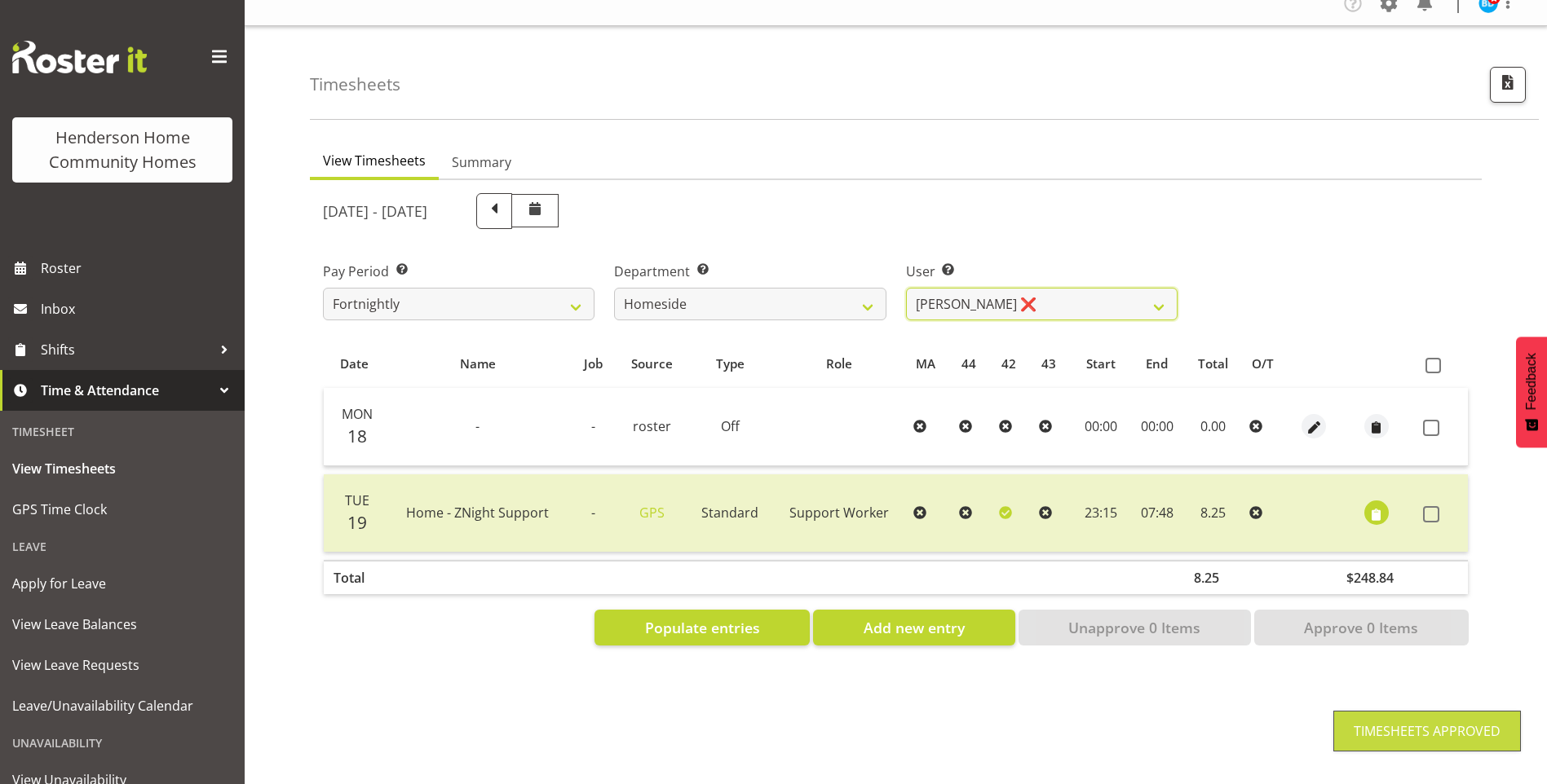
drag, startPoint x: 962, startPoint y: 290, endPoint x: 965, endPoint y: 311, distance: 21.2
click at [962, 290] on select "[PERSON_NAME] ❌ [PERSON_NAME] ❌ [PERSON_NAME] (BK) [PERSON_NAME] ❌ [PERSON_NAME…" at bounding box center [1041, 304] width 271 height 32
select select "8540"
click at [906, 287] on select "[PERSON_NAME] ❌ [PERSON_NAME] ❌ [PERSON_NAME] (BK) [PERSON_NAME] ❌ [PERSON_NAME…" at bounding box center [1041, 304] width 271 height 32
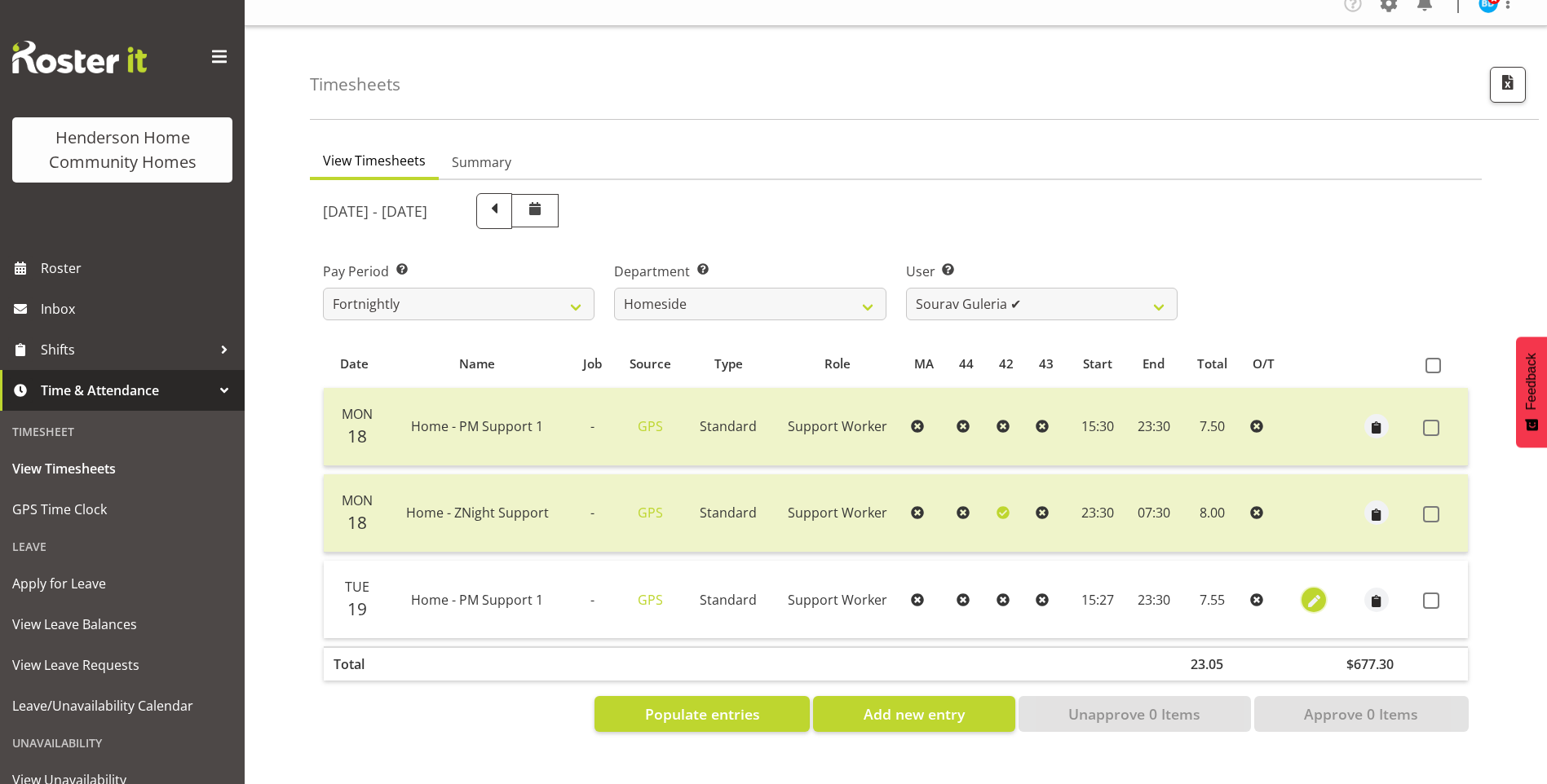
click at [1320, 592] on span "button" at bounding box center [1314, 601] width 19 height 19
select select "Standard"
select select "7"
select select "2025"
select select "15"
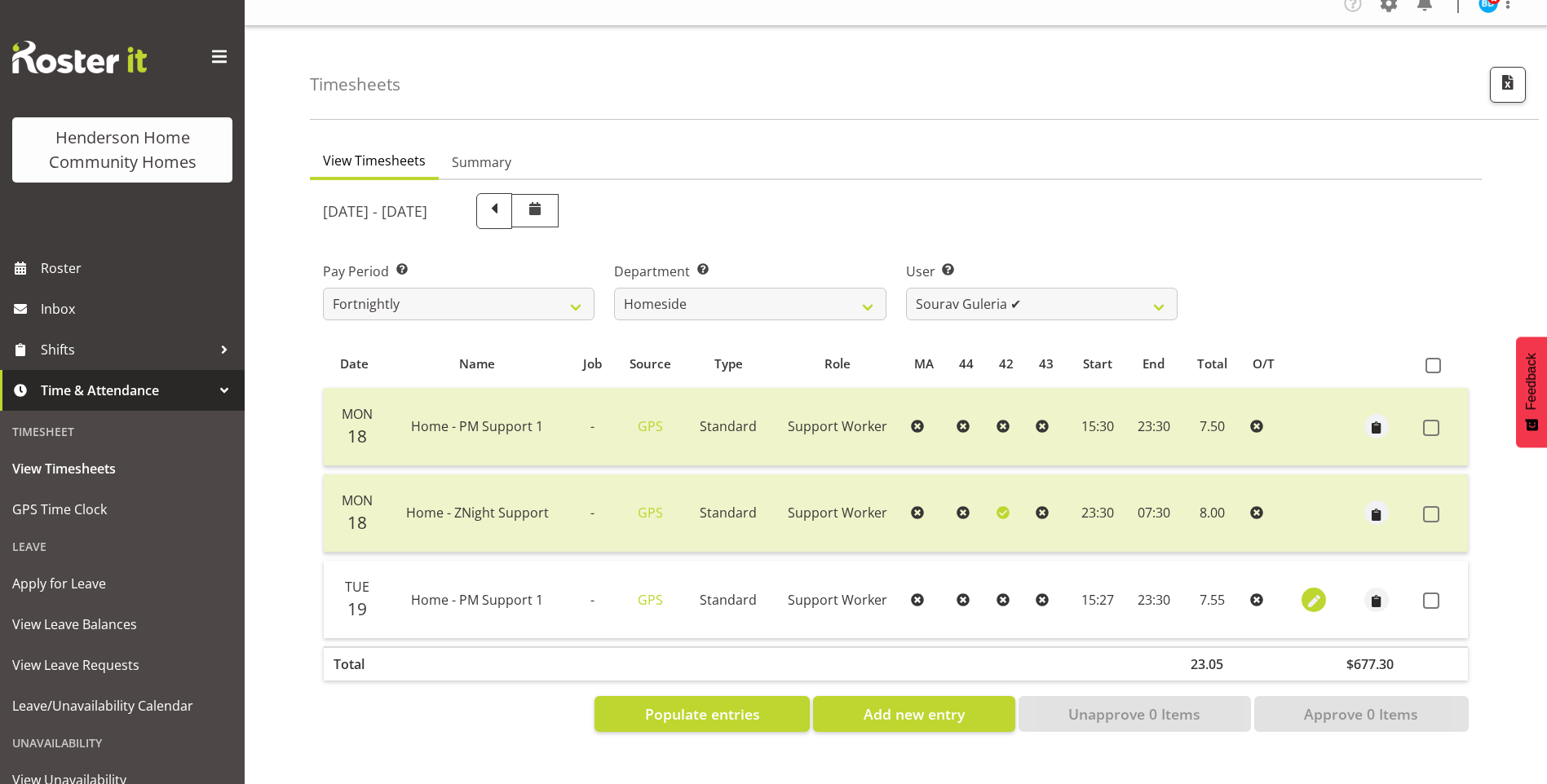
select select "27"
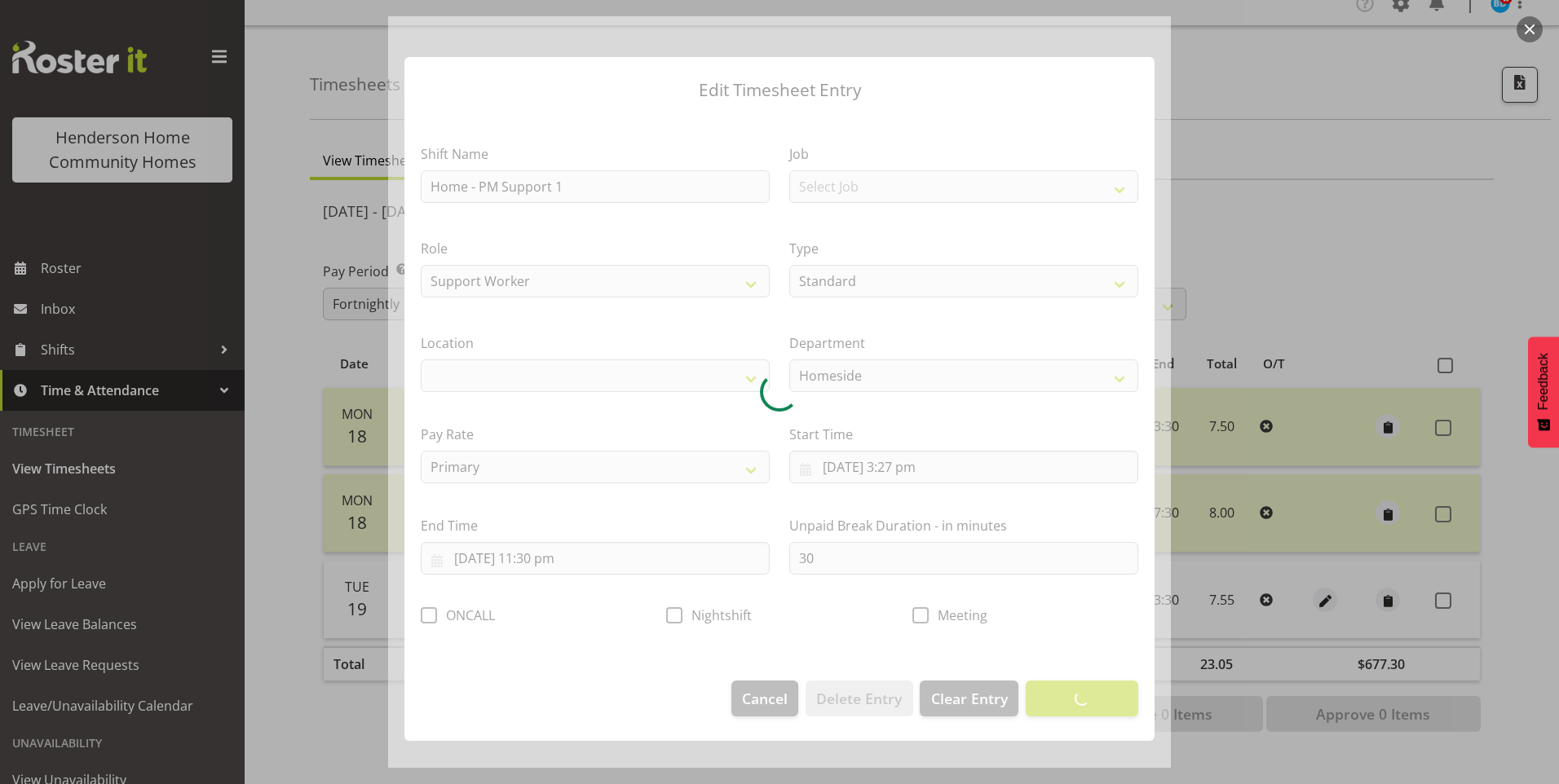
select select "1067"
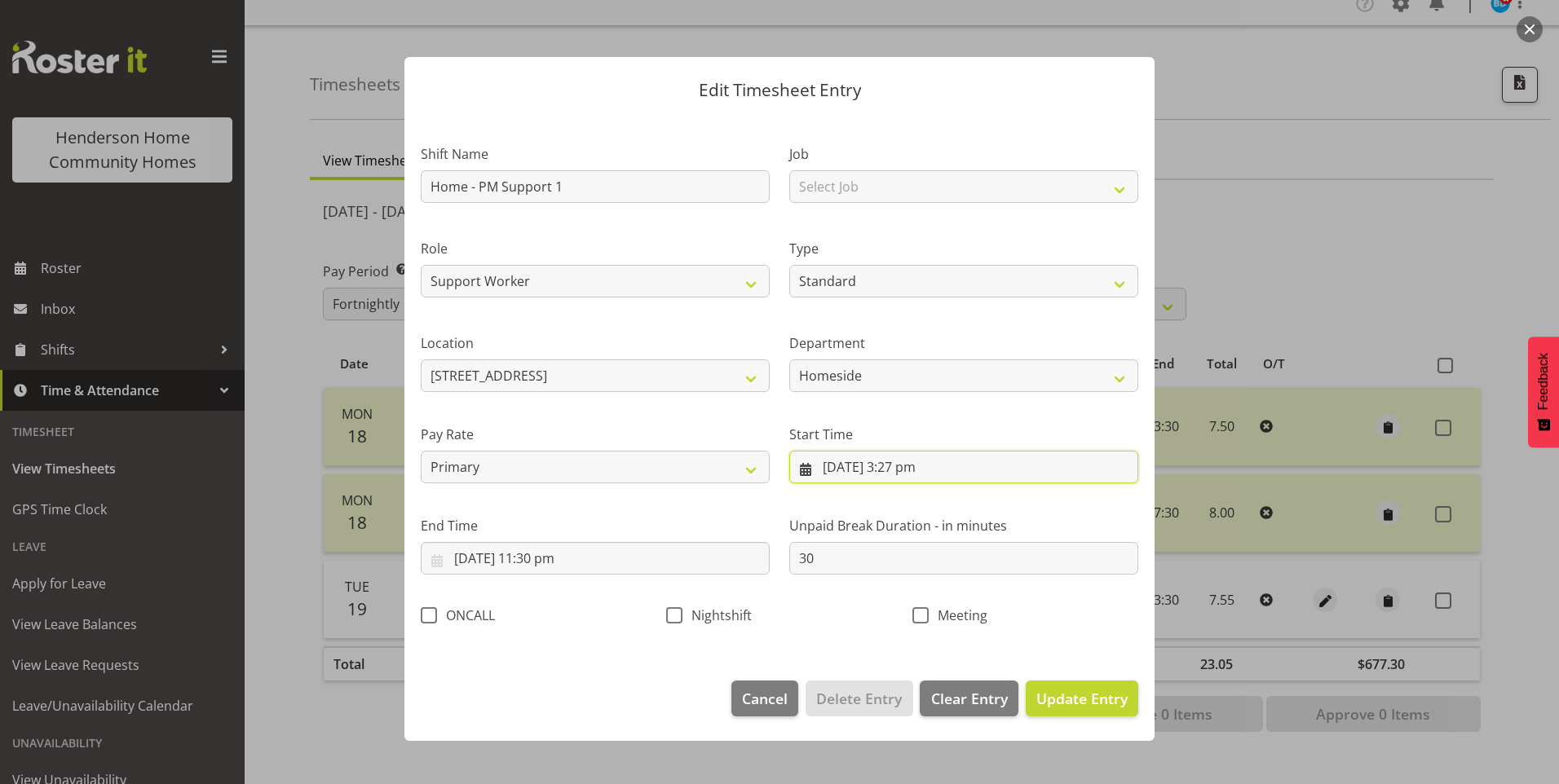
click at [921, 472] on input "[DATE] 3:27 pm" at bounding box center [963, 467] width 349 height 32
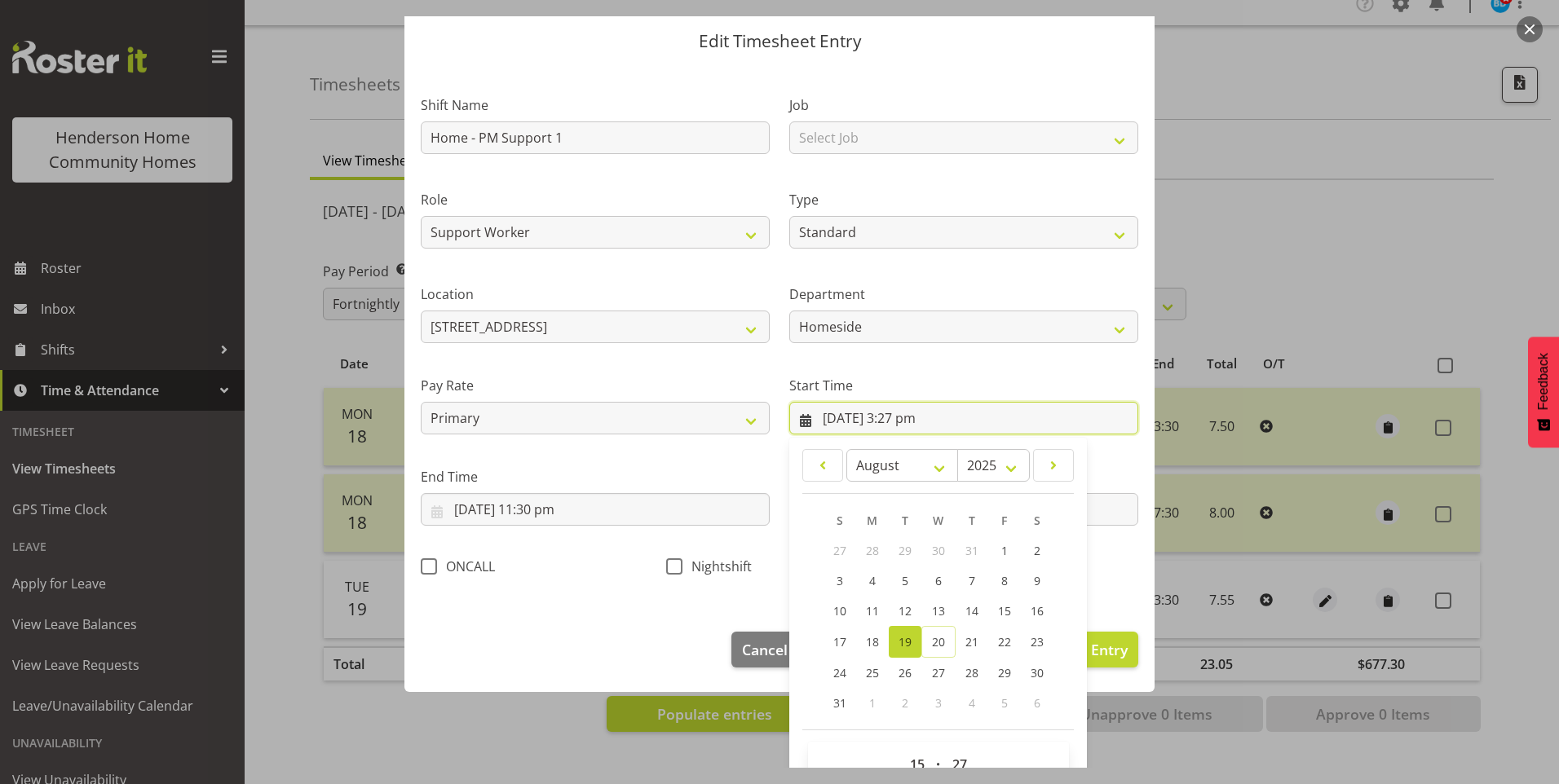
scroll to position [88, 0]
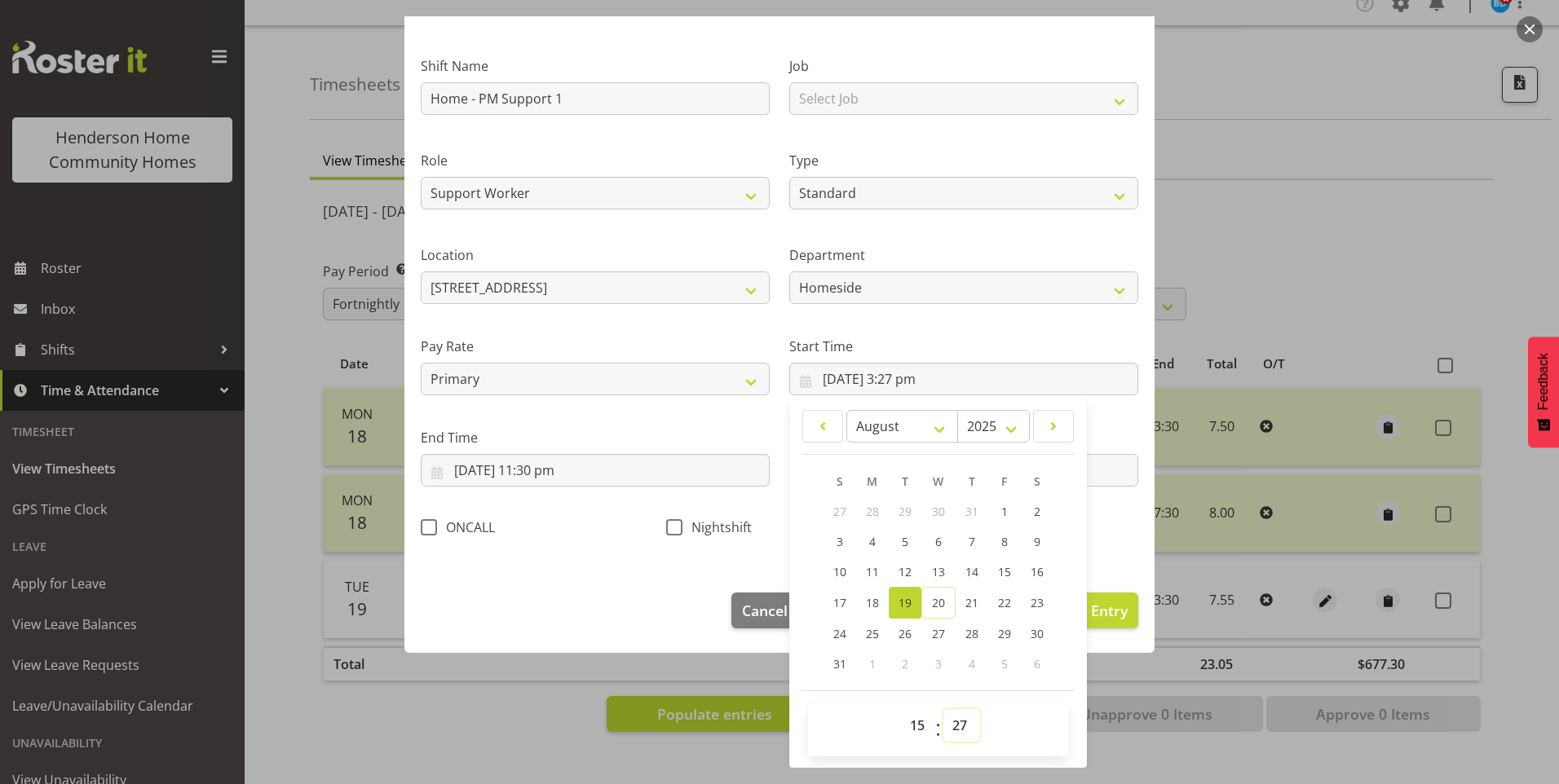
drag, startPoint x: 950, startPoint y: 728, endPoint x: 972, endPoint y: 714, distance: 26.1
click at [953, 725] on select "00 01 02 03 04 05 06 07 08 09 10 11 12 13 14 15 16 17 18 19 20 21 22 23 24 25 2…" at bounding box center [962, 725] width 37 height 32
select select "30"
click at [944, 709] on select "00 01 02 03 04 05 06 07 08 09 10 11 12 13 14 15 16 17 18 19 20 21 22 23 24 25 2…" at bounding box center [962, 725] width 37 height 32
type input "[DATE] 3:30 pm"
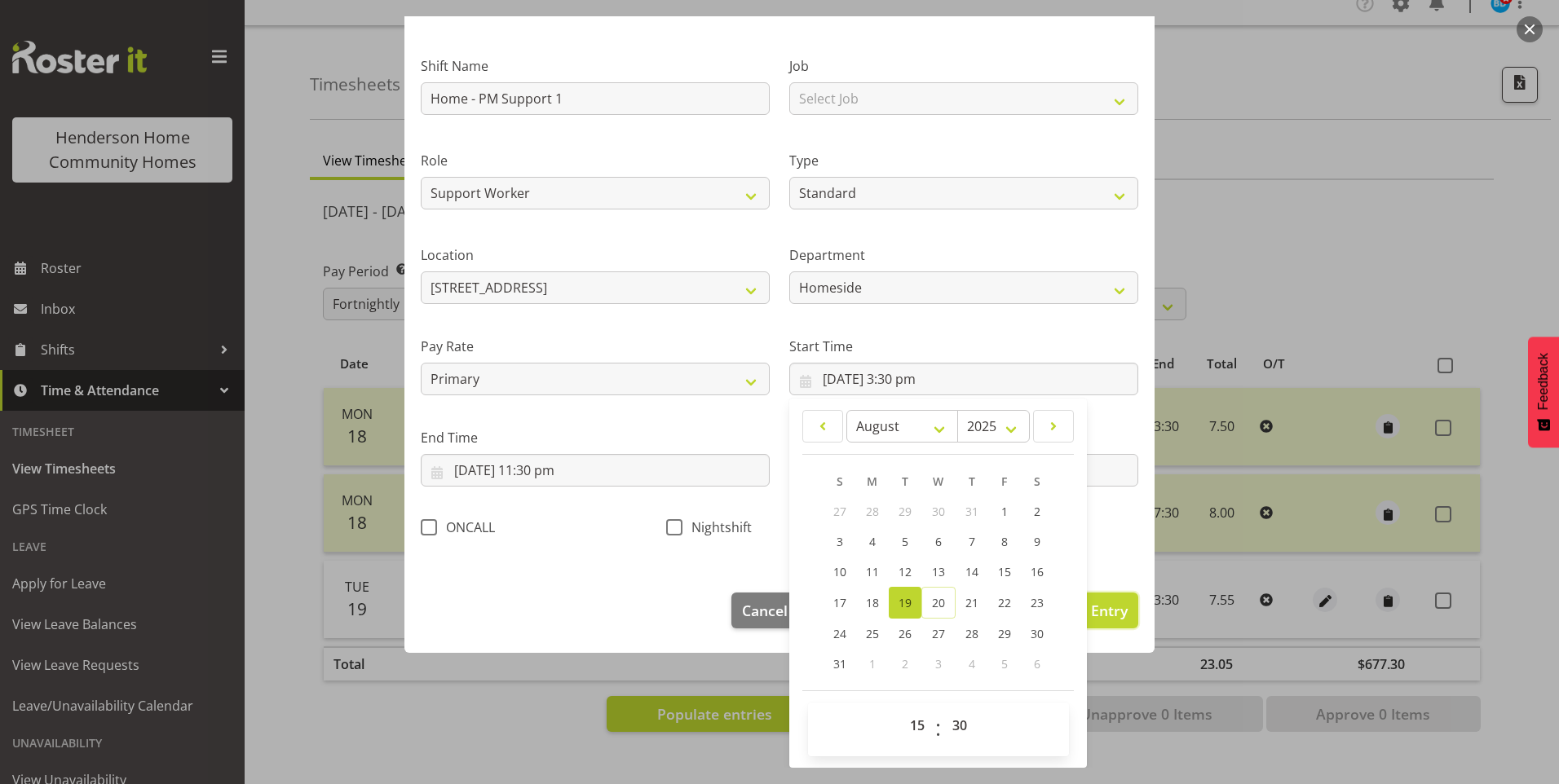
drag, startPoint x: 1095, startPoint y: 613, endPoint x: 1108, endPoint y: 610, distance: 13.3
click at [1095, 612] on span "Update Entry" at bounding box center [1081, 611] width 91 height 20
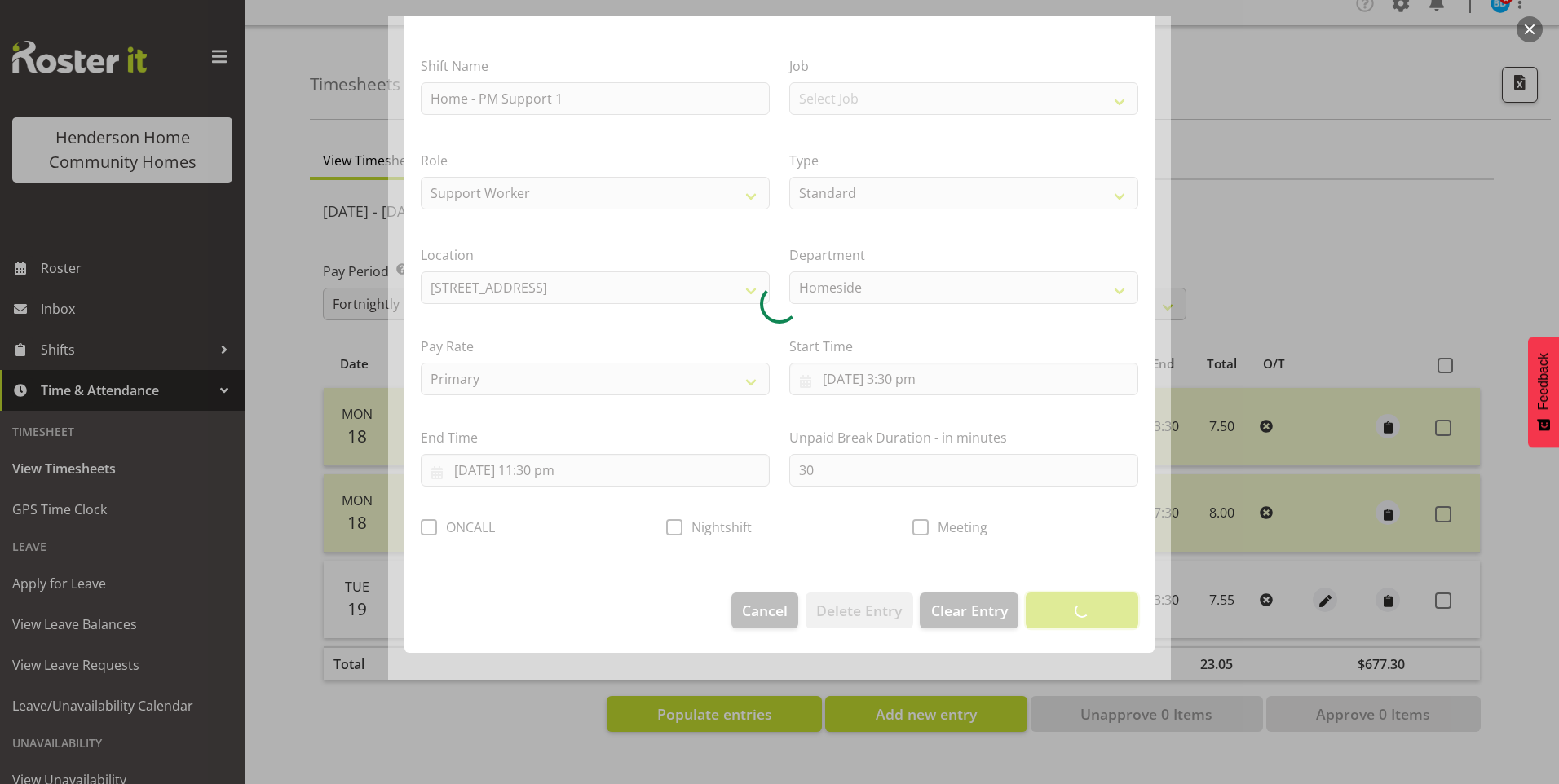
scroll to position [0, 0]
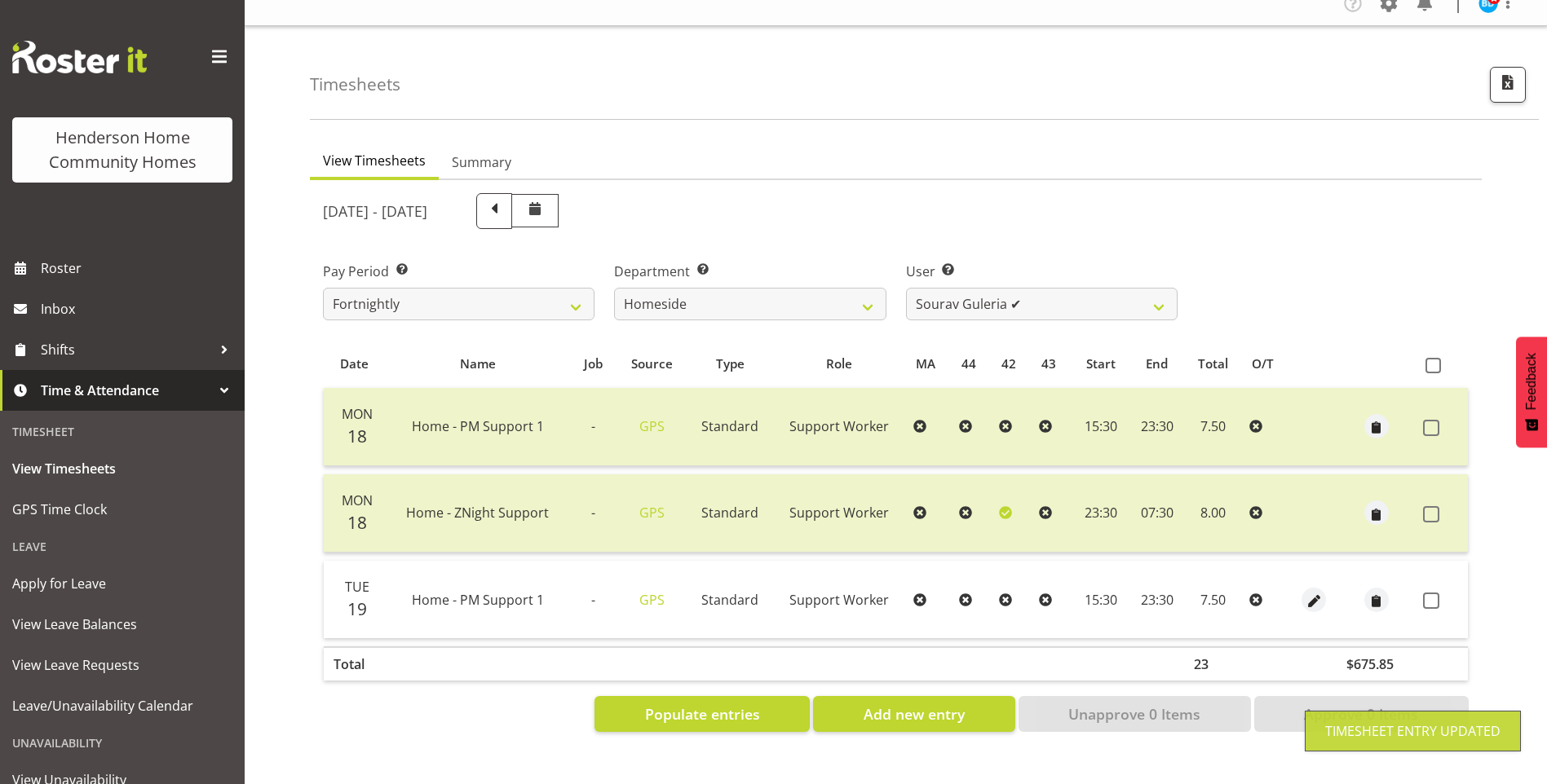
click at [1431, 589] on div "[DATE] - [DATE] Pay Period Select which pay period you would like to view. Fort…" at bounding box center [895, 459] width 1146 height 550
click at [1427, 593] on span at bounding box center [1432, 601] width 16 height 16
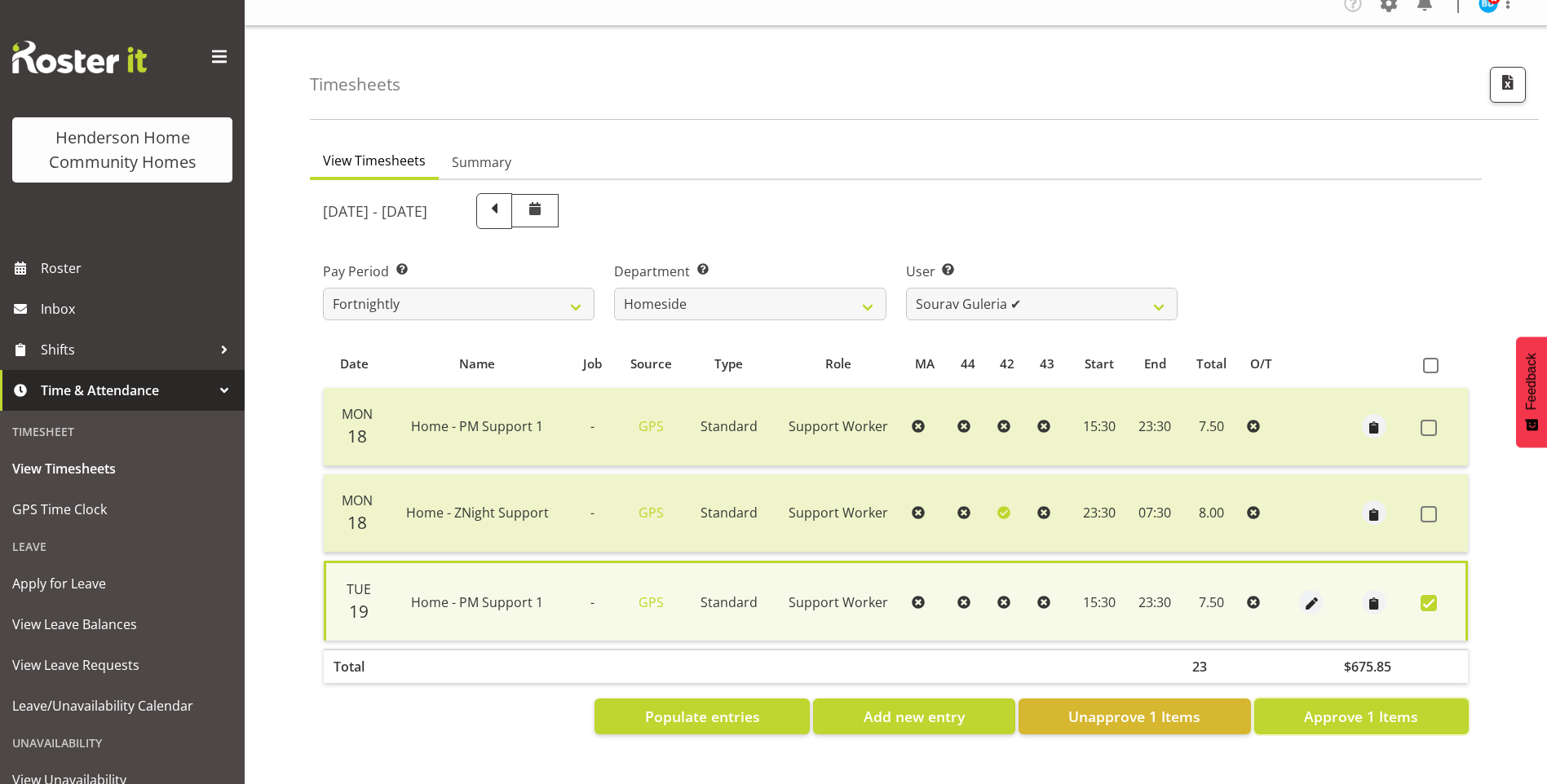
drag, startPoint x: 1336, startPoint y: 716, endPoint x: 1315, endPoint y: 703, distance: 24.7
click at [1336, 716] on button "Approve 1 Items" at bounding box center [1362, 716] width 215 height 36
checkbox input "false"
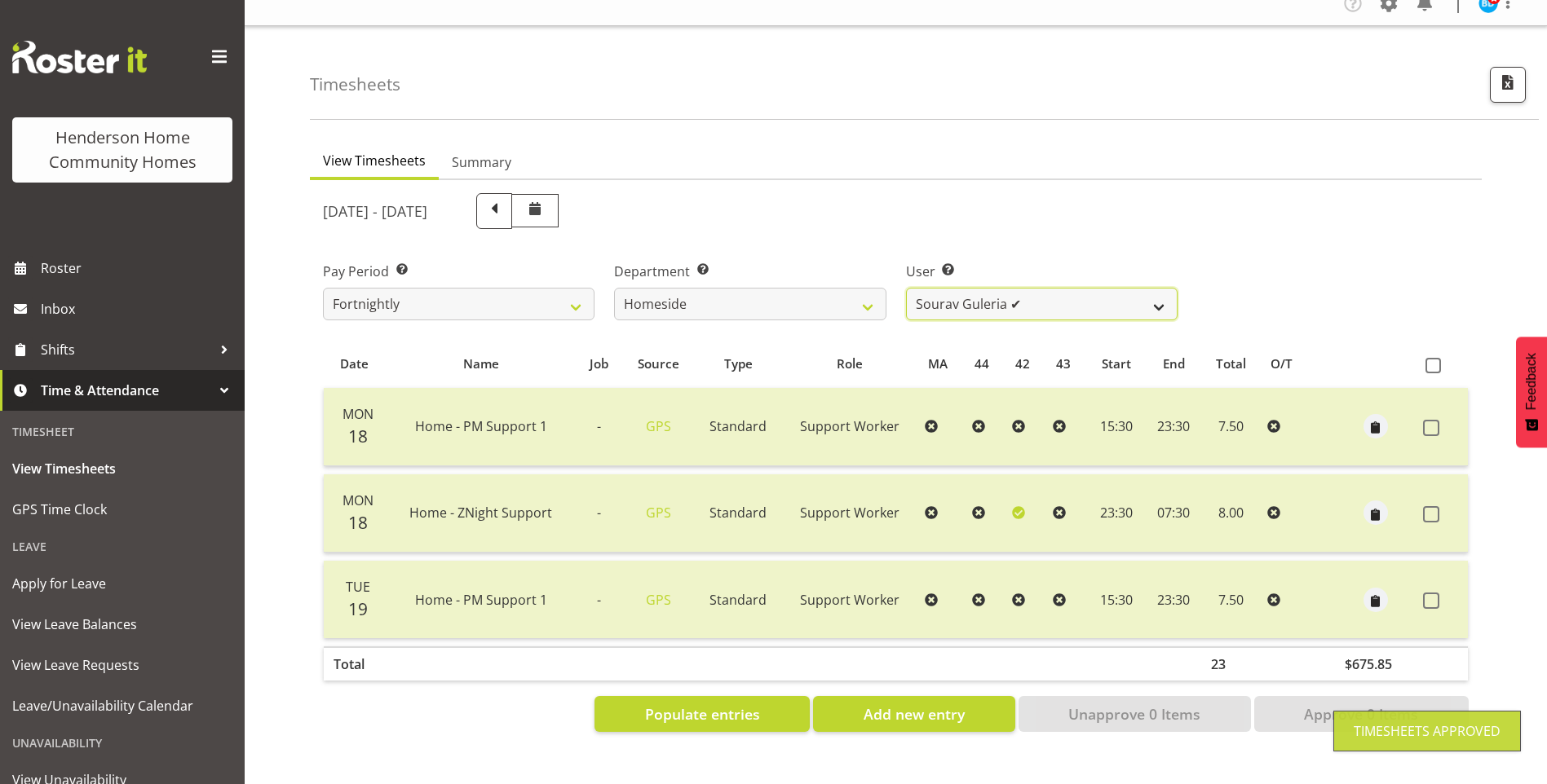
click at [971, 287] on select "[PERSON_NAME] ❌ [PERSON_NAME] ❌ [PERSON_NAME] (BK) [PERSON_NAME] ❌ [PERSON_NAME…" at bounding box center [1041, 304] width 271 height 32
select select "8527"
click at [906, 287] on select "[PERSON_NAME] ❌ [PERSON_NAME] ❌ [PERSON_NAME] (BK) [PERSON_NAME] ❌ [PERSON_NAME…" at bounding box center [1041, 304] width 271 height 32
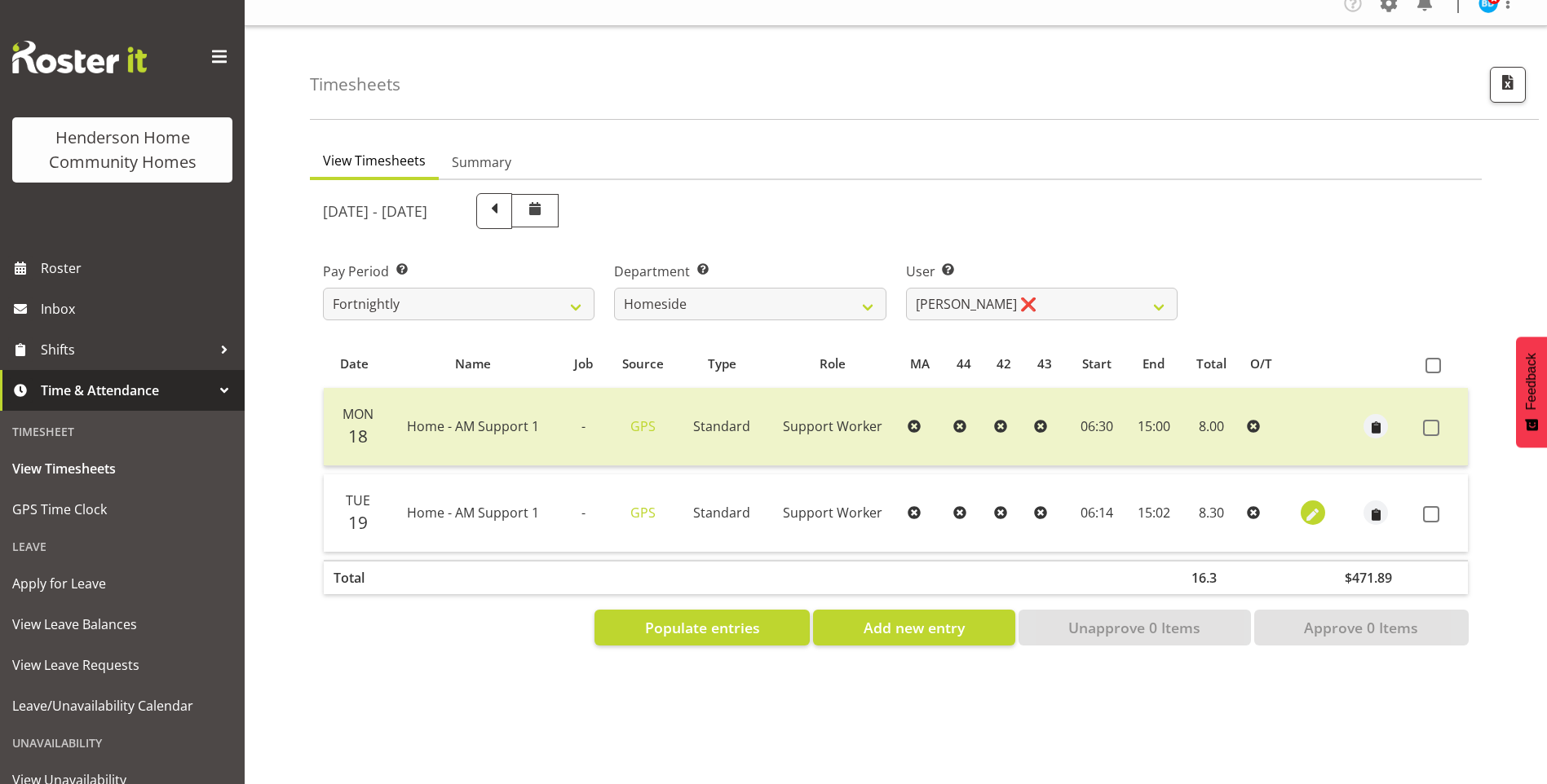
click at [1316, 490] on td at bounding box center [1313, 514] width 46 height 77
click at [1312, 506] on span "button" at bounding box center [1313, 515] width 19 height 19
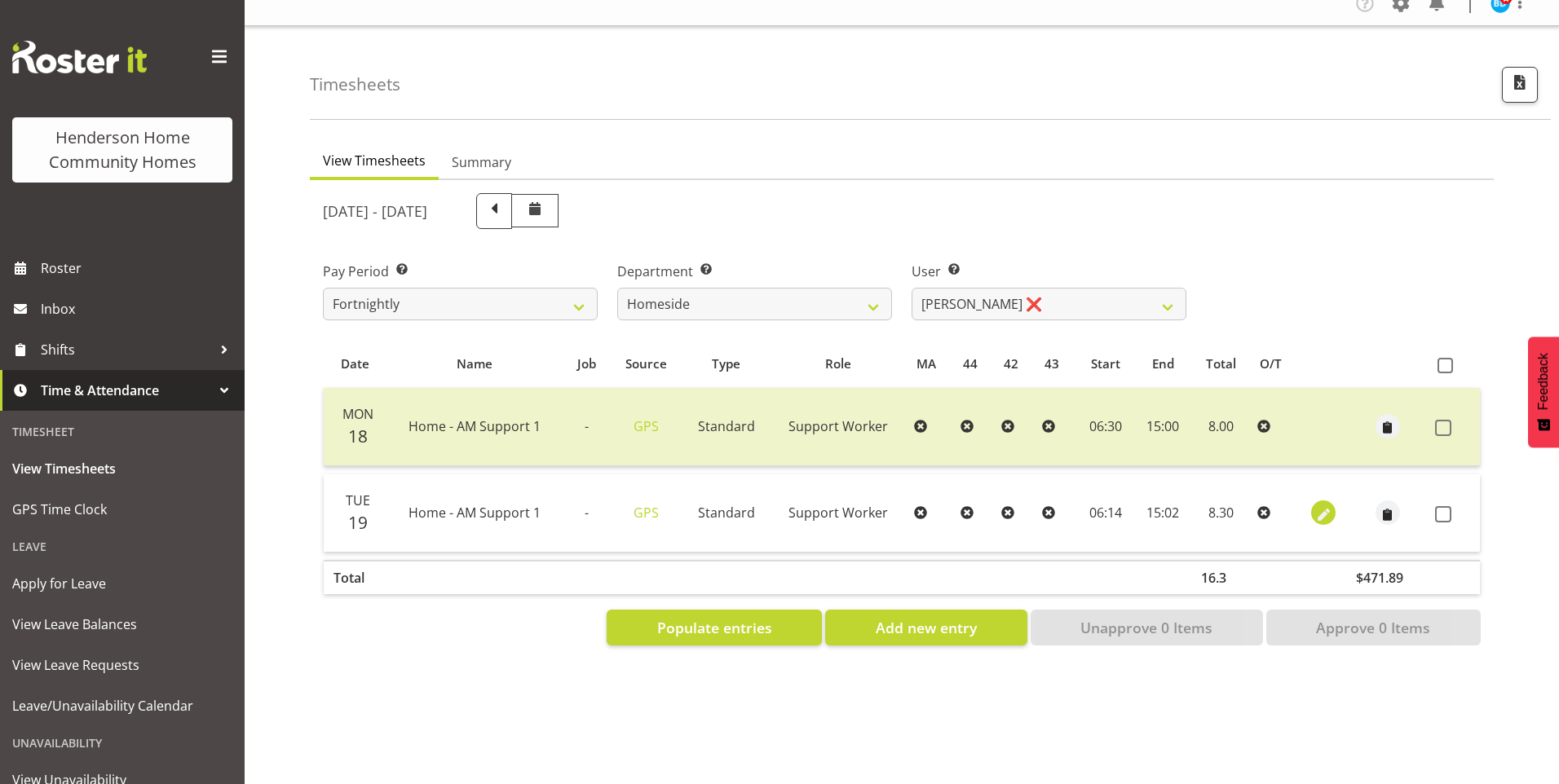
select select "Standard"
select select "7"
select select "2025"
select select "6"
select select "14"
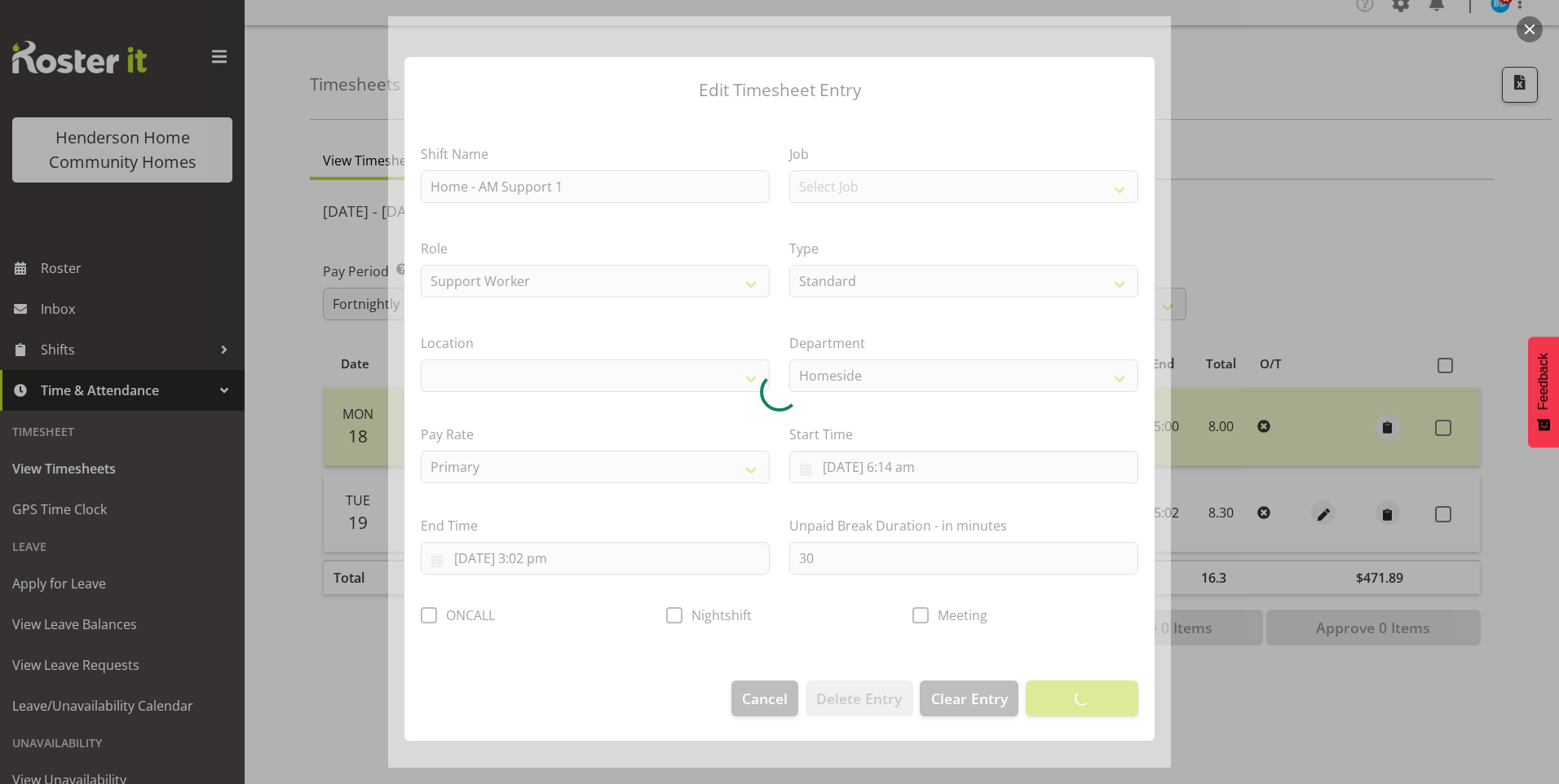
select select "1067"
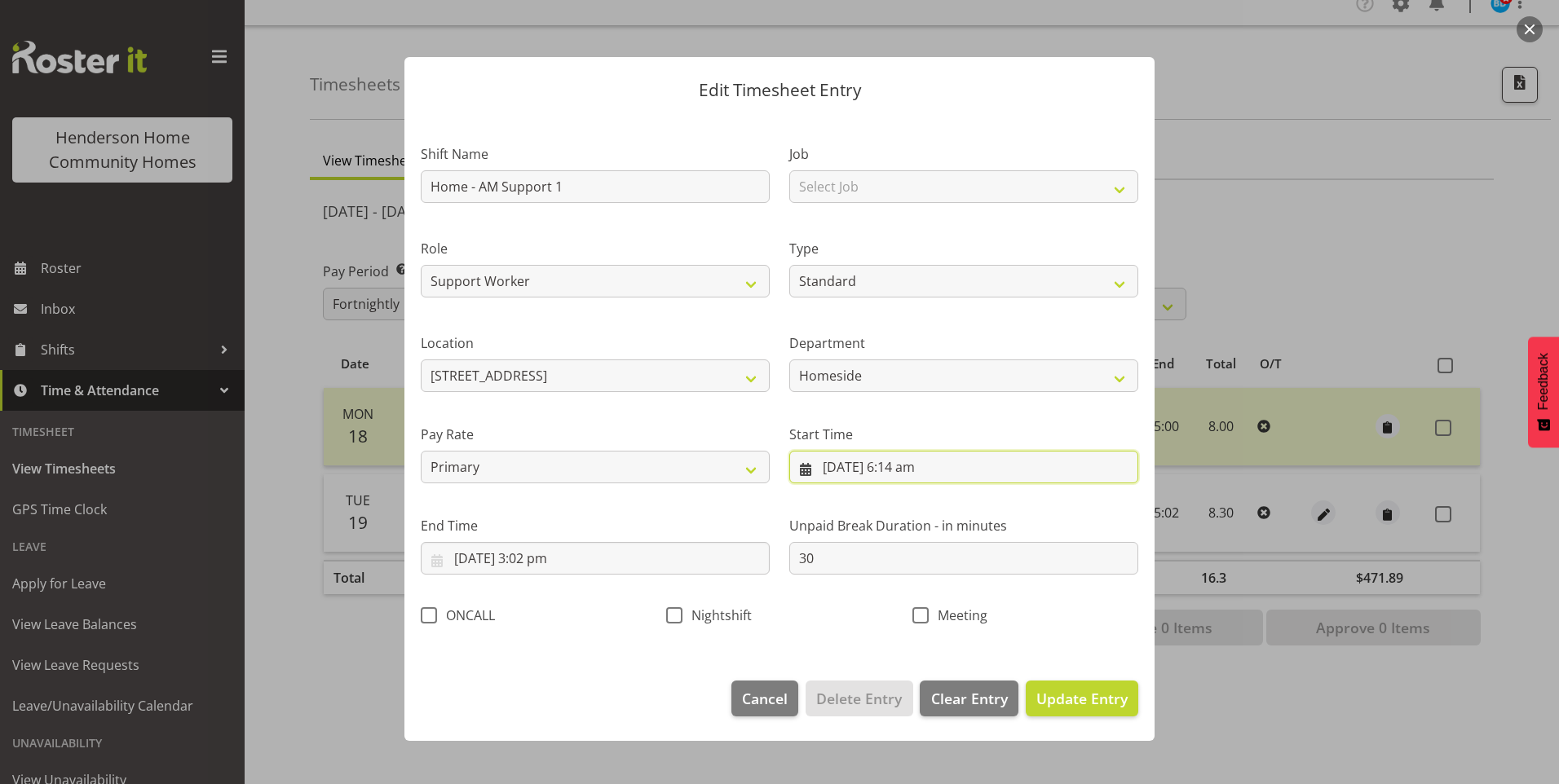
click at [932, 476] on input "[DATE] 6:14 am" at bounding box center [963, 467] width 349 height 32
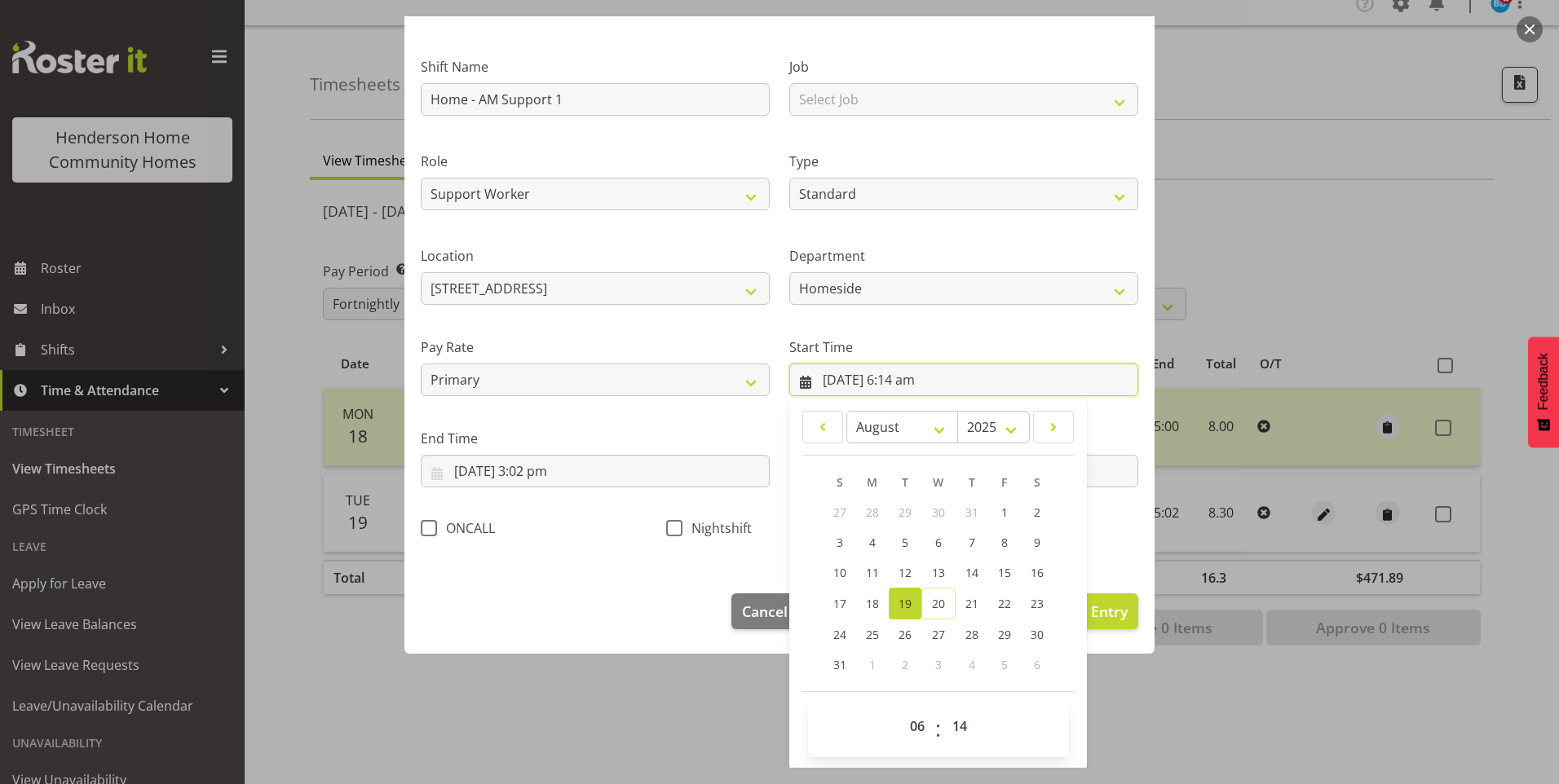
scroll to position [88, 0]
click at [951, 716] on select "00 01 02 03 04 05 06 07 08 09 10 11 12 13 14 15 16 17 18 19 20 21 22 23 24 25 2…" at bounding box center [962, 725] width 37 height 32
select select "30"
click at [944, 709] on select "00 01 02 03 04 05 06 07 08 09 10 11 12 13 14 15 16 17 18 19 20 21 22 23 24 25 2…" at bounding box center [962, 725] width 37 height 32
type input "[DATE] 6:30 am"
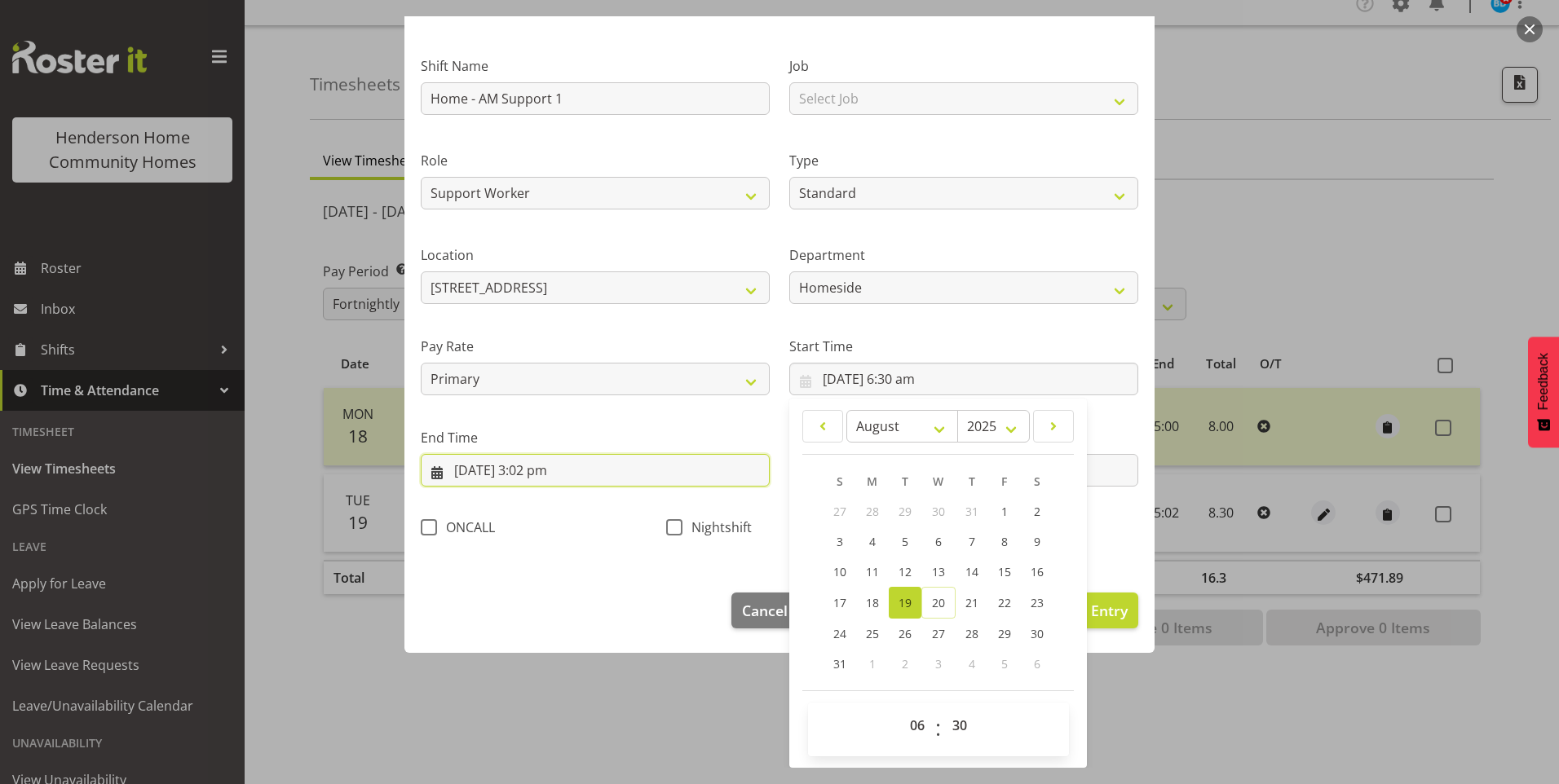
click at [560, 478] on input "[DATE] 3:02 pm" at bounding box center [595, 470] width 349 height 32
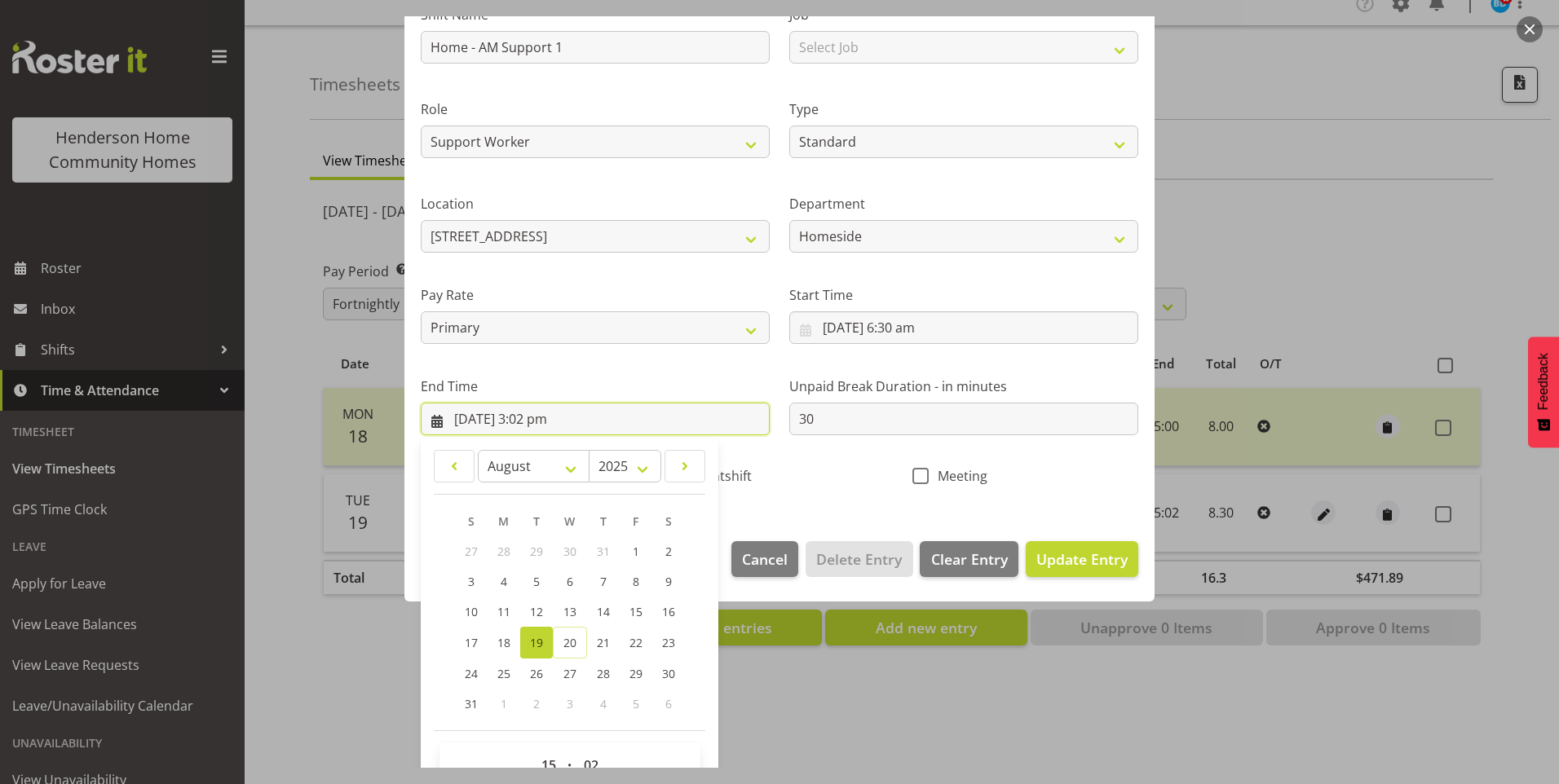
scroll to position [179, 0]
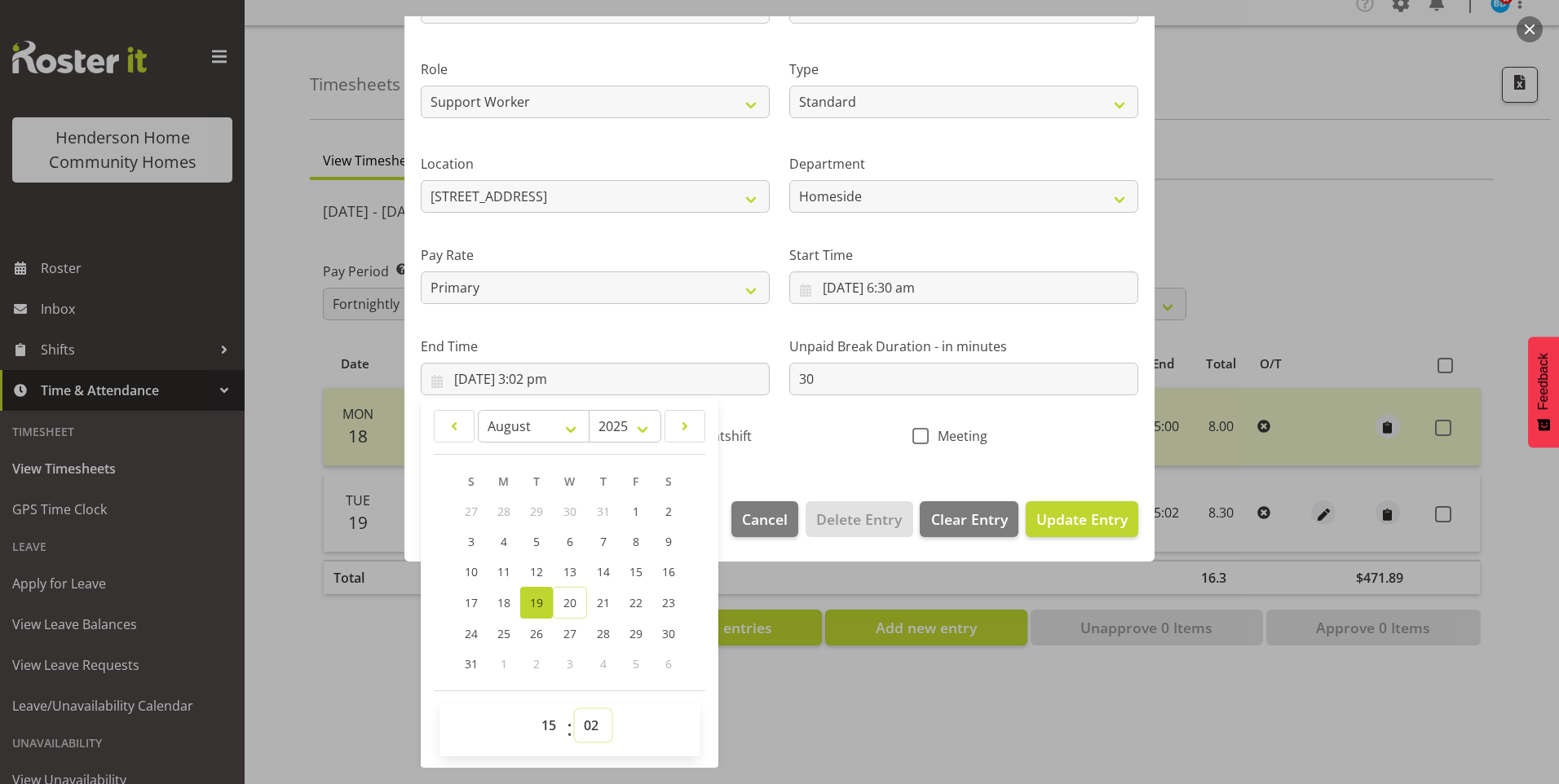
drag, startPoint x: 586, startPoint y: 725, endPoint x: 588, endPoint y: 716, distance: 9.2
click at [588, 724] on select "00 01 02 03 04 05 06 07 08 09 10 11 12 13 14 15 16 17 18 19 20 21 22 23 24 25 2…" at bounding box center [593, 725] width 37 height 32
click at [589, 721] on select "00 01 02 03 04 05 06 07 08 09 10 11 12 13 14 15 16 17 18 19 20 21 22 23 24 25 2…" at bounding box center [593, 725] width 37 height 32
select select "0"
click at [575, 709] on select "00 01 02 03 04 05 06 07 08 09 10 11 12 13 14 15 16 17 18 19 20 21 22 23 24 25 2…" at bounding box center [593, 725] width 37 height 32
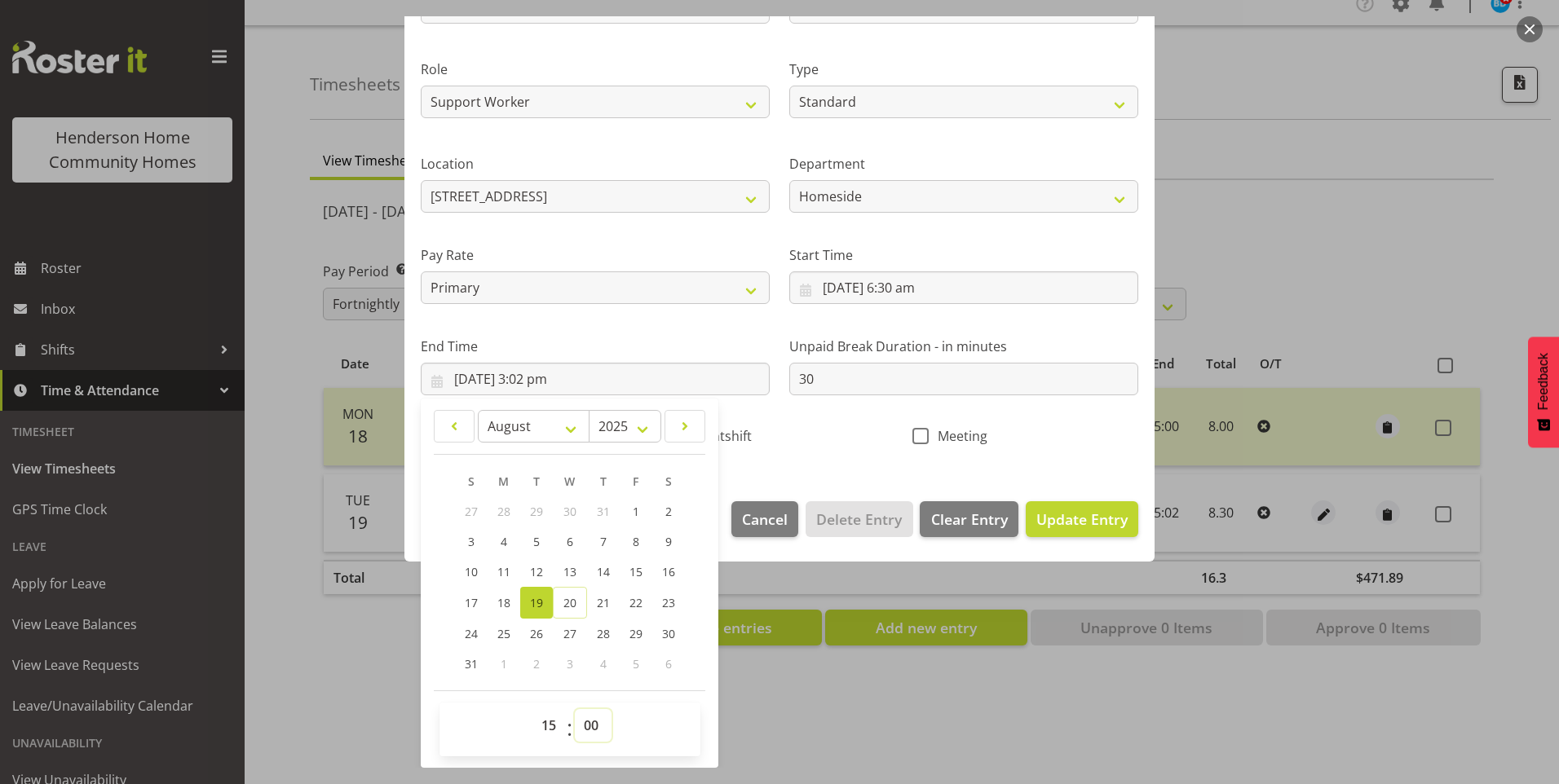
type input "[DATE] 3:00 pm"
drag, startPoint x: 1075, startPoint y: 518, endPoint x: 1261, endPoint y: 510, distance: 186.2
click at [1076, 515] on span "Update Entry" at bounding box center [1081, 520] width 91 height 20
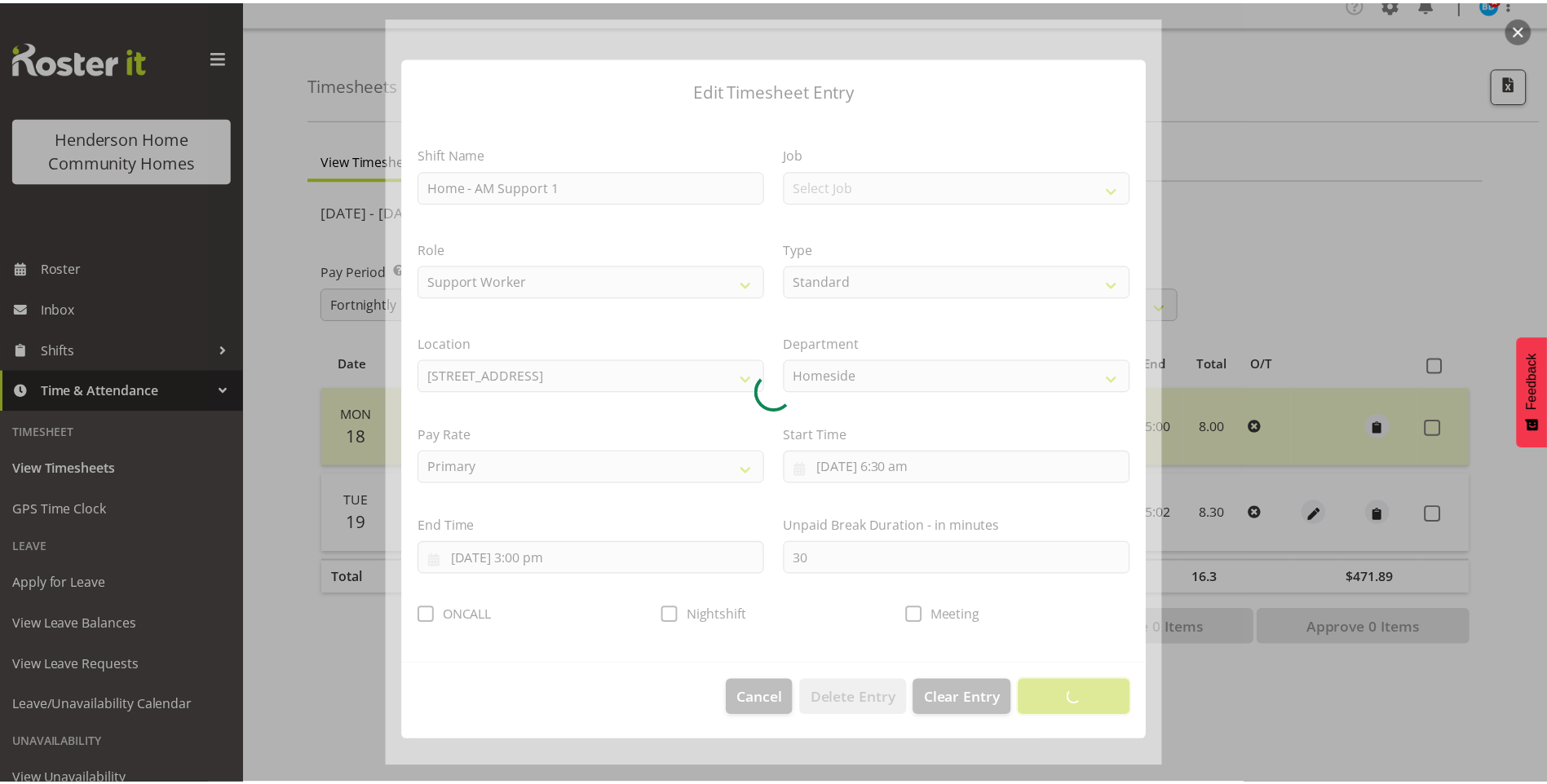
scroll to position [0, 0]
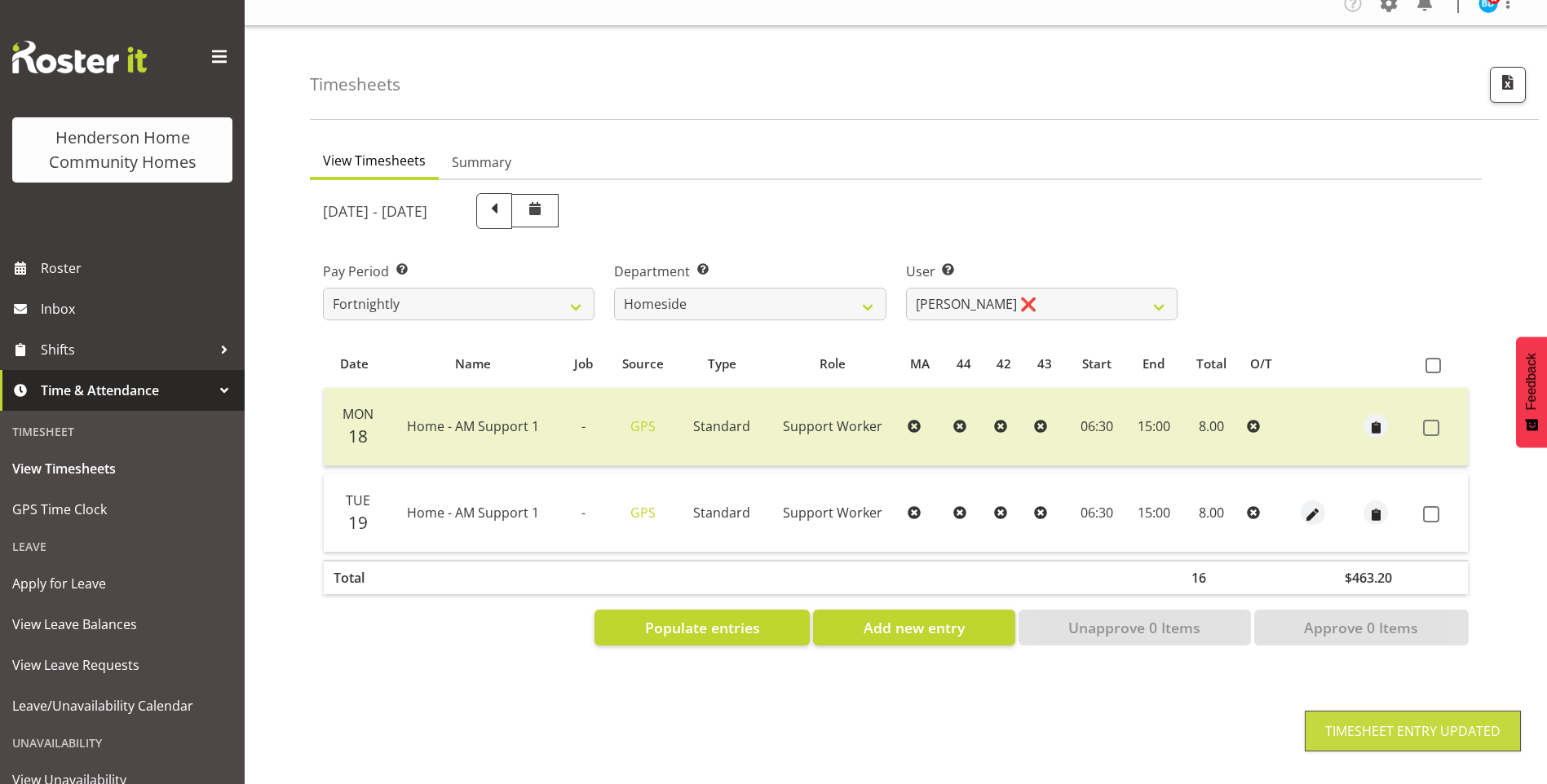
click at [1429, 506] on span at bounding box center [1432, 515] width 16 height 16
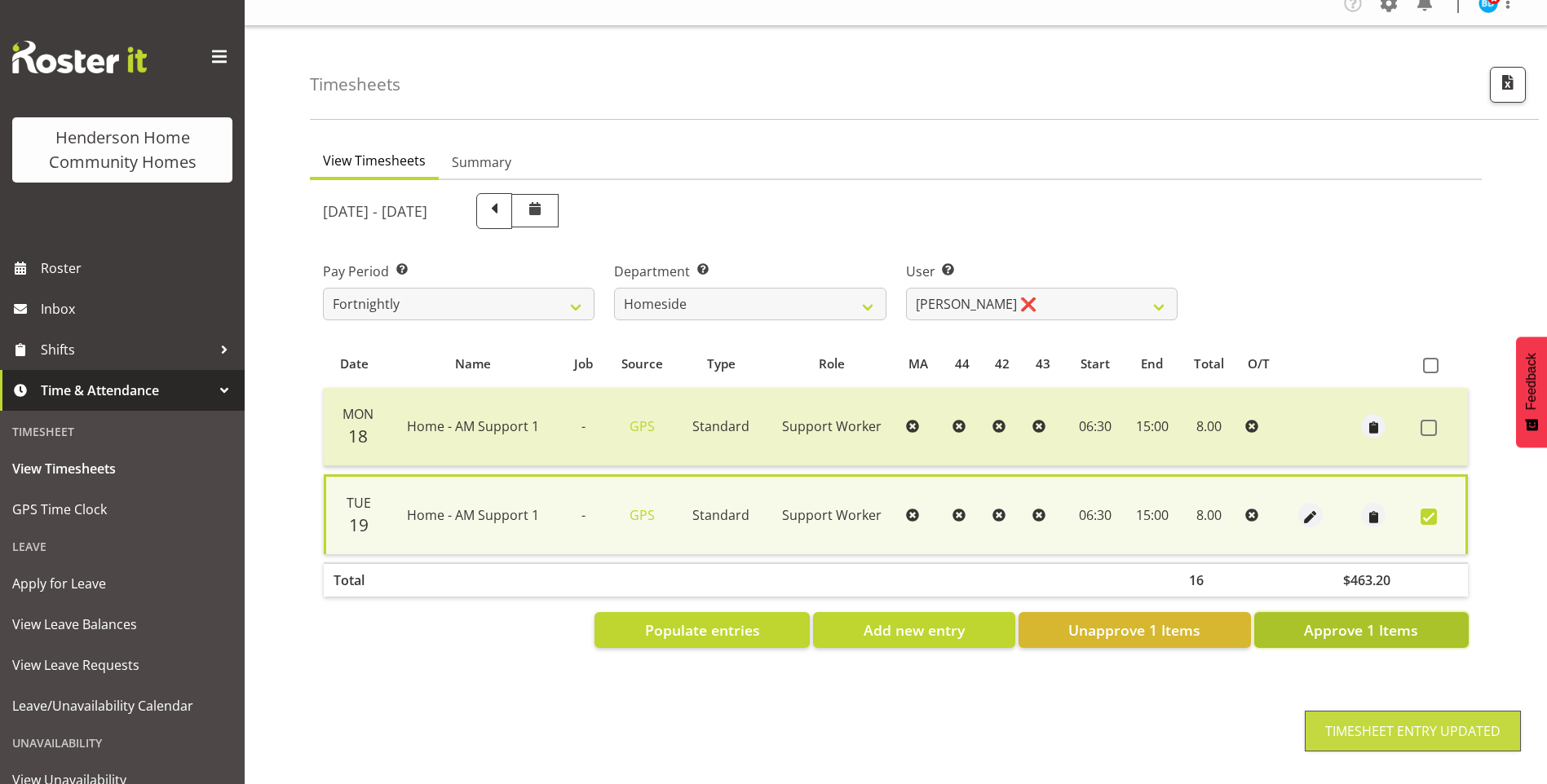
click at [1384, 621] on span "Approve 1 Items" at bounding box center [1361, 631] width 114 height 22
checkbox input "false"
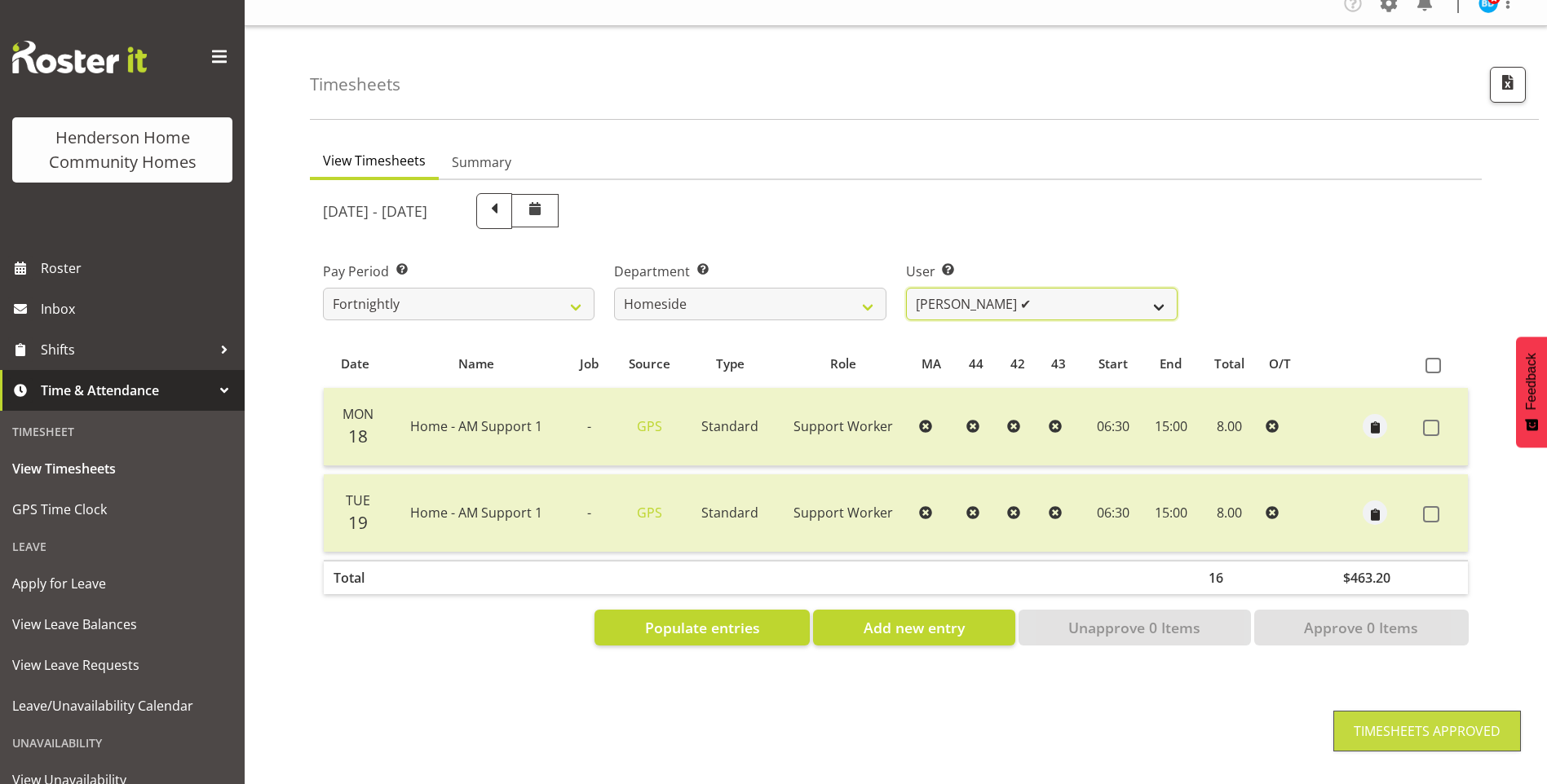
click at [961, 296] on select "[PERSON_NAME] ❌ [PERSON_NAME] ❌ [PERSON_NAME] (BK) [PERSON_NAME] ❌ [PERSON_NAME…" at bounding box center [1041, 304] width 271 height 32
select select "8543"
click at [906, 287] on select "[PERSON_NAME] ❌ [PERSON_NAME] ❌ [PERSON_NAME] (BK) [PERSON_NAME] ❌ [PERSON_NAME…" at bounding box center [1041, 304] width 271 height 32
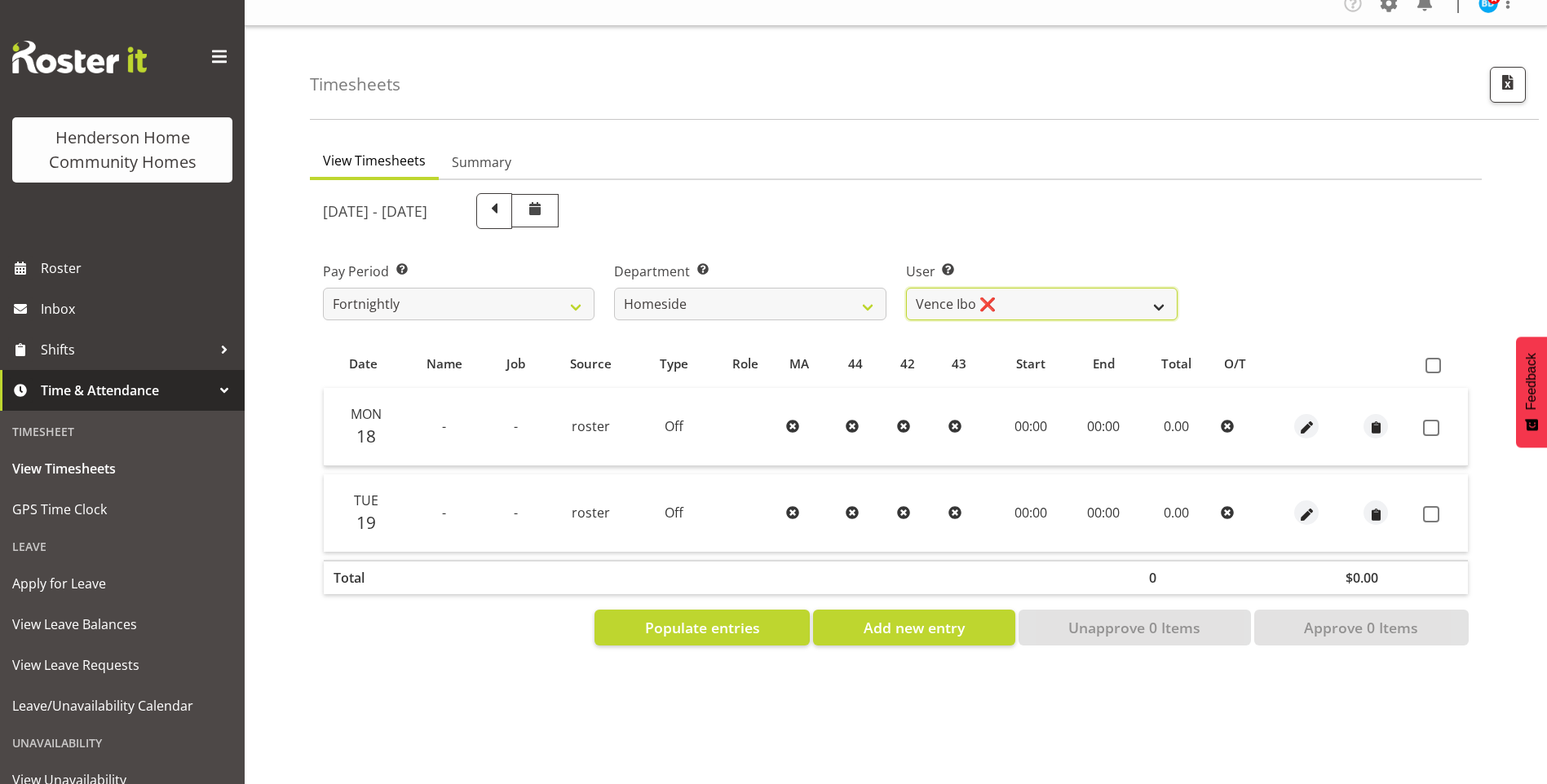
click at [929, 292] on select "[PERSON_NAME] ❌ [PERSON_NAME] ❌ [PERSON_NAME] (BK) [PERSON_NAME] ❌ [PERSON_NAME…" at bounding box center [1041, 304] width 271 height 32
drag, startPoint x: 681, startPoint y: 287, endPoint x: 681, endPoint y: 305, distance: 18.0
click at [681, 287] on select "Admin Homeside Houses Wingside" at bounding box center [749, 304] width 271 height 32
select select "748"
click at [614, 287] on select "Admin Homeside Houses Wingside" at bounding box center [749, 304] width 271 height 32
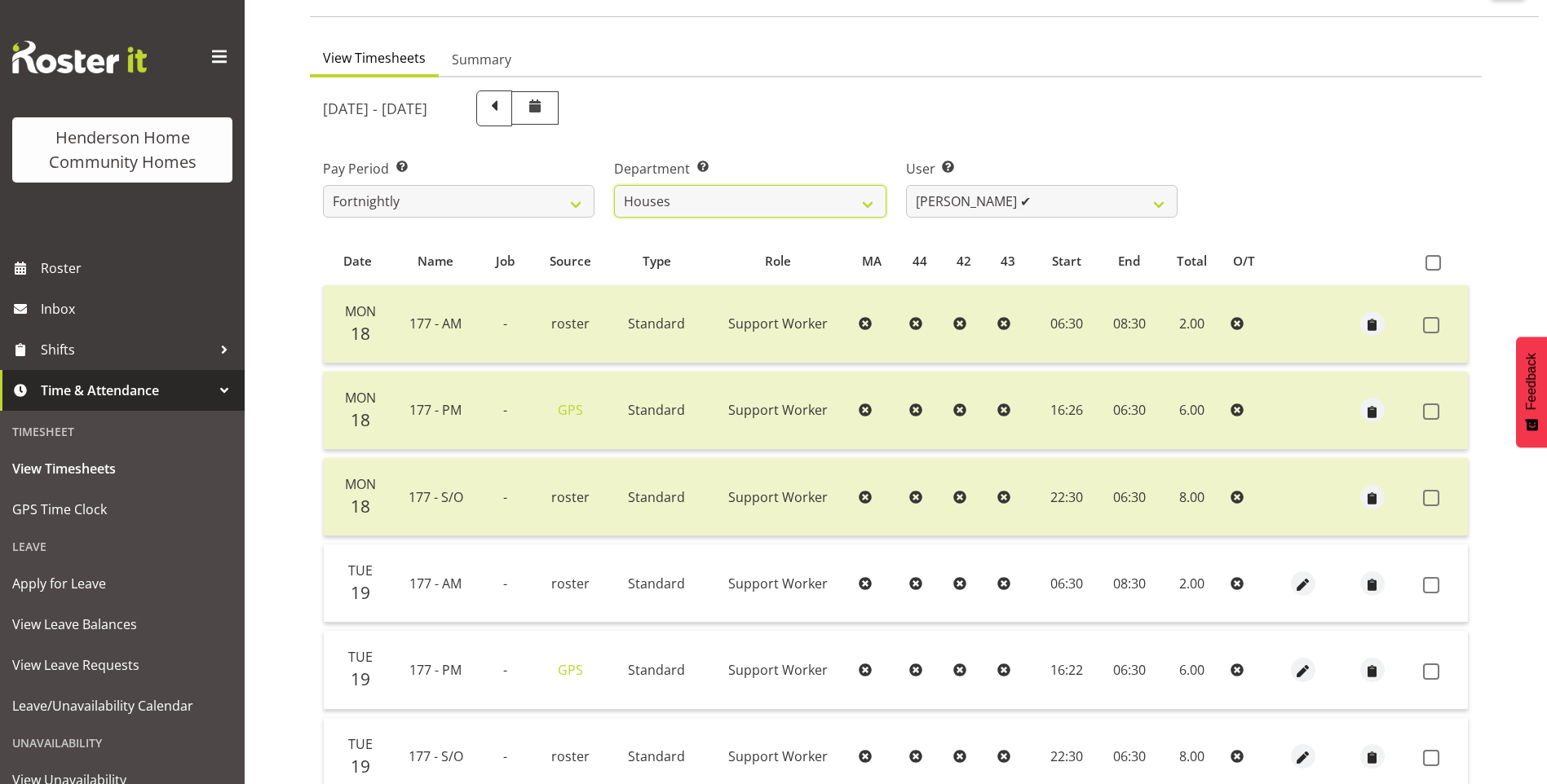
scroll to position [263, 0]
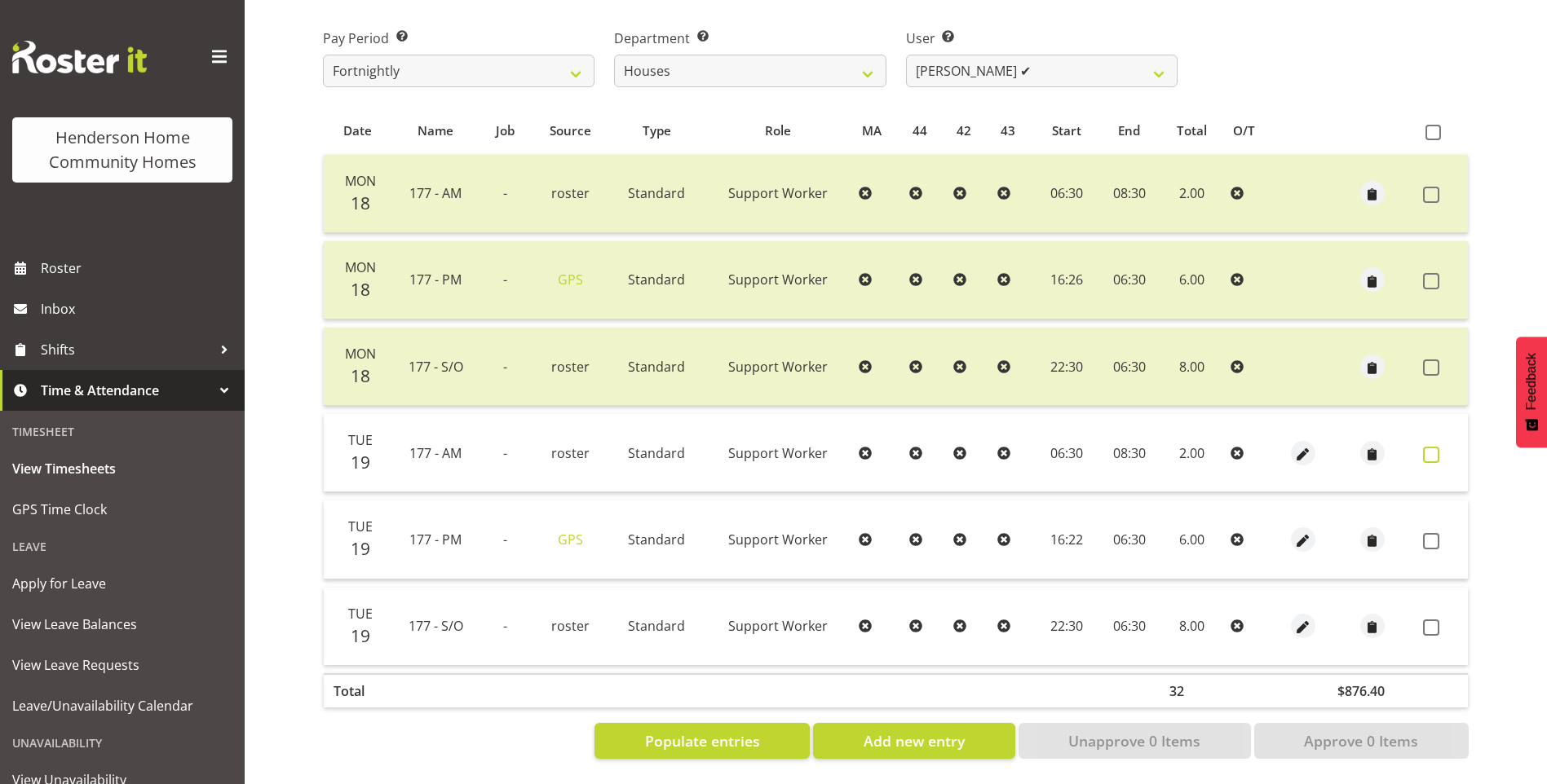
click at [1435, 447] on span at bounding box center [1432, 455] width 16 height 16
checkbox input "true"
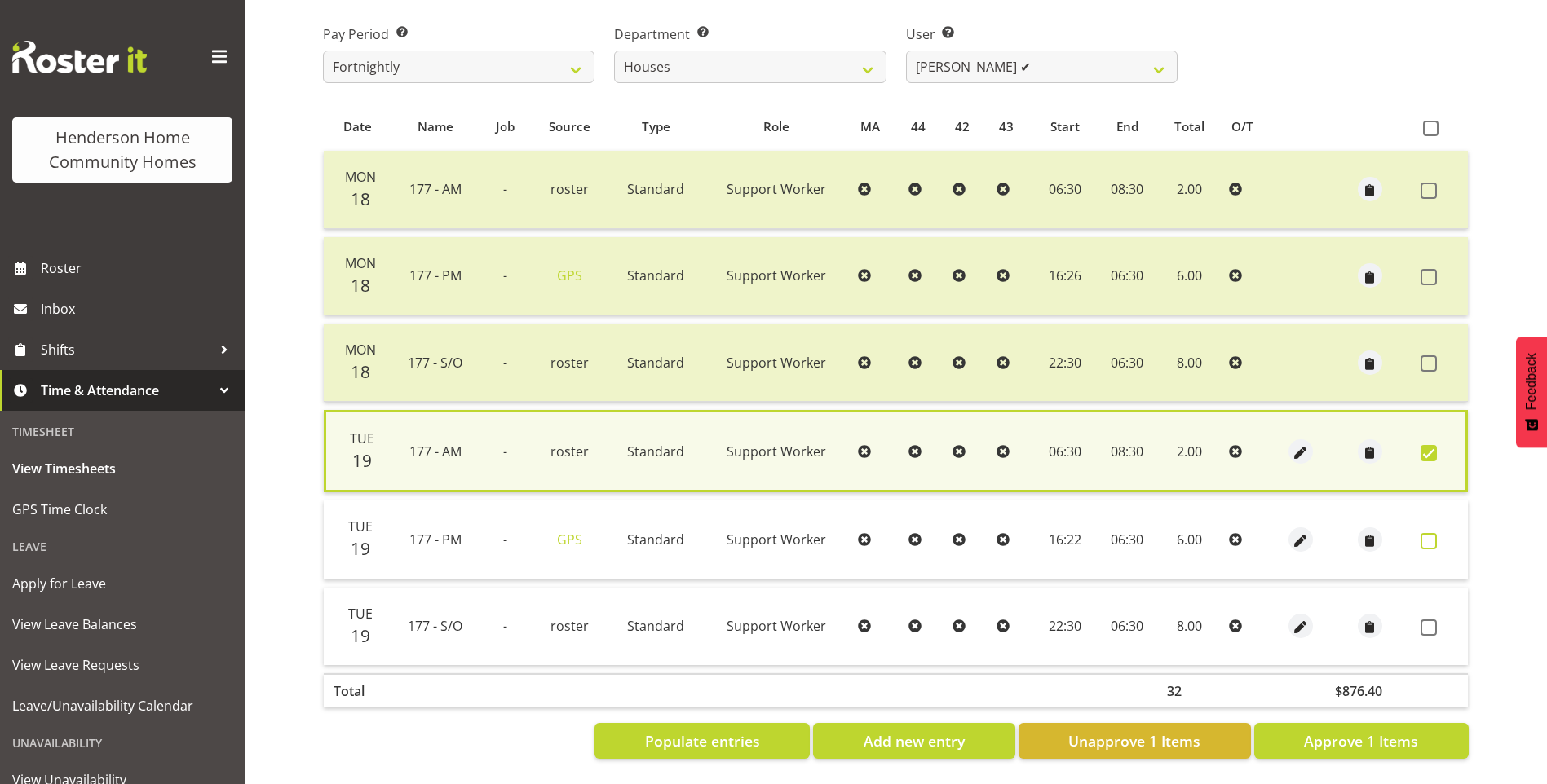
click at [1433, 536] on span at bounding box center [1429, 542] width 16 height 16
checkbox input "true"
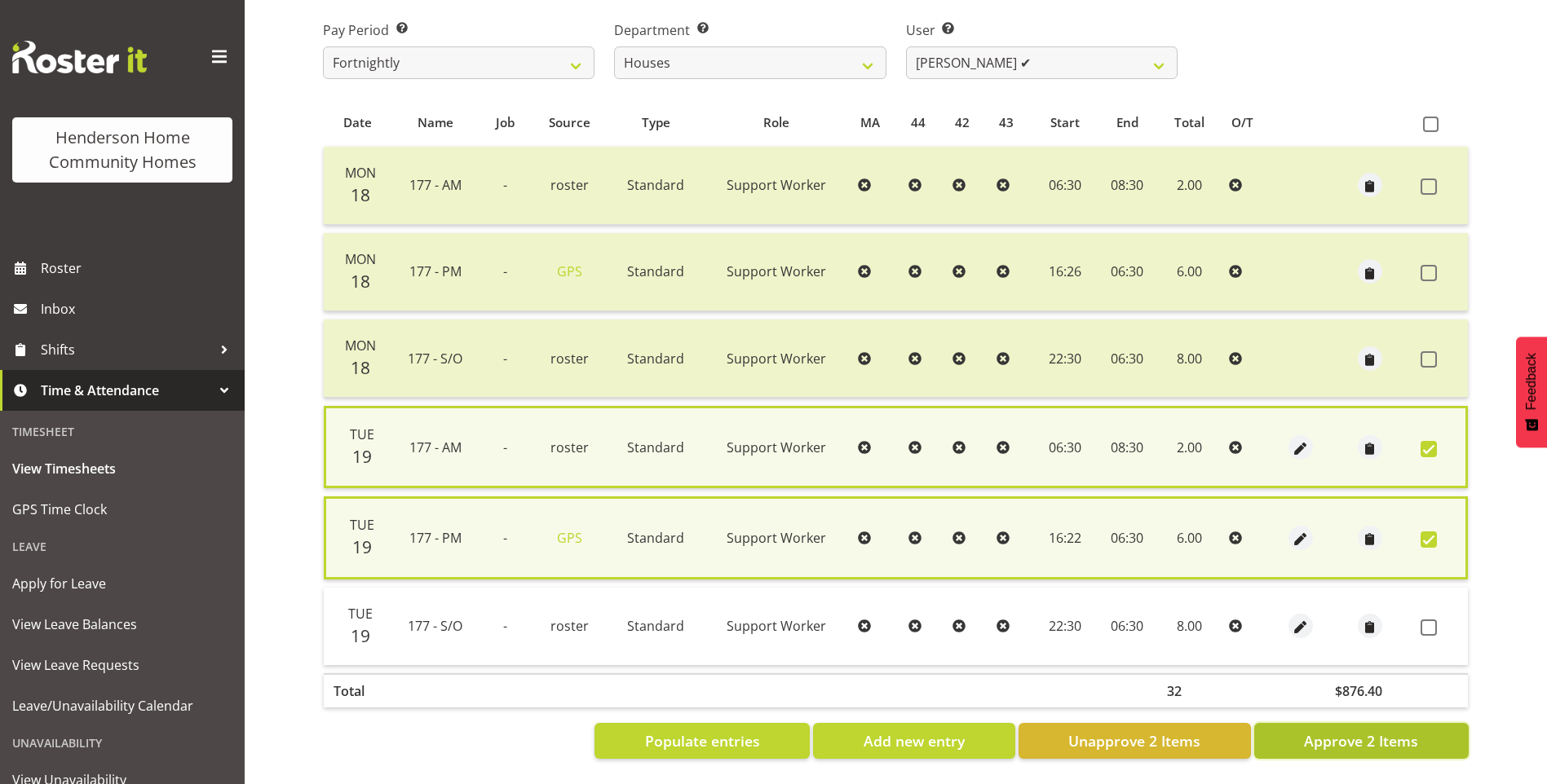
click at [1423, 732] on button "Approve 2 Items" at bounding box center [1362, 742] width 215 height 36
checkbox input "false"
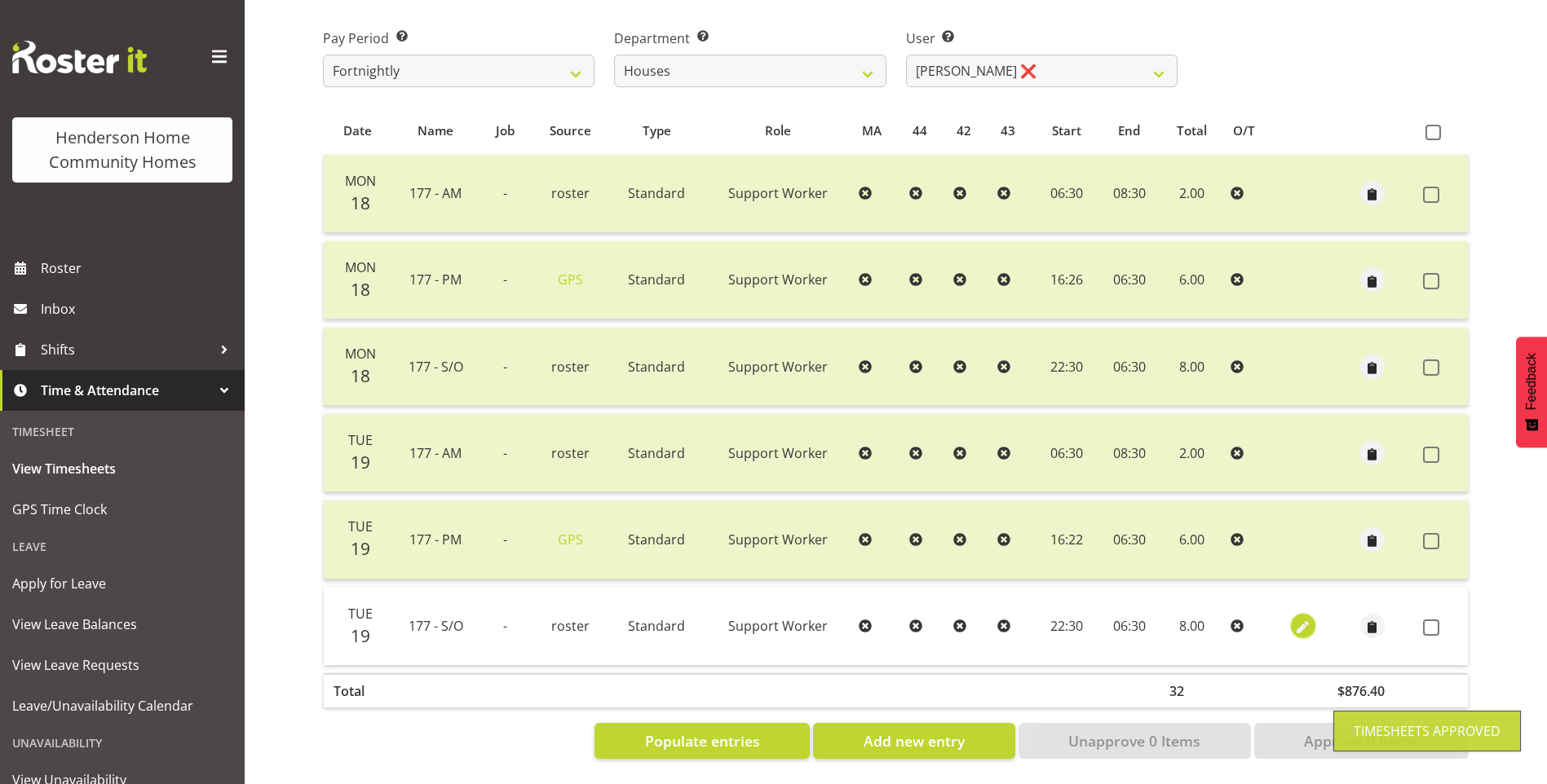
click at [1301, 619] on span "button" at bounding box center [1303, 628] width 19 height 19
select select "Standard"
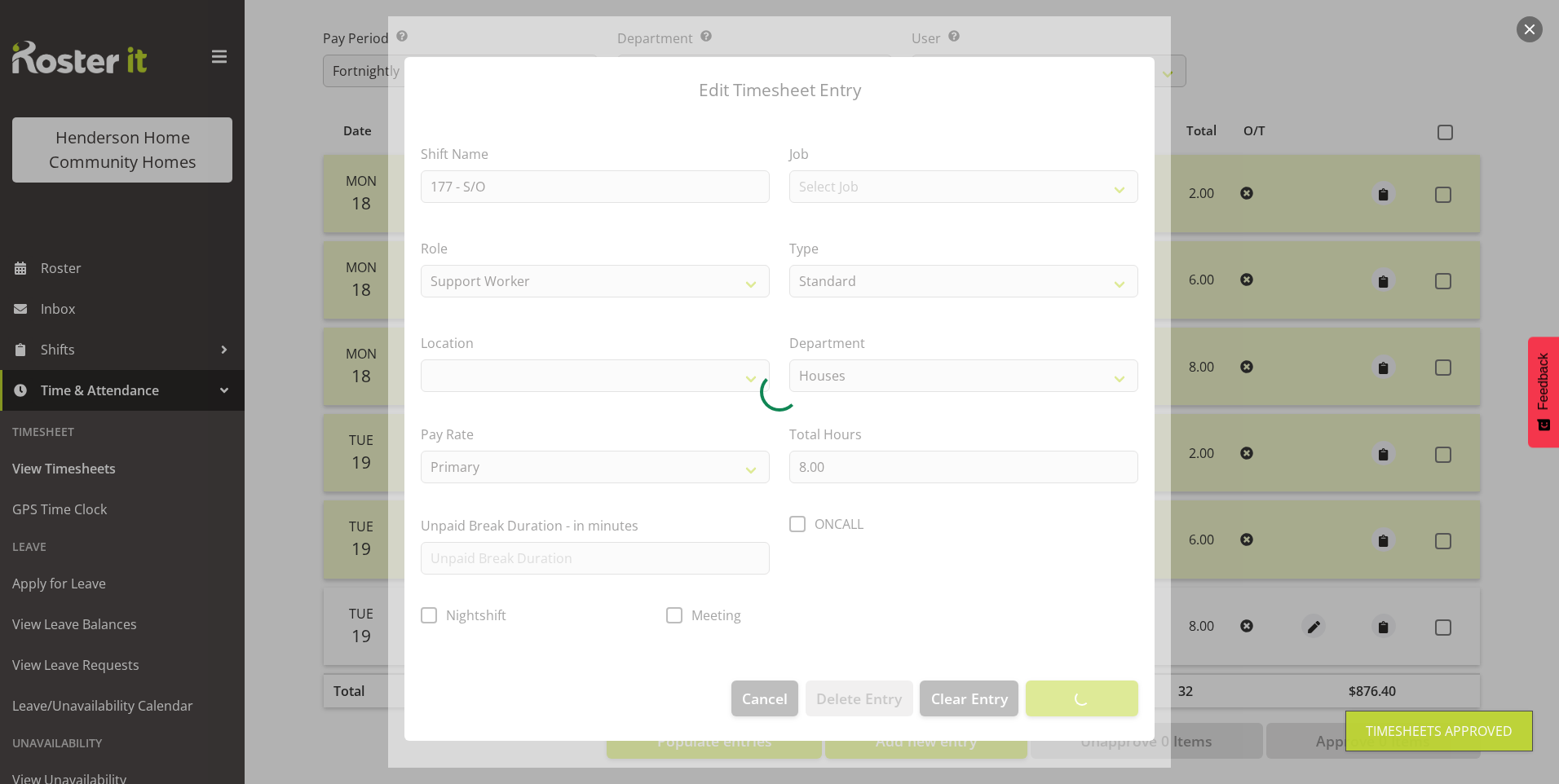
select select
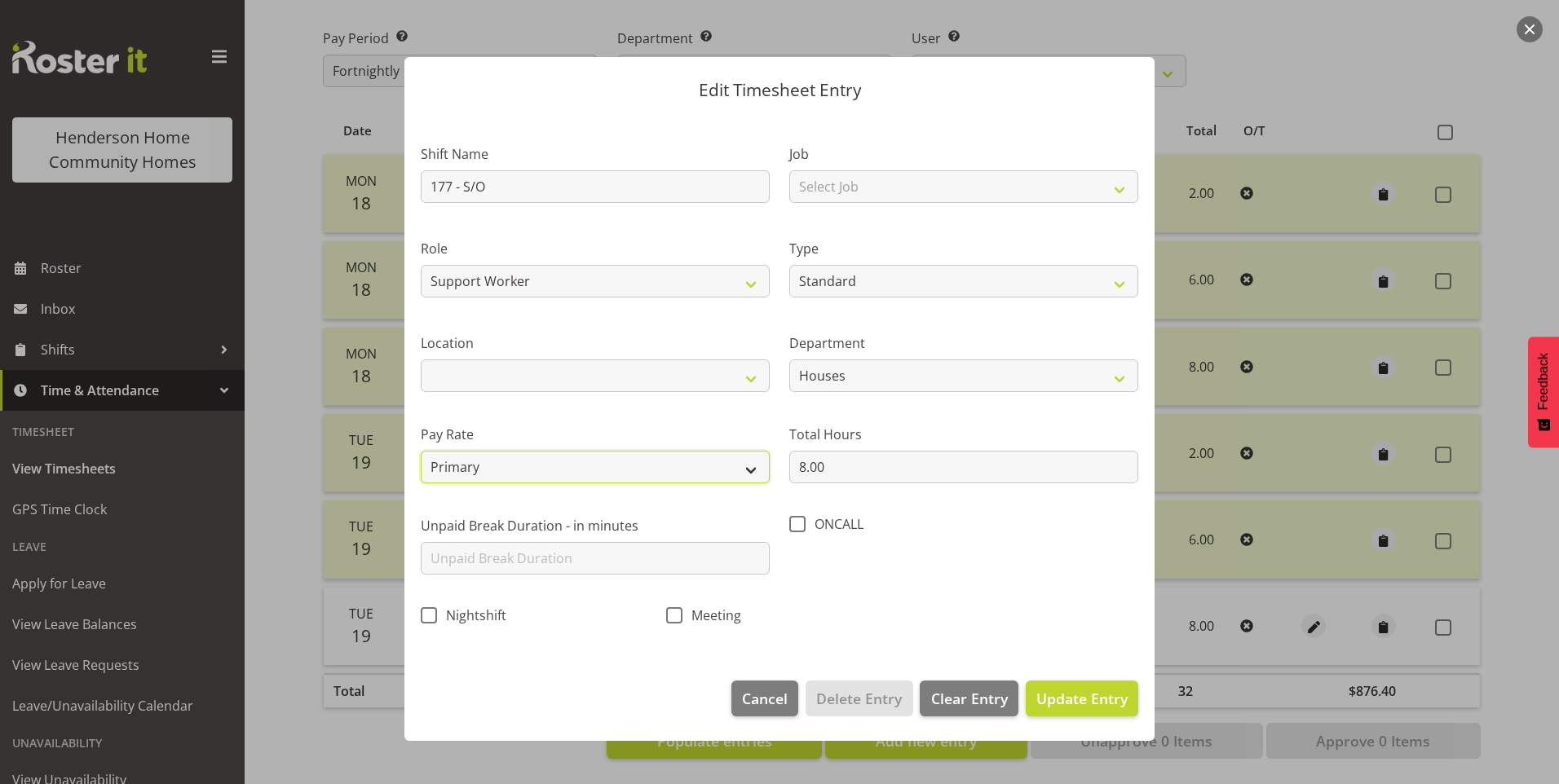
click at [552, 456] on select "Primary Secondary Tertiary Fourth Fifth" at bounding box center [595, 467] width 349 height 32
select select "secondary"
click at [421, 451] on select "Primary Secondary Tertiary Fourth Fifth" at bounding box center [595, 467] width 349 height 32
click at [1050, 688] on span "Update Entry" at bounding box center [1081, 699] width 91 height 22
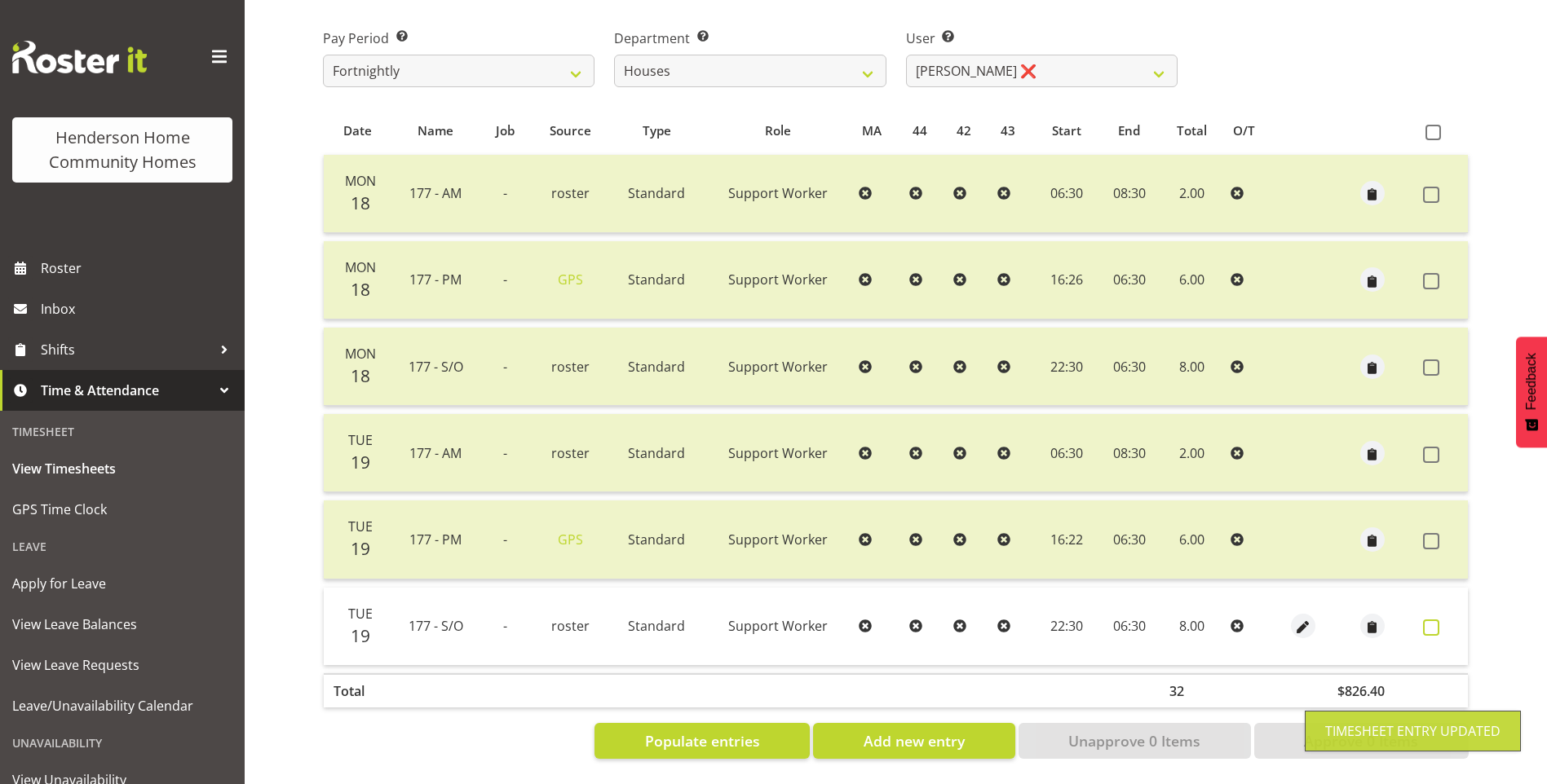
click at [1435, 620] on span at bounding box center [1432, 628] width 16 height 16
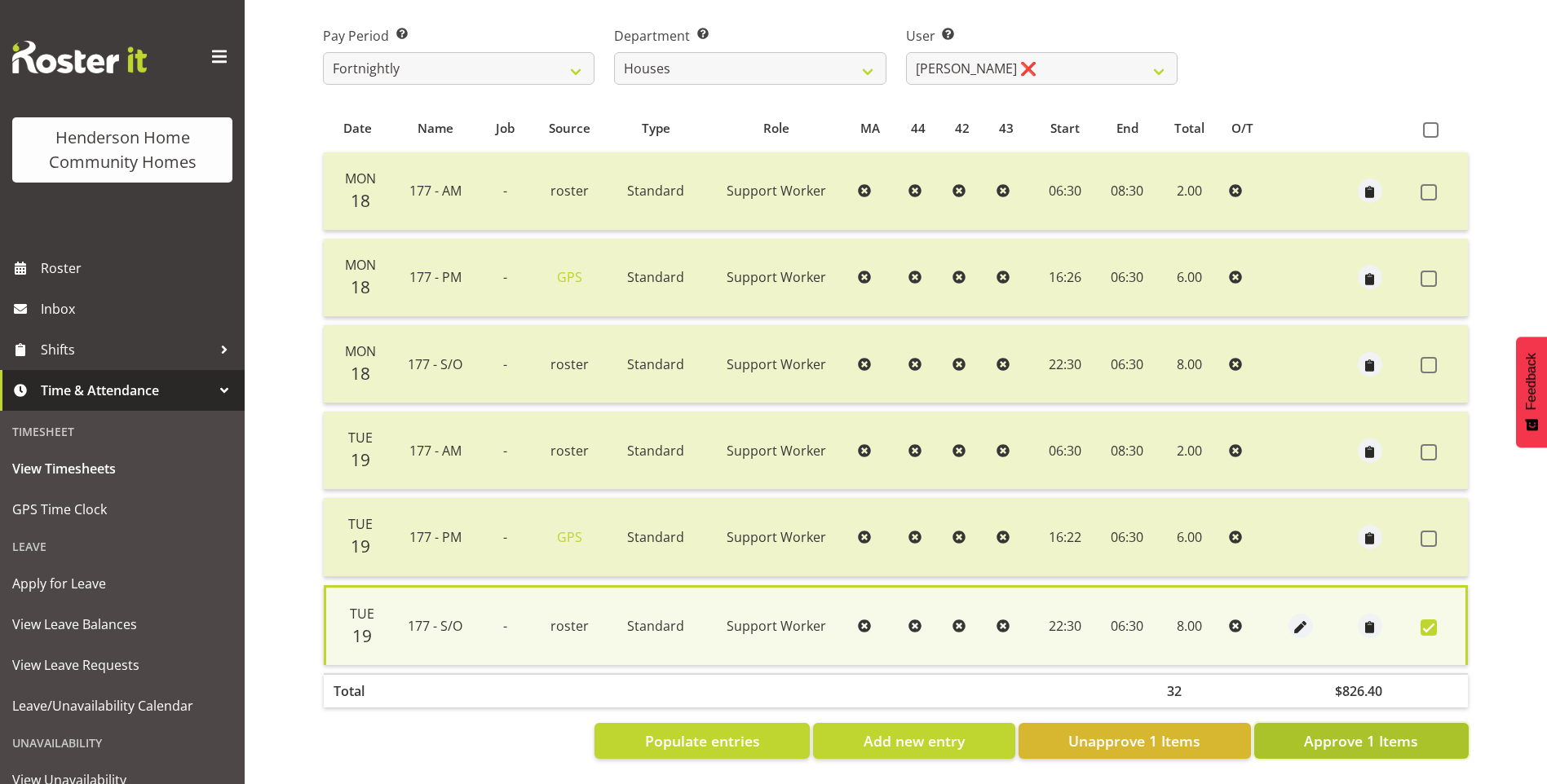
click at [1363, 731] on span "Approve 1 Items" at bounding box center [1361, 742] width 114 height 22
checkbox input "false"
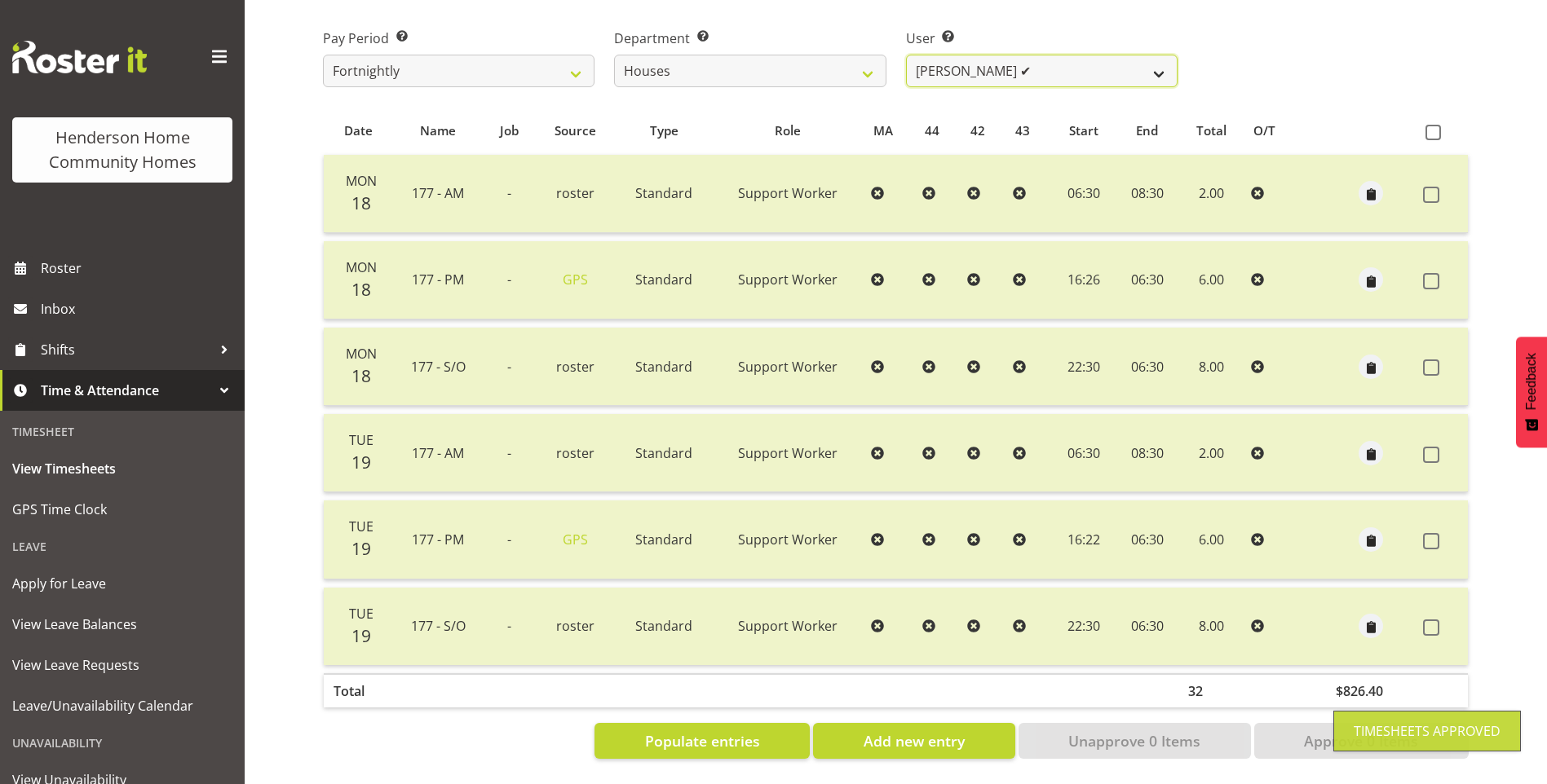
click at [961, 55] on select "[PERSON_NAME] ✔ [PERSON_NAME] ❌ [PERSON_NAME] ✔ [PERSON_NAME] ❌ [PERSON_NAME] ✔…" at bounding box center [1041, 71] width 271 height 32
select select "8541"
click at [906, 55] on select "[PERSON_NAME] ✔ [PERSON_NAME] ❌ [PERSON_NAME] ✔ [PERSON_NAME] ❌ [PERSON_NAME] ✔…" at bounding box center [1041, 71] width 271 height 32
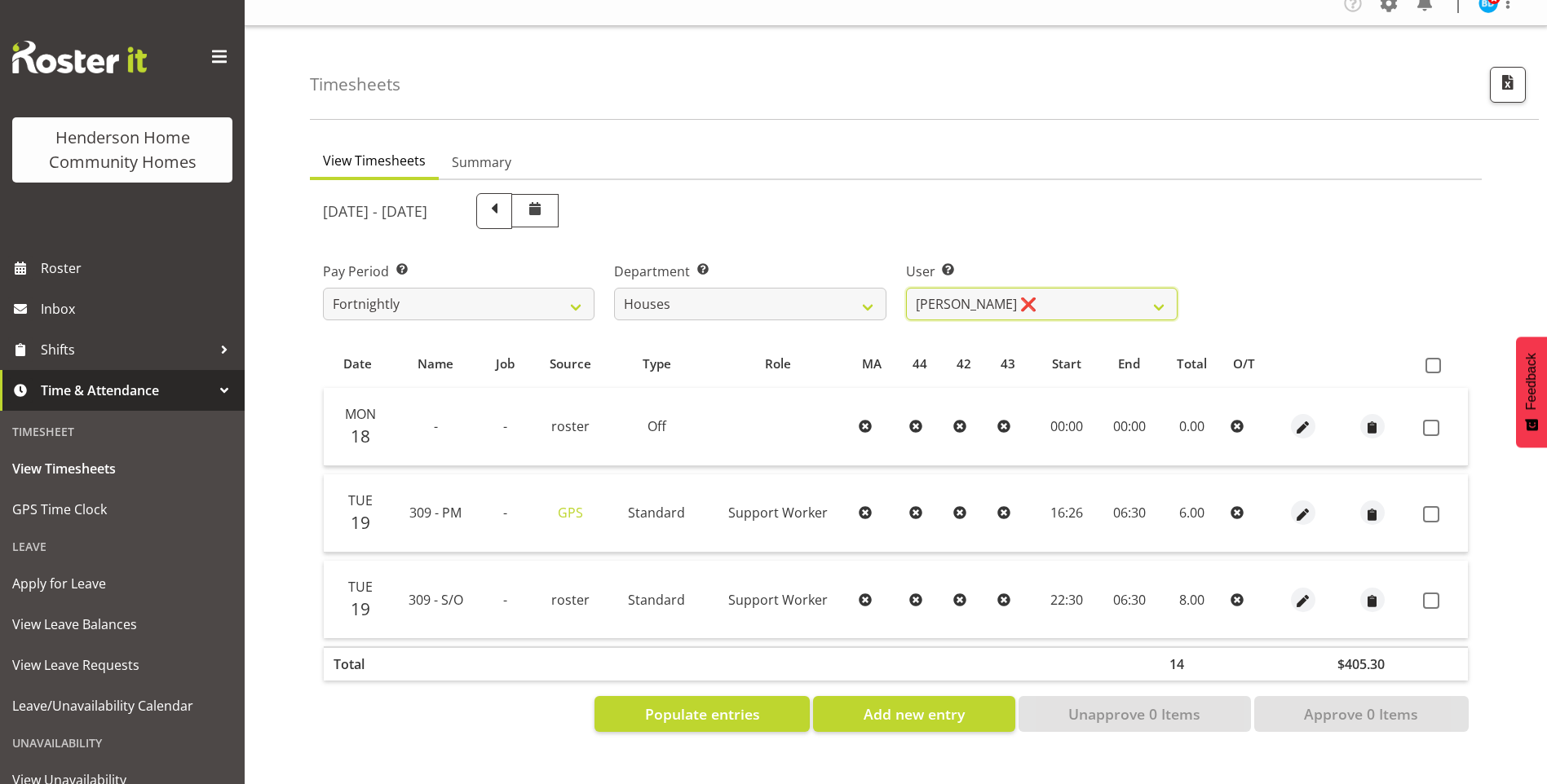
scroll to position [30, 0]
click at [1300, 592] on span "button" at bounding box center [1303, 601] width 19 height 19
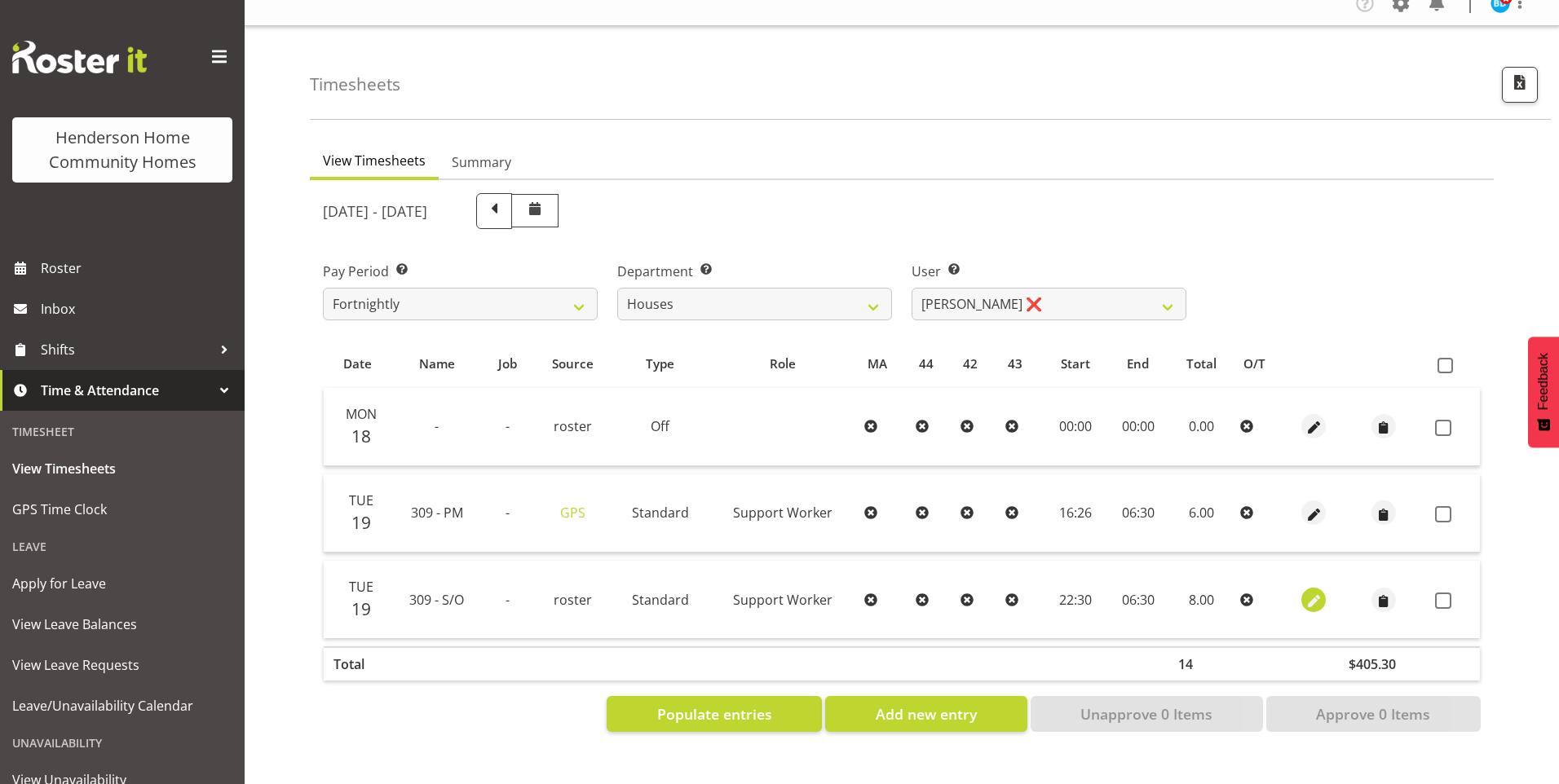
select select "Standard"
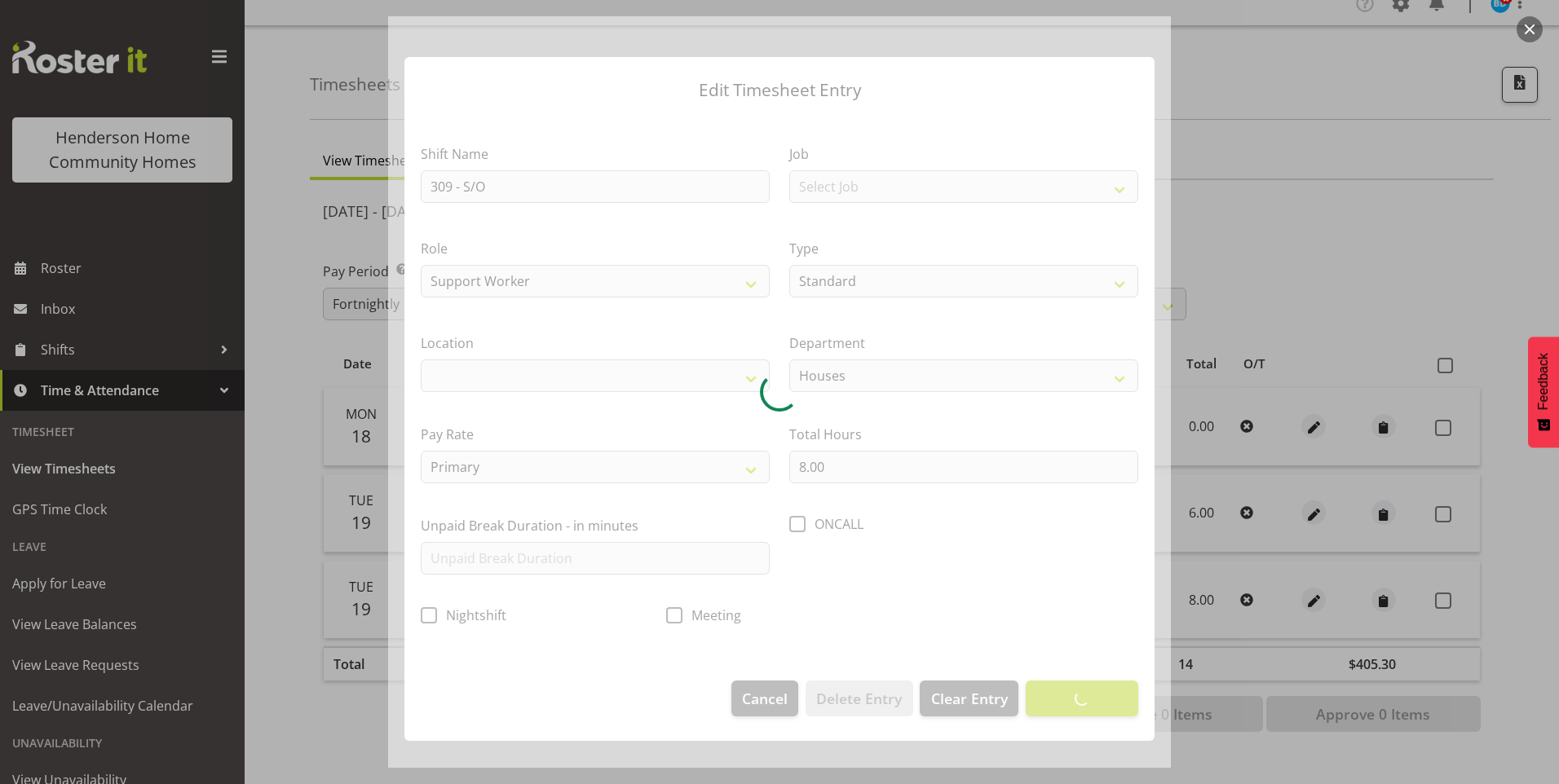
select select "1070"
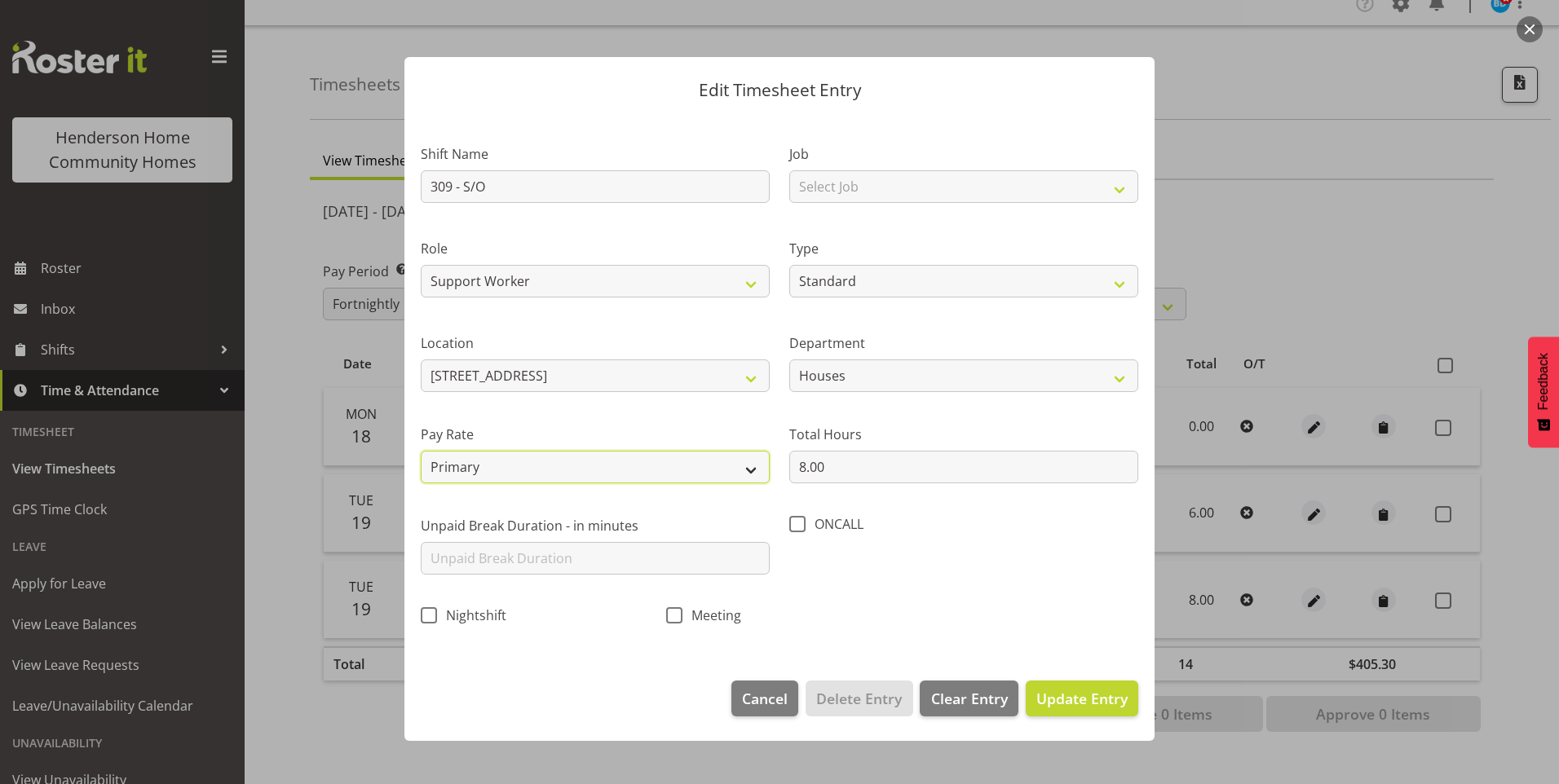
click at [486, 463] on select "Primary Secondary Tertiary Fourth Fifth" at bounding box center [595, 467] width 349 height 32
select select "secondary"
click at [421, 451] on select "Primary Secondary Tertiary Fourth Fifth" at bounding box center [595, 467] width 349 height 32
click at [1102, 700] on span "Update Entry" at bounding box center [1081, 699] width 91 height 20
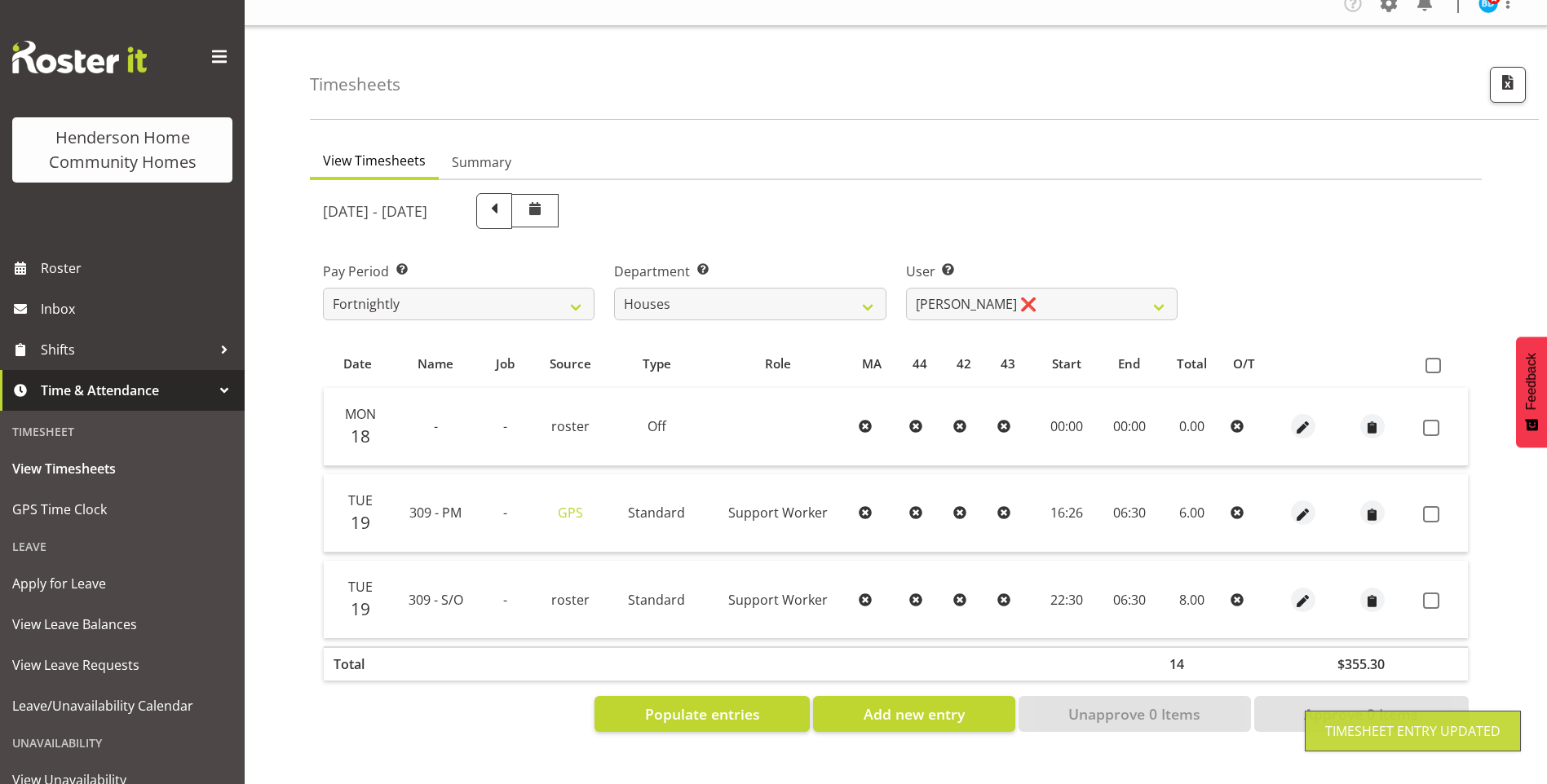
click at [1435, 506] on span at bounding box center [1432, 515] width 16 height 16
checkbox input "true"
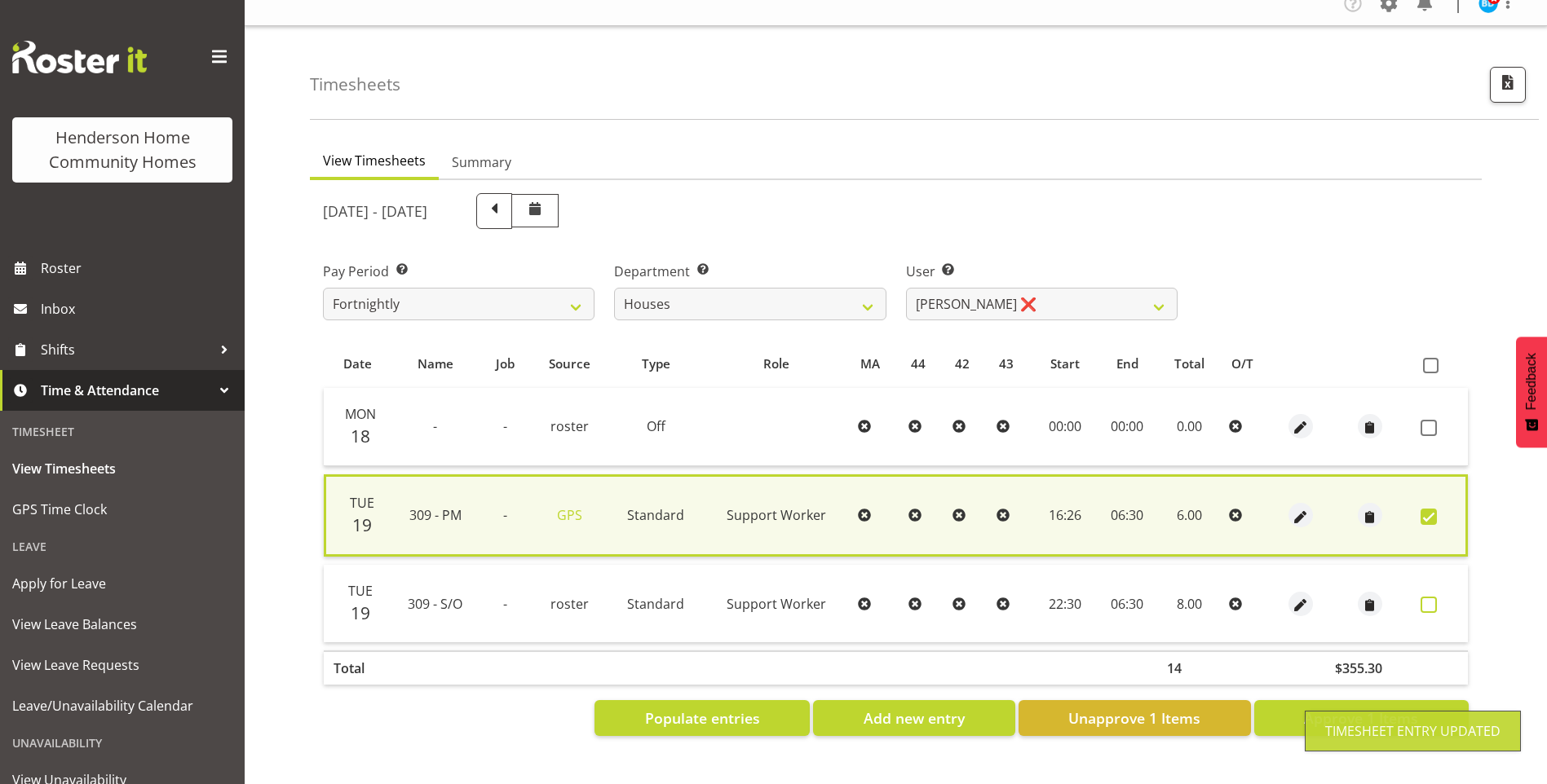
click at [1436, 597] on span at bounding box center [1429, 605] width 16 height 16
checkbox input "true"
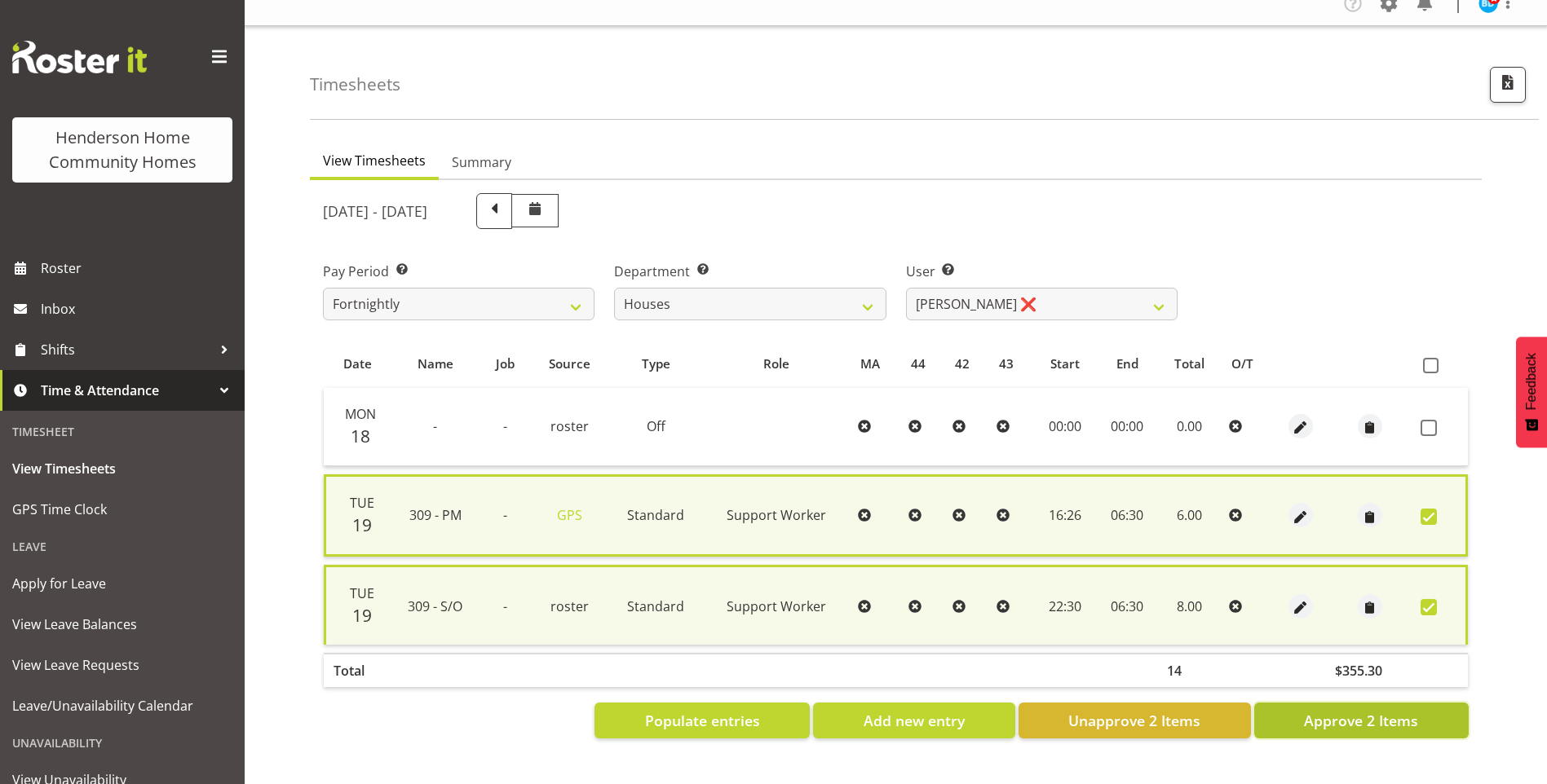
click at [1414, 710] on span "Approve 2 Items" at bounding box center [1361, 721] width 114 height 22
checkbox input "false"
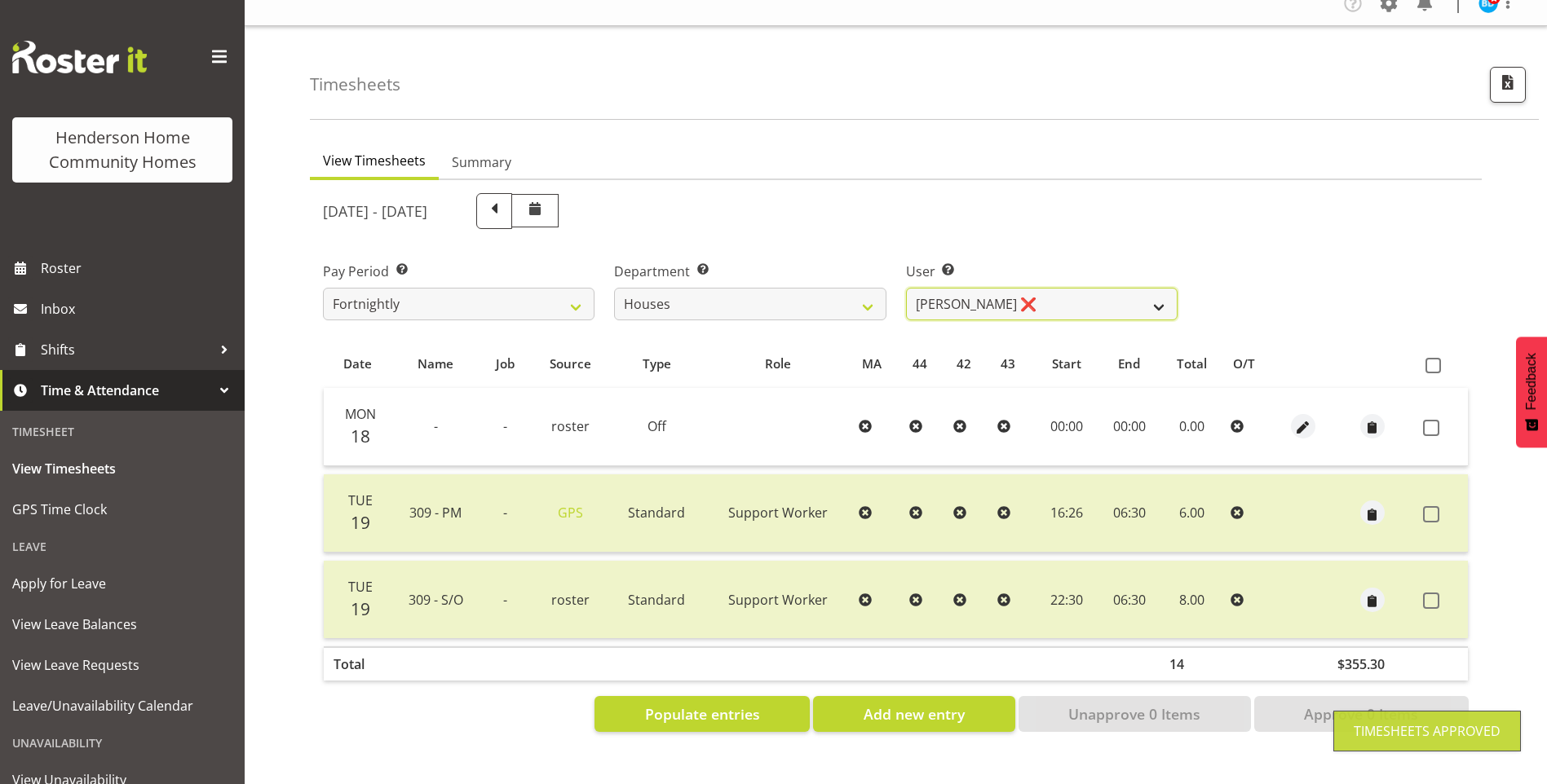
click at [970, 300] on select "[PERSON_NAME] ✔ [PERSON_NAME] ❌ [PERSON_NAME] ✔ [PERSON_NAME] ❌ [PERSON_NAME] ✔…" at bounding box center [1041, 304] width 271 height 32
click at [906, 287] on select "[PERSON_NAME] ✔ [PERSON_NAME] ❌ [PERSON_NAME] ✔ [PERSON_NAME] ❌ [PERSON_NAME] ✔…" at bounding box center [1041, 304] width 271 height 32
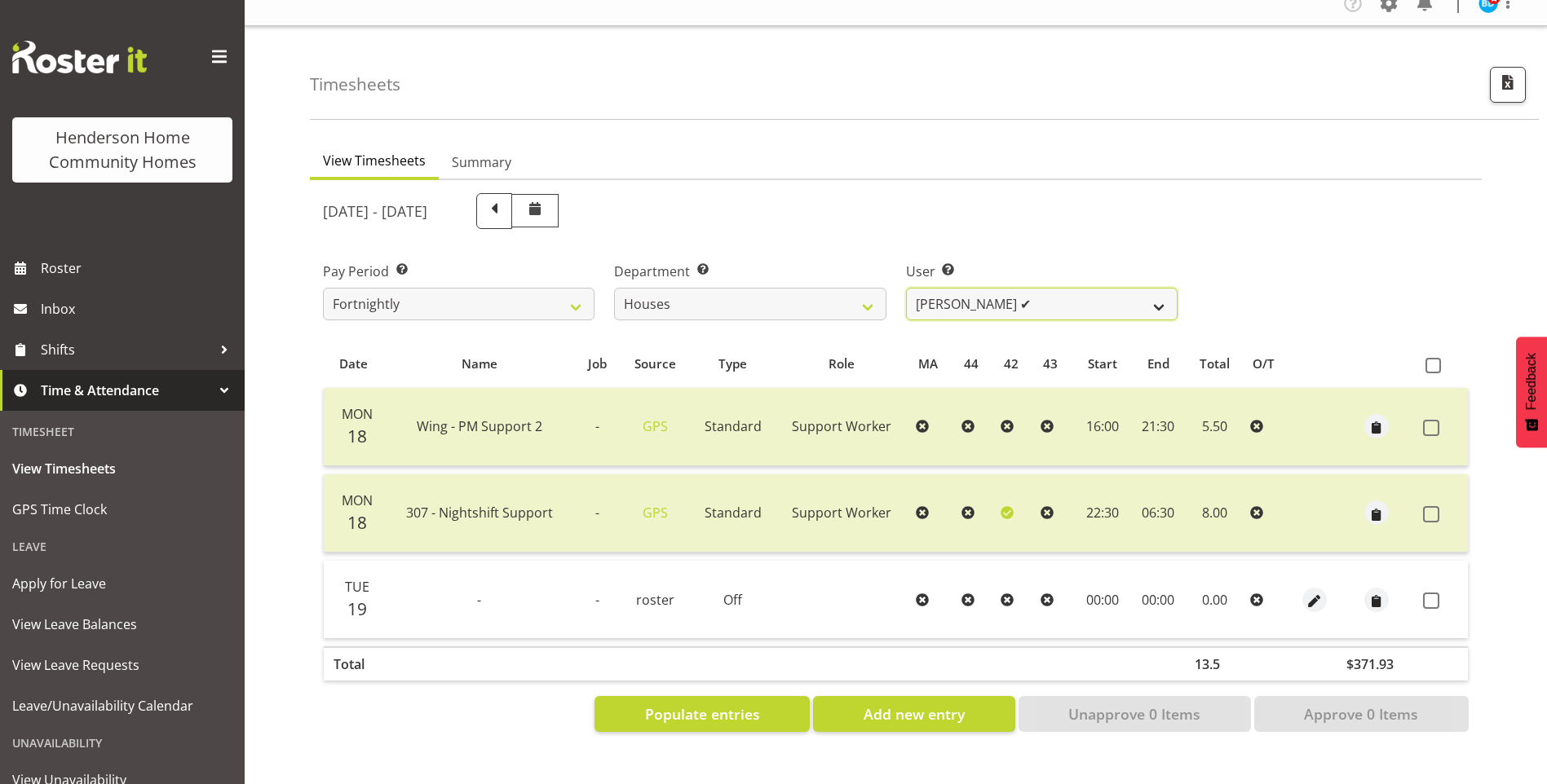
click at [975, 287] on select "[PERSON_NAME] ✔ [PERSON_NAME] ❌ [PERSON_NAME] ✔ [PERSON_NAME] ❌ [PERSON_NAME] ✔…" at bounding box center [1041, 304] width 271 height 32
select select "8524"
click at [906, 287] on select "[PERSON_NAME] ✔ [PERSON_NAME] ❌ [PERSON_NAME] ✔ [PERSON_NAME] ❌ [PERSON_NAME] ✔…" at bounding box center [1041, 304] width 271 height 32
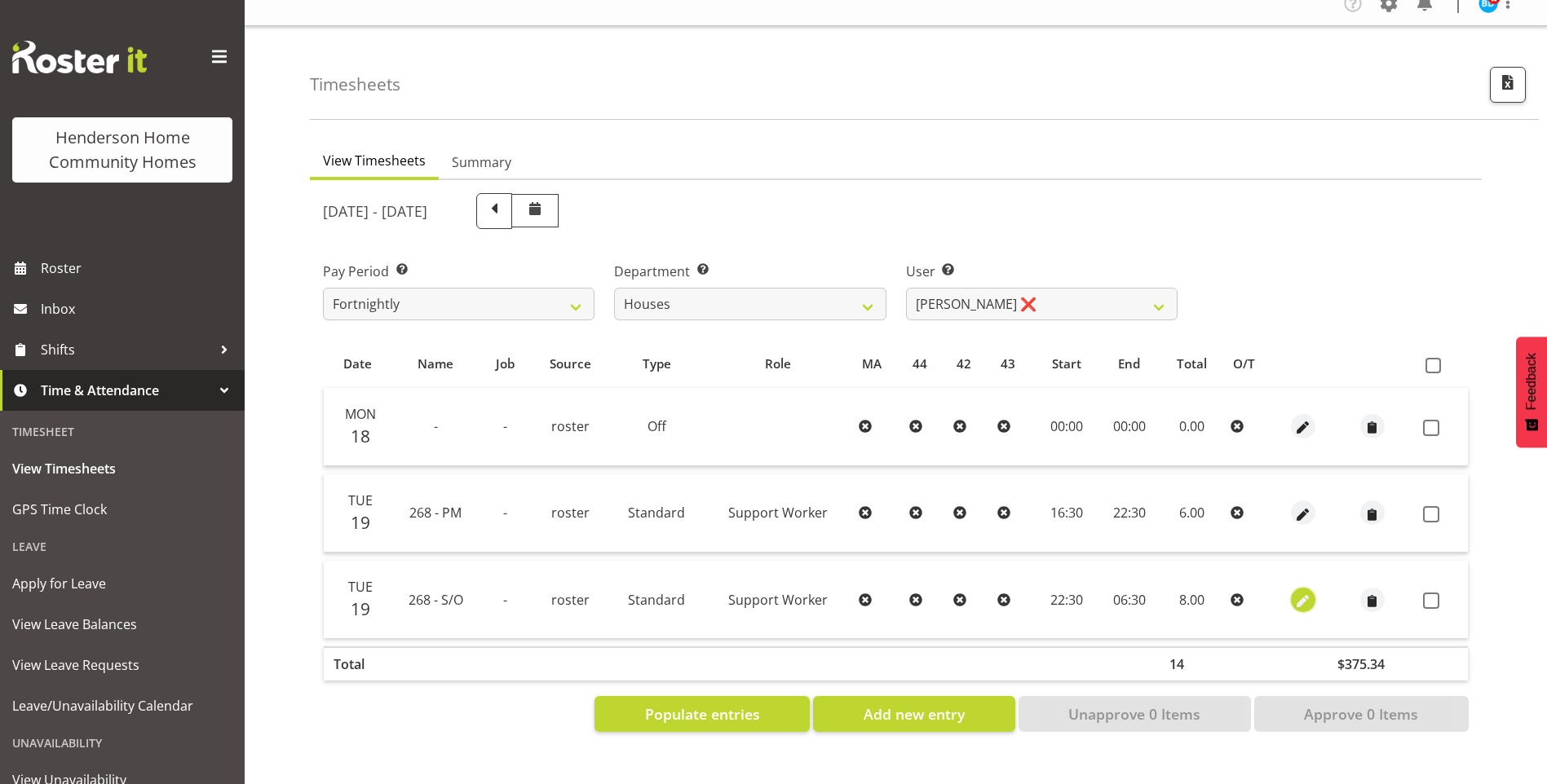
click at [1308, 592] on span "button" at bounding box center [1303, 601] width 19 height 19
select select "Standard"
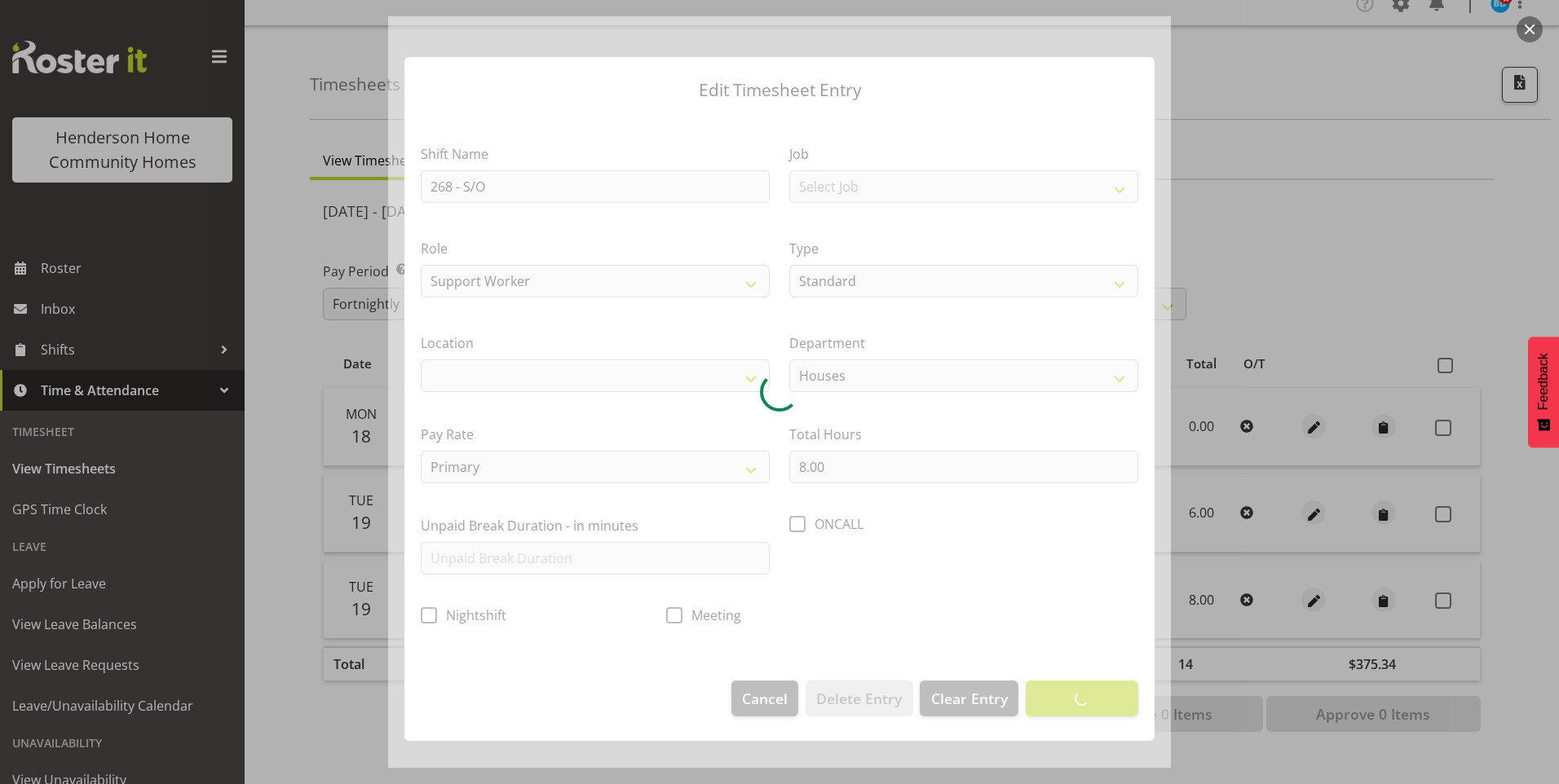
select select "1069"
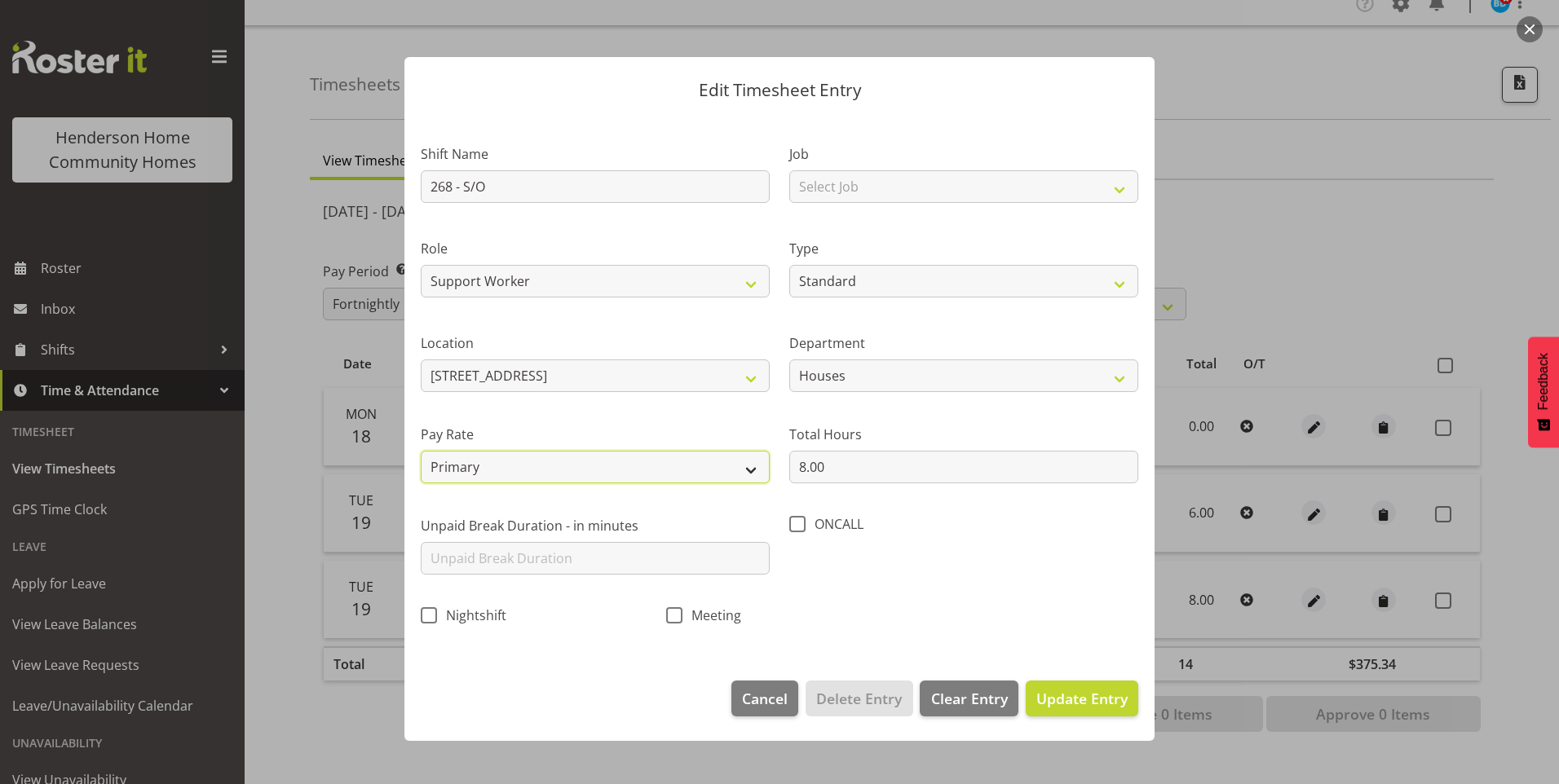
click at [579, 459] on select "Primary Secondary Tertiary Fourth Fifth" at bounding box center [595, 467] width 349 height 32
select select "secondary"
click at [421, 451] on select "Primary Secondary Tertiary Fourth Fifth" at bounding box center [595, 467] width 349 height 32
drag, startPoint x: 1100, startPoint y: 712, endPoint x: 1154, endPoint y: 690, distance: 58.3
click at [1103, 707] on button "Update Entry" at bounding box center [1081, 699] width 113 height 36
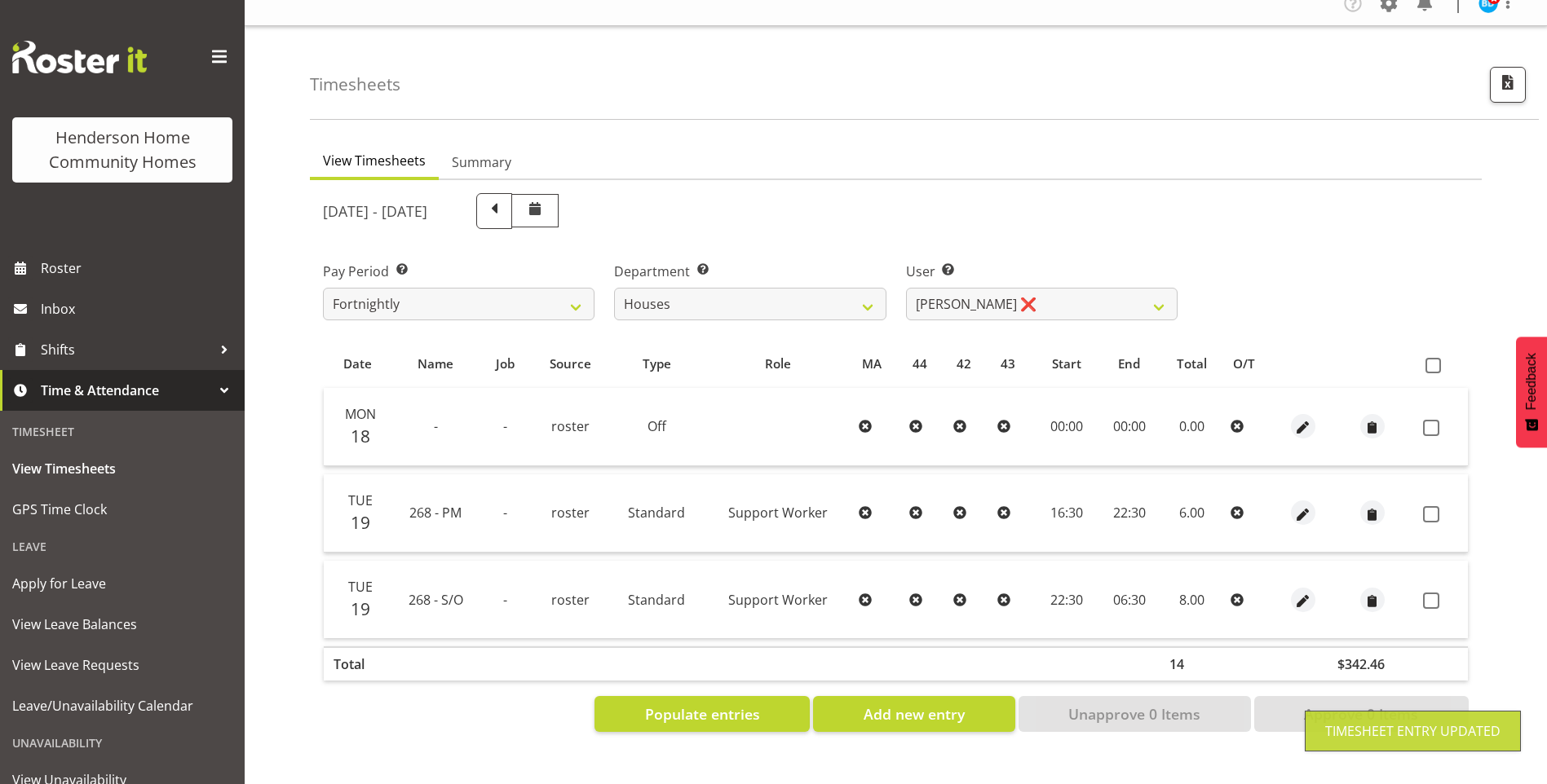
click at [1429, 485] on td at bounding box center [1442, 514] width 51 height 78
click at [1430, 593] on span at bounding box center [1432, 601] width 16 height 16
checkbox input "true"
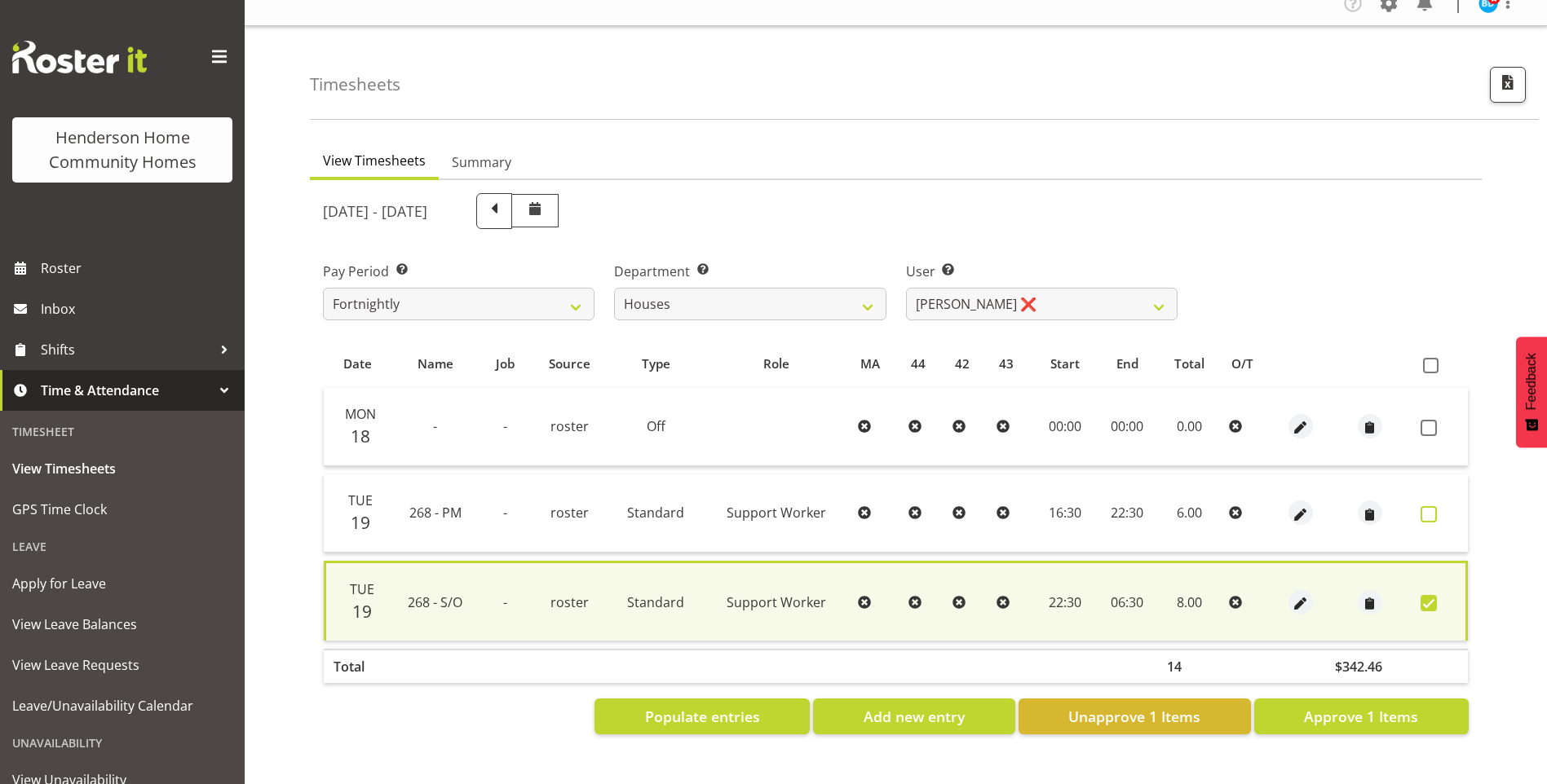
click at [1433, 506] on span at bounding box center [1429, 515] width 16 height 16
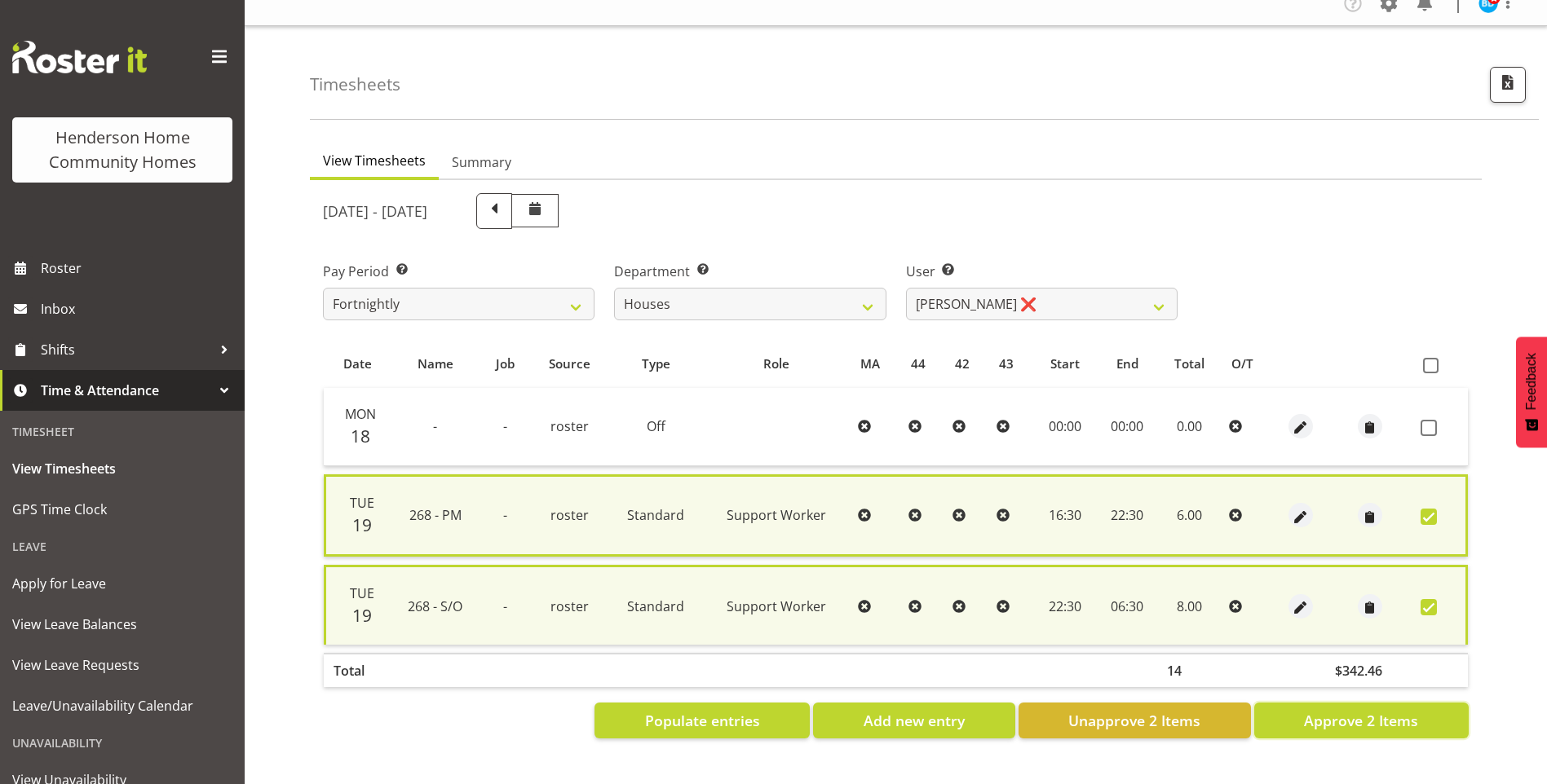
drag, startPoint x: 1392, startPoint y: 700, endPoint x: 1404, endPoint y: 697, distance: 12.4
click at [1393, 710] on span "Approve 2 Items" at bounding box center [1361, 721] width 114 height 22
checkbox input "false"
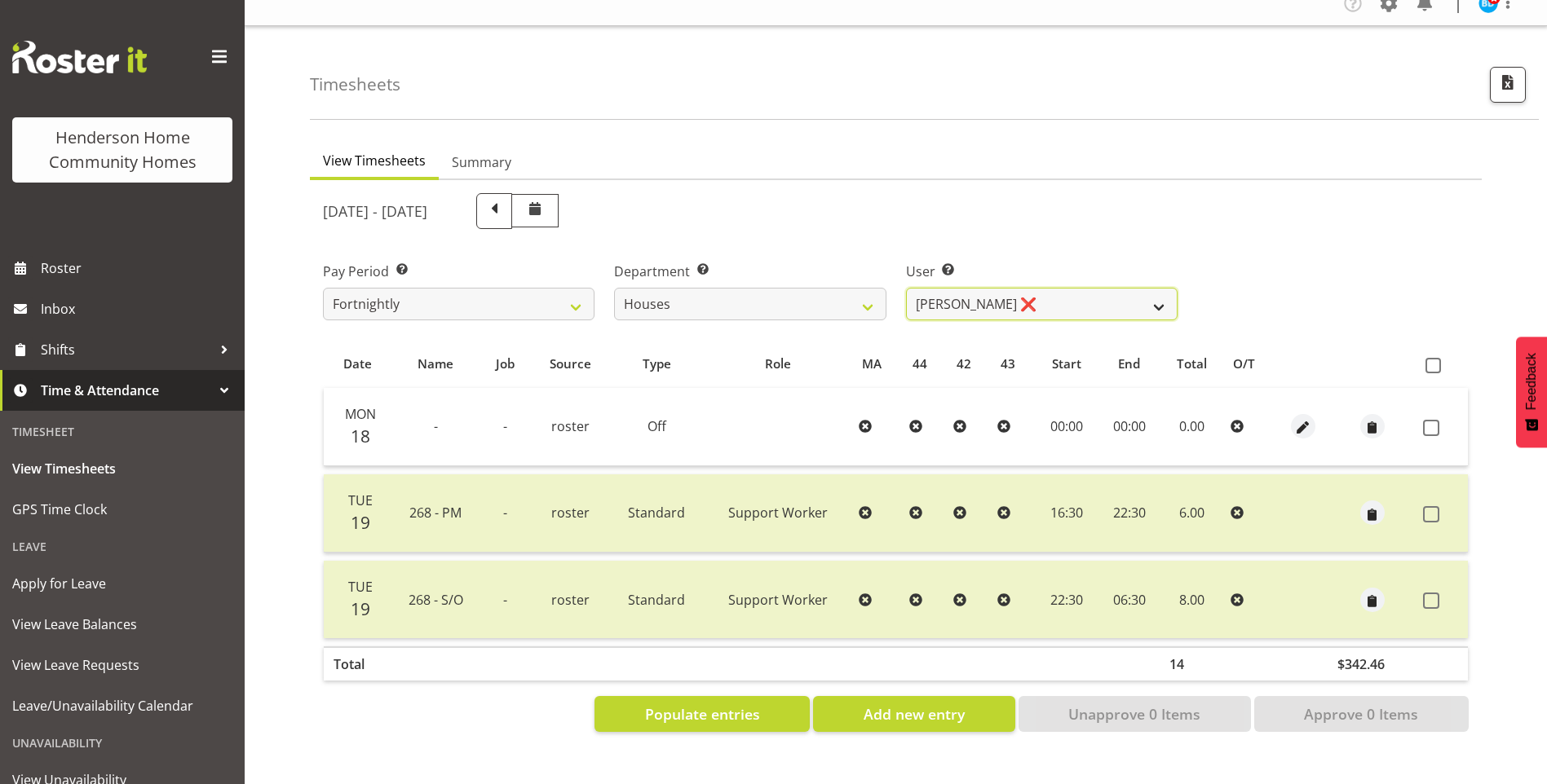
click at [991, 287] on select "[PERSON_NAME] ✔ [PERSON_NAME] ❌ [PERSON_NAME] ❌ [PERSON_NAME] ❌ [PERSON_NAME] ✔…" at bounding box center [1041, 304] width 271 height 32
click at [906, 287] on select "[PERSON_NAME] ✔ [PERSON_NAME] ❌ [PERSON_NAME] ❌ [PERSON_NAME] ❌ [PERSON_NAME] ✔…" at bounding box center [1041, 304] width 271 height 32
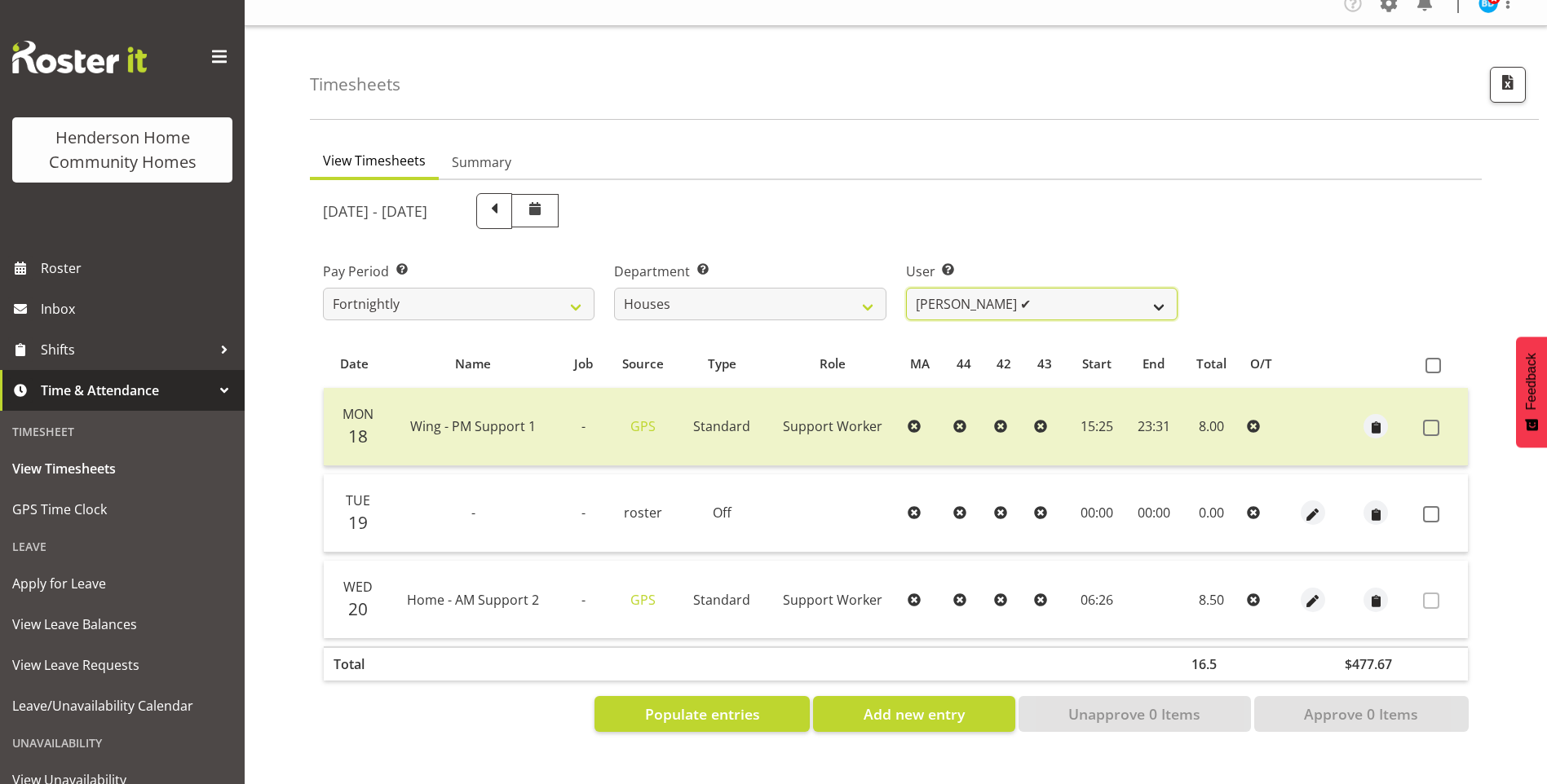
click at [986, 292] on select "[PERSON_NAME] ✔ [PERSON_NAME] ❌ [PERSON_NAME] ❌ [PERSON_NAME] ❌ [PERSON_NAME] ✔…" at bounding box center [1041, 304] width 271 height 32
select select "8518"
click at [906, 287] on select "[PERSON_NAME] ✔ [PERSON_NAME] ❌ [PERSON_NAME] ❌ [PERSON_NAME] ❌ [PERSON_NAME] ✔…" at bounding box center [1041, 304] width 271 height 32
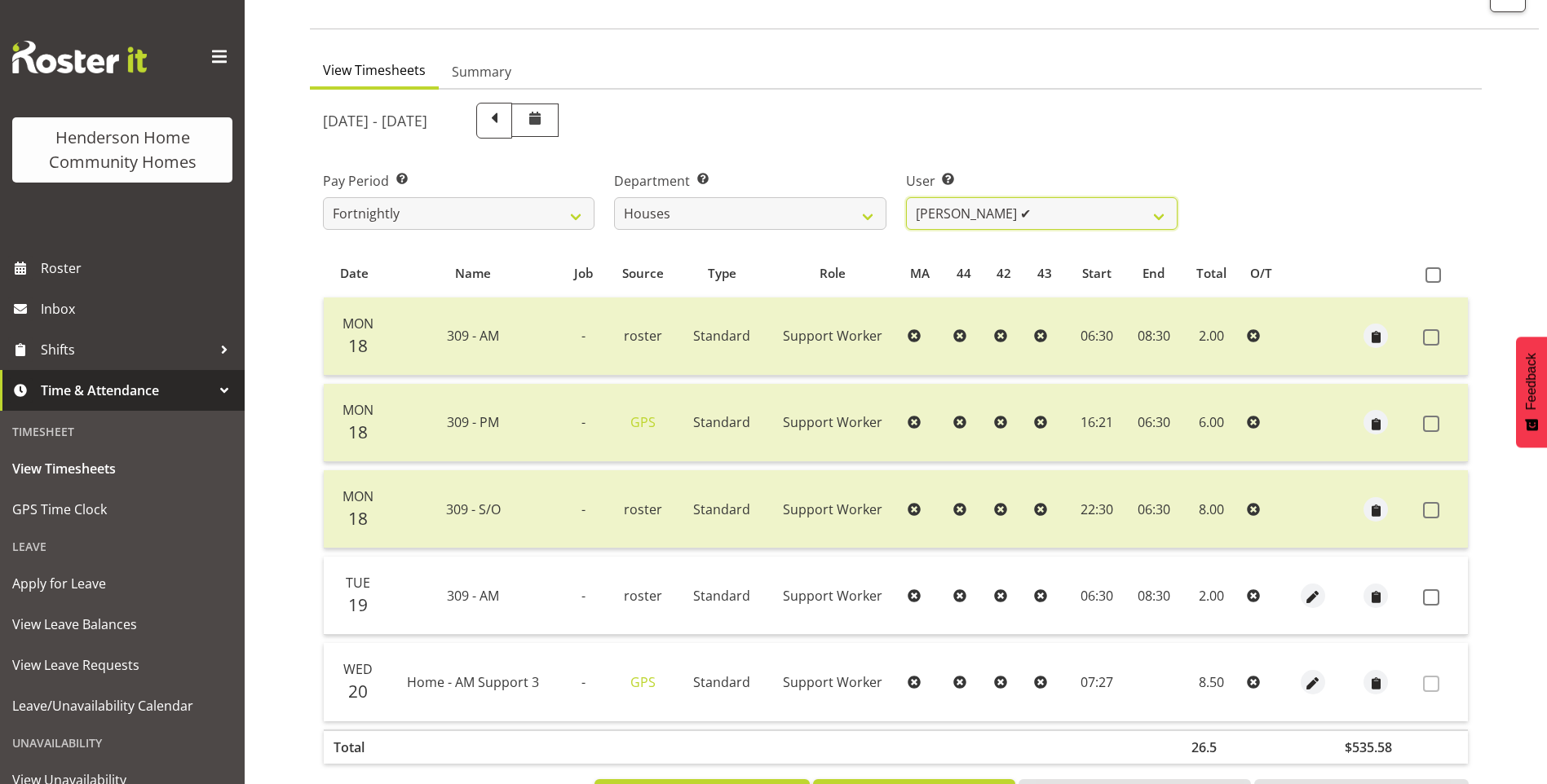
scroll to position [177, 0]
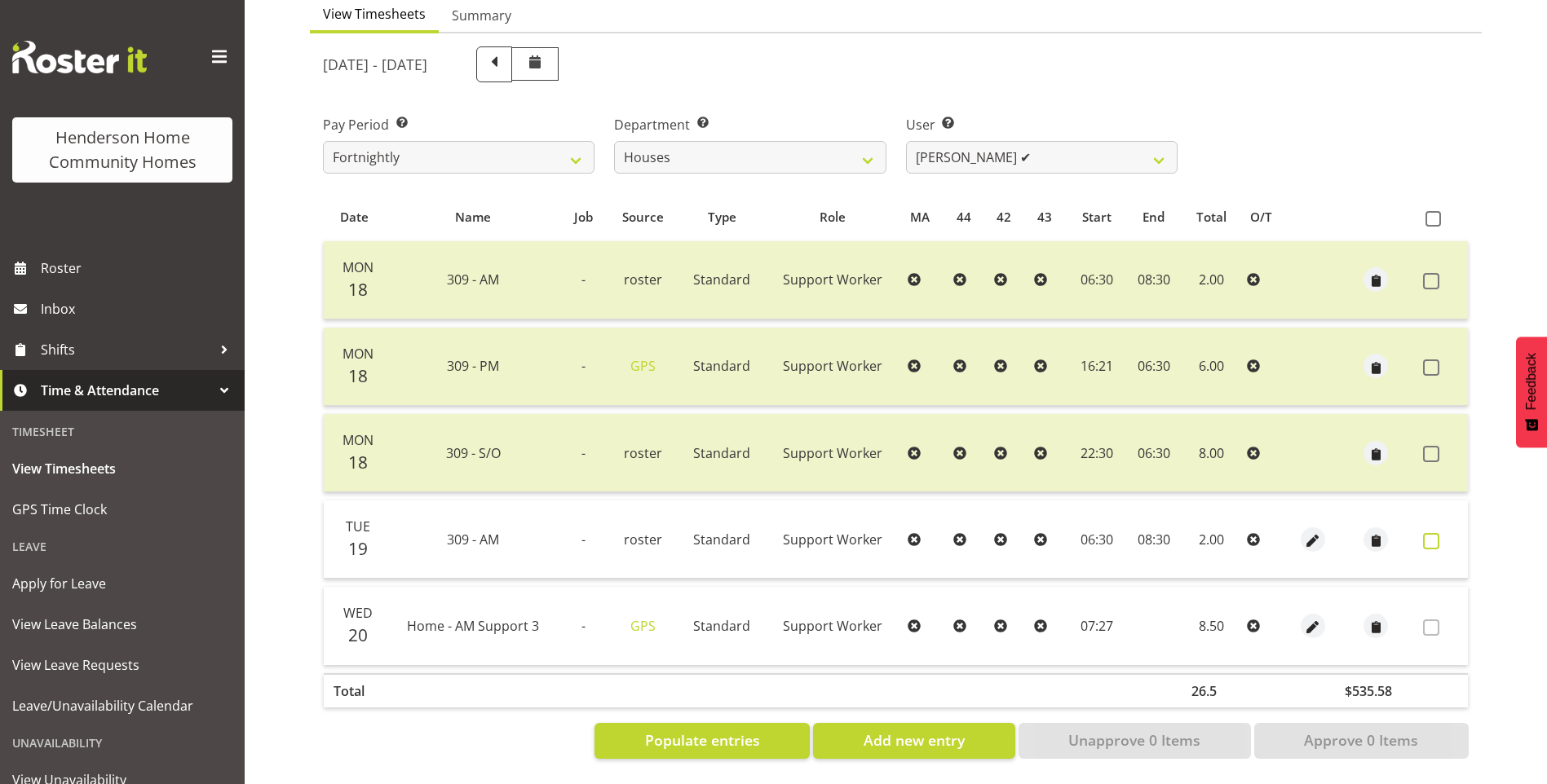
click at [1433, 533] on span at bounding box center [1432, 542] width 16 height 16
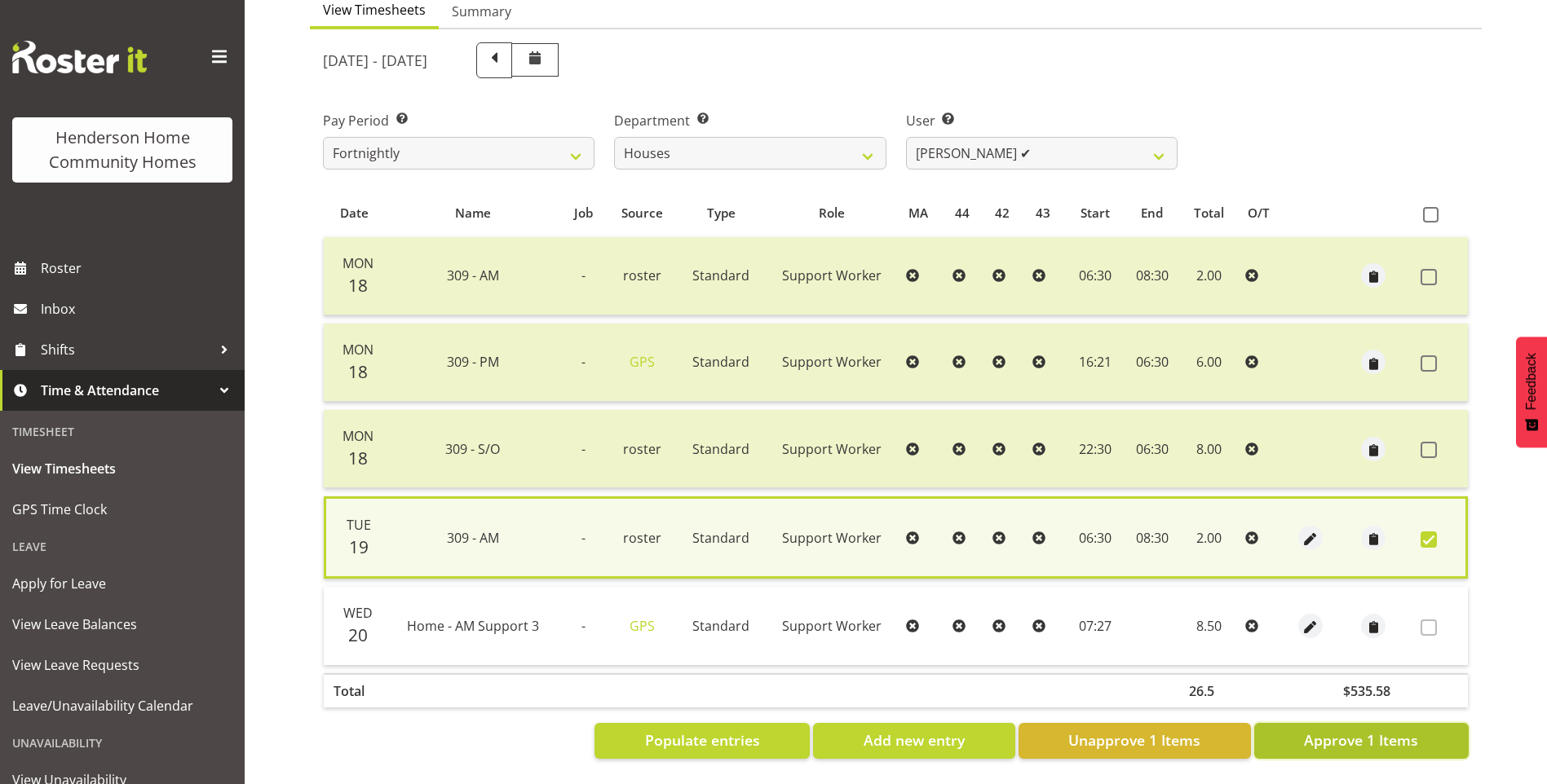
click at [1385, 730] on span "Approve 1 Items" at bounding box center [1361, 741] width 114 height 22
checkbox input "false"
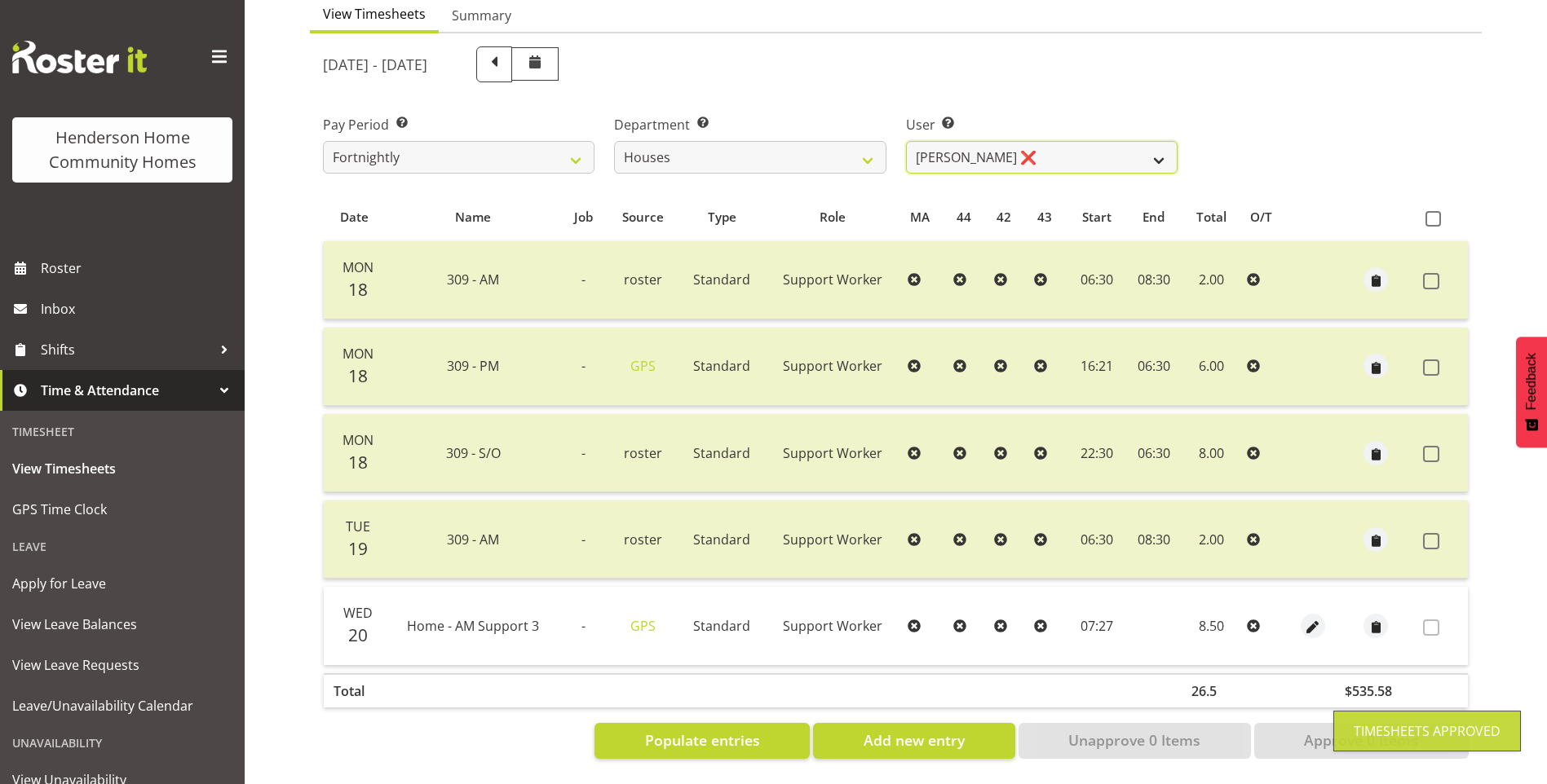
click at [956, 142] on select "[PERSON_NAME] ✔ [PERSON_NAME] ❌ [PERSON_NAME] ❌ [PERSON_NAME] ❌ [PERSON_NAME] ❌…" at bounding box center [1041, 158] width 271 height 32
select select "11455"
click at [906, 141] on select "[PERSON_NAME] ✔ [PERSON_NAME] ❌ [PERSON_NAME] ❌ [PERSON_NAME] ❌ [PERSON_NAME] ❌…" at bounding box center [1041, 158] width 271 height 32
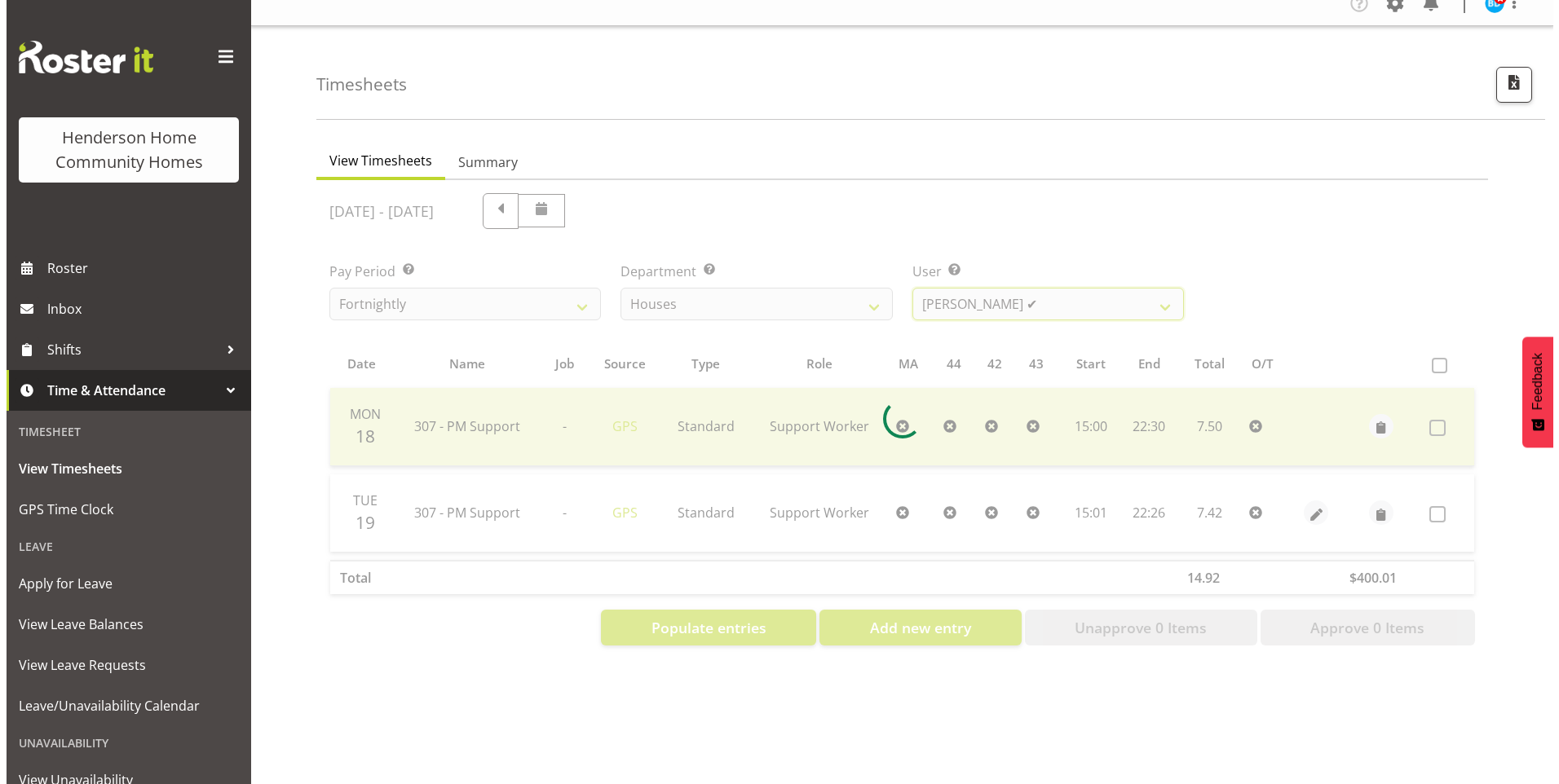
scroll to position [30, 0]
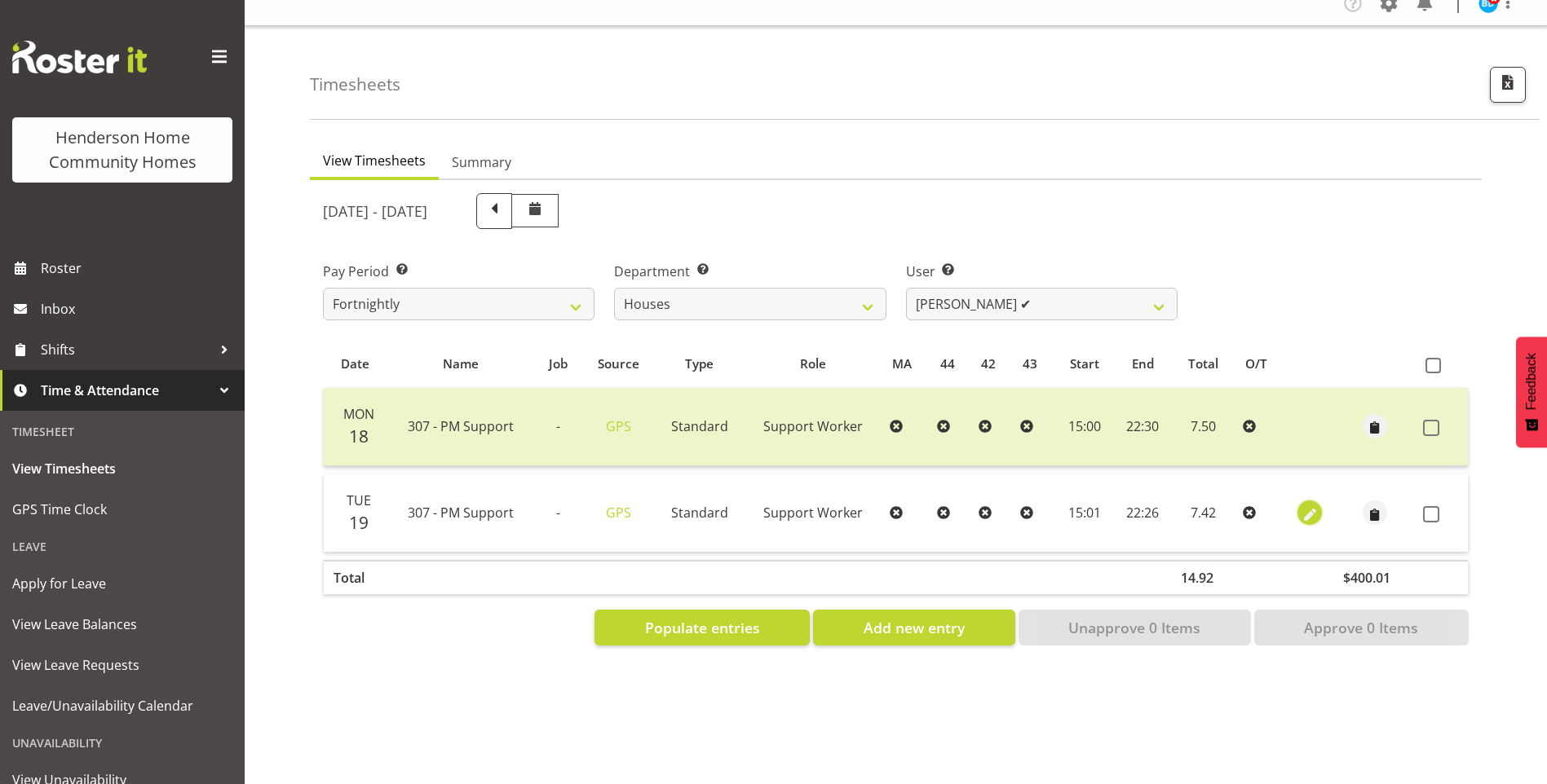
click at [1307, 506] on span "button" at bounding box center [1310, 515] width 19 height 19
select select "Standard"
select select "7"
select select "2025"
select select "15"
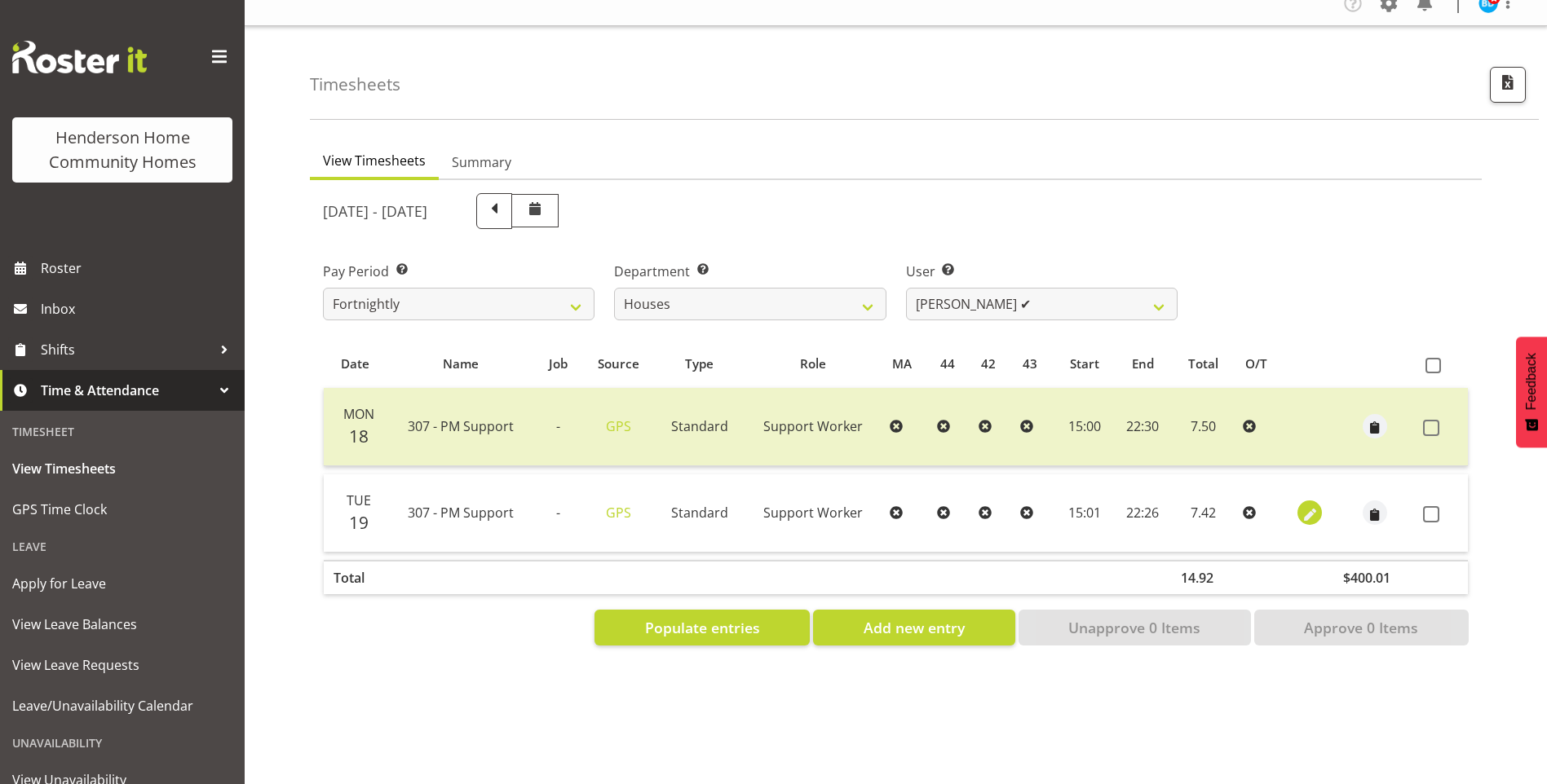
select select "1"
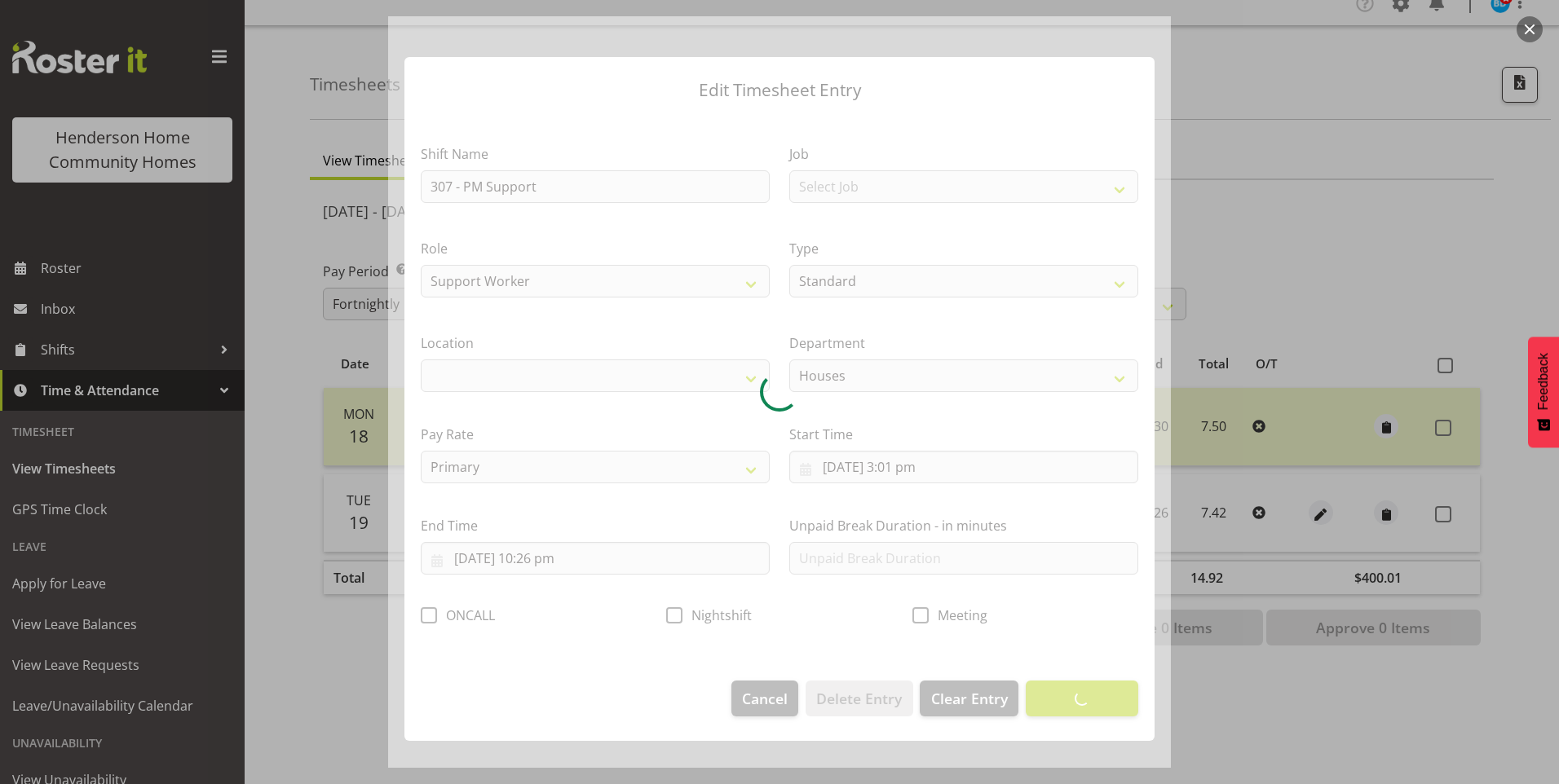
select select "1076"
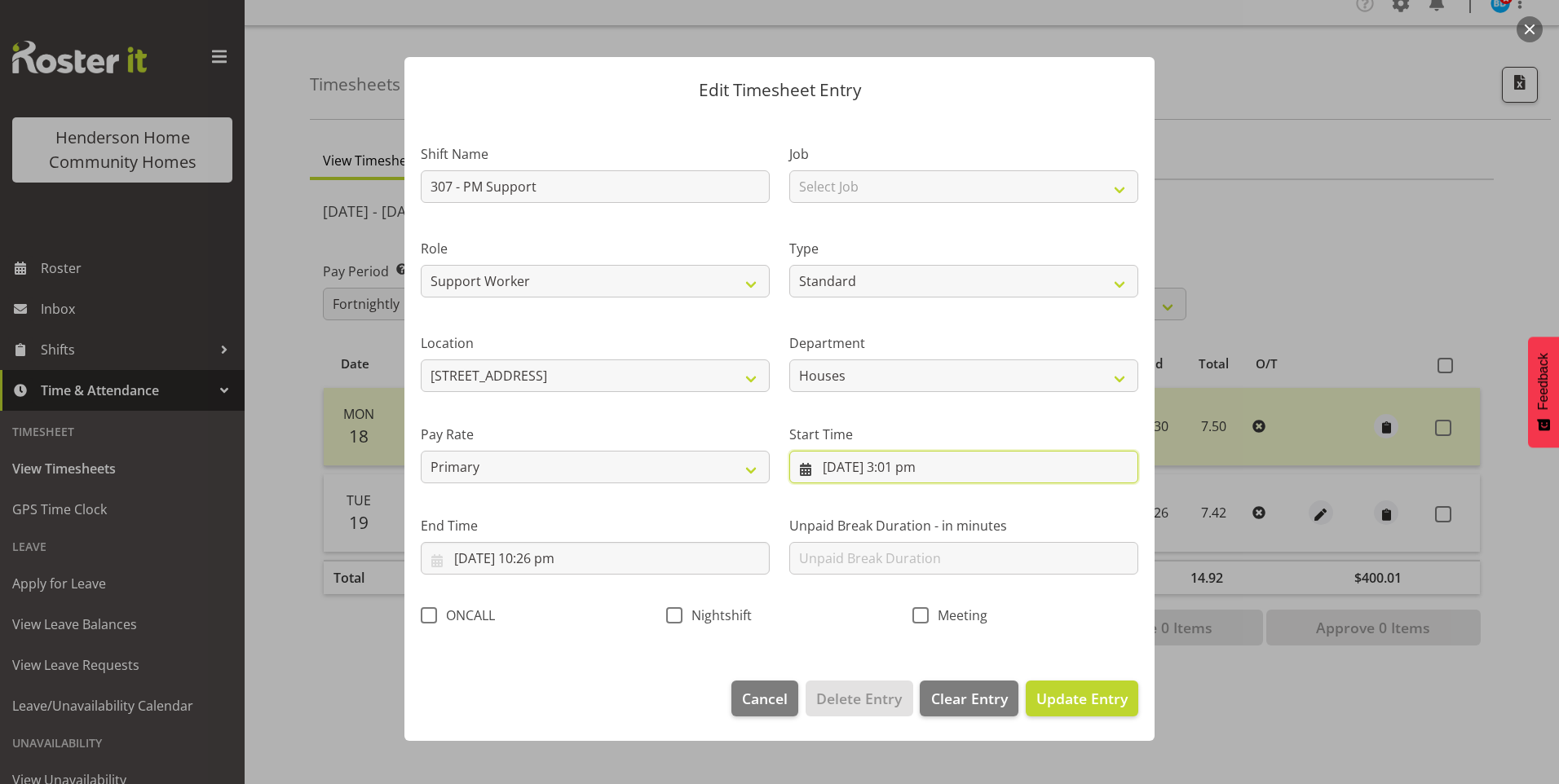
click at [922, 472] on input "[DATE] 3:01 pm" at bounding box center [963, 467] width 349 height 32
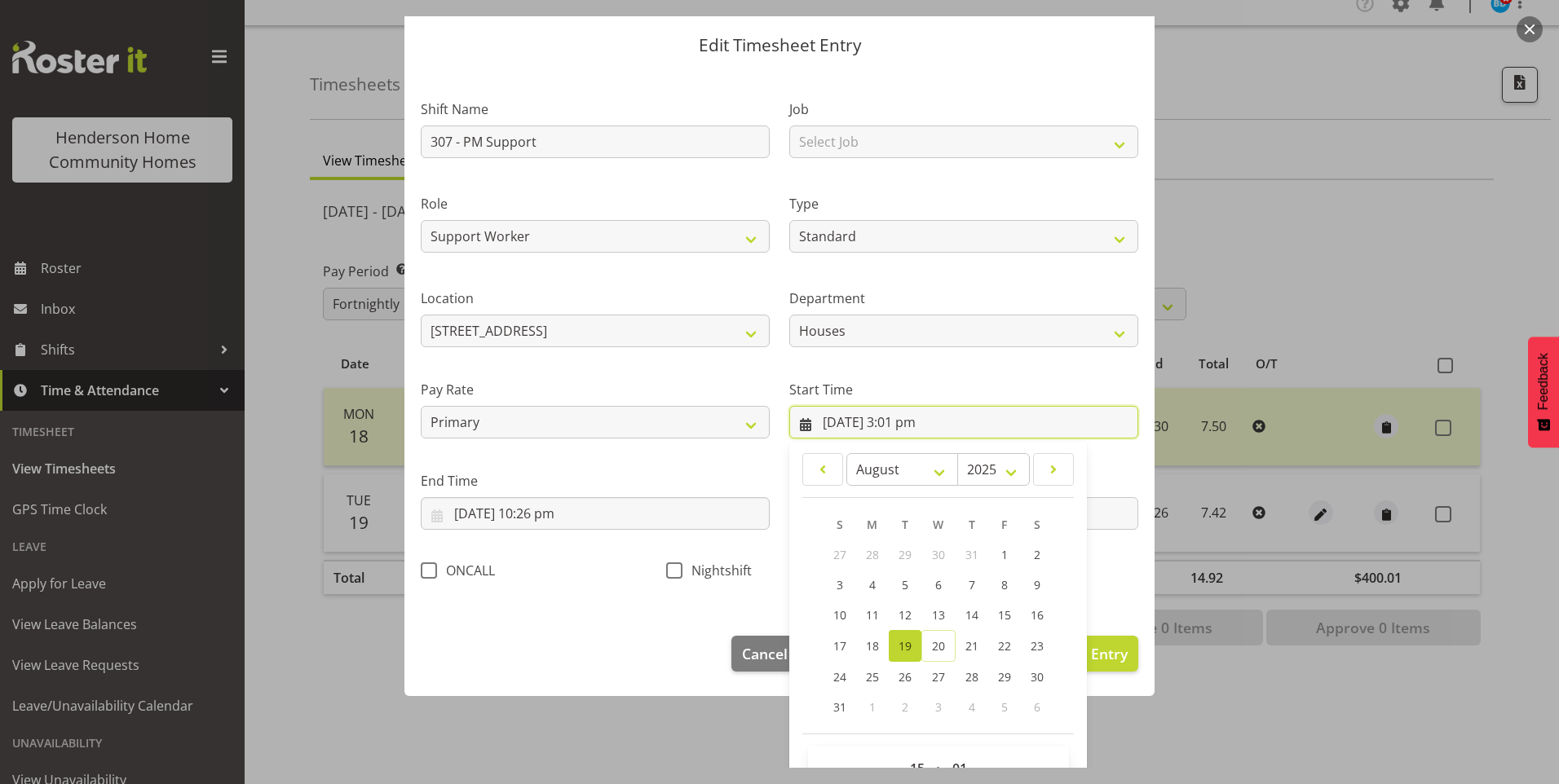
scroll to position [88, 0]
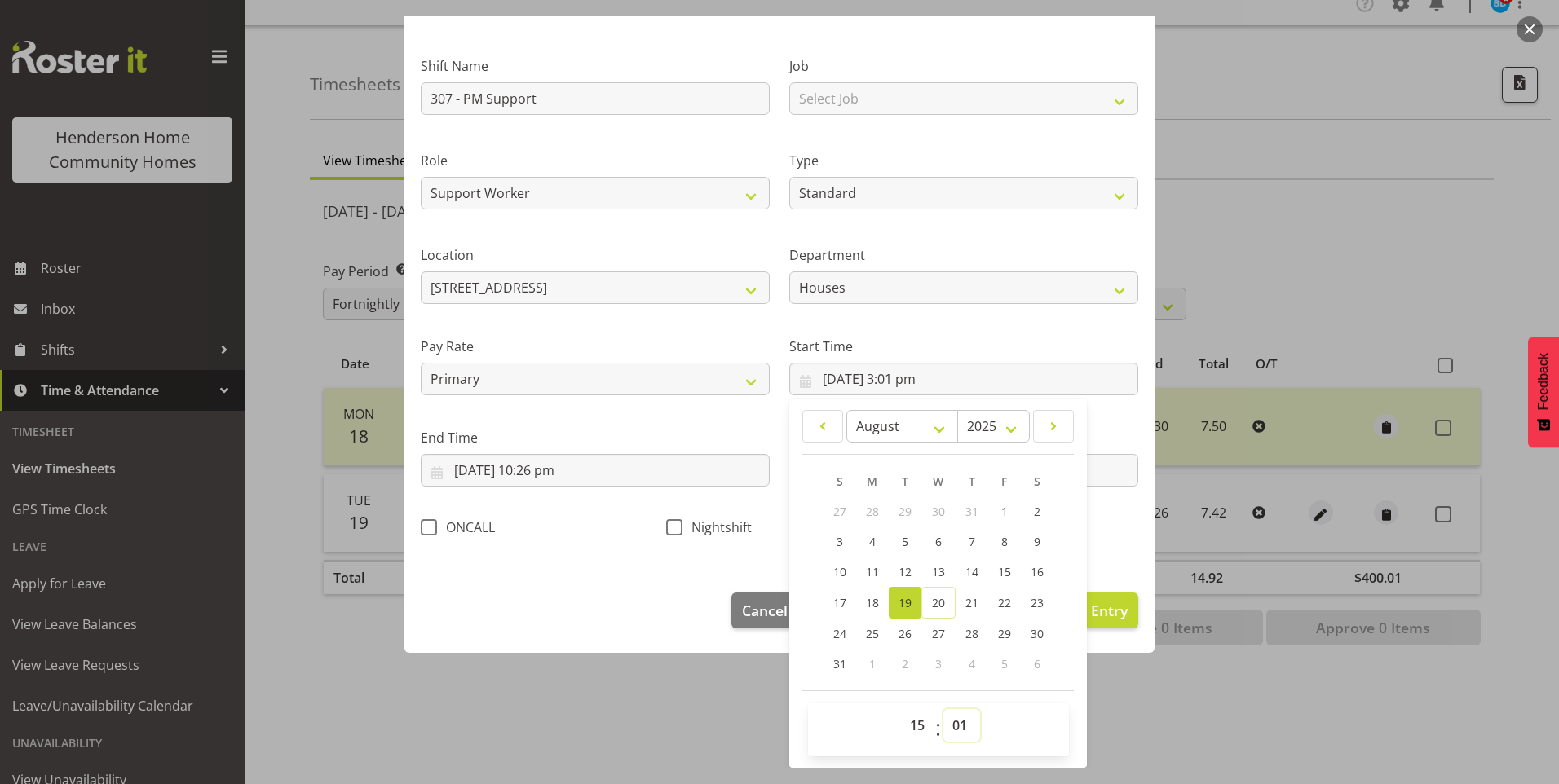
drag, startPoint x: 950, startPoint y: 716, endPoint x: 950, endPoint y: 707, distance: 9.0
click at [950, 716] on select "00 01 02 03 04 05 06 07 08 09 10 11 12 13 14 15 16 17 18 19 20 21 22 23 24 25 2…" at bounding box center [962, 725] width 37 height 32
select select "0"
click at [944, 709] on select "00 01 02 03 04 05 06 07 08 09 10 11 12 13 14 15 16 17 18 19 20 21 22 23 24 25 2…" at bounding box center [962, 725] width 37 height 32
type input "[DATE] 3:00 pm"
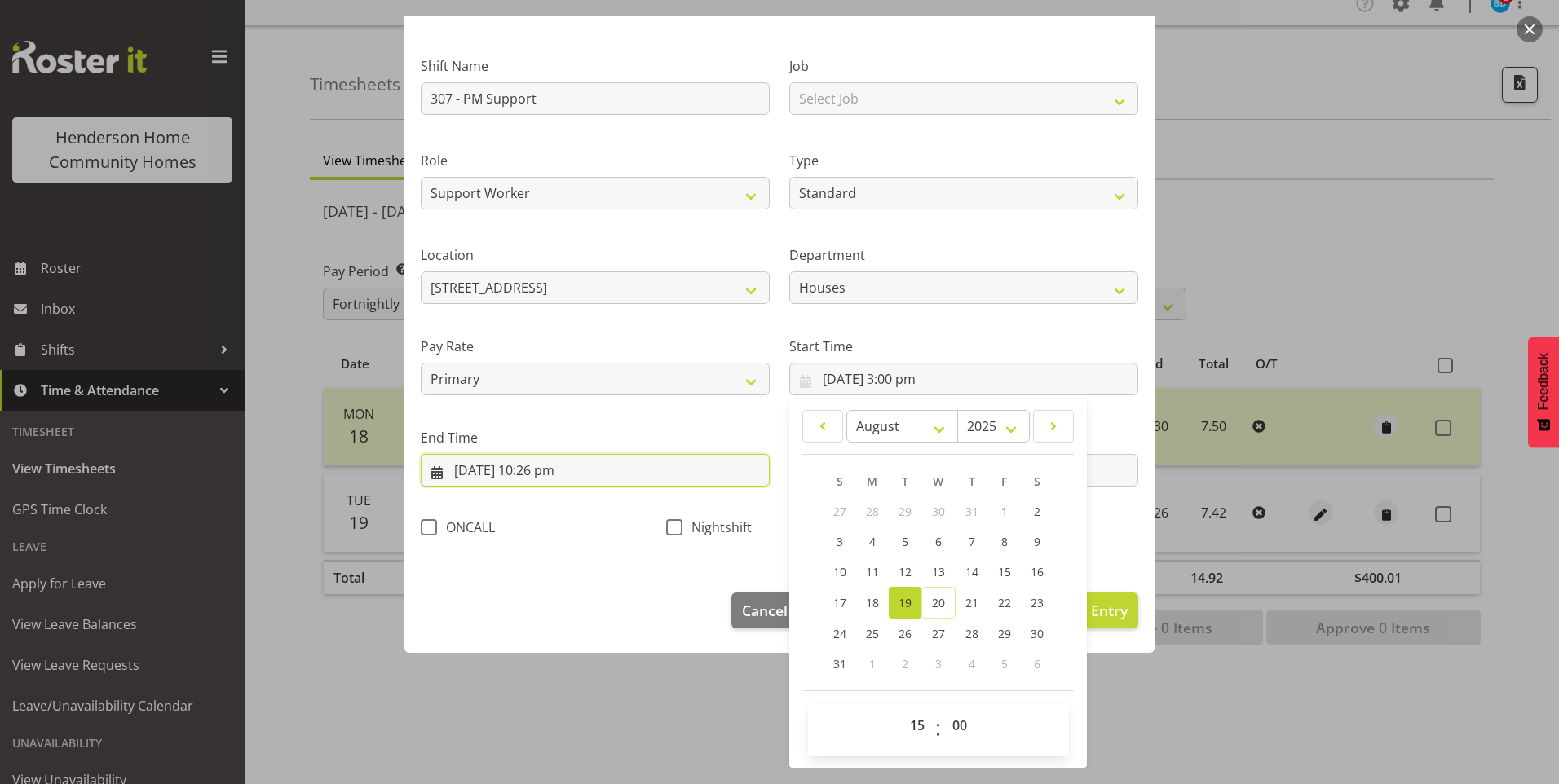
click at [559, 480] on input "[DATE] 10:26 pm" at bounding box center [595, 470] width 349 height 32
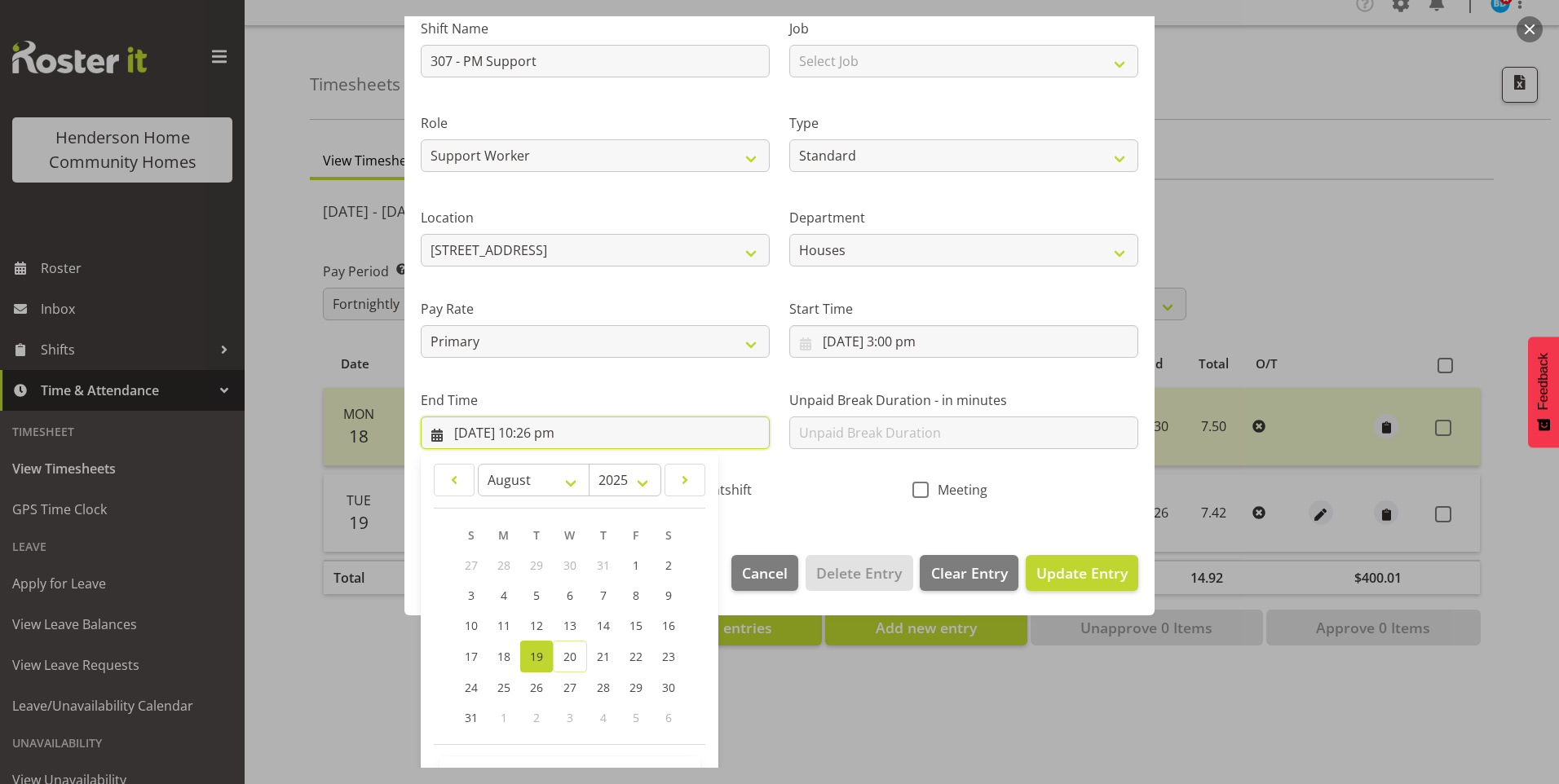
scroll to position [179, 0]
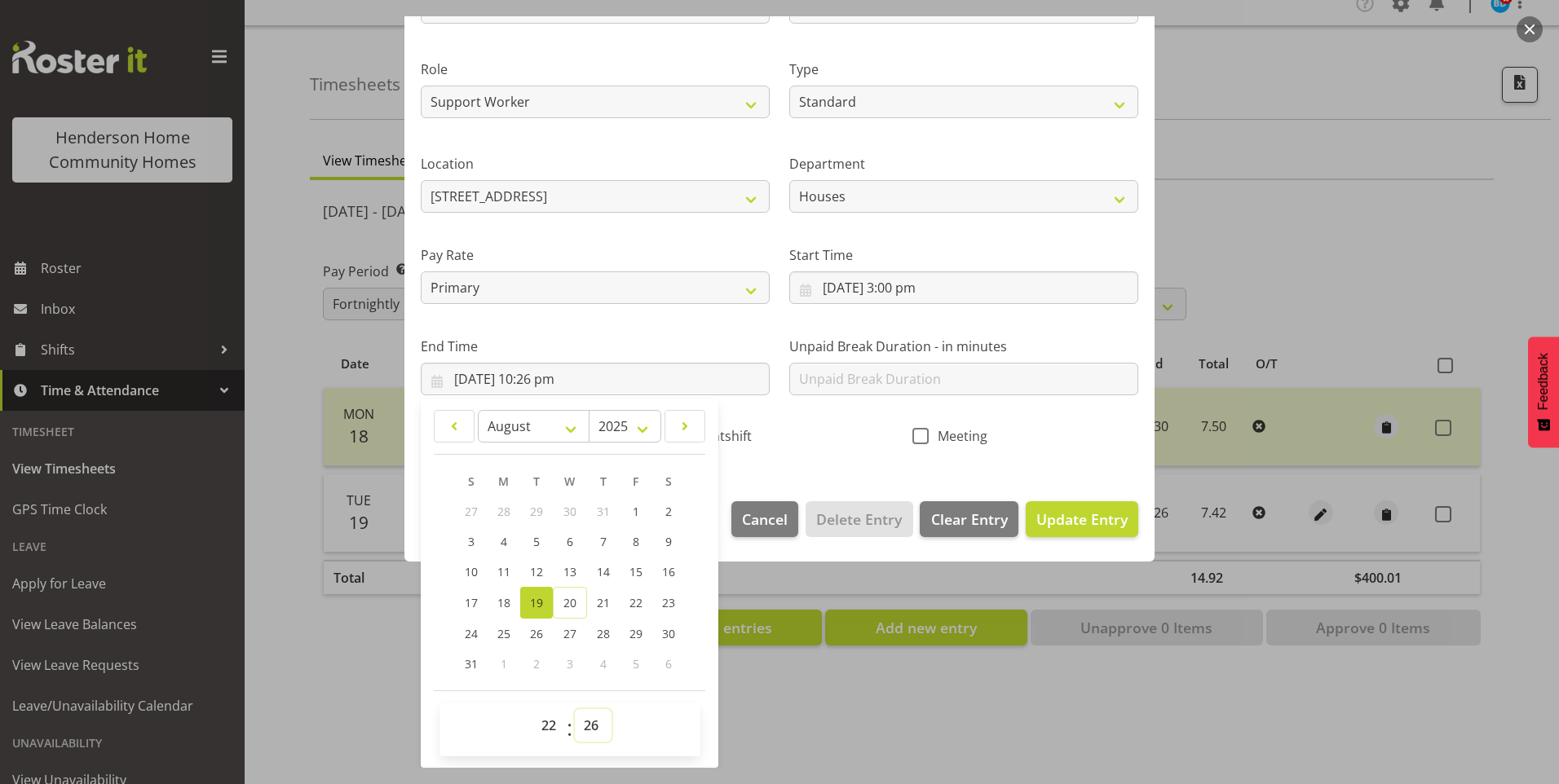
click at [594, 724] on select "00 01 02 03 04 05 06 07 08 09 10 11 12 13 14 15 16 17 18 19 20 21 22 23 24 25 2…" at bounding box center [593, 725] width 37 height 32
select select "30"
click at [575, 709] on select "00 01 02 03 04 05 06 07 08 09 10 11 12 13 14 15 16 17 18 19 20 21 22 23 24 25 2…" at bounding box center [593, 725] width 37 height 32
type input "[DATE] 10:30 pm"
click at [1060, 510] on span "Update Entry" at bounding box center [1081, 520] width 91 height 20
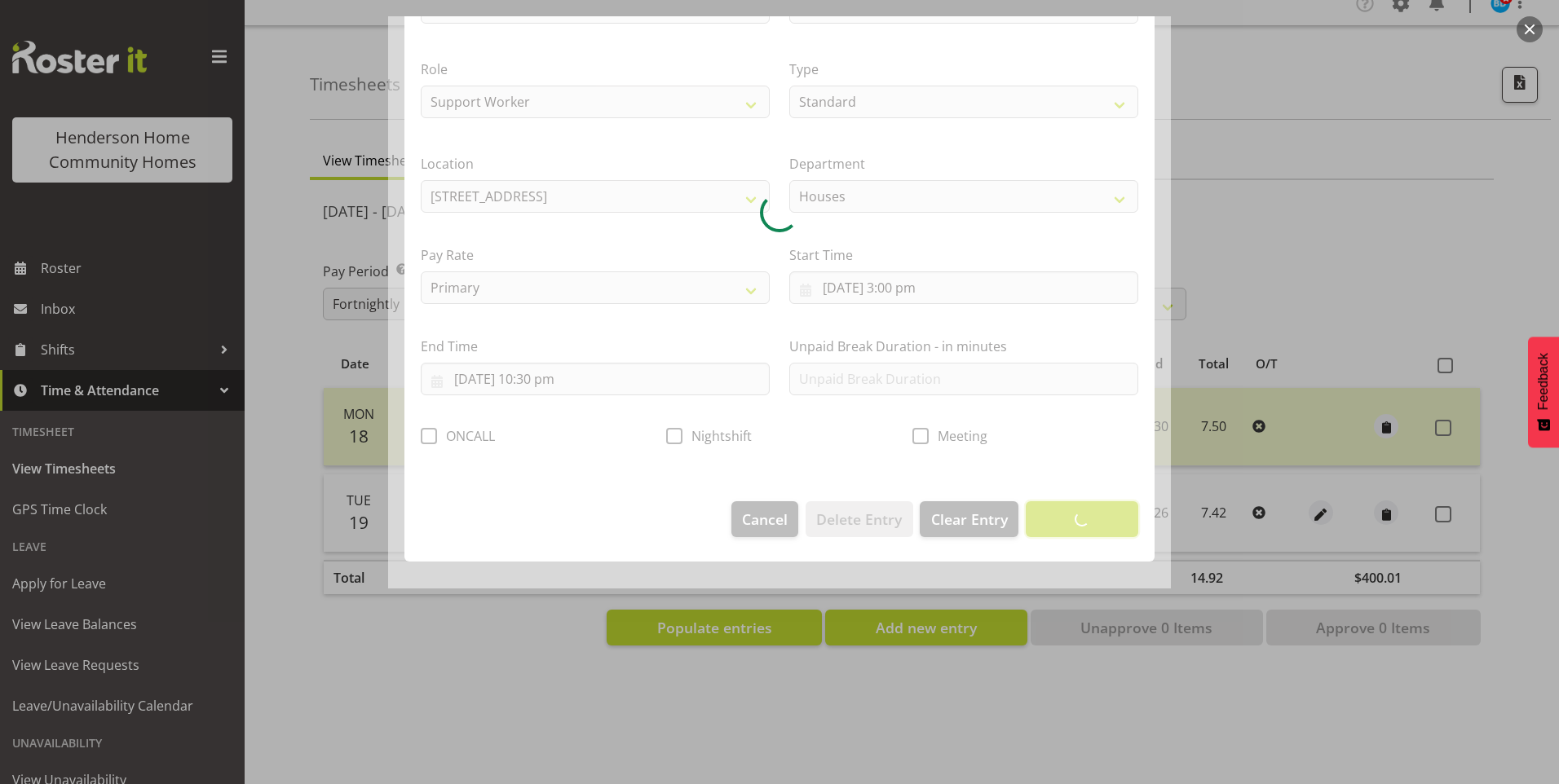
scroll to position [0, 0]
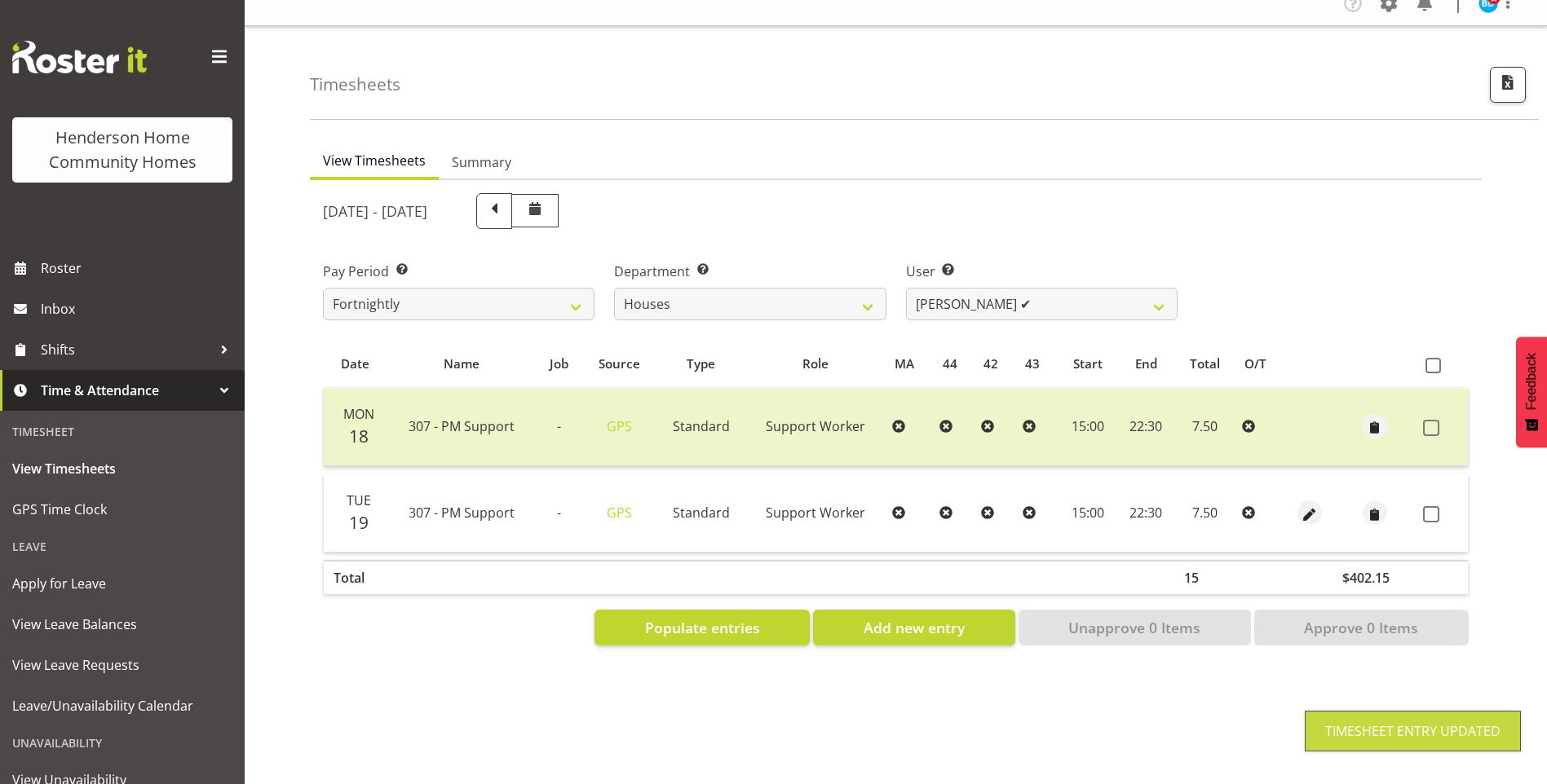
click at [1431, 506] on span at bounding box center [1432, 515] width 16 height 16
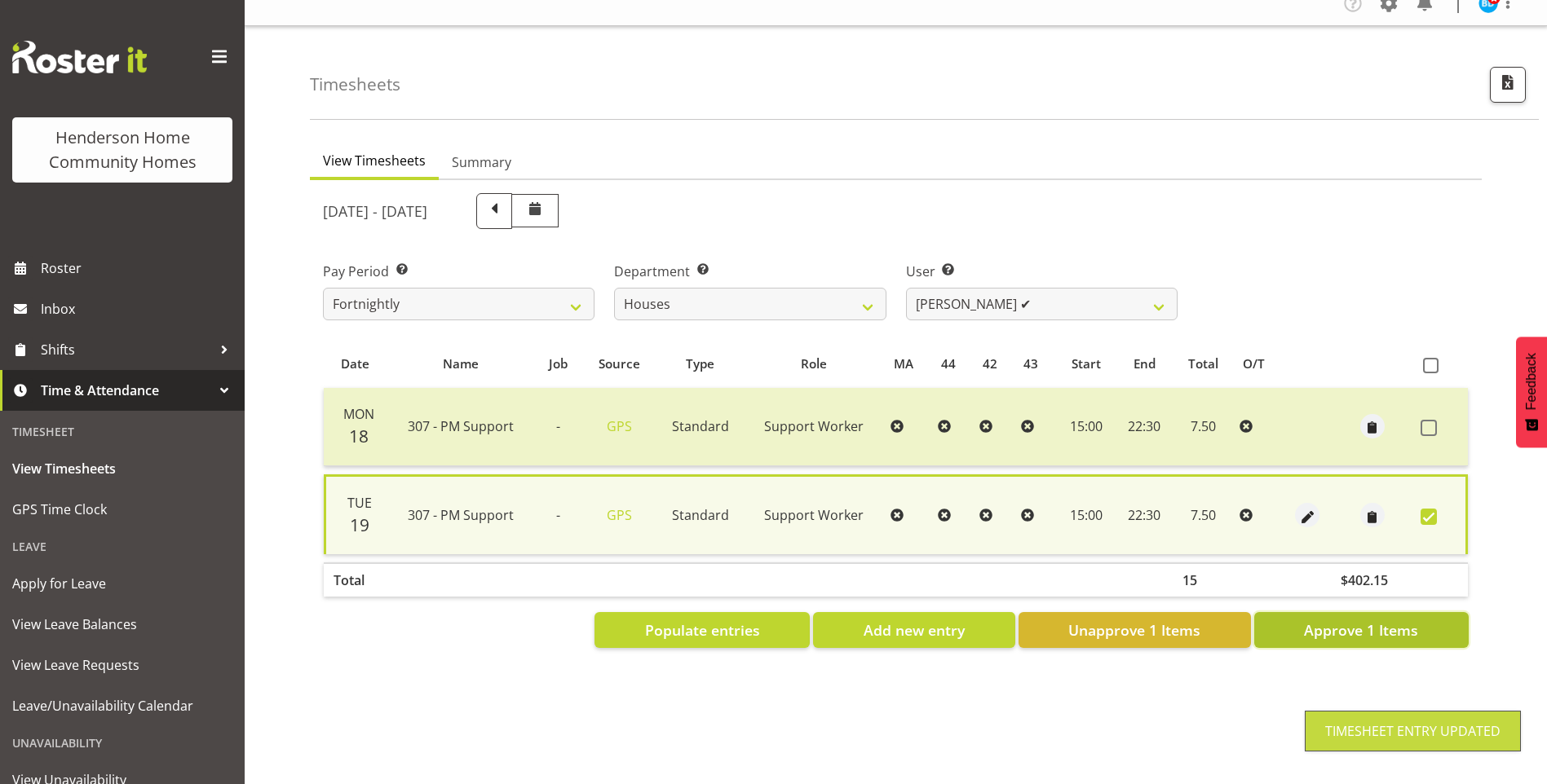
click at [1357, 620] on span "Approve 1 Items" at bounding box center [1361, 631] width 114 height 22
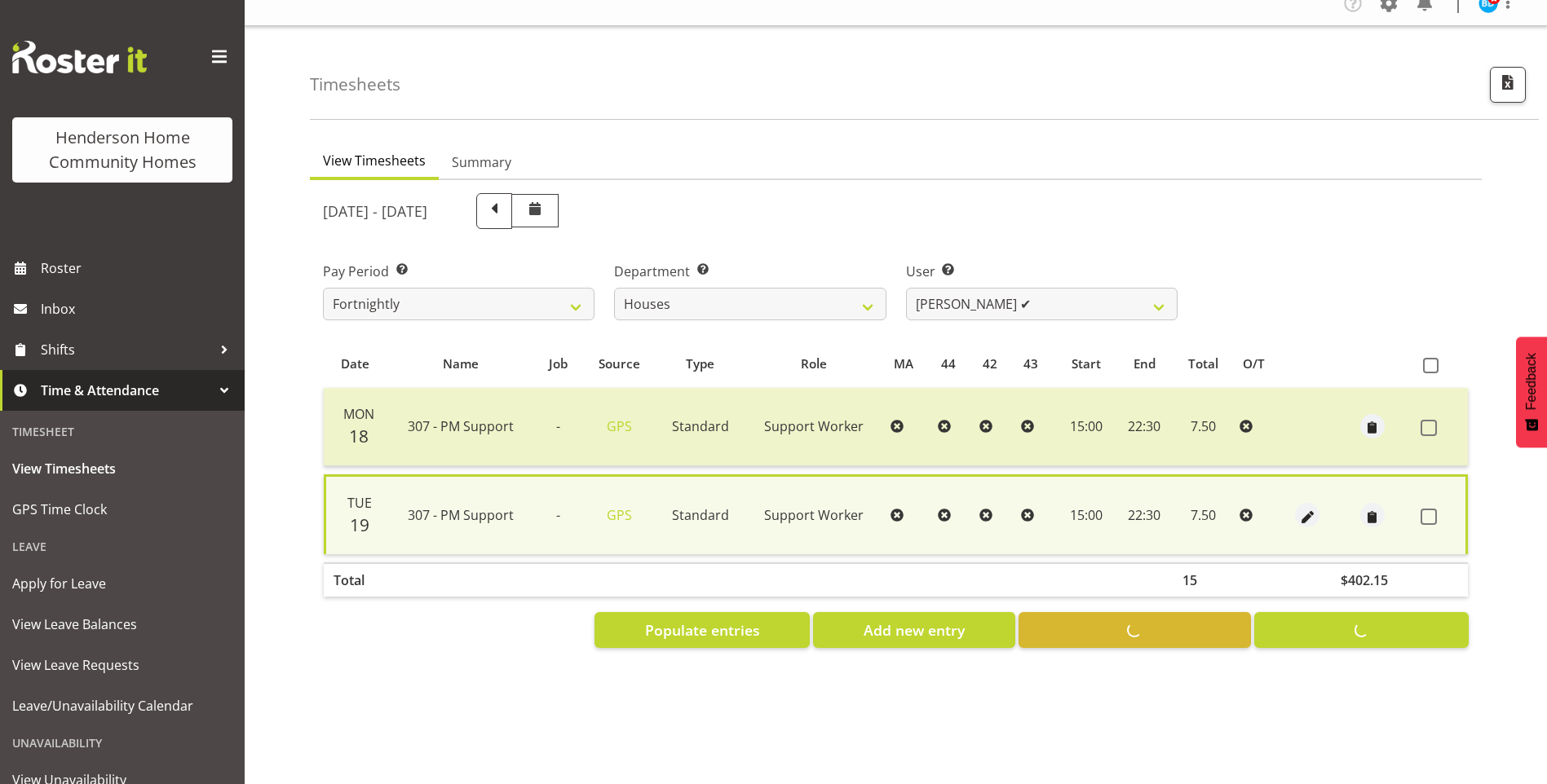
checkbox input "false"
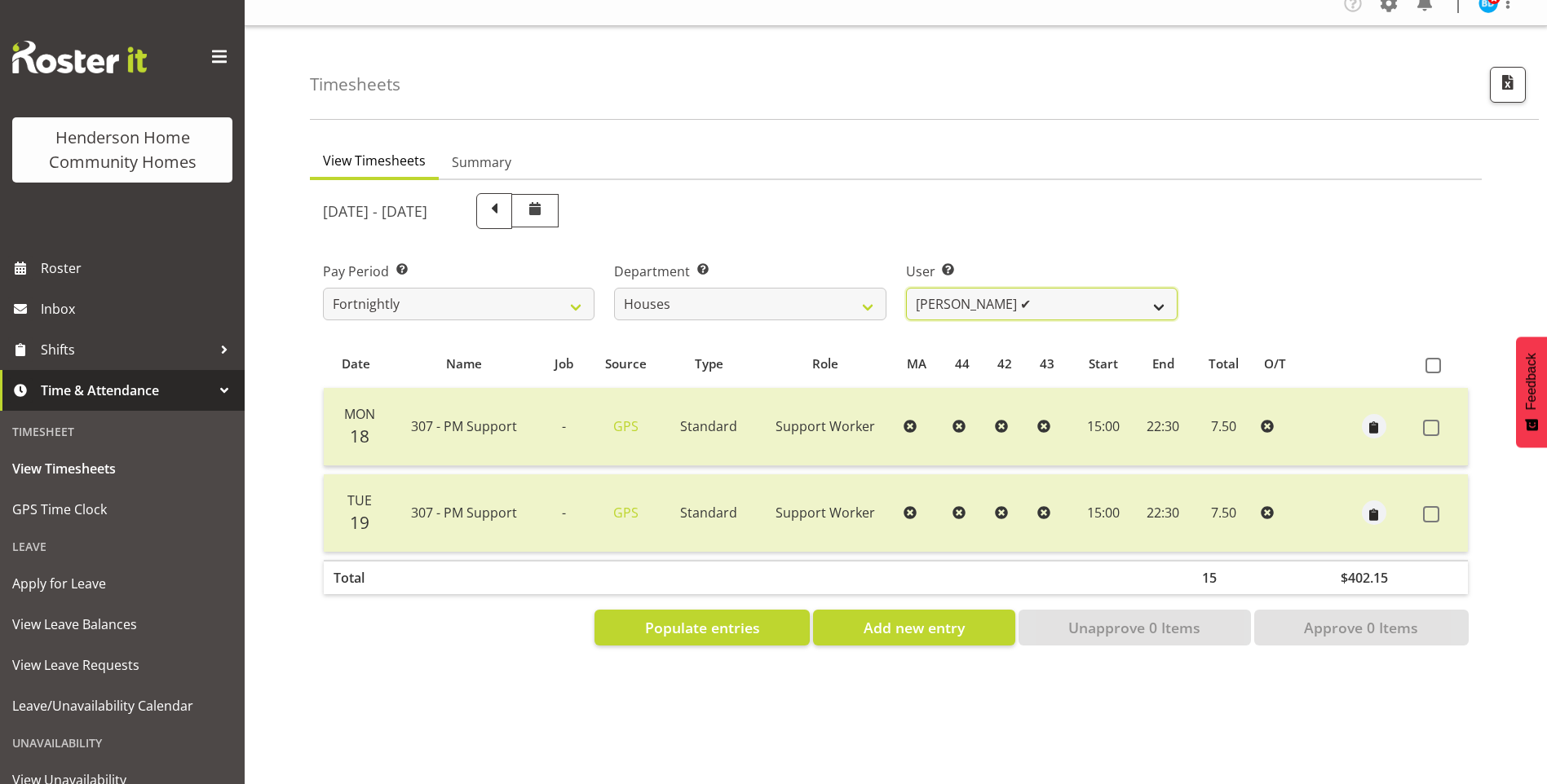
click at [1011, 296] on select "[PERSON_NAME] ✔ [PERSON_NAME] ❌ [PERSON_NAME] ❌ [PERSON_NAME] ❌ [PERSON_NAME] ❌…" at bounding box center [1041, 304] width 271 height 32
click at [906, 287] on select "[PERSON_NAME] ✔ [PERSON_NAME] ❌ [PERSON_NAME] ❌ [PERSON_NAME] ❌ [PERSON_NAME] ❌…" at bounding box center [1041, 304] width 271 height 32
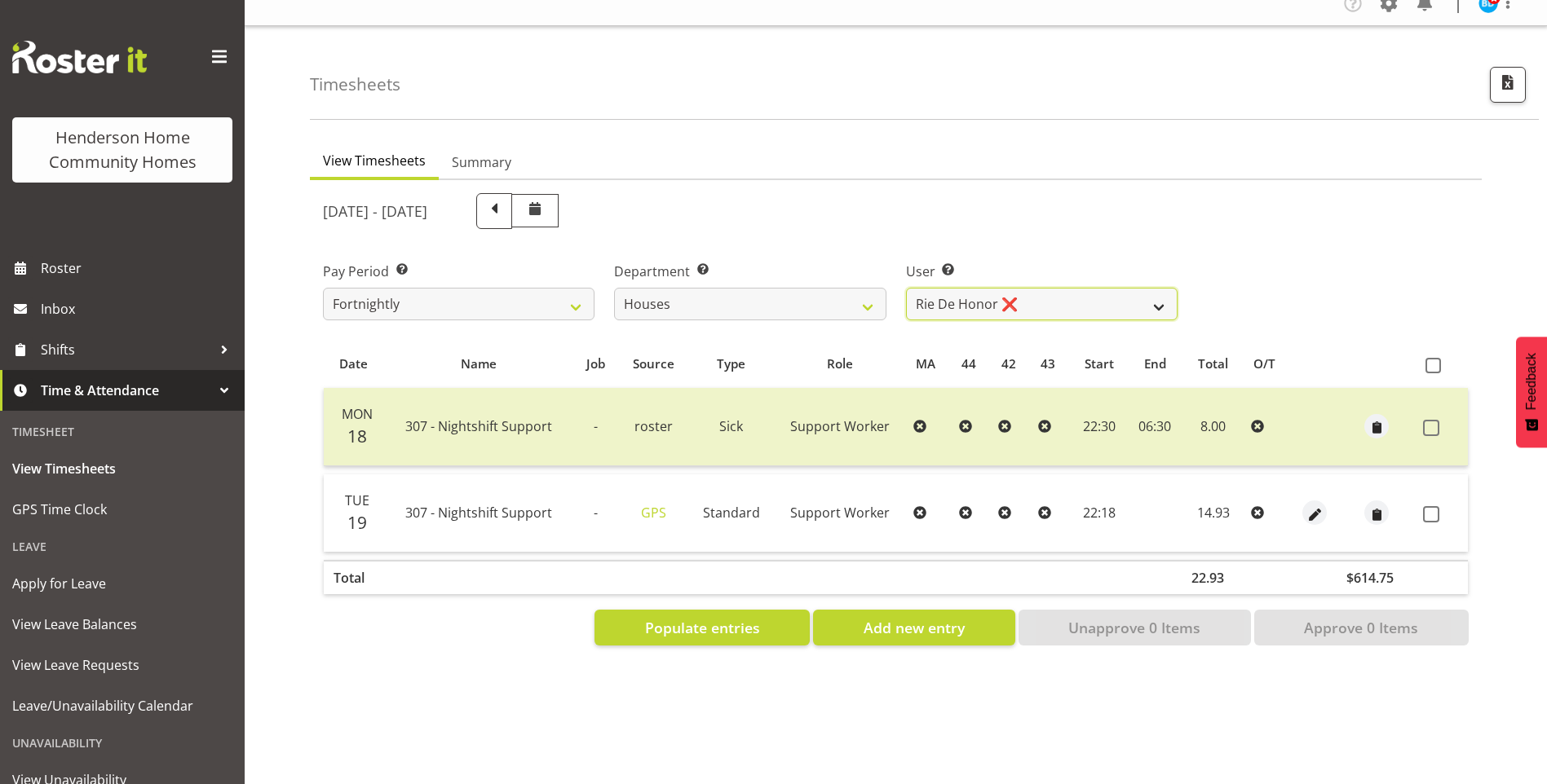
click at [968, 287] on select "[PERSON_NAME] ✔ [PERSON_NAME] ❌ [PERSON_NAME] ❌ [PERSON_NAME] ❌ [PERSON_NAME] ❌…" at bounding box center [1041, 304] width 271 height 32
select select "11787"
click at [906, 287] on select "[PERSON_NAME] ✔ [PERSON_NAME] ❌ [PERSON_NAME] ❌ [PERSON_NAME] ❌ [PERSON_NAME] ❌…" at bounding box center [1041, 304] width 271 height 32
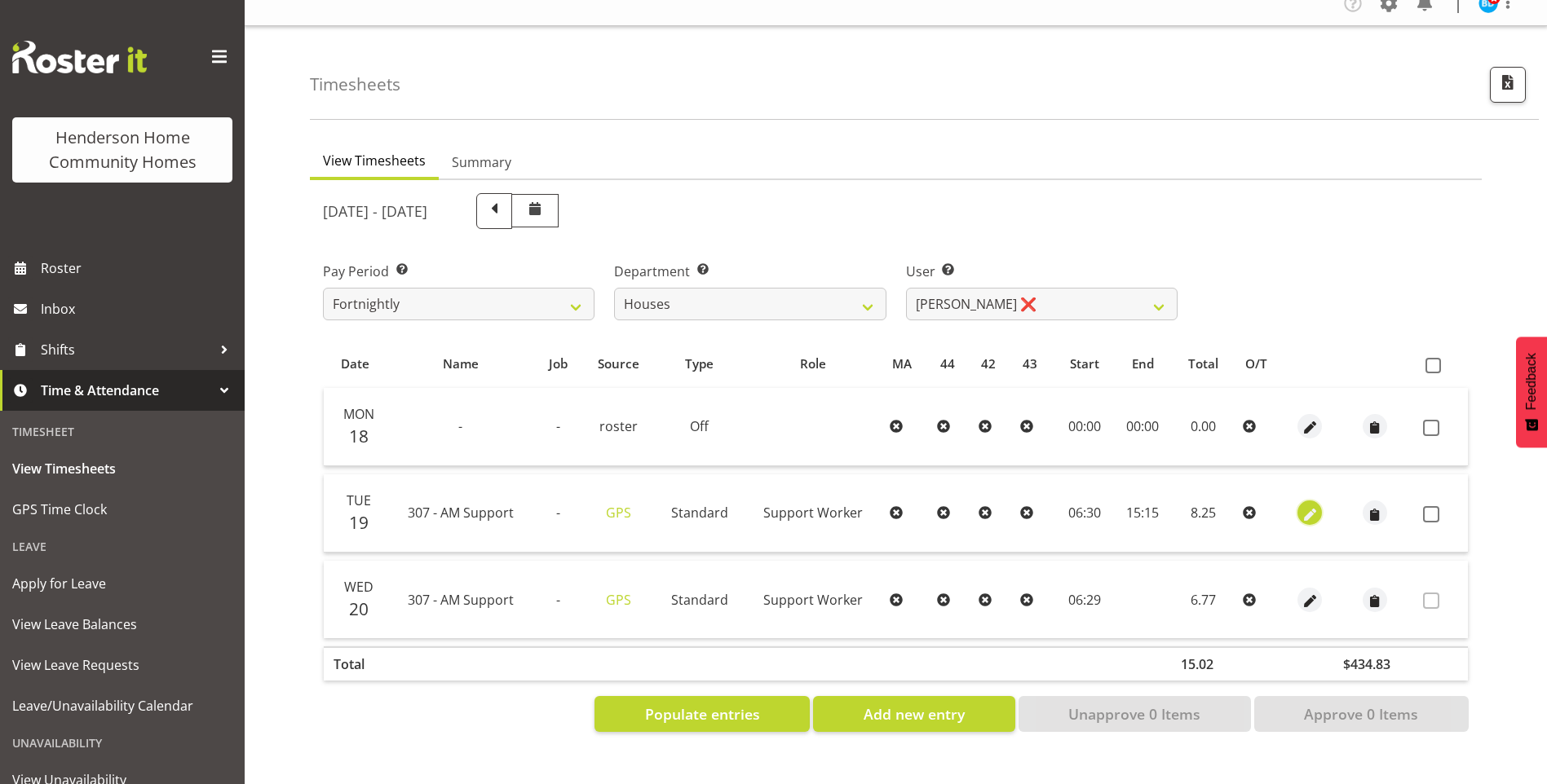
click at [1314, 506] on span "button" at bounding box center [1310, 515] width 19 height 19
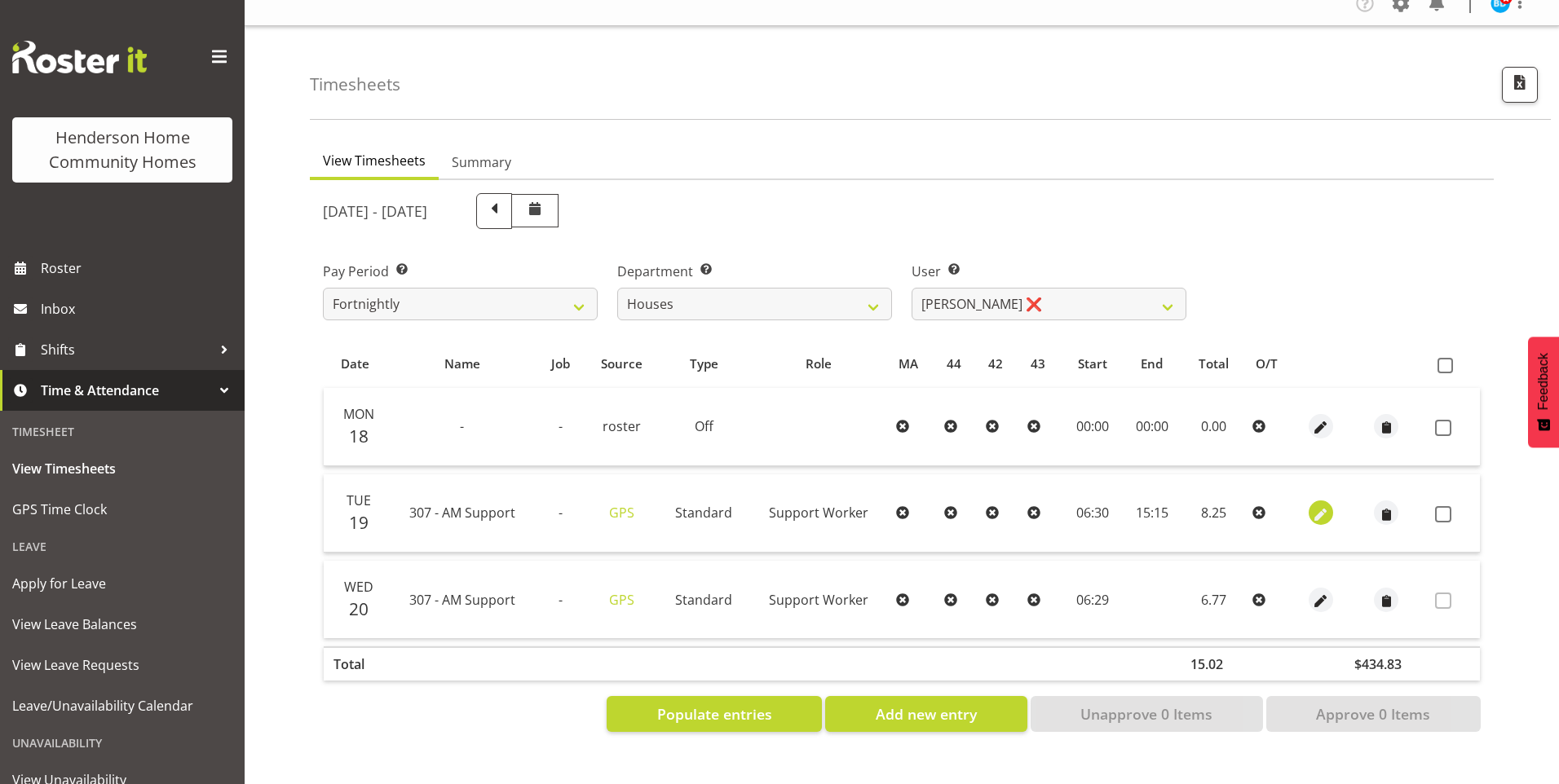
select select "Standard"
select select "7"
select select "2025"
select select "15"
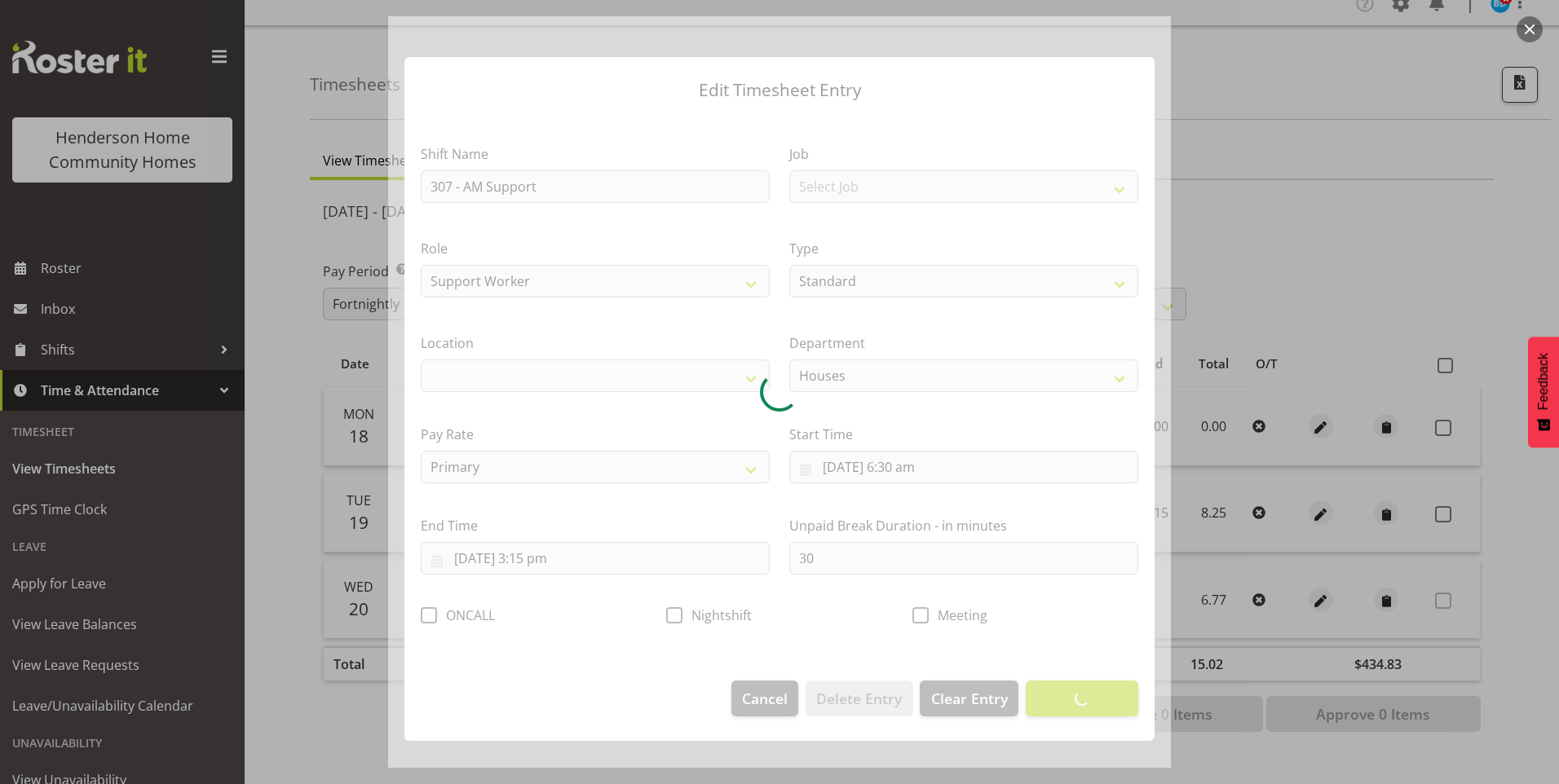
select select "1076"
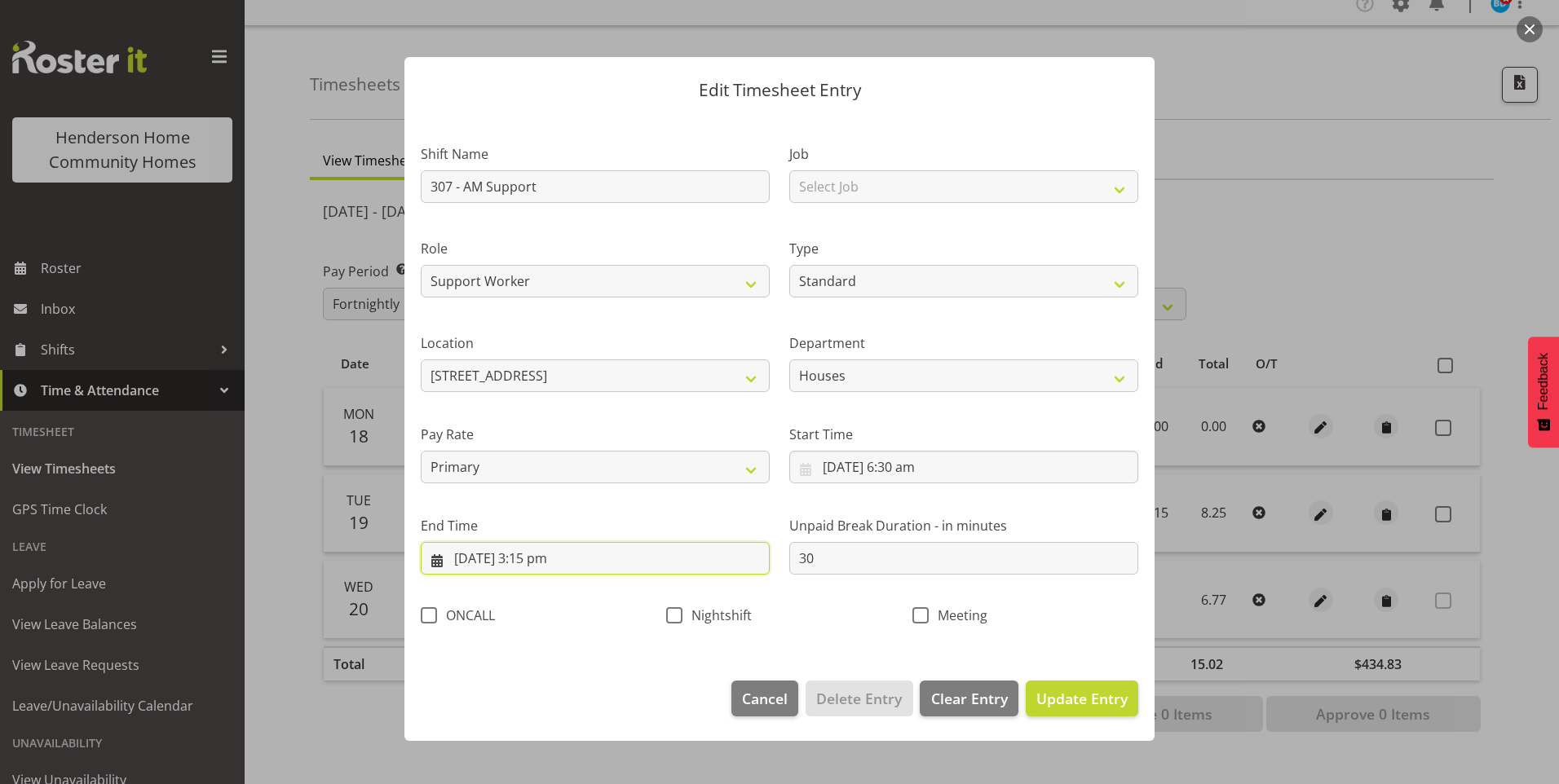
click at [559, 565] on input "[DATE] 3:15 pm" at bounding box center [595, 559] width 349 height 32
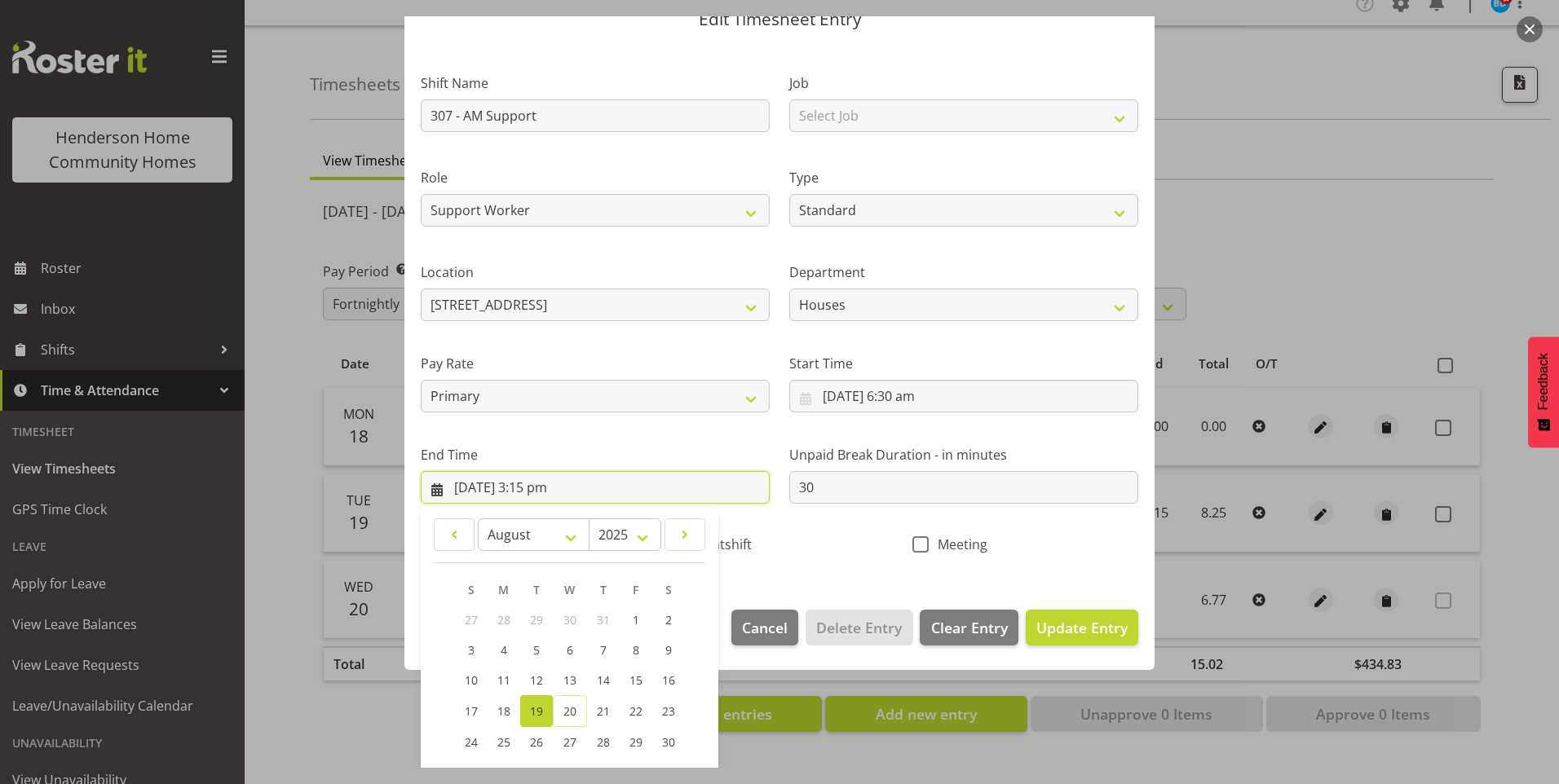
scroll to position [163, 0]
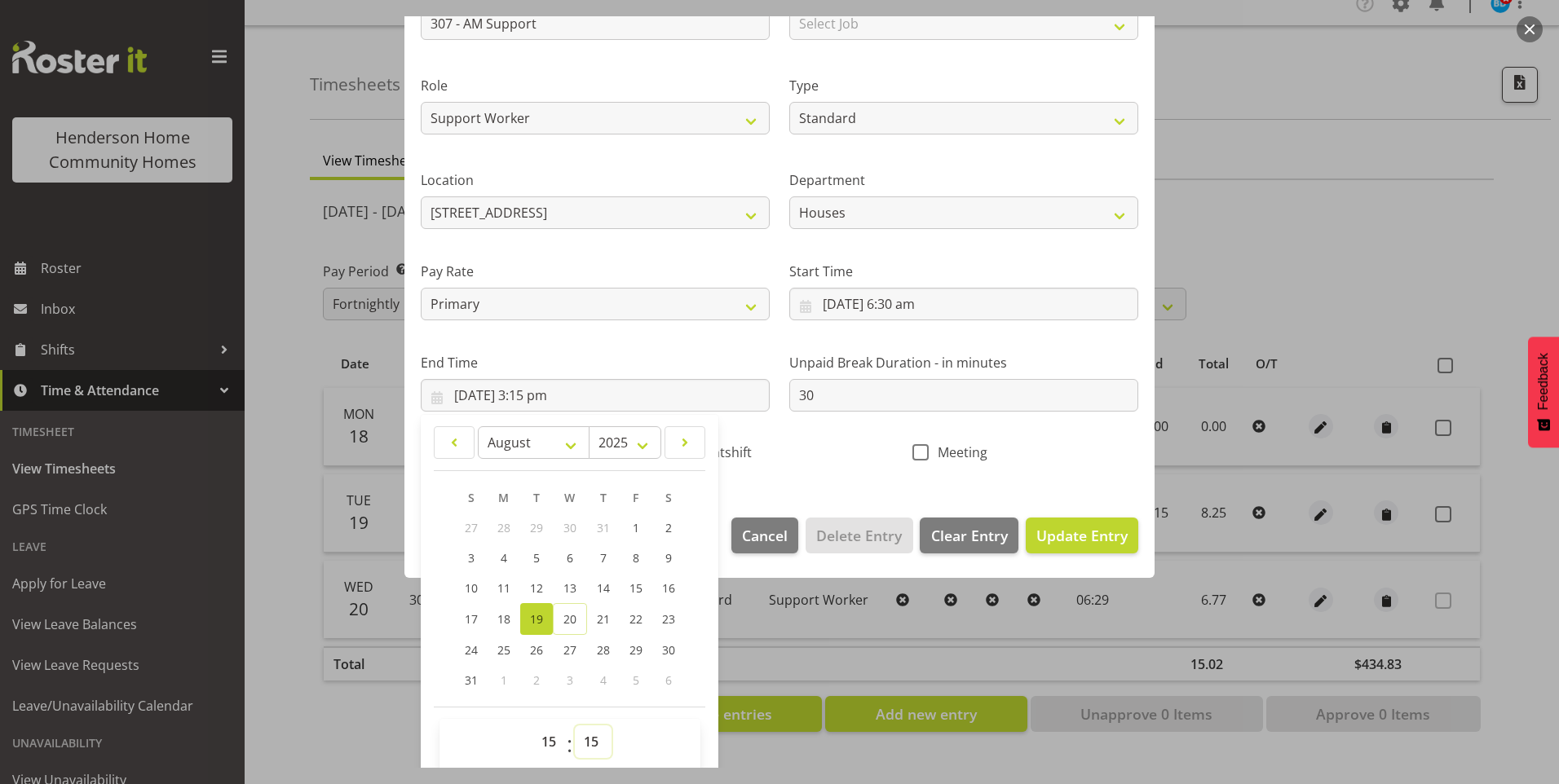
click at [587, 731] on select "00 01 02 03 04 05 06 07 08 09 10 11 12 13 14 15 16 17 18 19 20 21 22 23 24 25 2…" at bounding box center [593, 742] width 37 height 32
select select "0"
click at [575, 725] on select "00 01 02 03 04 05 06 07 08 09 10 11 12 13 14 15 16 17 18 19 20 21 22 23 24 25 2…" at bounding box center [593, 742] width 37 height 32
type input "[DATE] 3:00 pm"
drag, startPoint x: 1110, startPoint y: 542, endPoint x: 1342, endPoint y: 473, distance: 242.0
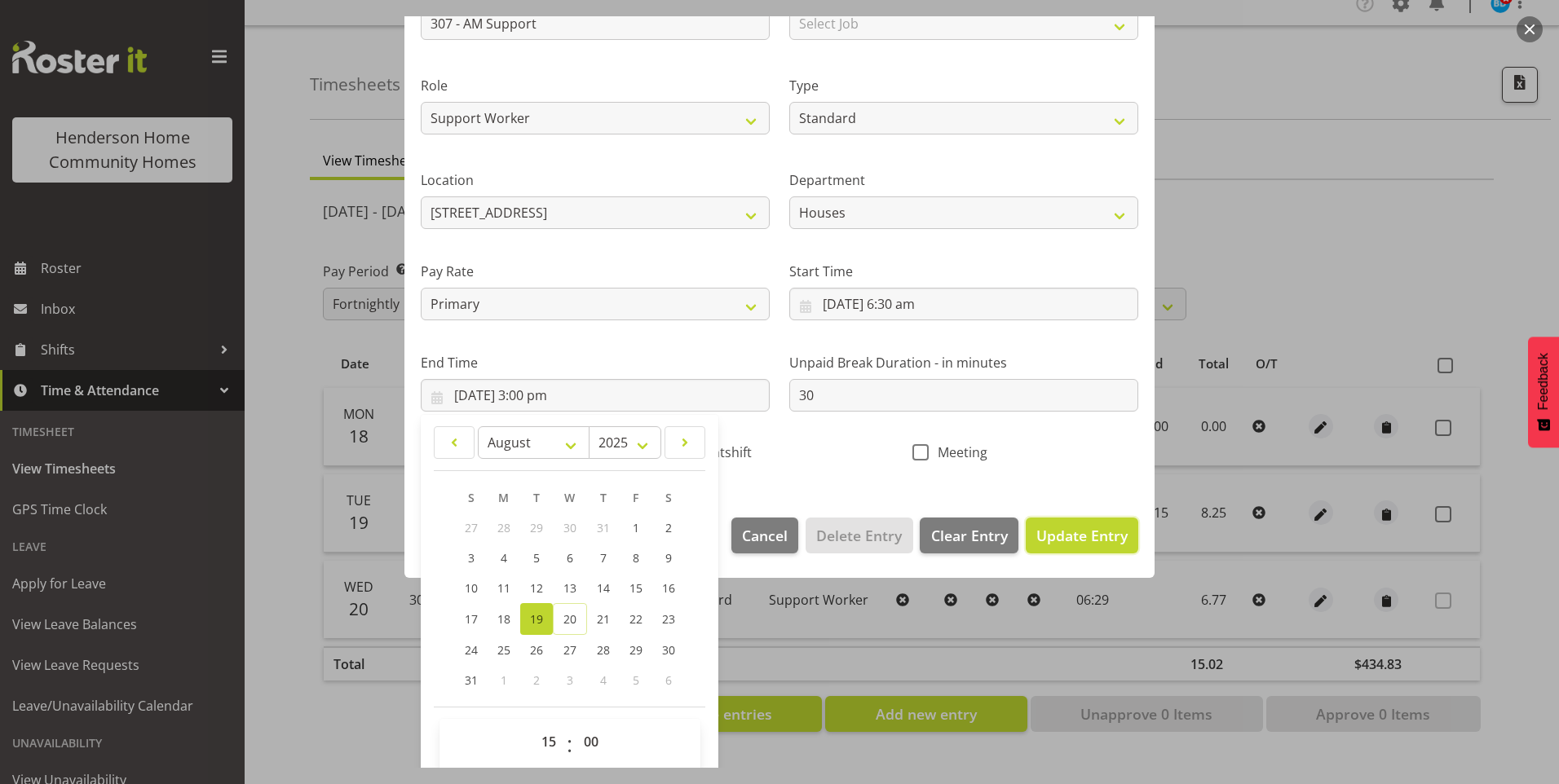
click at [1115, 536] on span "Update Entry" at bounding box center [1081, 536] width 91 height 20
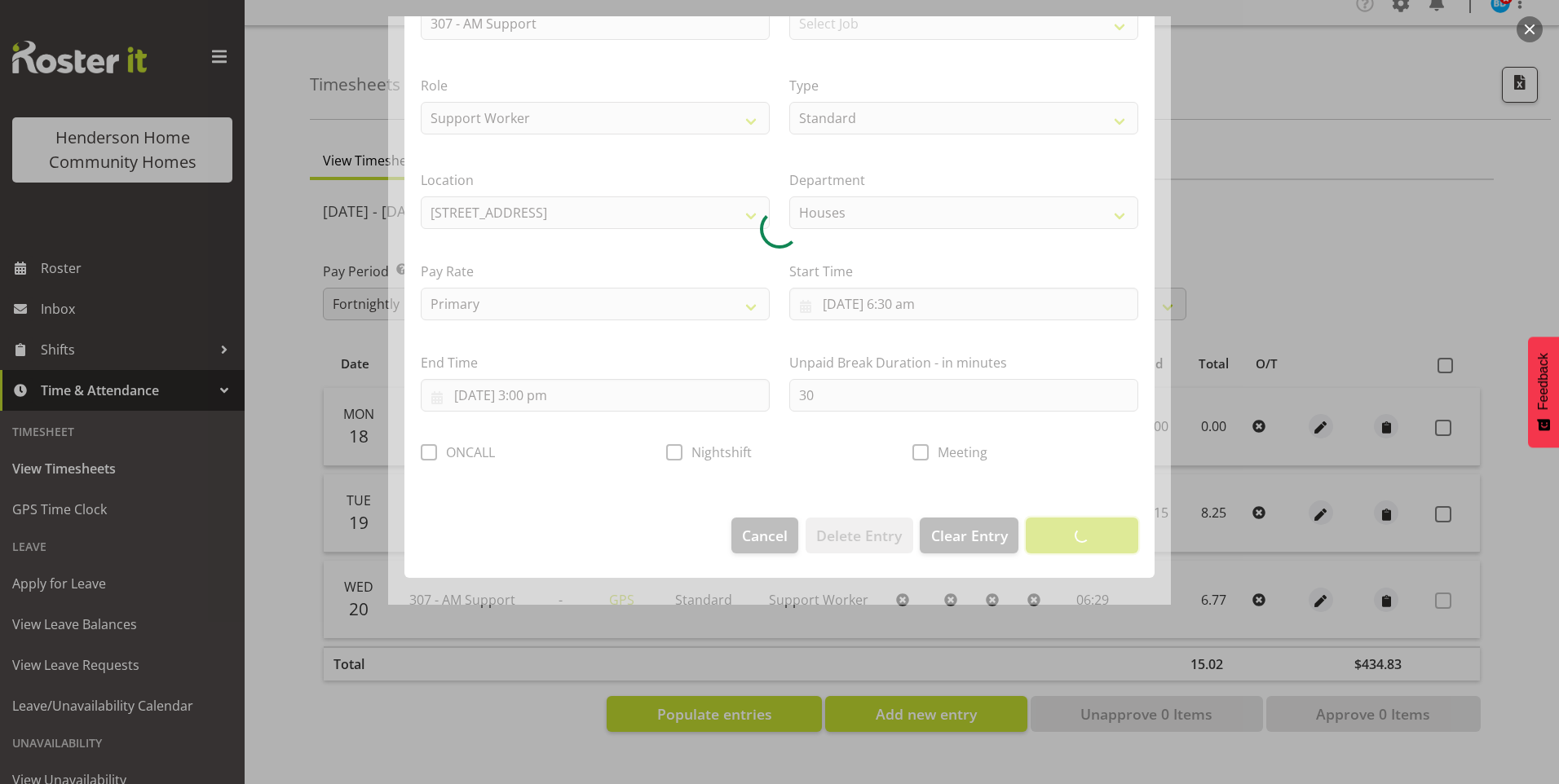
scroll to position [0, 0]
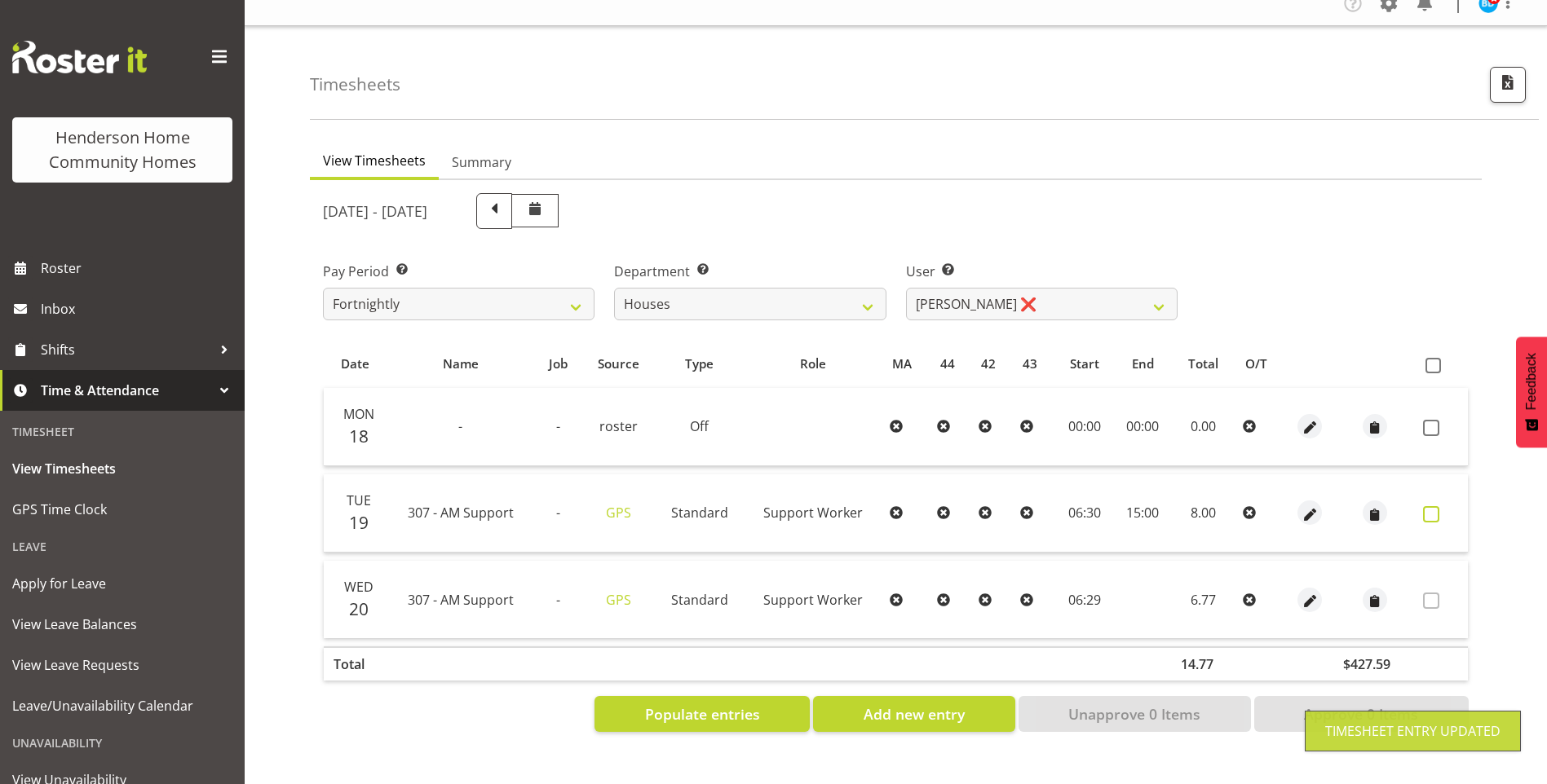
click at [1430, 506] on span at bounding box center [1432, 515] width 16 height 16
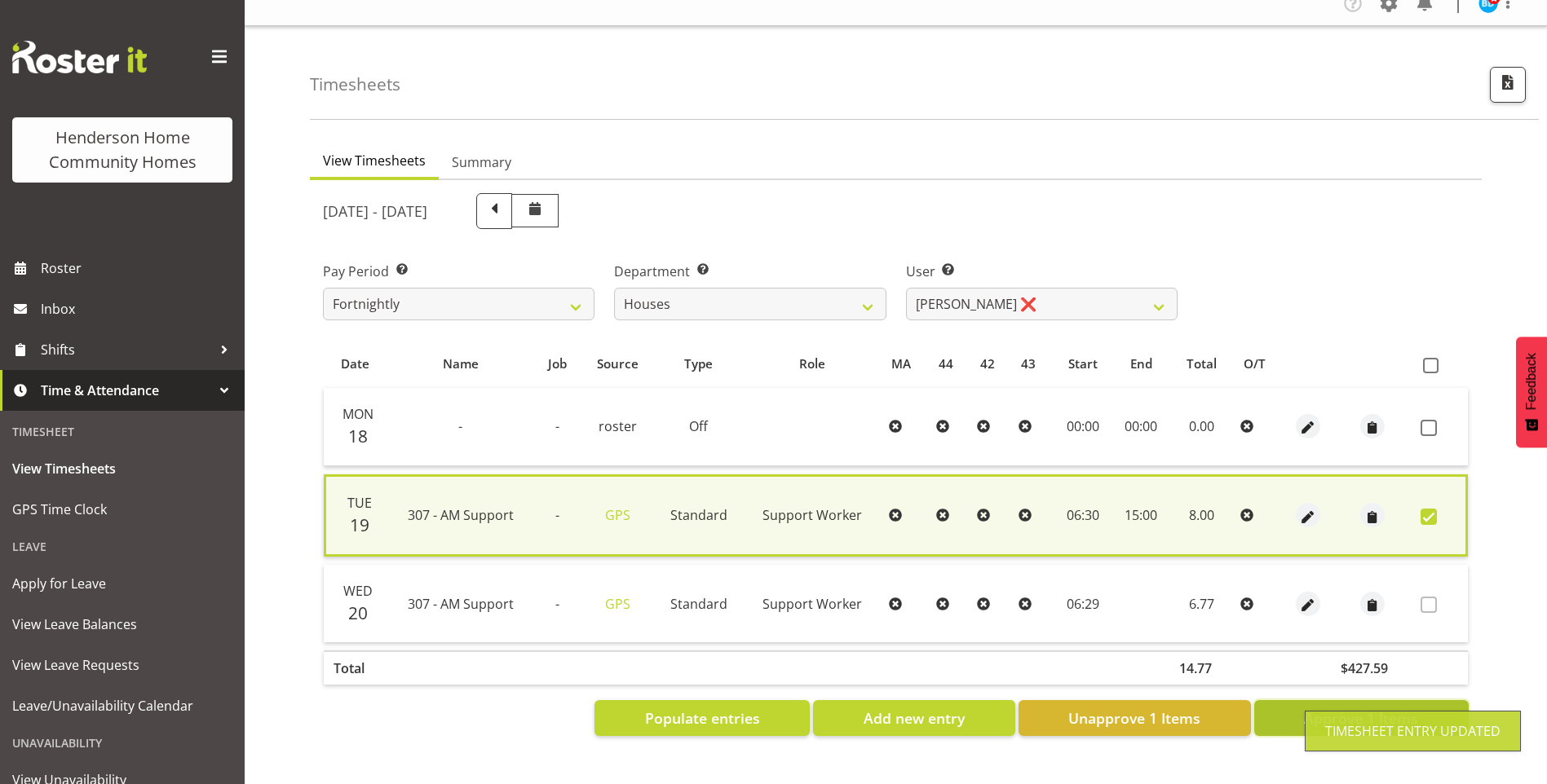
click at [1384, 707] on span "Approve 1 Items" at bounding box center [1361, 718] width 114 height 22
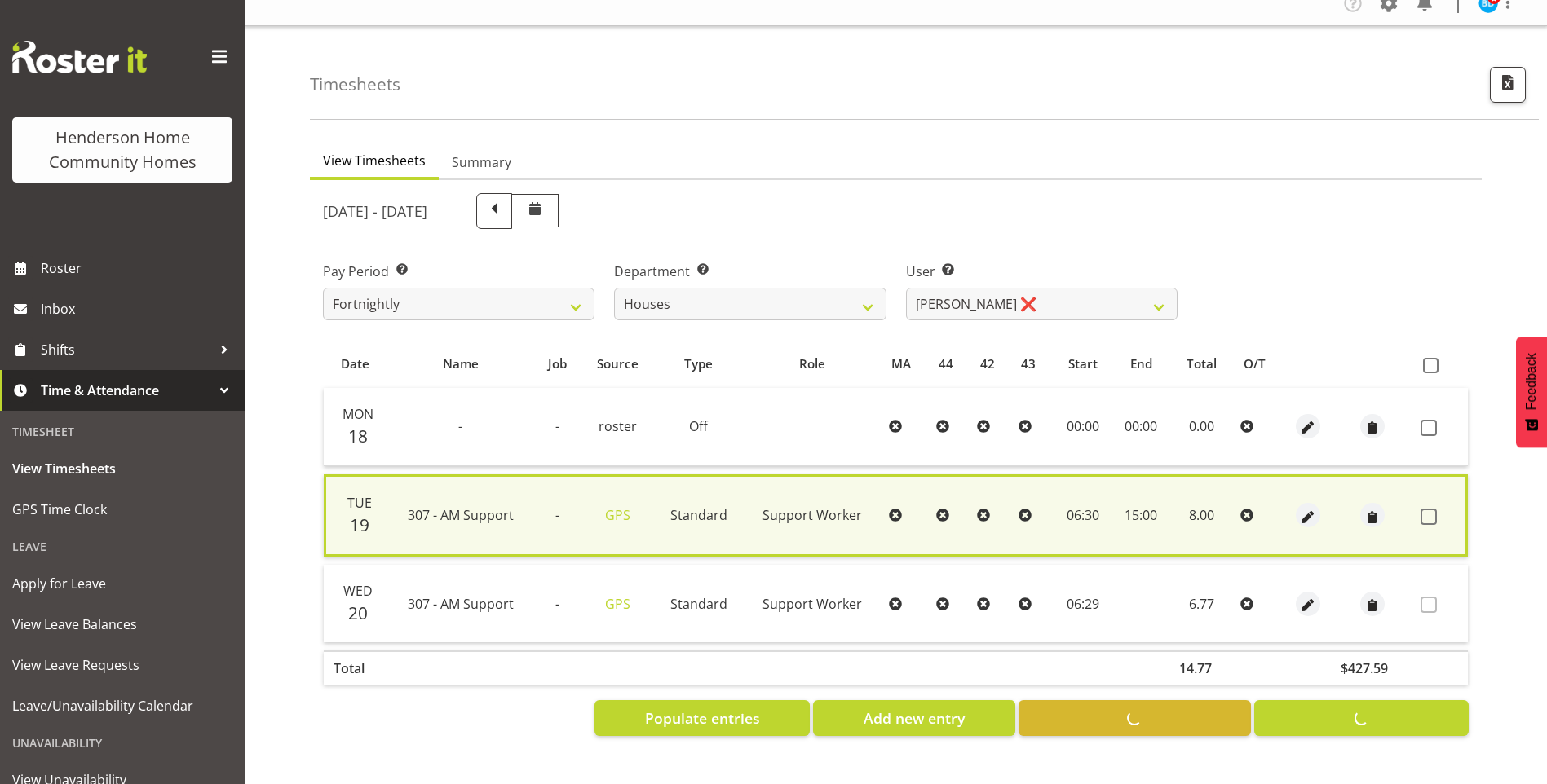
checkbox input "false"
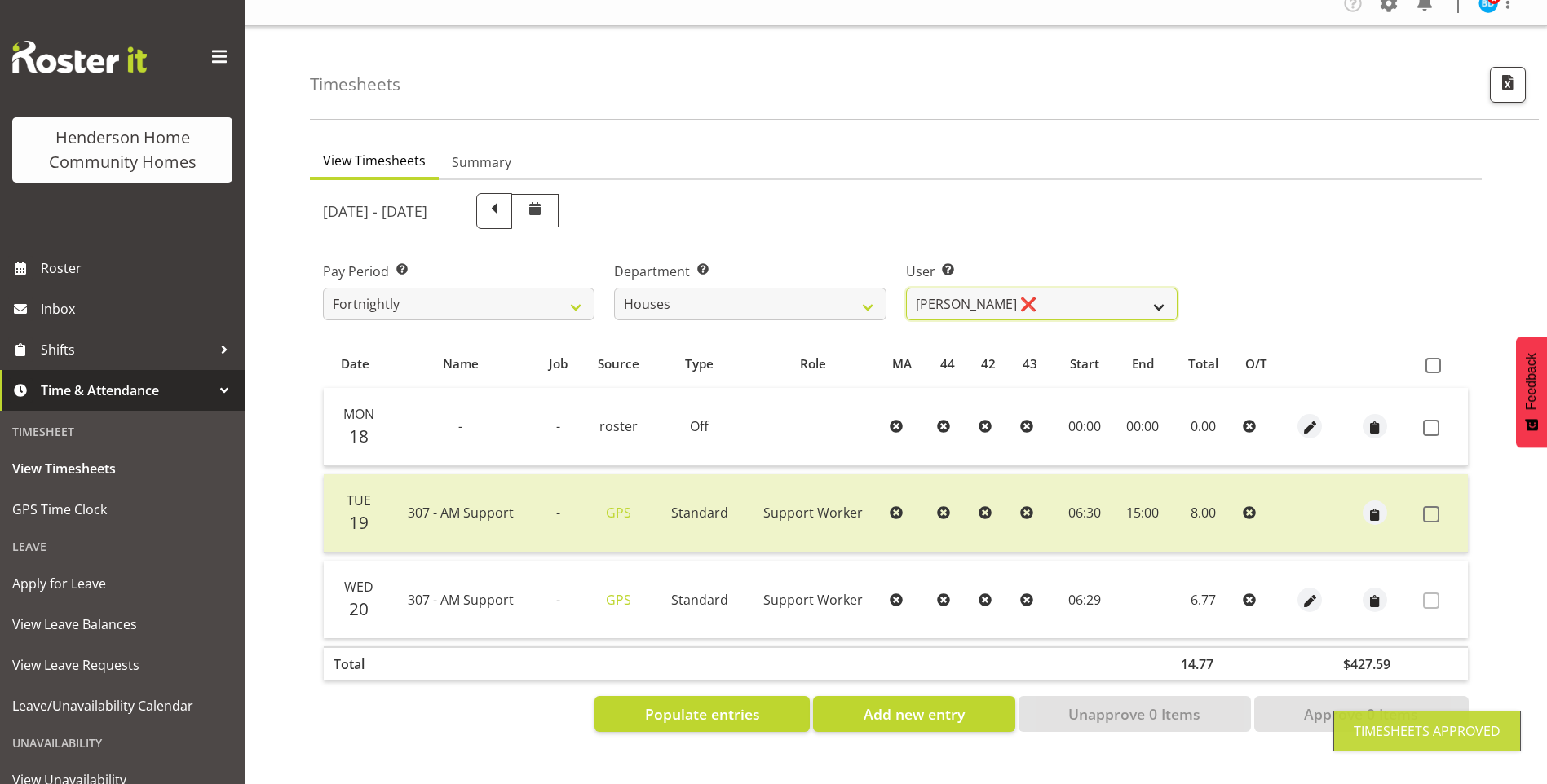
click at [1011, 287] on select "[PERSON_NAME] ✔ [PERSON_NAME] ❌ [PERSON_NAME] ❌ [PERSON_NAME] ❌ [PERSON_NAME] ❌…" at bounding box center [1041, 304] width 271 height 32
click at [906, 287] on select "[PERSON_NAME] ✔ [PERSON_NAME] ❌ [PERSON_NAME] ❌ [PERSON_NAME] ❌ [PERSON_NAME] ❌…" at bounding box center [1041, 304] width 271 height 32
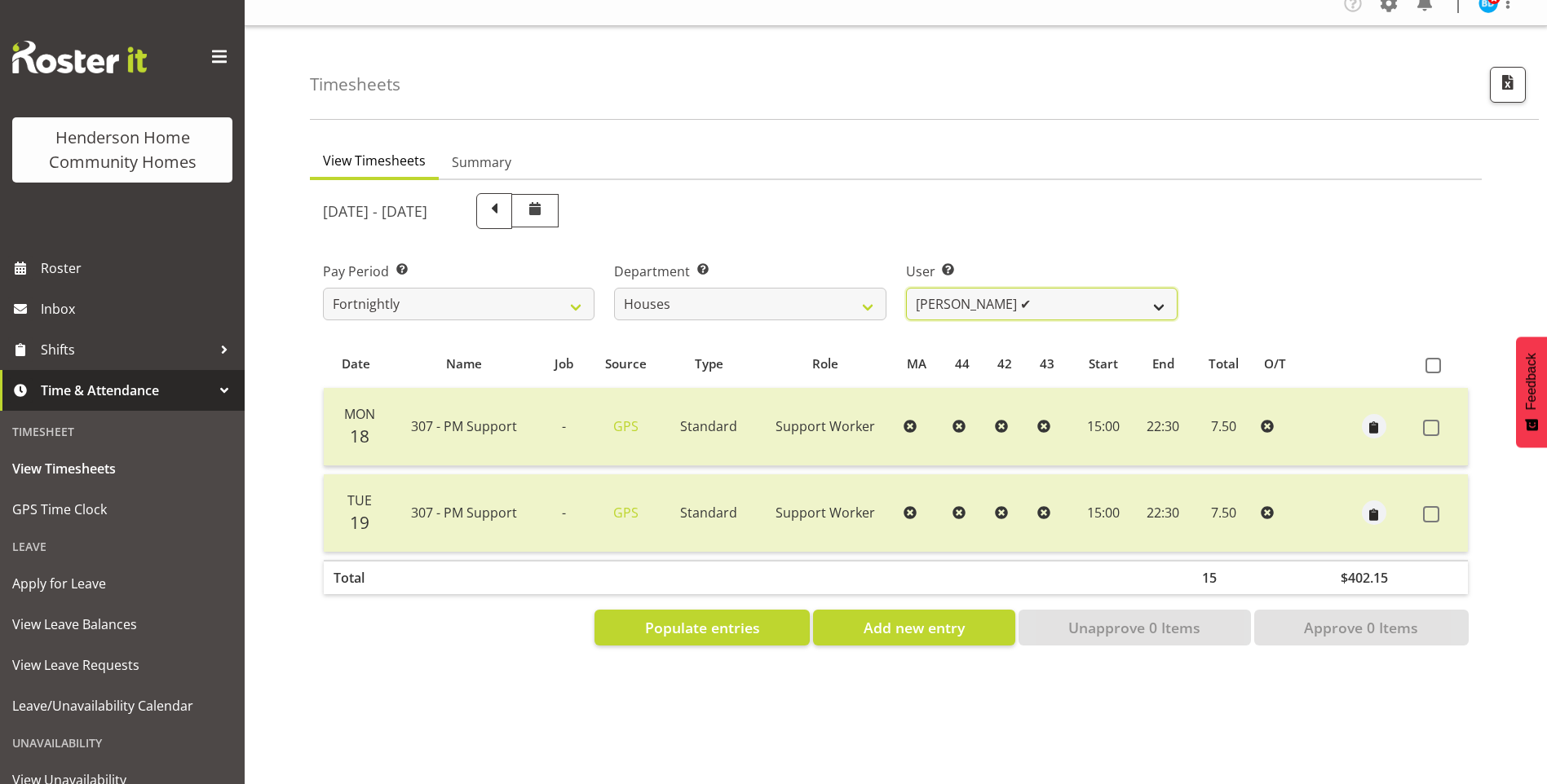
click at [964, 295] on select "[PERSON_NAME] ✔ [PERSON_NAME] ❌ [PERSON_NAME] ❌ [PERSON_NAME] ❌ [PERSON_NAME] ❌…" at bounding box center [1041, 304] width 271 height 32
select select "10375"
click at [906, 287] on select "[PERSON_NAME] ✔ [PERSON_NAME] ❌ [PERSON_NAME] ❌ [PERSON_NAME] ❌ [PERSON_NAME] ❌…" at bounding box center [1041, 304] width 271 height 32
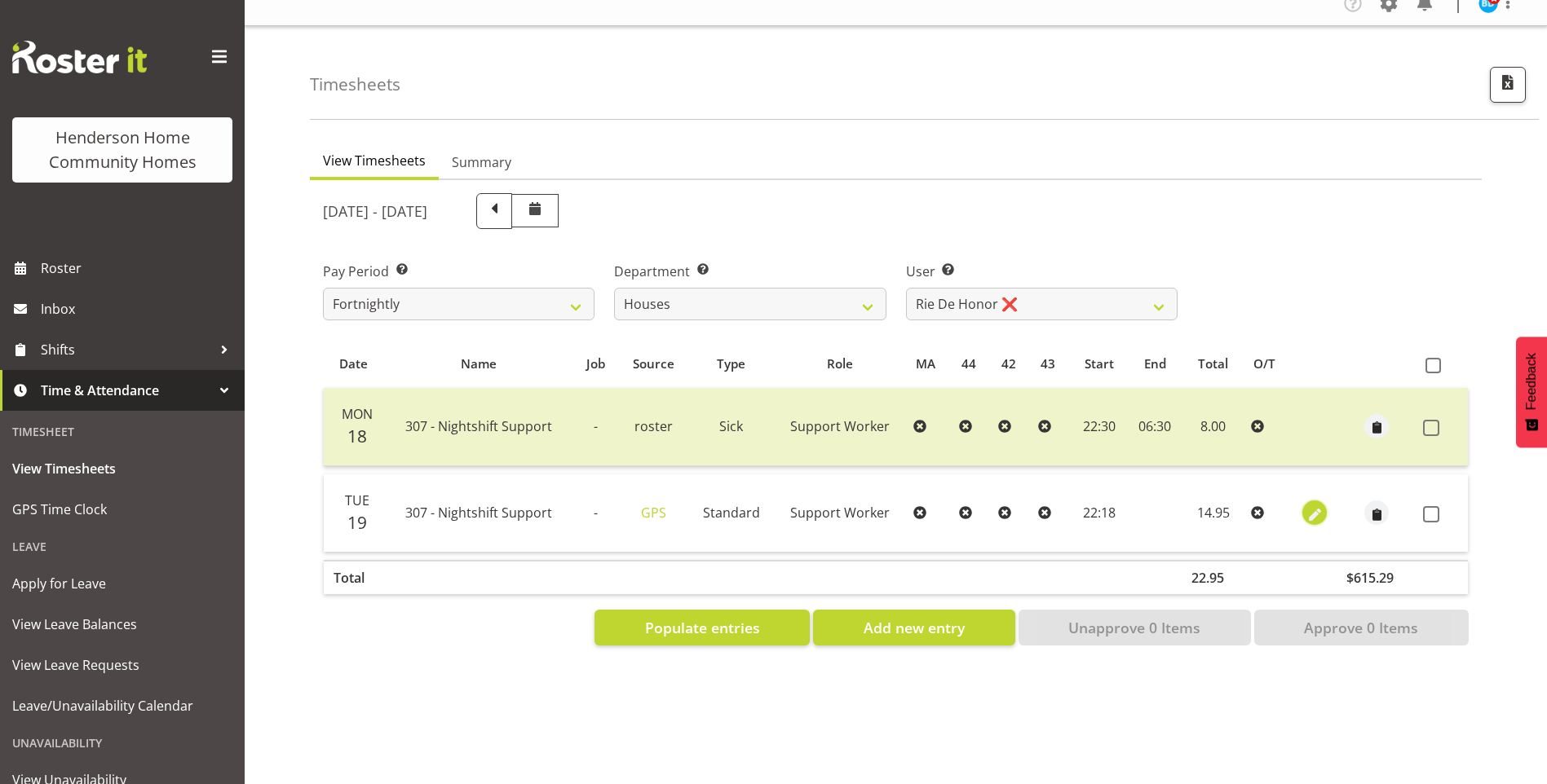
click at [1314, 506] on span "button" at bounding box center [1315, 515] width 19 height 19
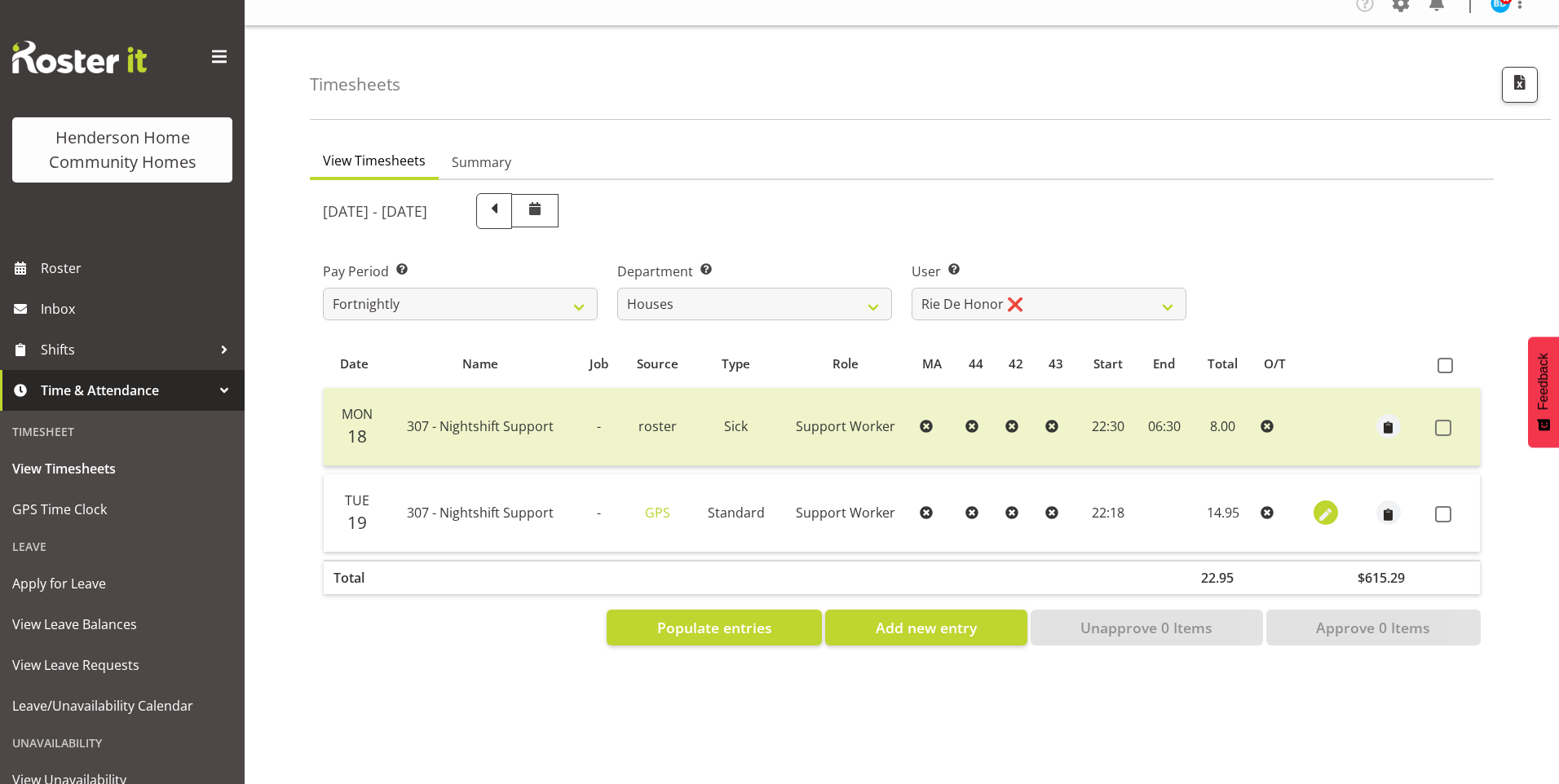
select select "Standard"
select select "7"
select select "2025"
select select "22"
select select "18"
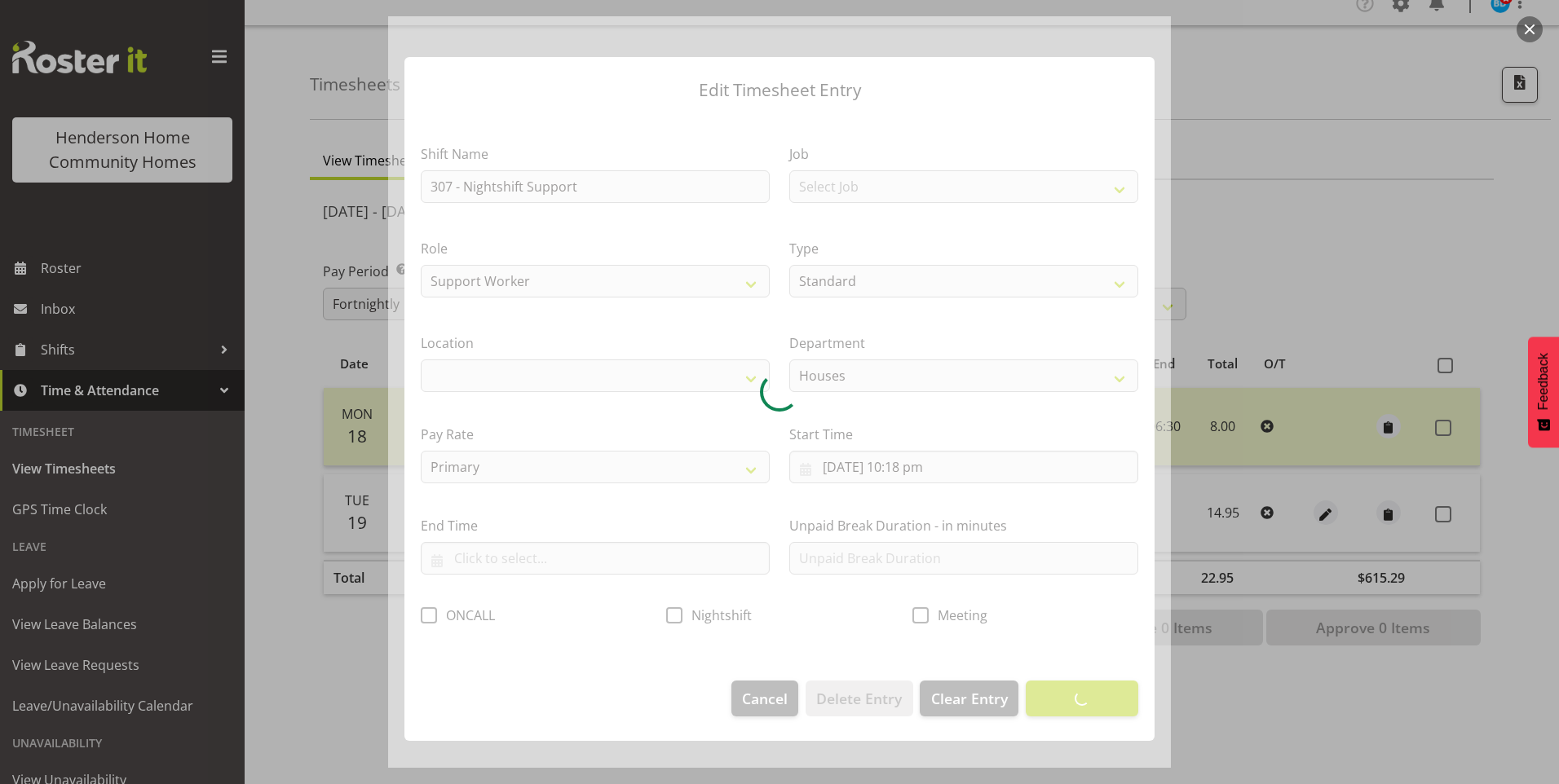
select select "1076"
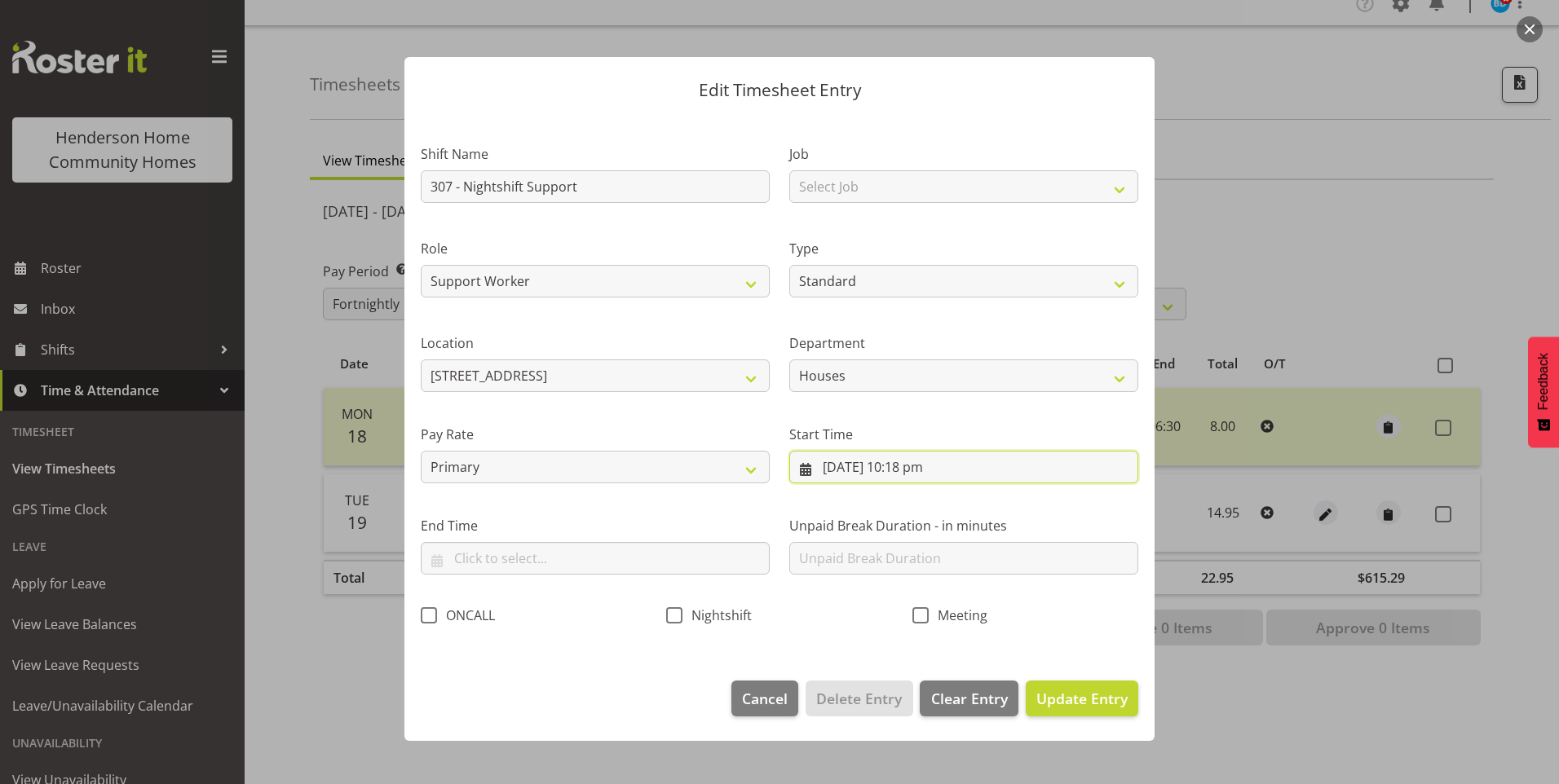
click at [930, 469] on input "[DATE] 10:18 pm" at bounding box center [963, 467] width 349 height 32
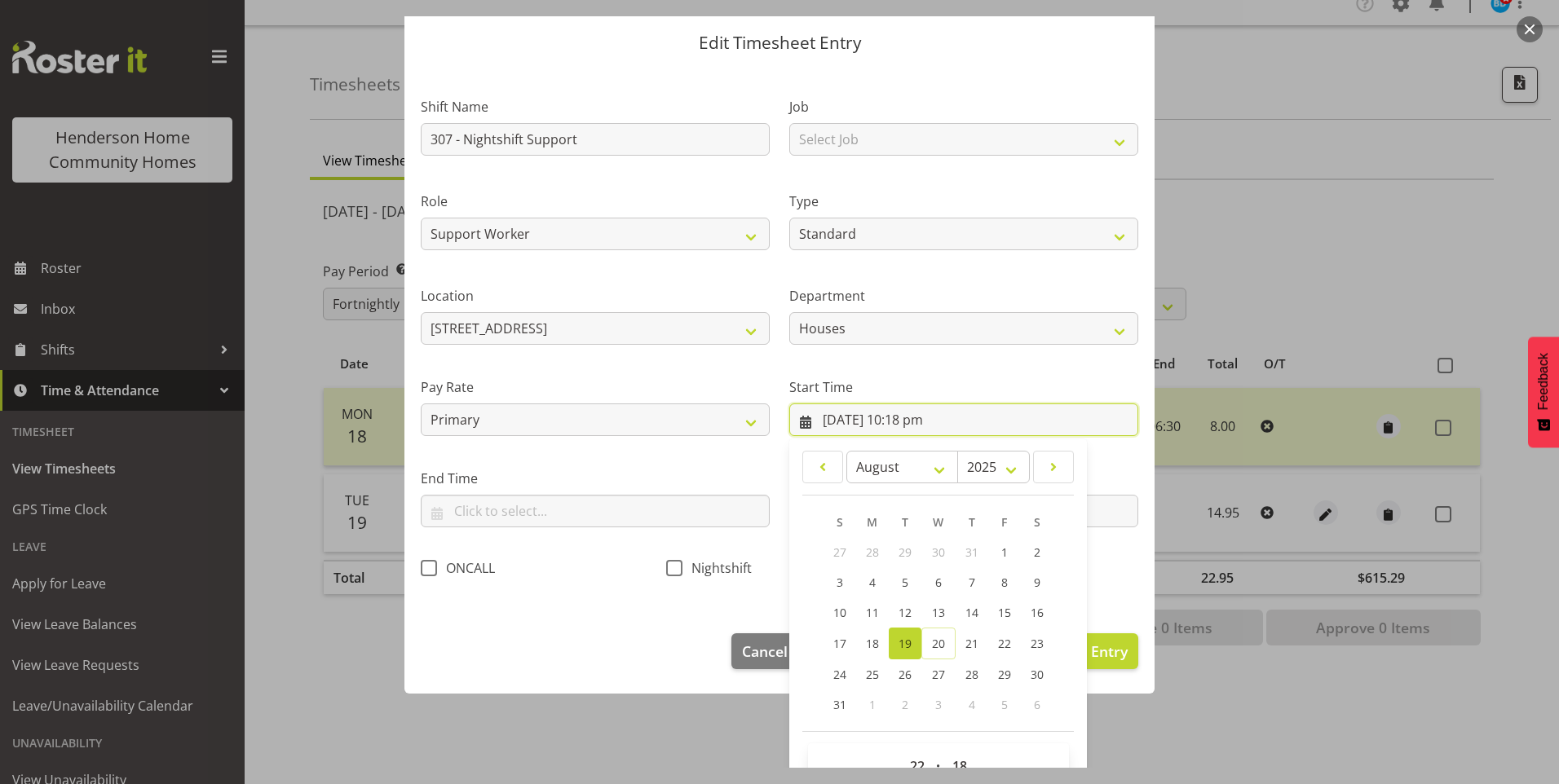
scroll to position [88, 0]
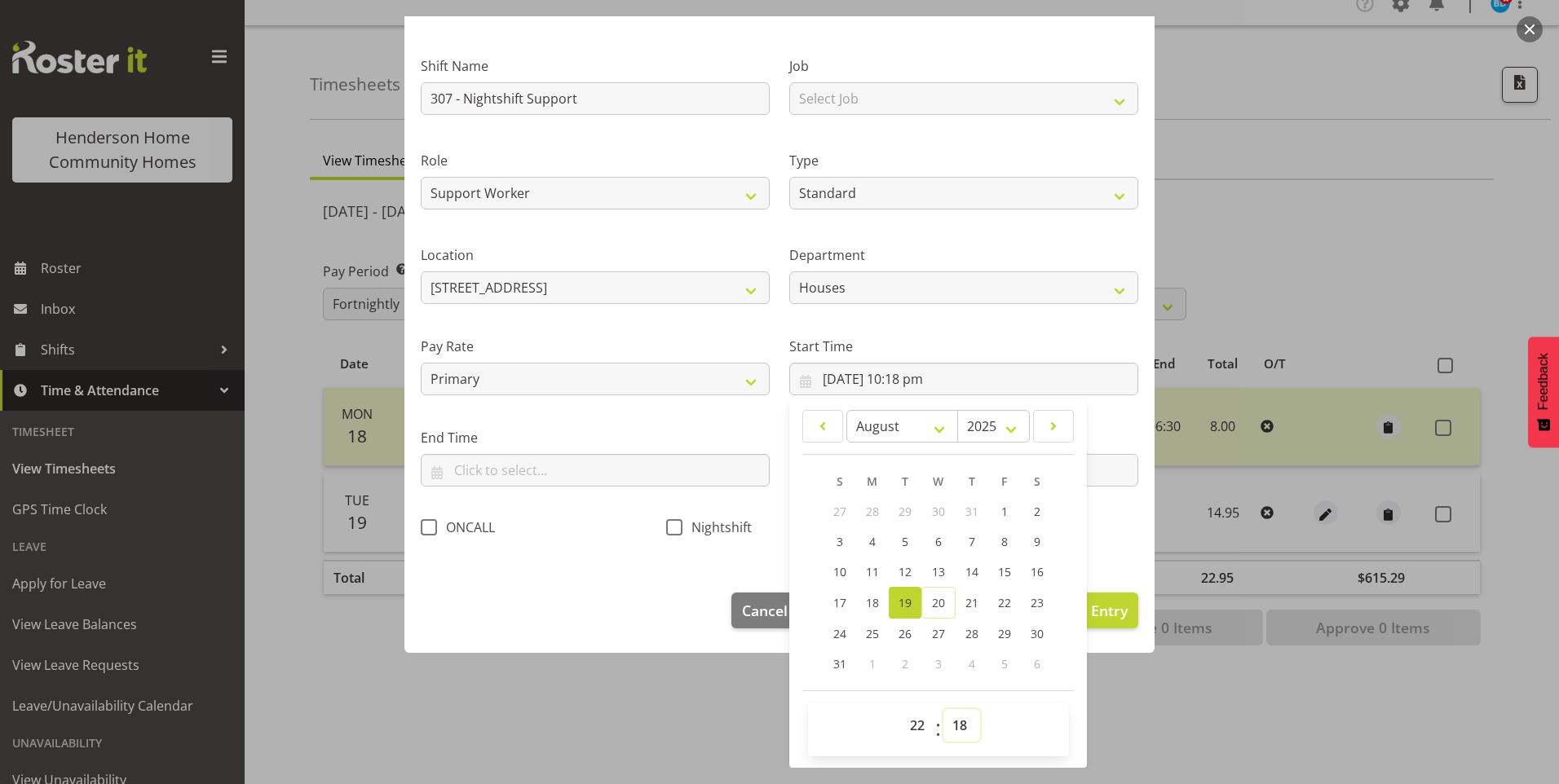
click at [962, 725] on select "00 01 02 03 04 05 06 07 08 09 10 11 12 13 14 15 16 17 18 19 20 21 22 23 24 25 2…" at bounding box center [962, 725] width 37 height 32
select select "30"
click at [944, 709] on select "00 01 02 03 04 05 06 07 08 09 10 11 12 13 14 15 16 17 18 19 20 21 22 23 24 25 2…" at bounding box center [962, 725] width 37 height 32
type input "[DATE] 10:30 pm"
click at [671, 528] on span at bounding box center [674, 527] width 16 height 16
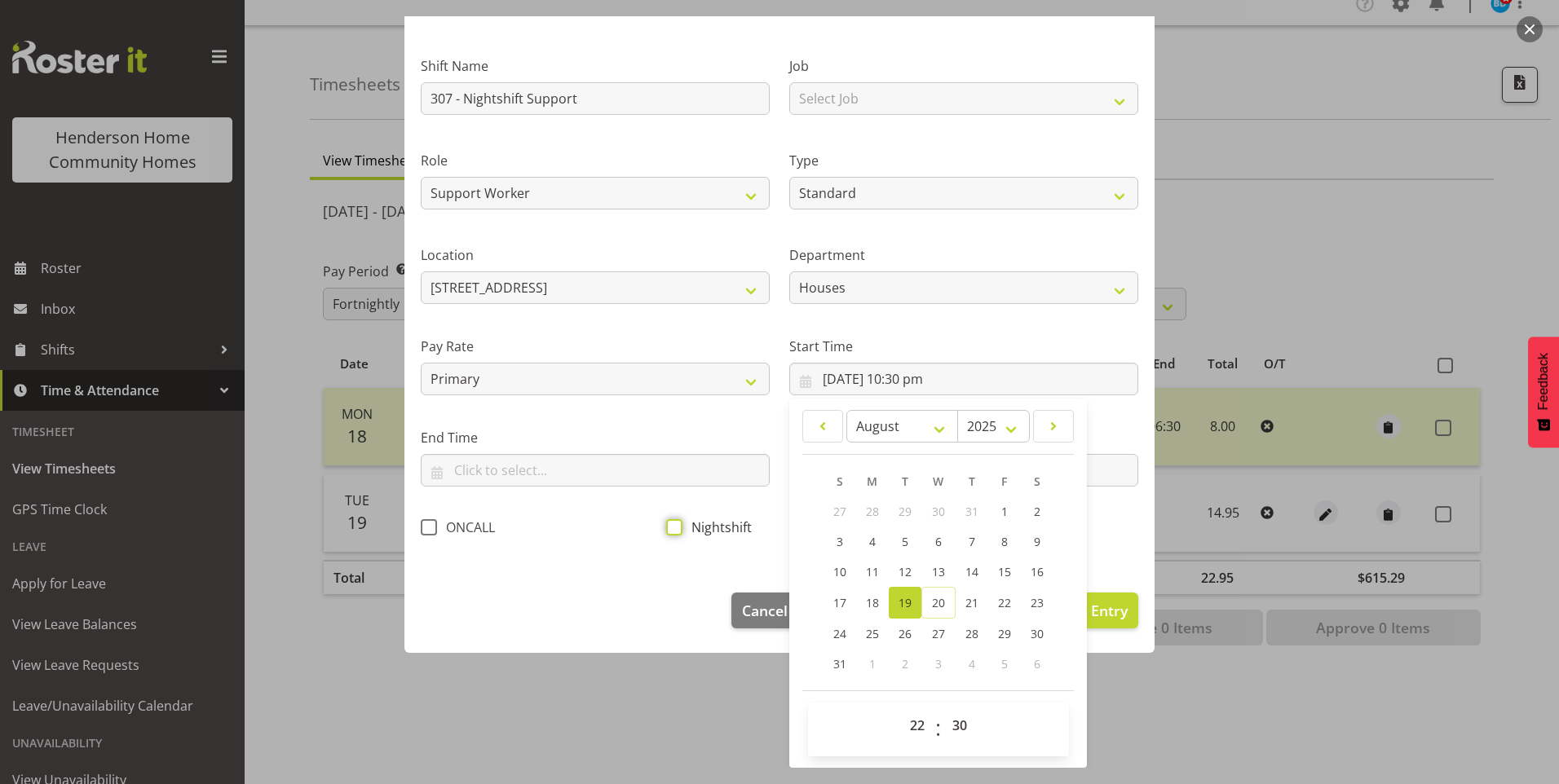
click at [671, 528] on input "Nightshift" at bounding box center [671, 527] width 11 height 11
checkbox input "true"
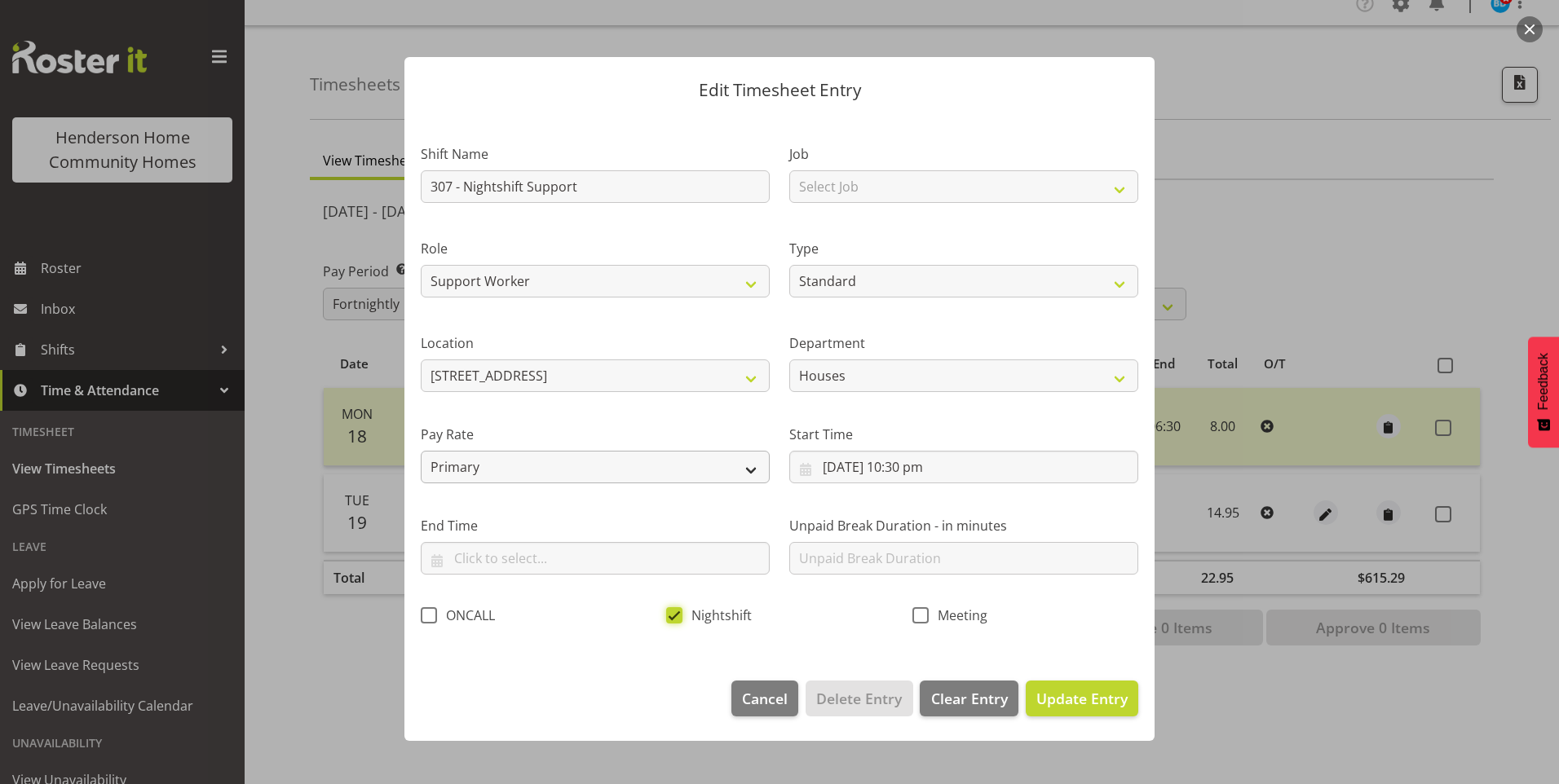
scroll to position [0, 0]
click at [453, 549] on input "text" at bounding box center [595, 559] width 349 height 32
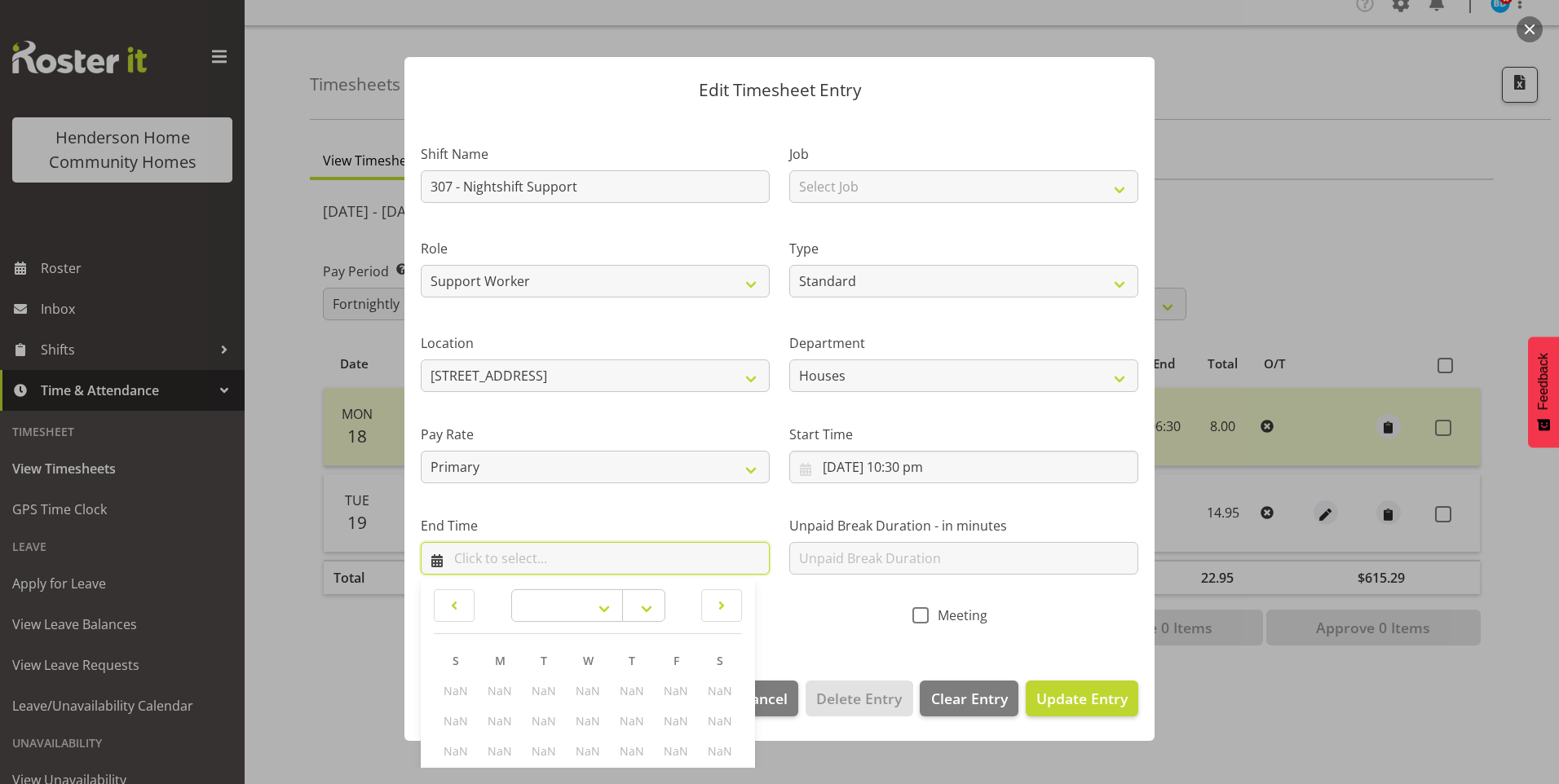
scroll to position [178, 0]
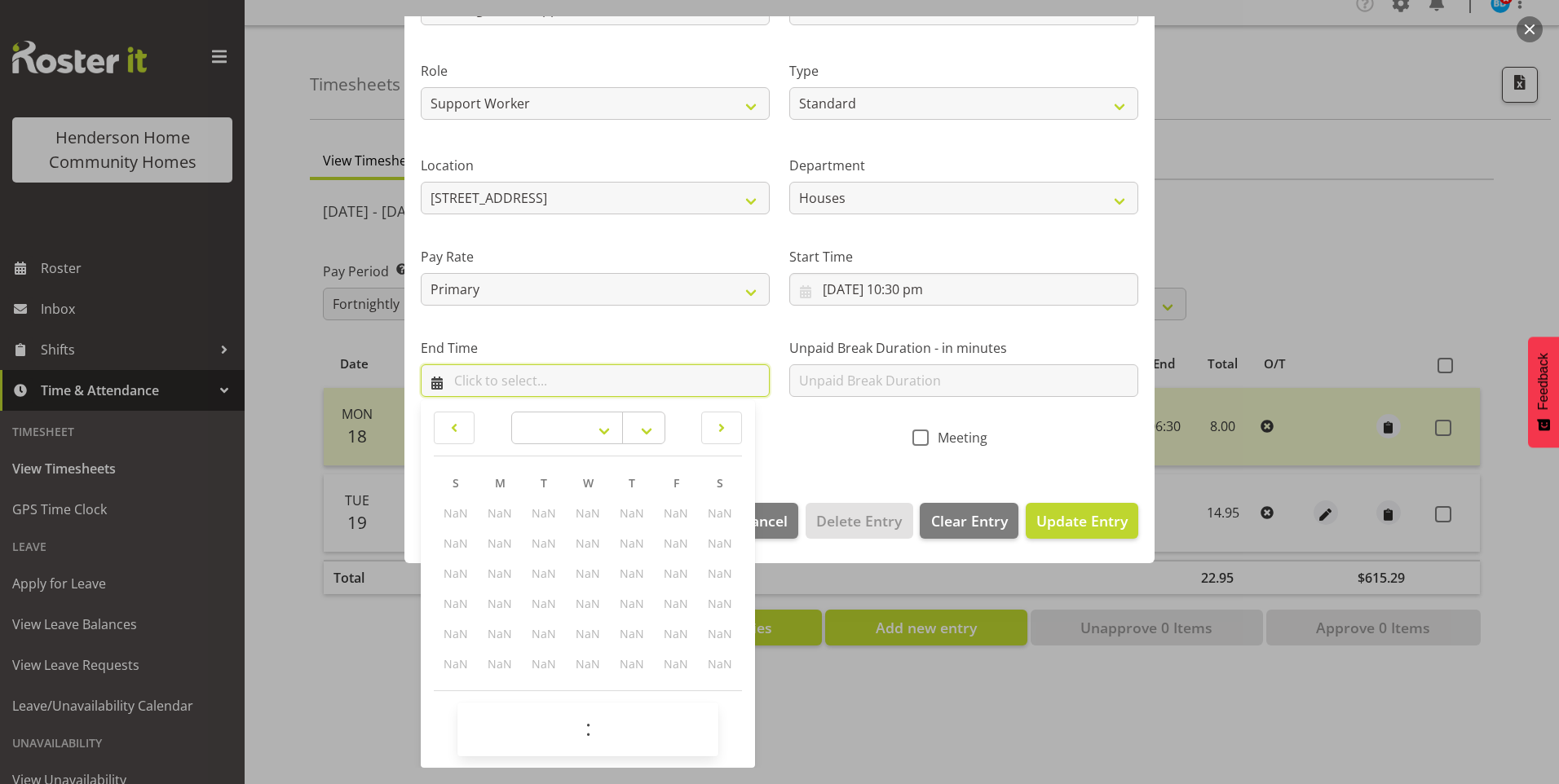
click at [466, 373] on input "text" at bounding box center [595, 380] width 349 height 32
click at [429, 386] on input "text" at bounding box center [595, 380] width 349 height 32
click at [545, 378] on input "text" at bounding box center [595, 380] width 349 height 32
click at [503, 346] on label "End Time" at bounding box center [595, 349] width 349 height 20
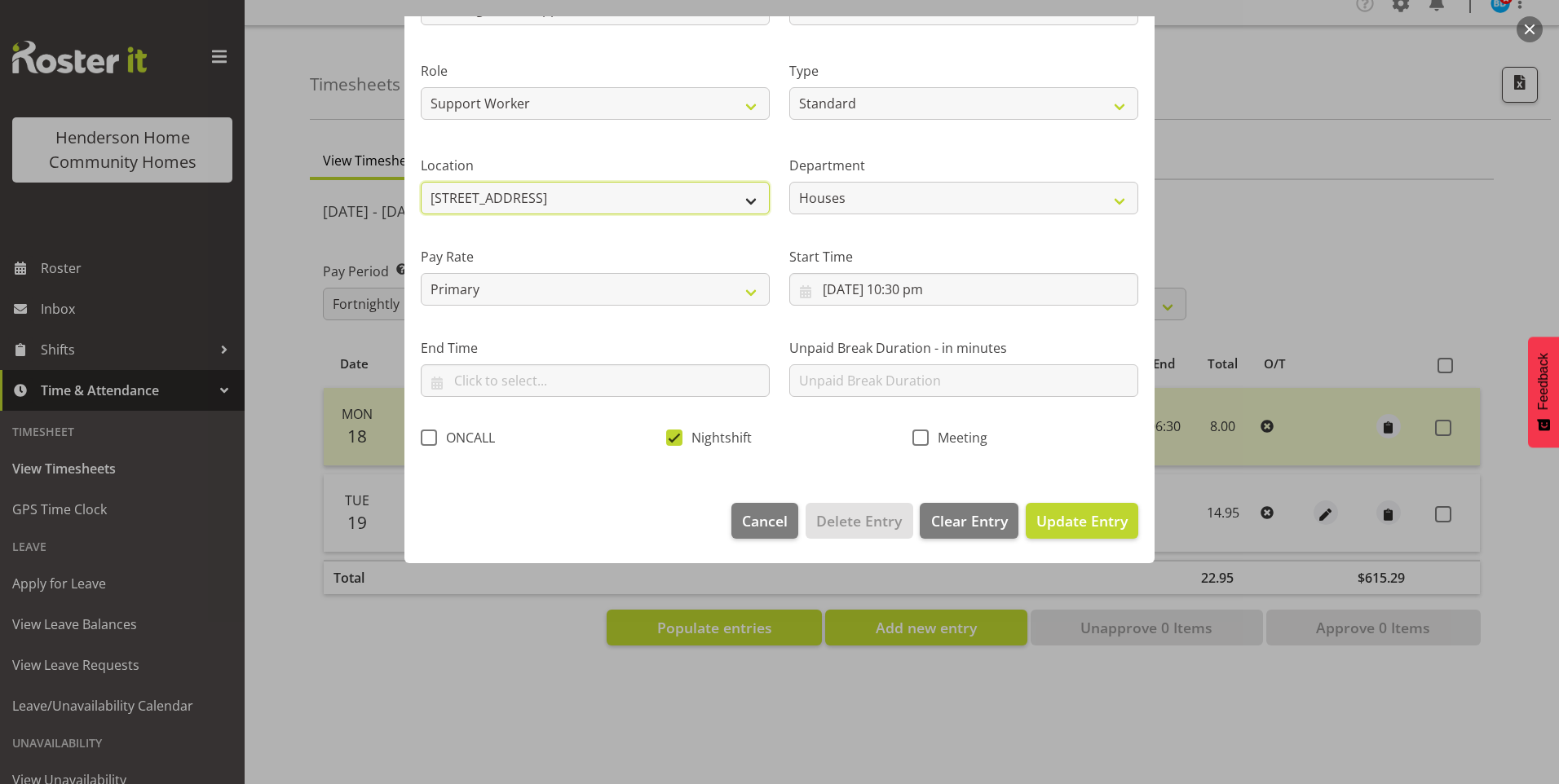
scroll to position [0, 0]
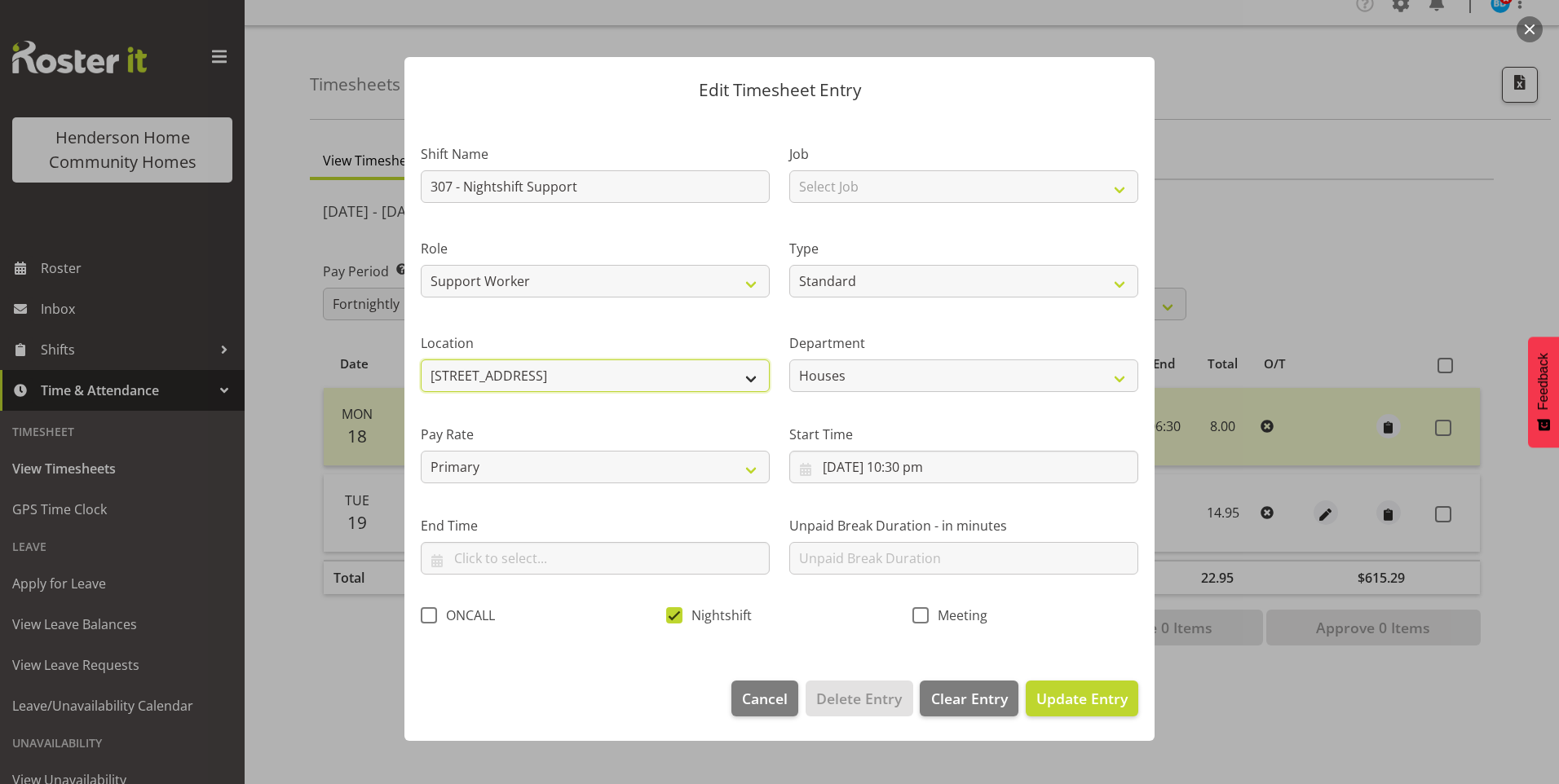
click at [498, 364] on select "[STREET_ADDRESS] [STREET_ADDRESS][PERSON_NAME] [STREET_ADDRESS][GEOGRAPHIC_DATA…" at bounding box center [595, 376] width 349 height 32
click at [421, 360] on select "[STREET_ADDRESS] [STREET_ADDRESS][PERSON_NAME] [STREET_ADDRESS][GEOGRAPHIC_DATA…" at bounding box center [595, 376] width 349 height 32
click at [493, 554] on input "text" at bounding box center [595, 559] width 349 height 32
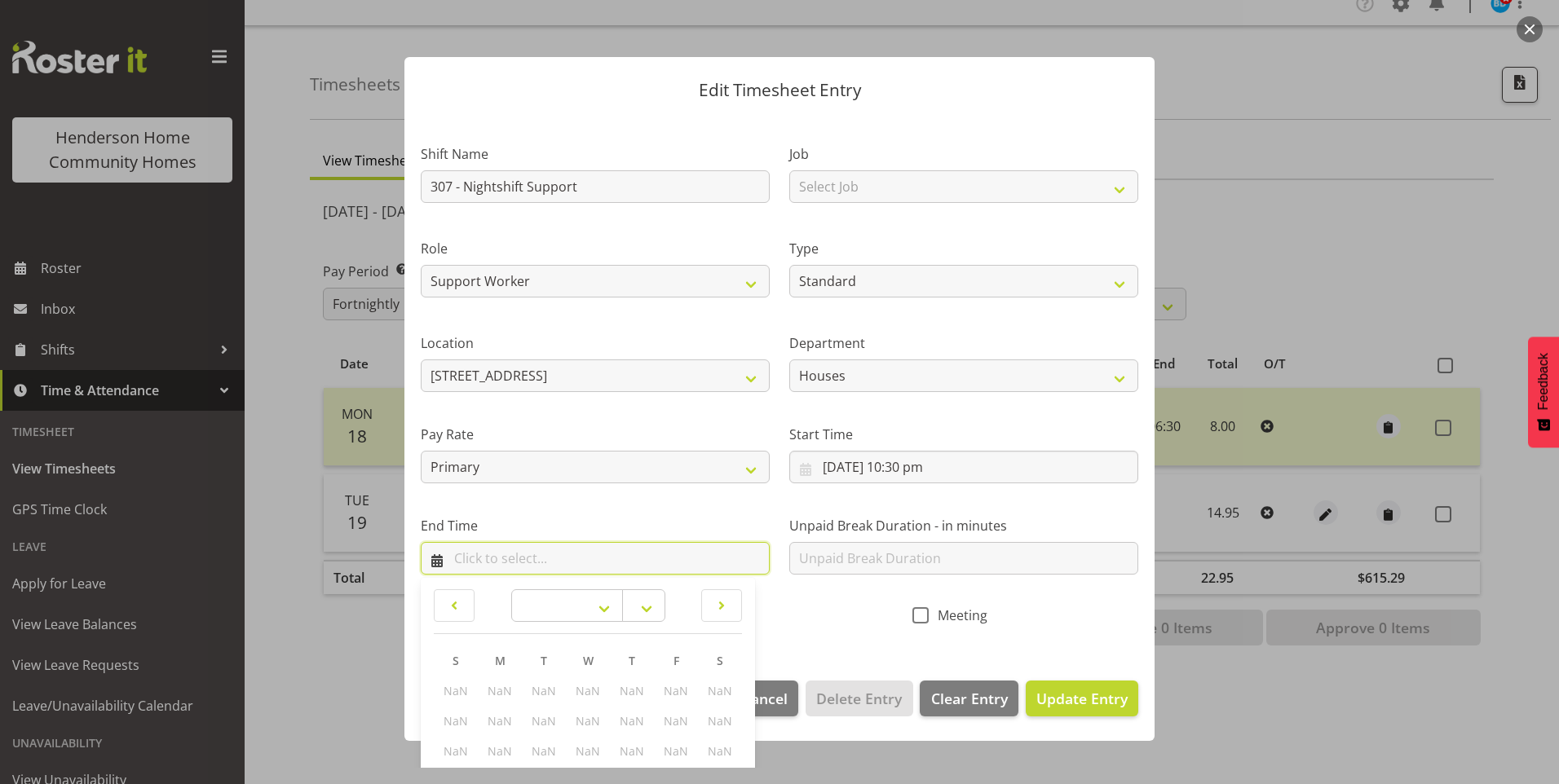
scroll to position [178, 0]
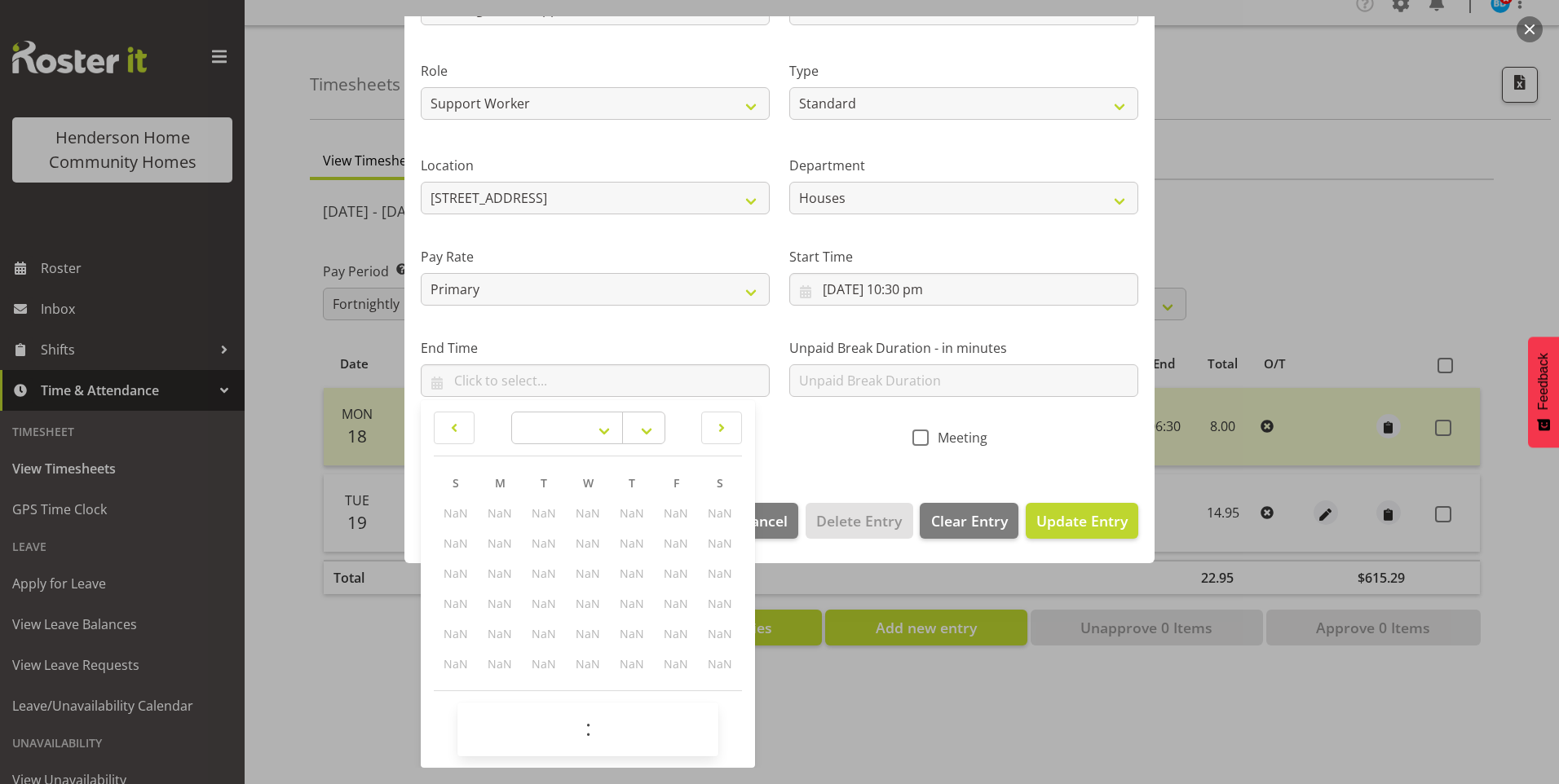
drag, startPoint x: 347, startPoint y: 567, endPoint x: 360, endPoint y: 561, distance: 14.3
click at [349, 563] on div at bounding box center [780, 392] width 1559 height 784
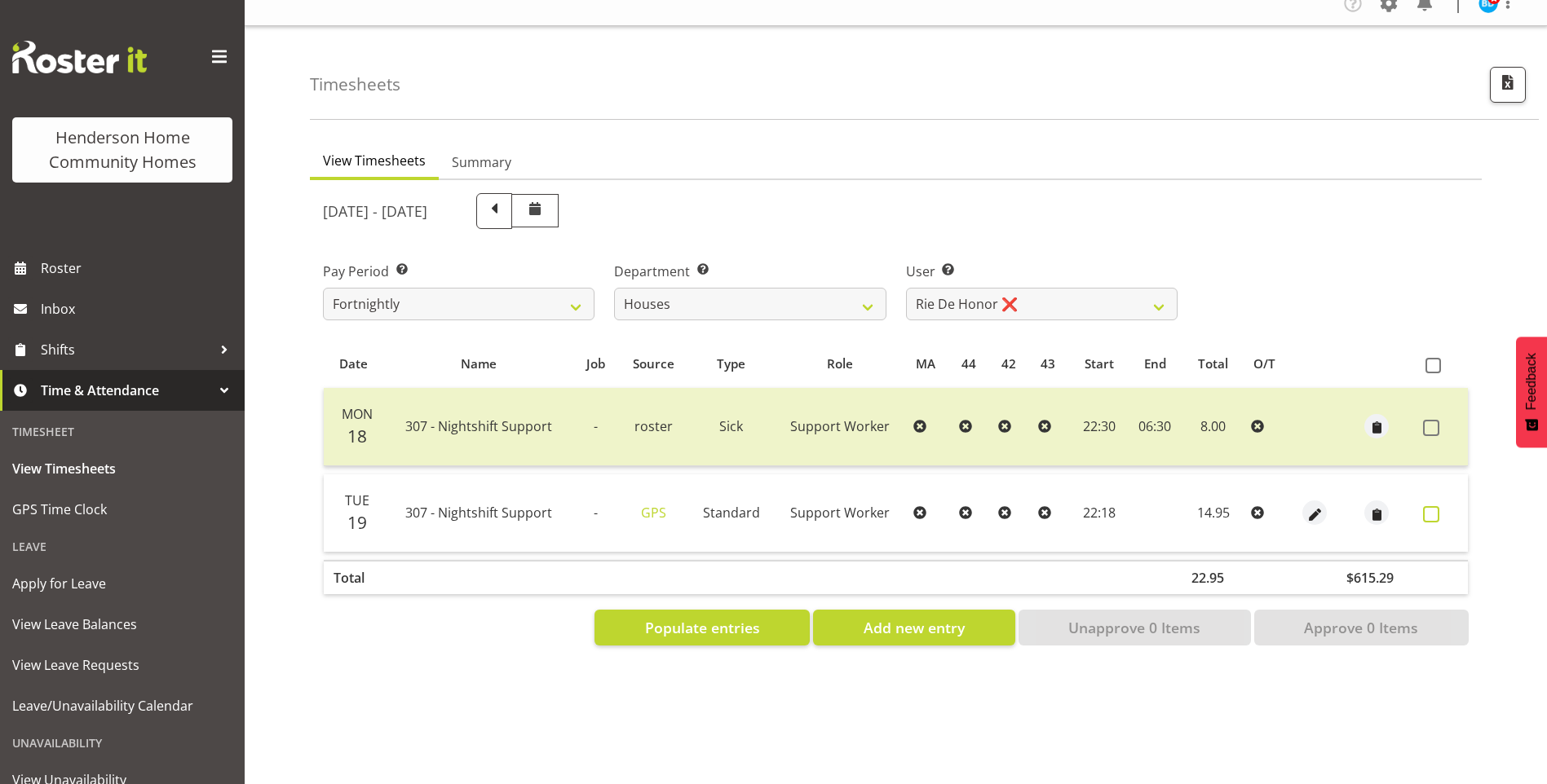
click at [1436, 506] on span at bounding box center [1432, 515] width 16 height 16
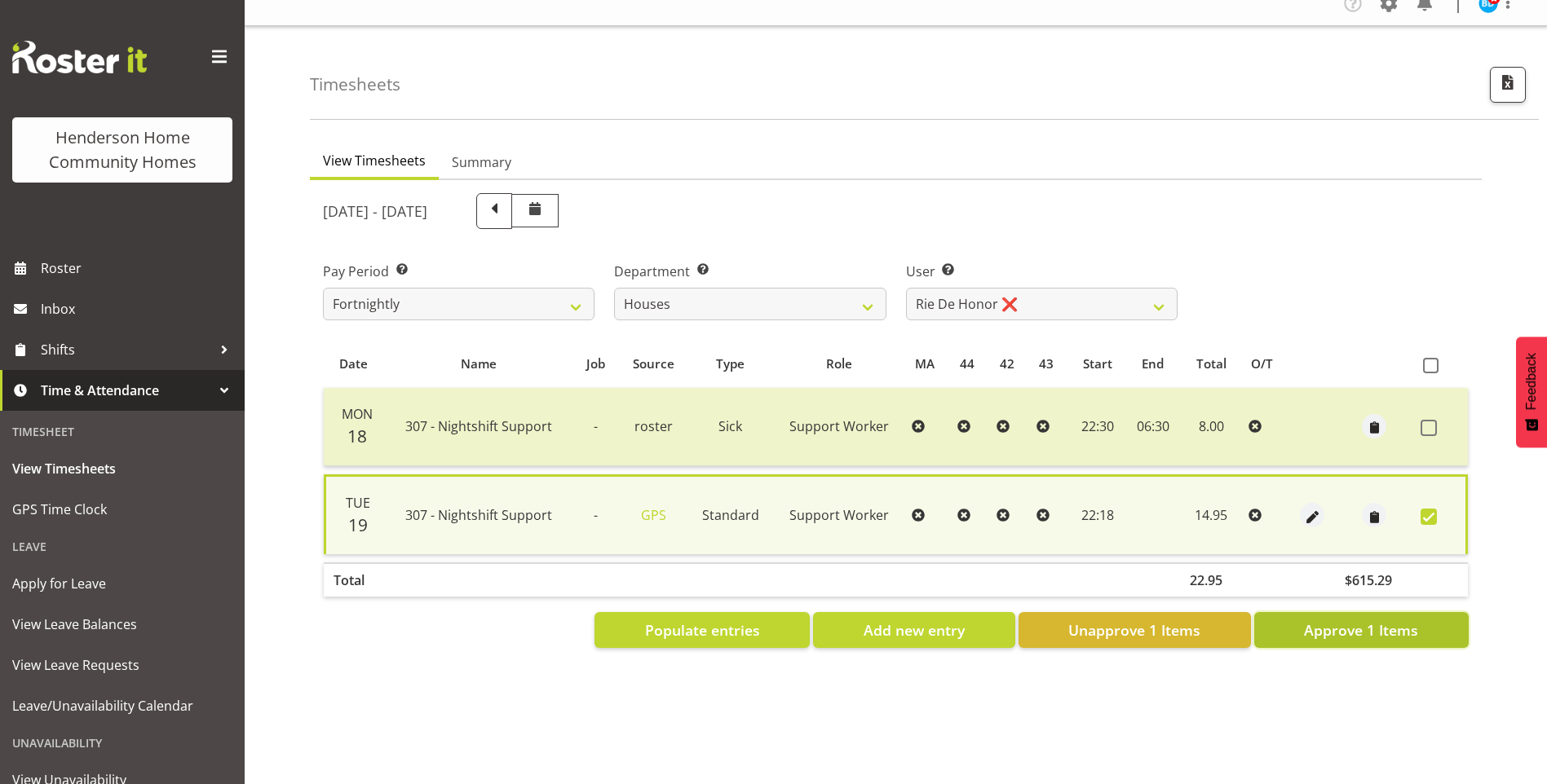
click at [1323, 620] on span "Approve 1 Items" at bounding box center [1361, 631] width 114 height 22
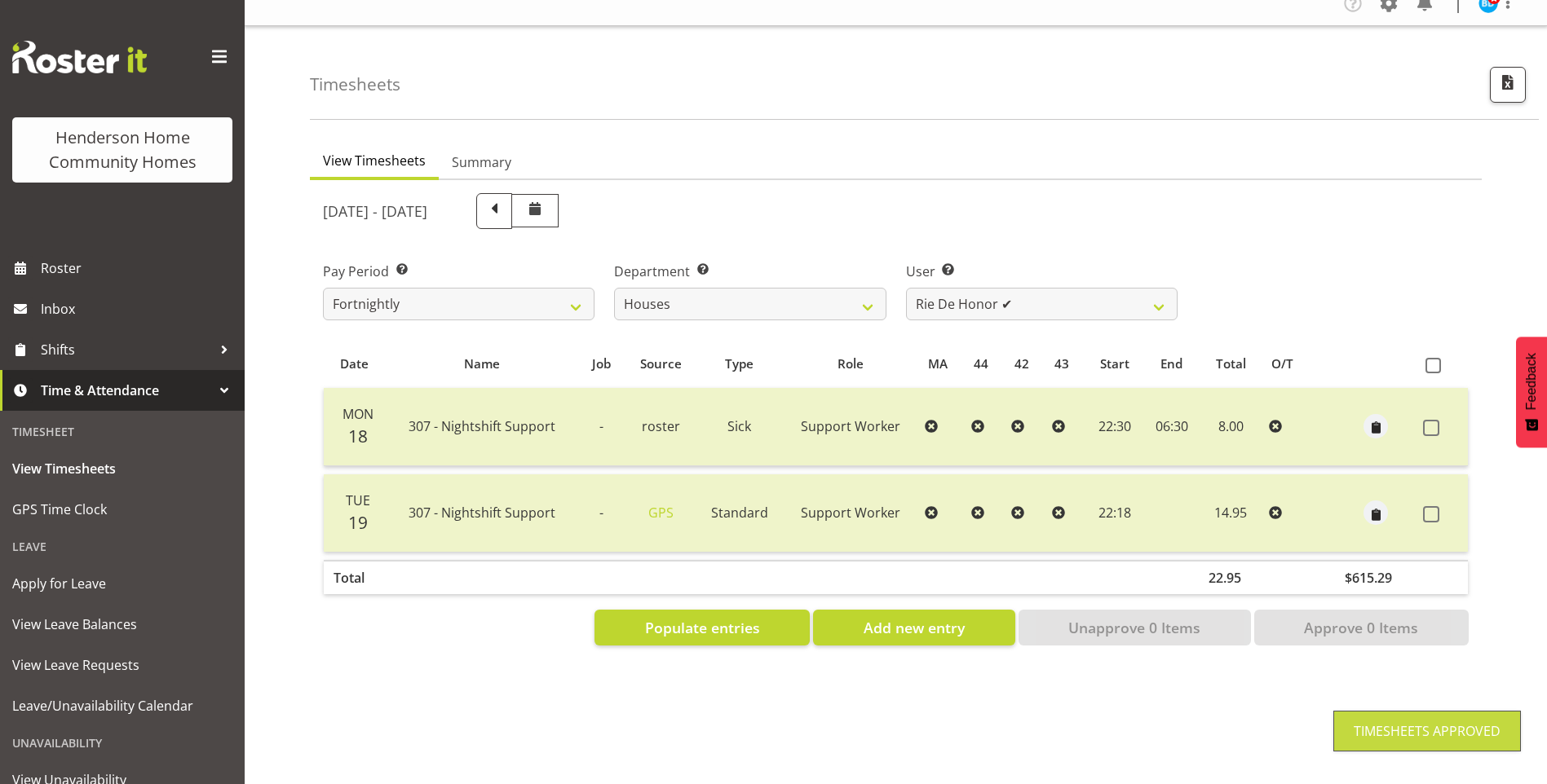
click at [1429, 506] on span at bounding box center [1432, 515] width 16 height 16
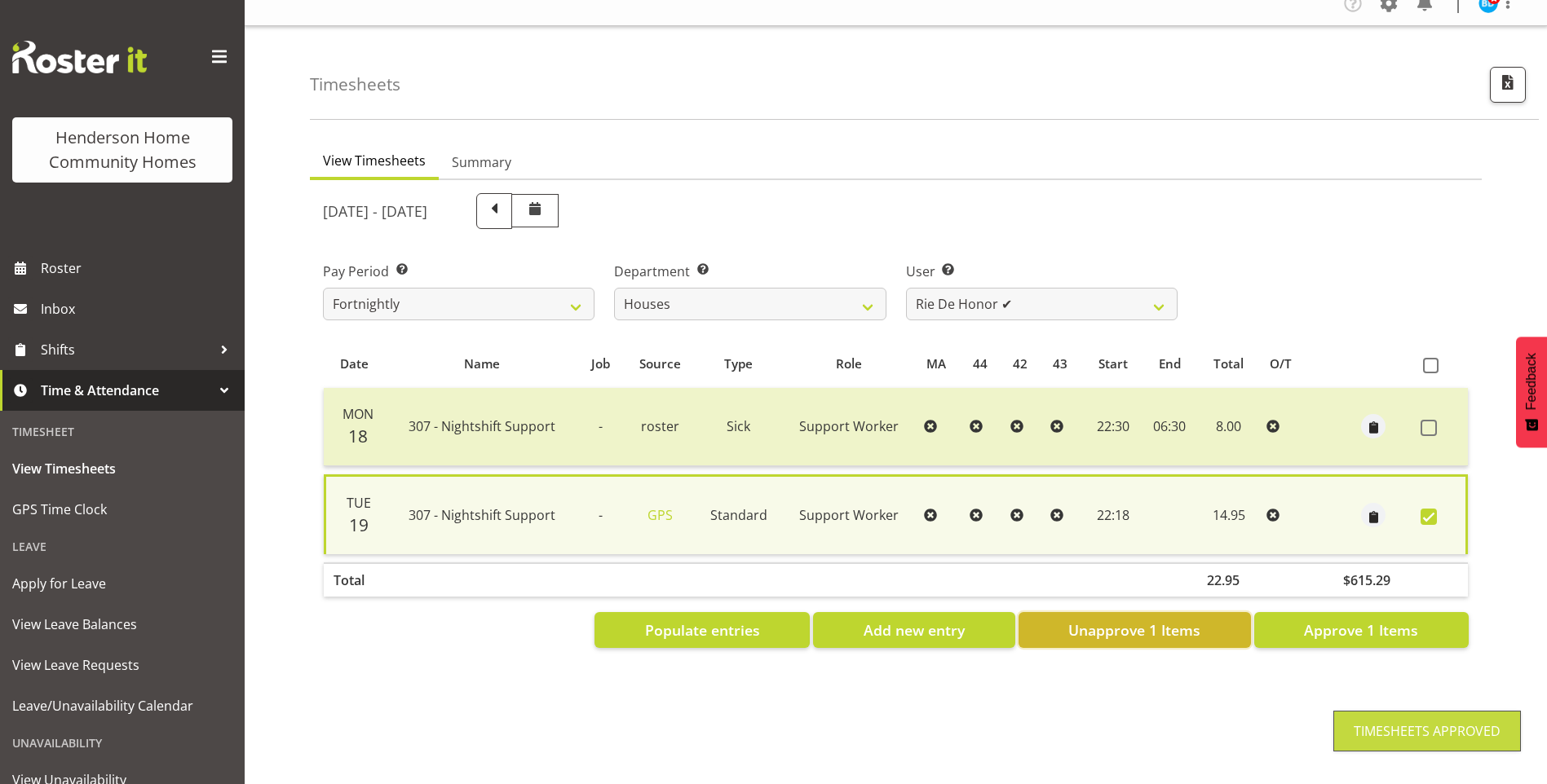
click at [1048, 613] on button "Unapprove 1 Items" at bounding box center [1135, 631] width 233 height 36
checkbox input "false"
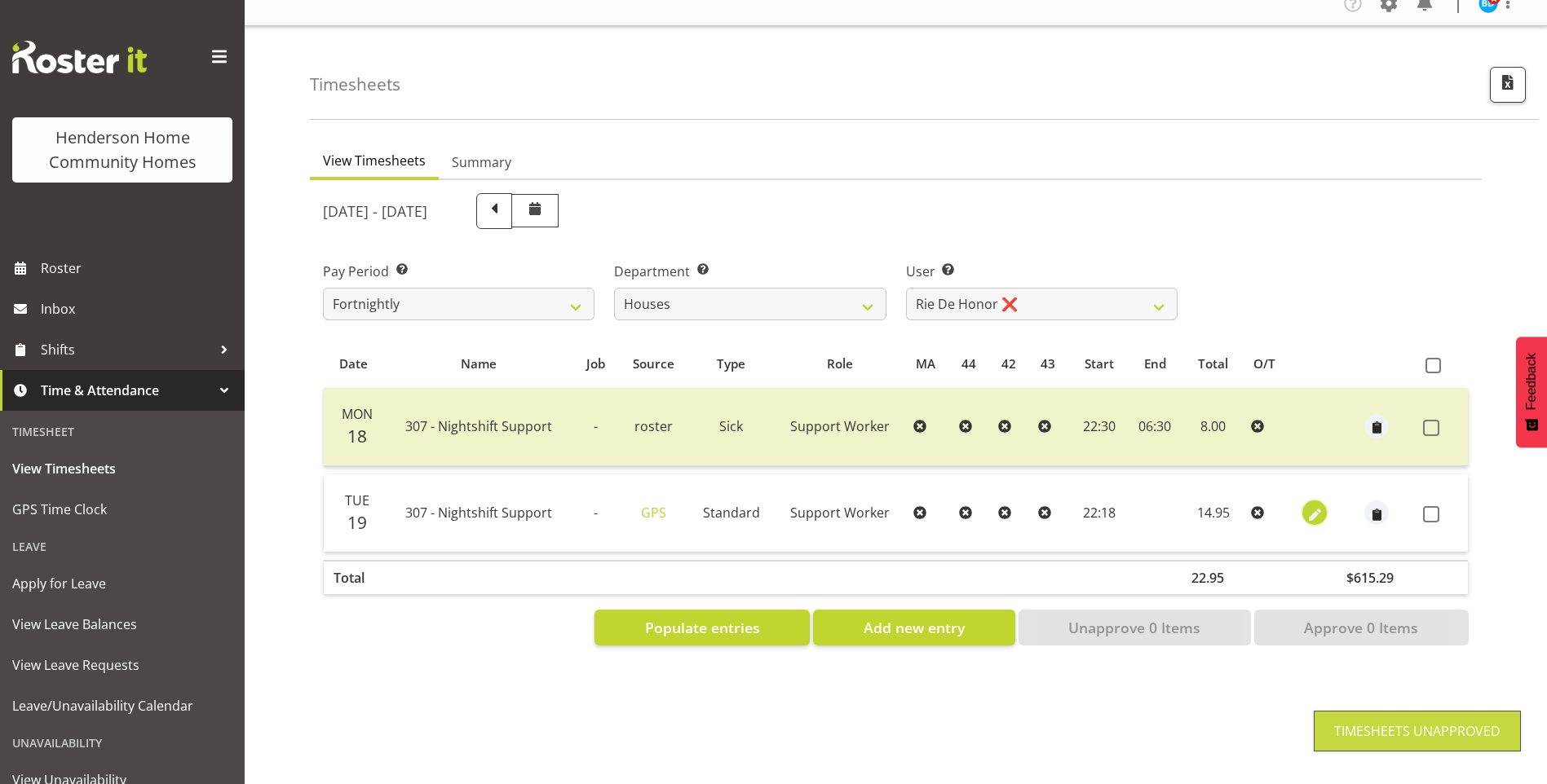
click at [1315, 506] on span "button" at bounding box center [1315, 515] width 19 height 19
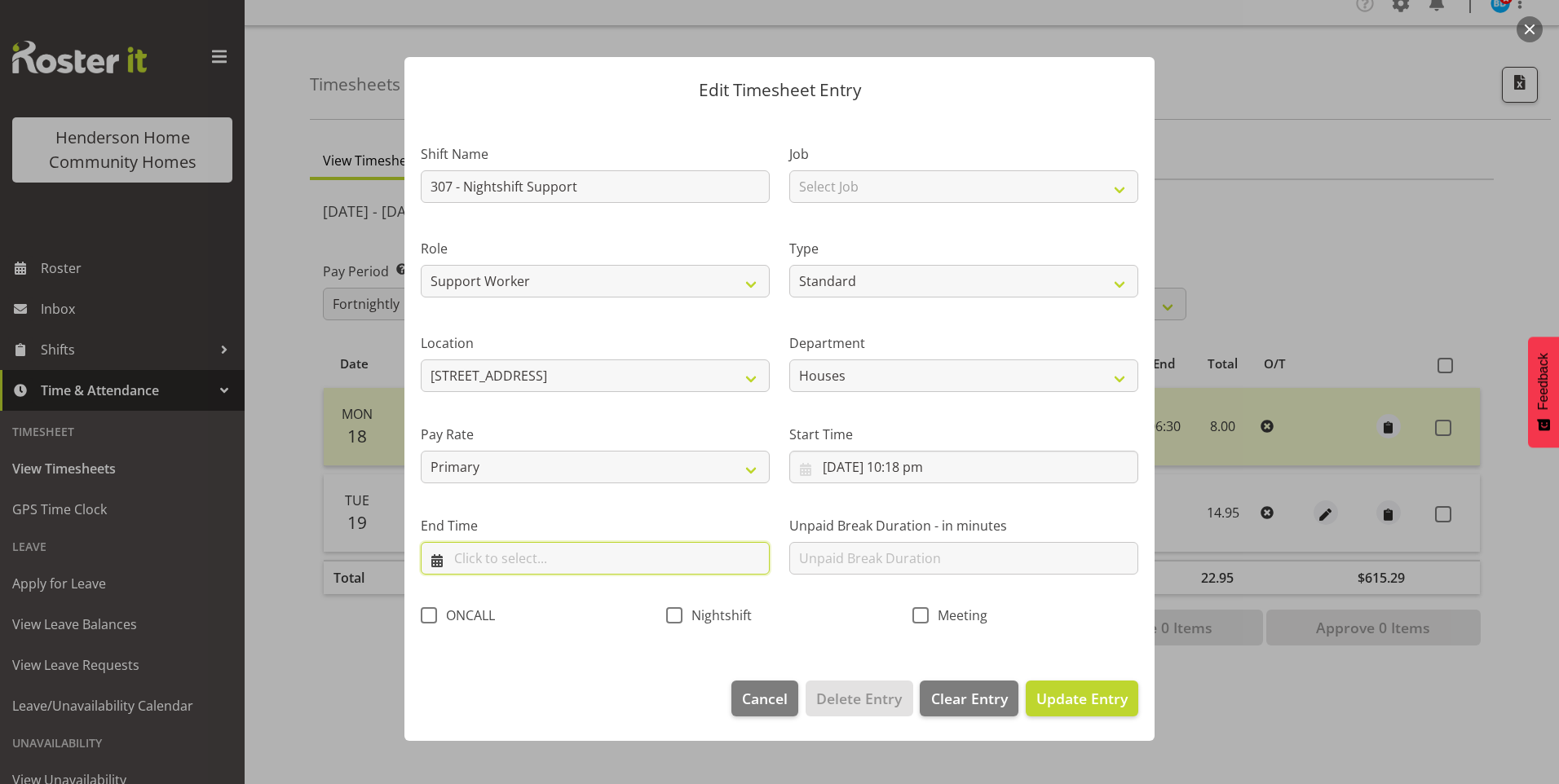
click at [522, 564] on input "text" at bounding box center [595, 559] width 349 height 32
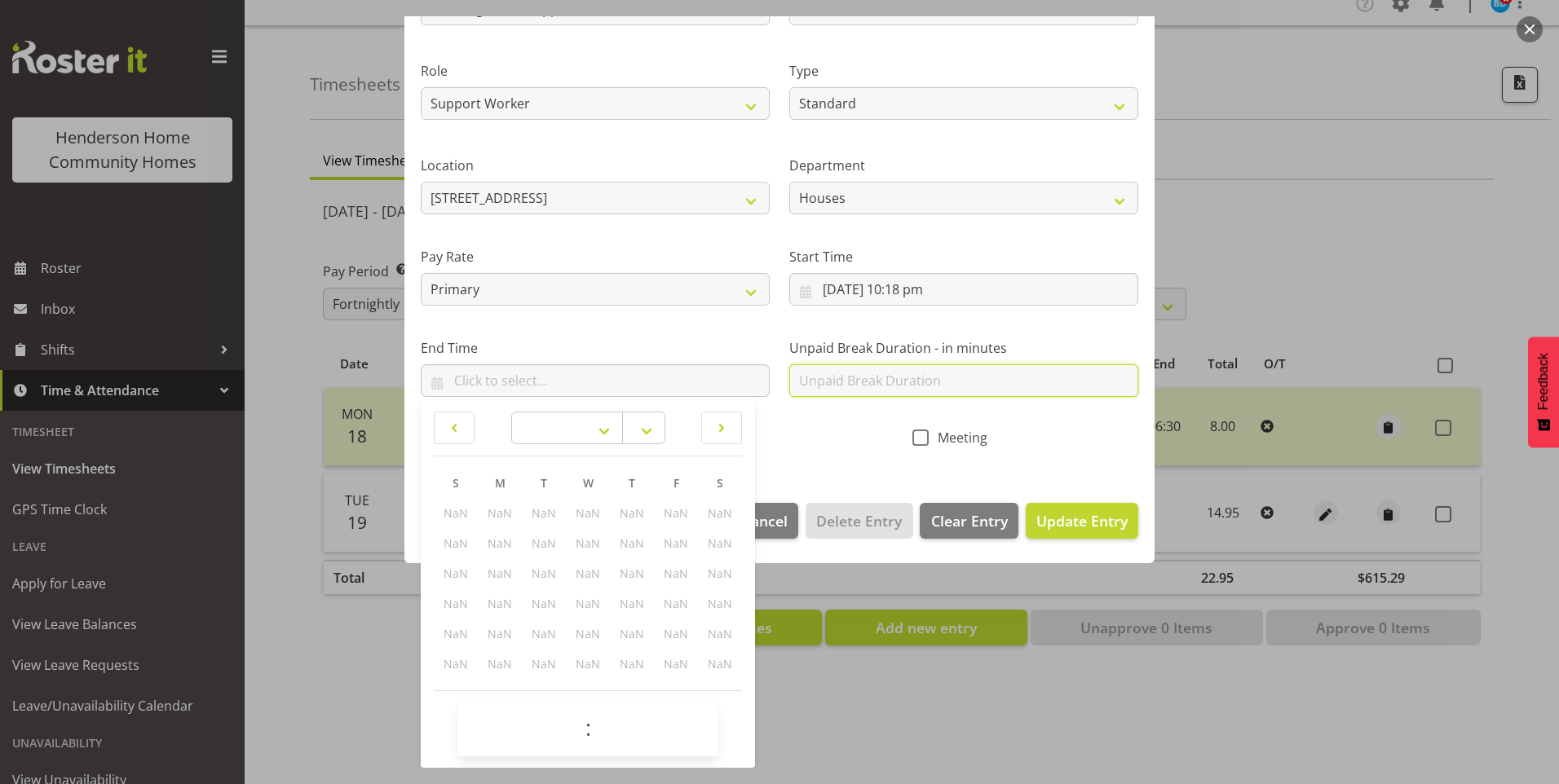
click at [836, 383] on input "text" at bounding box center [963, 380] width 349 height 32
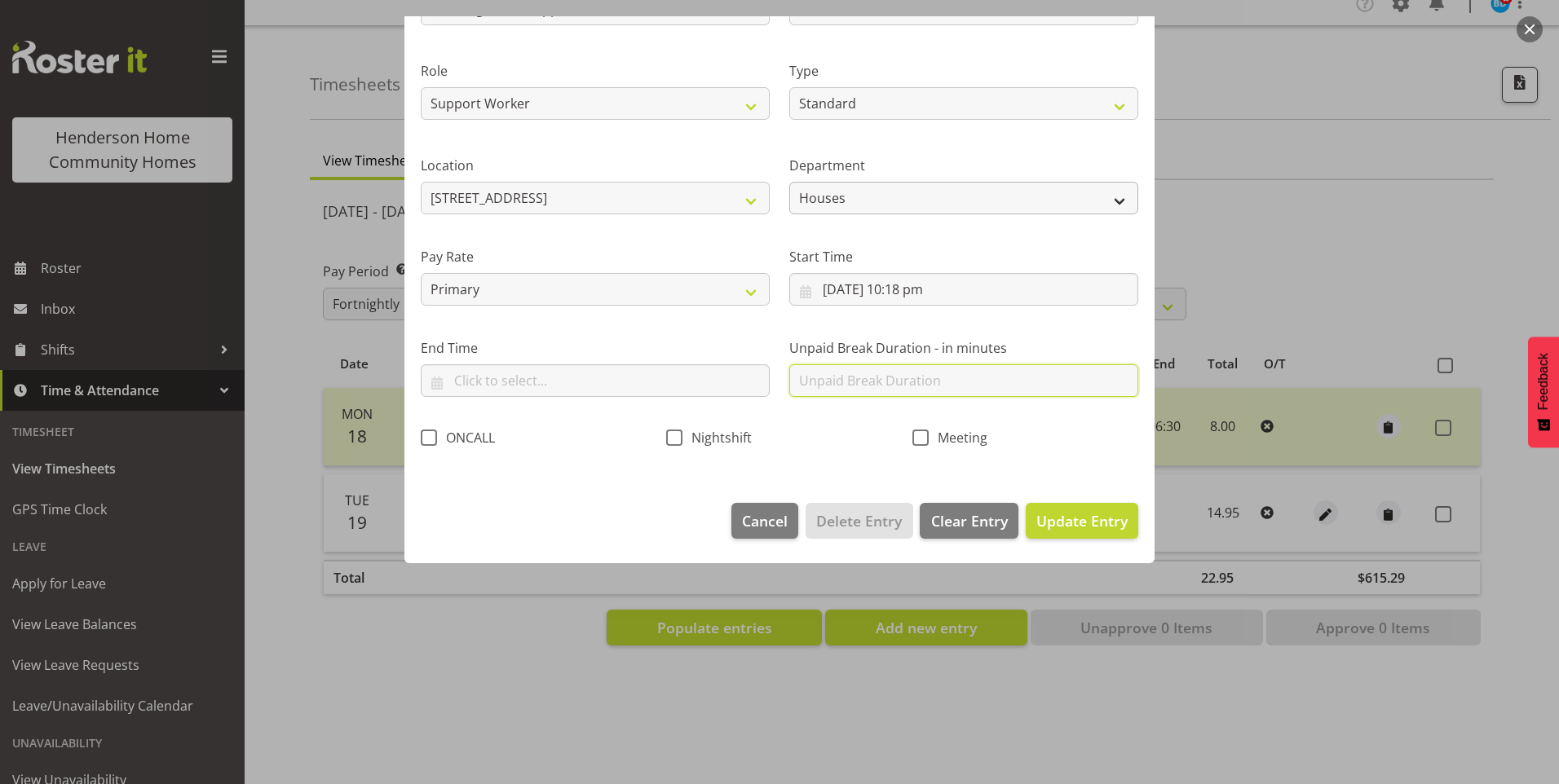
scroll to position [0, 0]
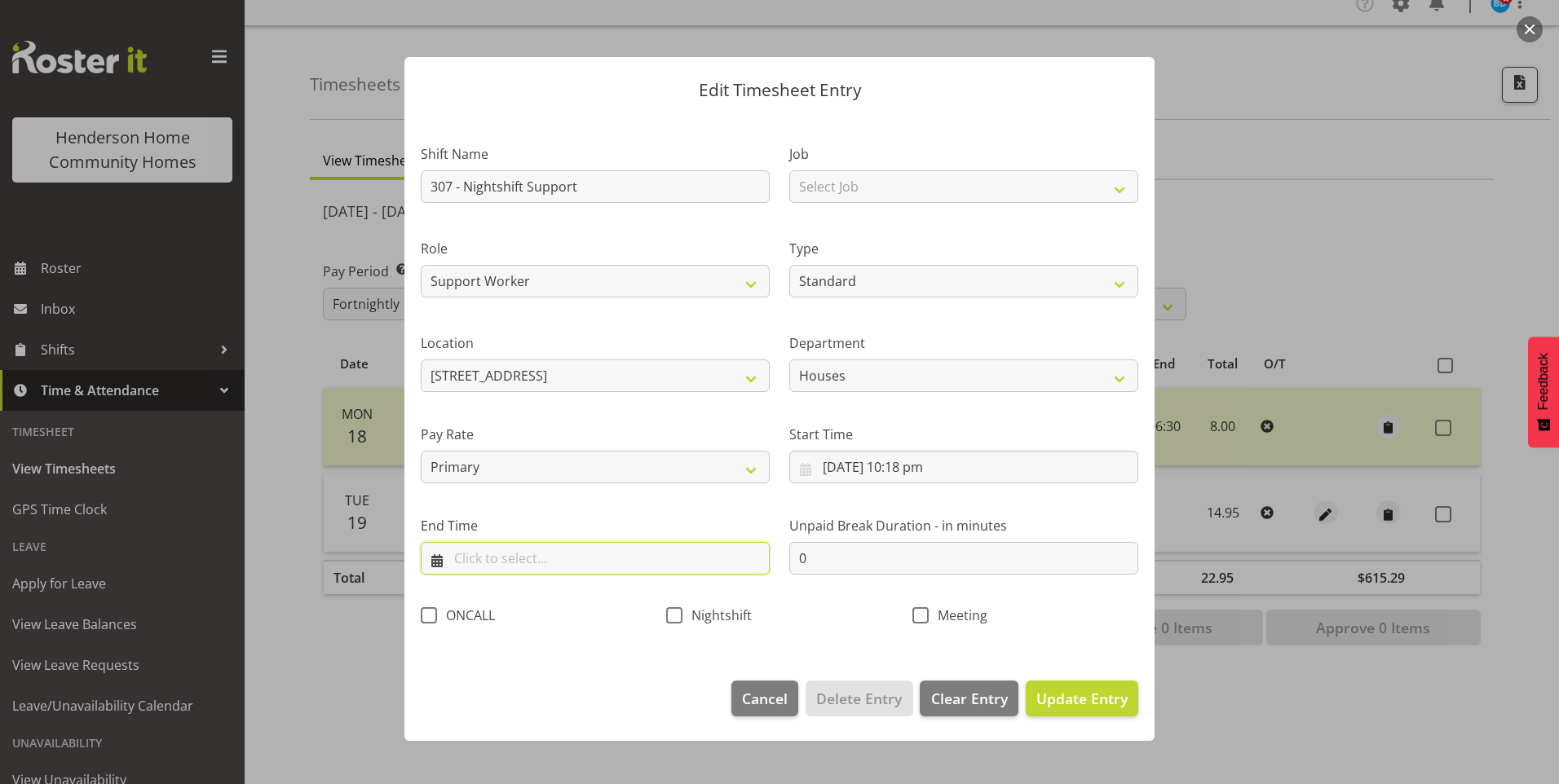
click at [489, 561] on input "text" at bounding box center [595, 559] width 349 height 32
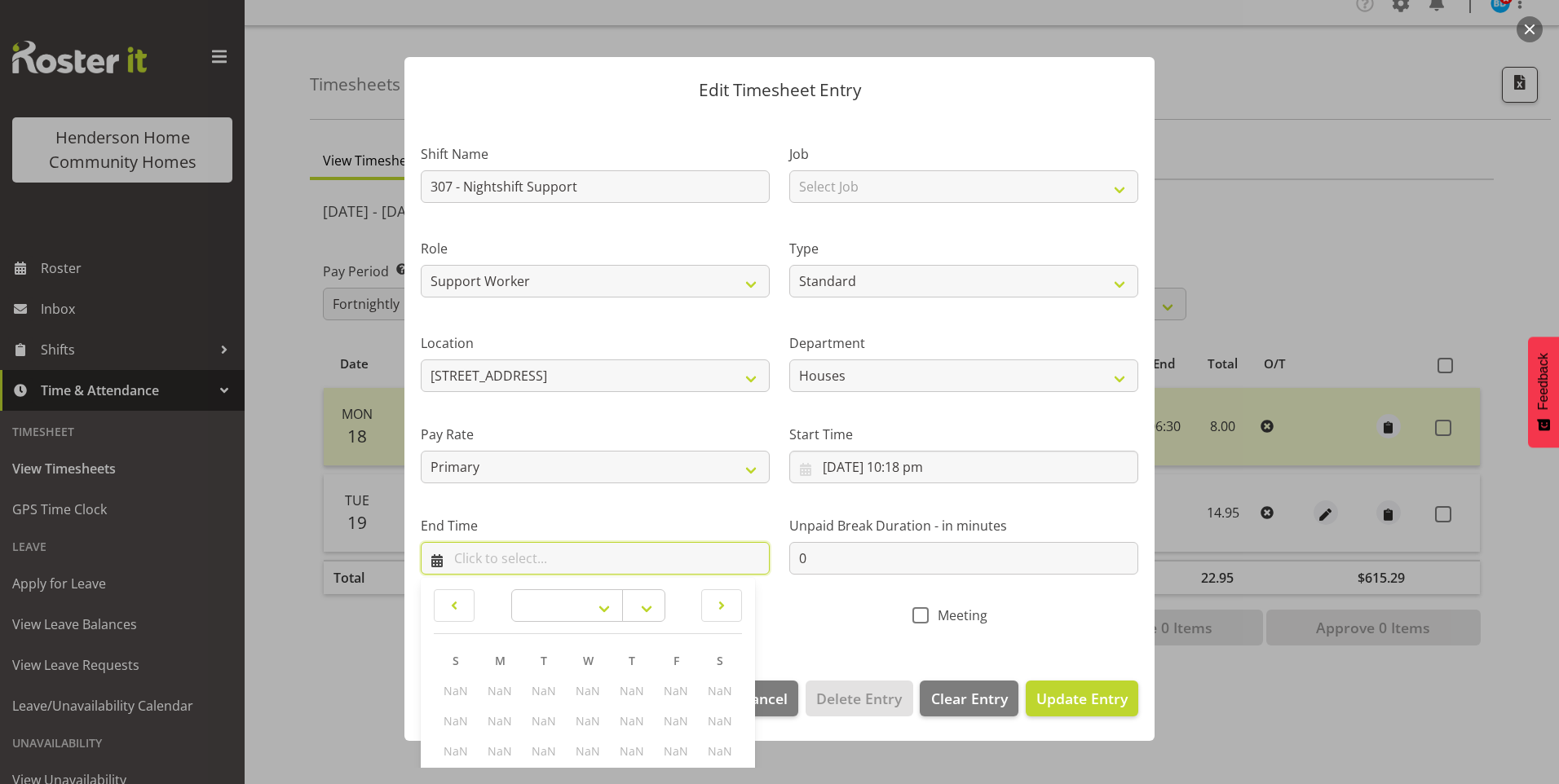
click at [488, 544] on input "text" at bounding box center [595, 559] width 349 height 32
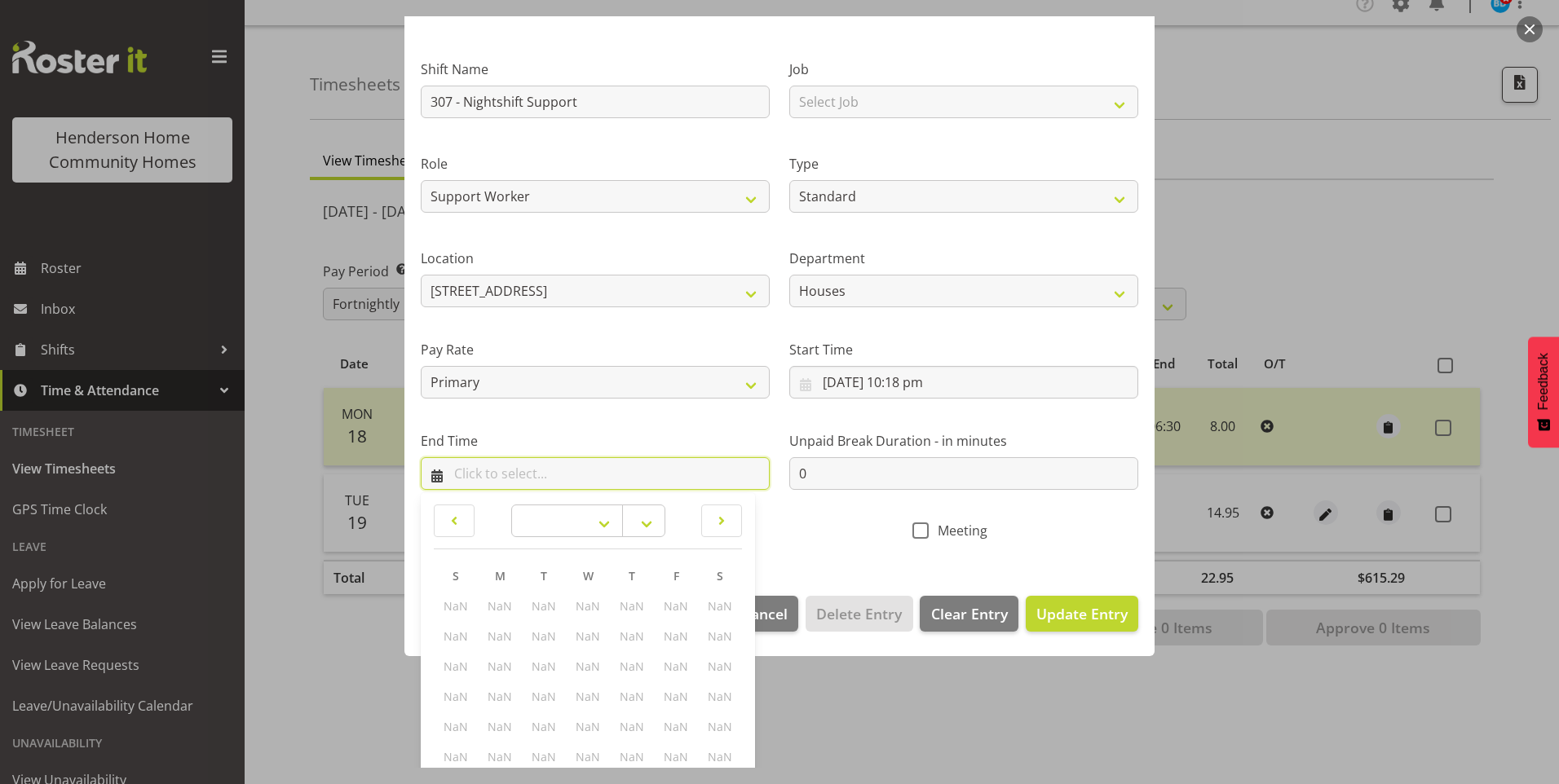
scroll to position [178, 0]
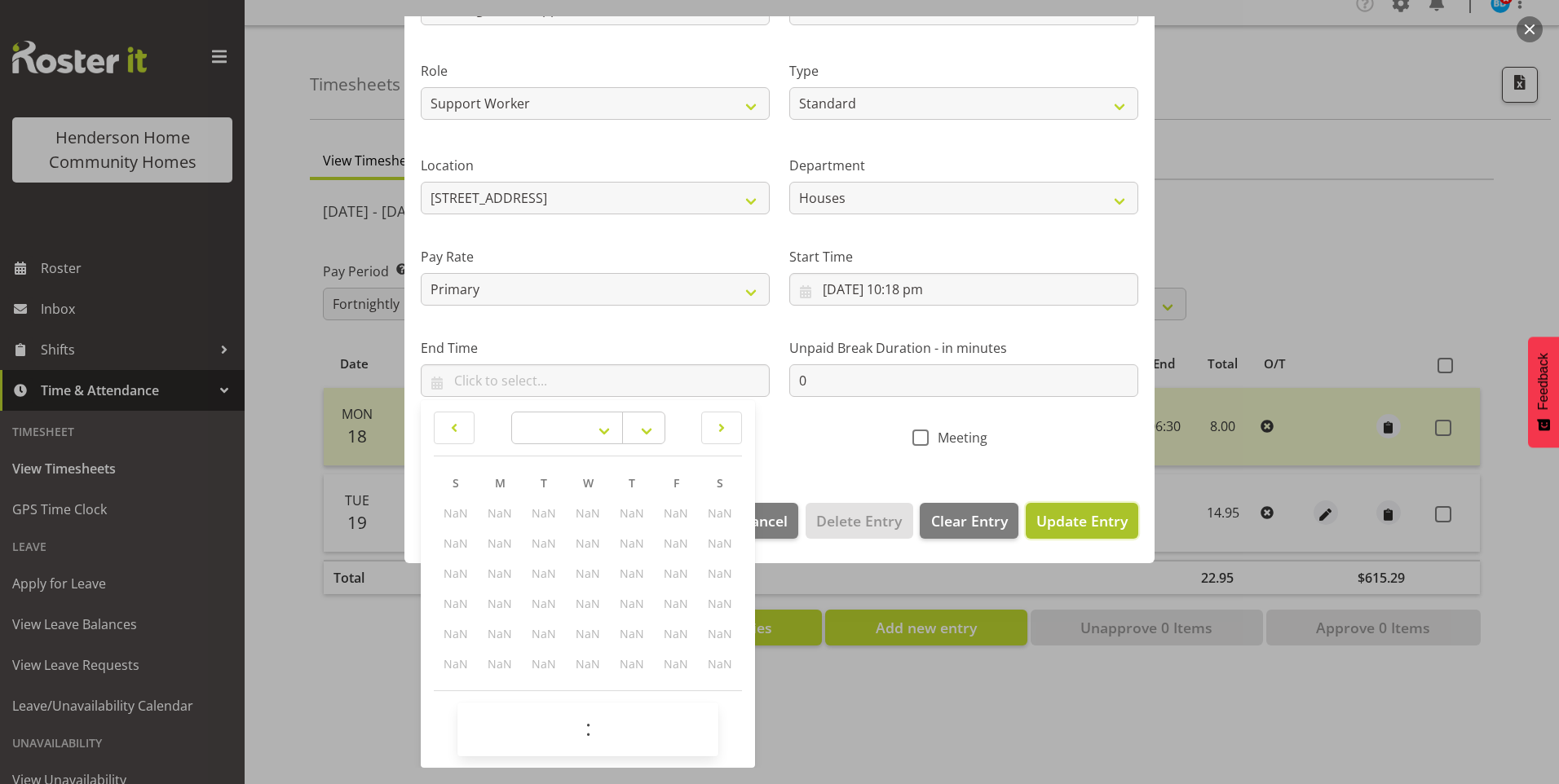
click at [1069, 515] on span "Update Entry" at bounding box center [1081, 521] width 91 height 20
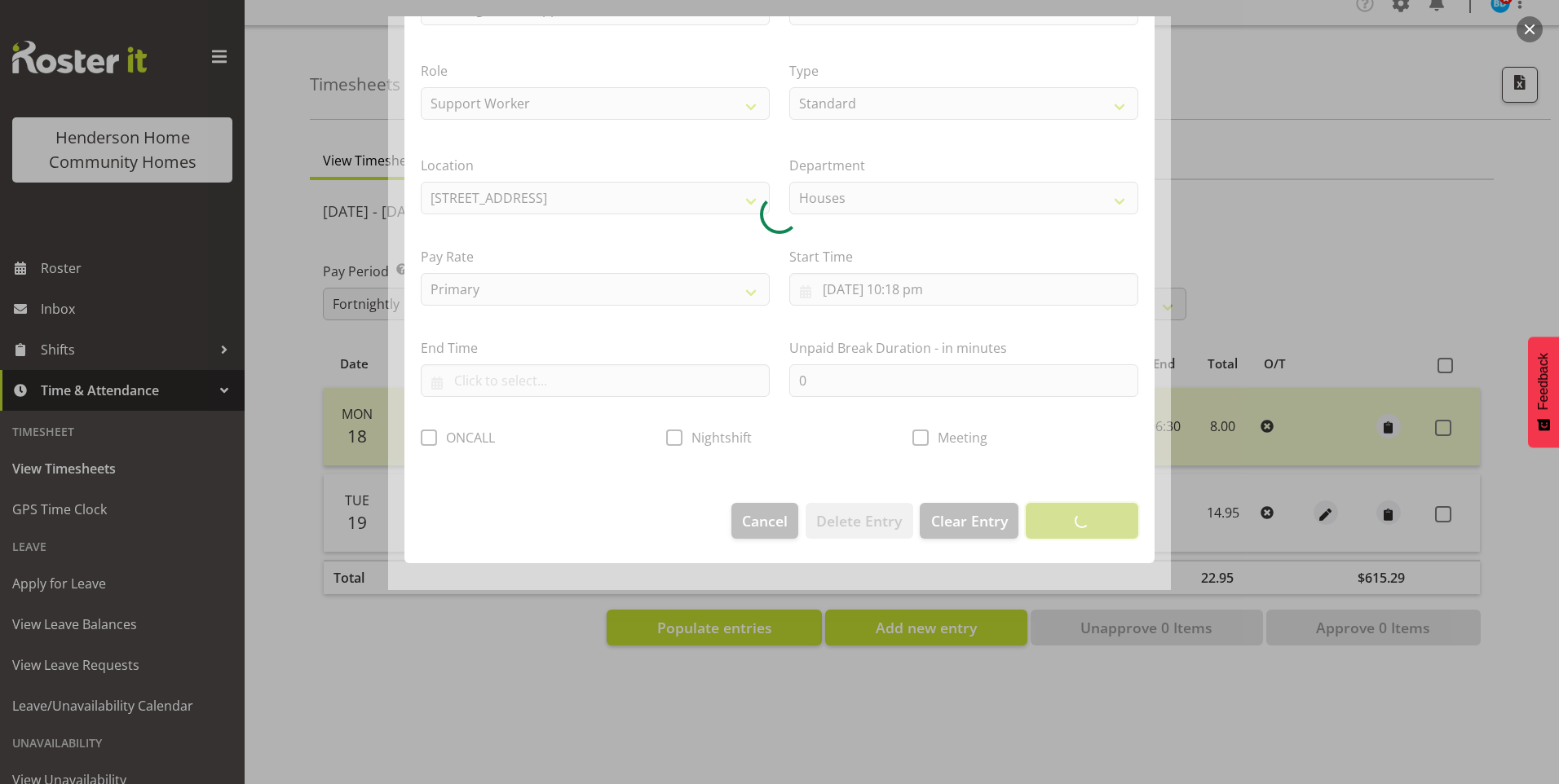
scroll to position [0, 0]
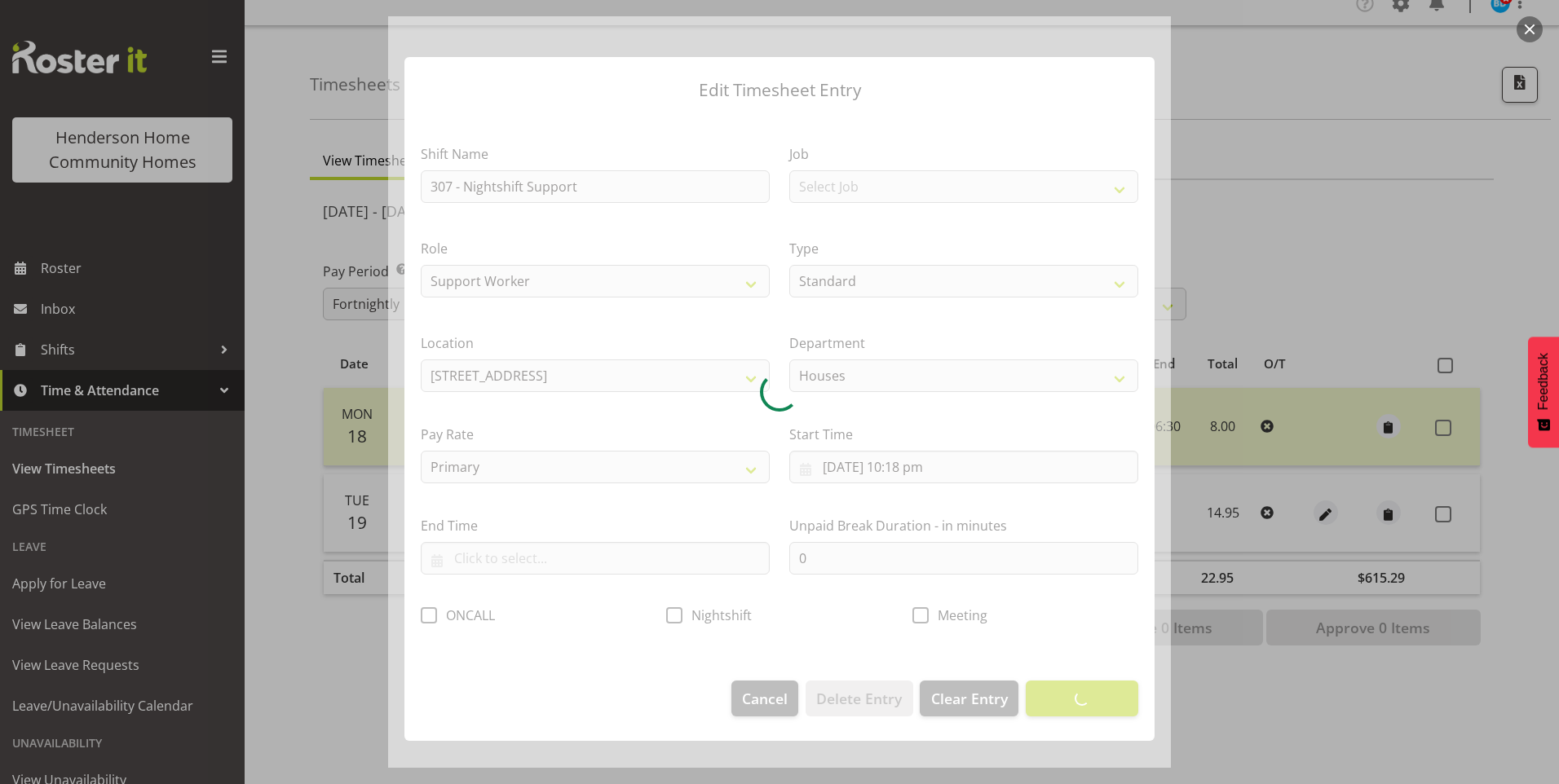
click at [760, 693] on div at bounding box center [780, 392] width 783 height 752
drag, startPoint x: 1372, startPoint y: 706, endPoint x: 1370, endPoint y: 697, distance: 9.2
click at [1370, 699] on div at bounding box center [780, 392] width 1559 height 784
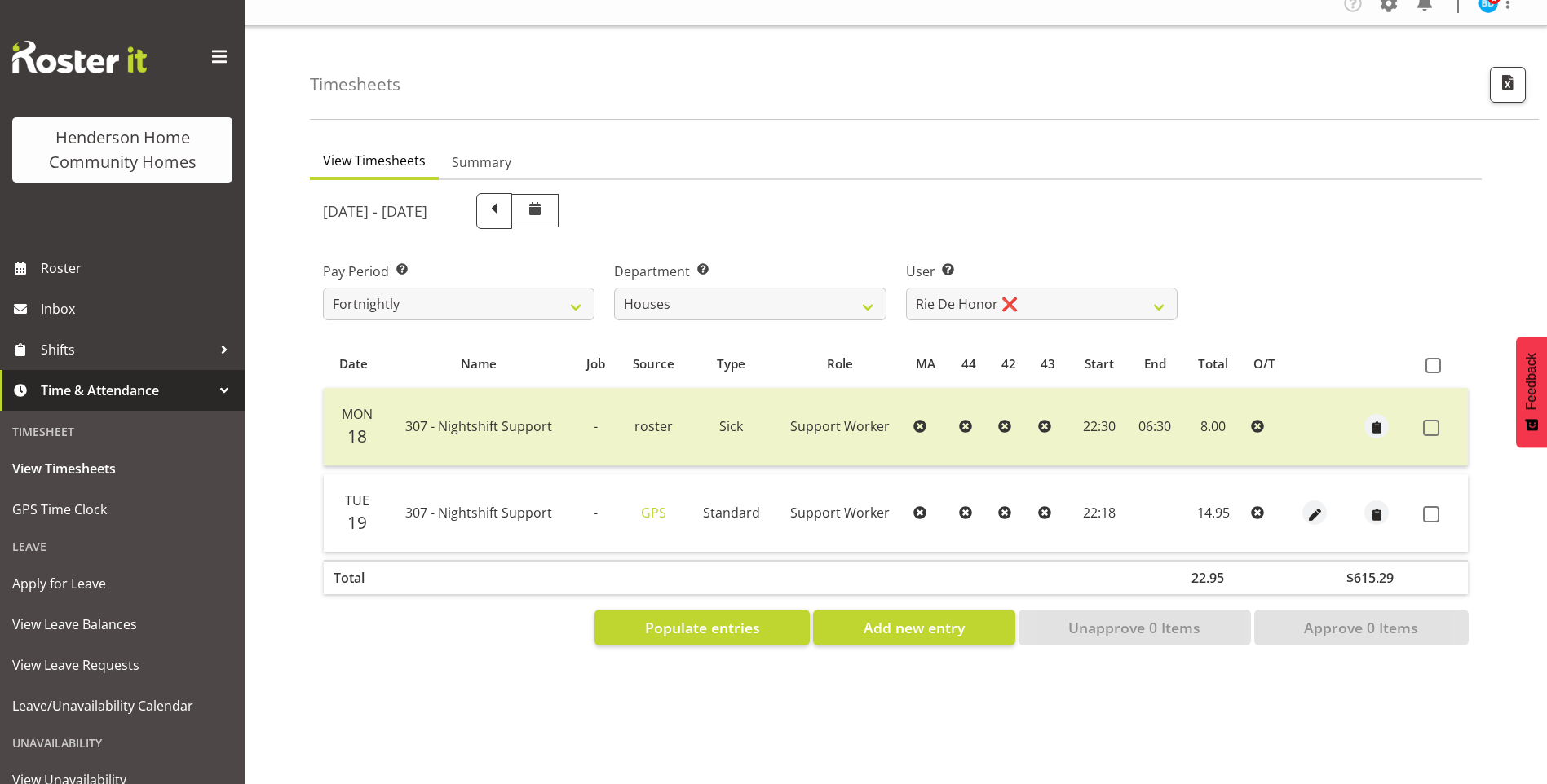
click at [1370, 696] on div "View Timesheets Summary [DATE] - [DATE] Pay Period Select which pay period you …" at bounding box center [929, 459] width 1238 height 652
click at [1308, 506] on span "button" at bounding box center [1315, 515] width 19 height 19
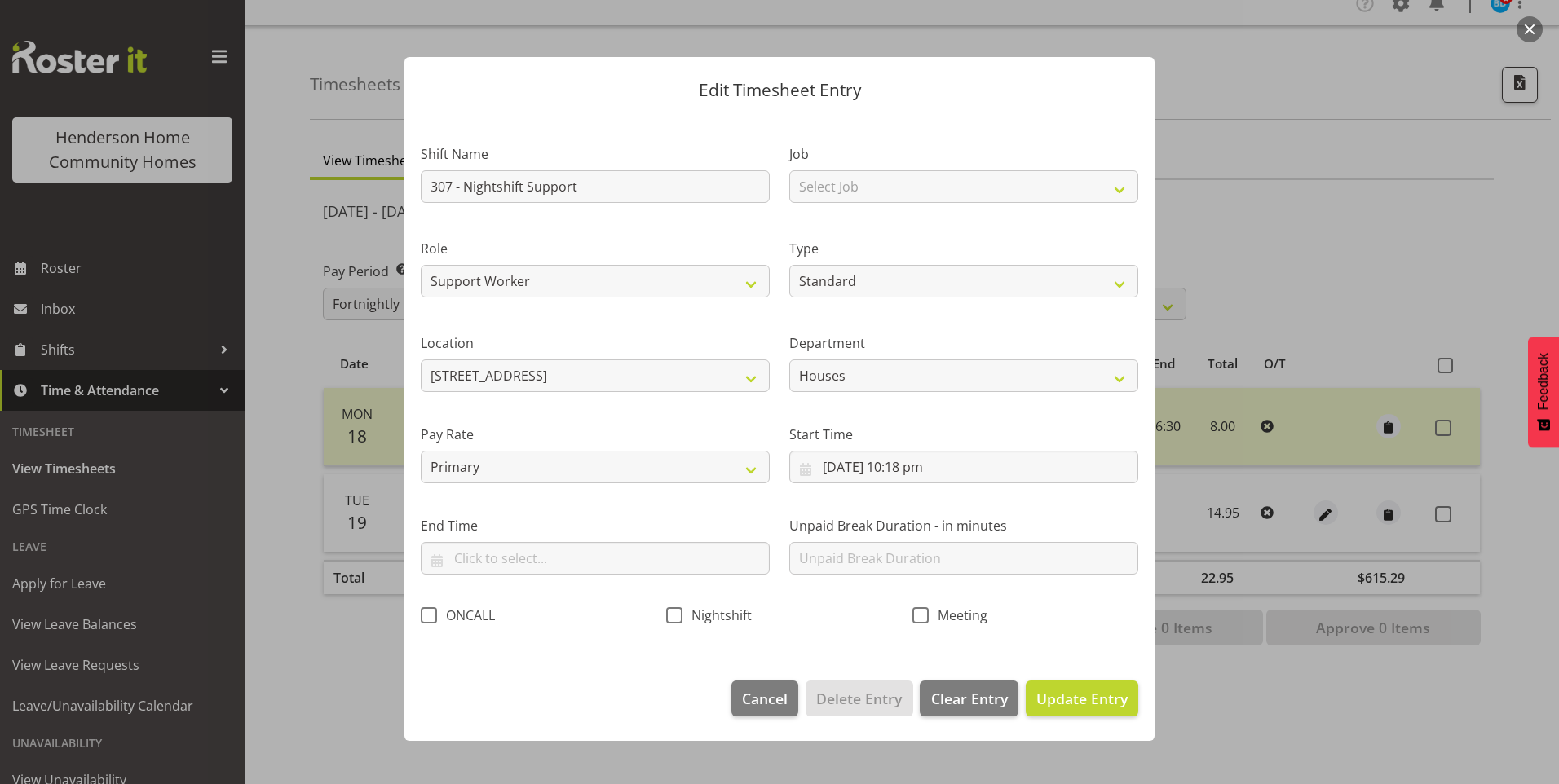
drag, startPoint x: 676, startPoint y: 618, endPoint x: 916, endPoint y: 638, distance: 240.8
click at [677, 618] on span at bounding box center [674, 615] width 16 height 16
click at [677, 618] on input "Nightshift" at bounding box center [671, 615] width 11 height 11
click at [1092, 689] on button "Update Entry" at bounding box center [1081, 699] width 113 height 36
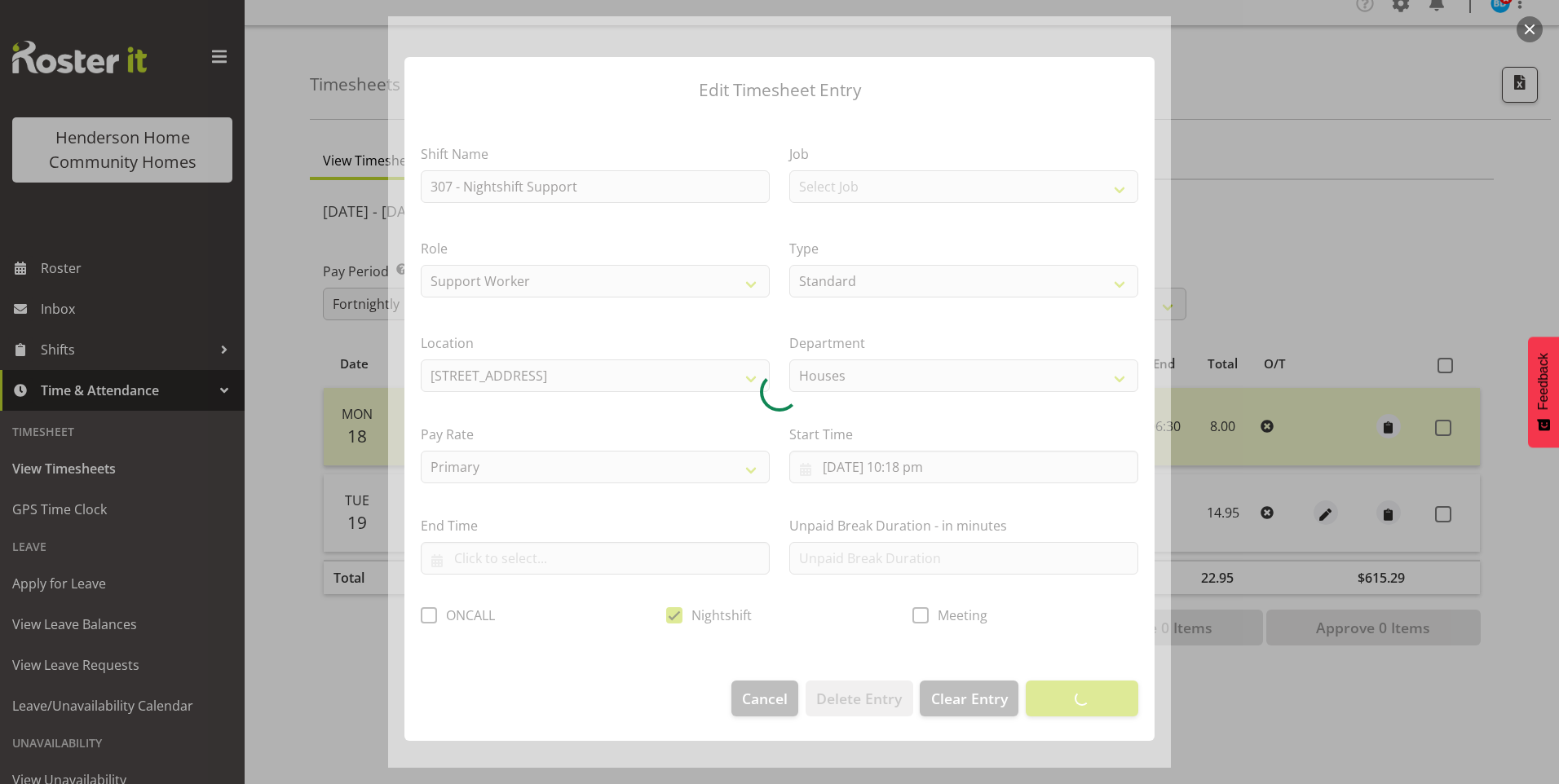
click at [1259, 420] on div at bounding box center [780, 392] width 1559 height 784
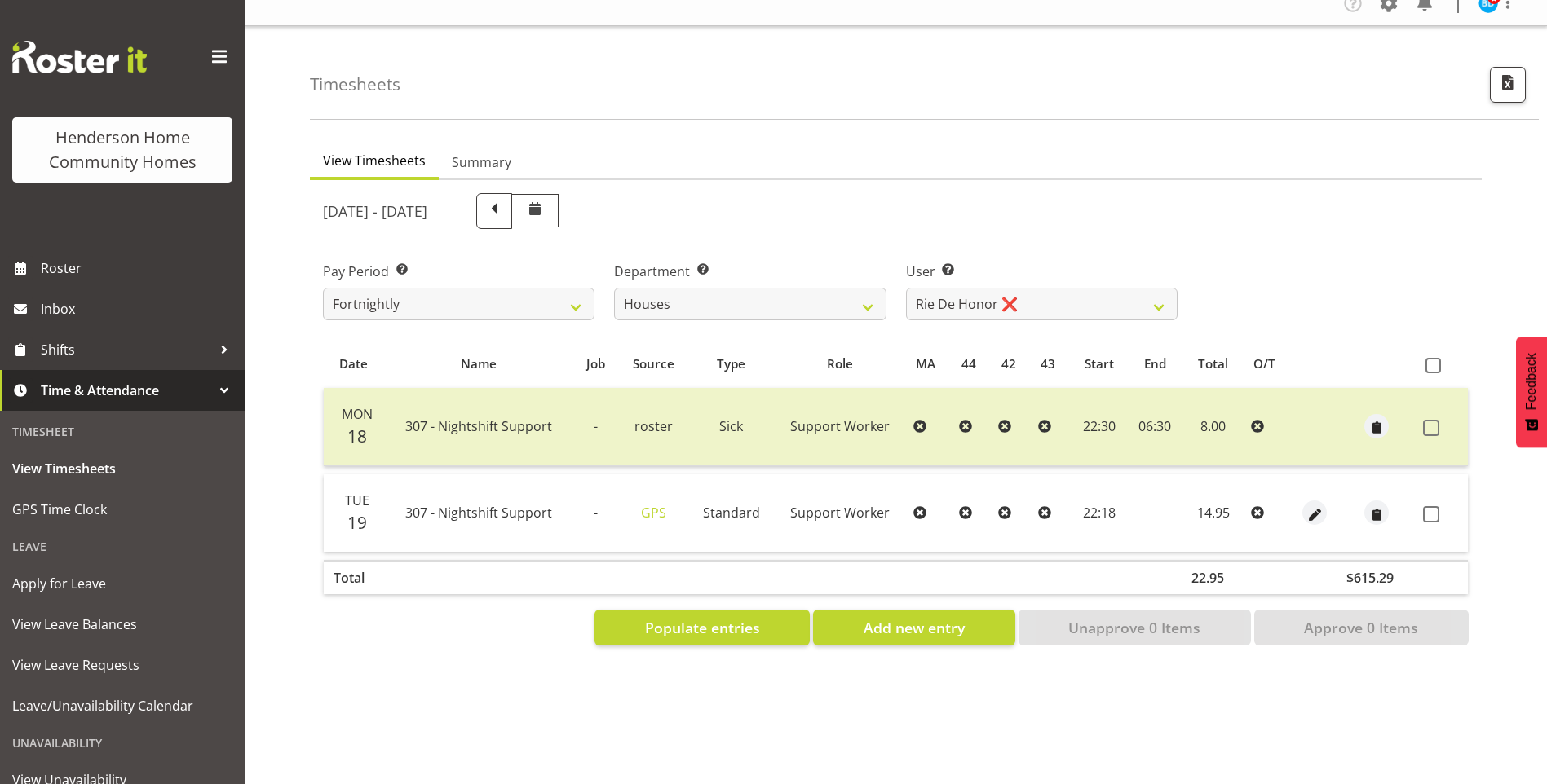
click at [1324, 244] on div "Pay Period Select which pay period you would like to view. Fortnightly Departme…" at bounding box center [895, 284] width 1166 height 91
click at [1004, 287] on select "[PERSON_NAME] ✔ [PERSON_NAME] ❌ [PERSON_NAME] ❌ [PERSON_NAME] ❌ [PERSON_NAME] ❌…" at bounding box center [1041, 304] width 271 height 32
click at [906, 287] on select "[PERSON_NAME] ✔ [PERSON_NAME] ❌ [PERSON_NAME] ❌ [PERSON_NAME] ❌ [PERSON_NAME] ❌…" at bounding box center [1041, 304] width 271 height 32
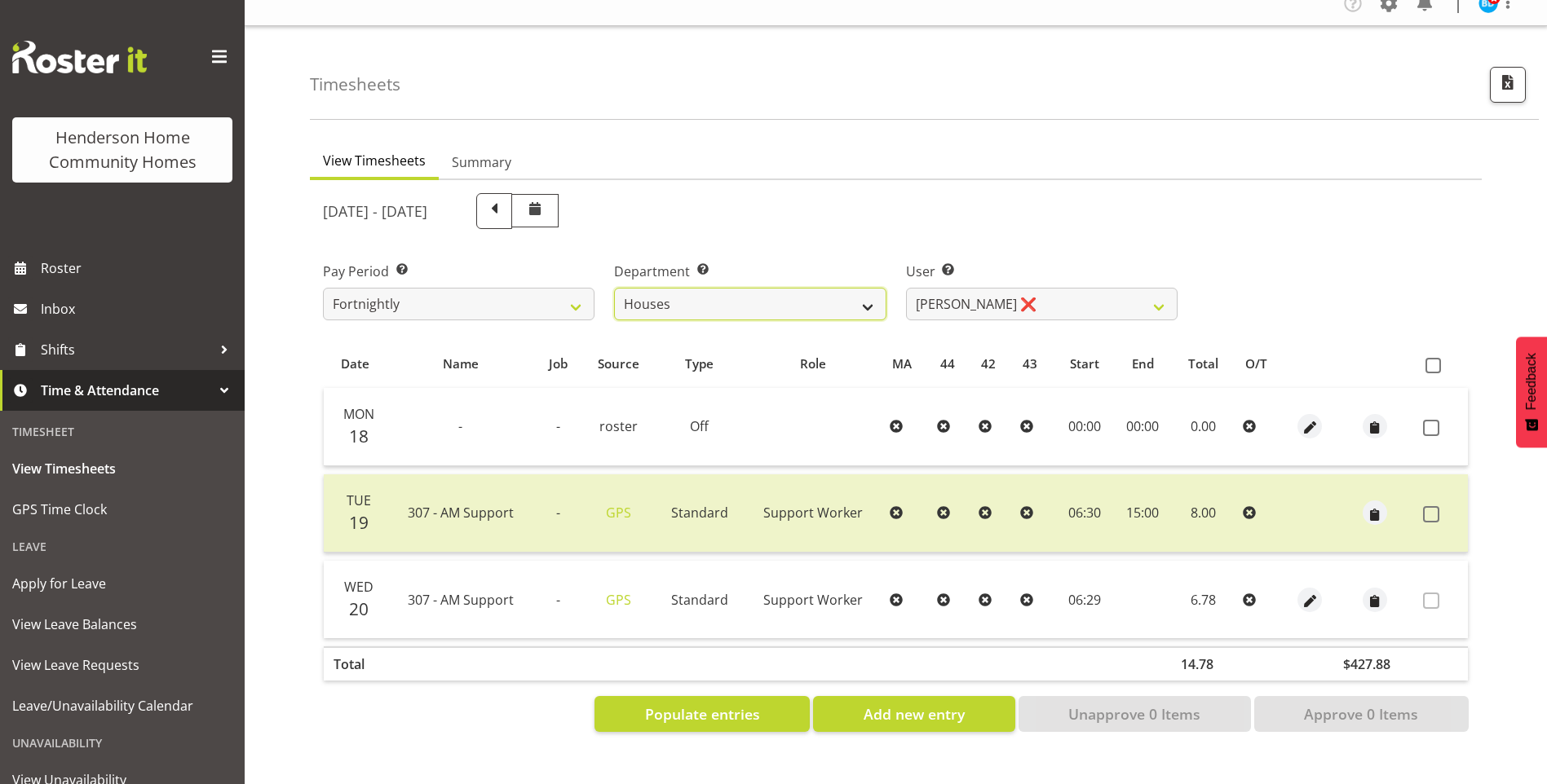
click at [667, 296] on select "Admin Homeside Houses Wingside" at bounding box center [749, 304] width 271 height 32
click at [614, 287] on select "Admin Homeside Houses Wingside" at bounding box center [749, 304] width 271 height 32
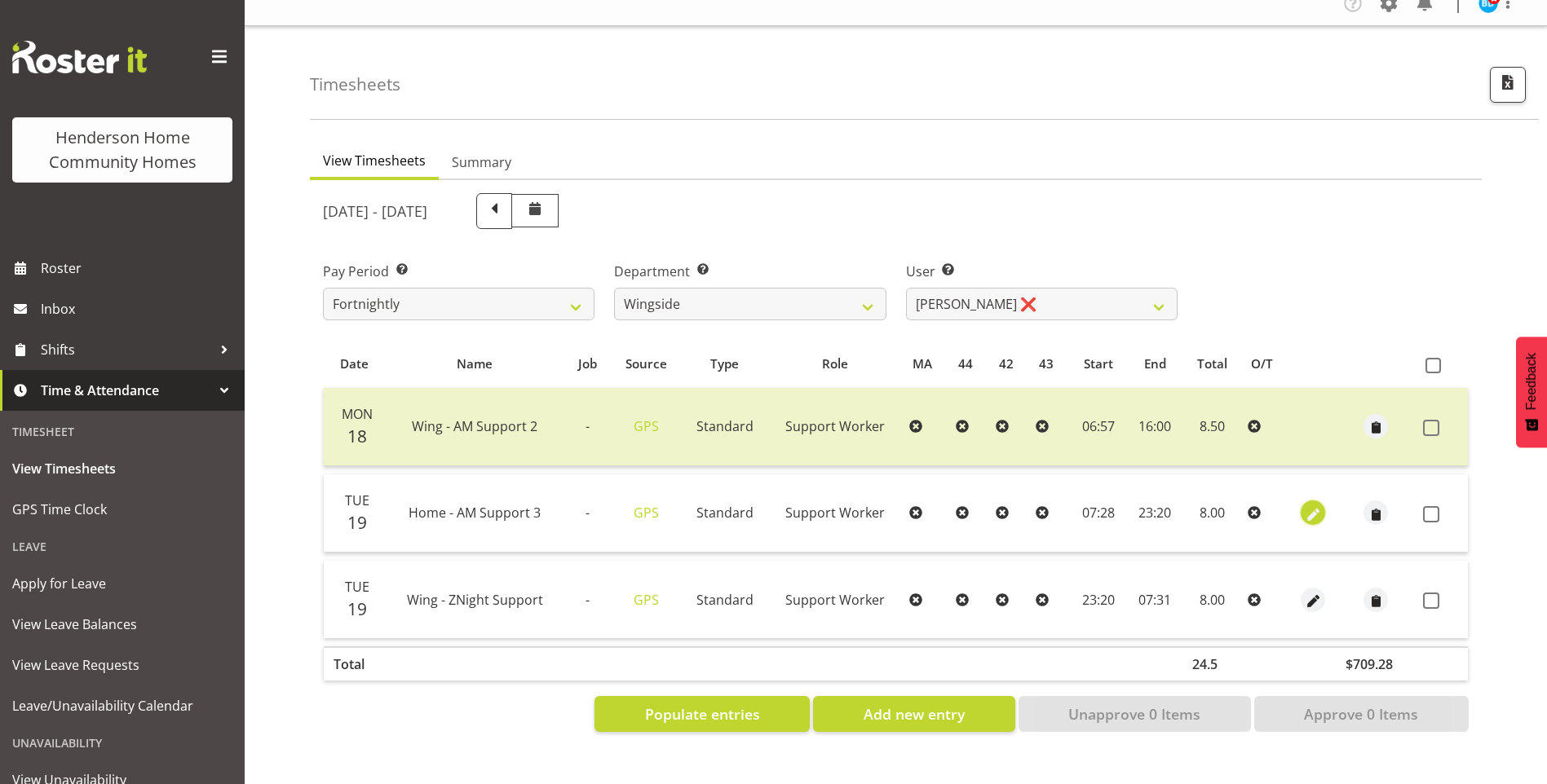
click at [1321, 505] on button "button" at bounding box center [1313, 513] width 24 height 24
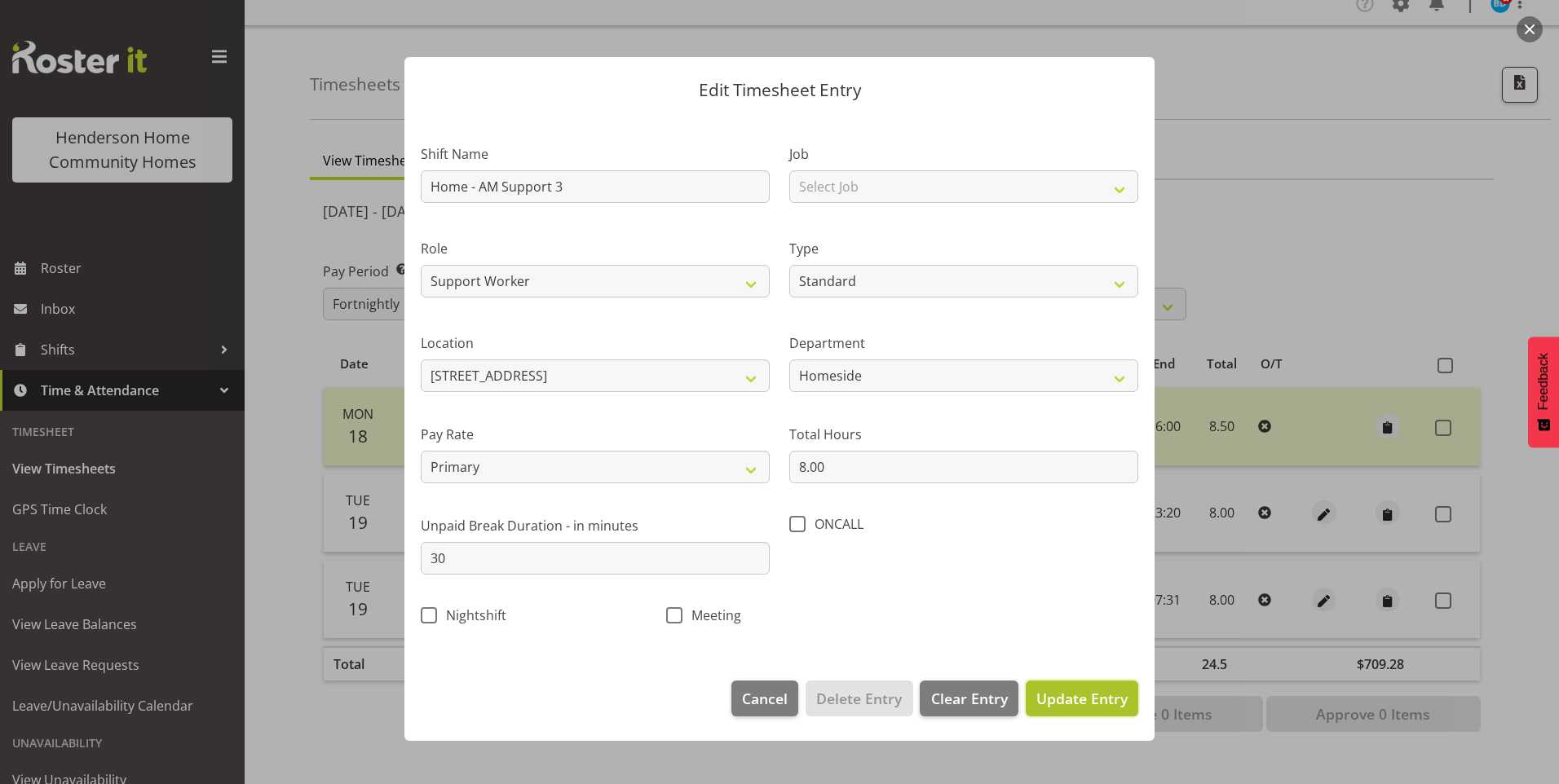
click at [1097, 693] on span "Update Entry" at bounding box center [1081, 699] width 91 height 20
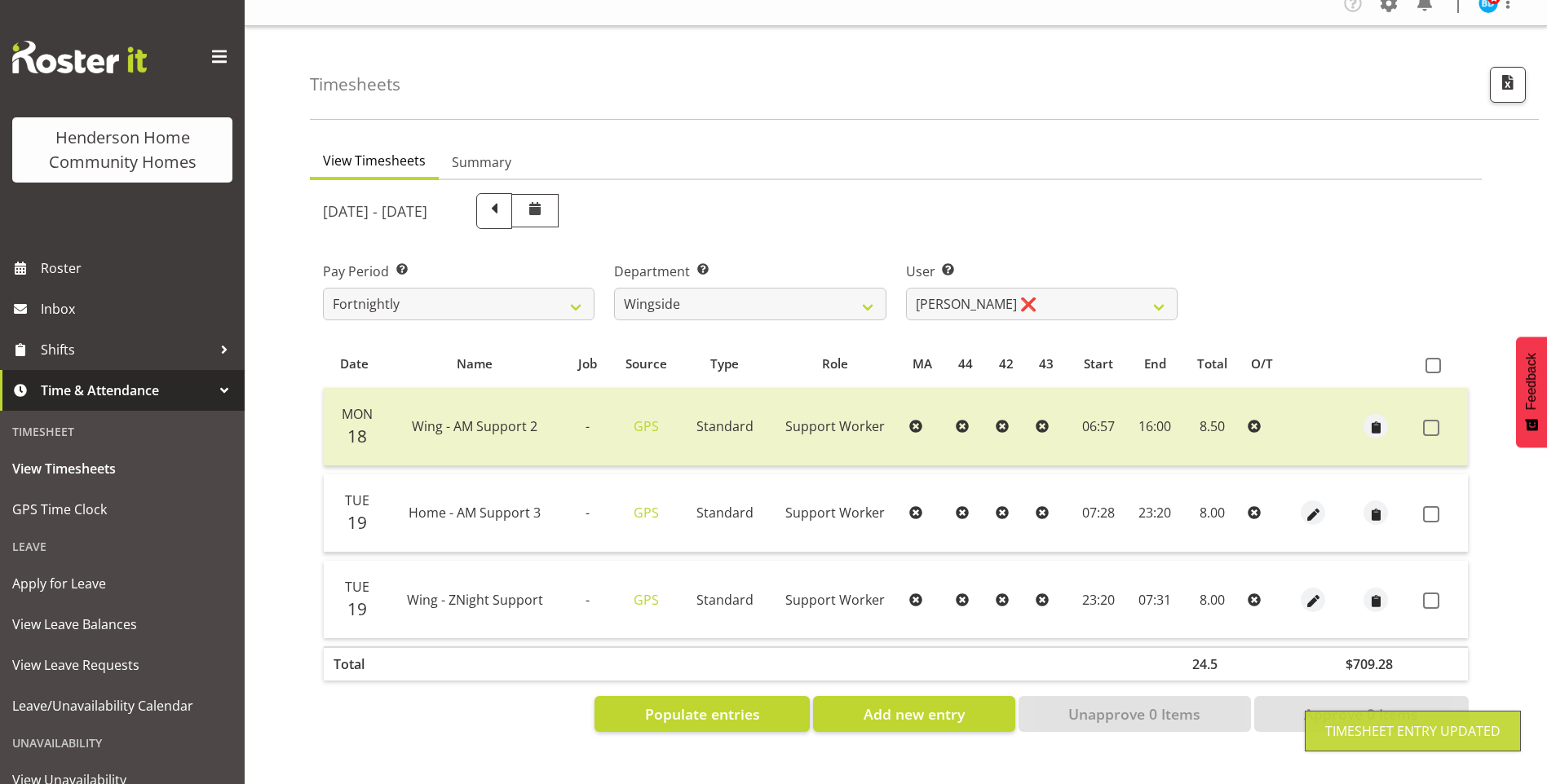
click at [1297, 588] on div at bounding box center [1314, 599] width 32 height 24
click at [1314, 592] on span "button" at bounding box center [1314, 601] width 19 height 19
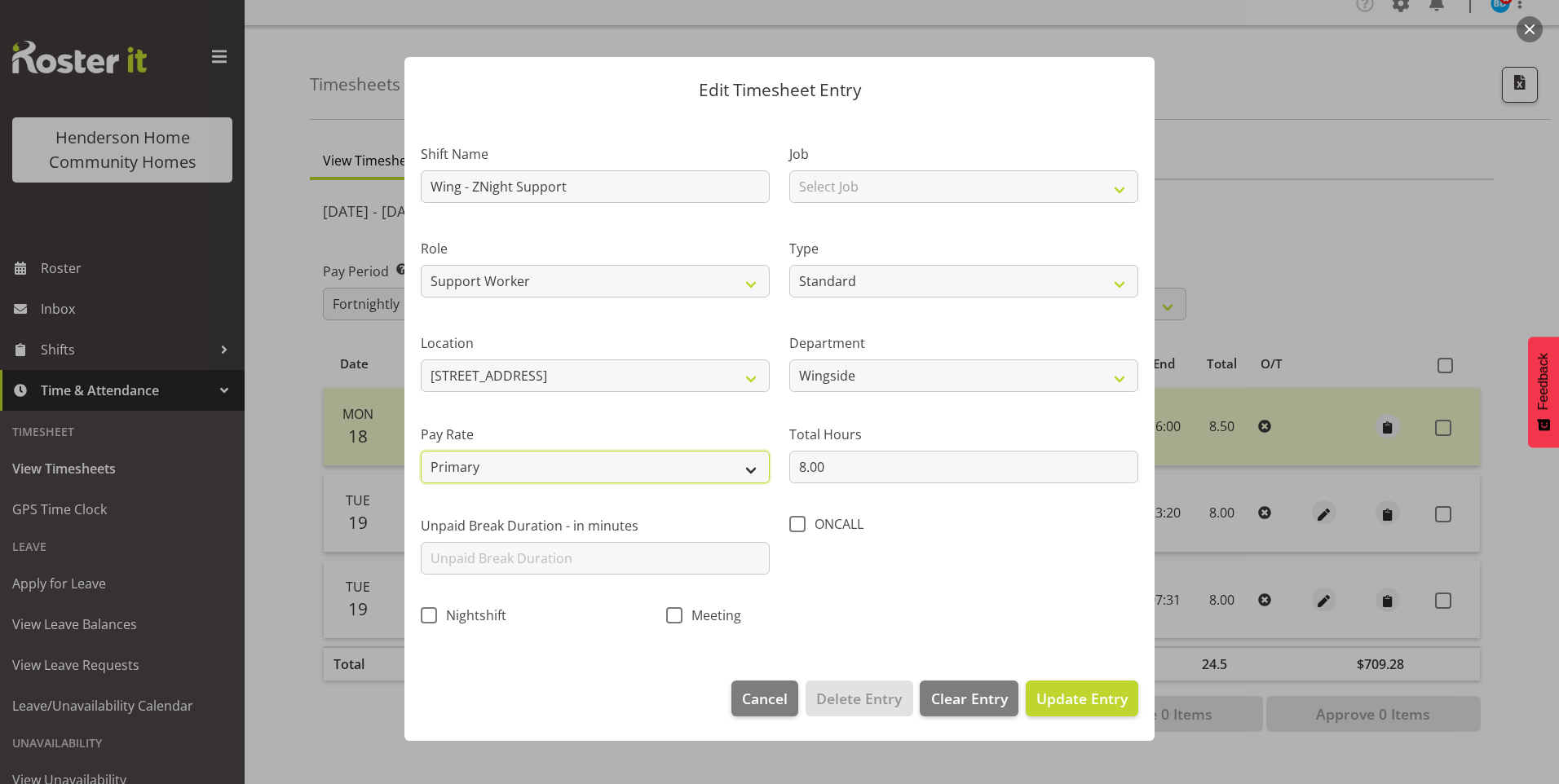
click at [479, 465] on select "Primary Secondary Tertiary Fourth Fifth" at bounding box center [595, 467] width 349 height 32
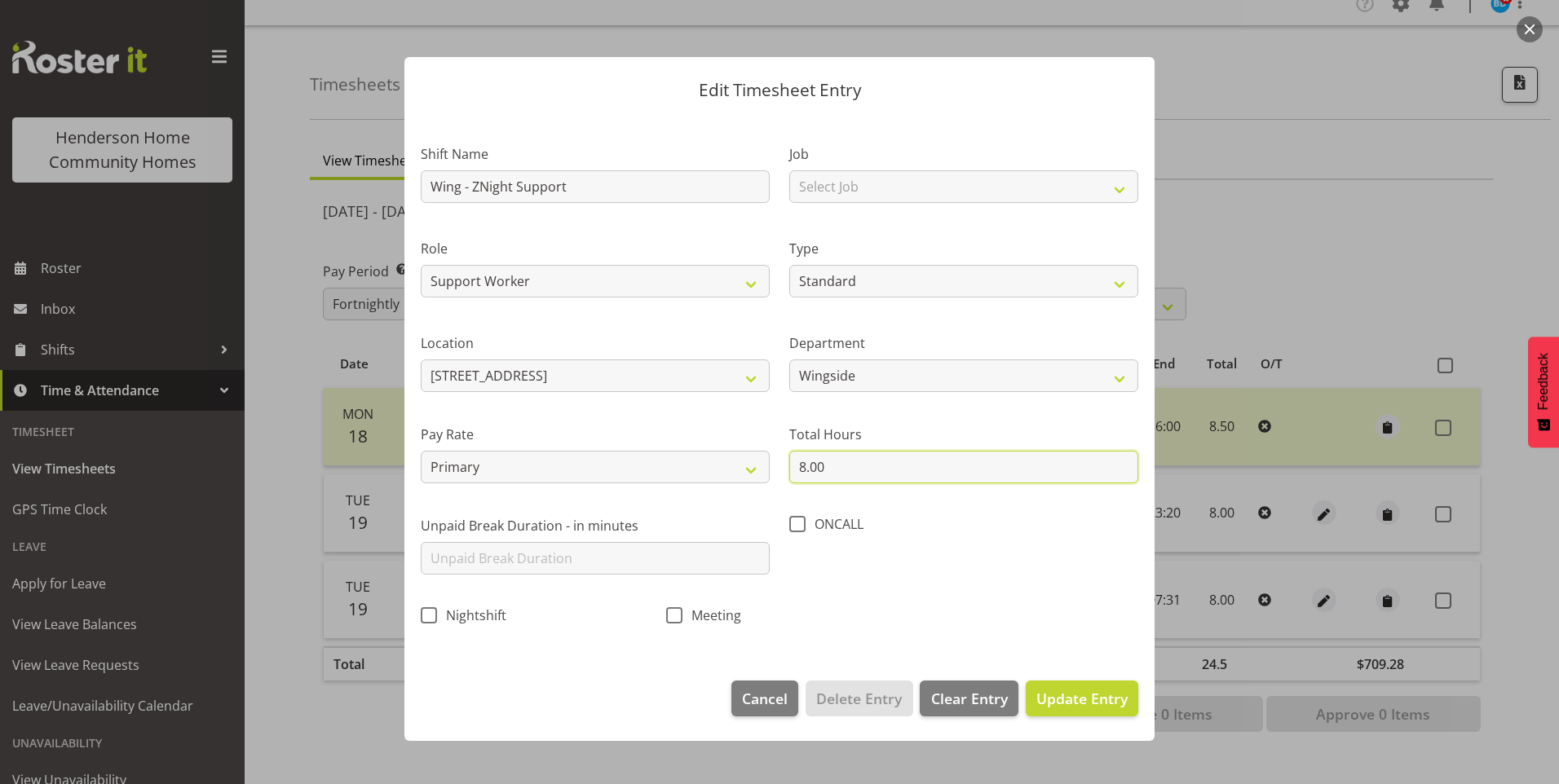
click at [831, 469] on input "8.00" at bounding box center [963, 467] width 349 height 32
click at [433, 613] on span at bounding box center [429, 615] width 16 height 16
click at [432, 613] on input "Nightshift" at bounding box center [426, 615] width 11 height 11
drag, startPoint x: 1122, startPoint y: 693, endPoint x: 1238, endPoint y: 638, distance: 128.4
click at [1122, 690] on span "Update Entry" at bounding box center [1081, 699] width 91 height 20
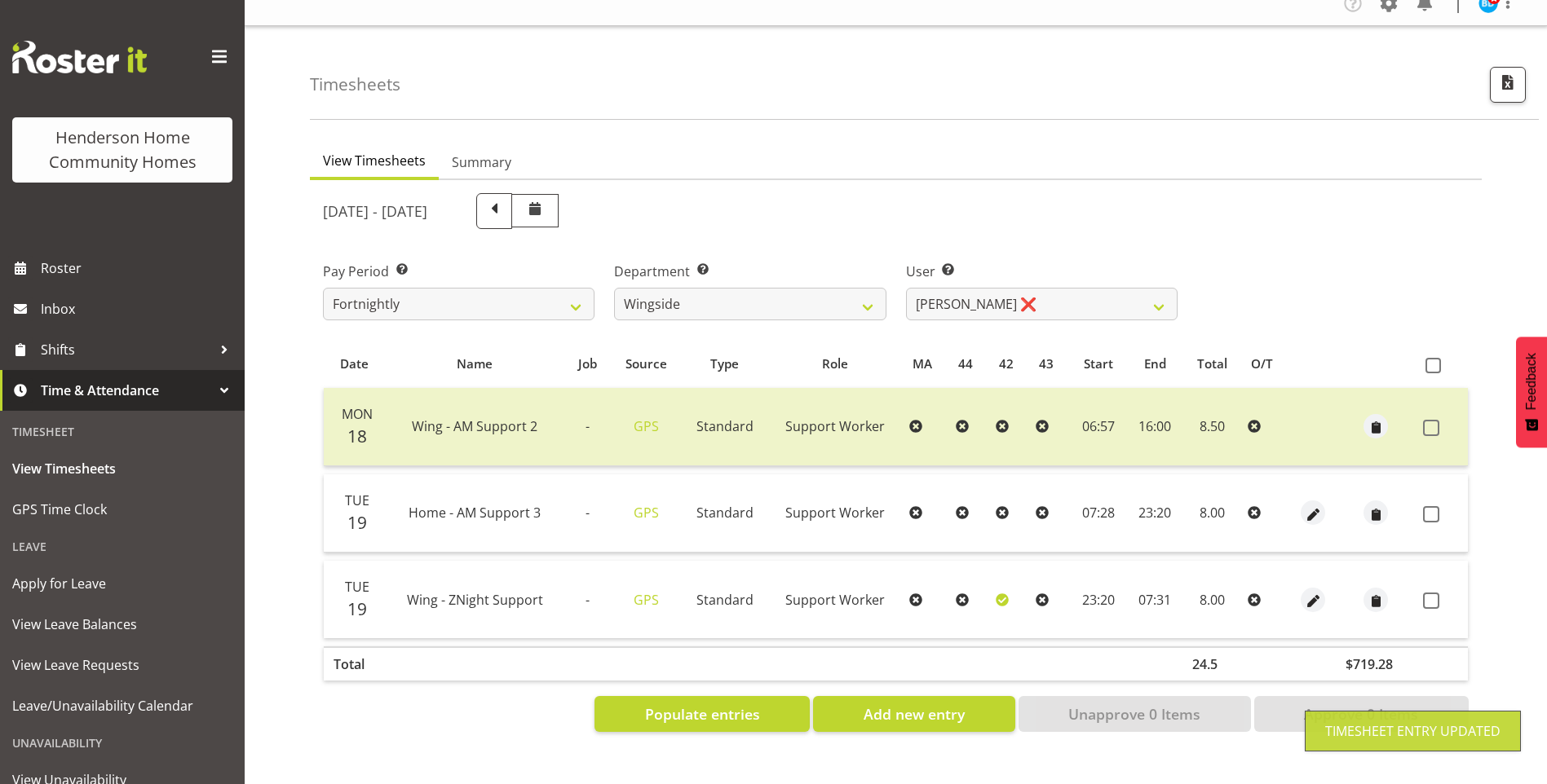
click at [1432, 506] on span at bounding box center [1432, 515] width 16 height 16
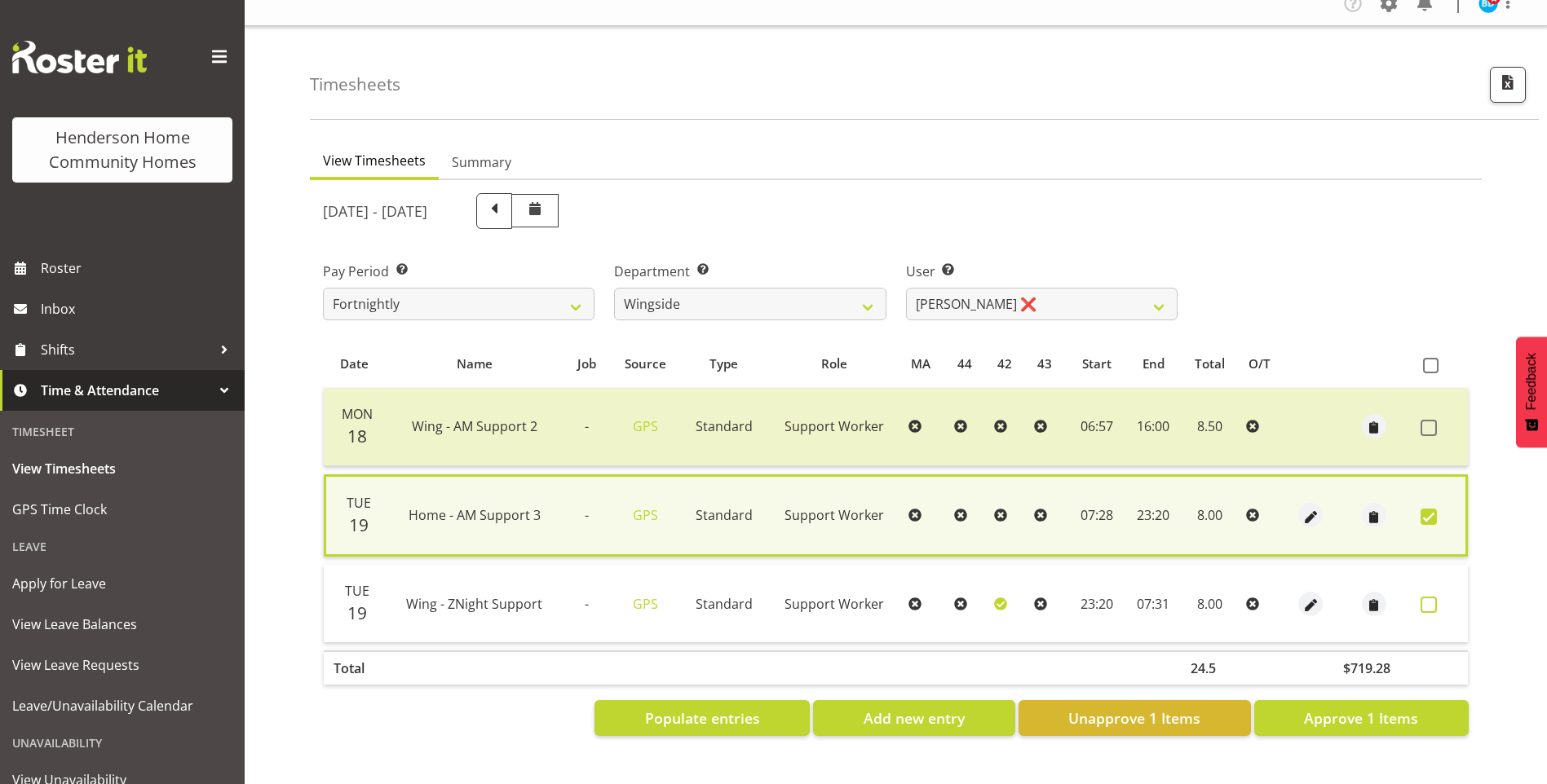
click at [1435, 597] on span at bounding box center [1429, 605] width 16 height 16
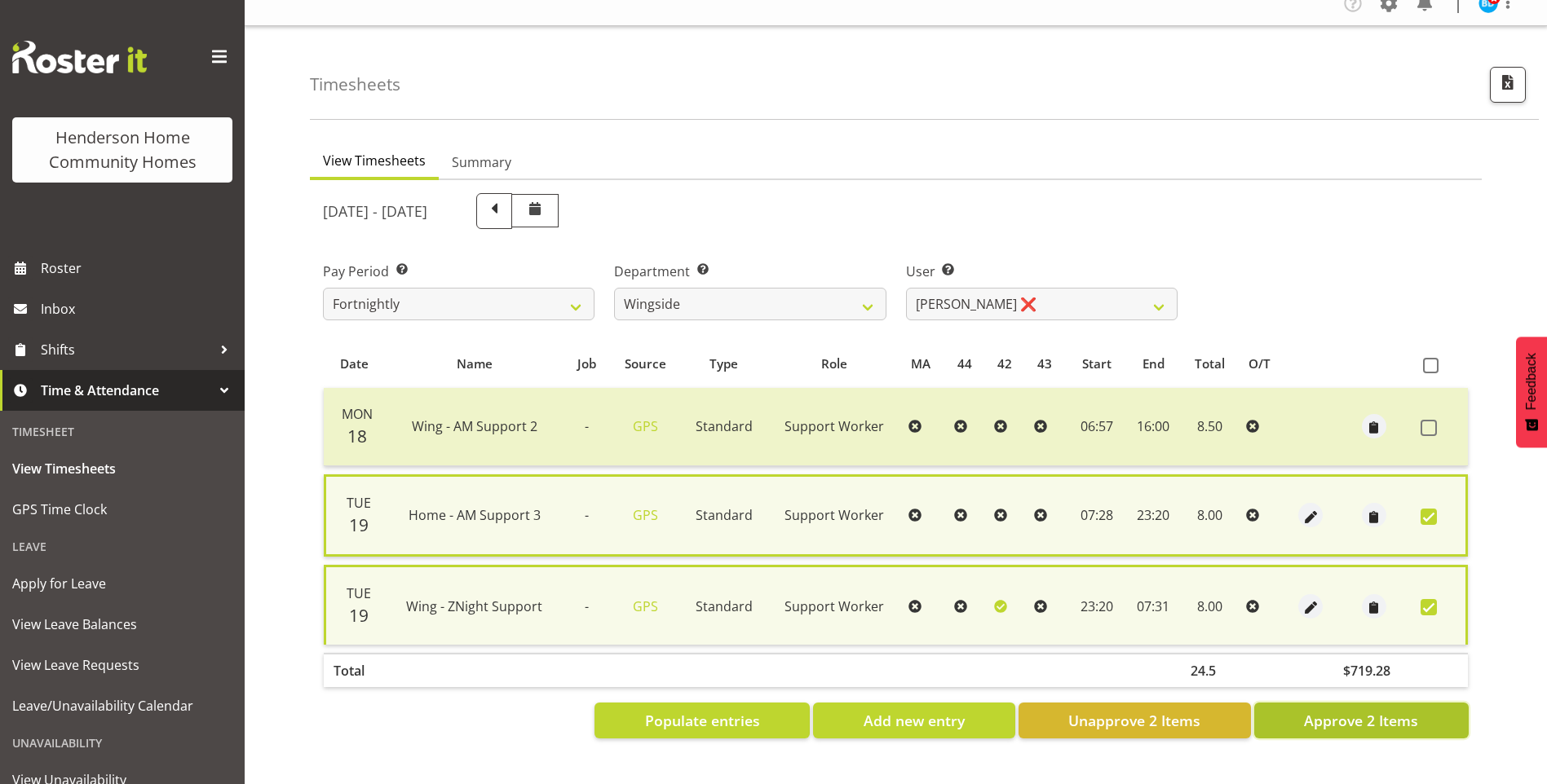
click at [1383, 710] on span "Approve 2 Items" at bounding box center [1361, 721] width 114 height 22
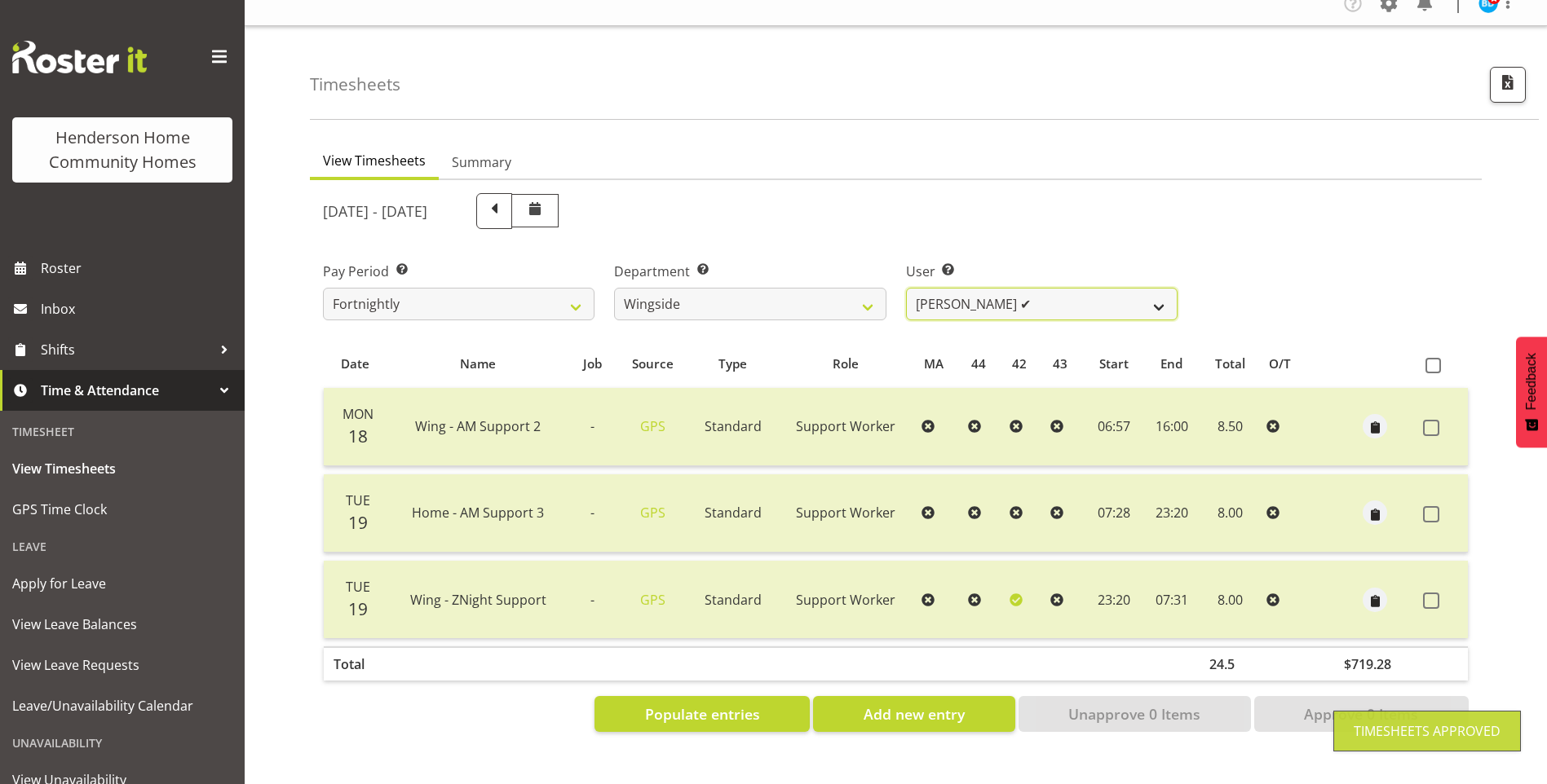
drag, startPoint x: 980, startPoint y: 288, endPoint x: 983, endPoint y: 305, distance: 17.3
click at [980, 288] on select "[PERSON_NAME] ✔ [PERSON_NAME] ❌ [PERSON_NAME] ✔ [PERSON_NAME] ✔" at bounding box center [1041, 304] width 271 height 32
click at [906, 287] on select "[PERSON_NAME] ✔ [PERSON_NAME] ❌ [PERSON_NAME] ✔ [PERSON_NAME] ✔" at bounding box center [1041, 304] width 271 height 32
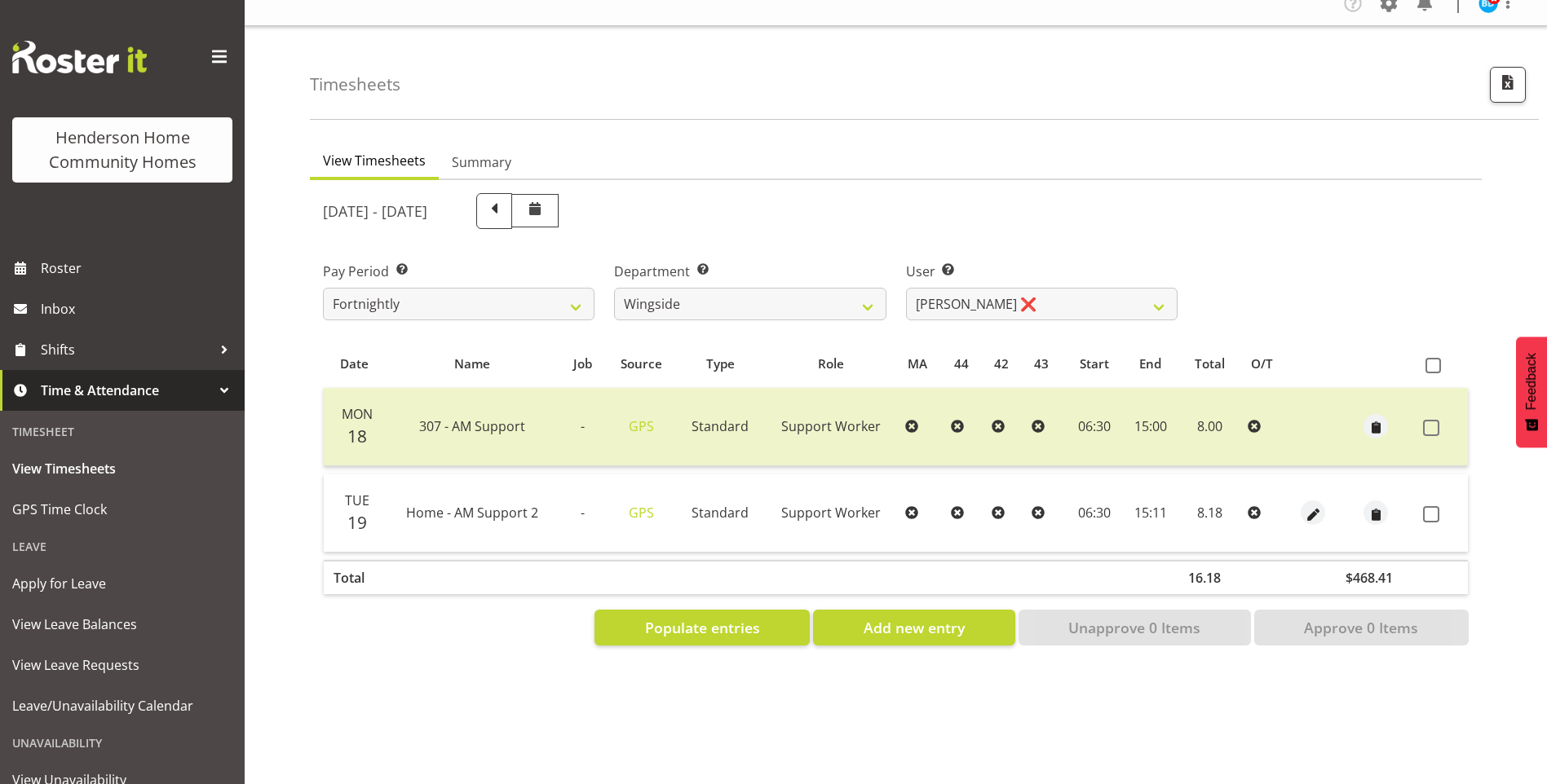
click at [1316, 488] on td at bounding box center [1313, 514] width 46 height 77
click at [1315, 506] on span "button" at bounding box center [1314, 515] width 19 height 19
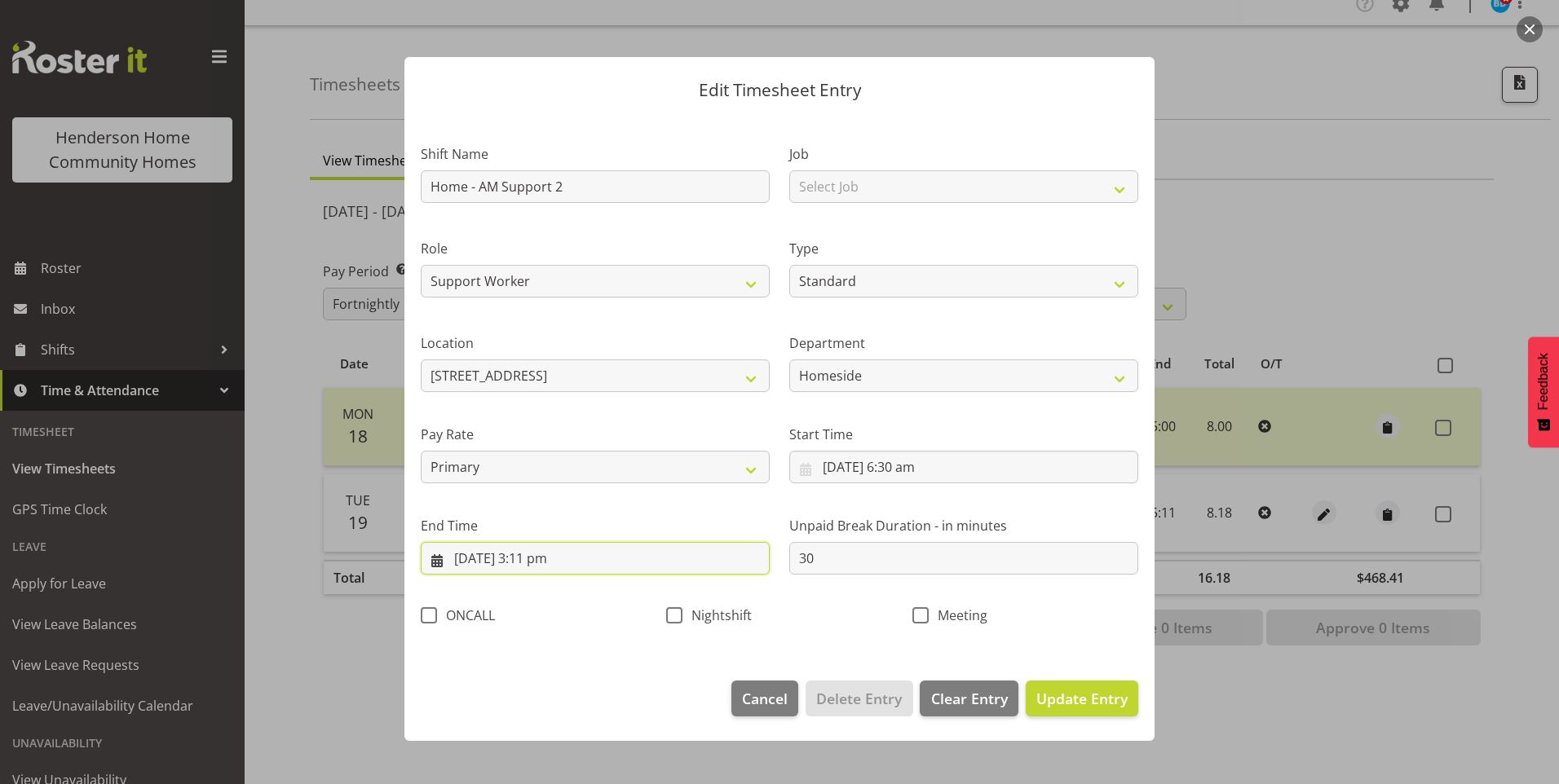
click at [556, 561] on input "[DATE] 3:11 pm" at bounding box center [595, 559] width 349 height 32
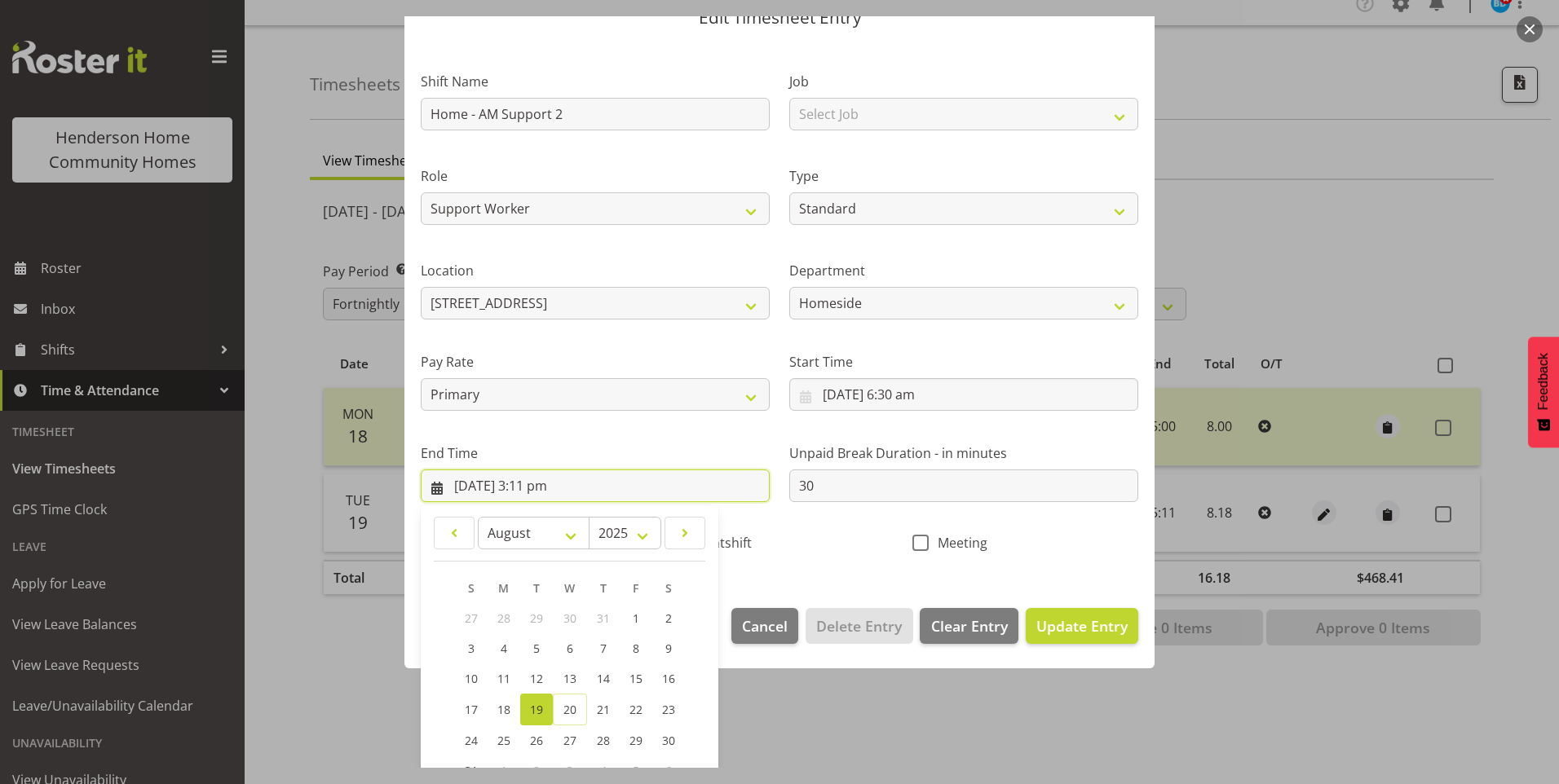
scroll to position [179, 0]
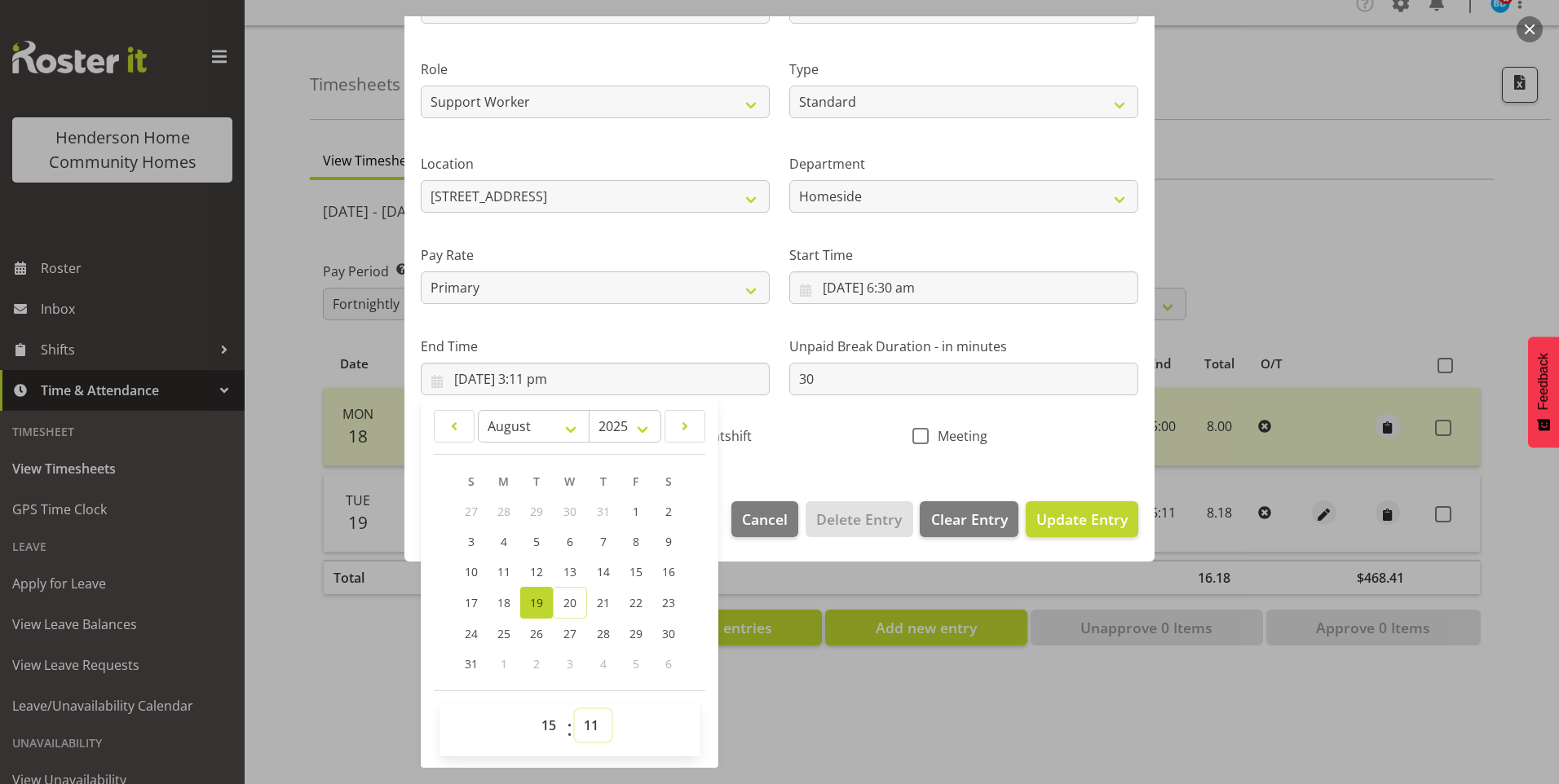
drag, startPoint x: 584, startPoint y: 718, endPoint x: 591, endPoint y: 707, distance: 13.0
click at [587, 714] on select "00 01 02 03 04 05 06 07 08 09 10 11 12 13 14 15 16 17 18 19 20 21 22 23 24 25 2…" at bounding box center [593, 725] width 37 height 32
click at [575, 709] on select "00 01 02 03 04 05 06 07 08 09 10 11 12 13 14 15 16 17 18 19 20 21 22 23 24 25 2…" at bounding box center [593, 725] width 37 height 32
drag, startPoint x: 1060, startPoint y: 518, endPoint x: 1057, endPoint y: 503, distance: 15.3
click at [1060, 517] on span "Update Entry" at bounding box center [1081, 520] width 91 height 20
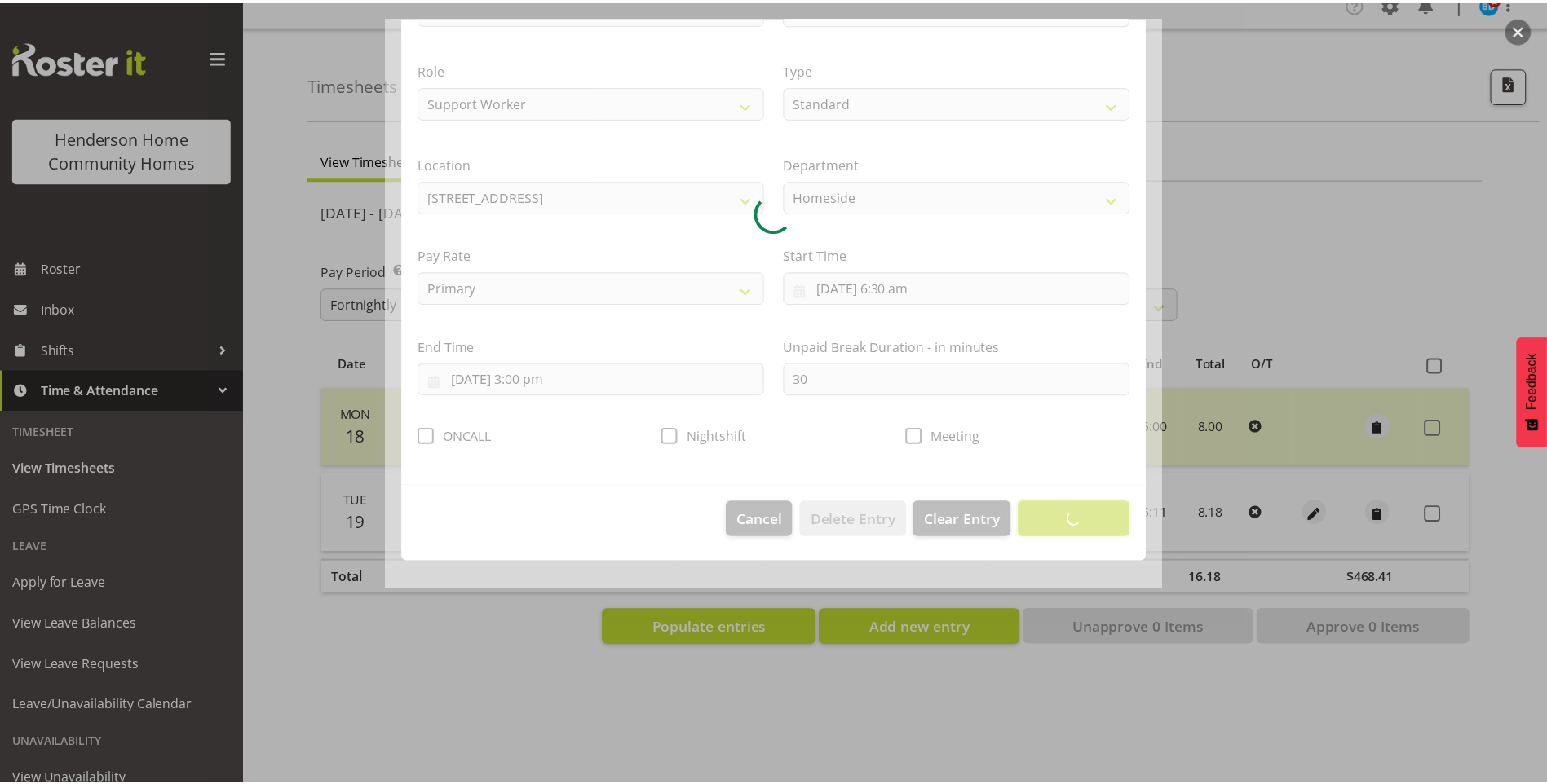
scroll to position [0, 0]
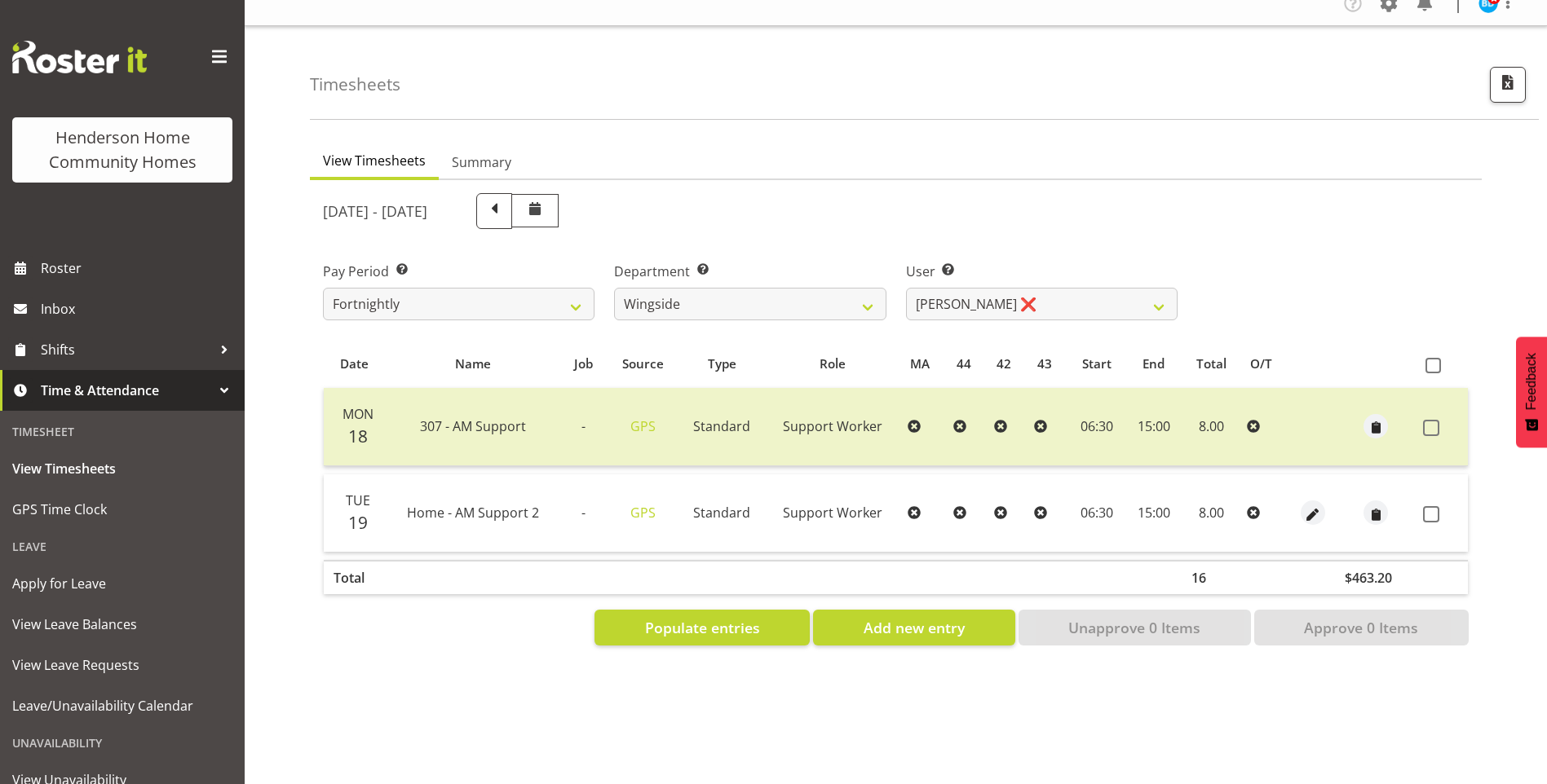
drag, startPoint x: 1429, startPoint y: 501, endPoint x: 1410, endPoint y: 535, distance: 38.9
click at [1430, 506] on span at bounding box center [1432, 515] width 16 height 16
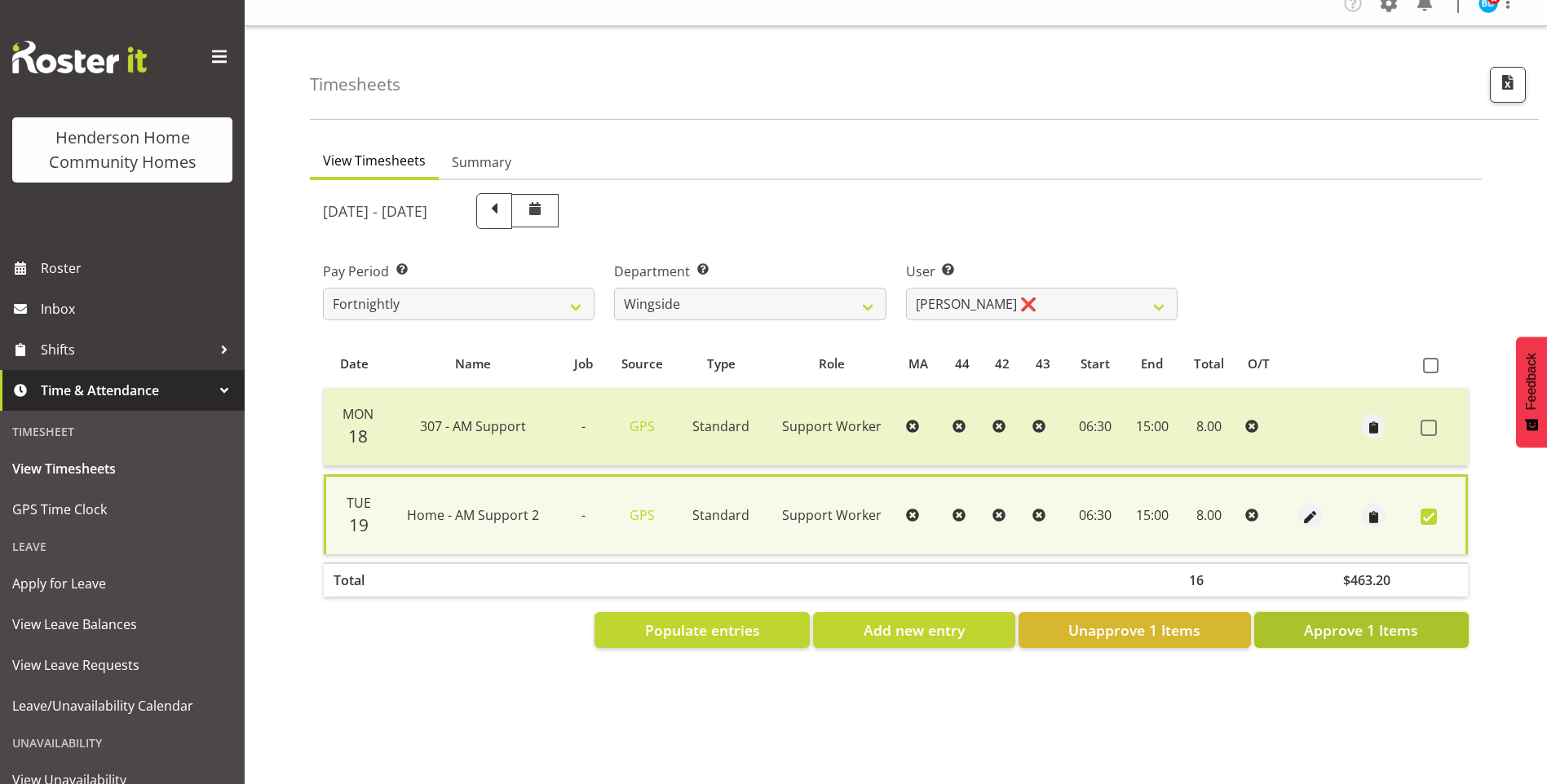
click at [1314, 621] on span "Approve 1 Items" at bounding box center [1361, 631] width 114 height 22
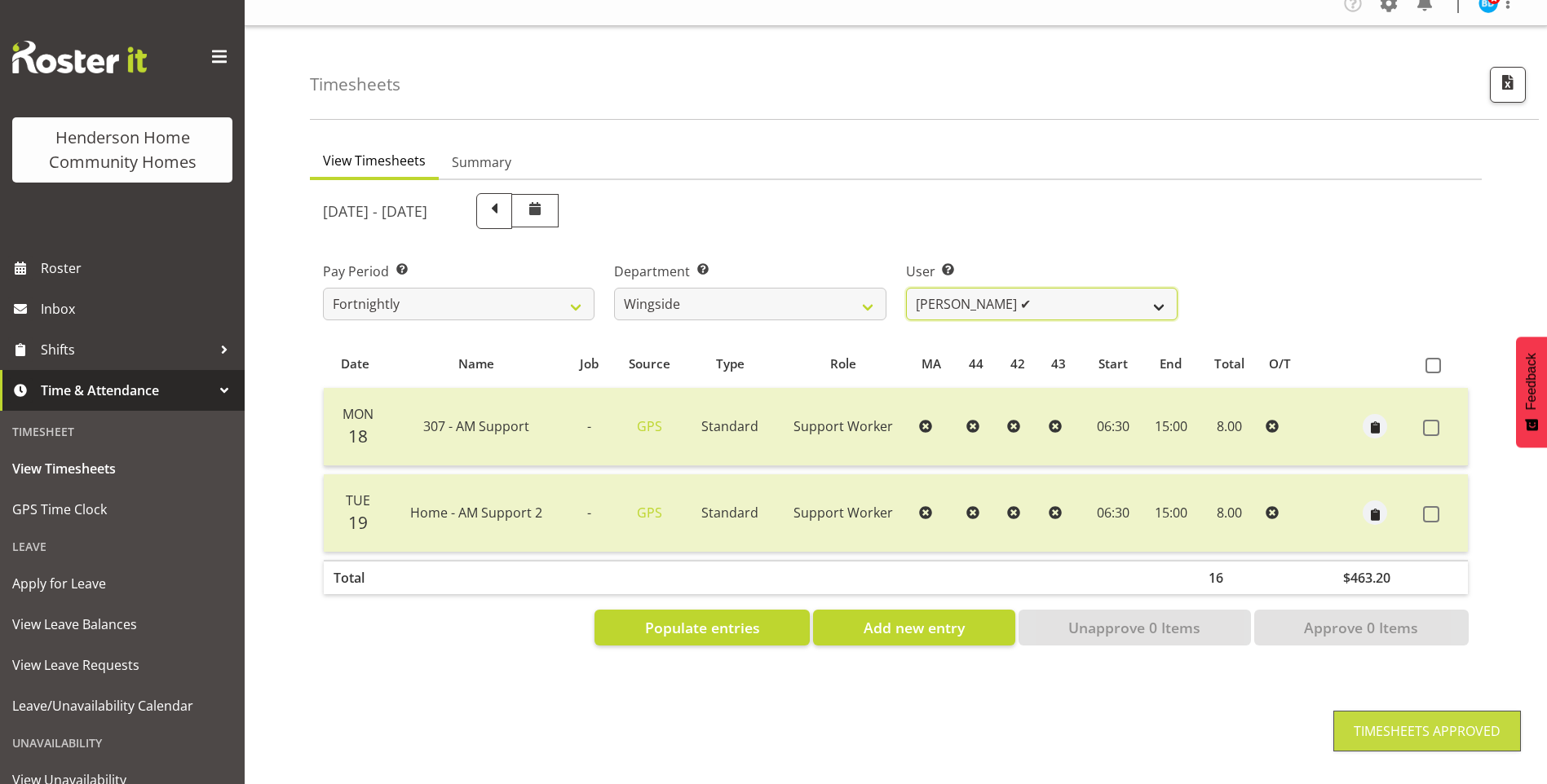
click at [945, 290] on select "[PERSON_NAME] ✔ [PERSON_NAME] ✔ [PERSON_NAME] ✔ [PERSON_NAME] ✔" at bounding box center [1041, 304] width 271 height 32
click at [906, 287] on select "[PERSON_NAME] ✔ [PERSON_NAME] ✔ [PERSON_NAME] ✔ [PERSON_NAME] ✔" at bounding box center [1041, 304] width 271 height 32
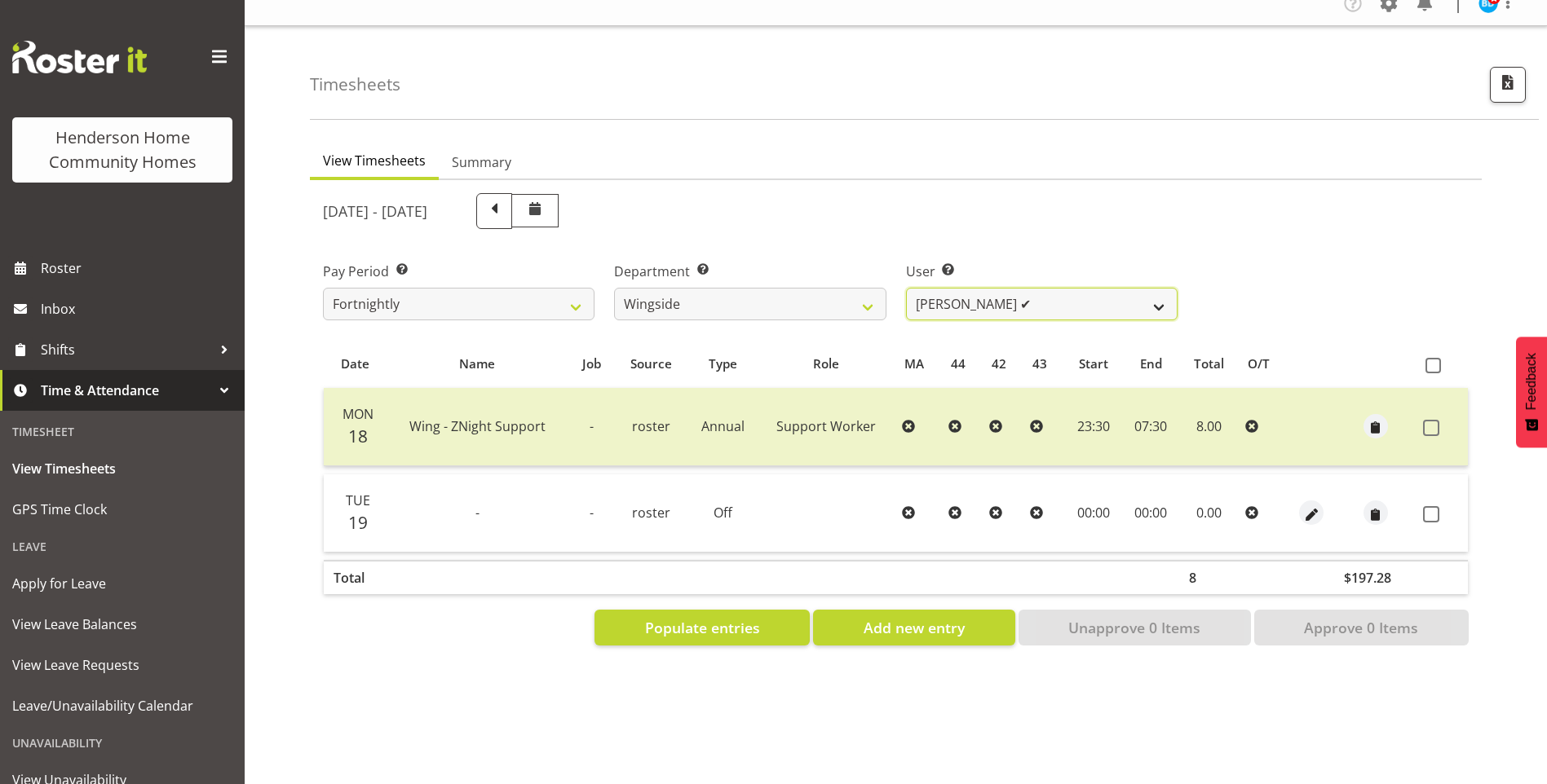
click at [927, 296] on select "[PERSON_NAME] ✔ [PERSON_NAME] ✔ [PERSON_NAME] ✔ [PERSON_NAME] ✔" at bounding box center [1041, 304] width 271 height 32
click at [906, 287] on select "[PERSON_NAME] ✔ [PERSON_NAME] ✔ [PERSON_NAME] ✔ [PERSON_NAME] ✔" at bounding box center [1041, 304] width 271 height 32
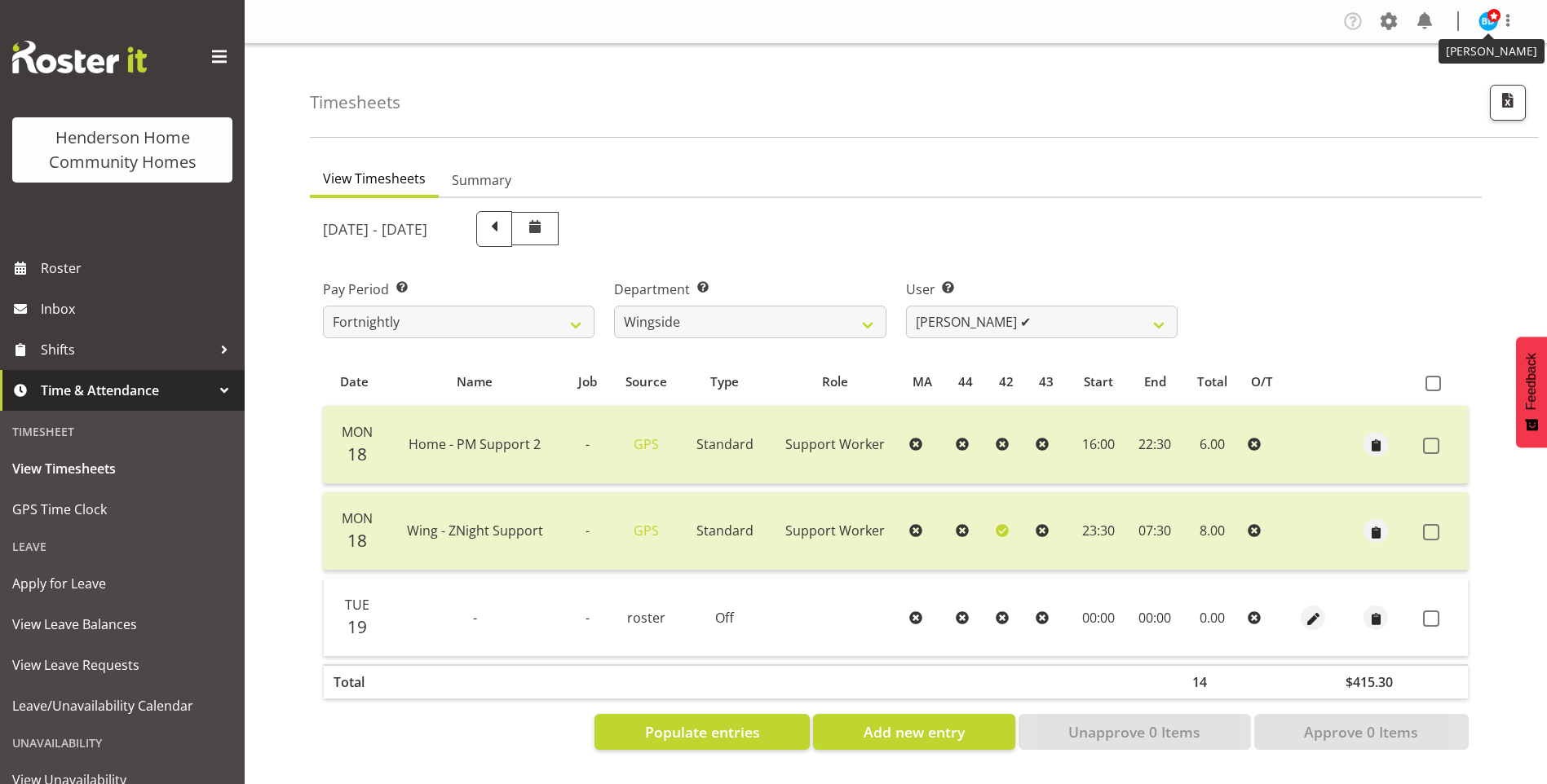
click at [1490, 17] on span at bounding box center [1494, 15] width 13 height 13
click at [1413, 96] on link "Log Out" at bounding box center [1440, 86] width 157 height 30
